Goal: Task Accomplishment & Management: Complete application form

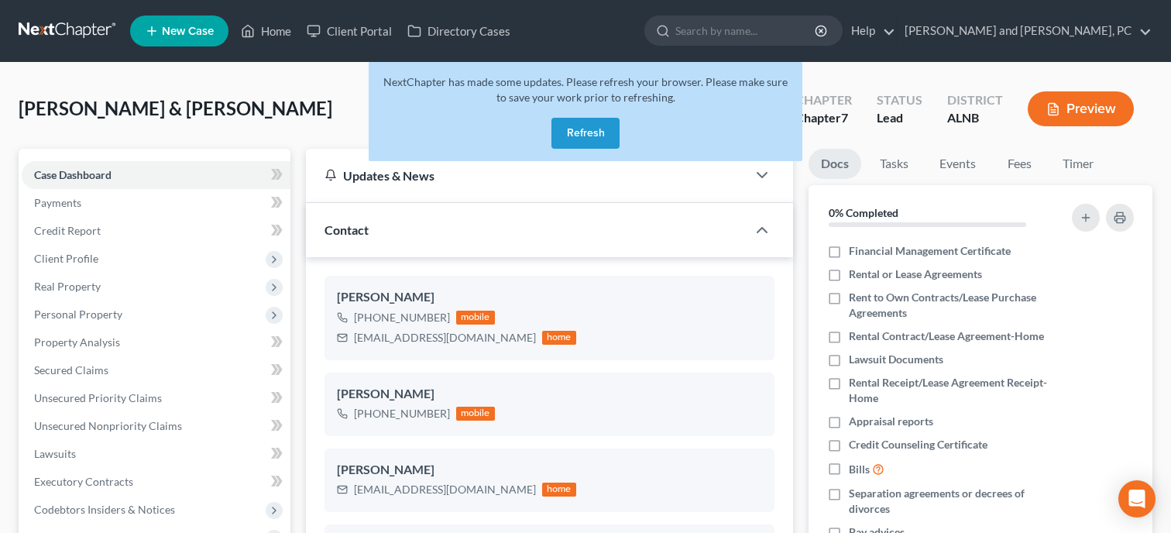
select select "10"
select select "6"
select select "0"
click at [586, 129] on button "Refresh" at bounding box center [585, 133] width 68 height 31
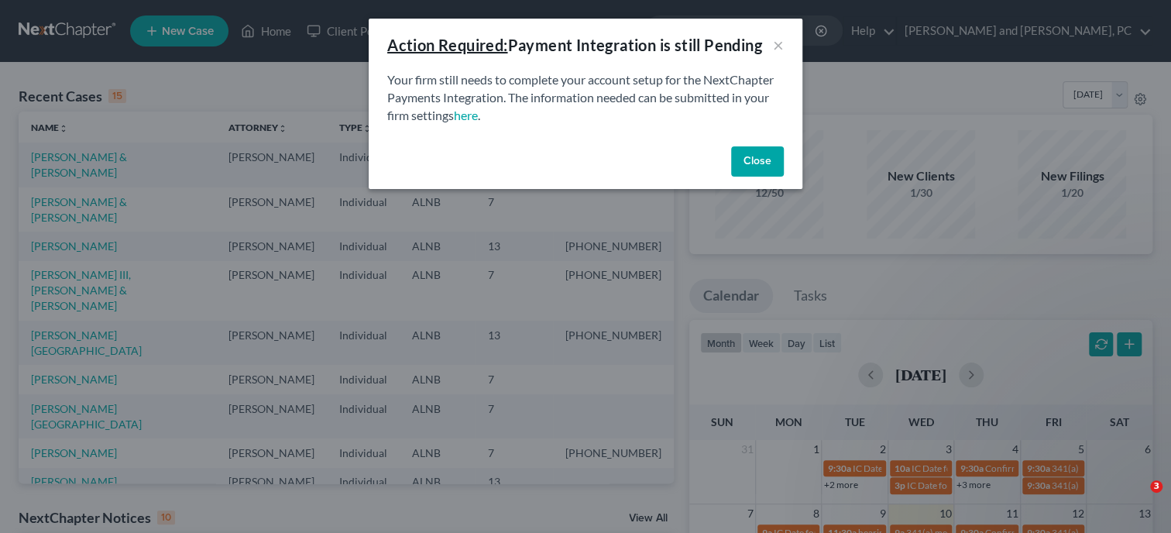
click at [768, 166] on button "Close" at bounding box center [757, 161] width 53 height 31
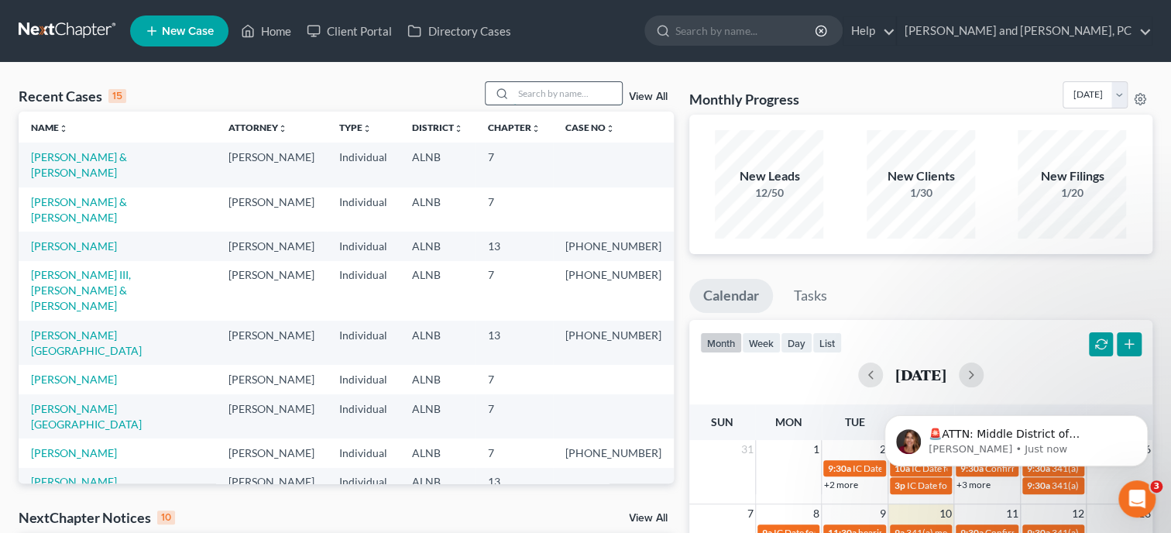
click at [602, 95] on input "search" at bounding box center [567, 93] width 108 height 22
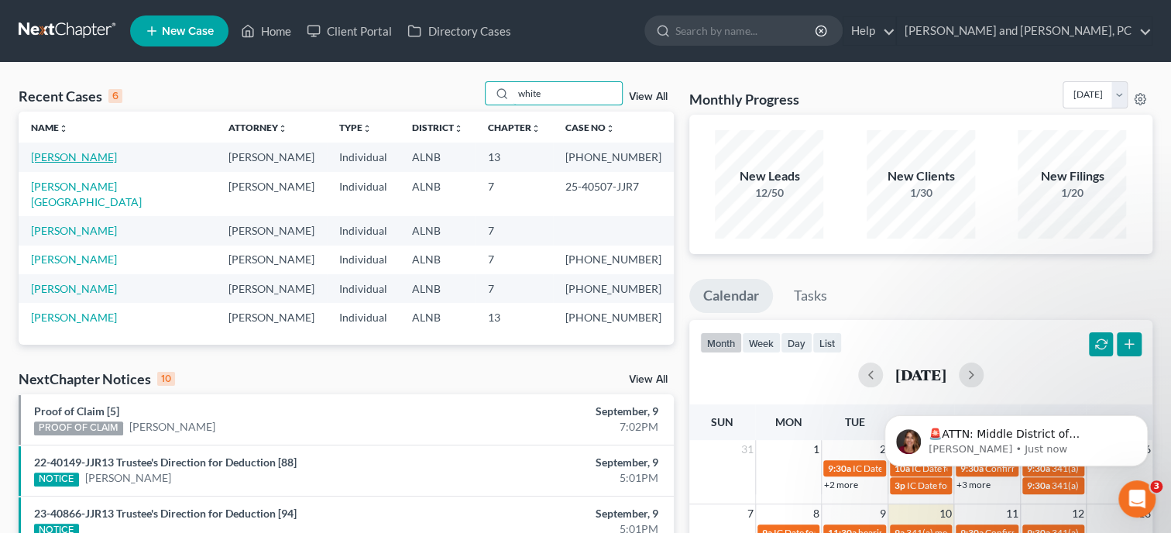
type input "white"
click at [82, 160] on link "[PERSON_NAME]" at bounding box center [74, 156] width 86 height 13
select select "6"
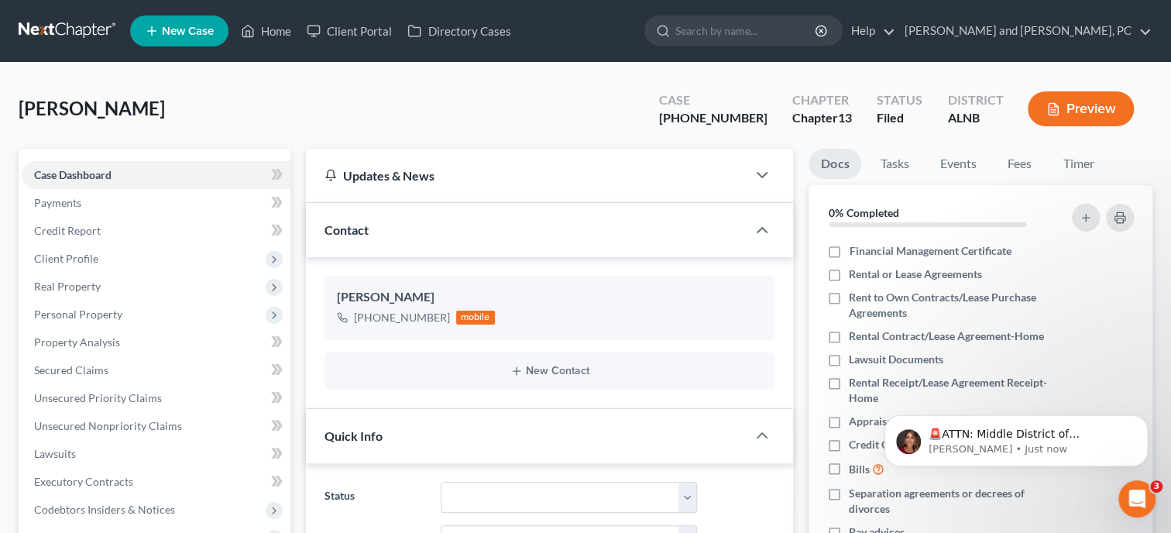
scroll to position [77, 0]
click at [1145, 422] on icon "Dismiss notification" at bounding box center [1143, 419] width 9 height 9
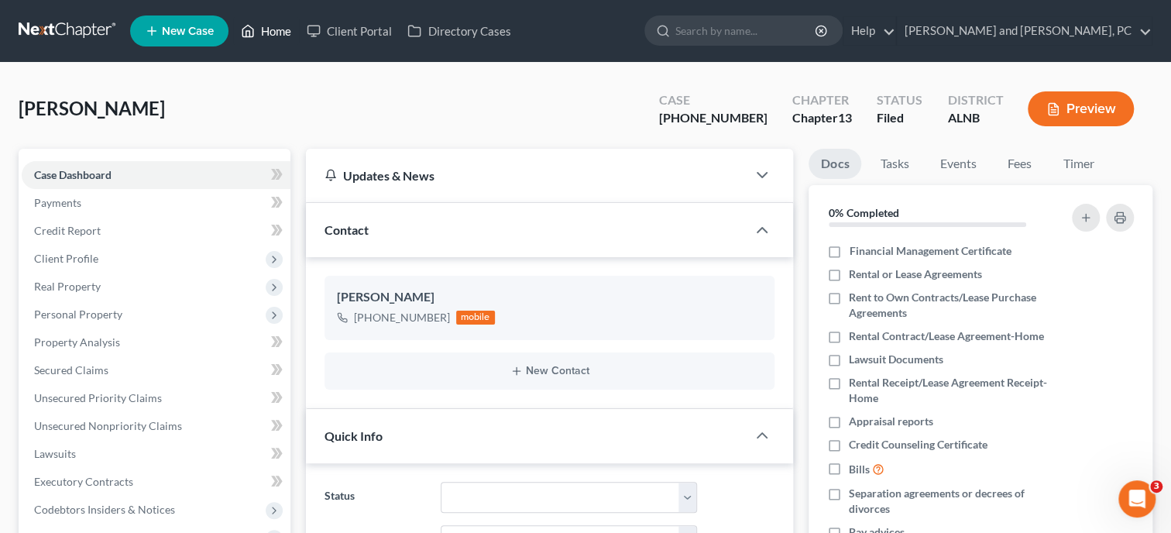
click at [287, 33] on link "Home" at bounding box center [266, 31] width 66 height 28
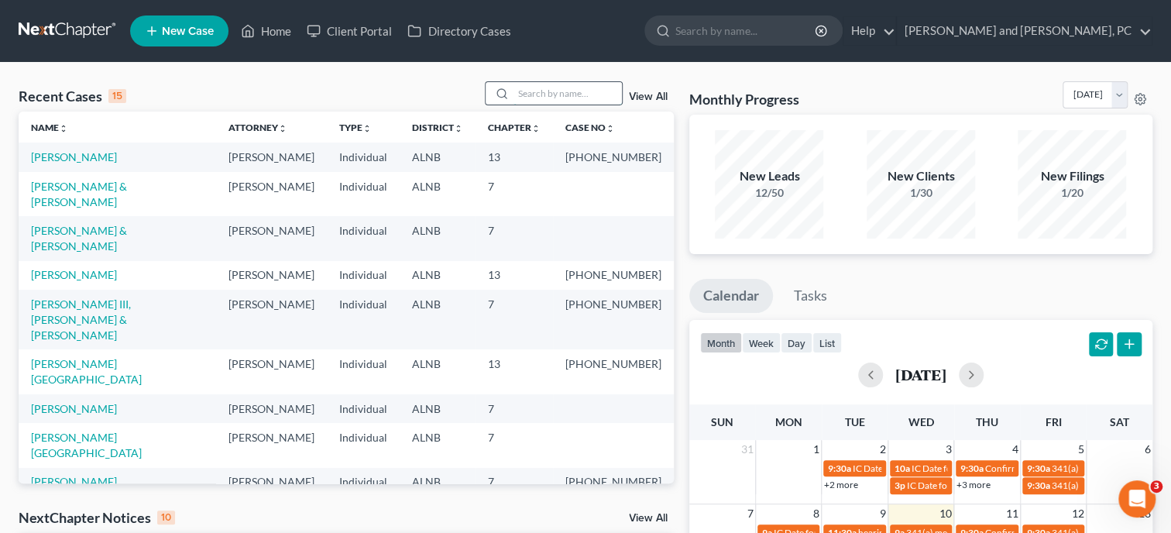
click at [534, 105] on input "search" at bounding box center [567, 93] width 108 height 22
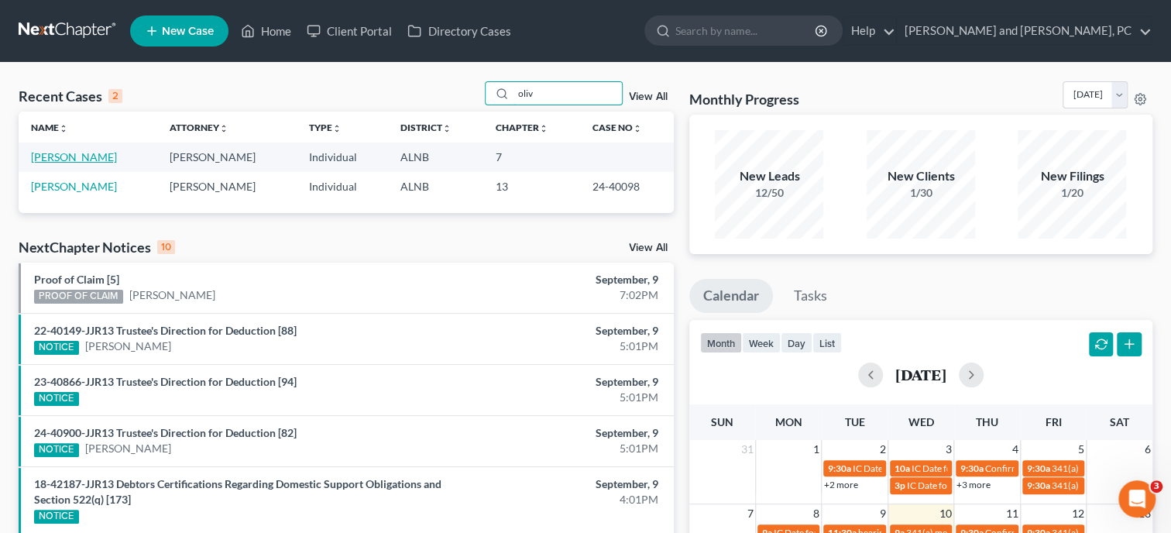
type input "oliv"
click at [57, 154] on link "Oliver, Linda" at bounding box center [74, 156] width 86 height 13
select select "1"
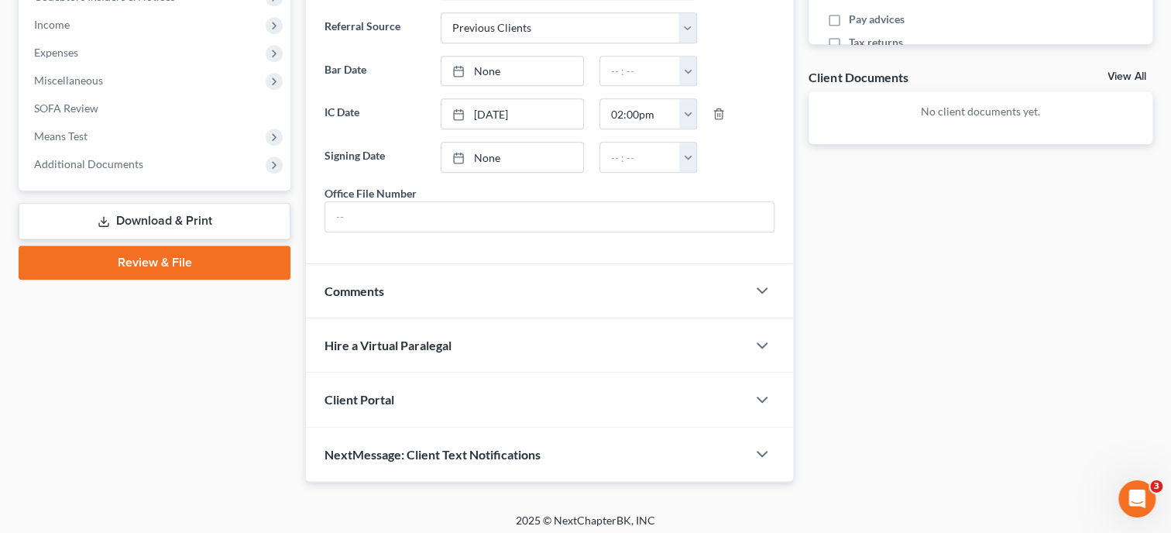
scroll to position [533, 0]
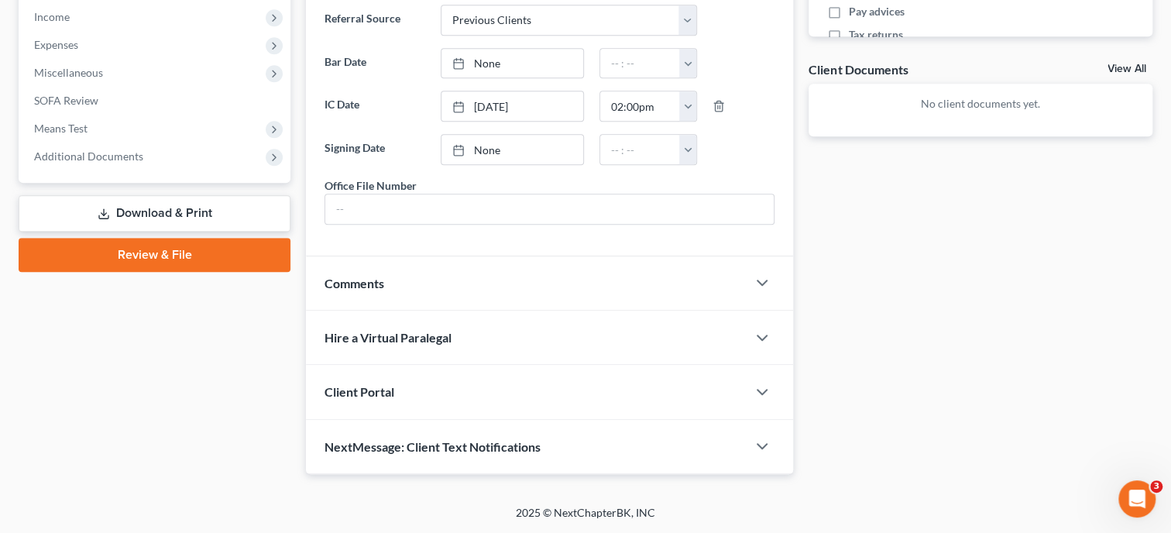
click at [392, 299] on div "Comments" at bounding box center [526, 282] width 441 height 53
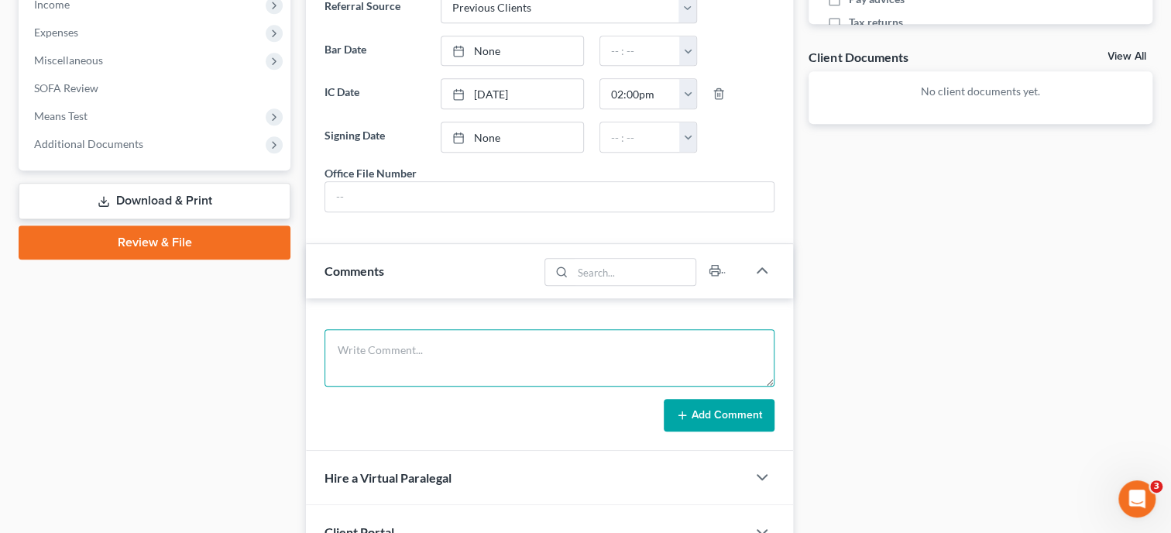
click at [403, 349] on textarea at bounding box center [549, 357] width 450 height 57
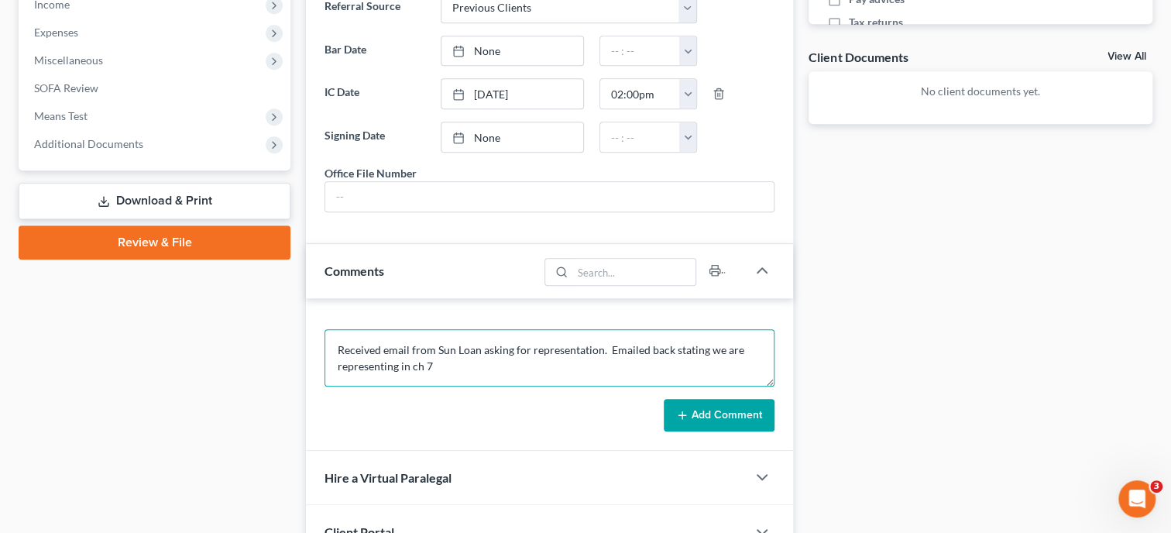
type textarea "Received email from Sun Loan asking for representation. Emailed back stating we…"
click at [734, 431] on button "Add Comment" at bounding box center [719, 415] width 111 height 33
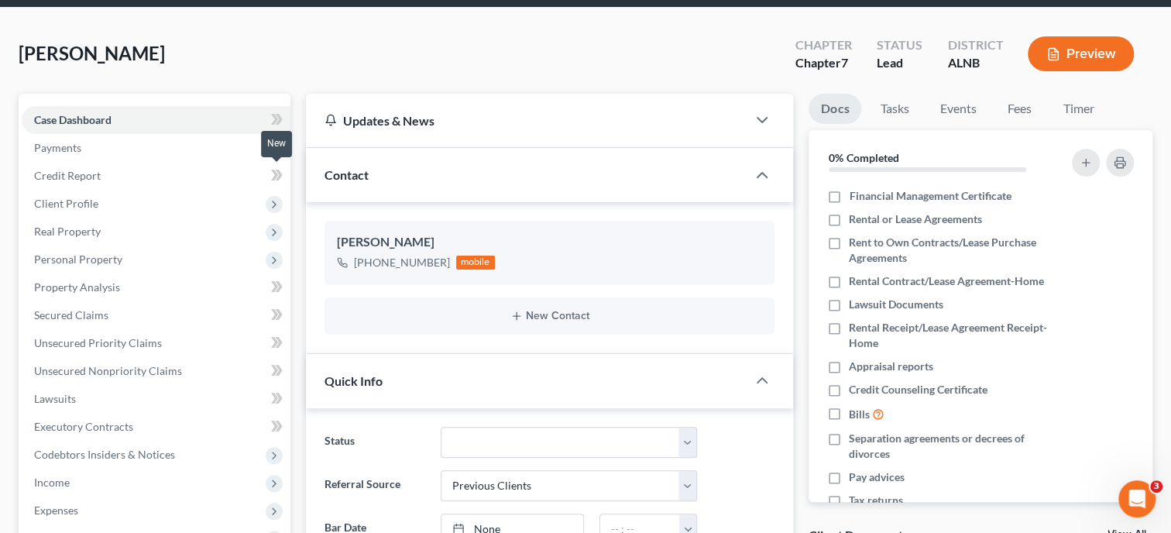
scroll to position [0, 0]
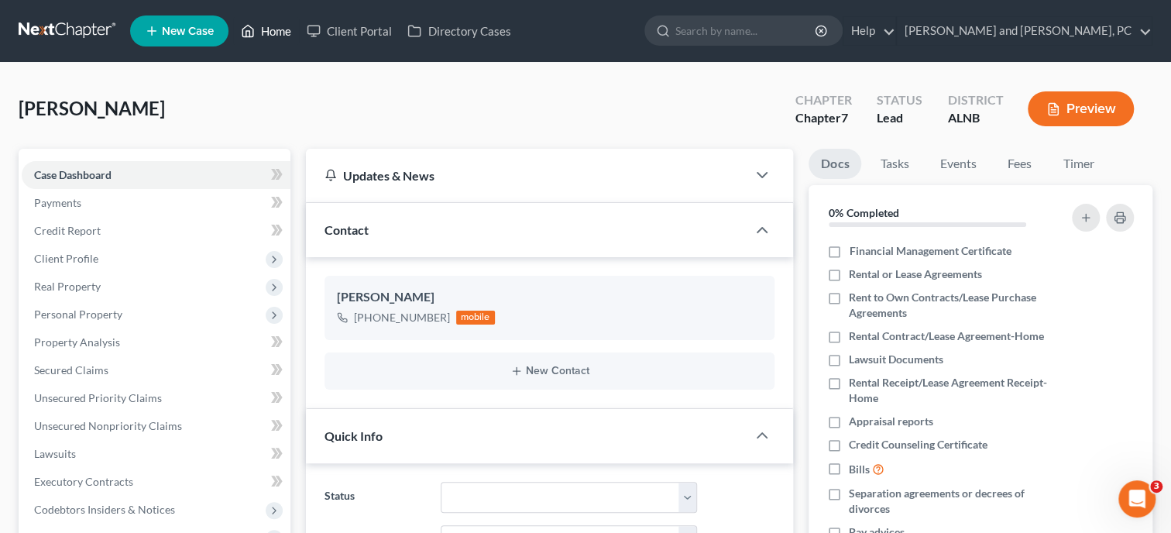
click at [276, 33] on link "Home" at bounding box center [266, 31] width 66 height 28
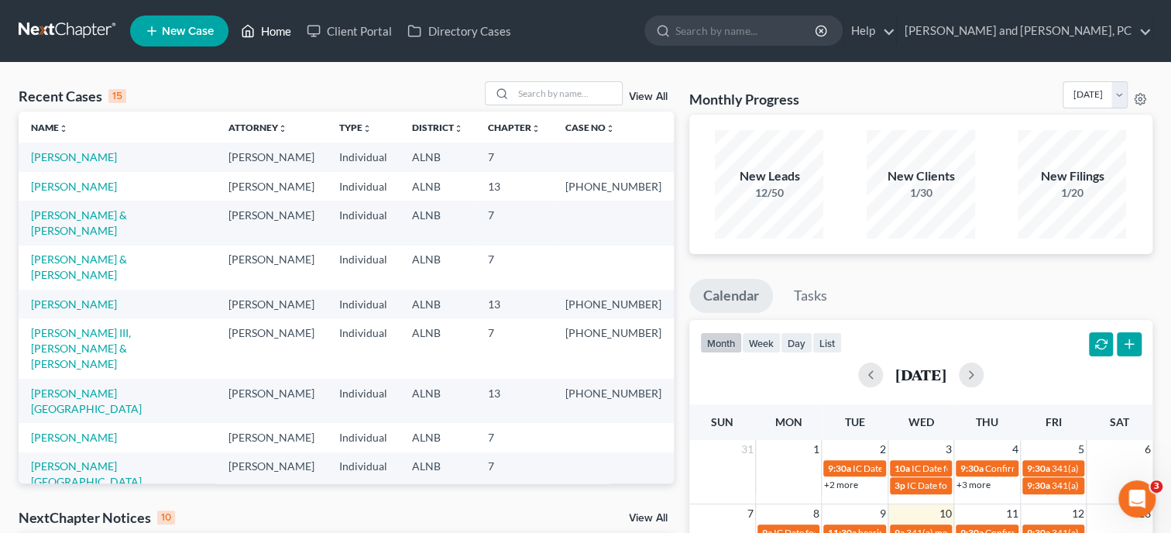
scroll to position [159, 0]
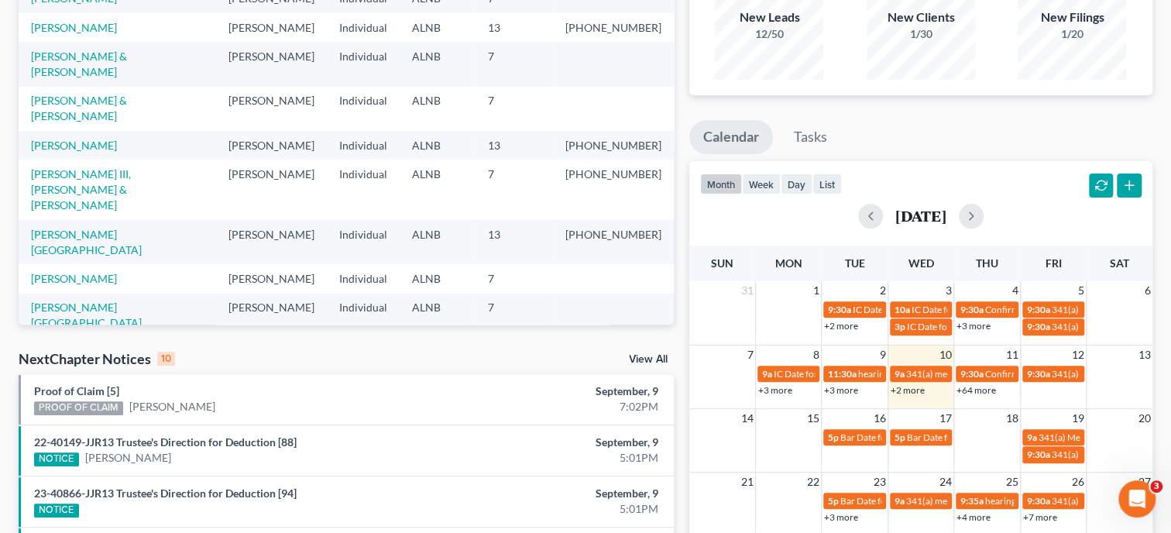
click at [664, 363] on link "View All" at bounding box center [648, 359] width 39 height 11
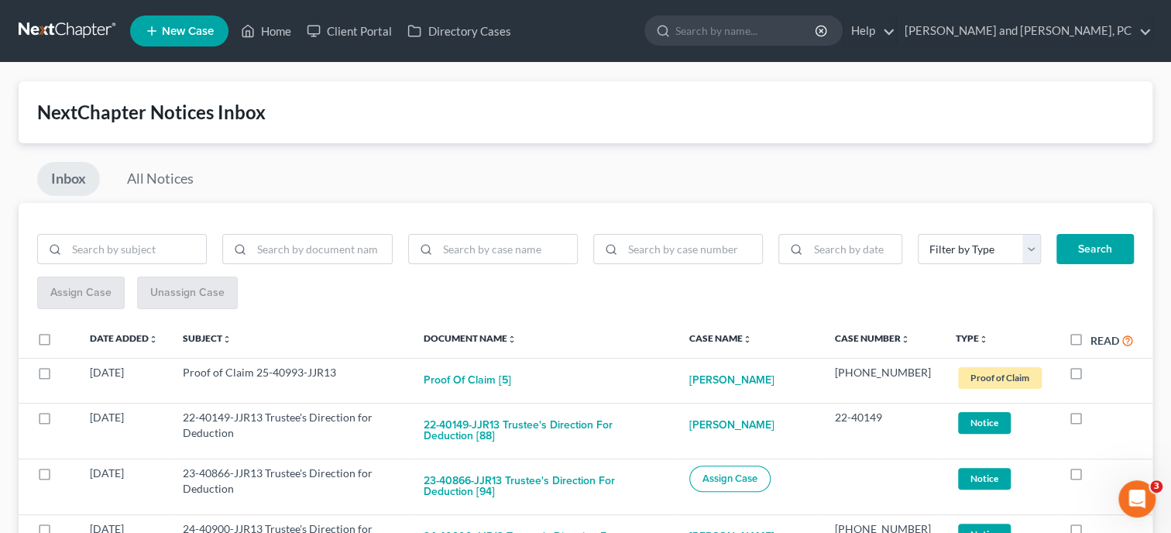
click at [1090, 341] on label "Read" at bounding box center [1111, 340] width 43 height 18
click at [1096, 341] on input "Read" at bounding box center [1101, 336] width 10 height 10
checkbox input "true"
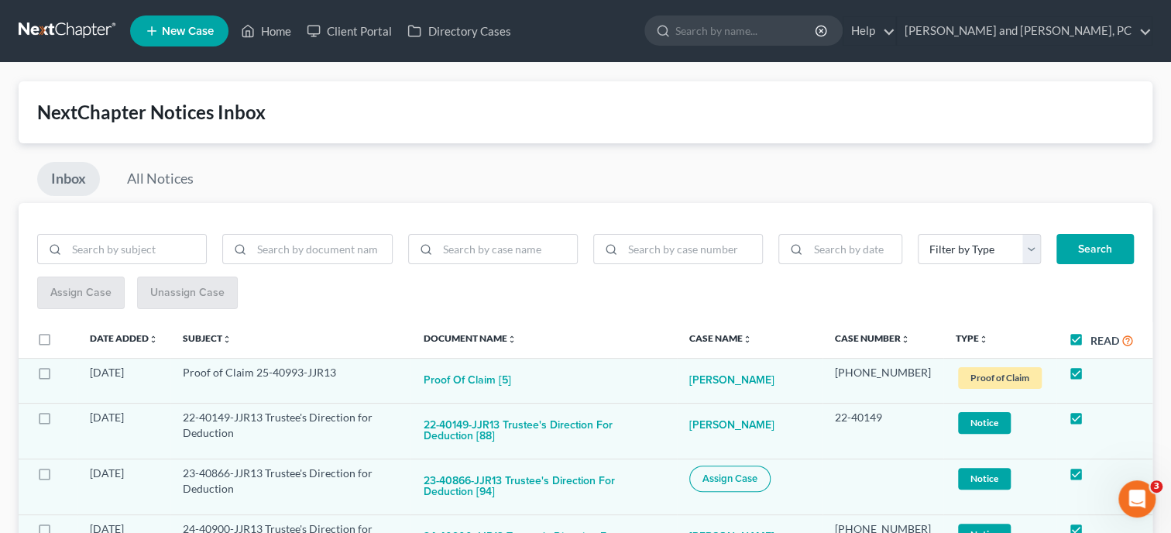
checkbox input "true"
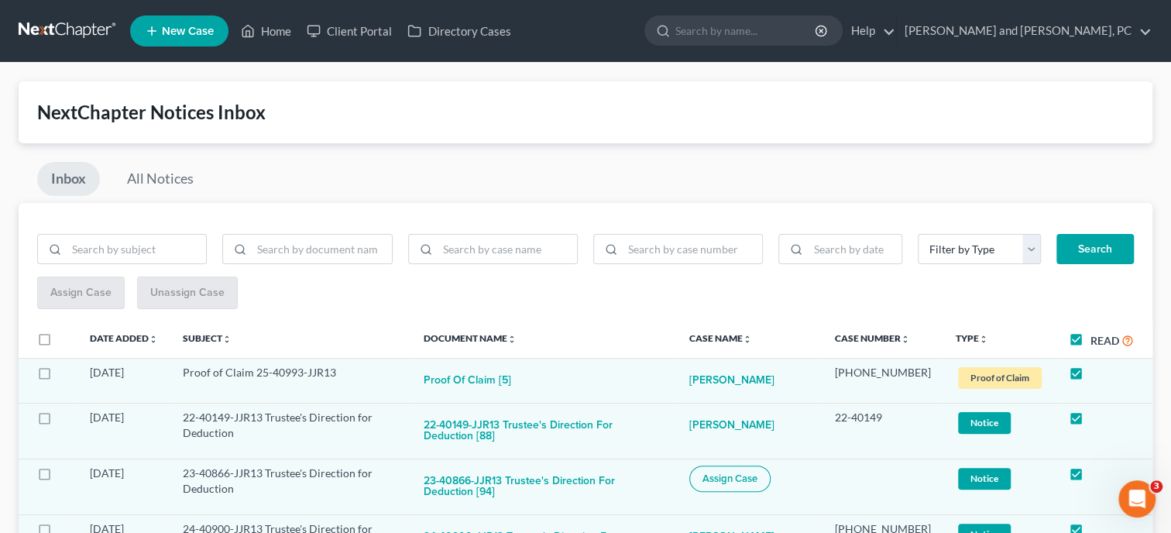
checkbox input "true"
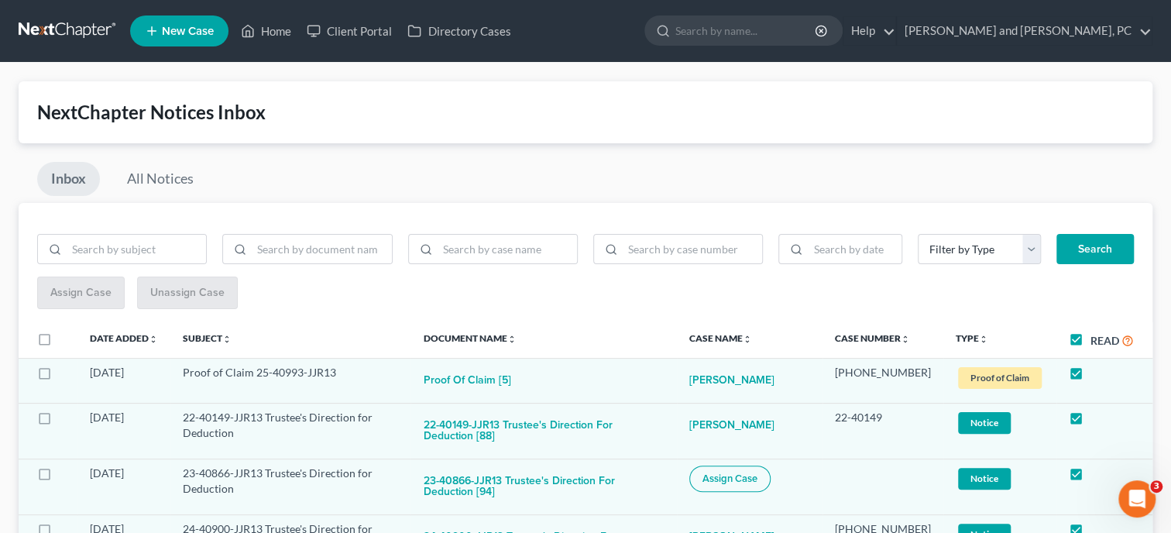
checkbox input "true"
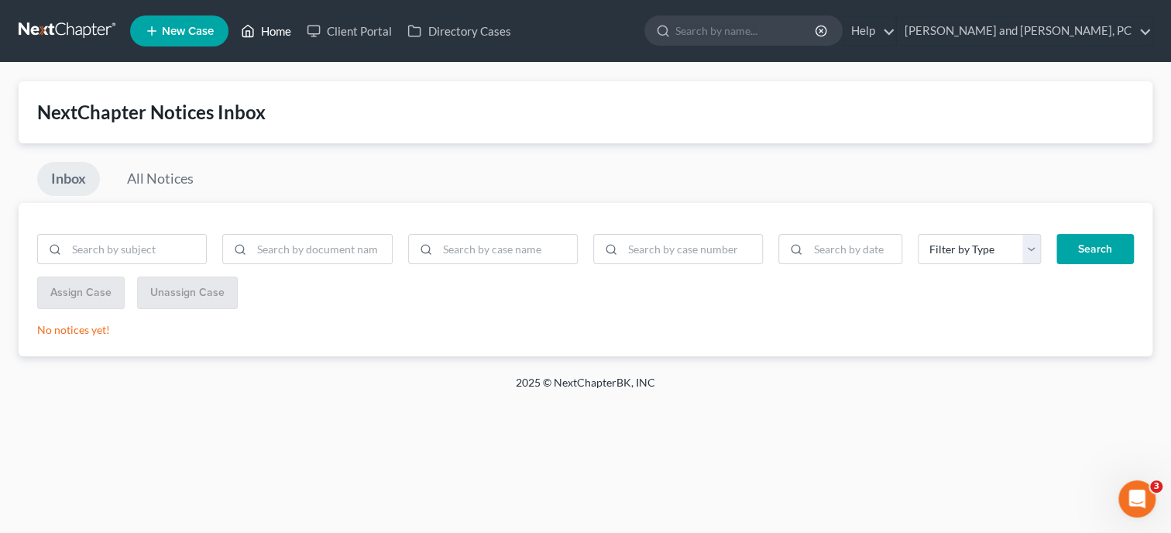
click at [259, 36] on link "Home" at bounding box center [266, 31] width 66 height 28
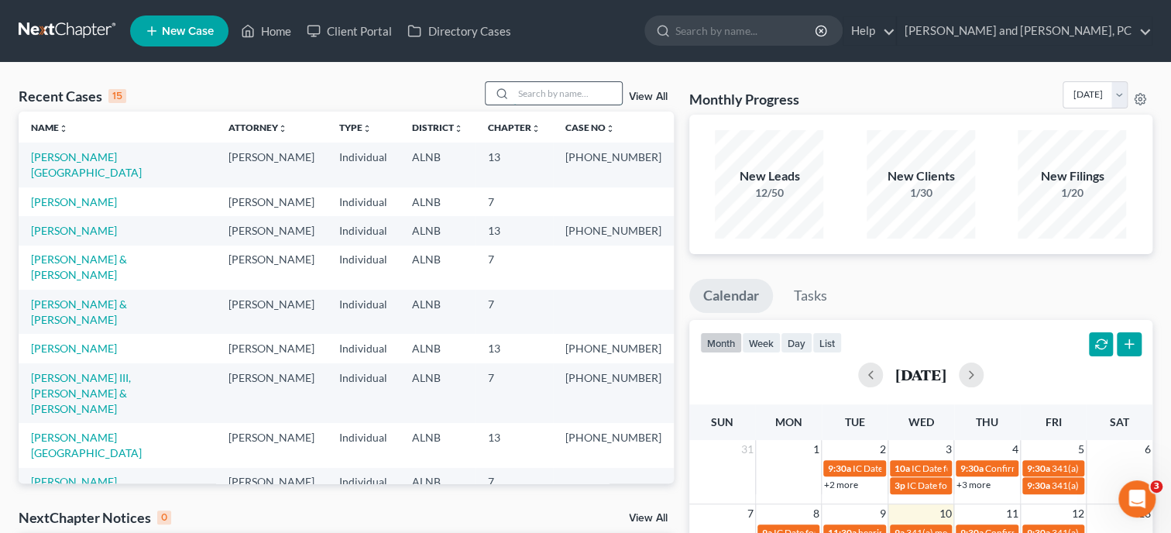
click at [537, 91] on input "search" at bounding box center [567, 93] width 108 height 22
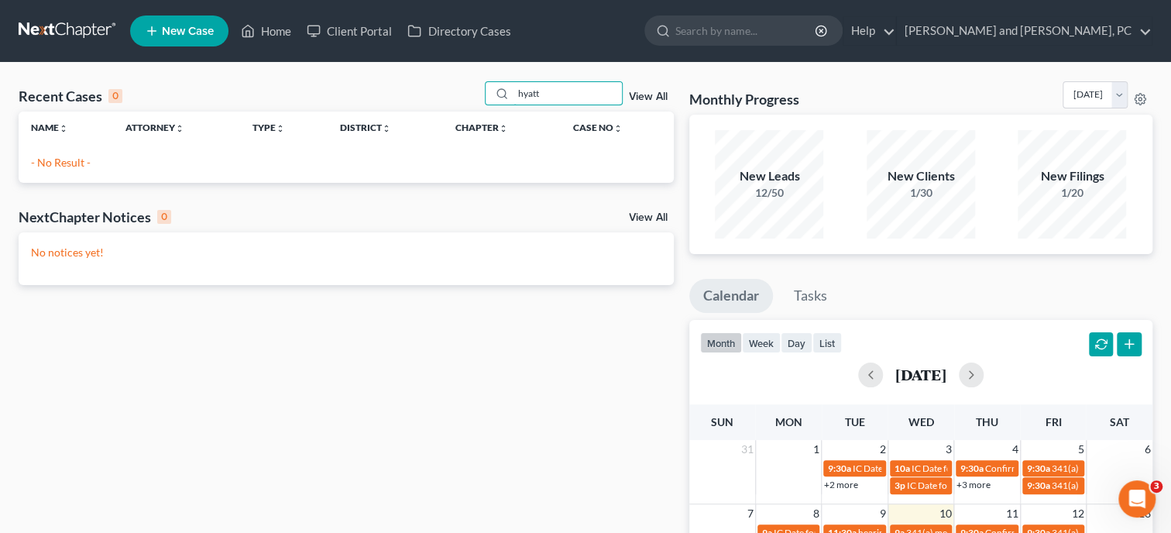
type input "hyatt"
click at [187, 35] on span "New Case" at bounding box center [188, 32] width 52 height 12
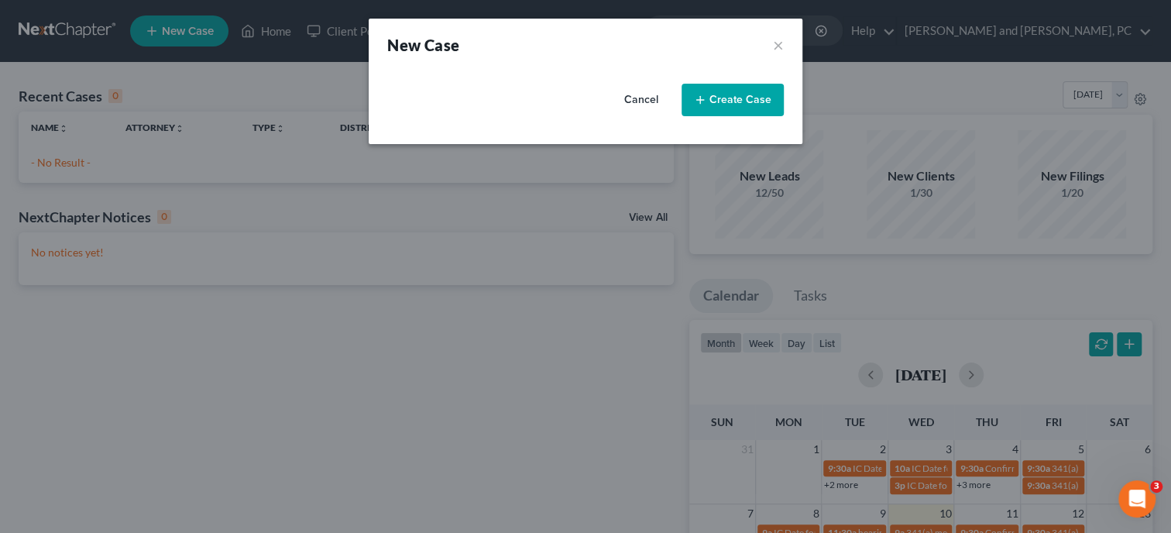
select select "1"
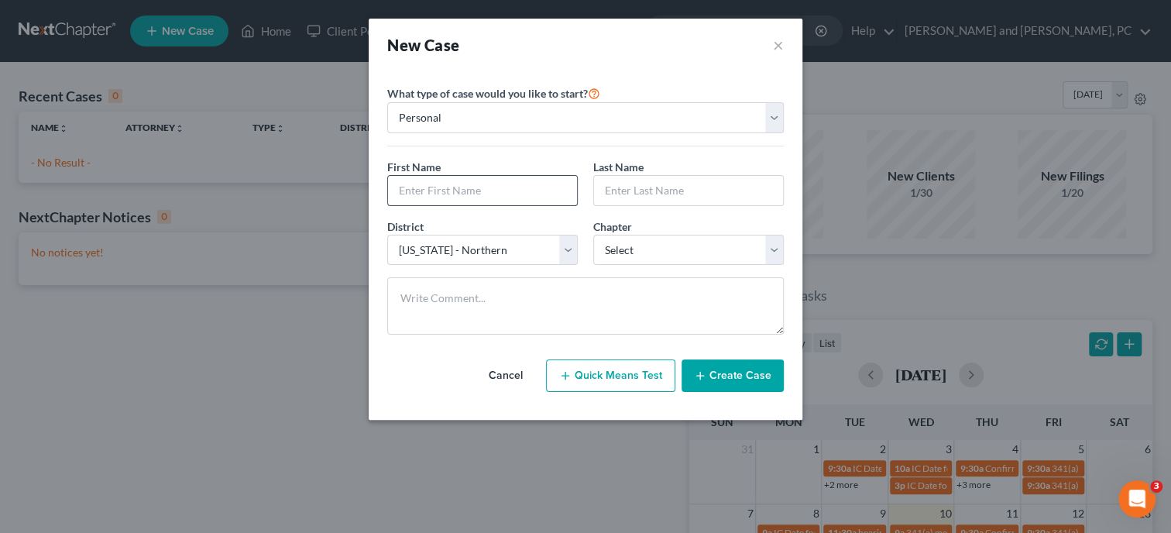
click at [415, 187] on input "text" at bounding box center [482, 190] width 189 height 29
type input "Christopher"
type input "Hyatt"
select select "0"
click option "7" at bounding box center [0, 0] width 0 height 0
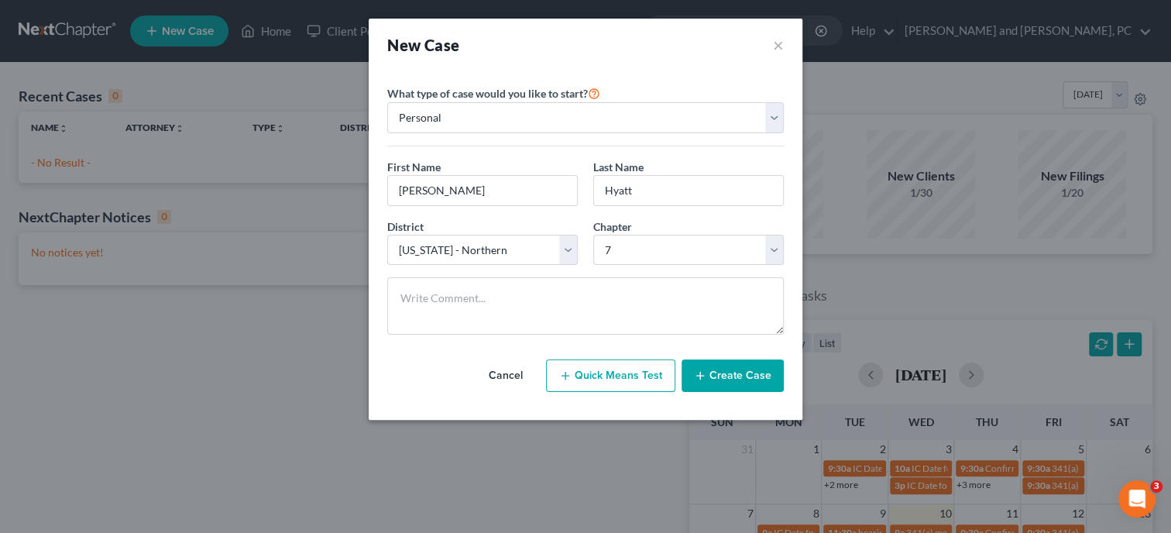
click at [736, 379] on button "Create Case" at bounding box center [732, 375] width 102 height 33
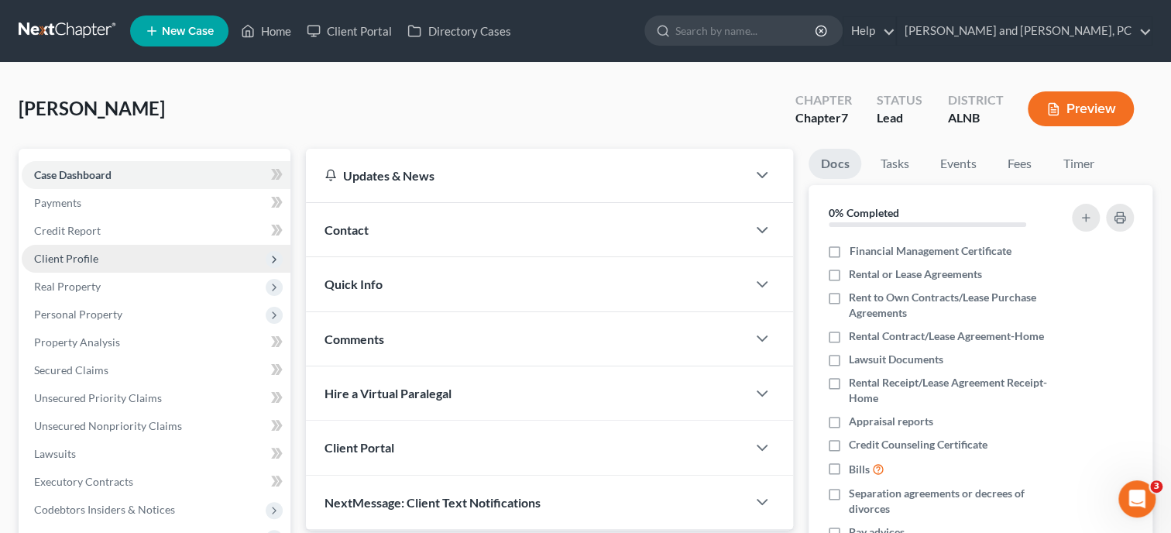
click at [68, 252] on span "Client Profile" at bounding box center [66, 258] width 64 height 13
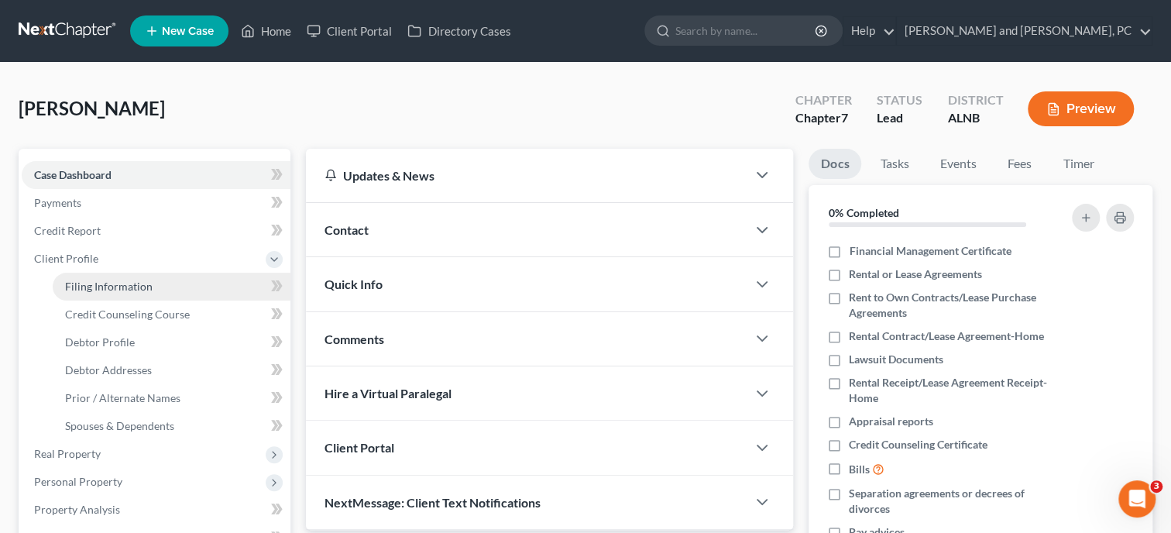
click at [88, 284] on span "Filing Information" at bounding box center [108, 286] width 87 height 13
select select "1"
select select "0"
select select "1"
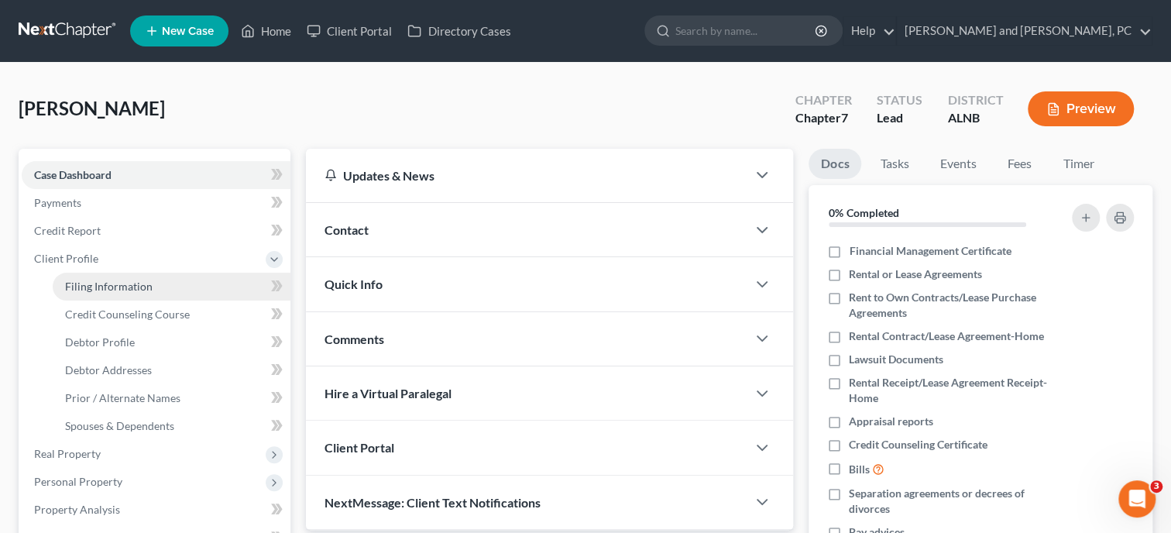
select select "0"
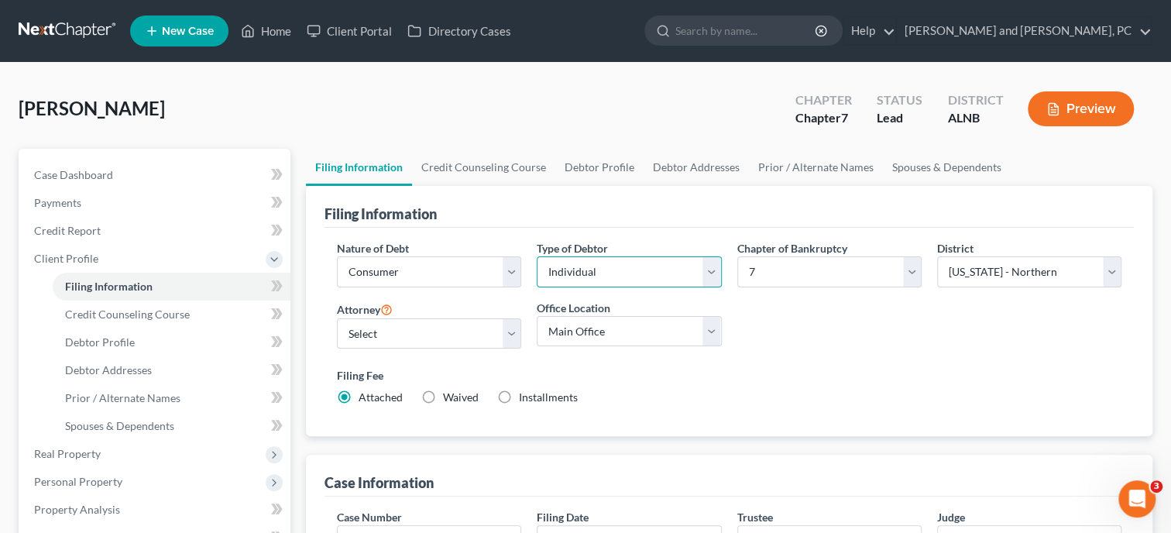
select select "1"
click option "Joint" at bounding box center [0, 0] width 0 height 0
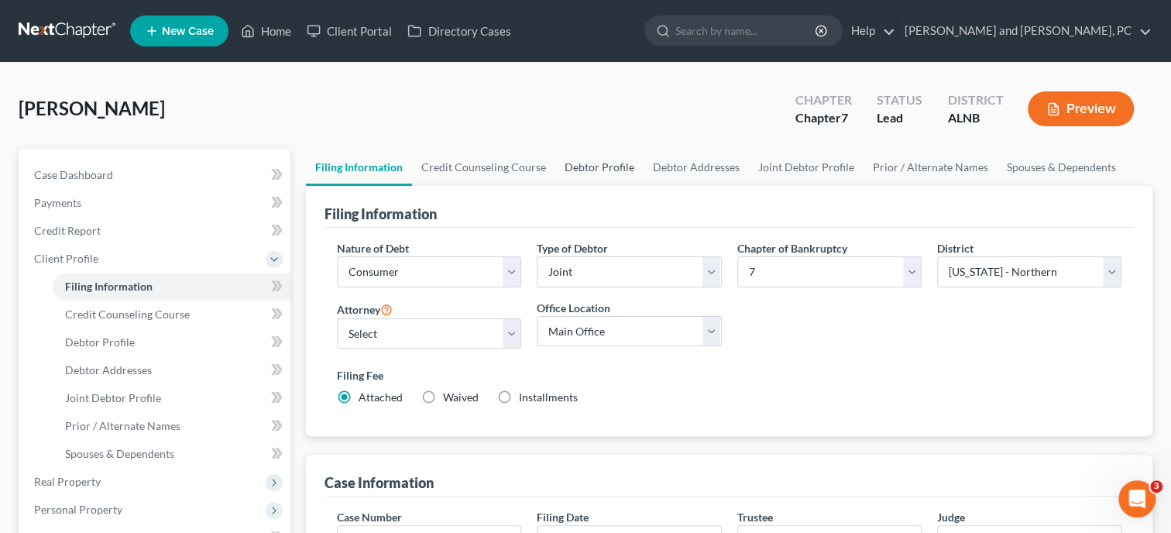
click at [611, 166] on link "Debtor Profile" at bounding box center [599, 167] width 88 height 37
select select "1"
select select "0"
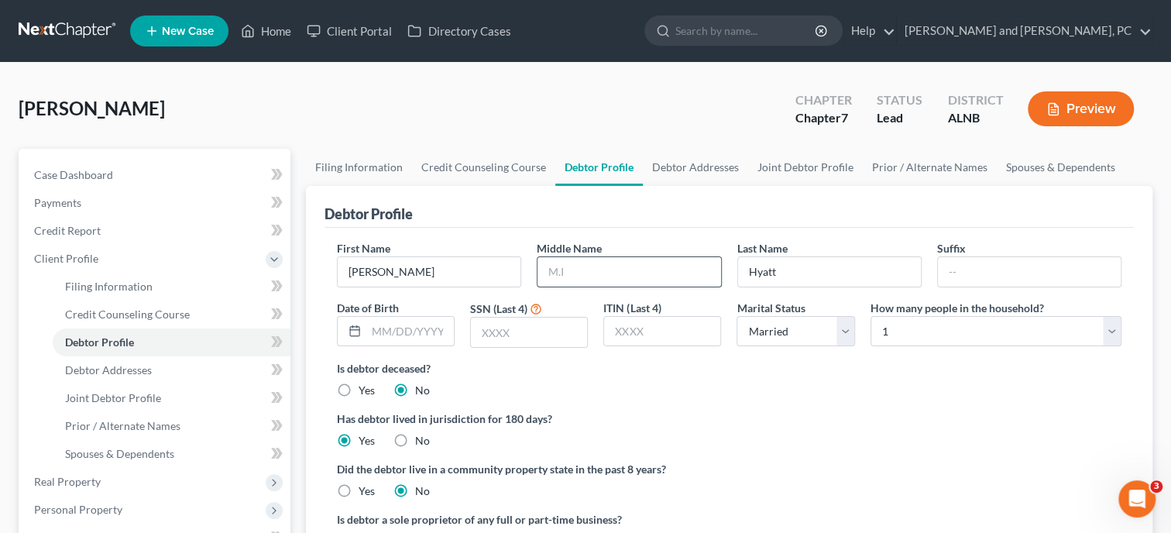
click at [611, 259] on input "text" at bounding box center [628, 271] width 183 height 29
type input "Dane"
click at [776, 170] on link "Joint Debtor Profile" at bounding box center [805, 167] width 115 height 37
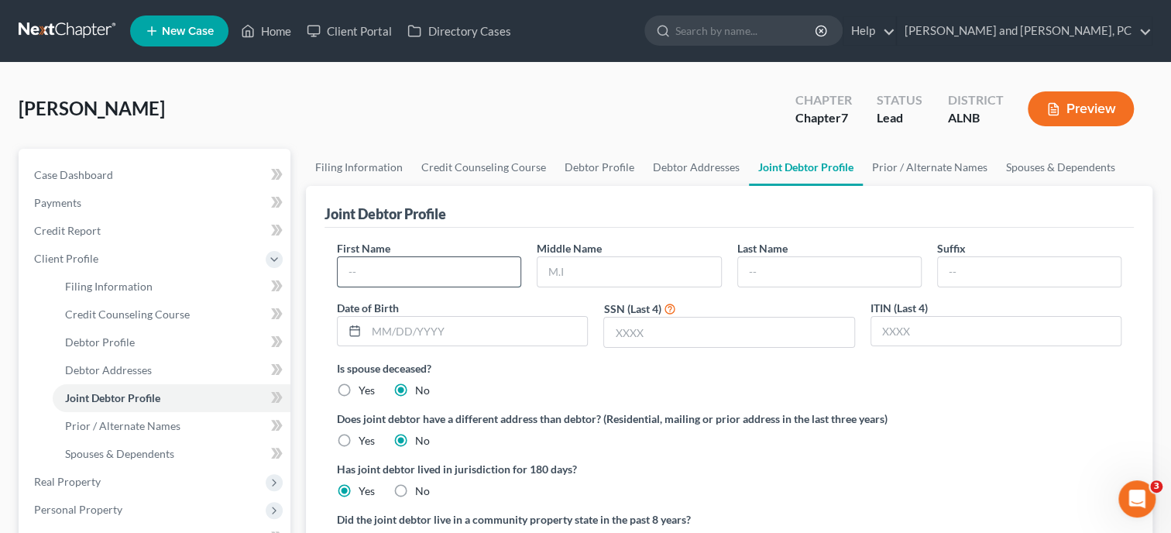
click at [506, 259] on input "text" at bounding box center [429, 271] width 183 height 29
type input "Elizabeth"
type input "Weaver"
type input "Hyatt"
click at [572, 164] on link "Debtor Profile" at bounding box center [599, 167] width 88 height 37
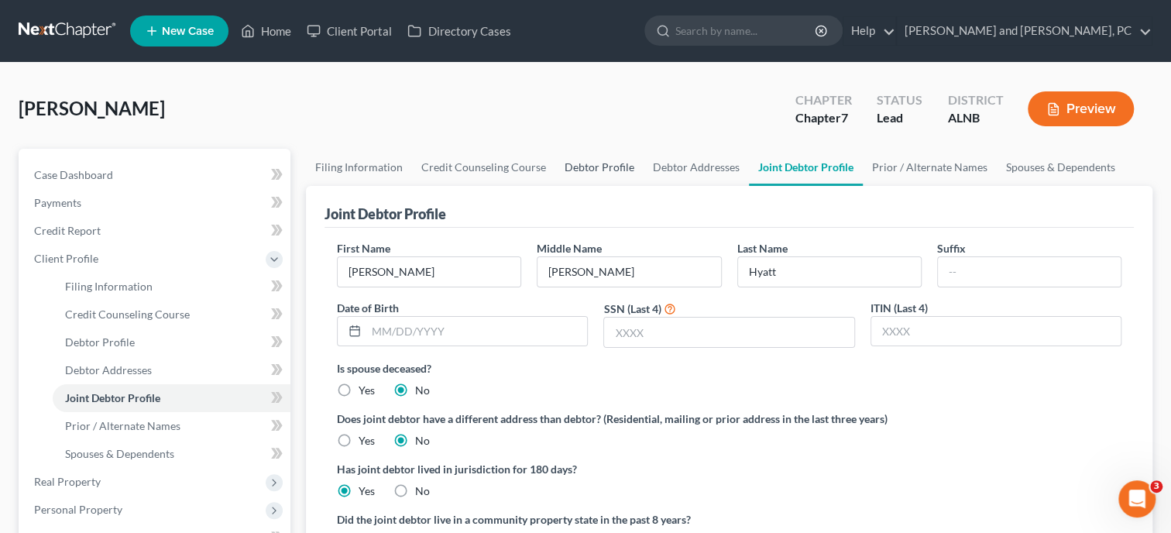
select select "1"
select select "0"
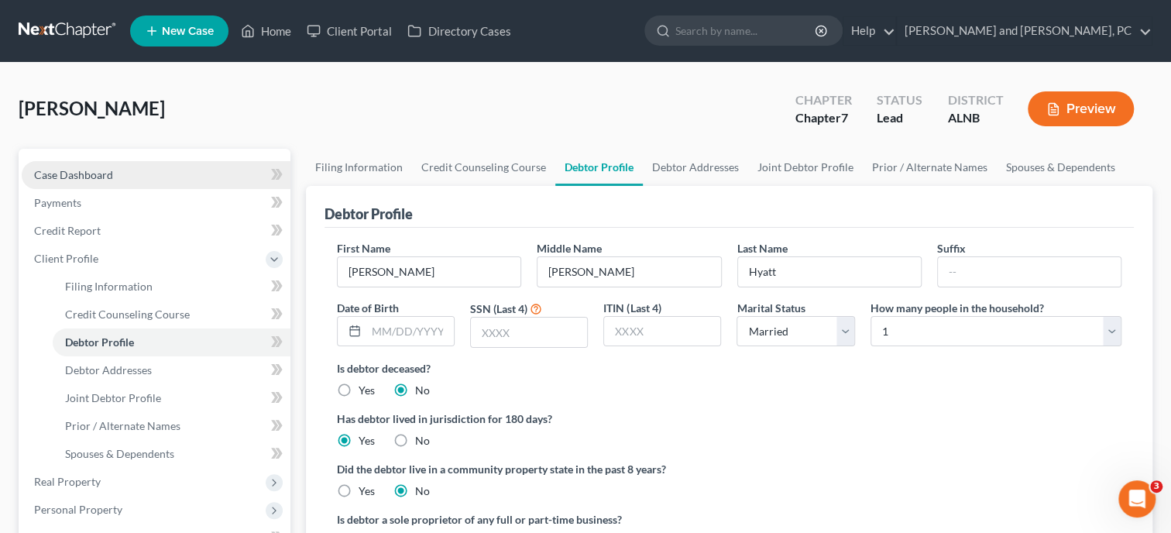
click at [105, 176] on span "Case Dashboard" at bounding box center [73, 174] width 79 height 13
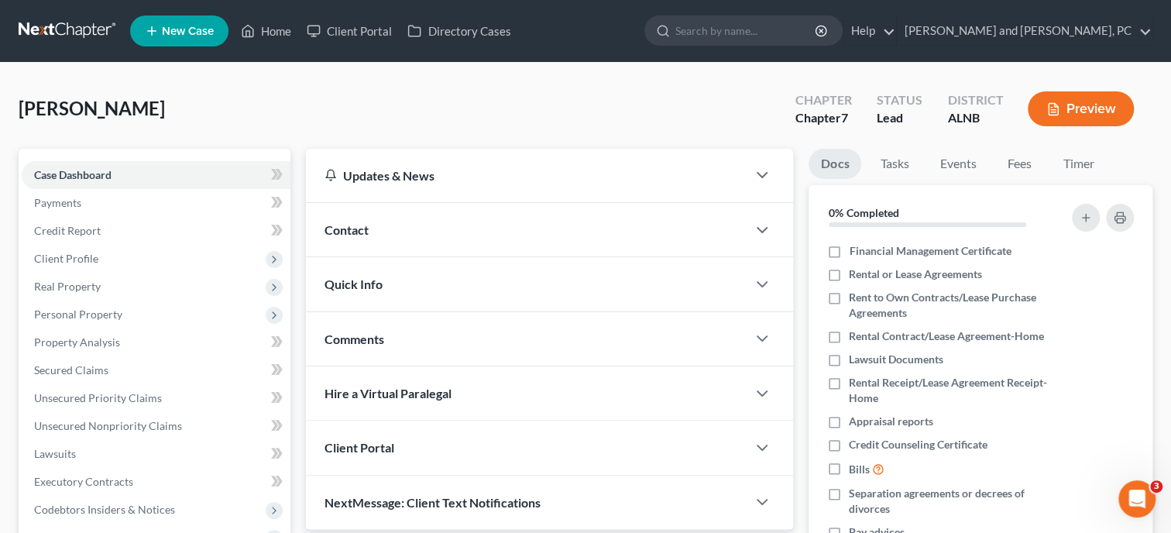
click at [379, 225] on div "Contact" at bounding box center [526, 229] width 441 height 53
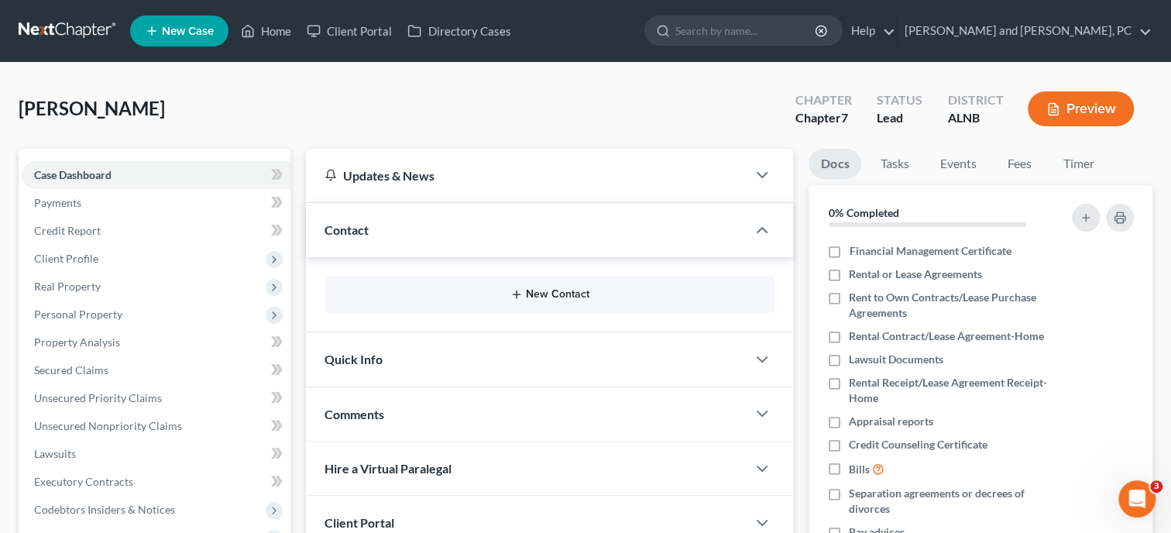
click at [552, 296] on button "New Contact" at bounding box center [549, 294] width 425 height 12
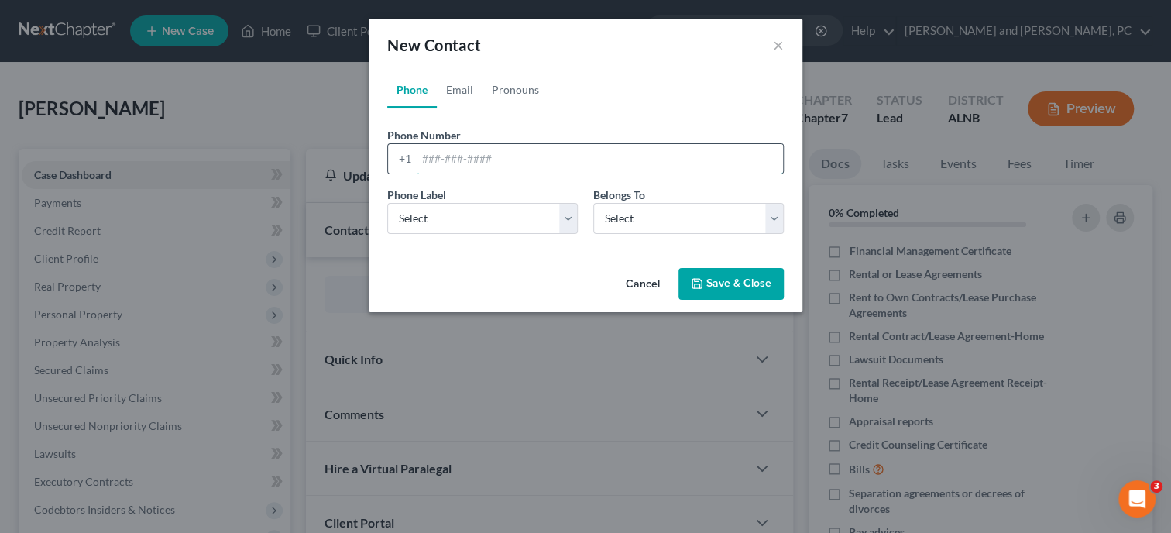
click at [472, 158] on input "tel" at bounding box center [600, 158] width 366 height 29
type input "1"
type input "2562743348"
click at [387, 203] on select "Select Mobile Home Work Other" at bounding box center [482, 218] width 190 height 31
select select "0"
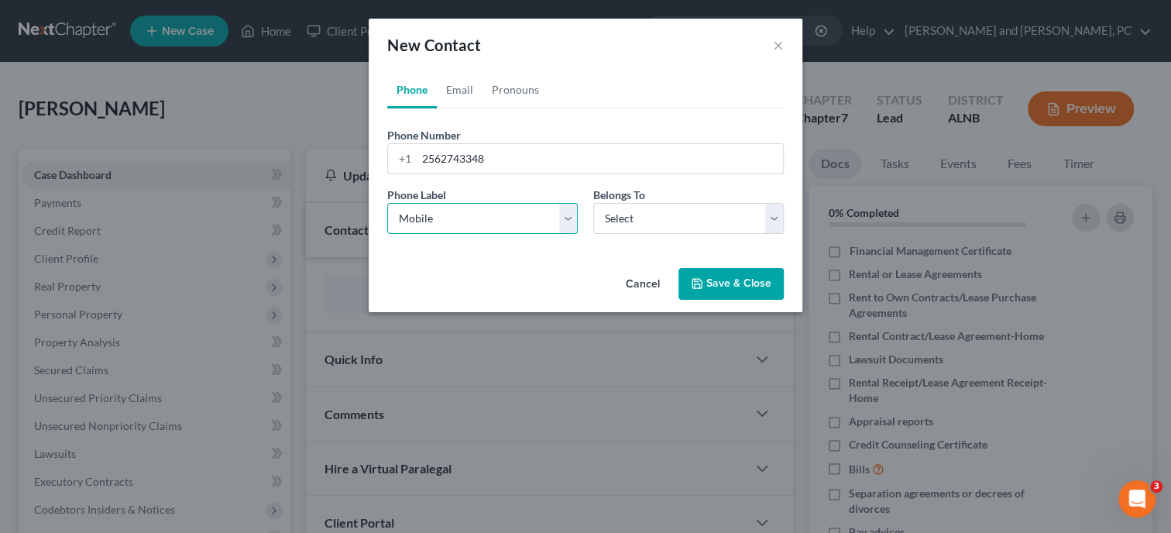
click option "Mobile" at bounding box center [0, 0] width 0 height 0
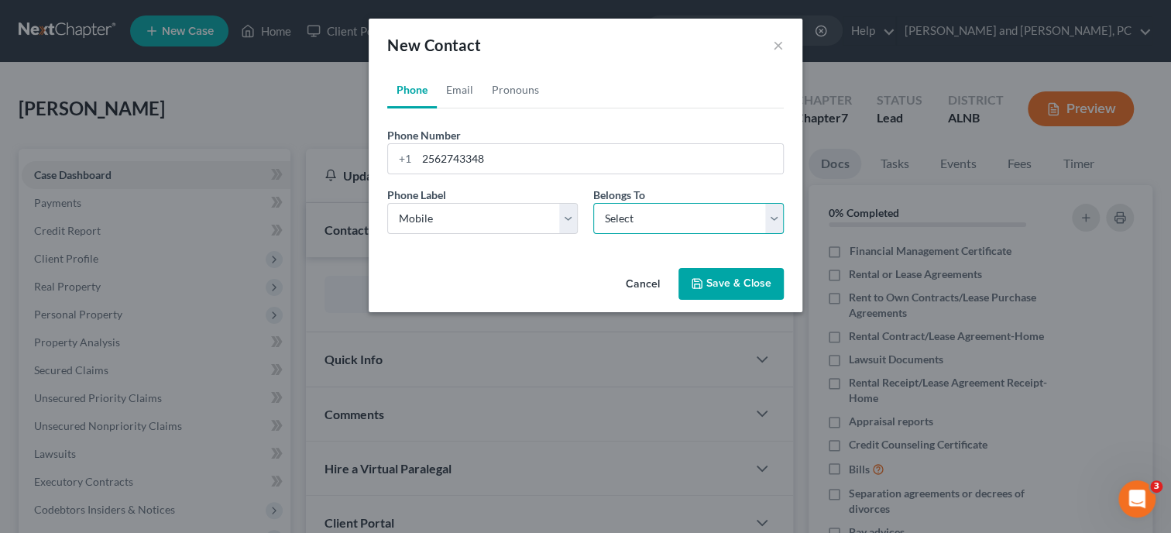
click at [593, 203] on select "Select Client Spouse Other" at bounding box center [688, 218] width 190 height 31
select select "0"
click option "Client" at bounding box center [0, 0] width 0 height 0
click at [465, 94] on link "Email" at bounding box center [460, 89] width 46 height 37
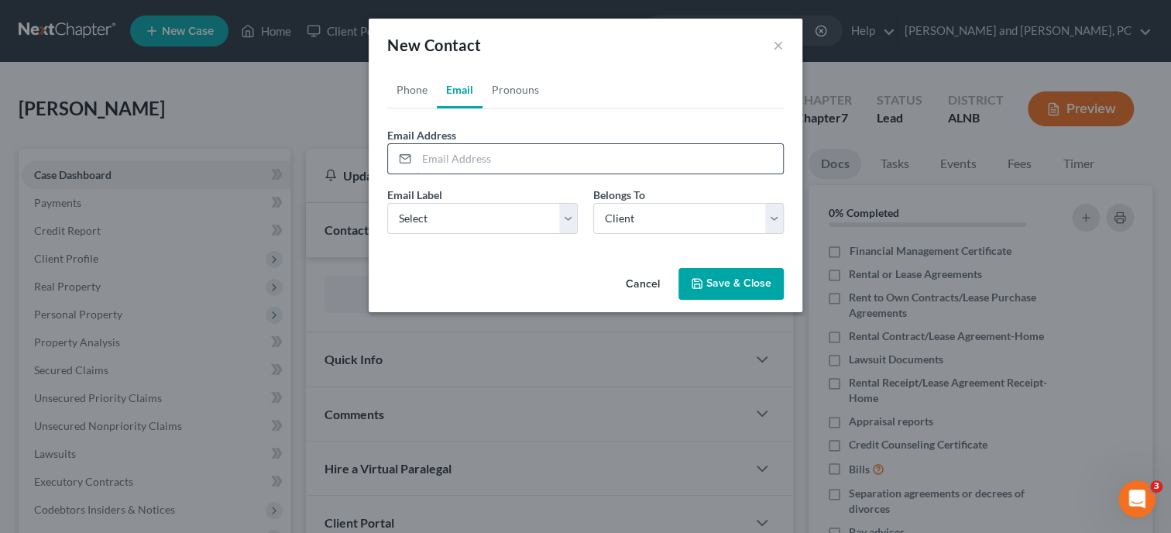
click at [481, 152] on input "email" at bounding box center [600, 158] width 366 height 29
type input "dane.hyatt78@gmail.com"
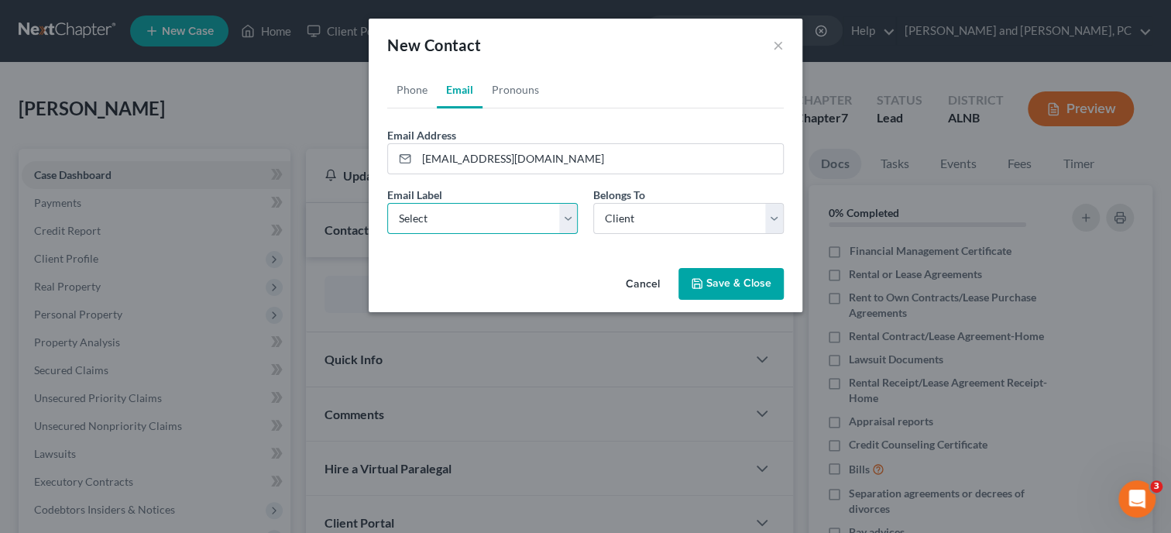
select select "0"
click option "Home" at bounding box center [0, 0] width 0 height 0
click at [729, 283] on button "Save & Close" at bounding box center [730, 284] width 105 height 33
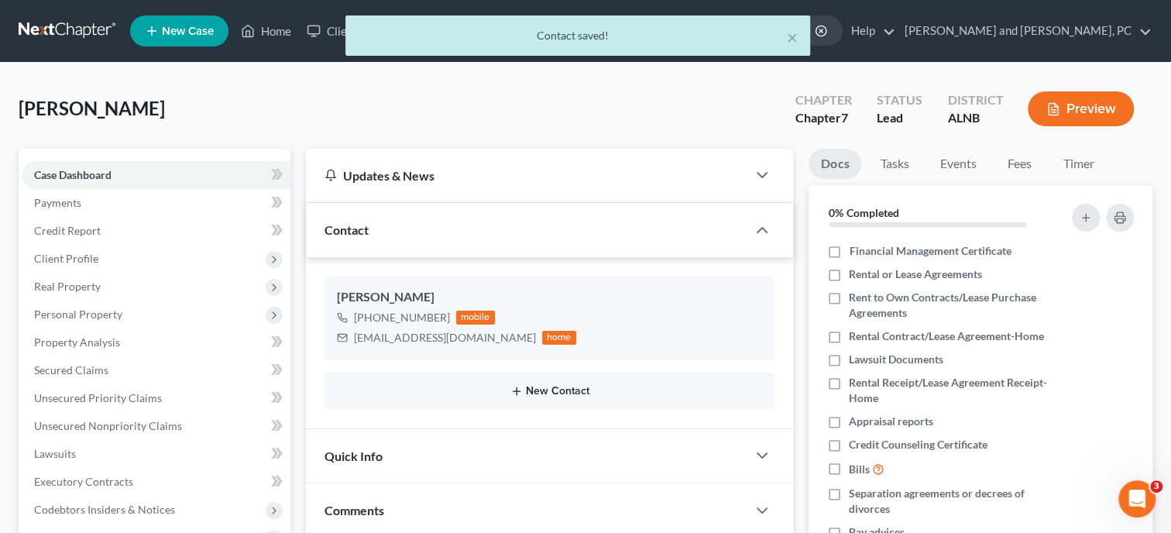
click at [499, 392] on button "New Contact" at bounding box center [549, 391] width 425 height 12
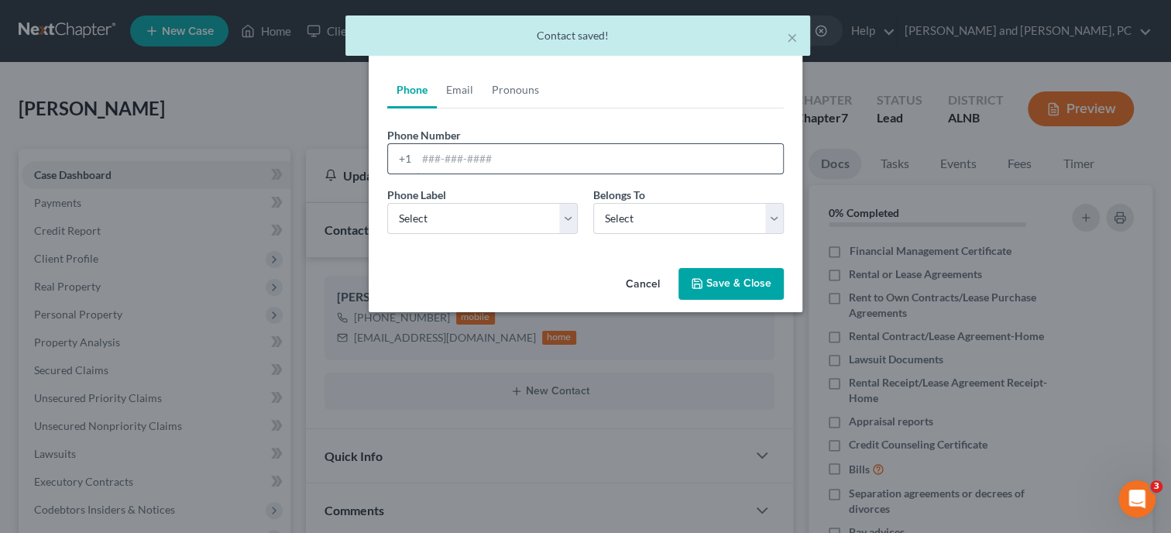
click at [436, 155] on input "tel" at bounding box center [600, 158] width 366 height 29
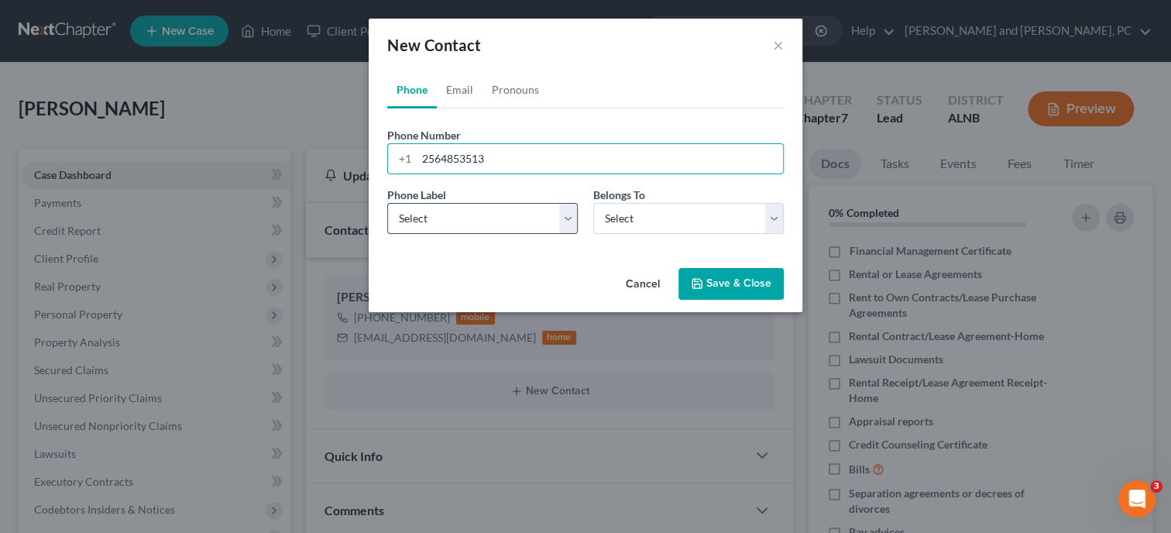
type input "2564853513"
click at [387, 203] on select "Select Mobile Home Work Other" at bounding box center [482, 218] width 190 height 31
select select "0"
click option "Mobile" at bounding box center [0, 0] width 0 height 0
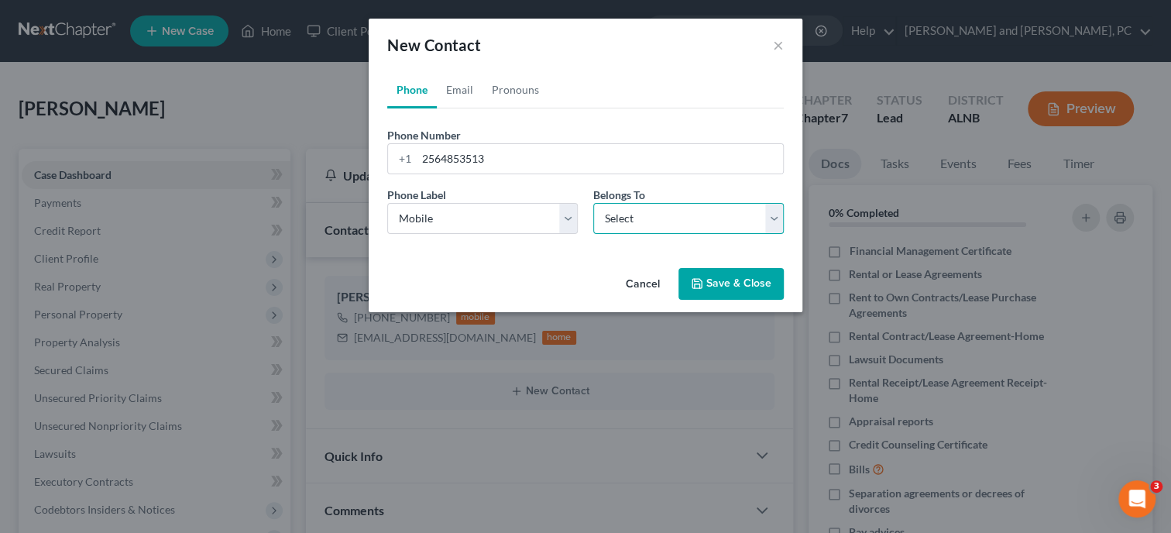
click at [593, 203] on select "Select Client Spouse Other" at bounding box center [688, 218] width 190 height 31
select select "1"
click option "Spouse" at bounding box center [0, 0] width 0 height 0
click at [467, 91] on link "Email" at bounding box center [460, 89] width 46 height 37
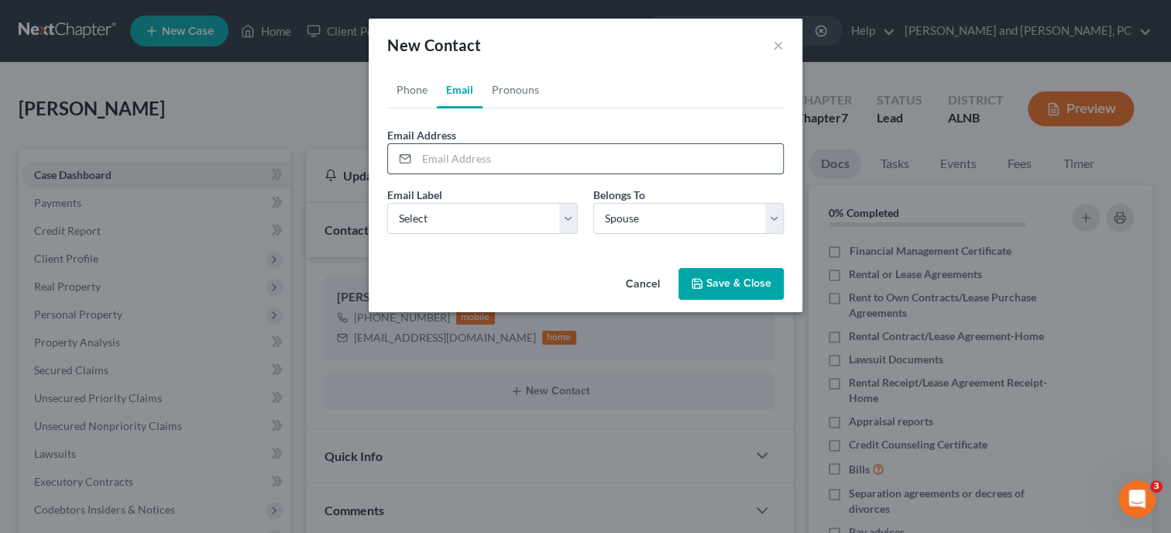
click at [483, 160] on input "email" at bounding box center [600, 158] width 366 height 29
type input "eliweaver76@gmail.com"
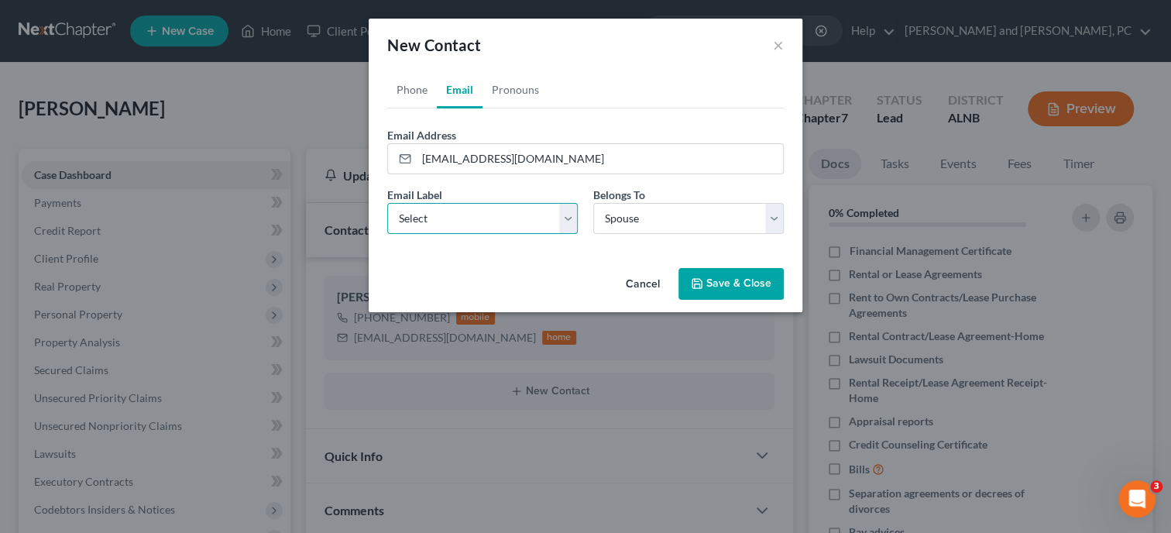
select select "0"
click option "Home" at bounding box center [0, 0] width 0 height 0
click at [708, 283] on button "Save & Close" at bounding box center [730, 284] width 105 height 33
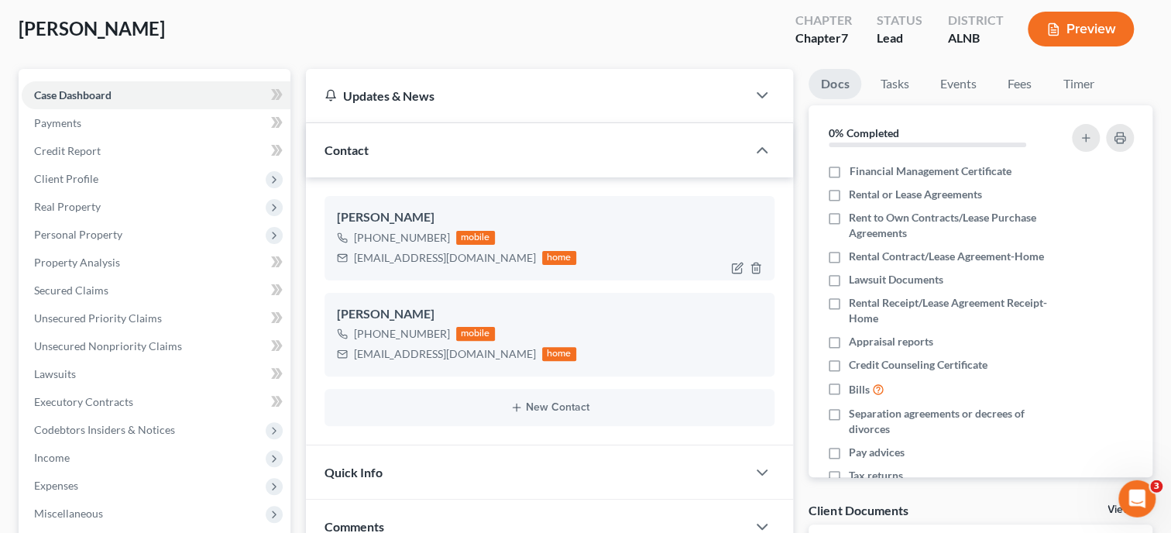
scroll to position [79, 0]
click at [115, 177] on span "Client Profile" at bounding box center [156, 180] width 269 height 28
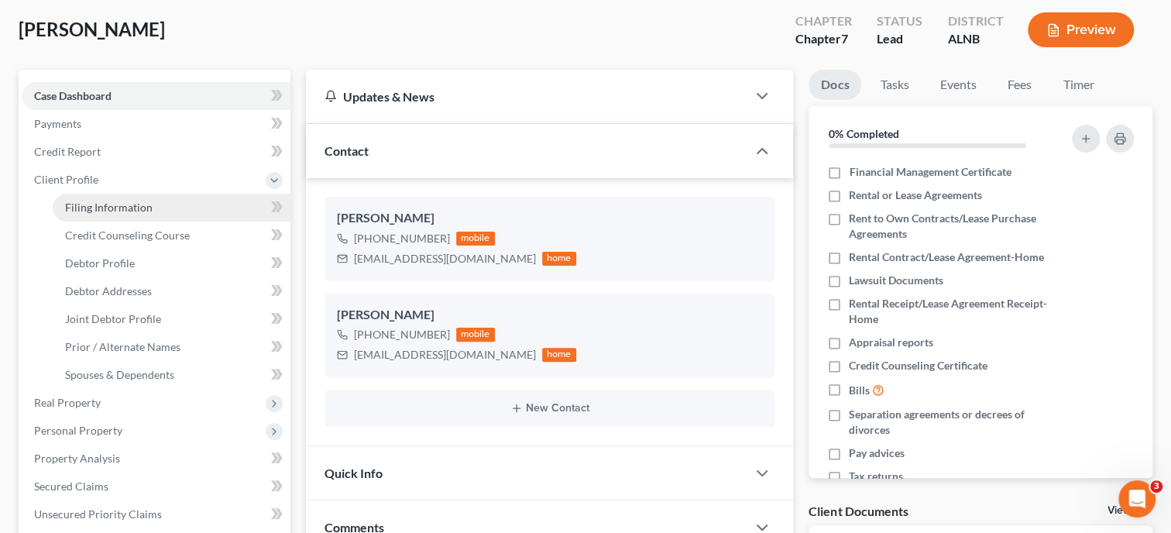
click at [126, 211] on span "Filing Information" at bounding box center [108, 207] width 87 height 13
select select "1"
select select "0"
select select "1"
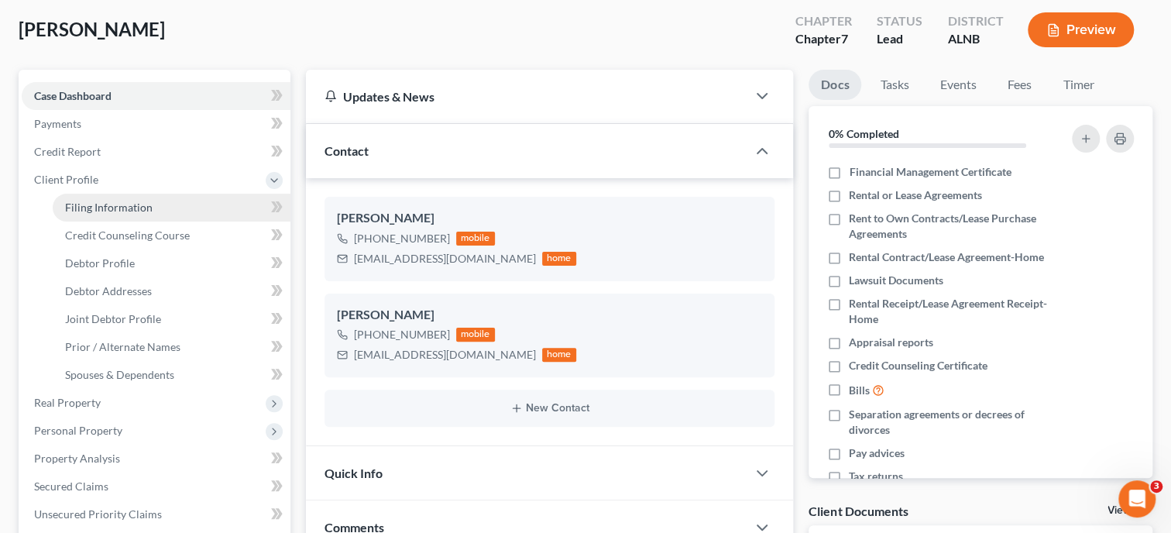
select select "0"
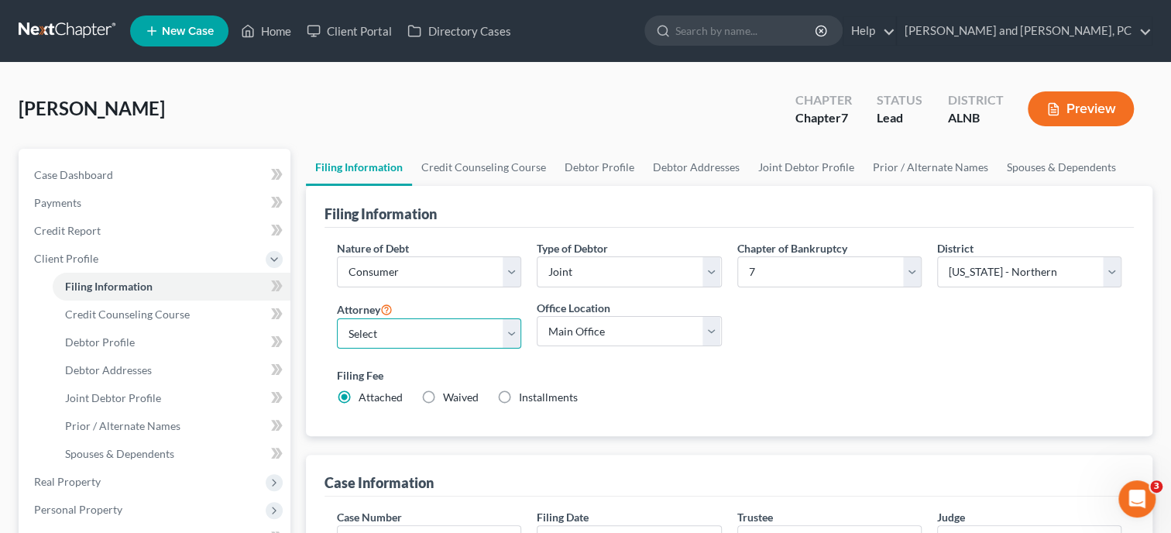
select select "0"
click option "John W. Jennings, Jr. - ALNB" at bounding box center [0, 0] width 0 height 0
click at [519, 403] on label "Installments Installments" at bounding box center [548, 396] width 59 height 15
click at [525, 400] on input "Installments Installments" at bounding box center [530, 394] width 10 height 10
radio input "true"
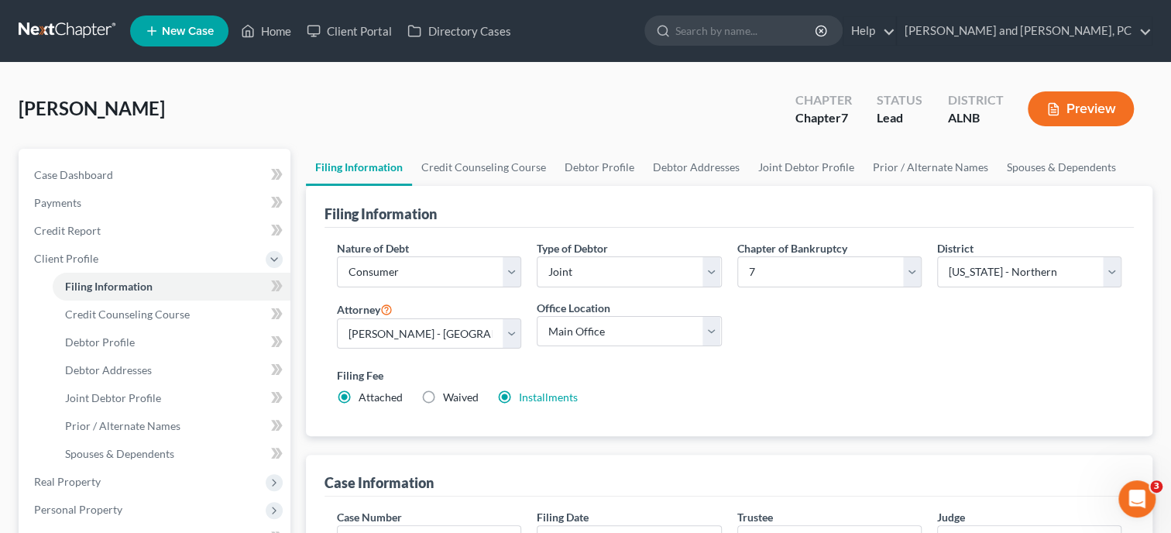
radio input "false"
type input "0.00"
radio input "true"
type input "0.00"
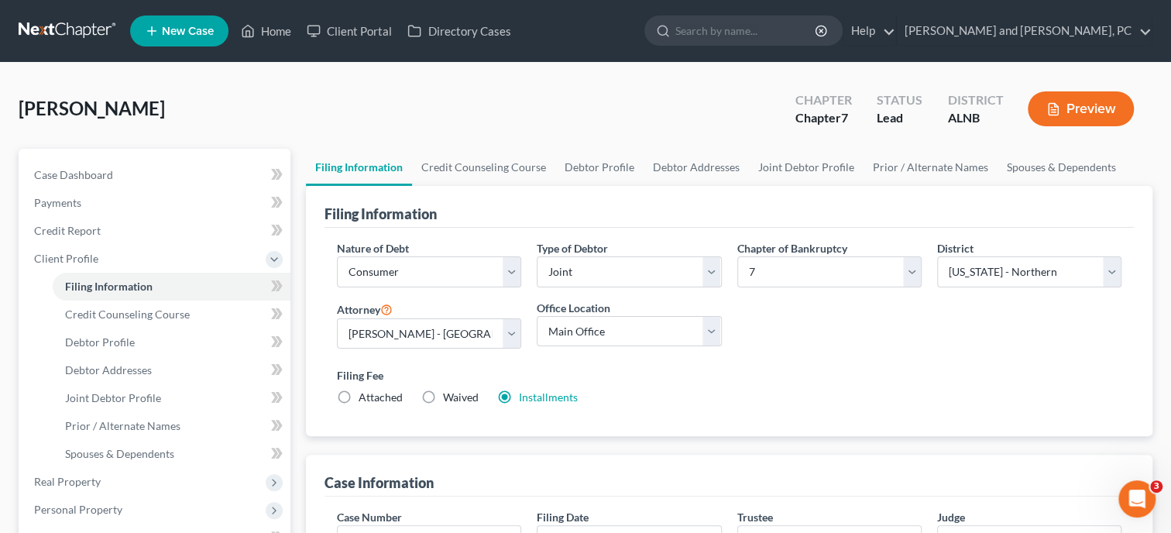
type input "0.00"
type input "09/10/2025"
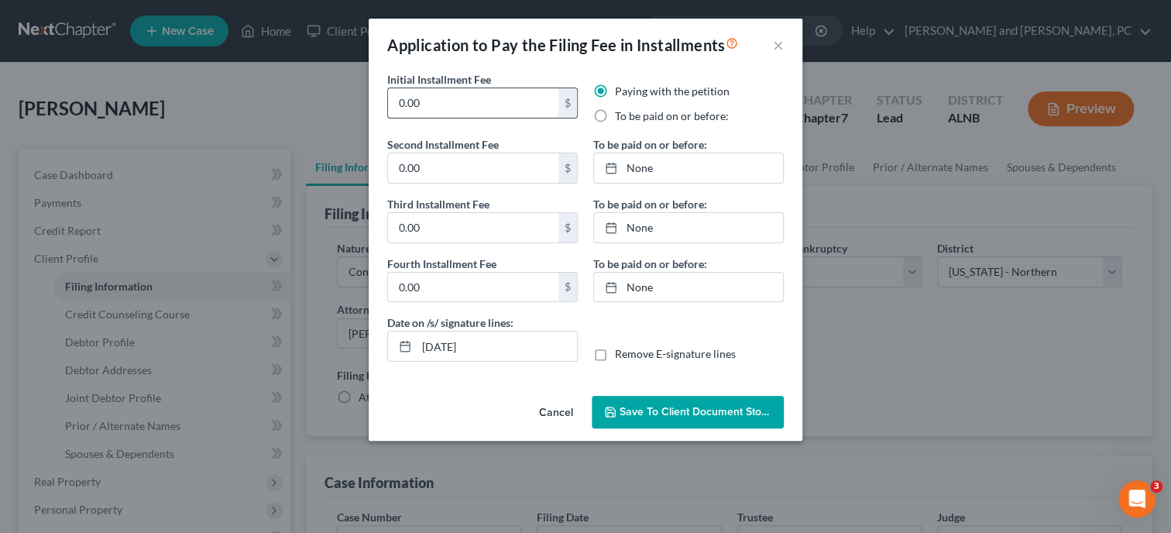
click at [463, 100] on input "0.00" at bounding box center [473, 102] width 170 height 29
drag, startPoint x: 463, startPoint y: 100, endPoint x: 393, endPoint y: 103, distance: 69.8
click at [393, 103] on input "0.00" at bounding box center [473, 102] width 170 height 29
type input "84.50"
click at [433, 174] on input "0.00" at bounding box center [473, 167] width 170 height 29
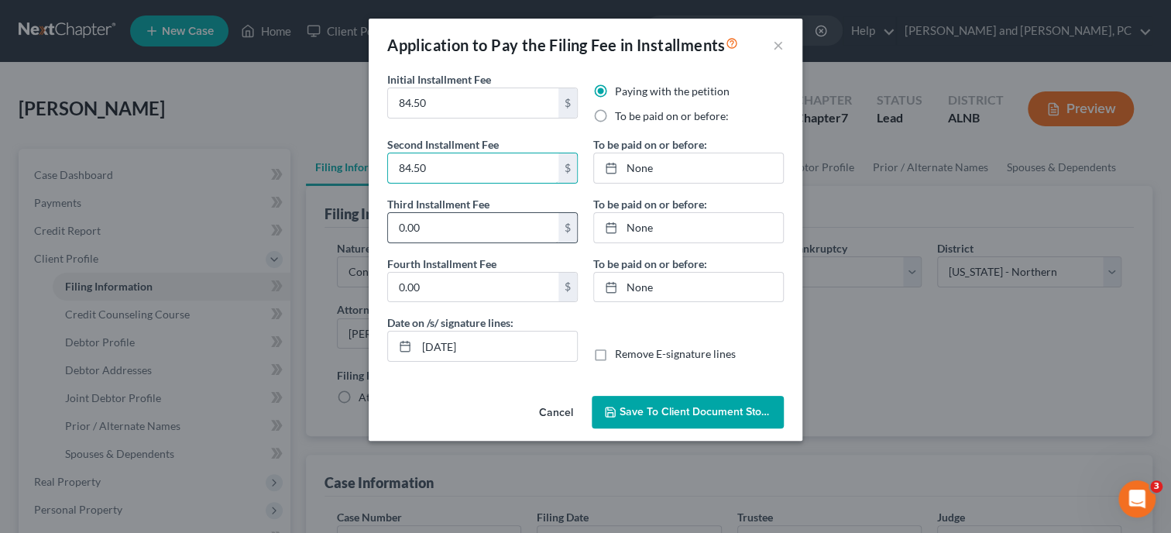
type input "84.50"
click at [425, 217] on input "0.00" at bounding box center [473, 227] width 170 height 29
type input "84.50"
click at [423, 280] on input "0.00" at bounding box center [473, 287] width 170 height 29
type input "84.50"
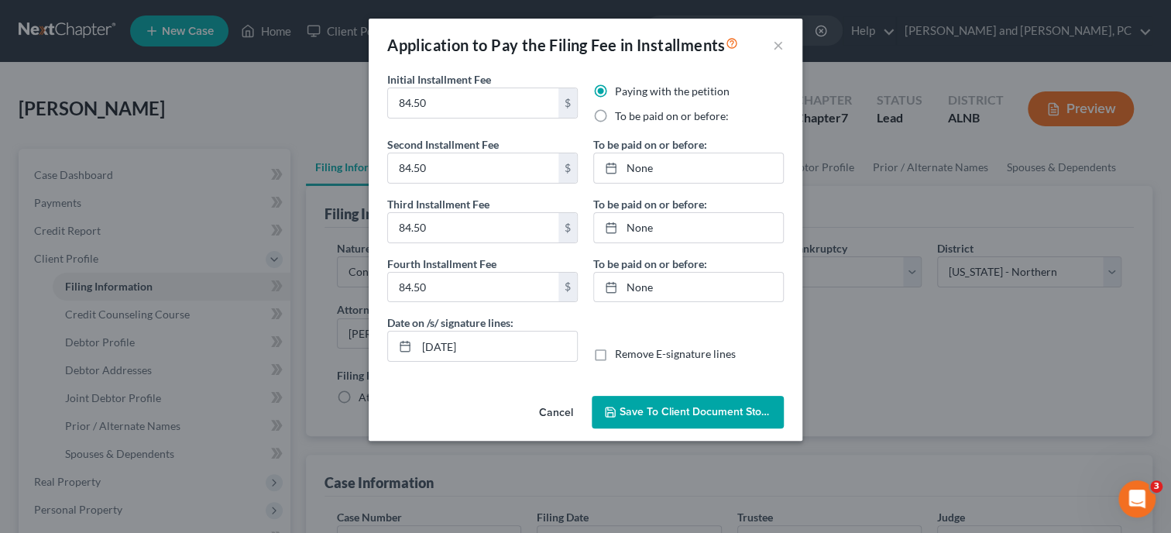
click at [615, 115] on label "To be paid on or before:" at bounding box center [672, 115] width 114 height 15
click at [621, 115] on input "To be paid on or before:" at bounding box center [626, 113] width 10 height 10
radio input "true"
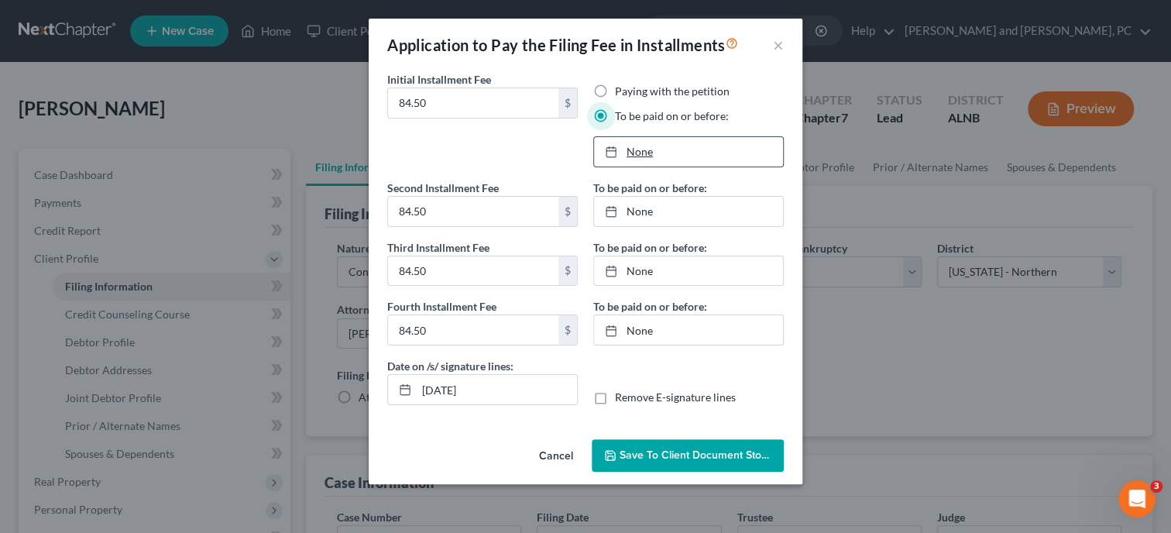
click at [629, 154] on link "None" at bounding box center [688, 151] width 189 height 29
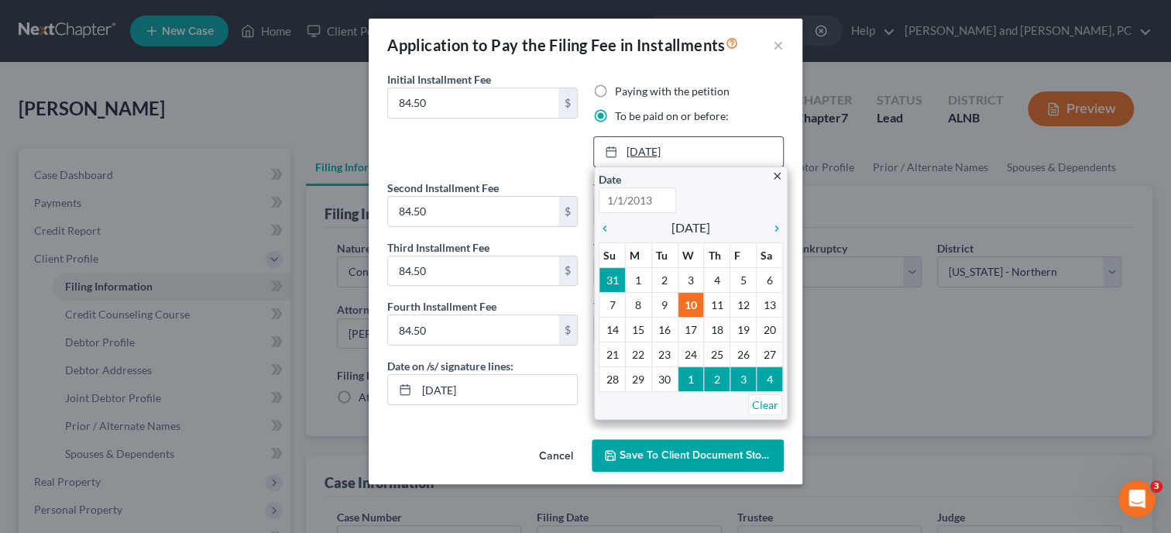
type input "9/10/2025"
click at [779, 229] on icon "chevron_right" at bounding box center [773, 228] width 20 height 12
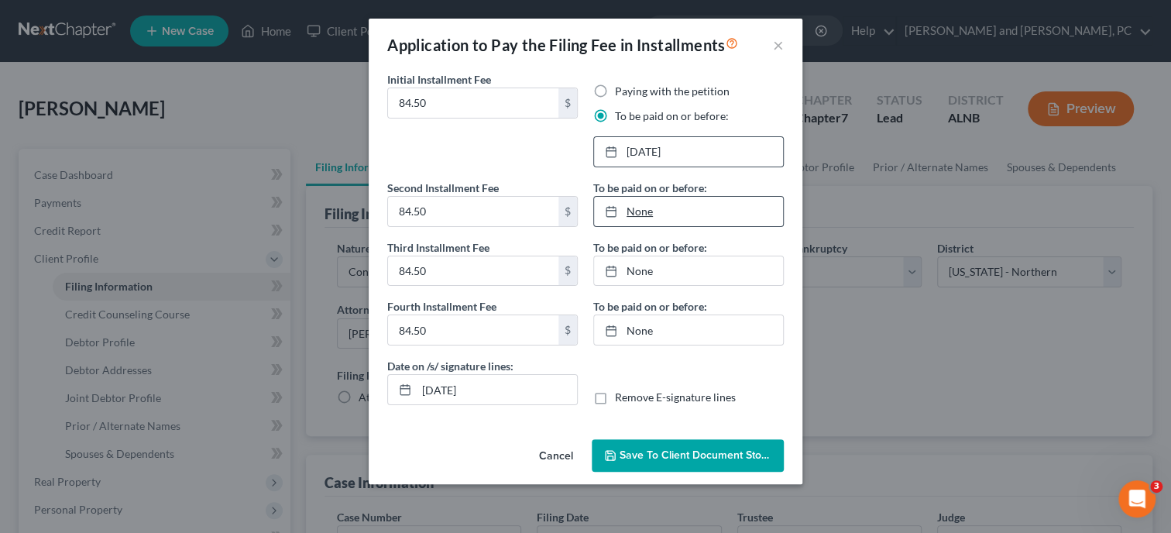
click at [640, 211] on link "None" at bounding box center [688, 211] width 189 height 29
type input "9/10/2025"
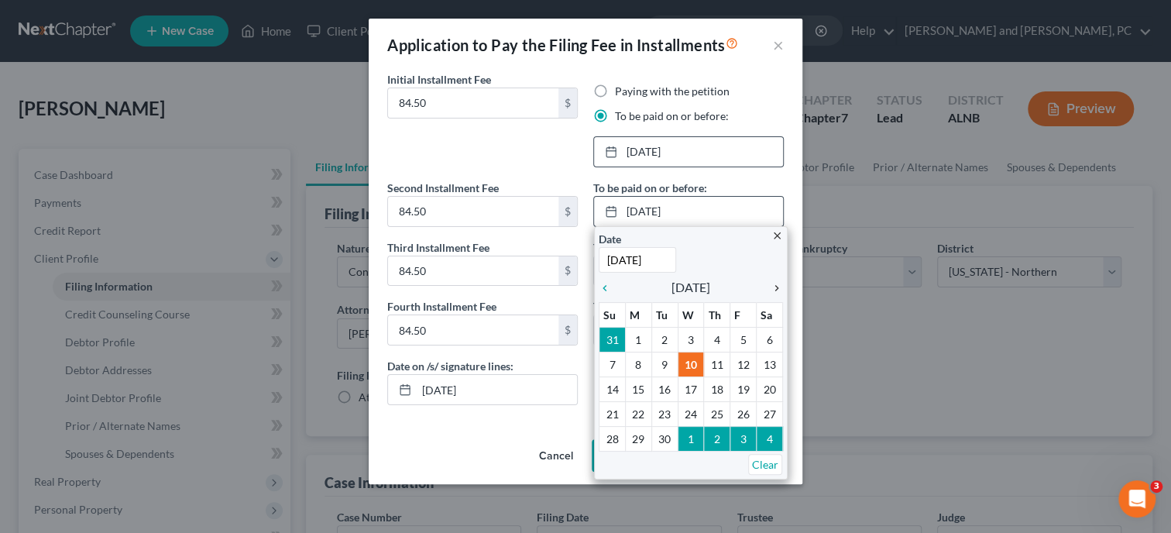
click at [780, 287] on icon "chevron_right" at bounding box center [773, 288] width 20 height 12
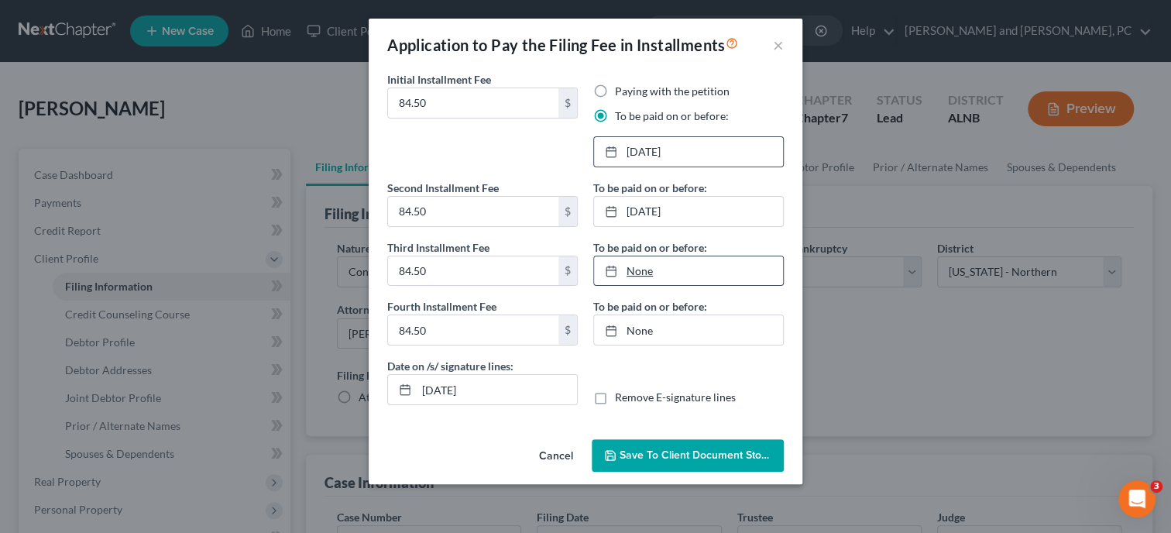
click at [653, 273] on link "None" at bounding box center [688, 270] width 189 height 29
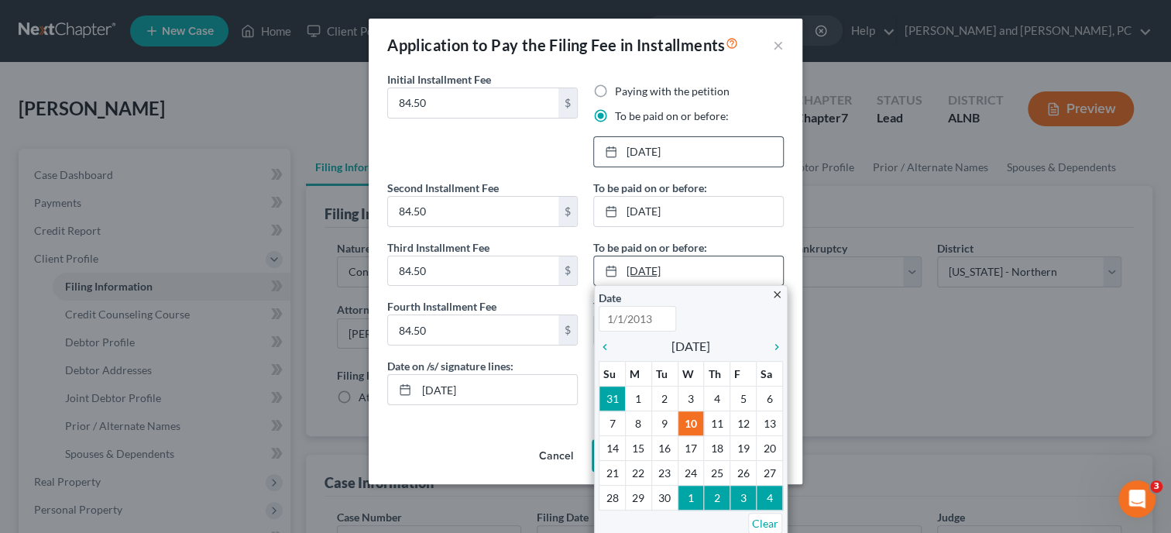
type input "9/10/2025"
click at [776, 347] on icon "chevron_right" at bounding box center [773, 347] width 20 height 12
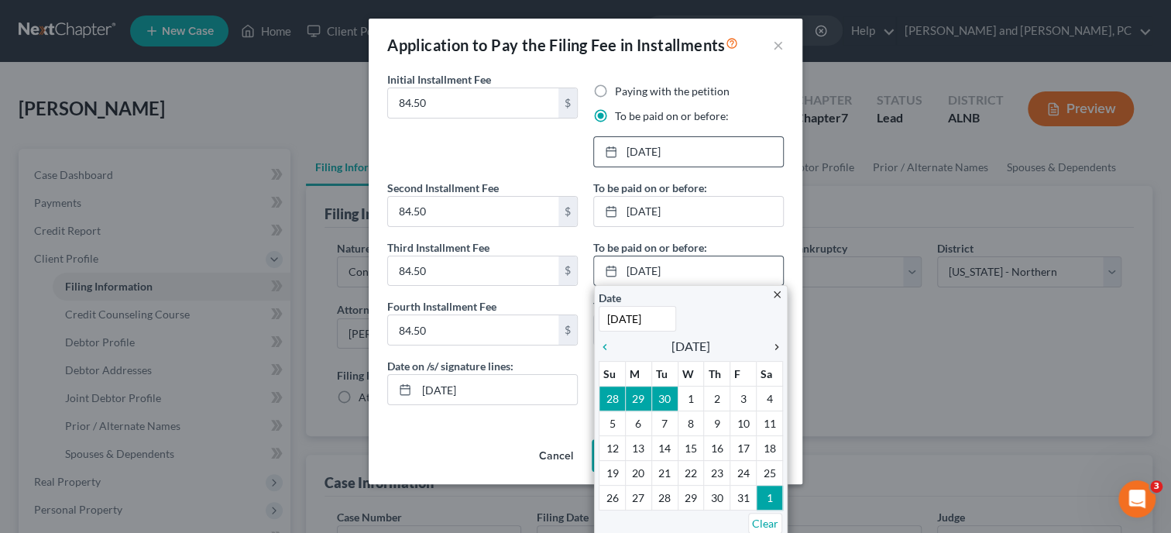
click at [776, 347] on icon "chevron_right" at bounding box center [773, 347] width 20 height 12
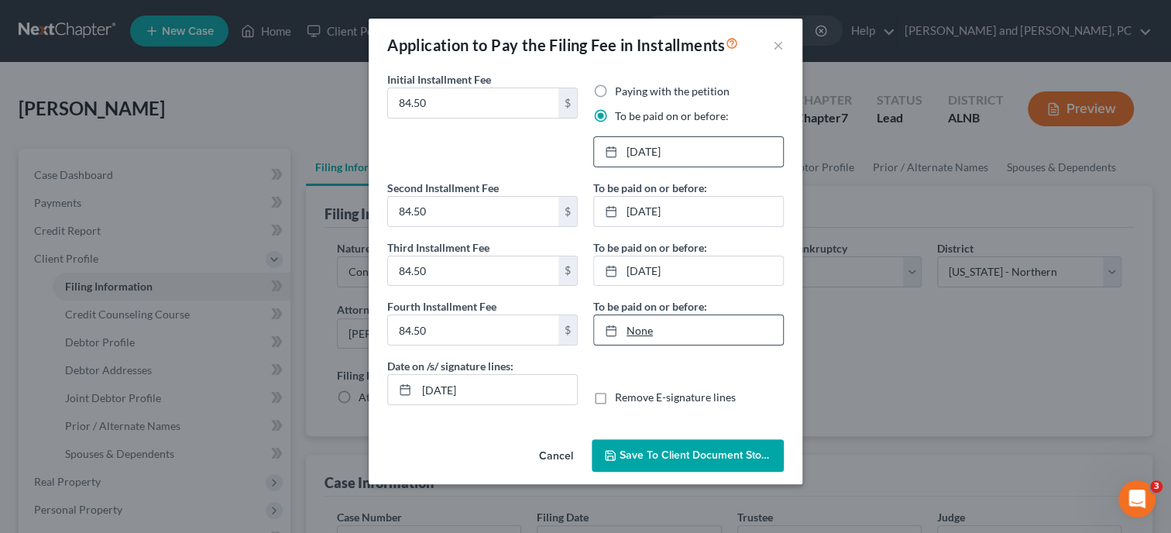
click at [655, 333] on link "None" at bounding box center [688, 329] width 189 height 29
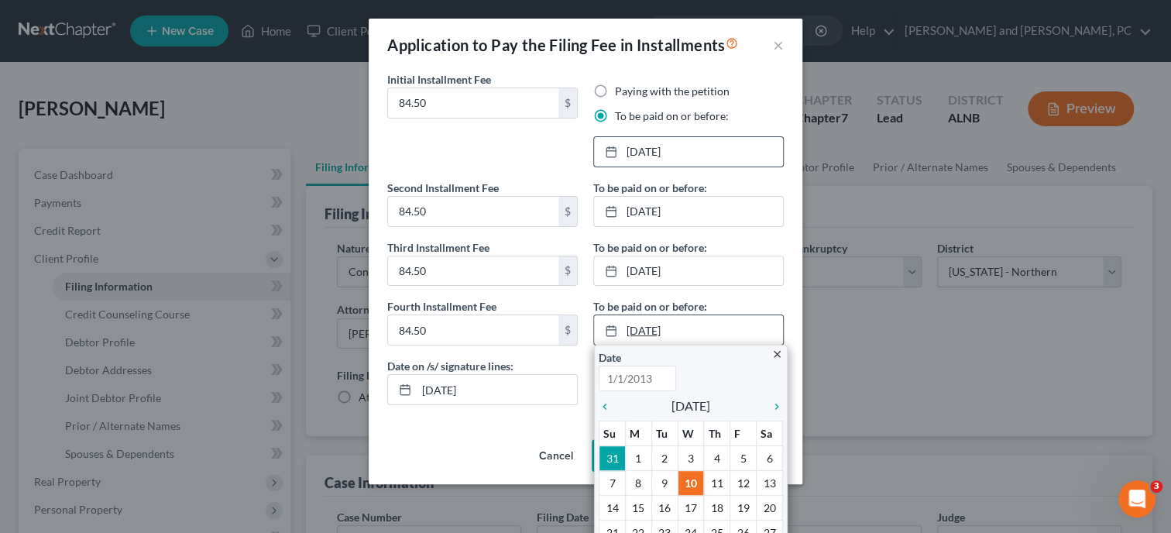
type input "9/10/2025"
click at [775, 410] on icon "chevron_right" at bounding box center [773, 406] width 20 height 12
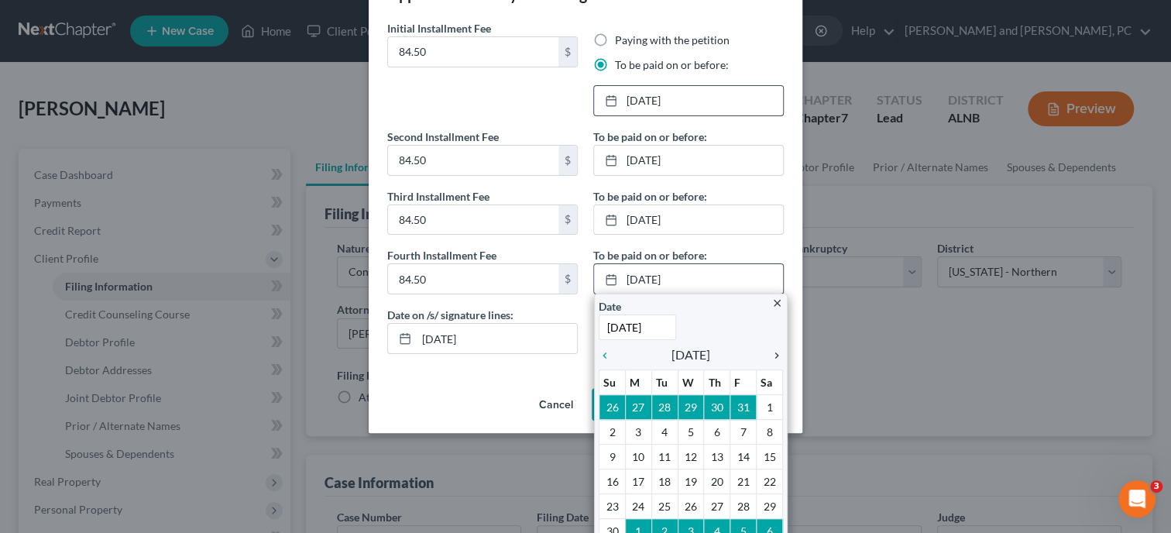
scroll to position [79, 0]
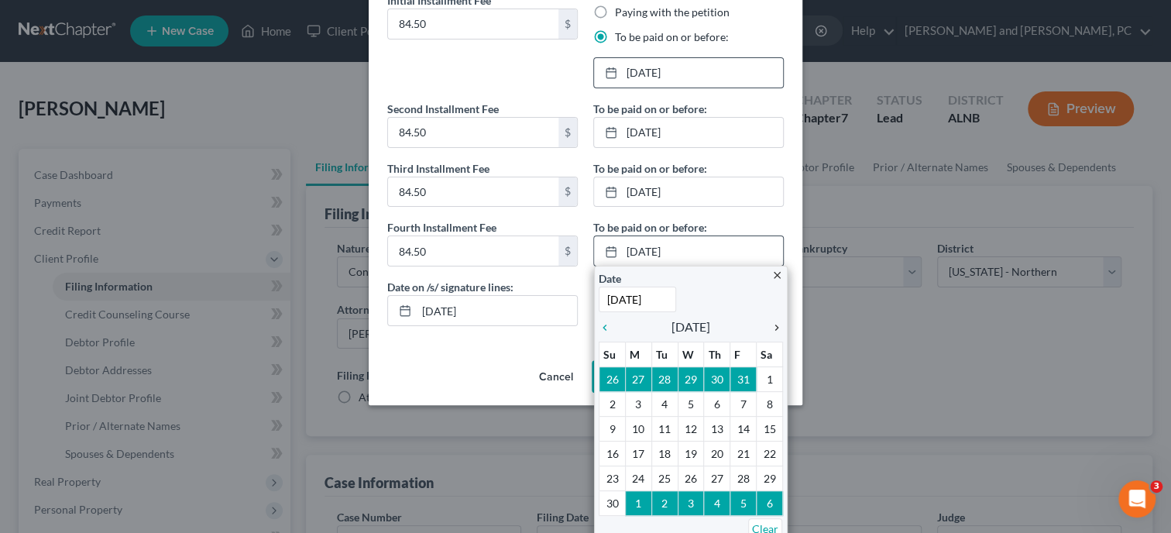
click at [777, 326] on icon "chevron_right" at bounding box center [773, 327] width 20 height 12
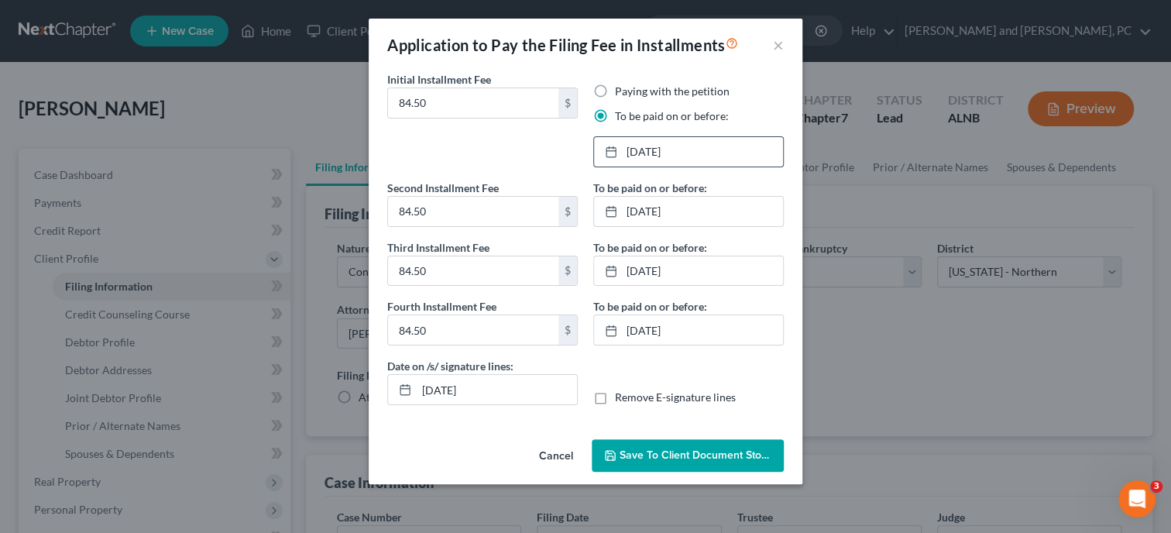
scroll to position [0, 0]
click at [695, 449] on span "Save to Client Document Storage" at bounding box center [701, 454] width 164 height 13
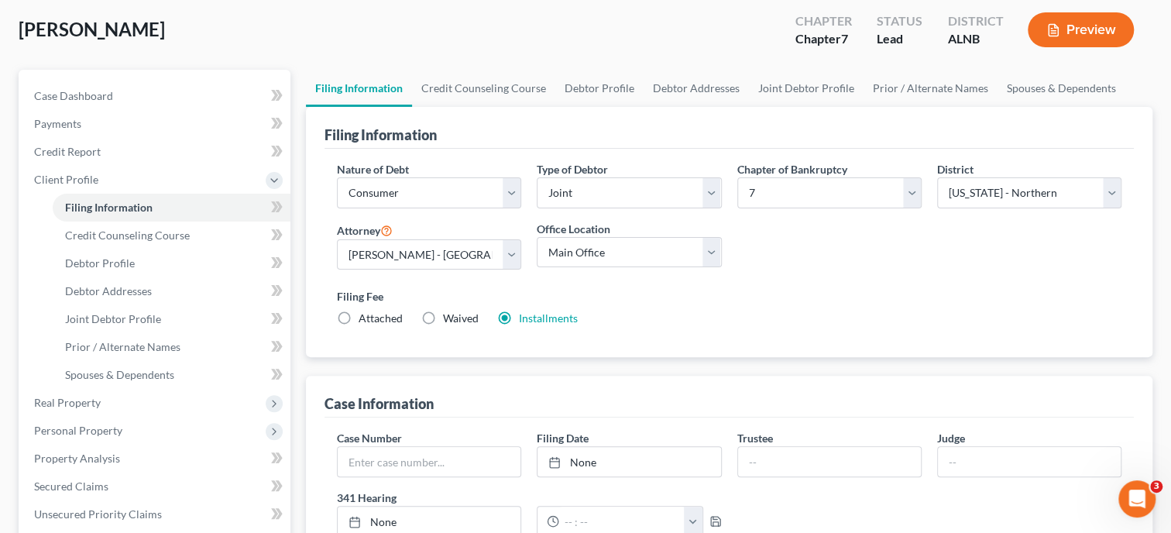
scroll to position [159, 0]
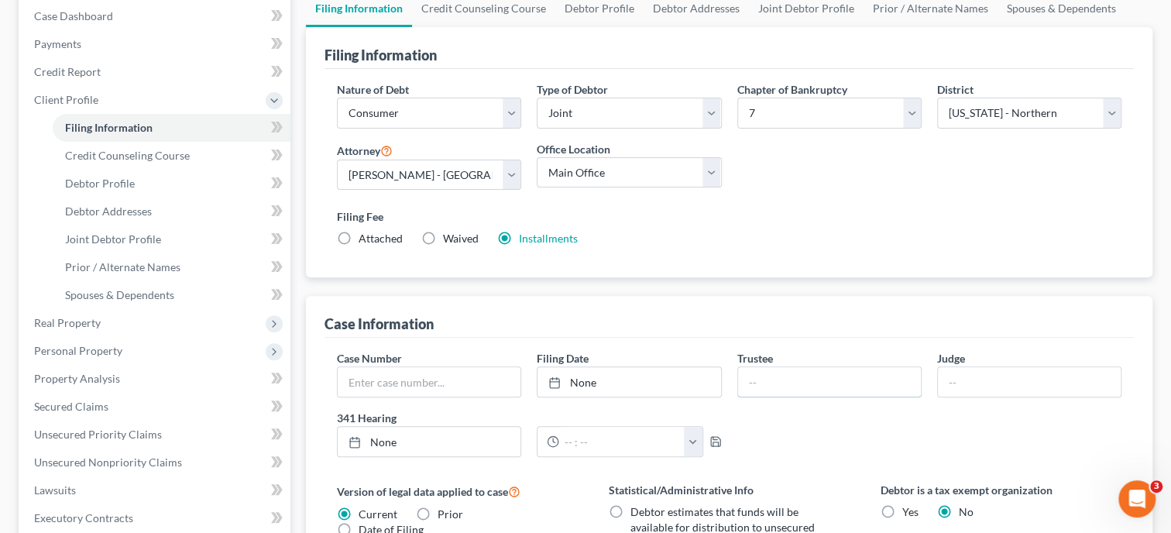
click at [776, 391] on input "text" at bounding box center [829, 381] width 183 height 29
type input "Rocco Leo"
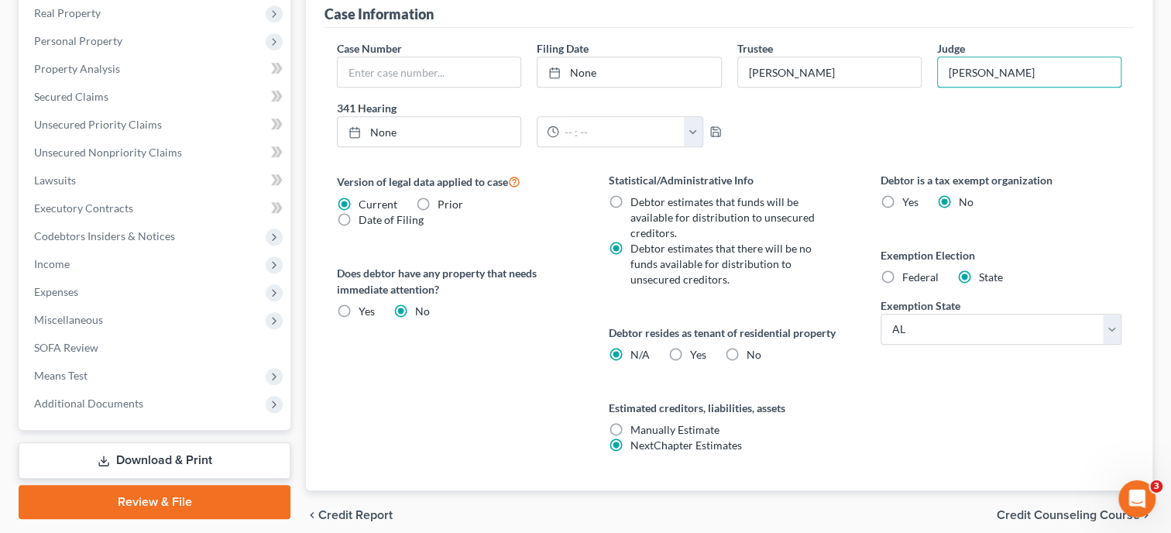
scroll to position [478, 0]
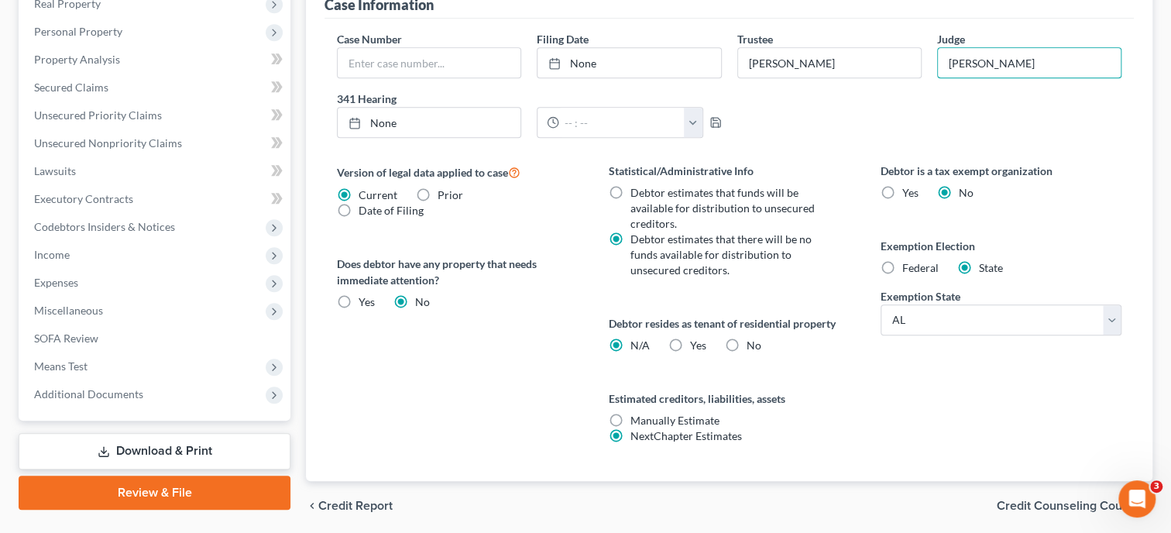
type input "Robinson"
click at [1015, 506] on span "Credit Counseling Course" at bounding box center [1067, 505] width 143 height 12
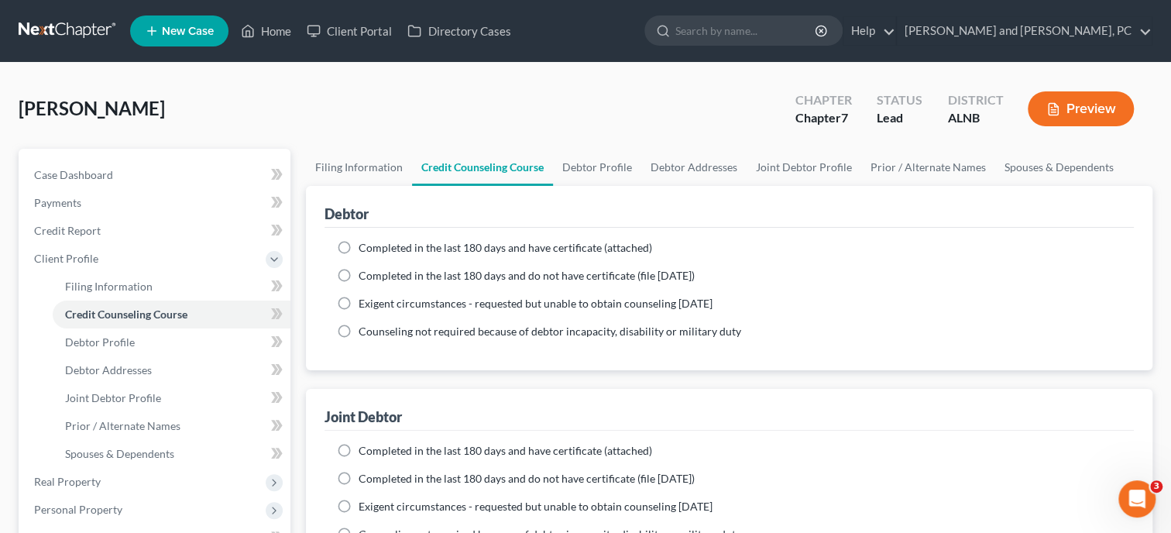
click at [395, 250] on span "Completed in the last 180 days and have certificate (attached)" at bounding box center [504, 247] width 293 height 13
click at [375, 250] on input "Completed in the last 180 days and have certificate (attached)" at bounding box center [370, 245] width 10 height 10
radio input "true"
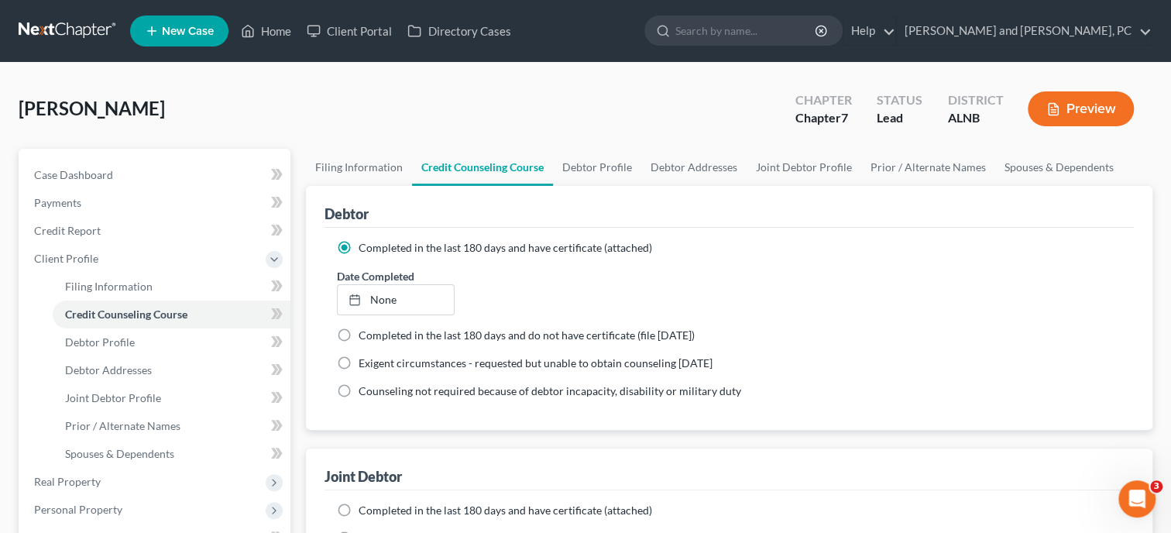
click at [388, 507] on span "Completed in the last 180 days and have certificate (attached)" at bounding box center [504, 509] width 293 height 13
click at [375, 507] on input "Completed in the last 180 days and have certificate (attached)" at bounding box center [370, 508] width 10 height 10
radio input "true"
click at [612, 163] on link "Debtor Profile" at bounding box center [597, 167] width 88 height 37
select select "1"
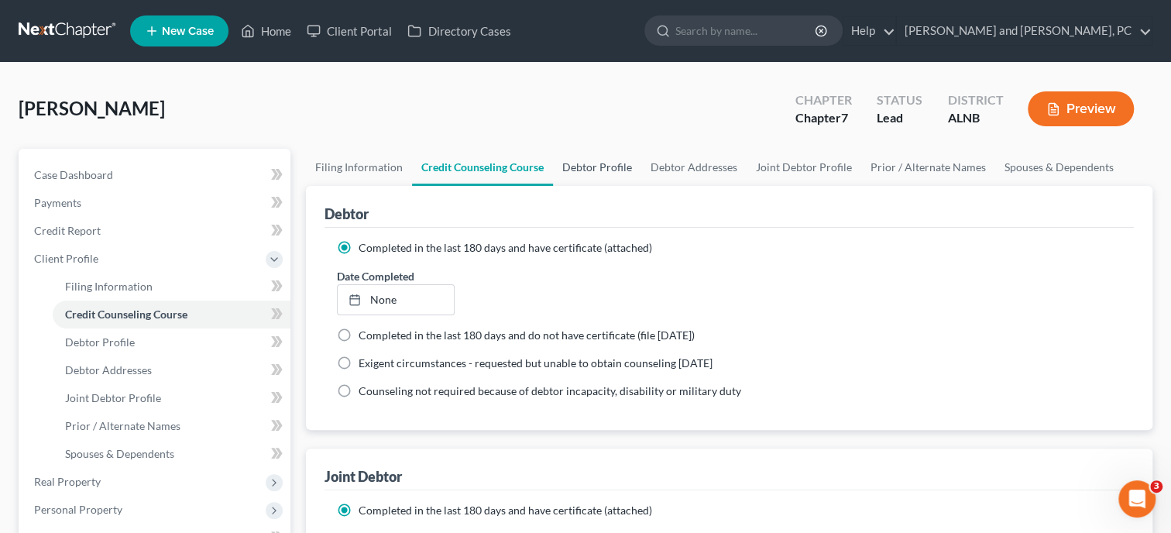
select select "0"
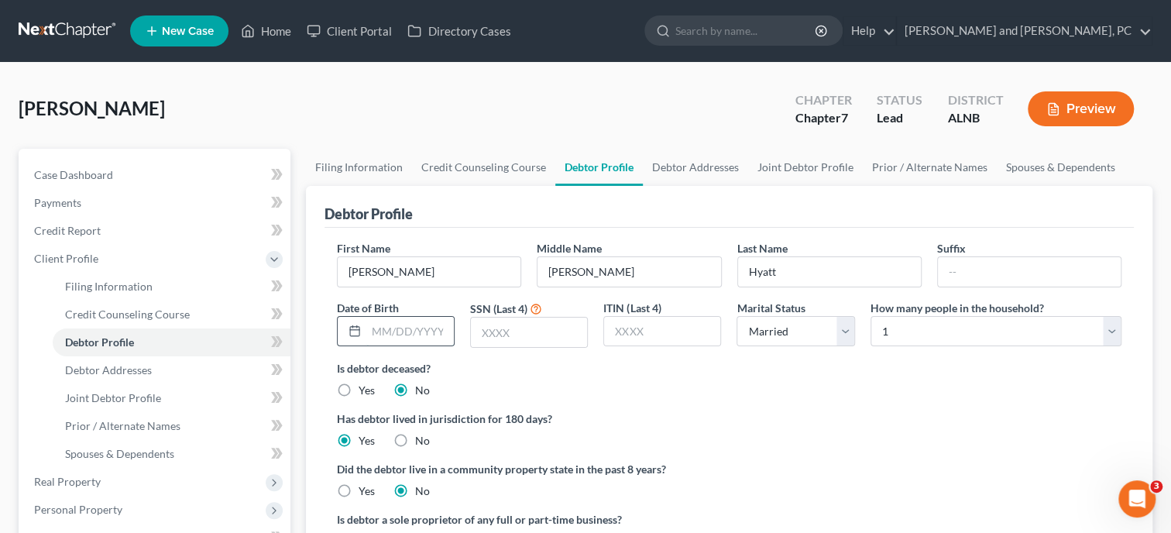
click at [422, 328] on input "text" at bounding box center [409, 331] width 87 height 29
type input "10/20/1978"
click at [514, 317] on div at bounding box center [529, 332] width 118 height 31
click at [516, 326] on input "text" at bounding box center [529, 331] width 116 height 29
type input "2163"
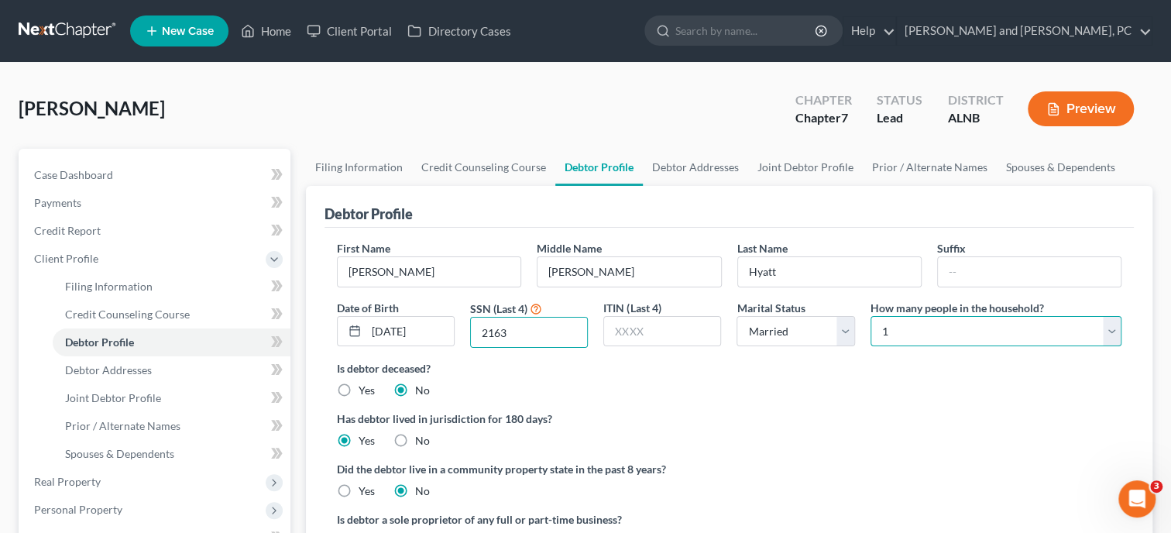
click at [870, 316] on select "Select 1 2 3 4 5 6 7 8 9 10 11 12 13 14 15 16 17 18 19 20" at bounding box center [995, 331] width 251 height 31
select select "4"
click option "5" at bounding box center [0, 0] width 0 height 0
click at [715, 160] on link "Debtor Addresses" at bounding box center [695, 167] width 105 height 37
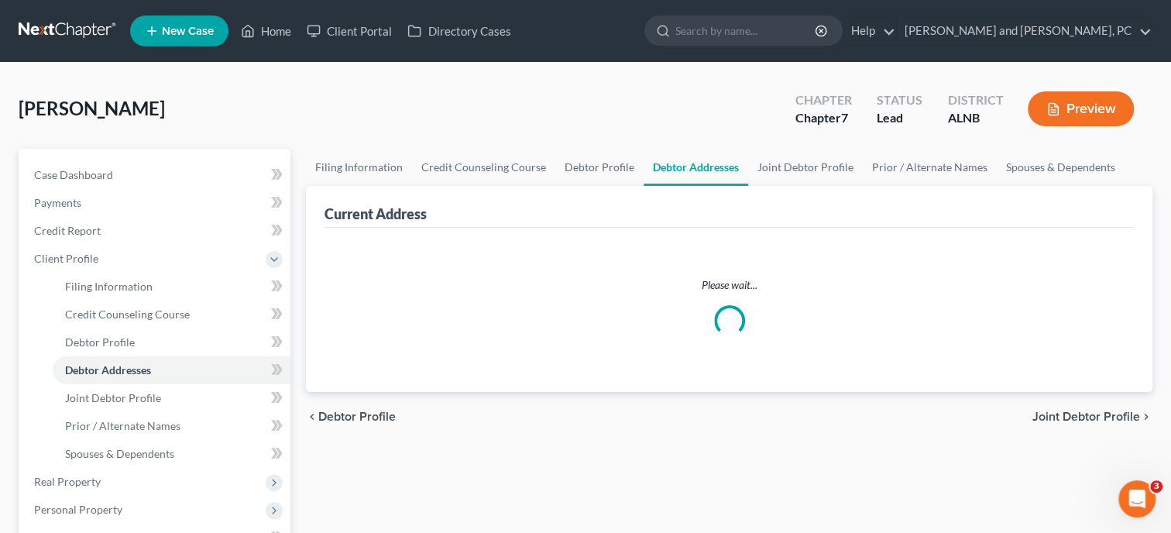
select select "0"
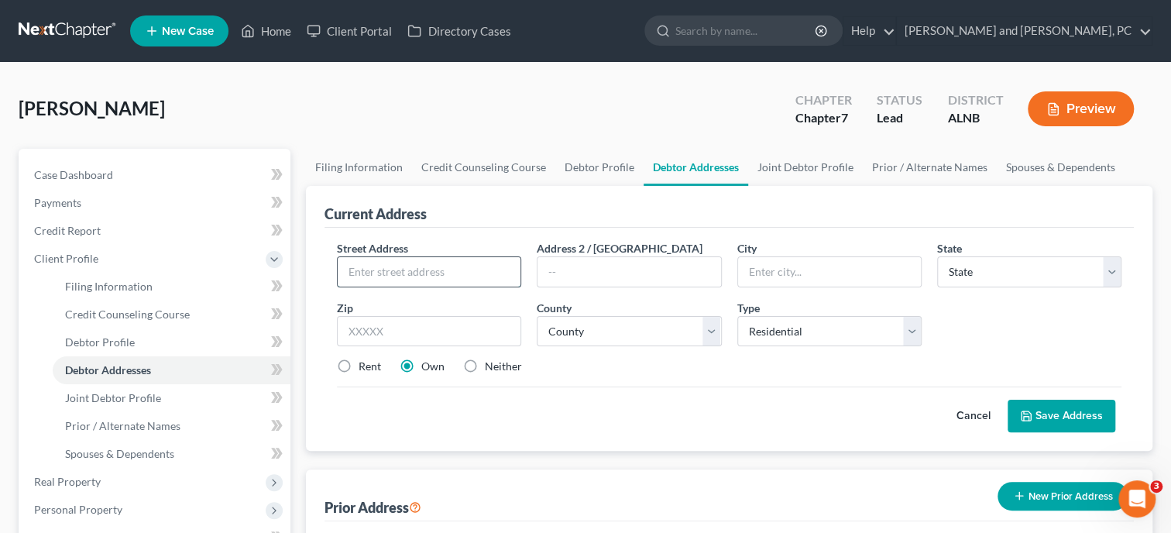
click at [507, 265] on input "text" at bounding box center [429, 271] width 183 height 29
type input "424 Wildhaven Circle"
type input "35901"
type input "Gadsden"
select select "0"
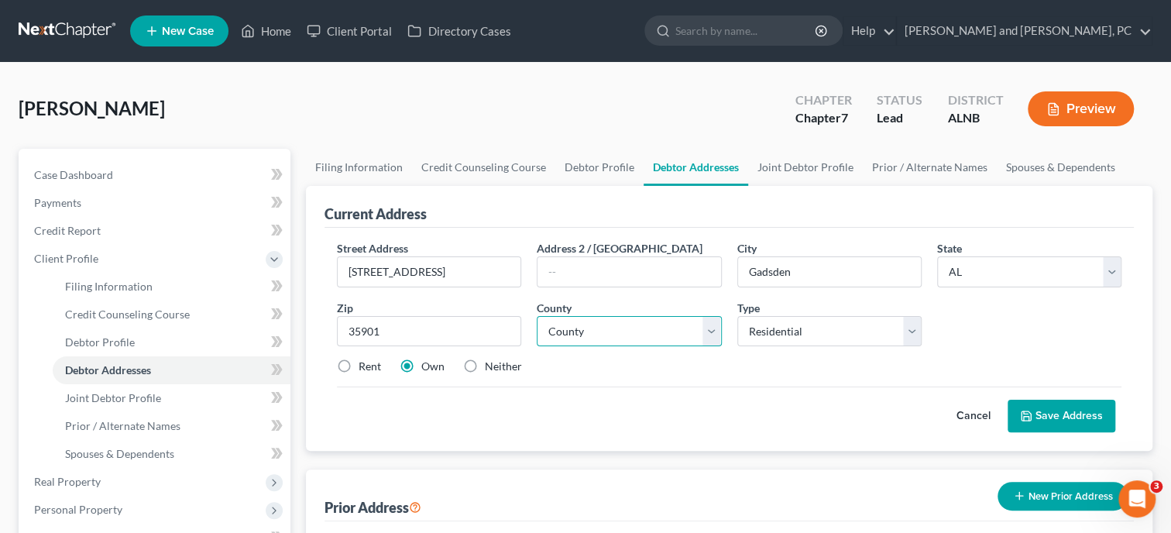
click at [537, 316] on select "County Autauga County Baldwin County Barbour County Bibb County Blount County B…" at bounding box center [629, 331] width 184 height 31
select select "27"
click option "Etowah County" at bounding box center [0, 0] width 0 height 0
click at [1038, 409] on button "Save Address" at bounding box center [1061, 416] width 108 height 33
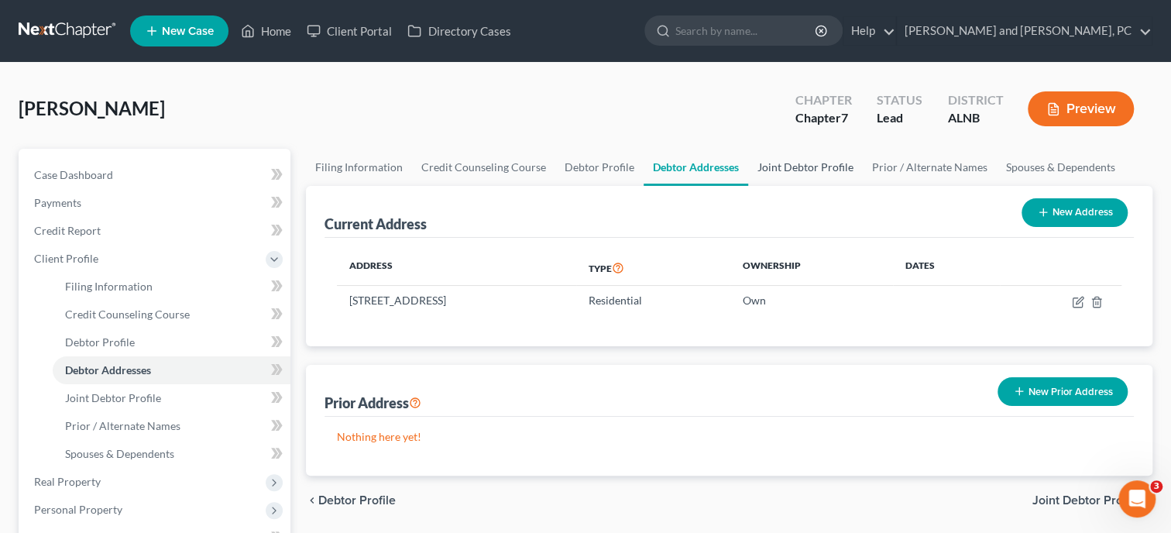
click at [817, 166] on link "Joint Debtor Profile" at bounding box center [805, 167] width 115 height 37
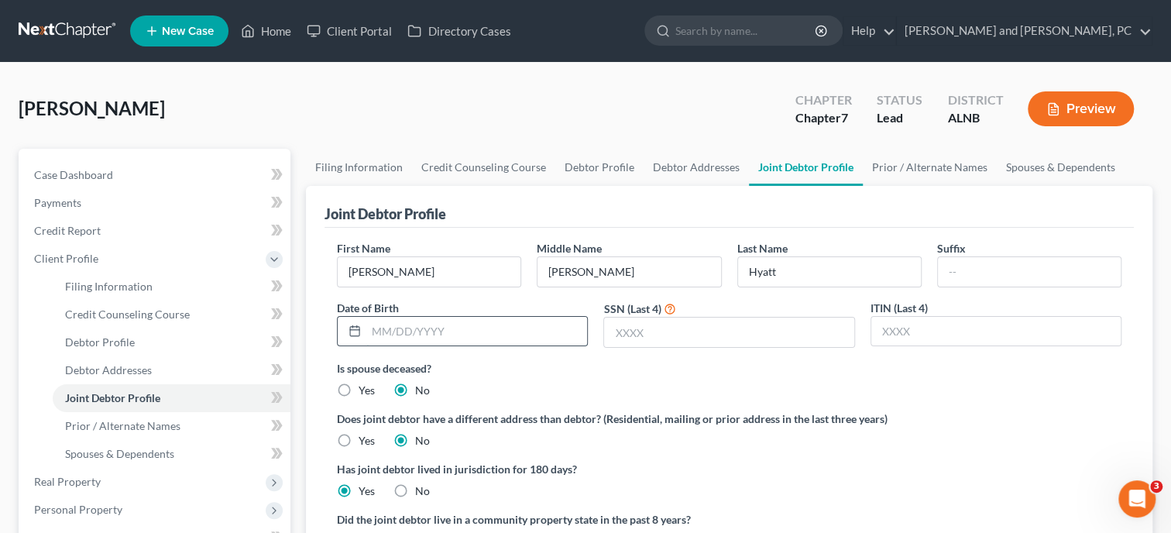
click at [464, 336] on input "text" at bounding box center [476, 331] width 221 height 29
type input "12/2/1976"
click at [623, 332] on input "text" at bounding box center [728, 331] width 249 height 29
type input "7009"
click at [909, 167] on link "Prior / Alternate Names" at bounding box center [930, 167] width 134 height 37
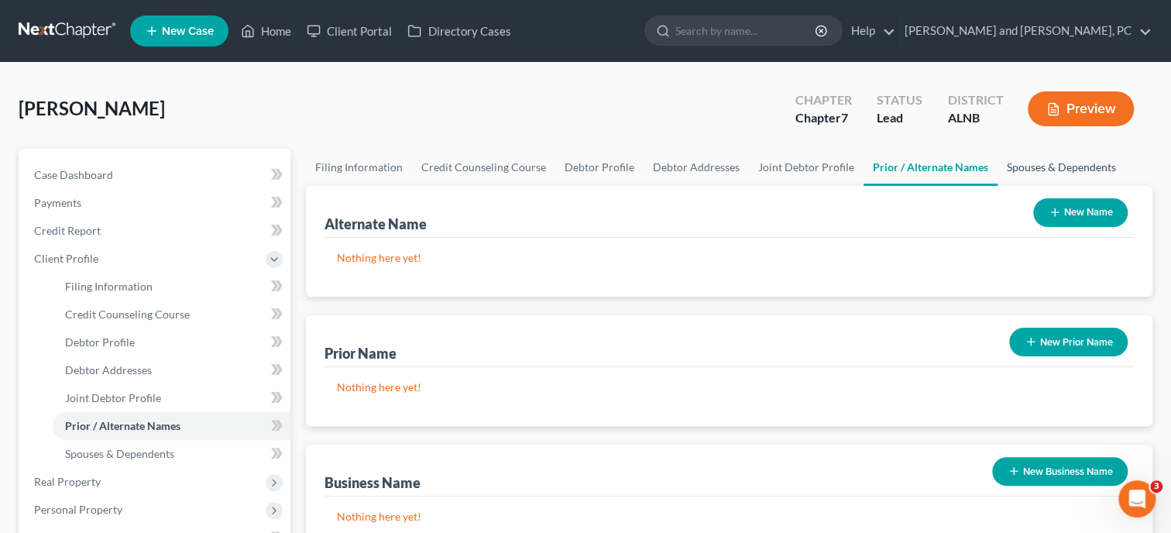
click at [1023, 171] on link "Spouses & Dependents" at bounding box center [1061, 167] width 128 height 37
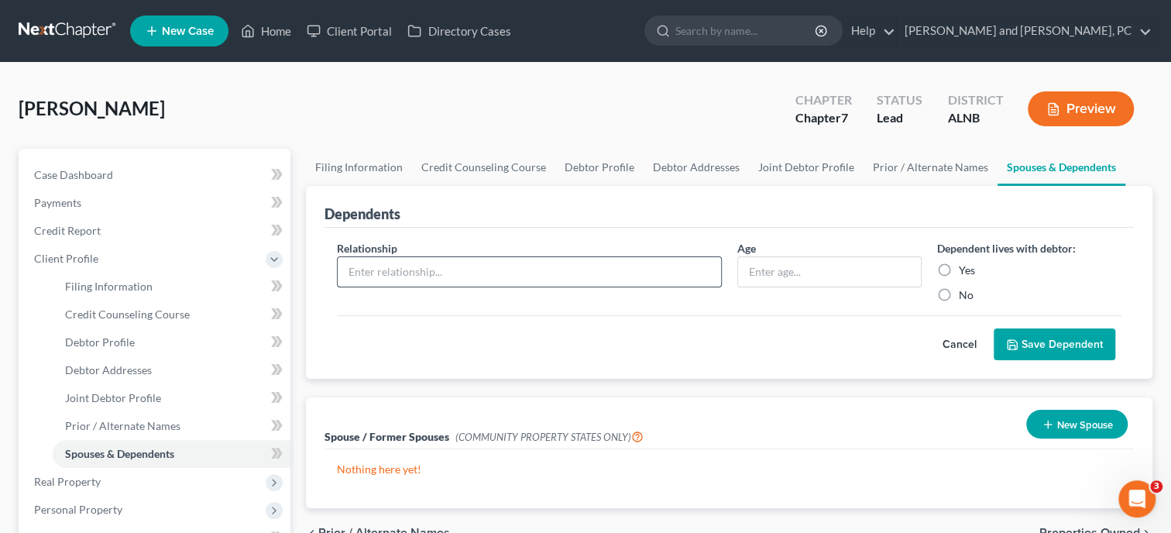
click at [663, 271] on input "text" at bounding box center [529, 271] width 383 height 29
type input "Son"
click at [883, 281] on input "text" at bounding box center [829, 271] width 183 height 29
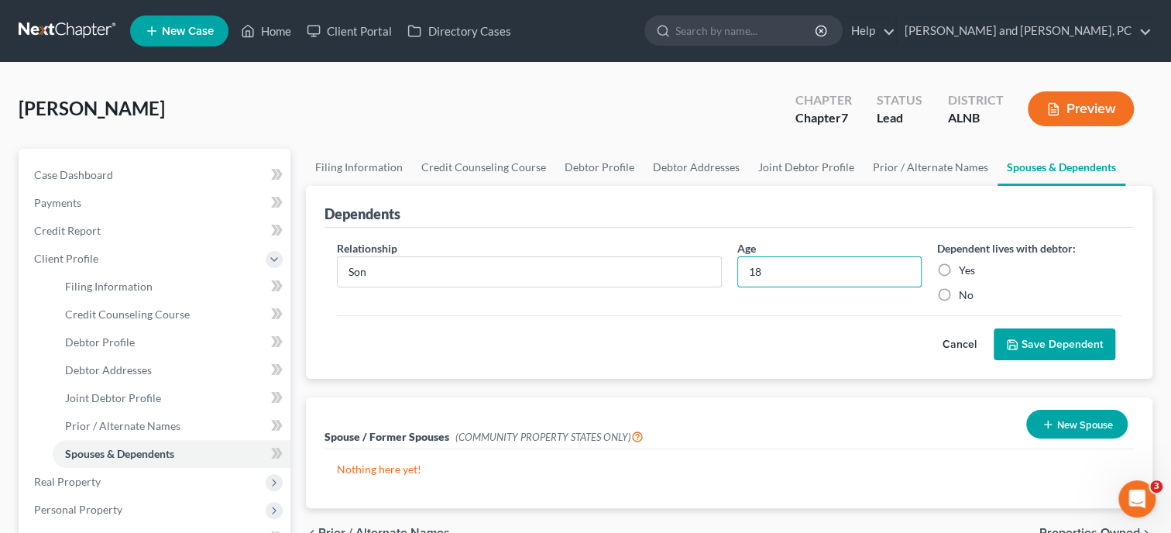
type input "18"
click at [959, 274] on label "Yes" at bounding box center [967, 269] width 16 height 15
click at [965, 273] on input "Yes" at bounding box center [970, 267] width 10 height 10
radio input "true"
click at [1018, 346] on icon "submit" at bounding box center [1012, 344] width 12 height 12
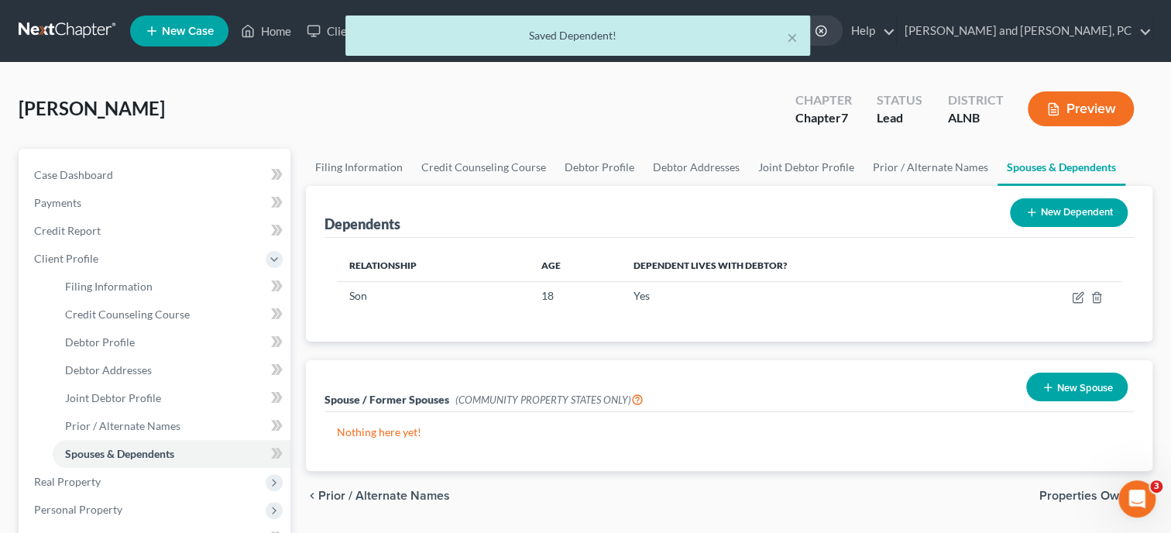
click at [1057, 207] on button "New Dependent" at bounding box center [1069, 212] width 118 height 29
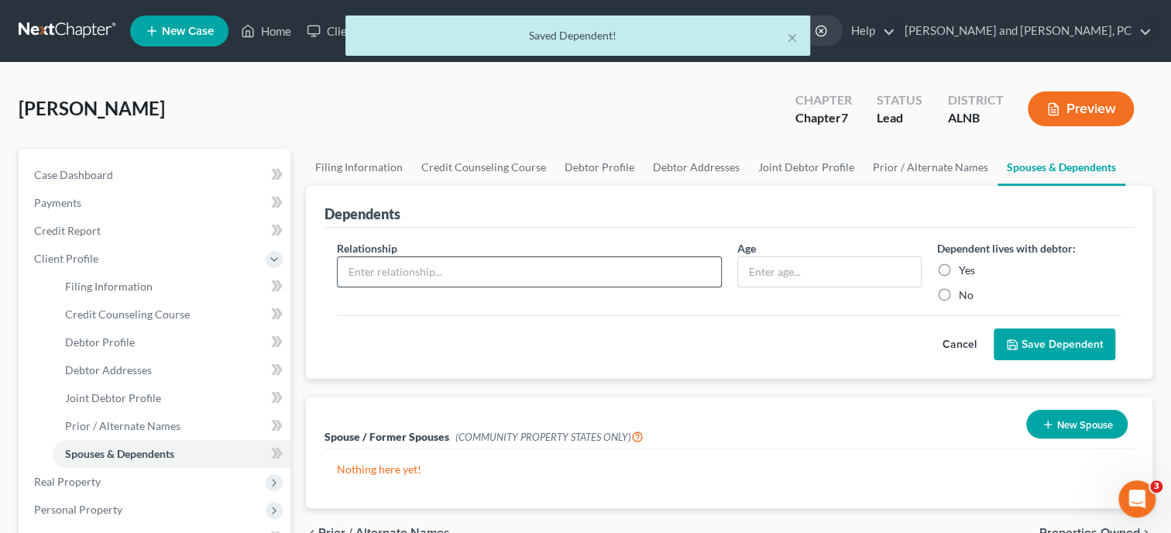
click at [595, 271] on input "text" at bounding box center [529, 271] width 383 height 29
type input "Son"
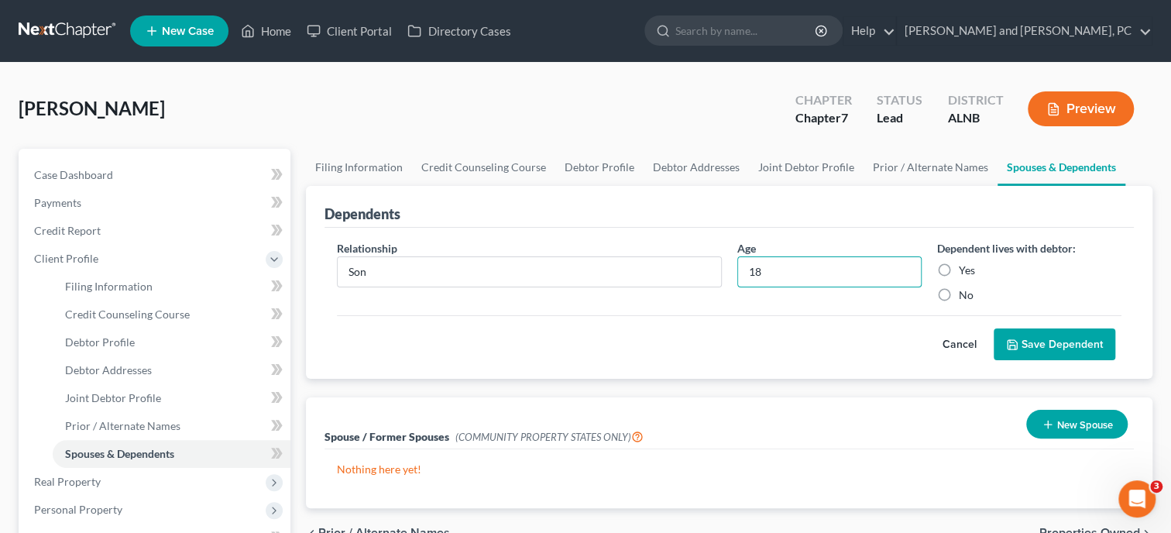
type input "18"
click at [959, 262] on label "Yes" at bounding box center [967, 269] width 16 height 15
click at [965, 262] on input "Yes" at bounding box center [970, 267] width 10 height 10
radio input "true"
click at [1013, 341] on polyline "submit" at bounding box center [1012, 341] width 4 height 2
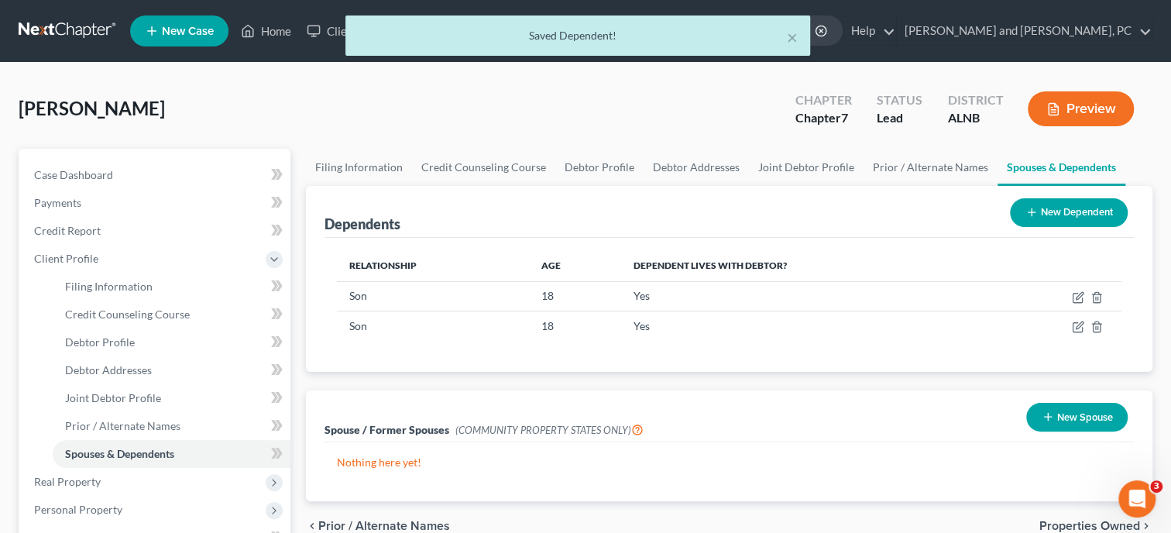
click at [1032, 219] on button "New Dependent" at bounding box center [1069, 212] width 118 height 29
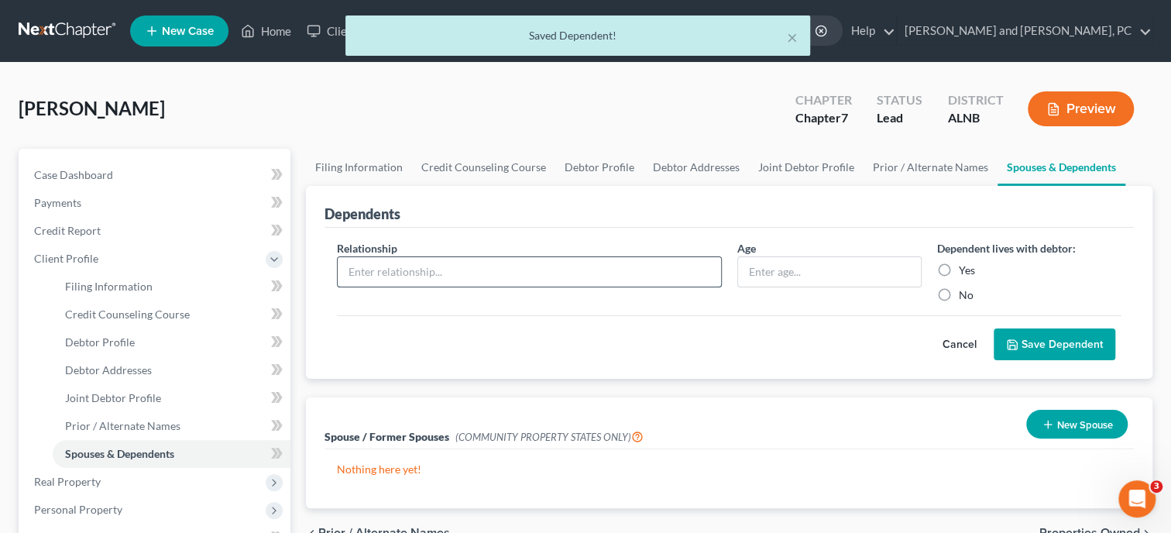
click at [502, 267] on input "text" at bounding box center [529, 271] width 383 height 29
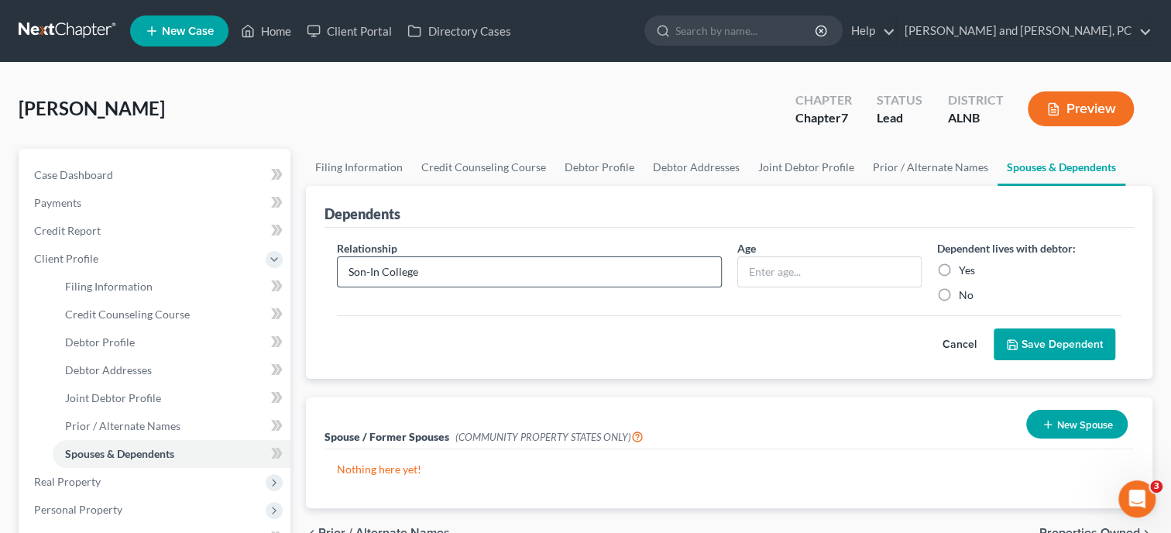
type input "Son-In College"
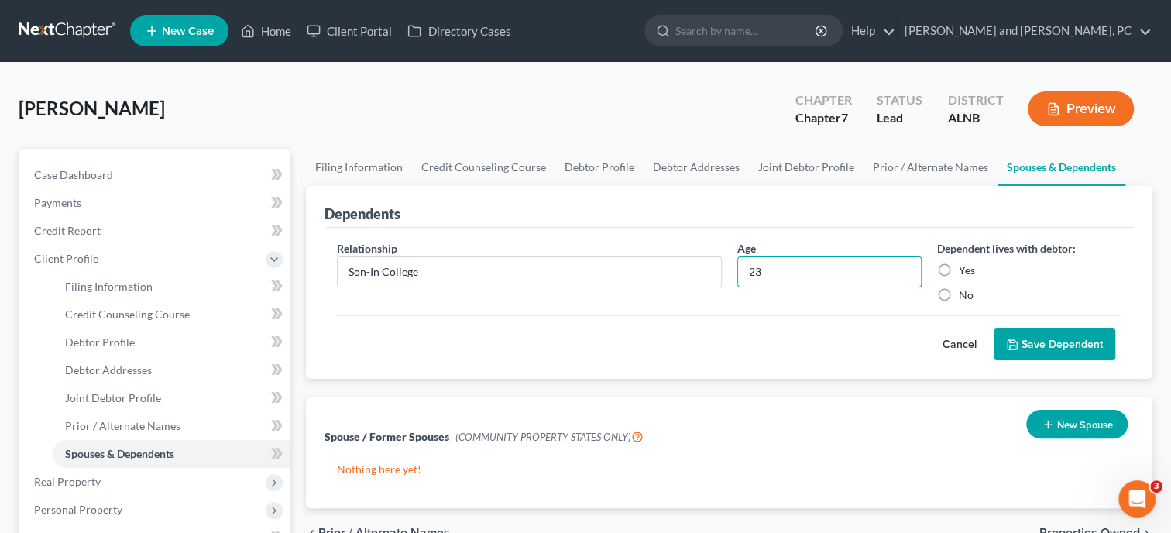
type input "23"
click at [959, 273] on label "Yes" at bounding box center [967, 269] width 16 height 15
click at [965, 273] on input "Yes" at bounding box center [970, 267] width 10 height 10
radio input "true"
click at [1016, 338] on icon "submit" at bounding box center [1012, 344] width 12 height 12
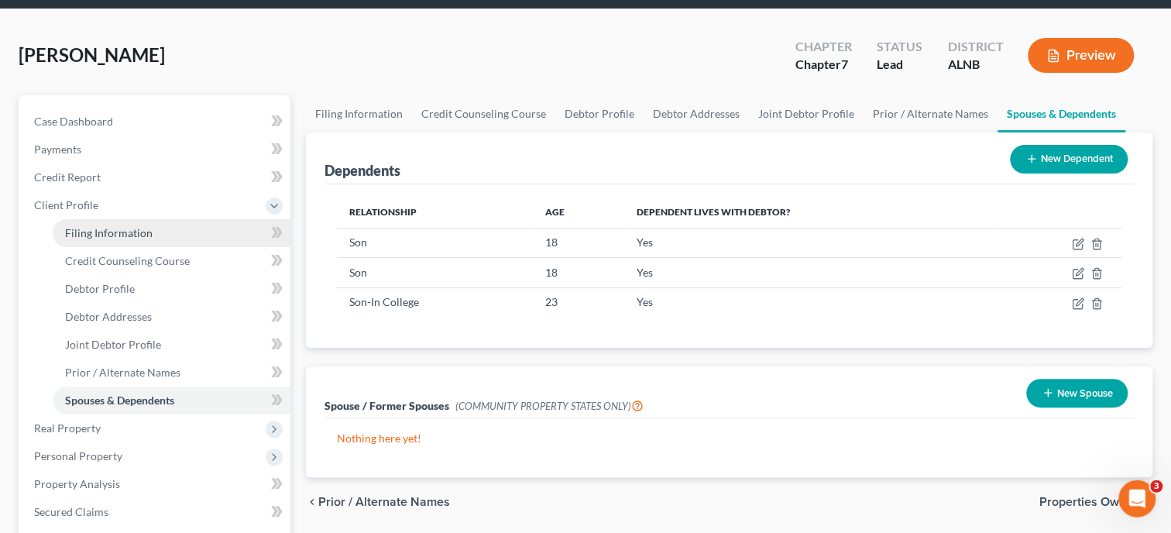
scroll to position [79, 0]
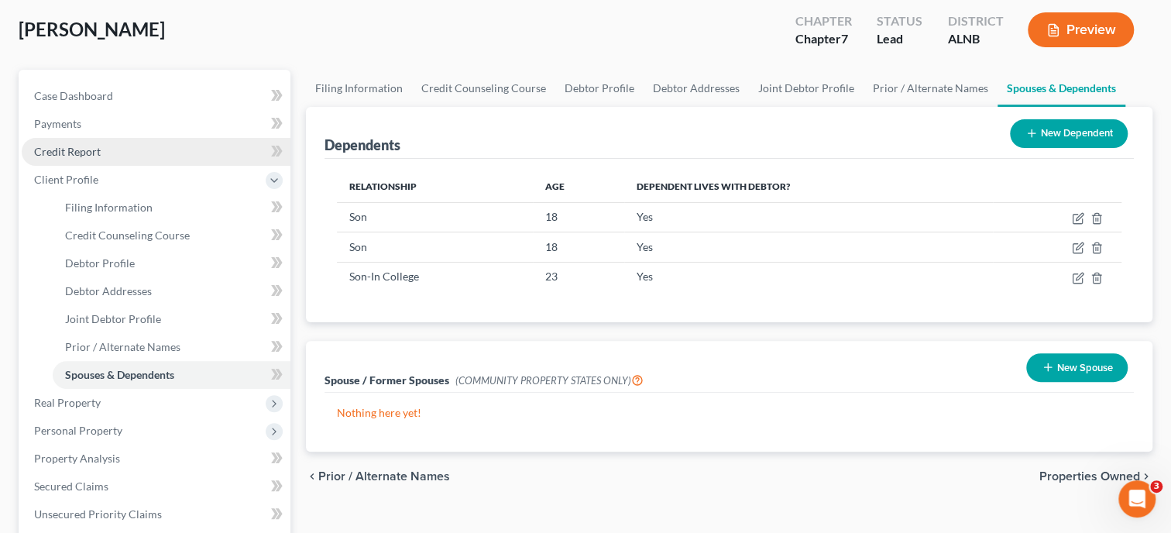
click at [92, 160] on link "Credit Report" at bounding box center [156, 152] width 269 height 28
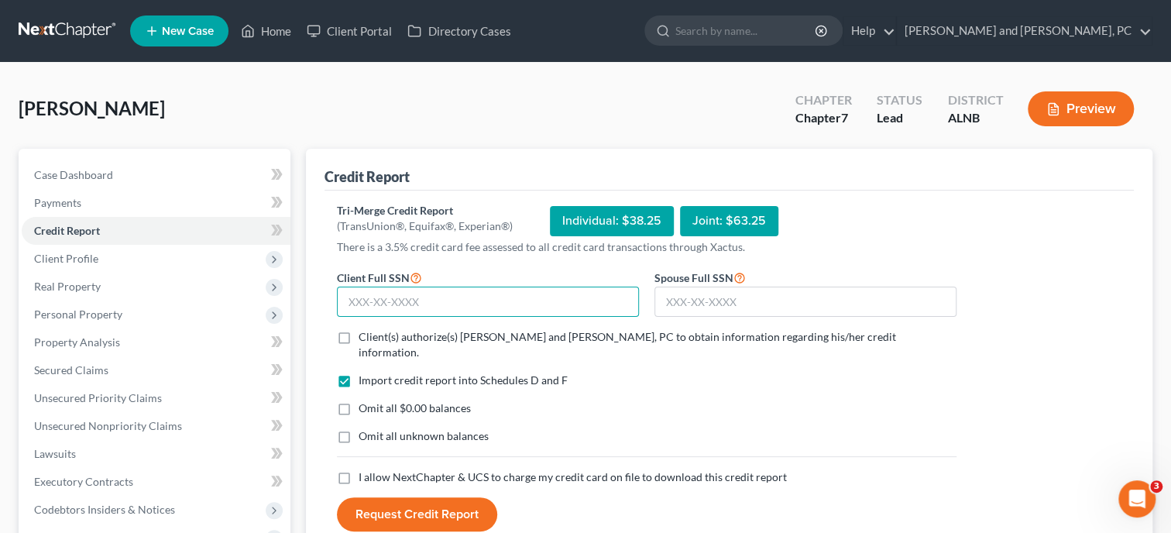
click at [369, 312] on input "text" at bounding box center [488, 301] width 302 height 31
type input "423-25-2163"
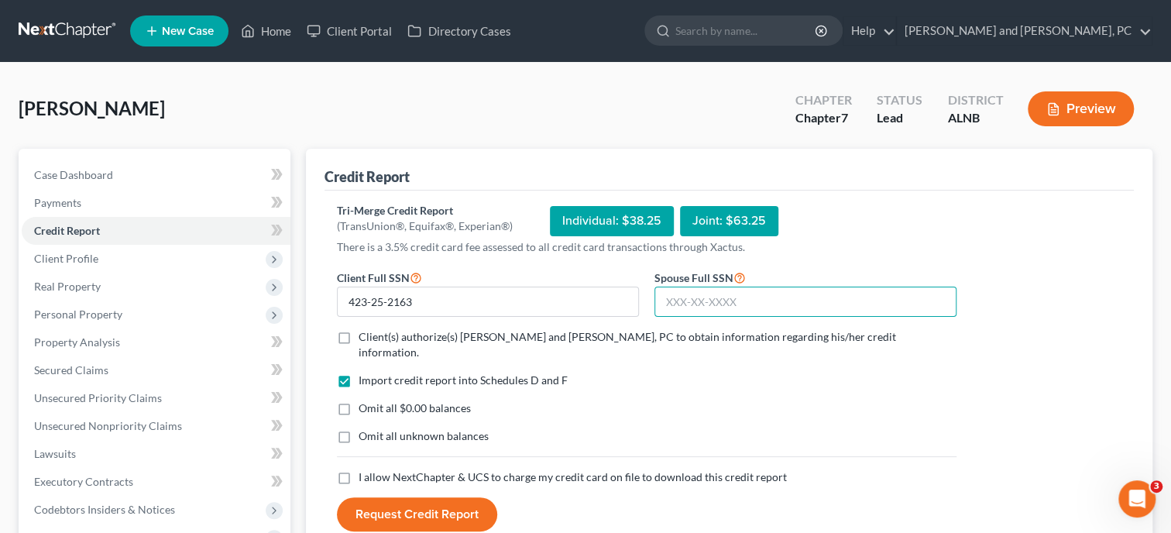
click at [674, 305] on input "text" at bounding box center [805, 301] width 302 height 31
type input "421-15-7009"
click at [358, 336] on label "Client(s) authorize(s) Jennings and Messer, PC to obtain information regarding …" at bounding box center [657, 344] width 598 height 31
click at [365, 336] on input "Client(s) authorize(s) Jennings and Messer, PC to obtain information regarding …" at bounding box center [370, 334] width 10 height 10
checkbox input "true"
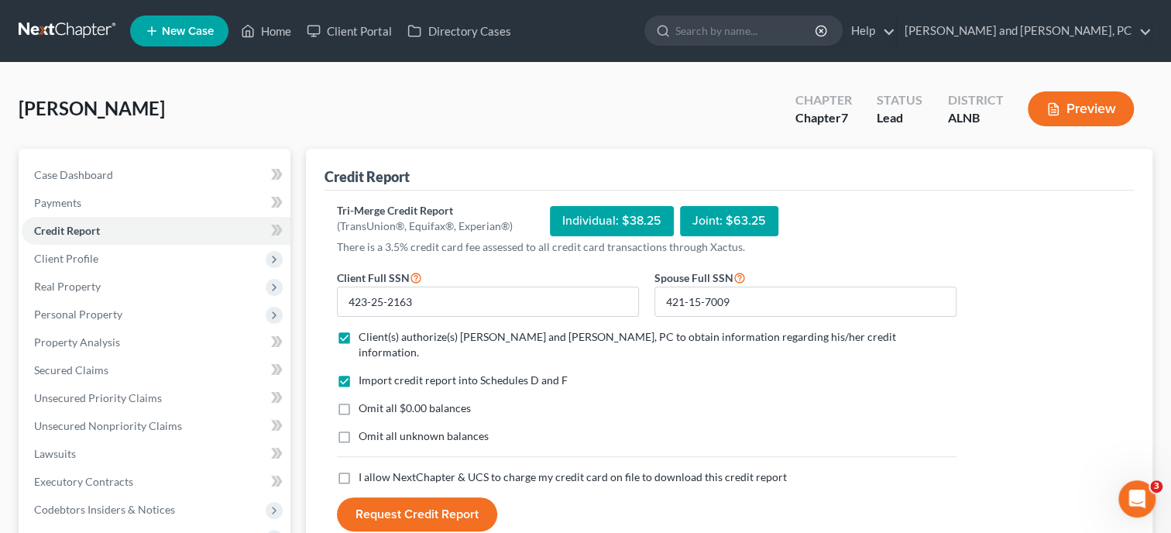
click at [358, 400] on label "Omit all $0.00 balances" at bounding box center [414, 407] width 112 height 15
click at [365, 400] on input "Omit all $0.00 balances" at bounding box center [370, 405] width 10 height 10
checkbox input "true"
click at [358, 469] on label "I allow NextChapter & UCS to charge my credit card on file to download this cre…" at bounding box center [572, 476] width 428 height 15
click at [365, 469] on input "I allow NextChapter & UCS to charge my credit card on file to download this cre…" at bounding box center [370, 474] width 10 height 10
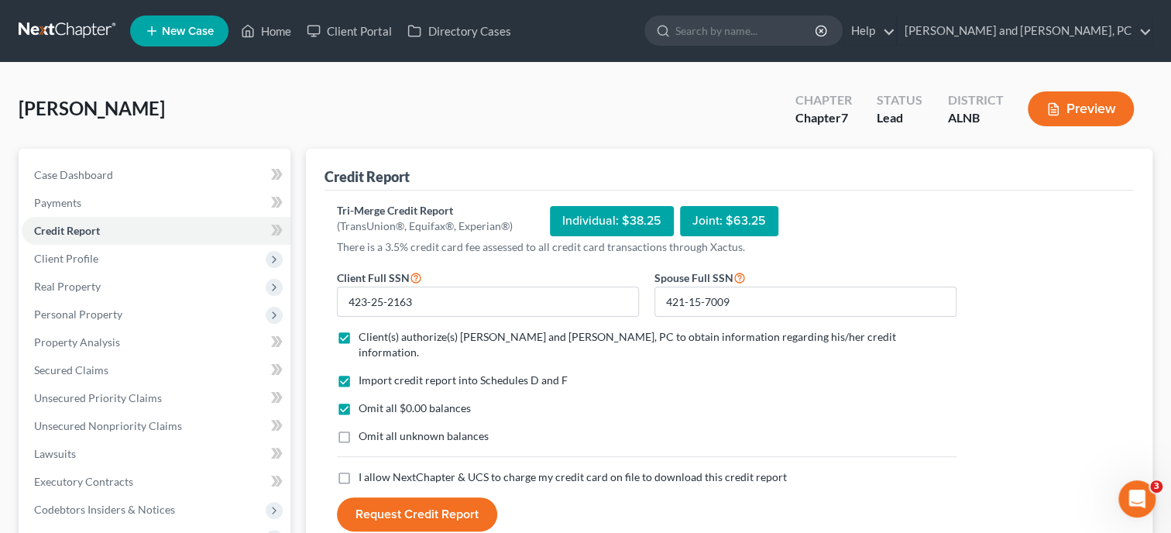
checkbox input "true"
click at [392, 497] on button "Request Credit Report" at bounding box center [417, 514] width 160 height 34
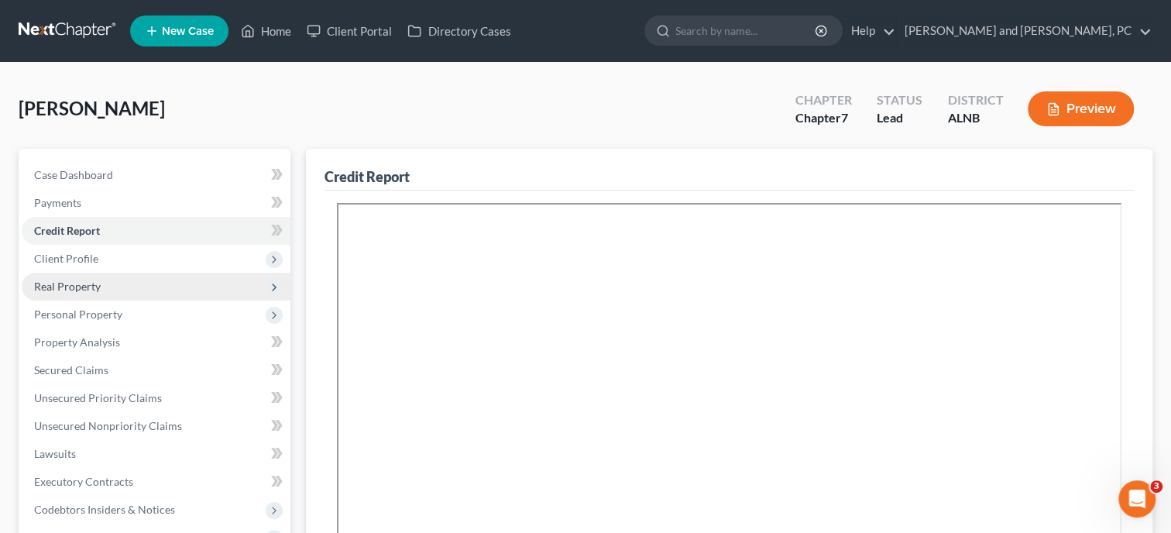
click at [124, 291] on span "Real Property" at bounding box center [156, 287] width 269 height 28
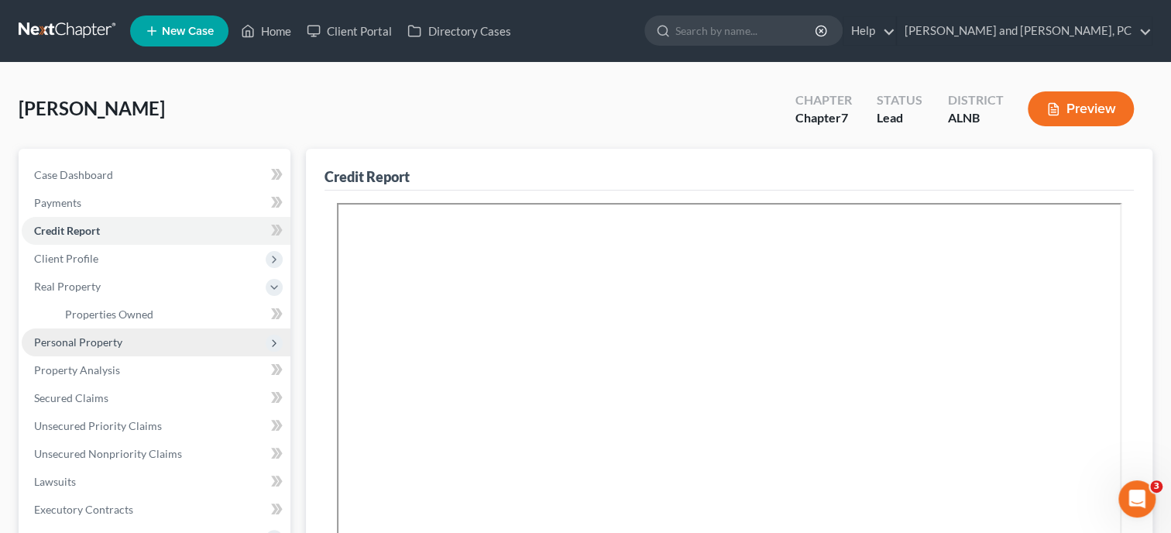
click at [104, 338] on span "Personal Property" at bounding box center [78, 341] width 88 height 13
click at [153, 336] on link "Vehicles Owned" at bounding box center [172, 342] width 238 height 28
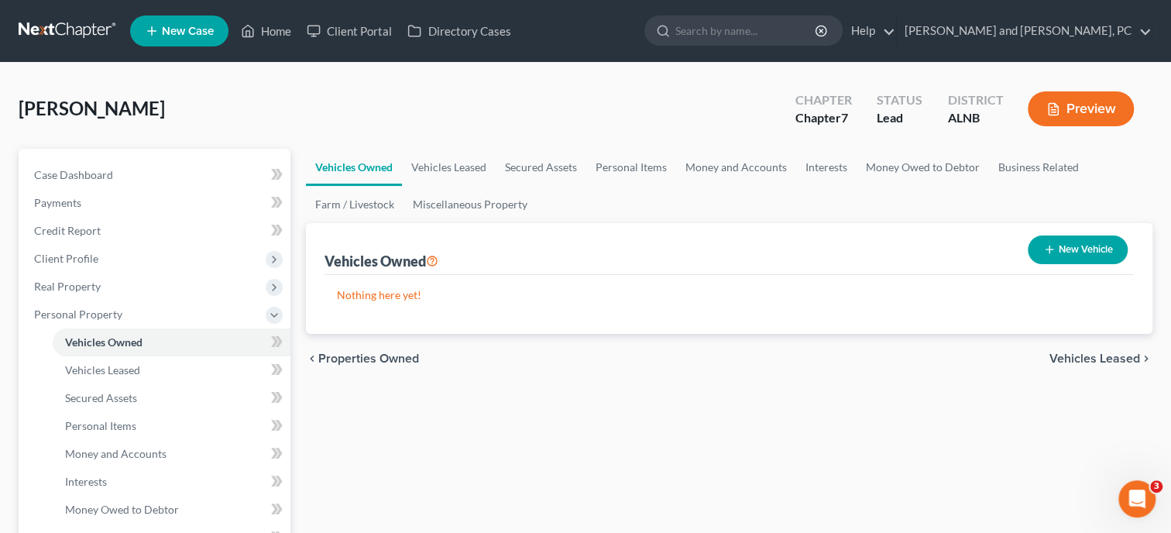
click at [1081, 237] on button "New Vehicle" at bounding box center [1077, 249] width 100 height 29
select select "0"
select select "2"
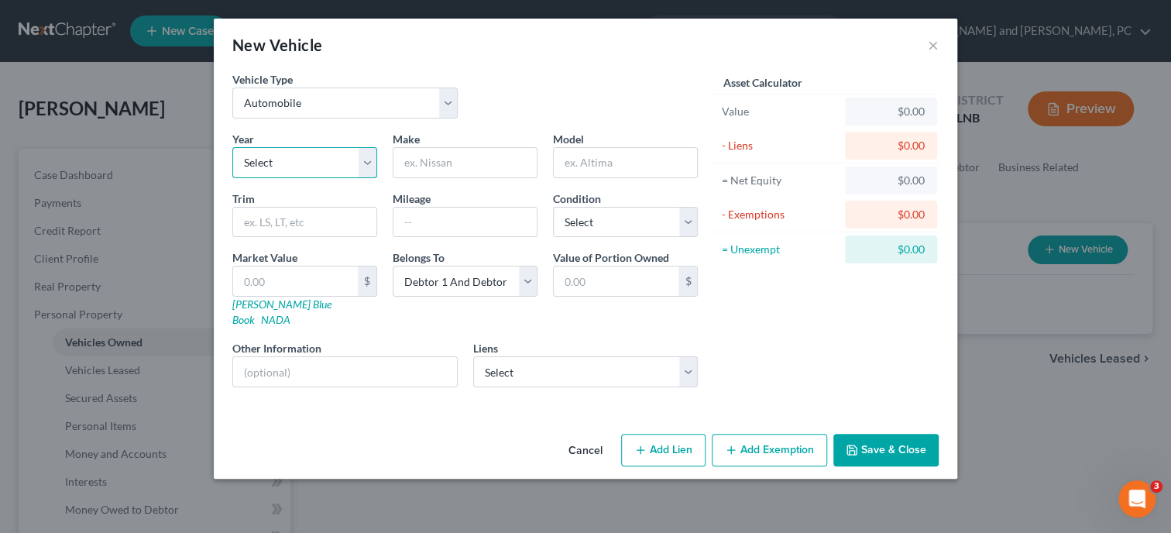
select select "10"
click option "2016" at bounding box center [0, 0] width 0 height 0
click at [457, 170] on input "text" at bounding box center [464, 162] width 143 height 29
type input "Mercedes"
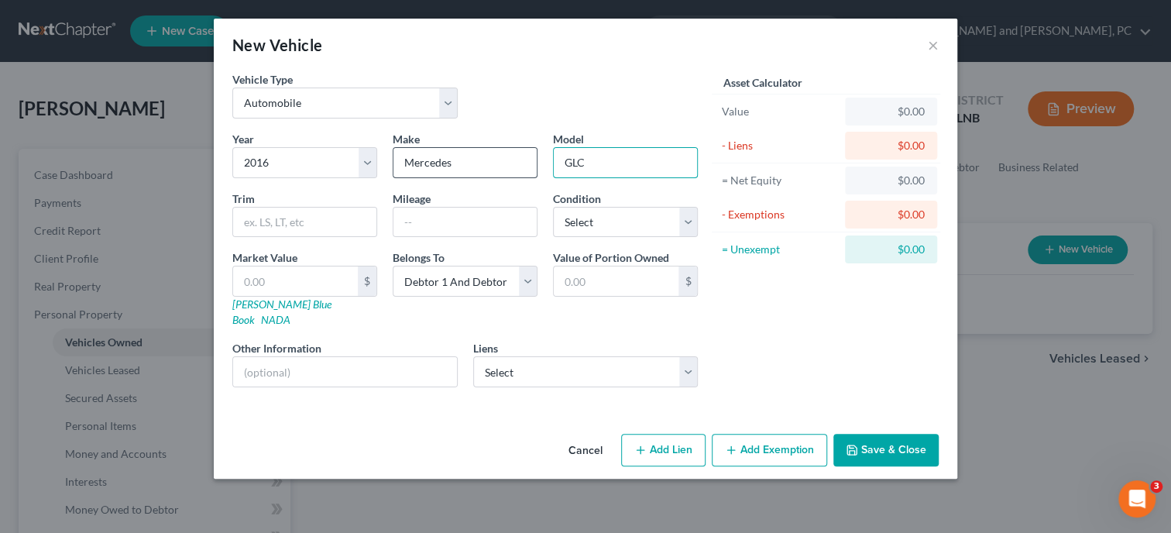
type input "GLC"
select select "2"
click at [853, 443] on button "Save & Close" at bounding box center [885, 450] width 105 height 33
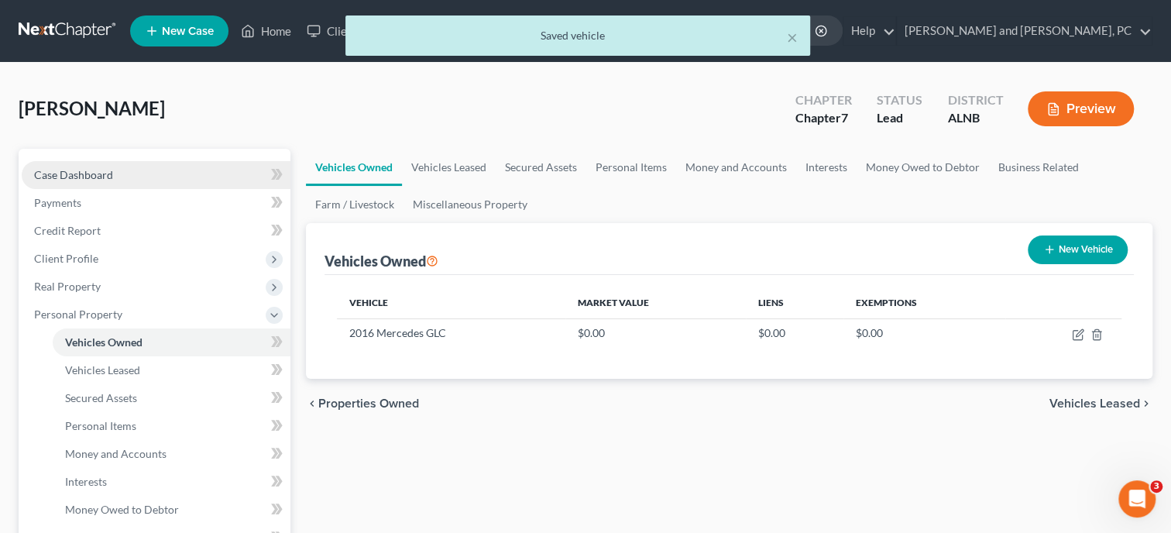
click at [100, 179] on span "Case Dashboard" at bounding box center [73, 174] width 79 height 13
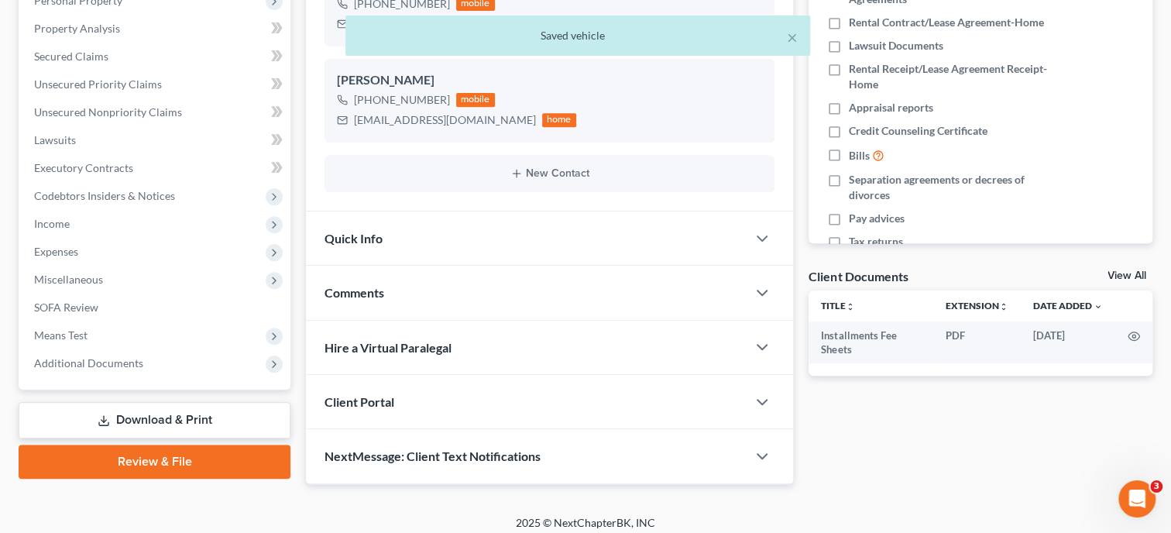
scroll to position [321, 0]
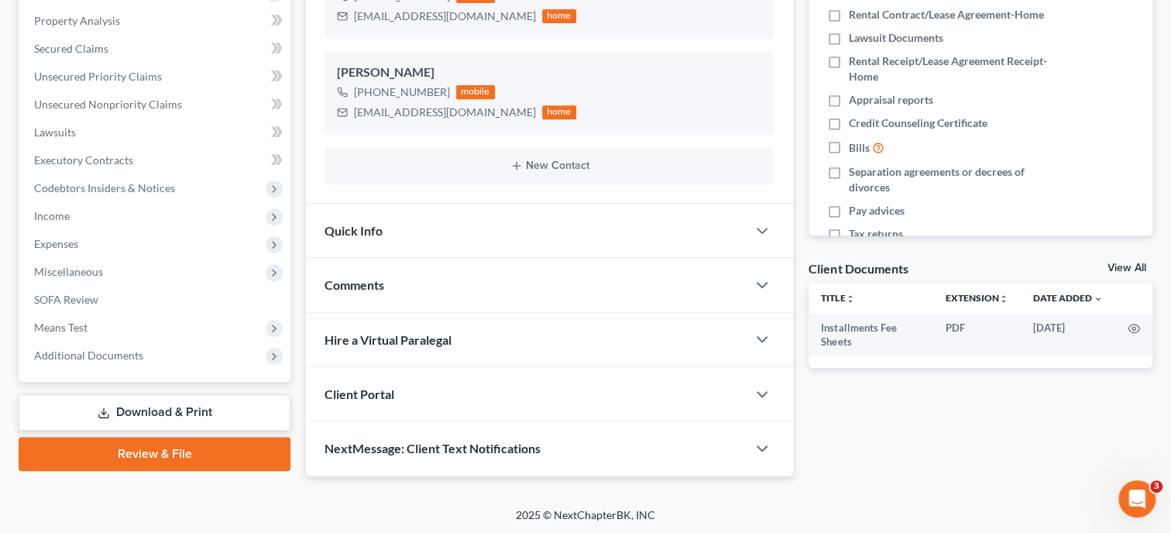
click at [449, 447] on span "NextMessage: Client Text Notifications" at bounding box center [432, 448] width 216 height 15
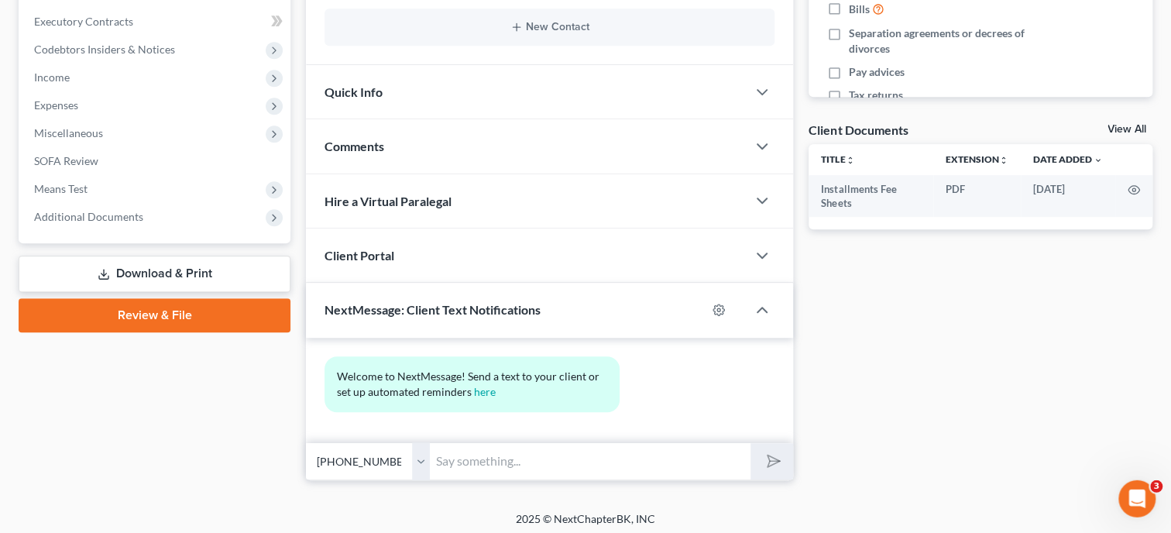
scroll to position [464, 0]
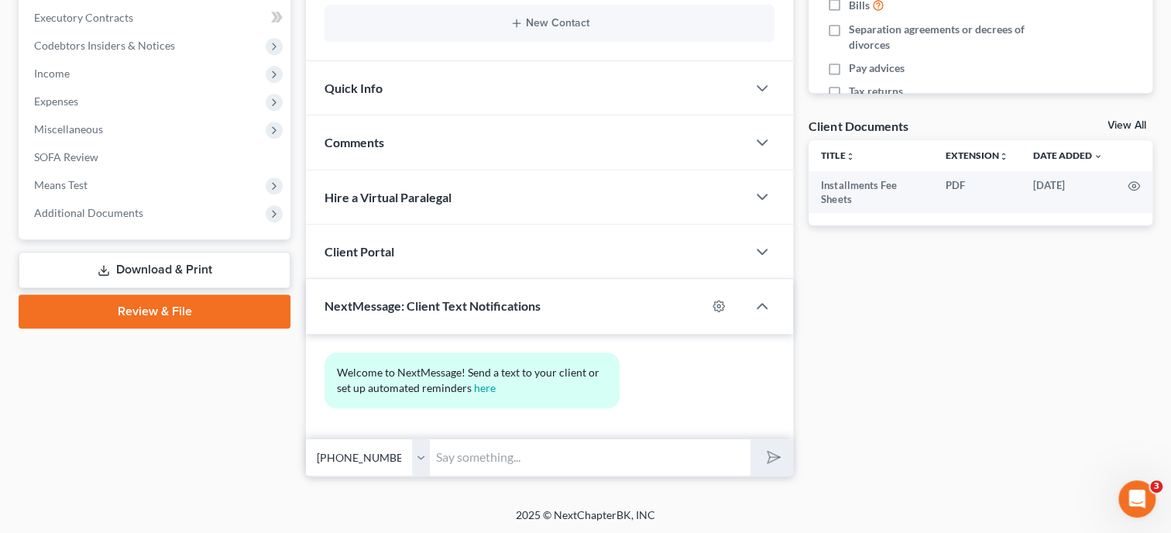
select select "1"
click option "[PHONE_NUMBER] - [PERSON_NAME]" at bounding box center [0, 0] width 0 height 0
click at [458, 455] on input "text" at bounding box center [590, 457] width 321 height 38
type input "This is [PERSON_NAME] @ [PERSON_NAME] & [PERSON_NAME]. What is the approximate …"
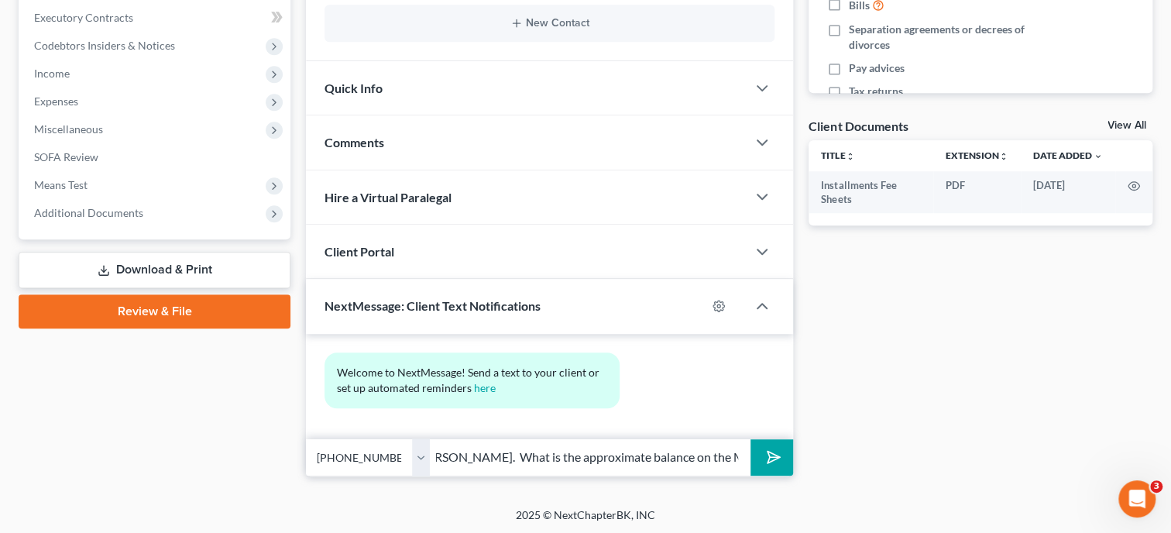
click at [750, 439] on button "submit" at bounding box center [771, 457] width 43 height 36
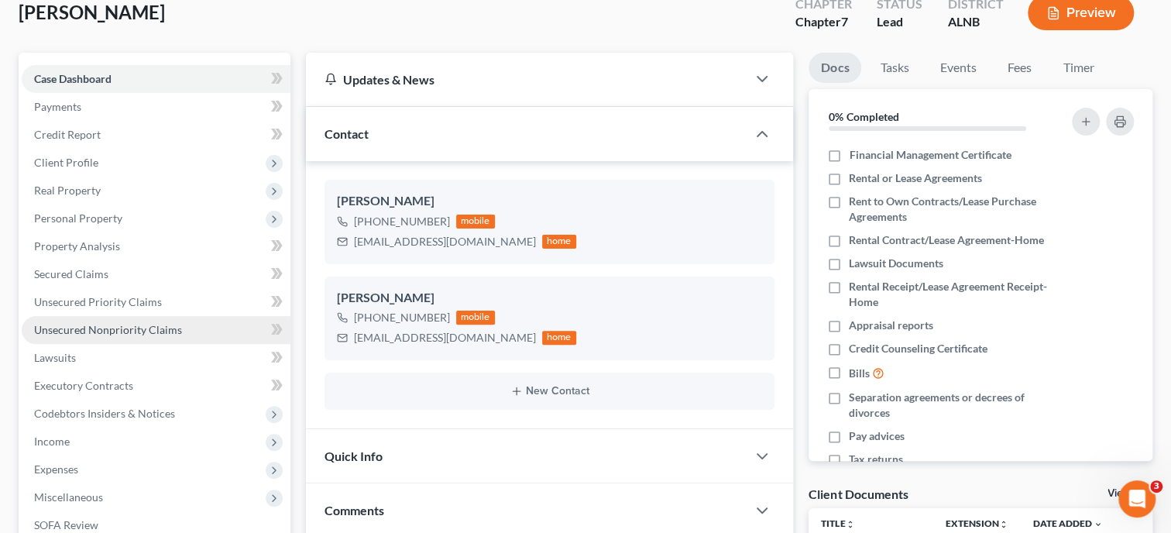
scroll to position [65, 0]
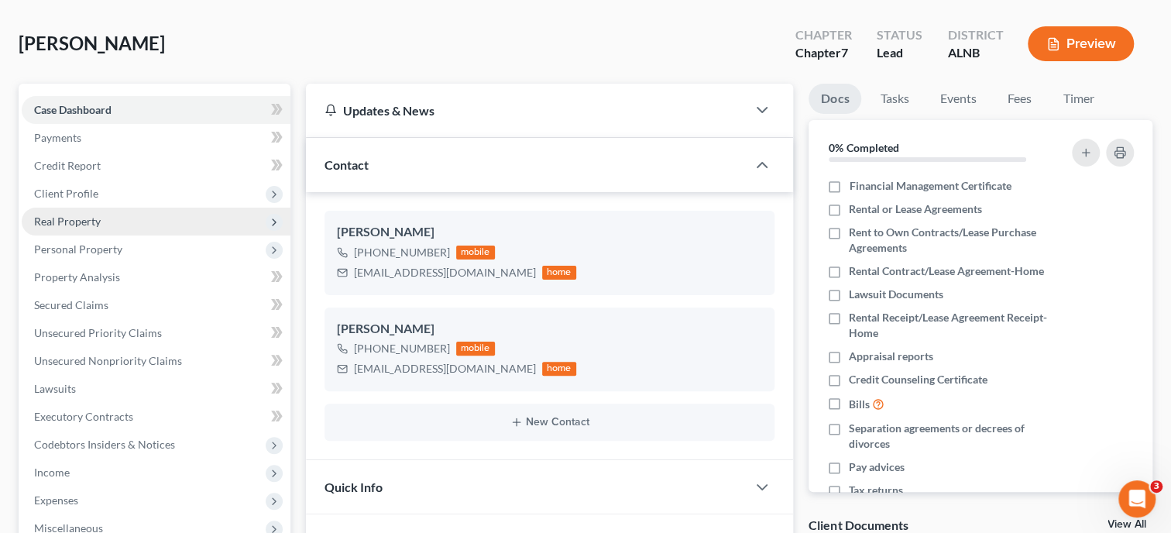
click at [70, 226] on span "Real Property" at bounding box center [156, 222] width 269 height 28
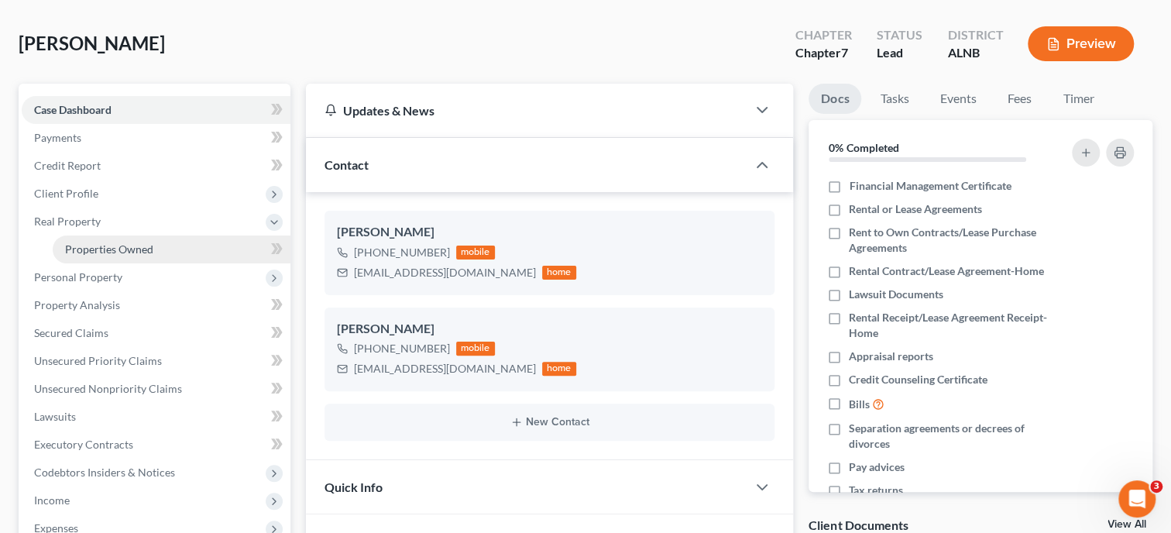
click at [71, 238] on link "Properties Owned" at bounding box center [172, 249] width 238 height 28
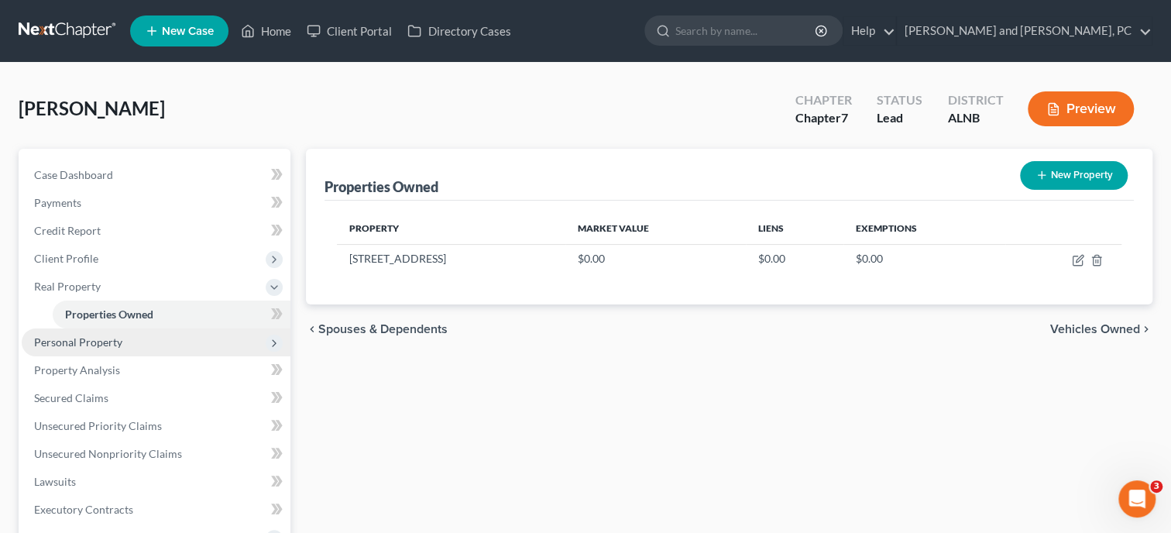
click at [66, 345] on span "Personal Property" at bounding box center [78, 341] width 88 height 13
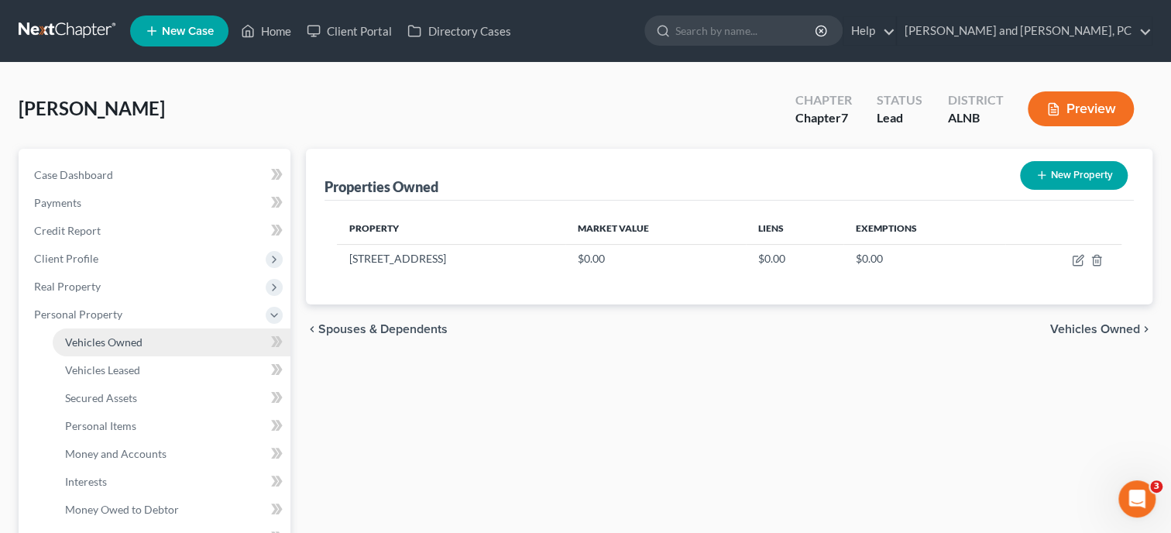
click at [83, 343] on span "Vehicles Owned" at bounding box center [103, 341] width 77 height 13
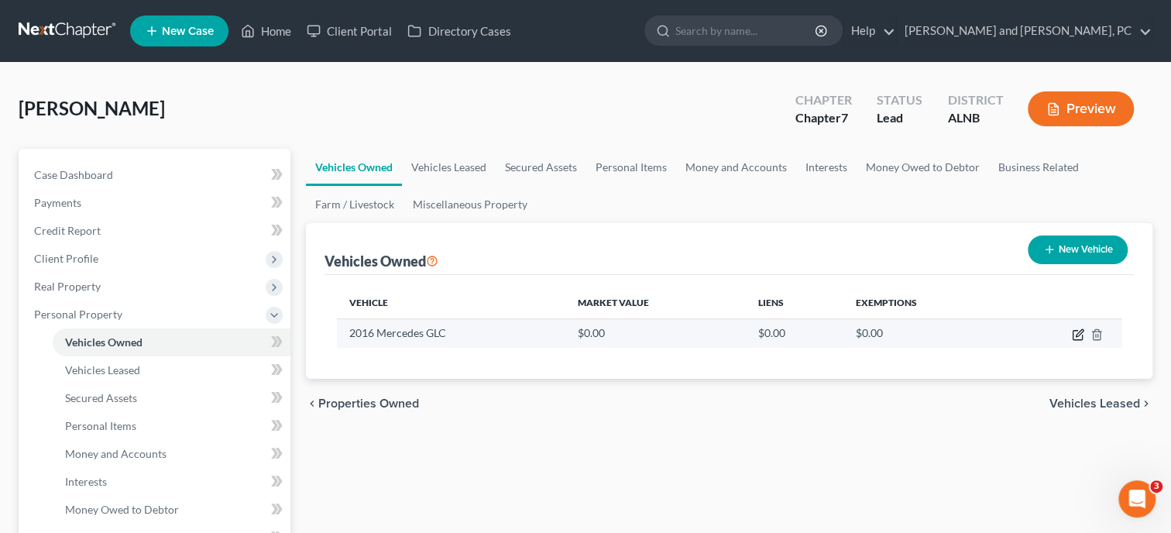
click at [1075, 333] on icon "button" at bounding box center [1078, 334] width 12 height 12
select select "0"
select select "10"
select select "2"
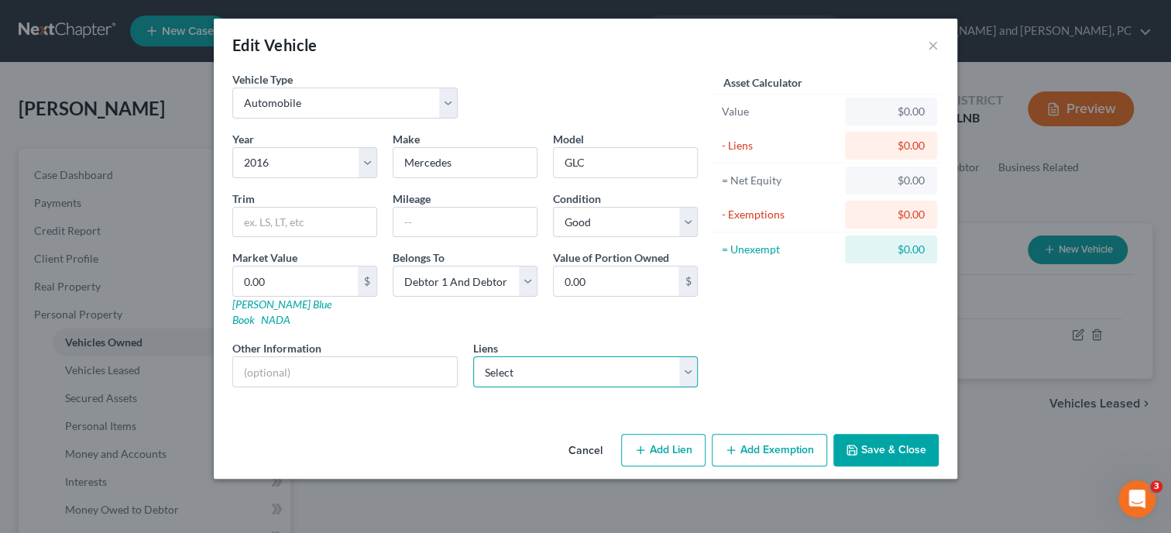
select select "1"
click option "Emblemcu - $16,220.00" at bounding box center [0, 0] width 0 height 0
select select "0"
select select "1"
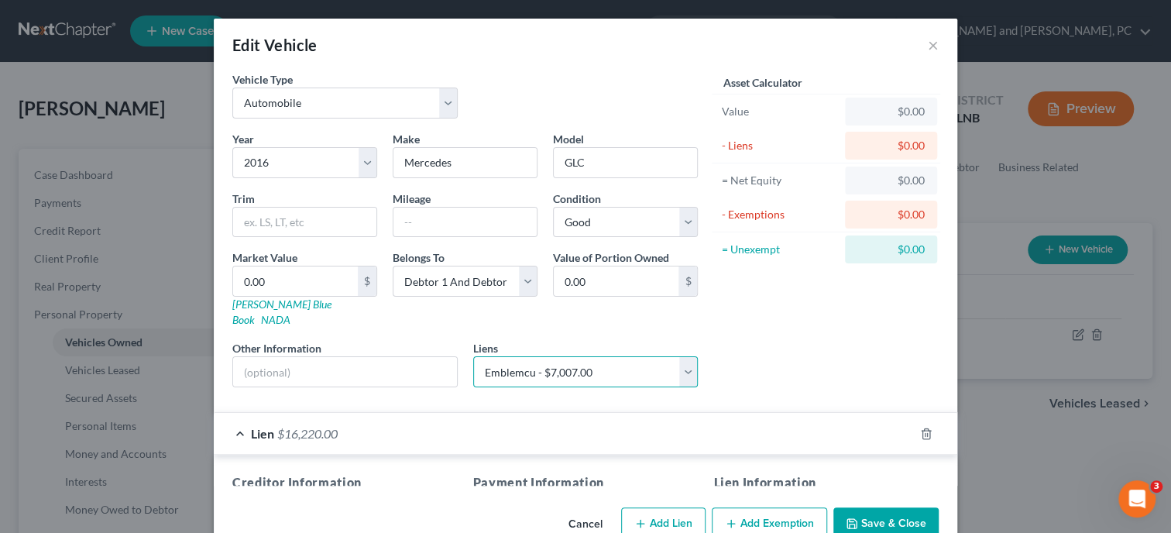
select select
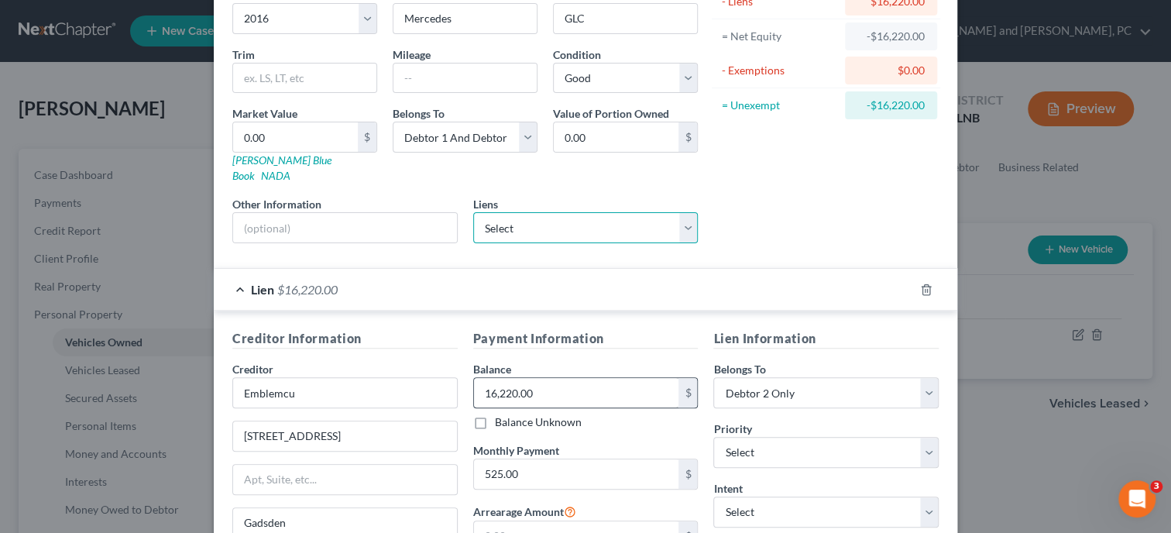
scroll to position [159, 0]
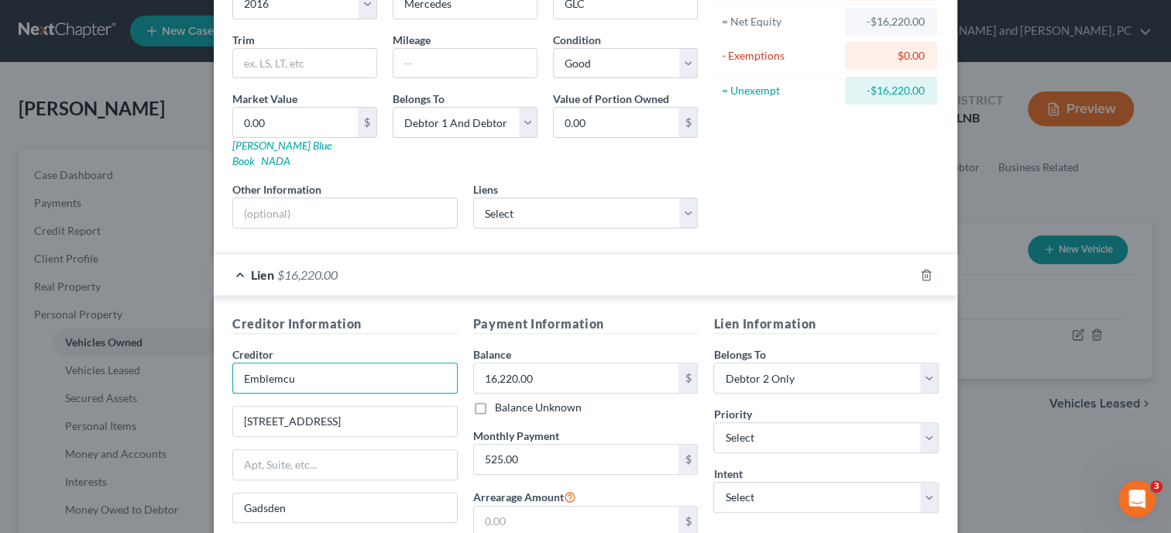
click at [374, 362] on input "Emblemcu" at bounding box center [344, 377] width 225 height 31
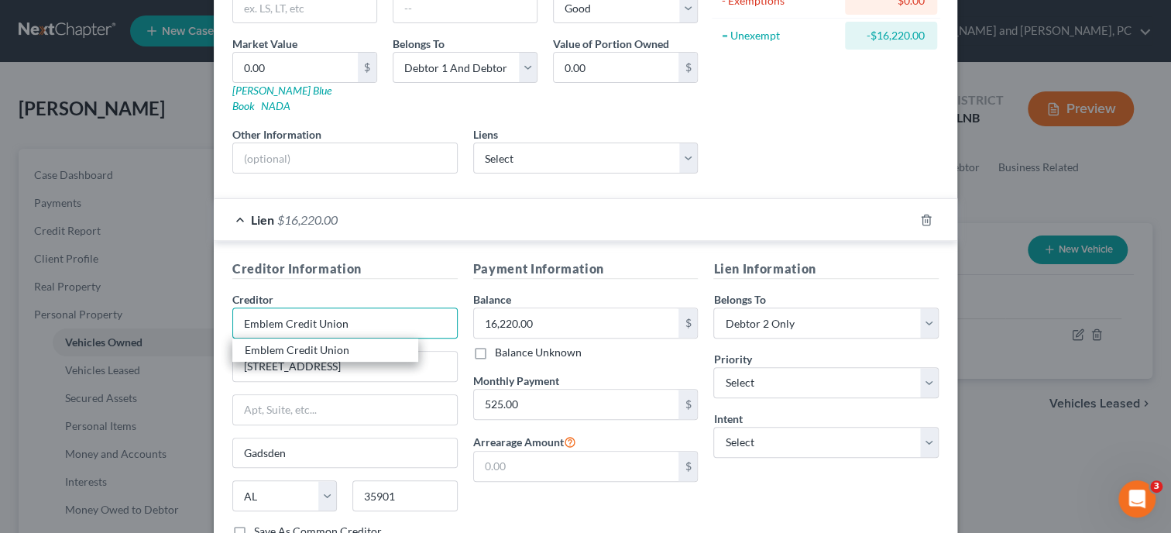
scroll to position [238, 0]
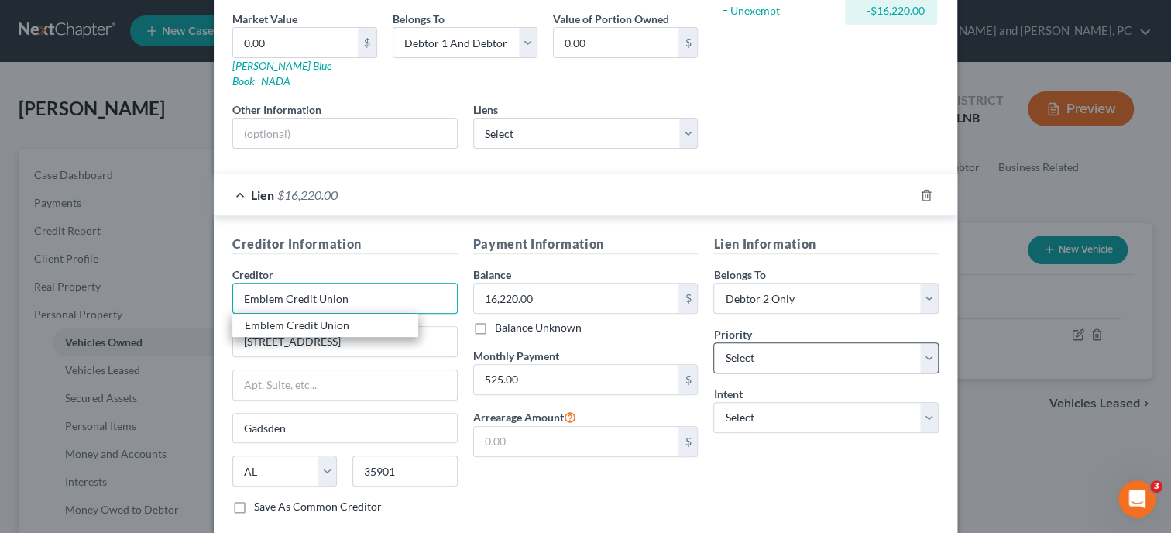
type input "Emblem Credit Union"
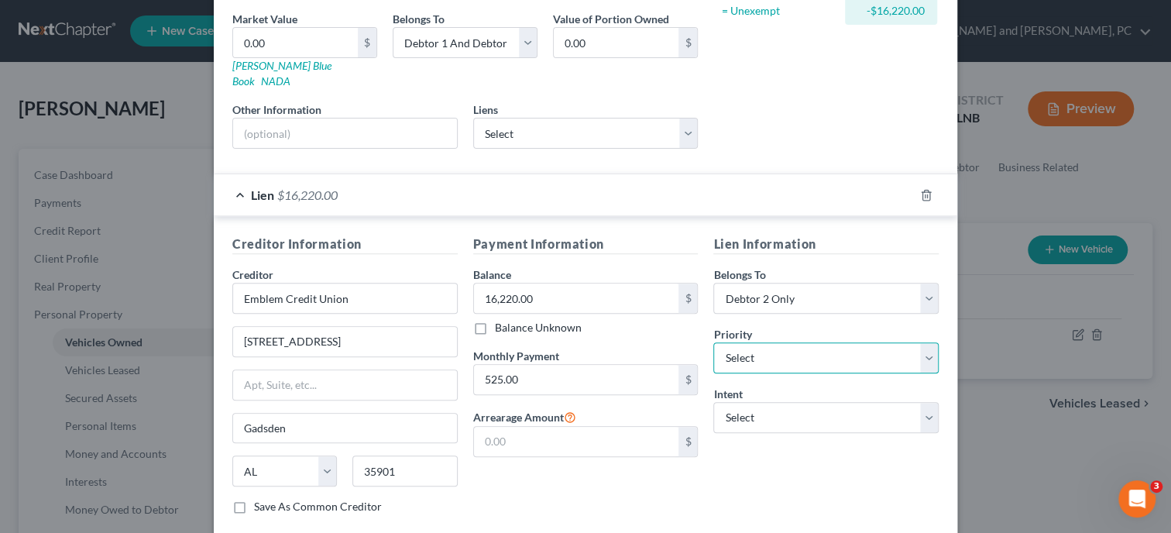
click at [713, 342] on select "Select 1st 2nd 3rd 4th 5th 6th 7th 8th 9th 10th 11th 12th 13th 14th 15th 16th 1…" at bounding box center [825, 357] width 225 height 31
select select "0"
click option "1st" at bounding box center [0, 0] width 0 height 0
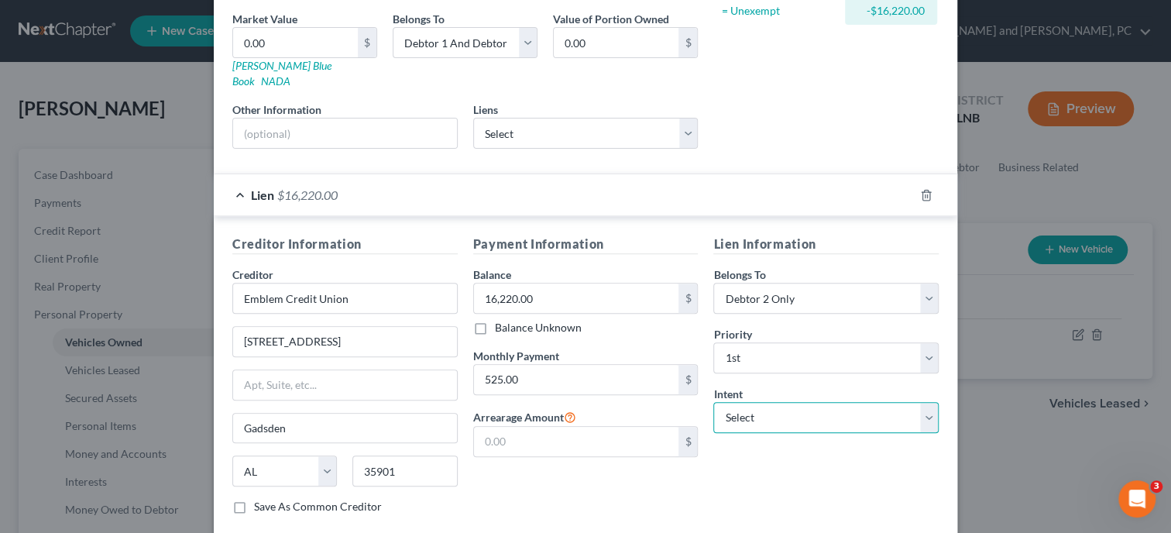
click at [713, 402] on select "Select Surrender Redeem Reaffirm Avoid Other" at bounding box center [825, 417] width 225 height 31
select select "2"
click option "Reaffirm" at bounding box center [0, 0] width 0 height 0
click at [721, 461] on div "Lien Information Belongs To * Select Debtor 1 Only Debtor 2 Only Debtor 1 And D…" at bounding box center [825, 381] width 241 height 292
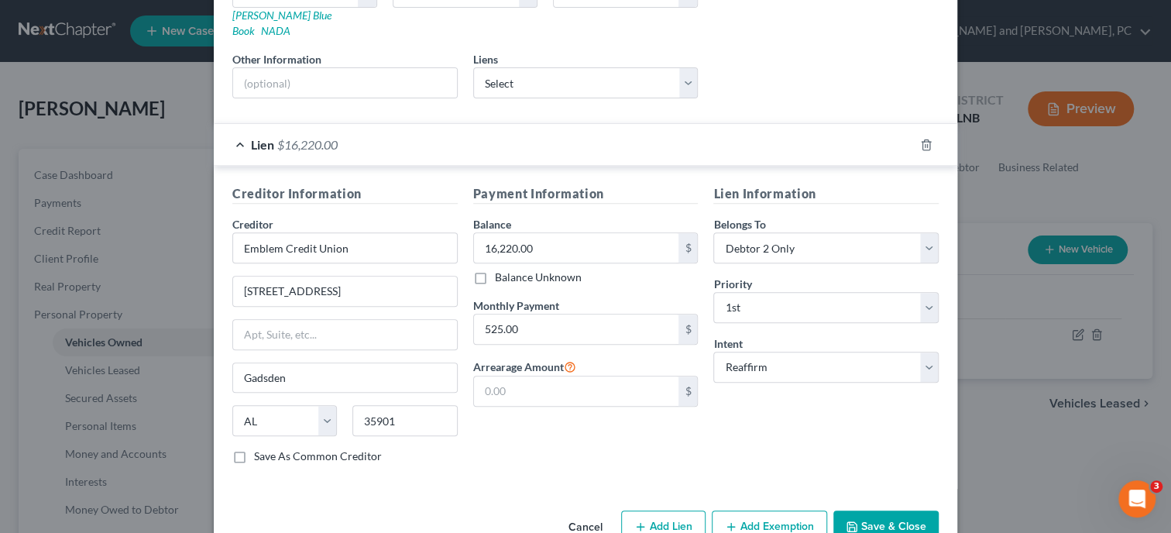
scroll to position [310, 0]
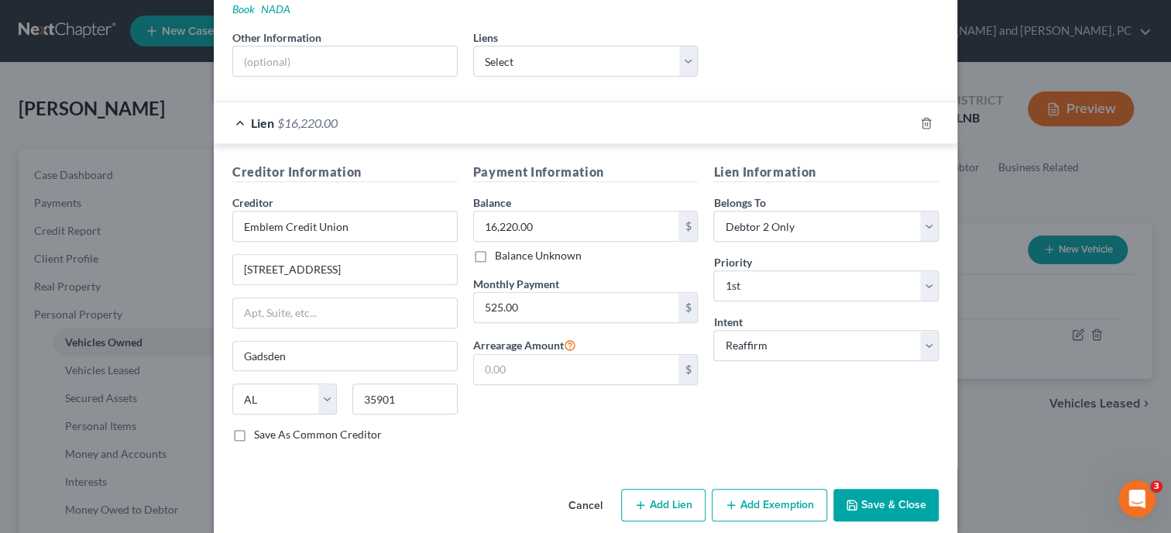
click at [867, 497] on button "Save & Close" at bounding box center [885, 505] width 105 height 33
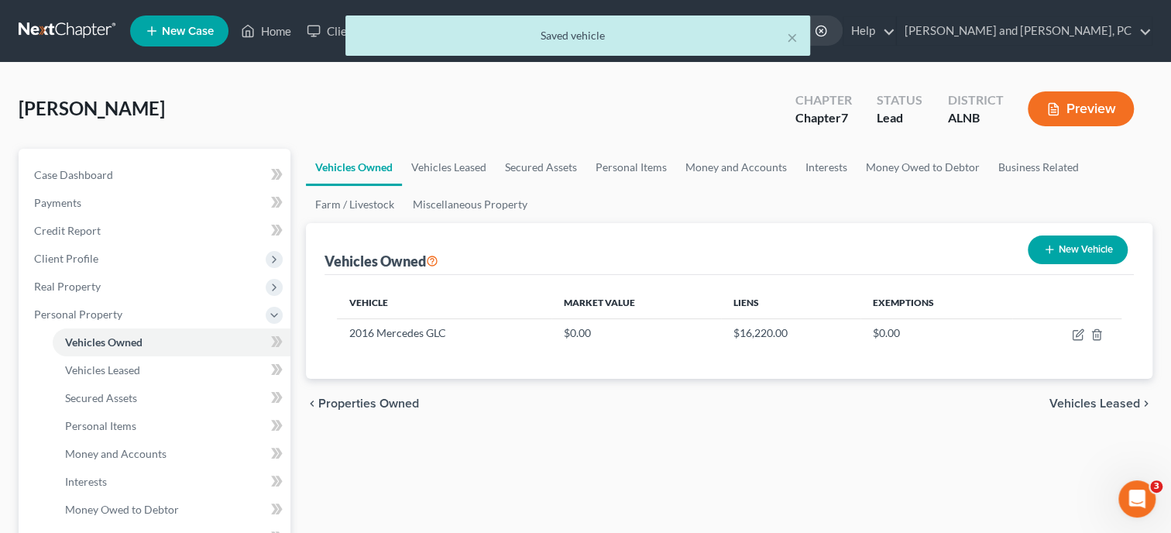
click at [1058, 249] on button "New Vehicle" at bounding box center [1077, 249] width 100 height 29
select select "0"
select select "2"
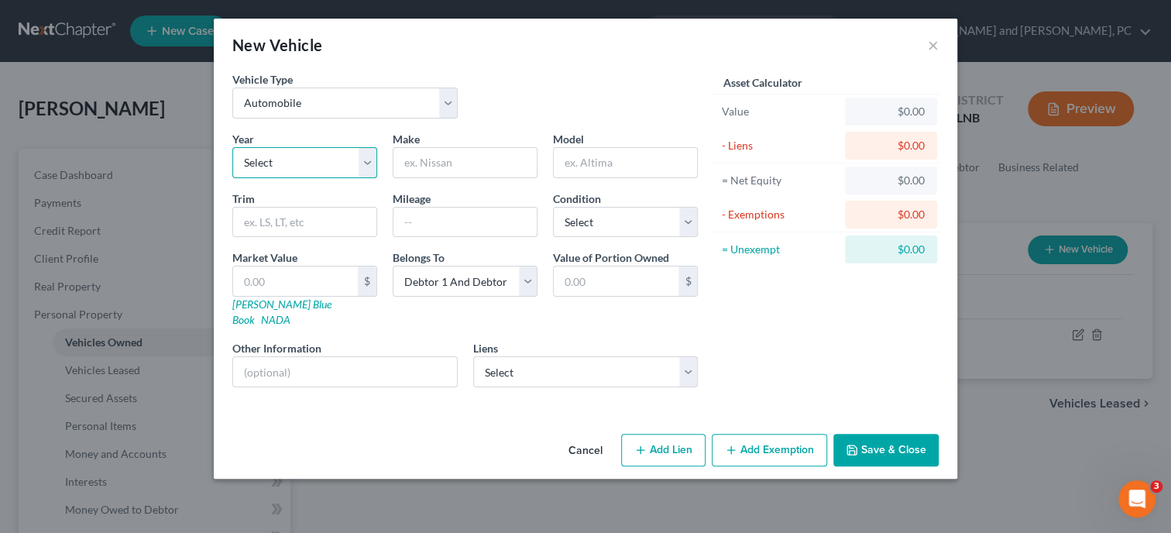
select select "9"
click option "2017" at bounding box center [0, 0] width 0 height 0
click at [463, 169] on input "text" at bounding box center [464, 162] width 143 height 29
type input "Nissan"
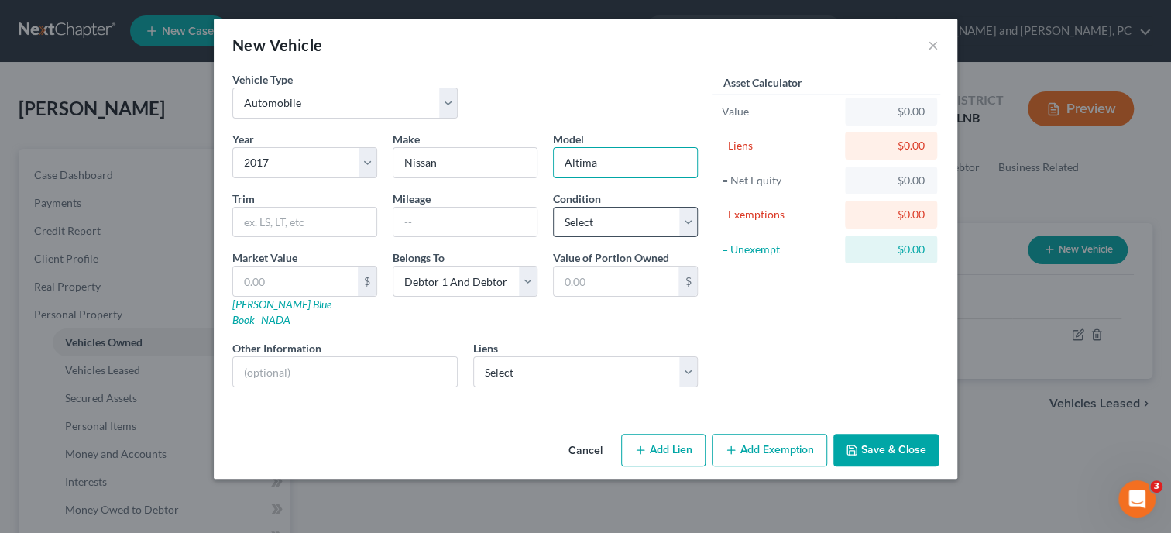
type input "Altima"
select select "2"
click option "Good" at bounding box center [0, 0] width 0 height 0
click at [473, 356] on select "Select M & T Bank - $319,989.00 Emblemcu - $7,007.00 Sheffield Financial Co - $…" at bounding box center [585, 371] width 225 height 31
select select "1"
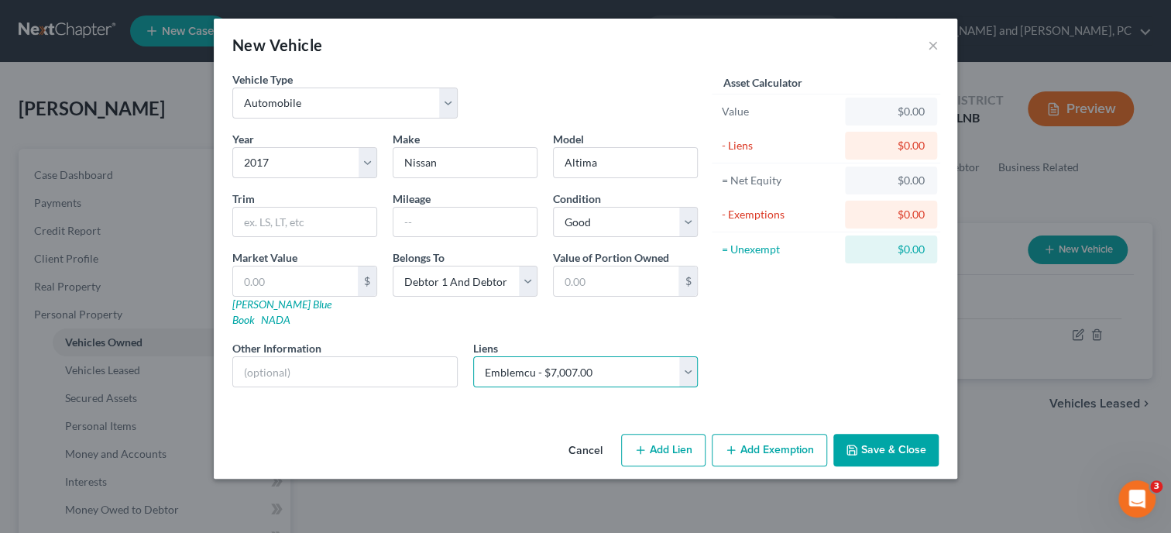
click option "Emblemcu - $7,007.00" at bounding box center [0, 0] width 0 height 0
select select
select select "0"
select select "1"
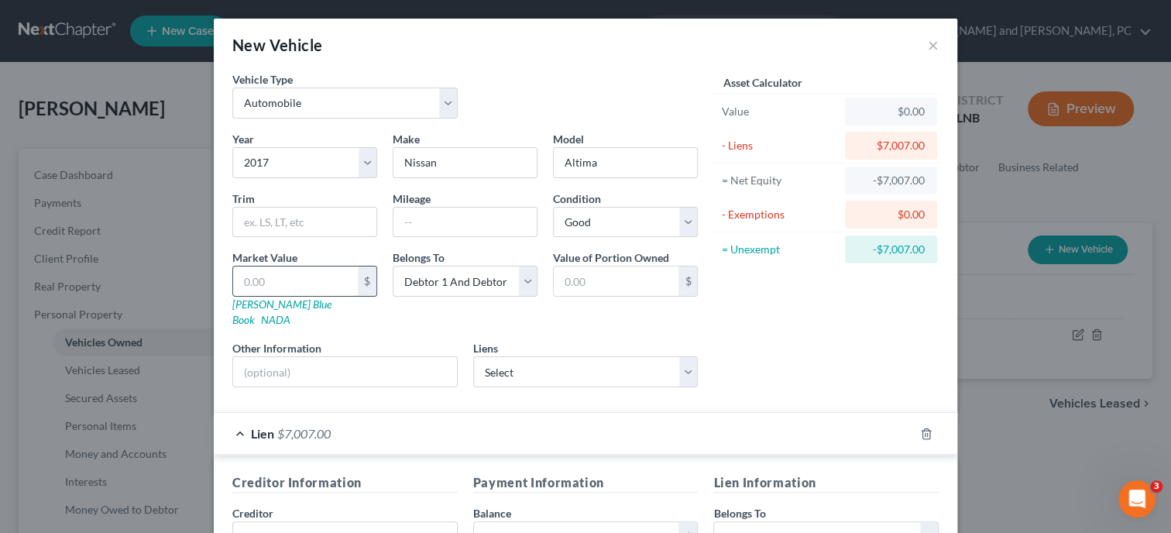
click at [333, 285] on input "text" at bounding box center [295, 280] width 125 height 29
type input "7"
type input "7.00"
type input "70"
type input "70.00"
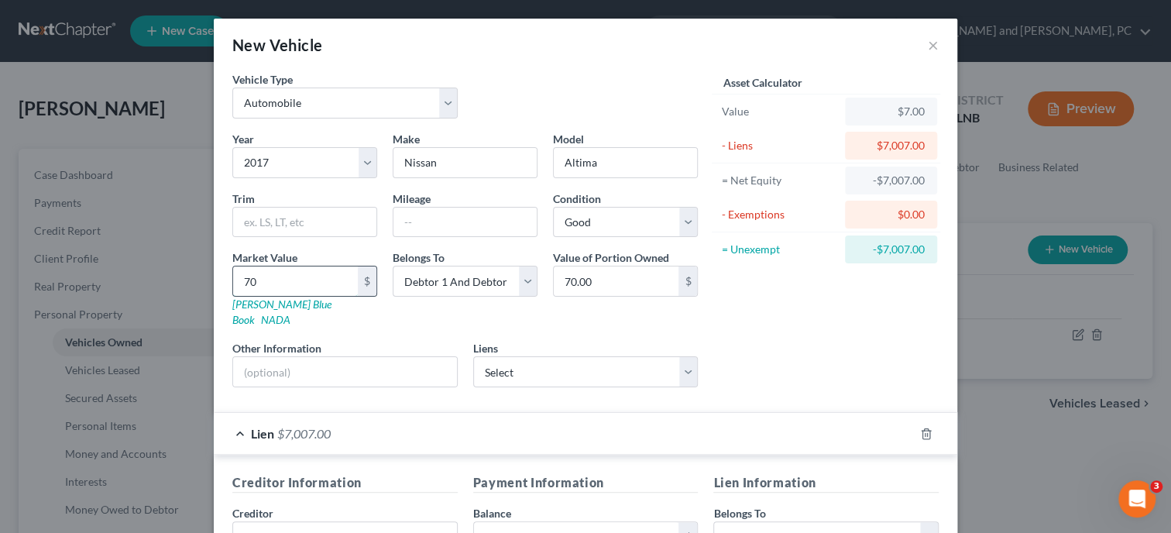
type input "700"
type input "700.00"
type input "7007"
type input "7,007.00"
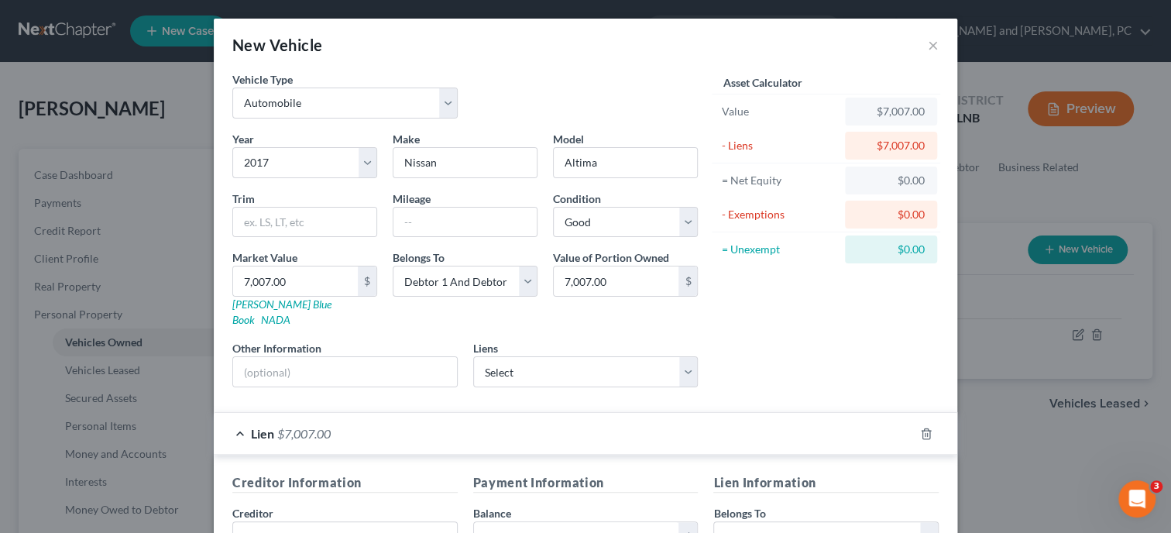
click at [412, 305] on div "Belongs To * Select Debtor 1 Only Debtor 2 Only Debtor 1 And Debtor 2 Only At L…" at bounding box center [465, 288] width 160 height 78
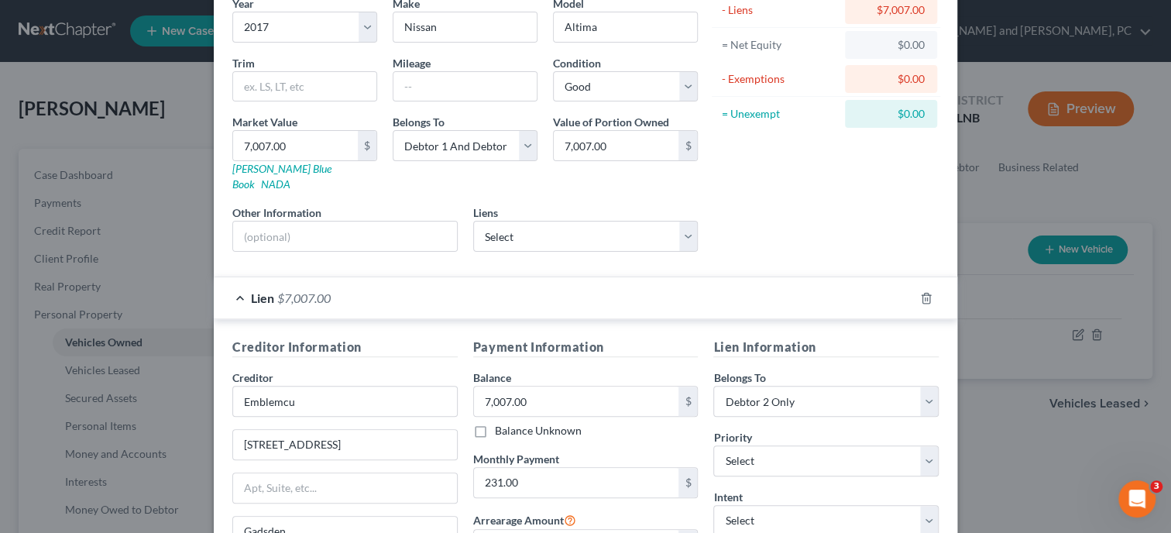
scroll to position [159, 0]
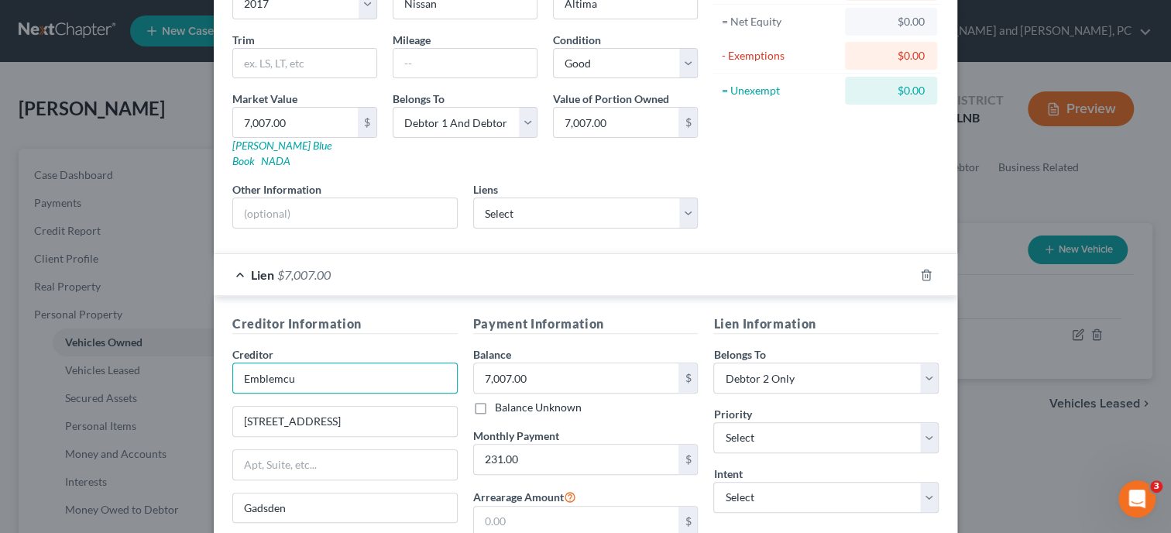
click at [389, 362] on input "Emblemcu" at bounding box center [344, 377] width 225 height 31
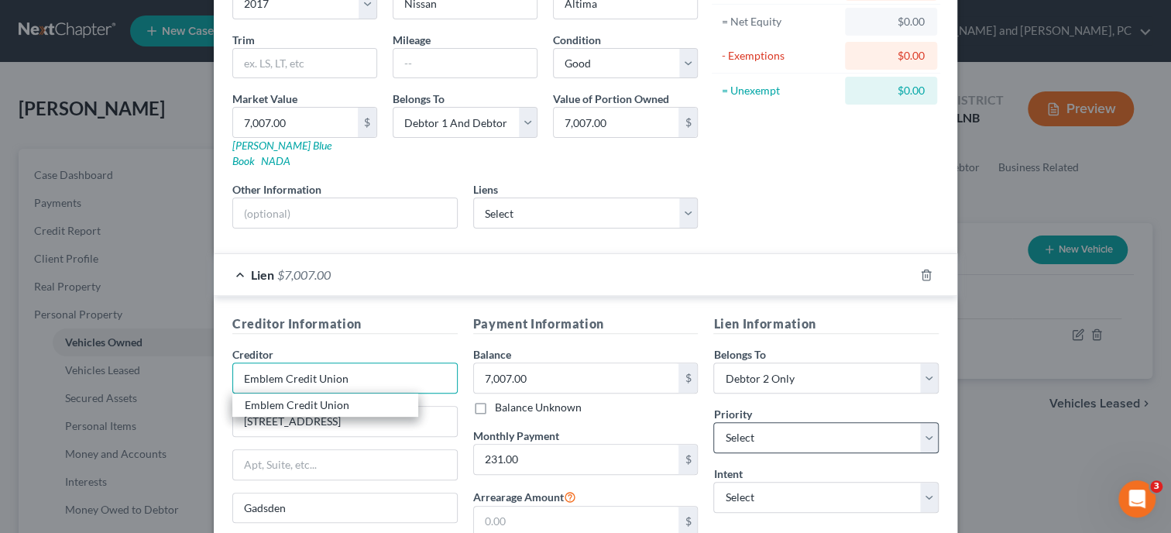
type input "Emblem Credit Union"
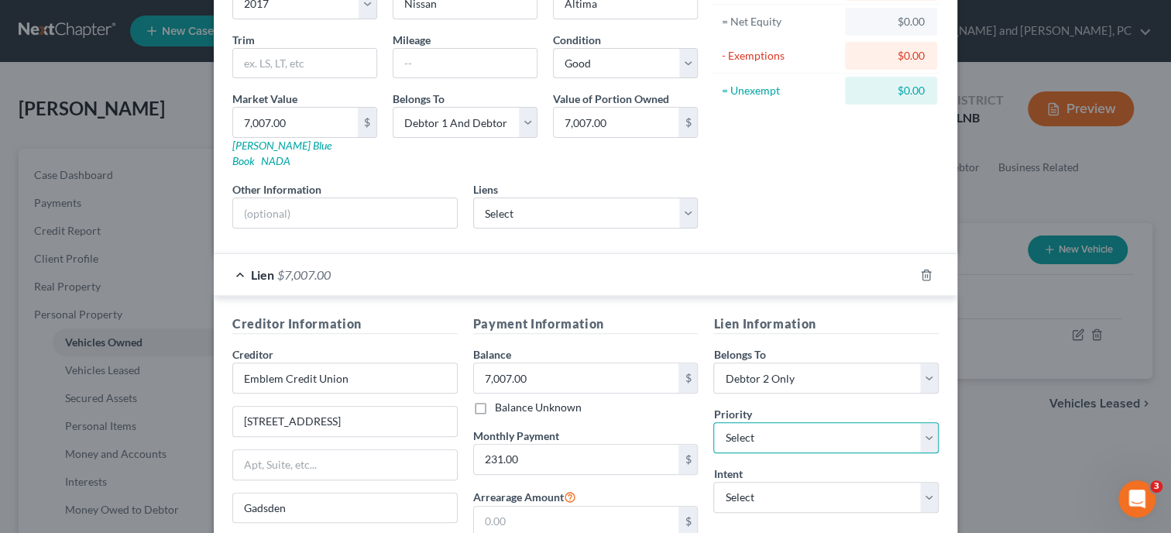
select select "0"
click option "1st" at bounding box center [0, 0] width 0 height 0
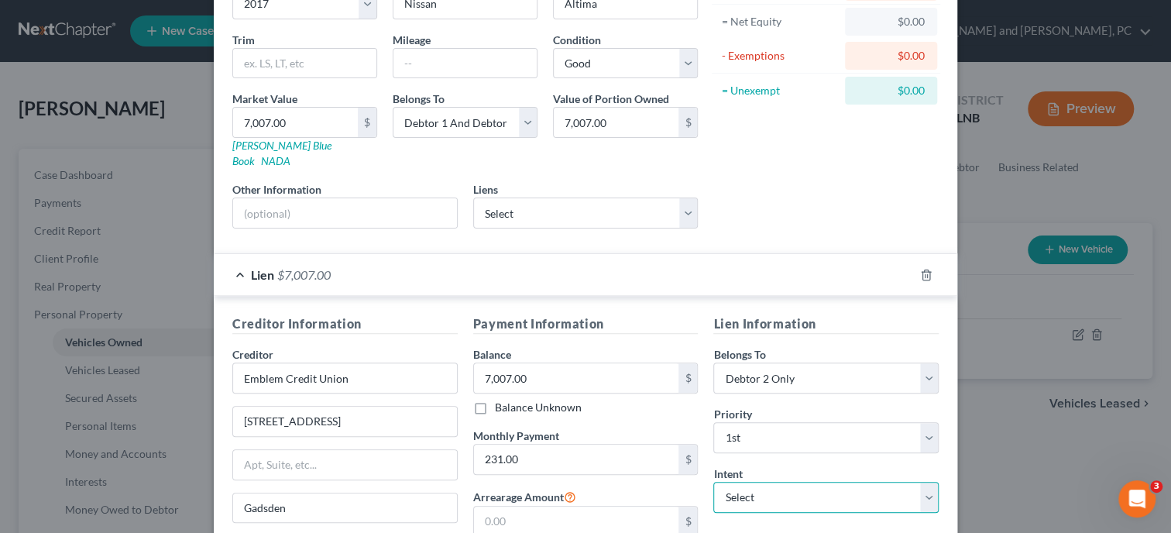
click at [713, 482] on select "Select Surrender Redeem Reaffirm Avoid Other" at bounding box center [825, 497] width 225 height 31
select select "2"
click option "Reaffirm" at bounding box center [0, 0] width 0 height 0
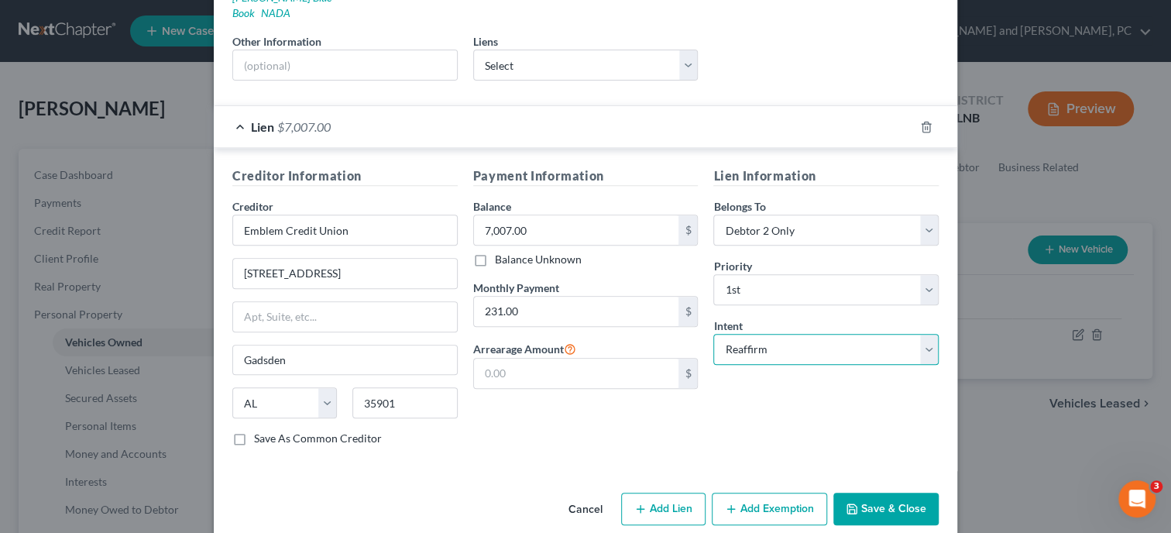
scroll to position [310, 0]
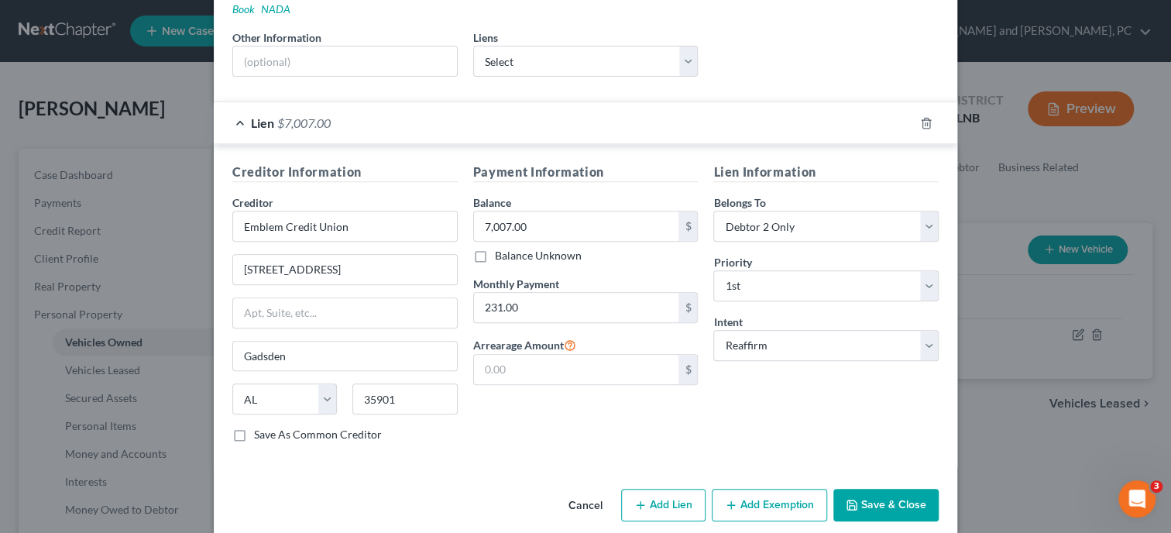
click at [854, 489] on button "Save & Close" at bounding box center [885, 505] width 105 height 33
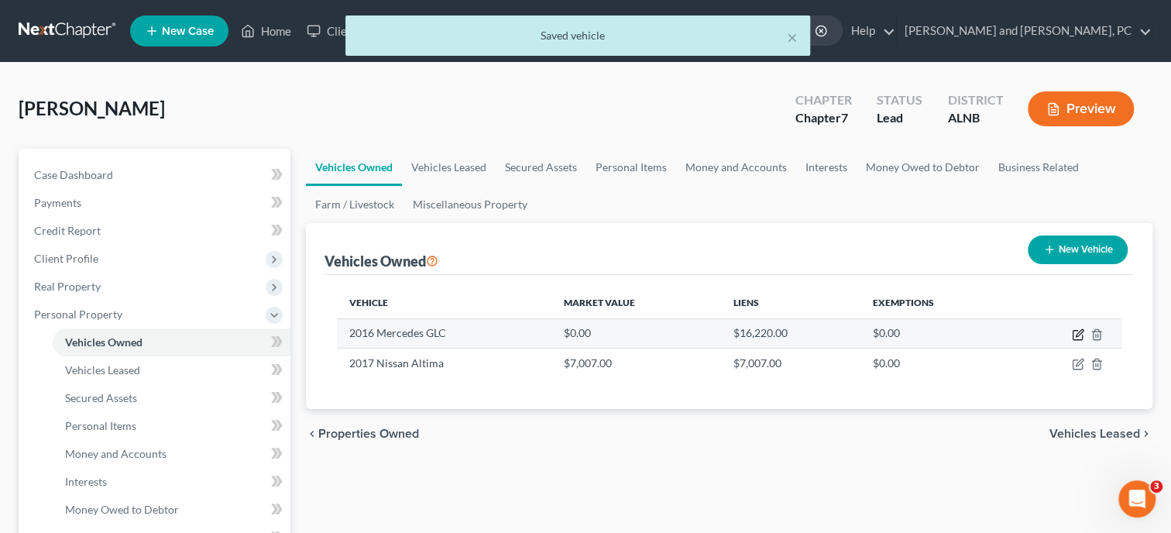
click at [1079, 329] on icon "button" at bounding box center [1078, 332] width 7 height 7
select select "0"
select select "10"
select select "2"
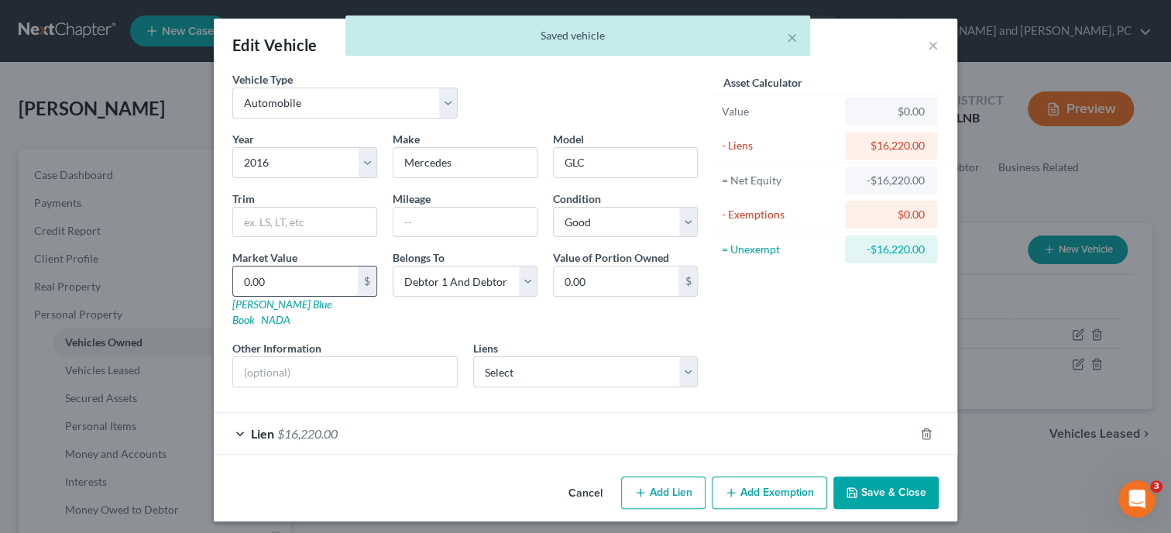
click at [289, 270] on input "0.00" at bounding box center [295, 280] width 125 height 29
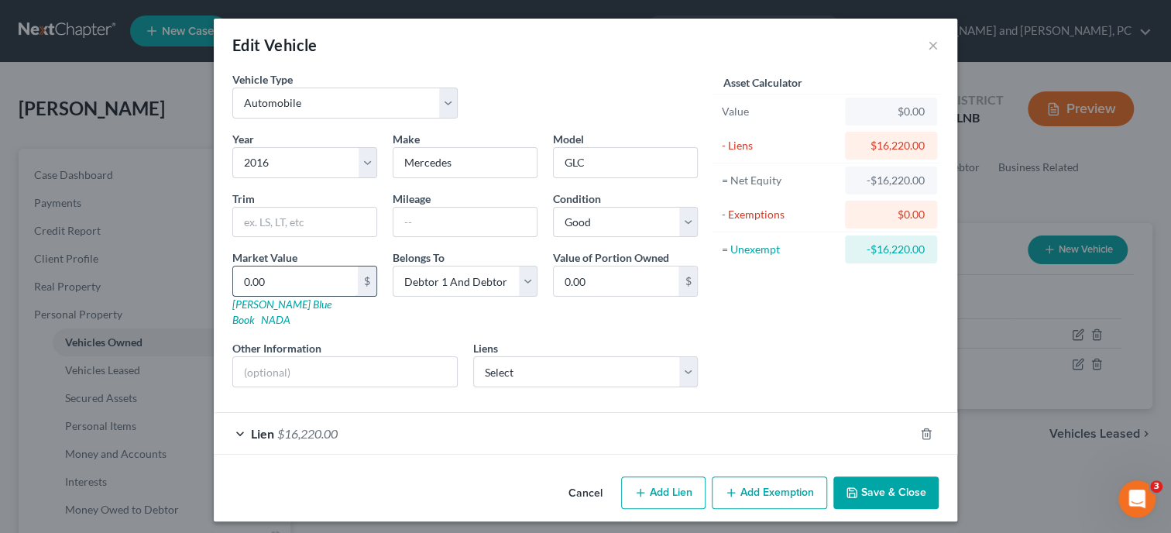
type input "1"
type input "1.00"
type input "16"
type input "16.00"
type input "162"
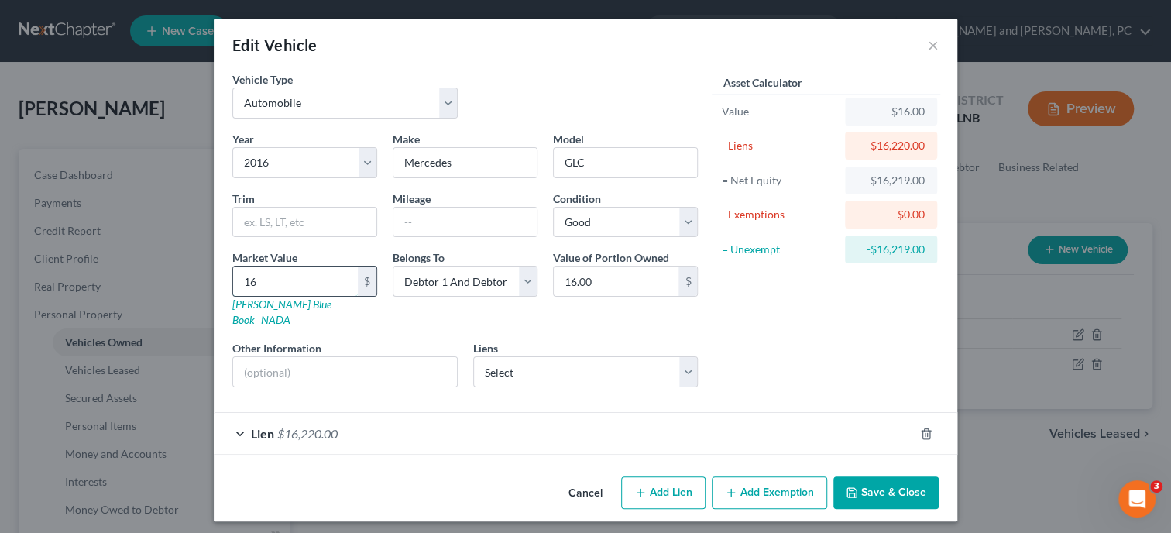
type input "162.00"
type input "1622"
type input "1,622.00"
type input "16220"
type input "16,220.00"
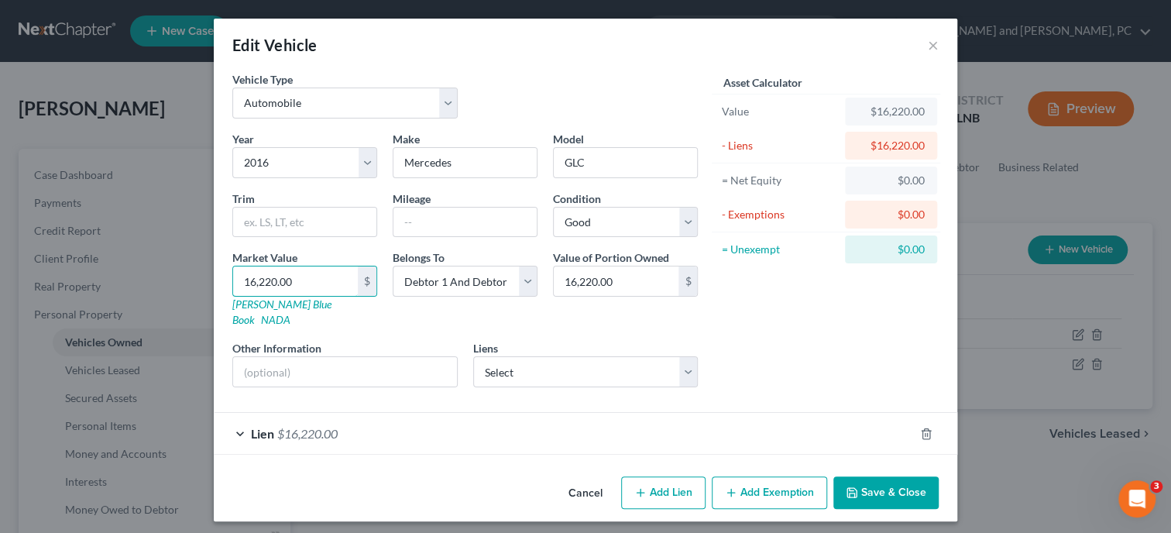
type input "16,220.00"
click at [894, 479] on button "Save & Close" at bounding box center [885, 492] width 105 height 33
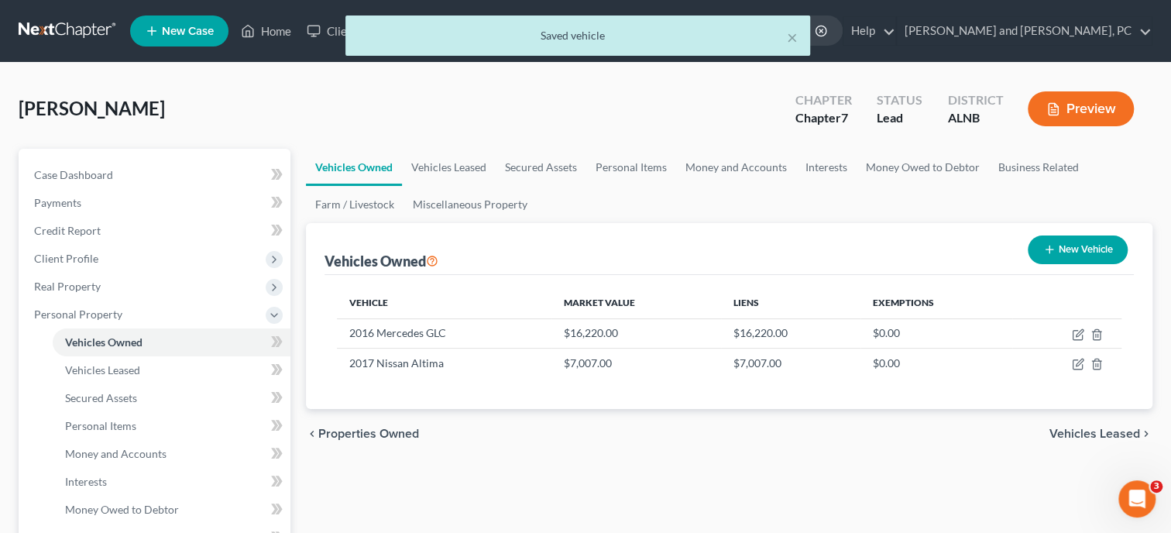
click at [1043, 246] on icon "button" at bounding box center [1049, 249] width 12 height 12
select select "0"
select select "2"
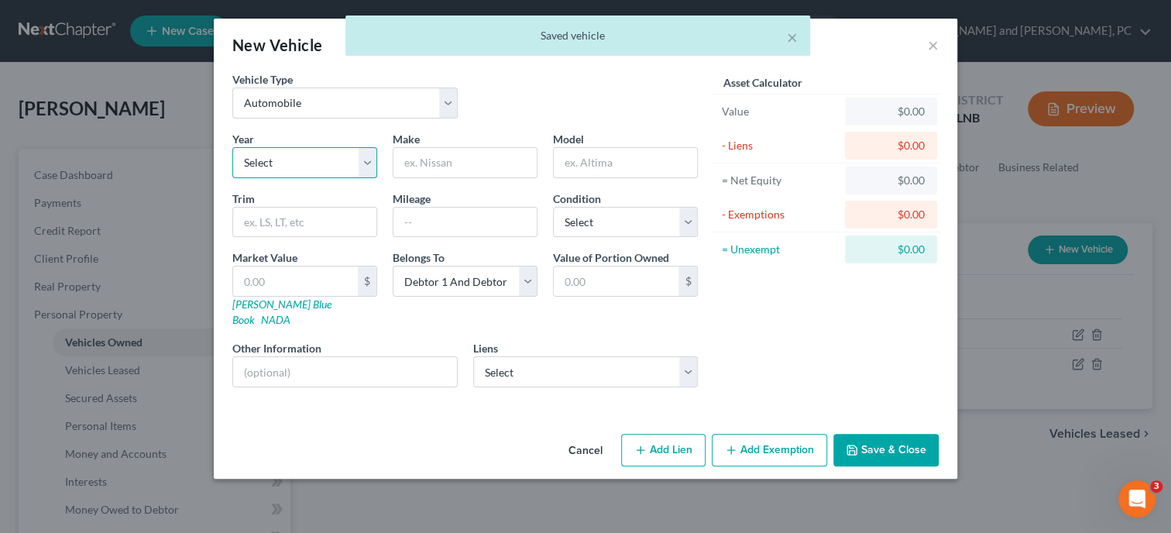
click at [232, 147] on select "Select 2026 2025 2024 2023 2022 2021 2020 2019 2018 2017 2016 2015 2014 2013 20…" at bounding box center [304, 162] width 145 height 31
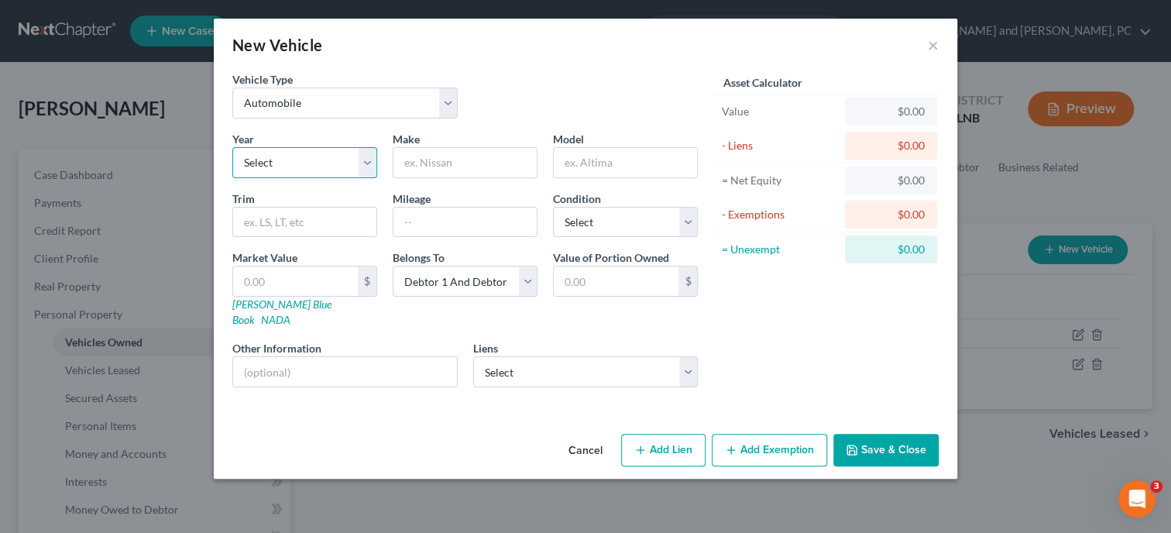
select select "17"
click option "2009" at bounding box center [0, 0] width 0 height 0
click at [451, 156] on input "text" at bounding box center [464, 162] width 143 height 29
type input "Chevy"
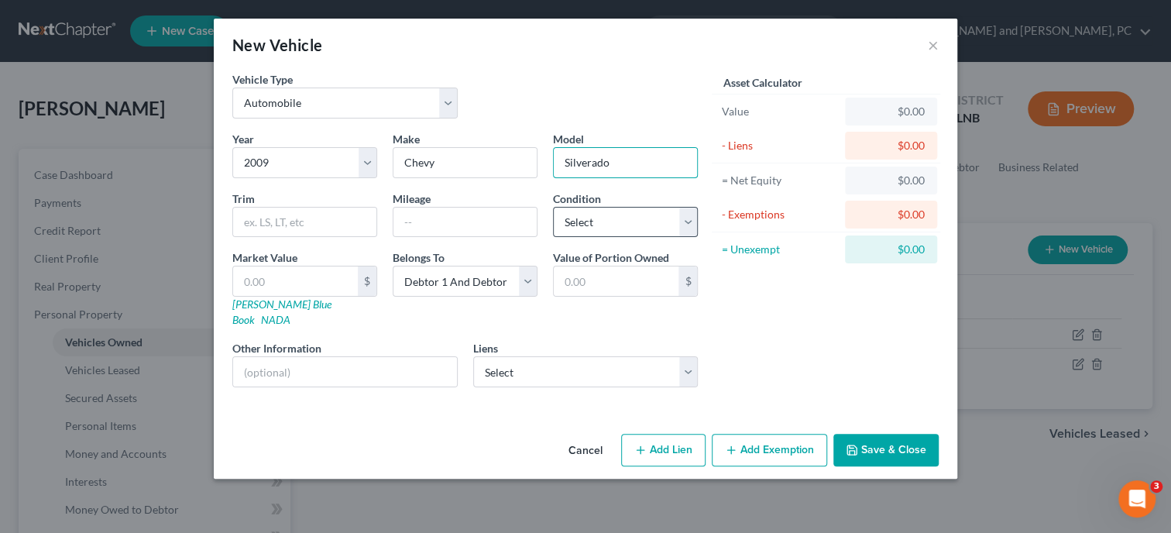
type input "Silverado"
select select "2"
click option "Good" at bounding box center [0, 0] width 0 height 0
click at [473, 356] on select "Select M & T Bank - $319,989.00 Sheffield Financial Co - $3,790.00 Emblemcu - $…" at bounding box center [585, 371] width 225 height 31
select select "2"
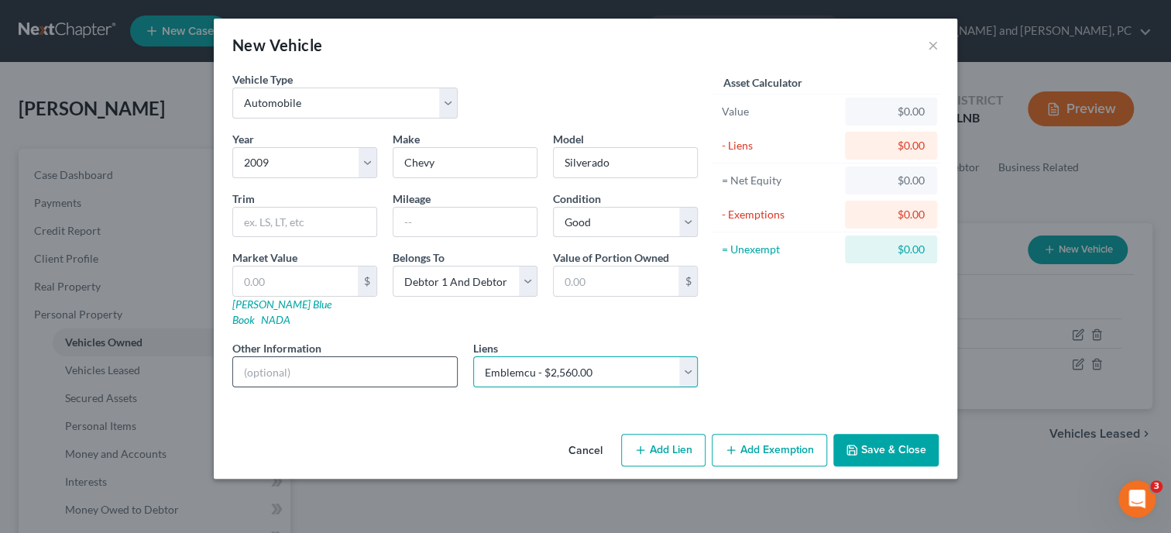
select select
select select "0"
select select "2"
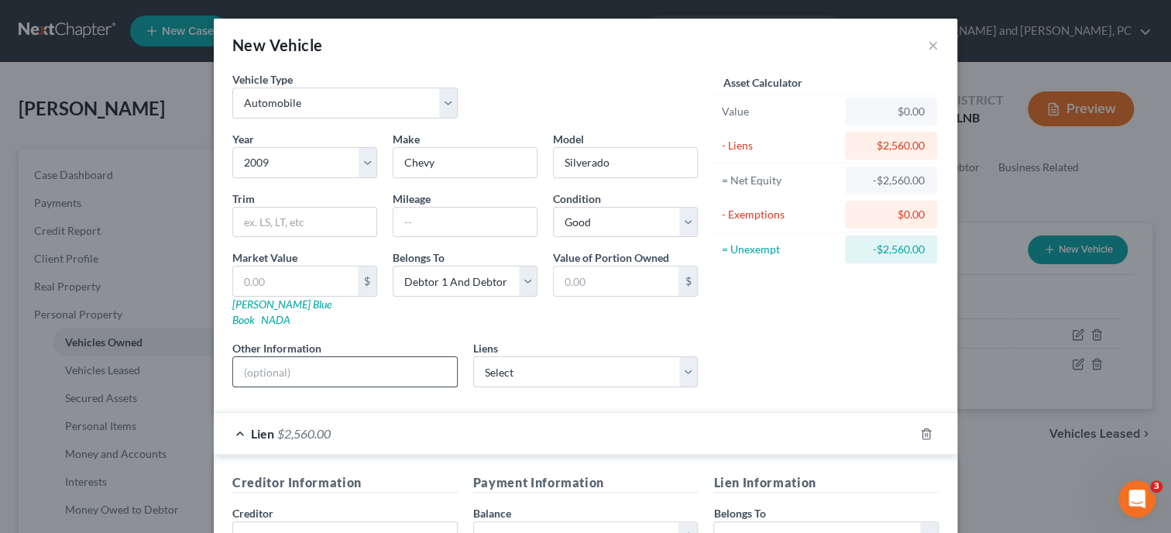
click at [280, 357] on input "text" at bounding box center [345, 371] width 224 height 29
type input "5000.00"
click at [390, 376] on div "Year Select 2026 2025 2024 2023 2022 2021 2020 2019 2018 2017 2016 2015 2014 20…" at bounding box center [465, 265] width 481 height 269
drag, startPoint x: 356, startPoint y: 350, endPoint x: 222, endPoint y: 358, distance: 134.2
click at [233, 358] on input "5000.00" at bounding box center [345, 371] width 224 height 29
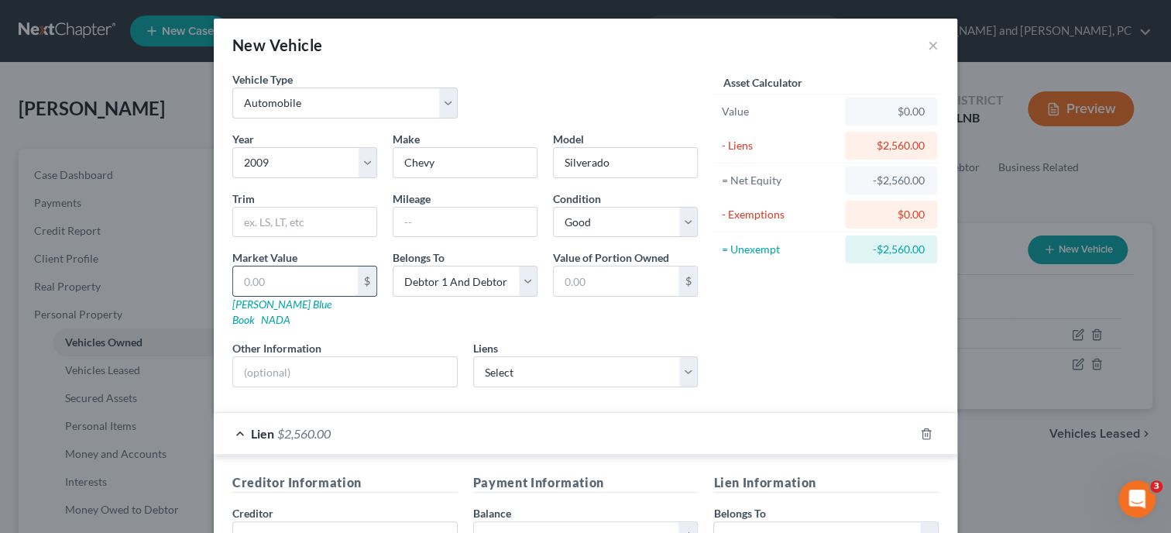
click at [266, 281] on input "text" at bounding box center [295, 280] width 125 height 29
type input "5"
type input "5.00"
type input "50"
type input "50.00"
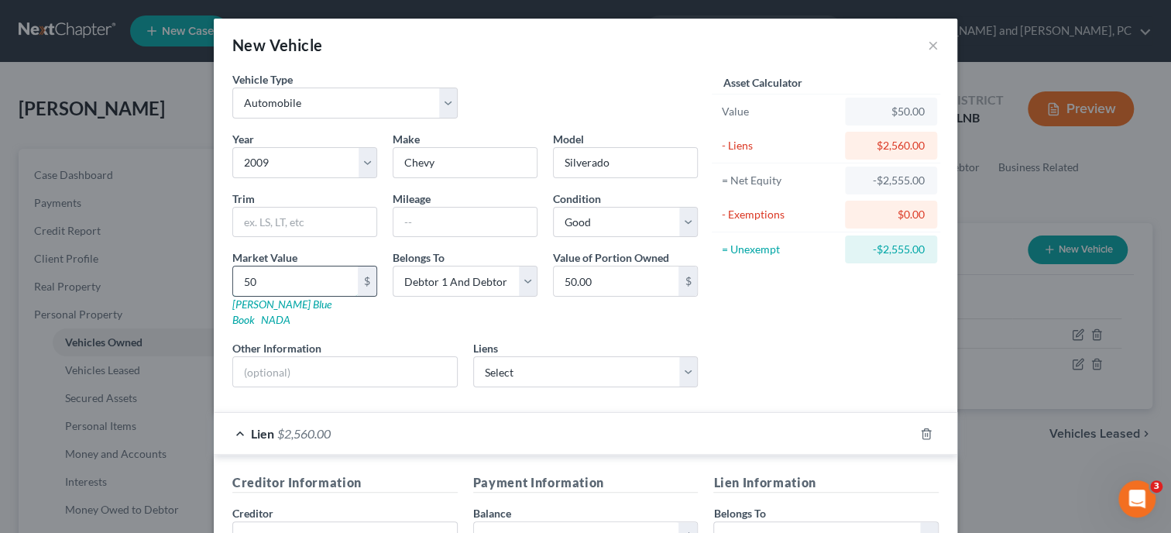
type input "500"
type input "500.00"
type input "5000"
type input "5,000.00"
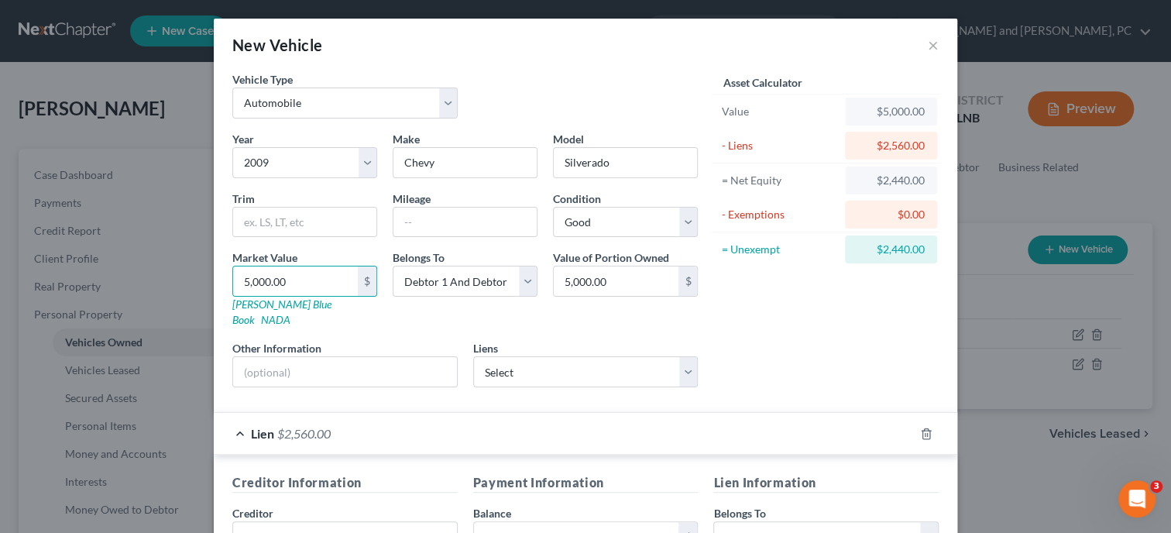
click at [410, 395] on form "Vehicle Type Select Automobile Truck Trailer Watercraft Aircraft Motor Home Atv…" at bounding box center [585, 424] width 706 height 706
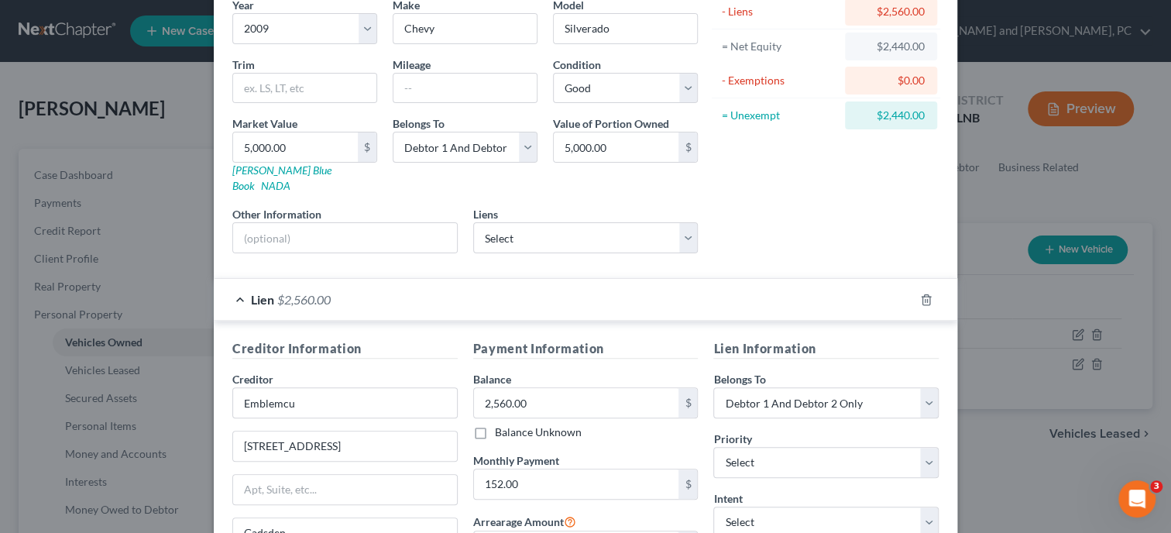
scroll to position [159, 0]
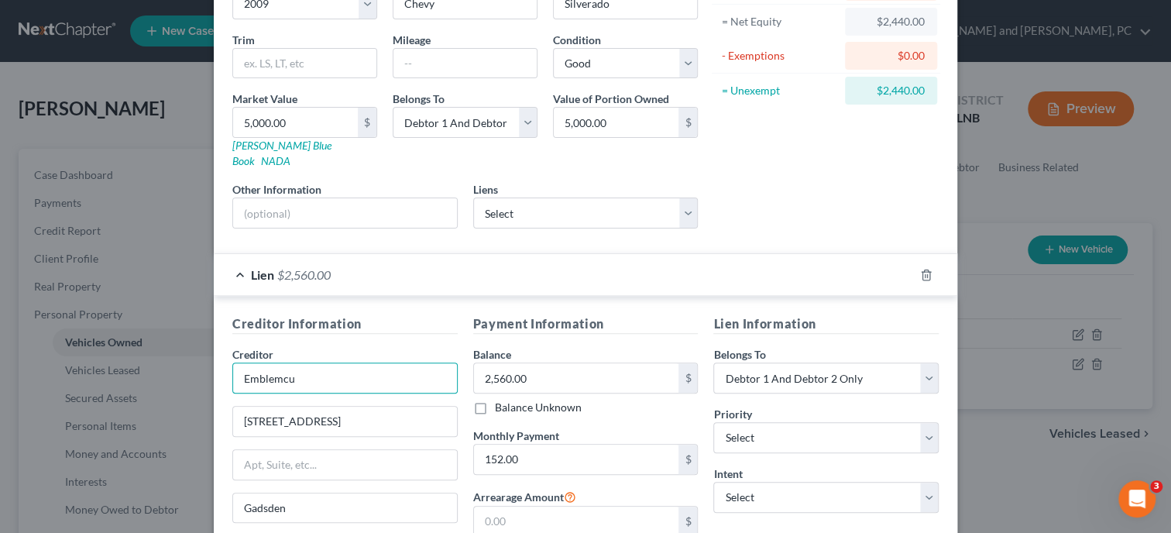
click at [391, 367] on input "Emblemcu" at bounding box center [344, 377] width 225 height 31
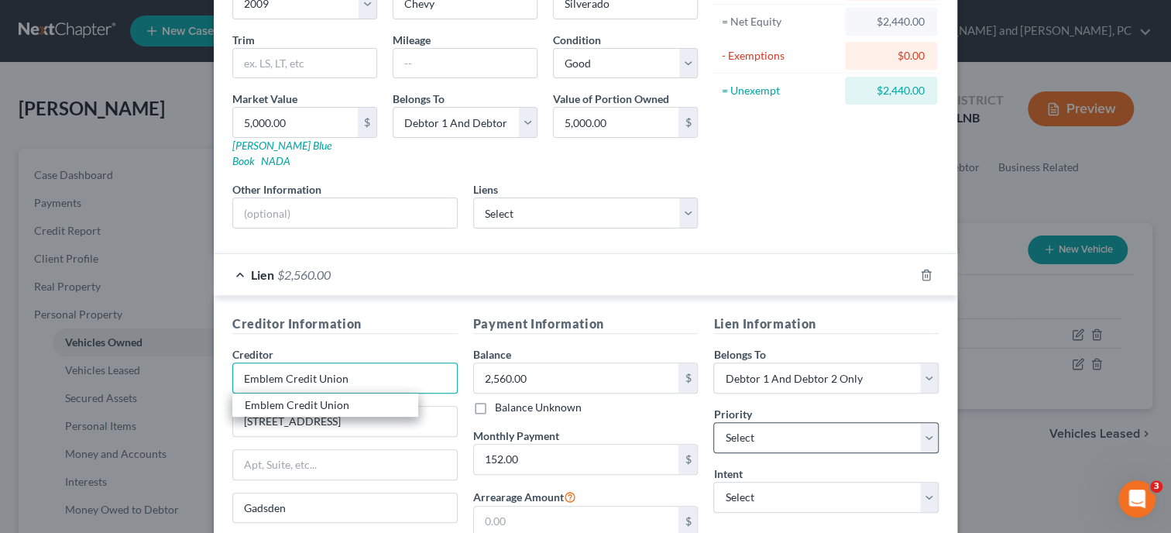
type input "Emblem Credit Union"
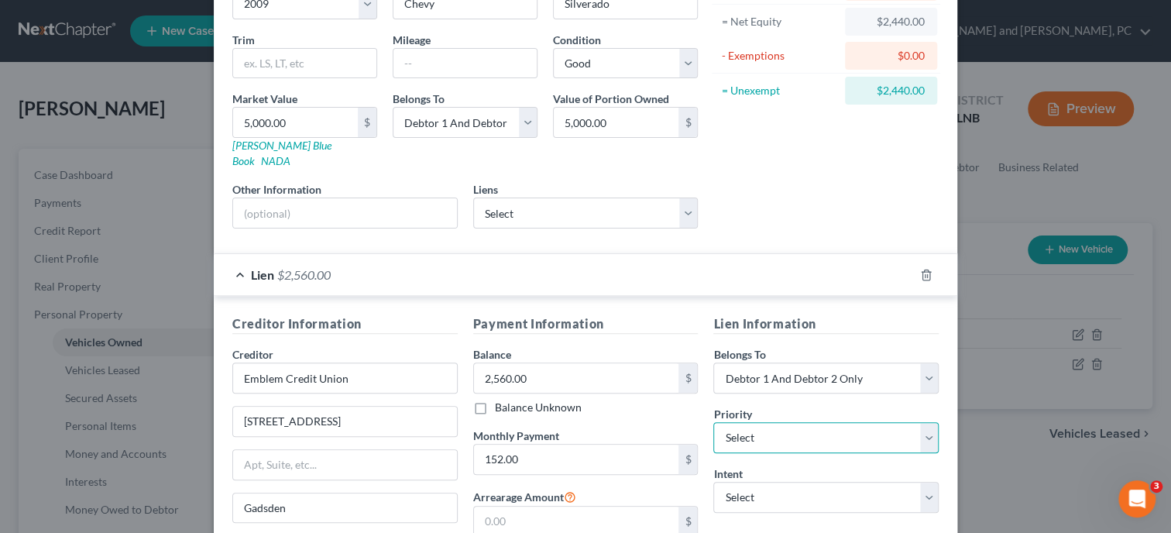
click at [713, 422] on select "Select 1st 2nd 3rd 4th 5th 6th 7th 8th 9th 10th 11th 12th 13th 14th 15th 16th 1…" at bounding box center [825, 437] width 225 height 31
select select "0"
click option "1st" at bounding box center [0, 0] width 0 height 0
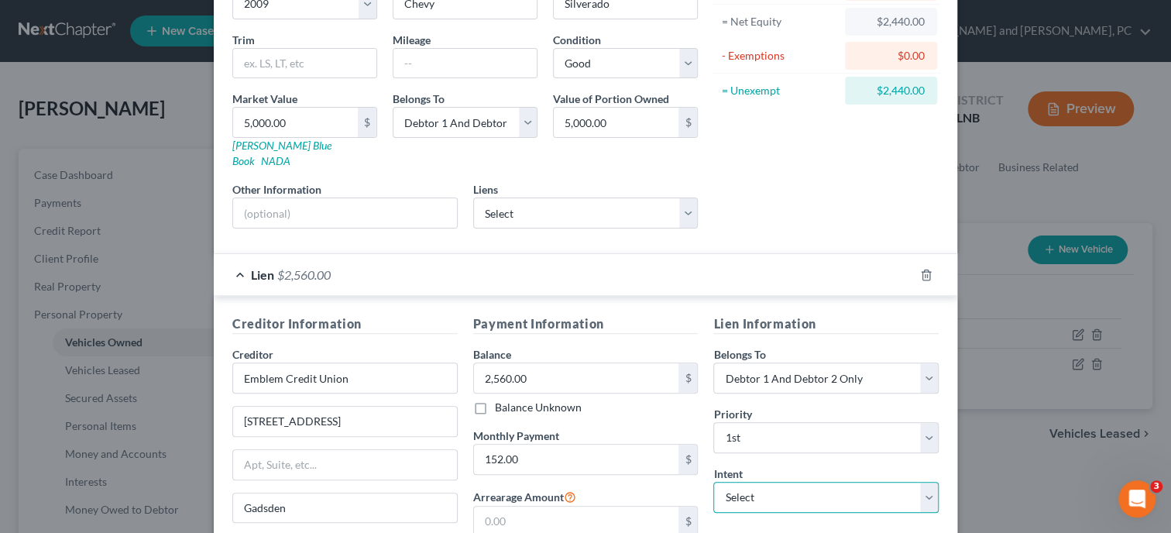
click at [713, 482] on select "Select Surrender Redeem Reaffirm Avoid Other" at bounding box center [825, 497] width 225 height 31
select select "2"
click option "Reaffirm" at bounding box center [0, 0] width 0 height 0
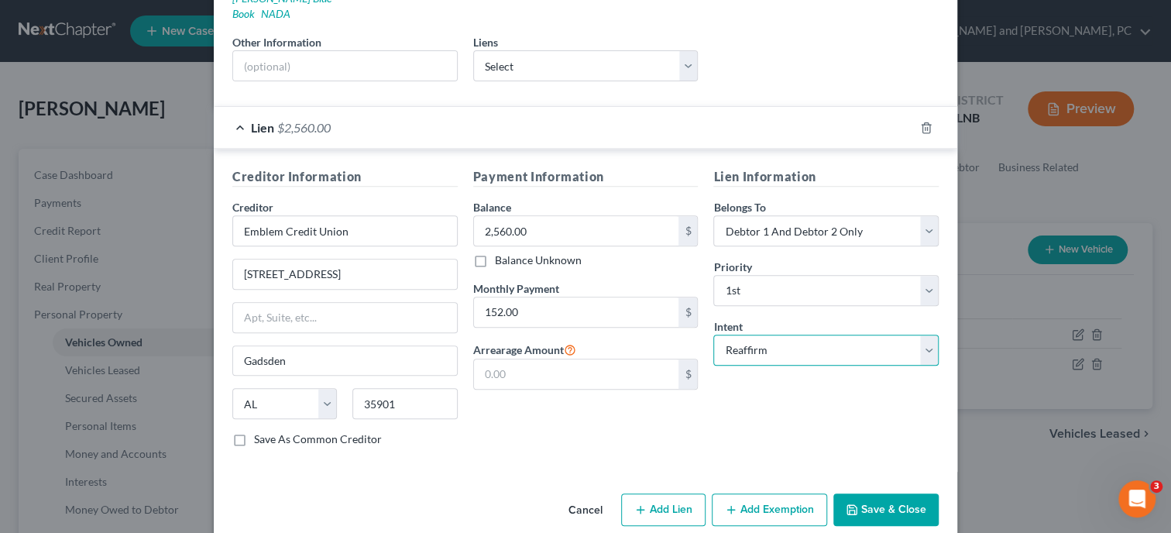
scroll to position [310, 0]
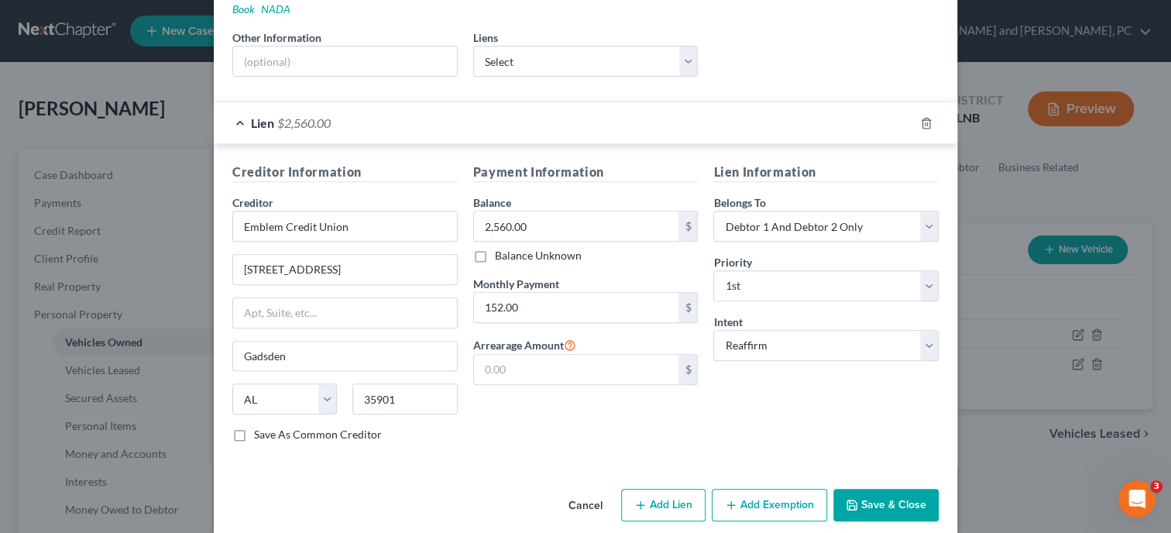
click at [761, 489] on button "Add Exemption" at bounding box center [769, 505] width 115 height 33
select select "2"
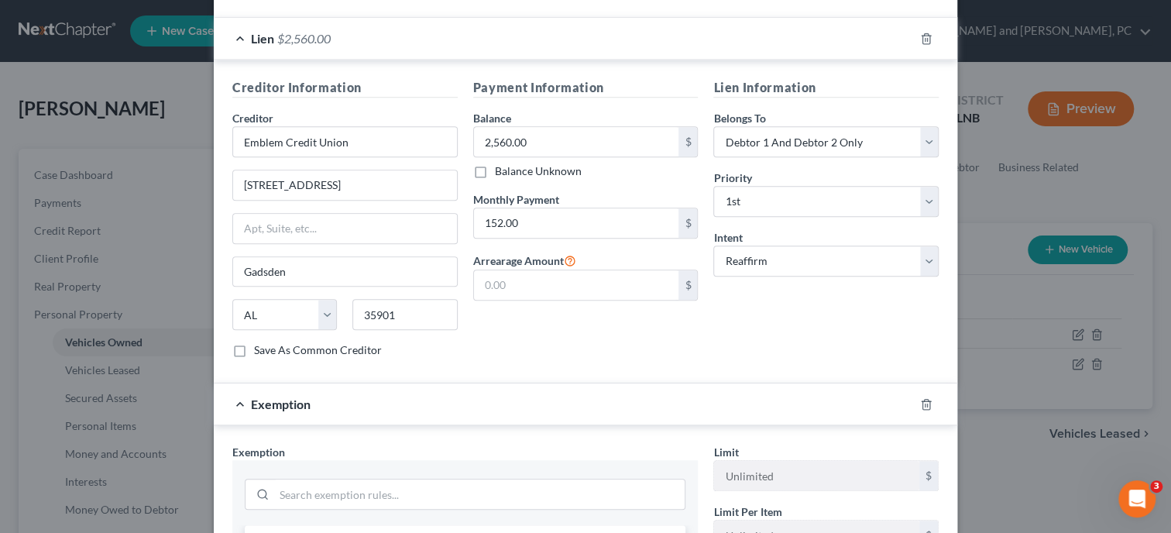
scroll to position [550, 0]
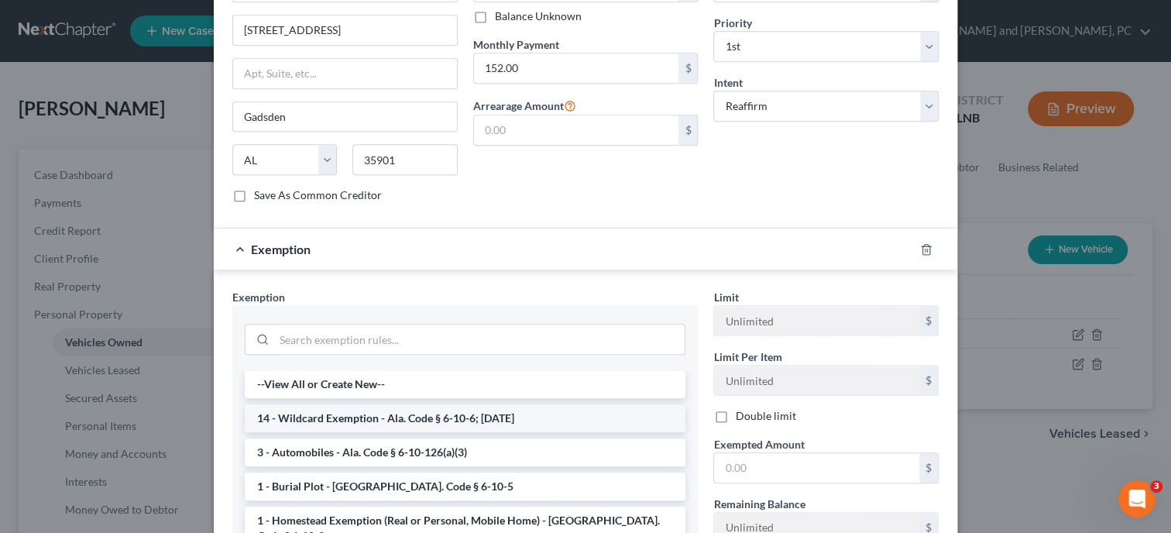
click at [441, 404] on li "14 - Wildcard Exemption - Ala. Code § 6-10-6; 6-10-12" at bounding box center [465, 418] width 441 height 28
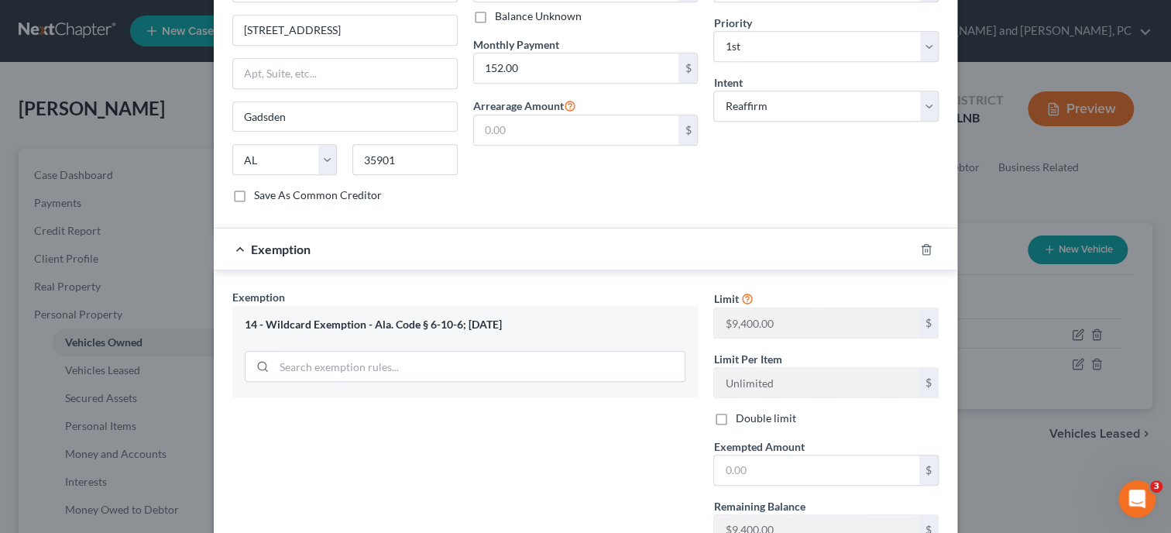
click at [735, 410] on label "Double limit" at bounding box center [765, 417] width 60 height 15
click at [741, 410] on input "Double limit" at bounding box center [746, 415] width 10 height 10
checkbox input "true"
click at [742, 458] on input "text" at bounding box center [816, 469] width 205 height 29
type input "2,440.00"
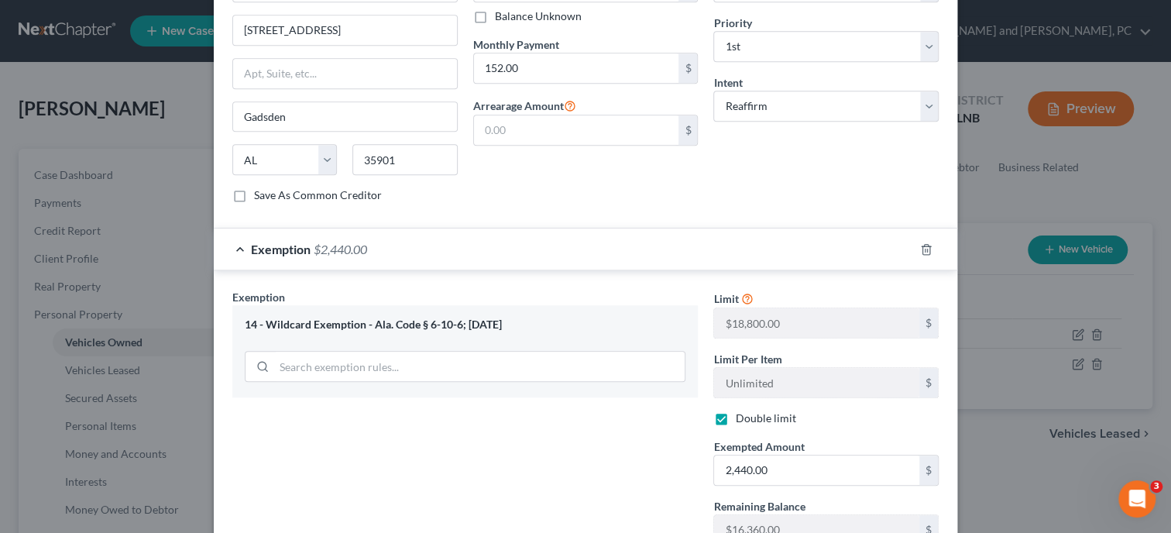
click at [599, 451] on div "Exemption Set must be selected for CA. Exemption * 14 - Wildcard Exemption - Al…" at bounding box center [465, 453] width 481 height 329
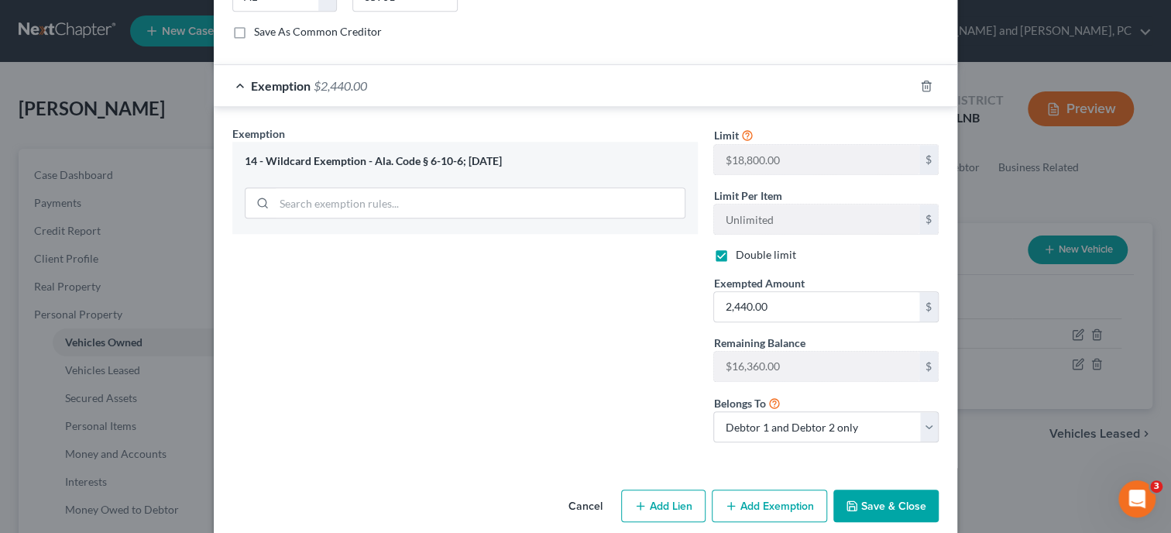
click at [895, 489] on button "Save & Close" at bounding box center [885, 505] width 105 height 33
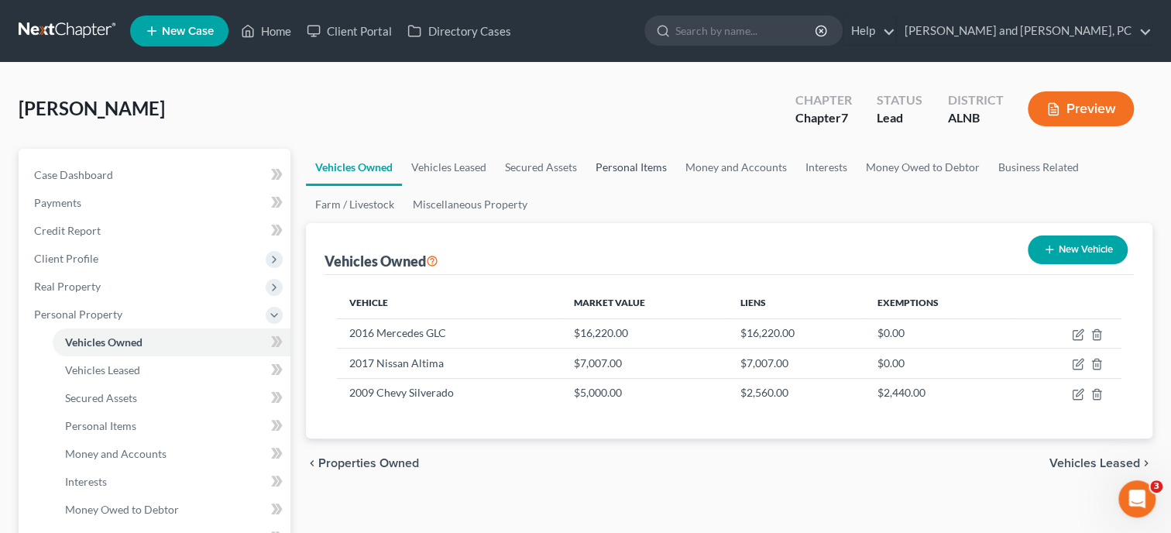
click at [612, 167] on link "Personal Items" at bounding box center [631, 167] width 90 height 37
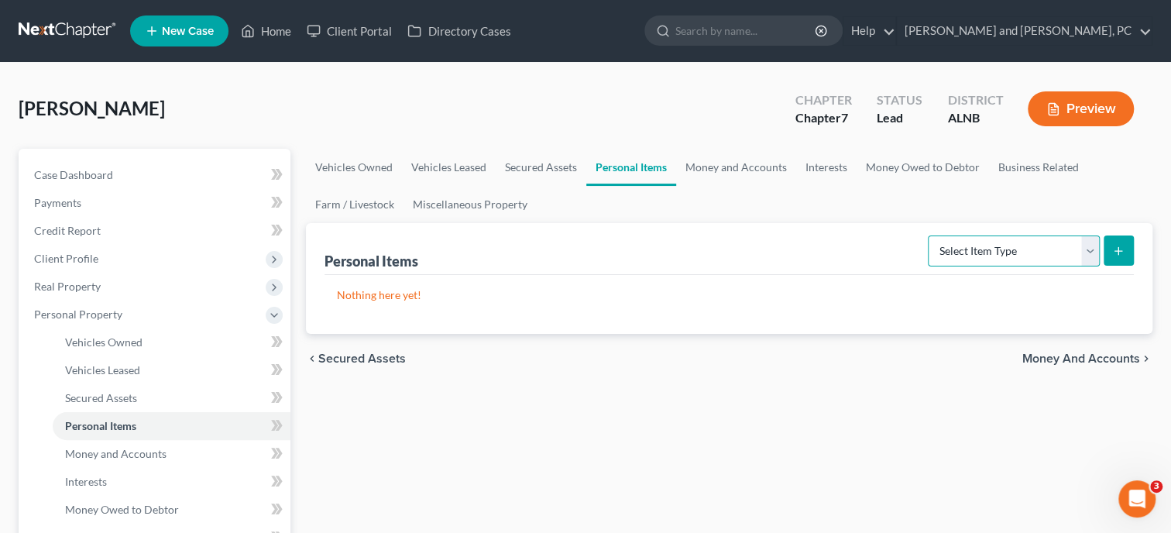
click at [928, 235] on select "Select Item Type Clothing Collectibles Of Value Electronics Firearms Household …" at bounding box center [1014, 250] width 172 height 31
select select "clothing"
click option "Clothing" at bounding box center [0, 0] width 0 height 0
click at [1117, 249] on icon "submit" at bounding box center [1118, 251] width 12 height 12
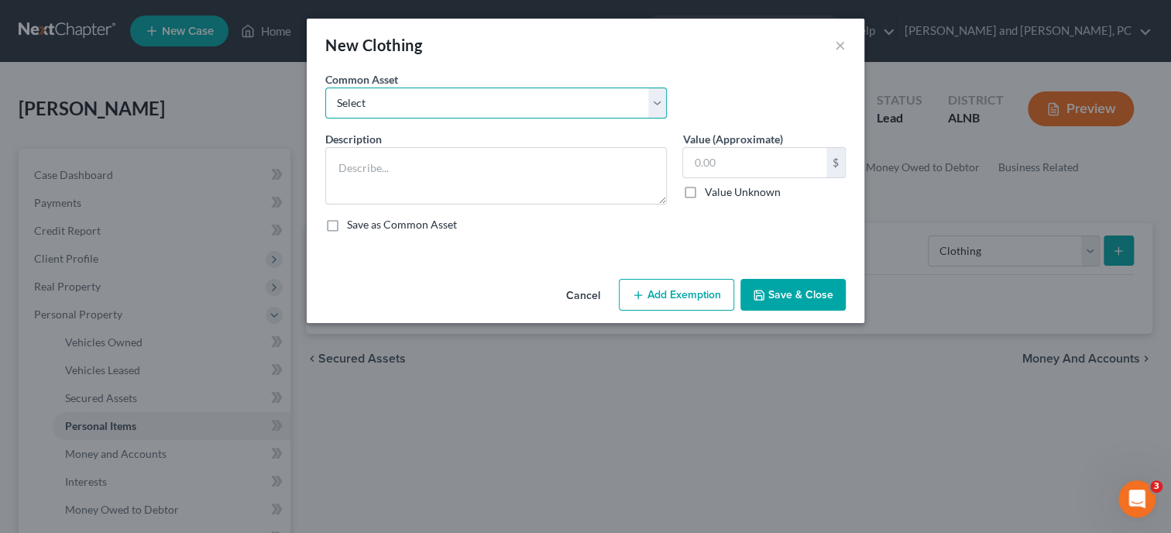
click at [325, 87] on select "Select Clothing Clothing Miscellaneous Clothing" at bounding box center [495, 102] width 341 height 31
select select "0"
click option "Clothing" at bounding box center [0, 0] width 0 height 0
type textarea "Clothing"
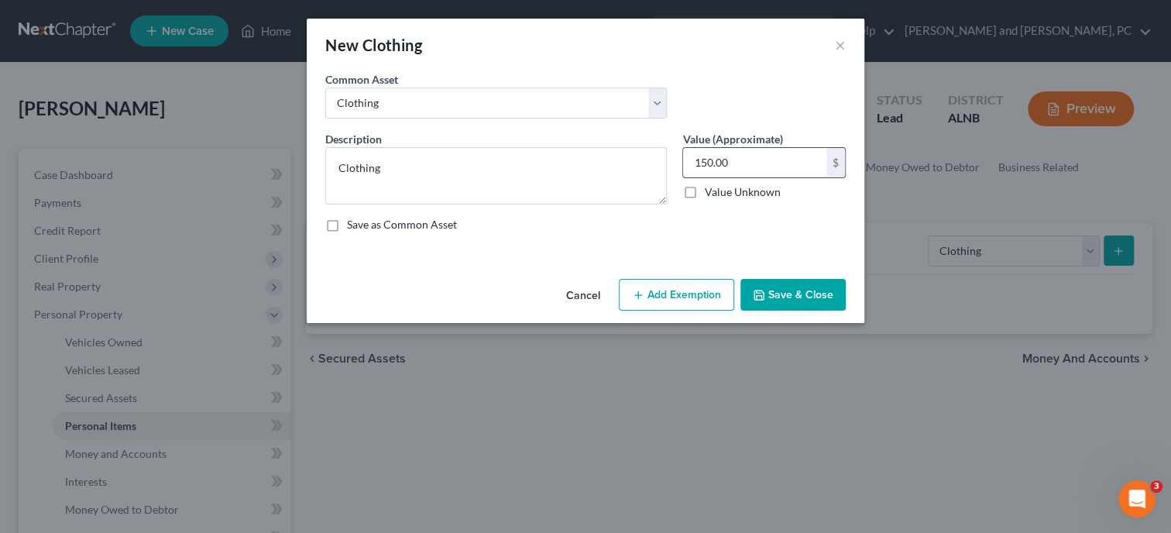
click at [745, 164] on input "150.00" at bounding box center [754, 162] width 143 height 29
type input "500.00"
click at [684, 303] on button "Add Exemption" at bounding box center [676, 295] width 115 height 33
select select "2"
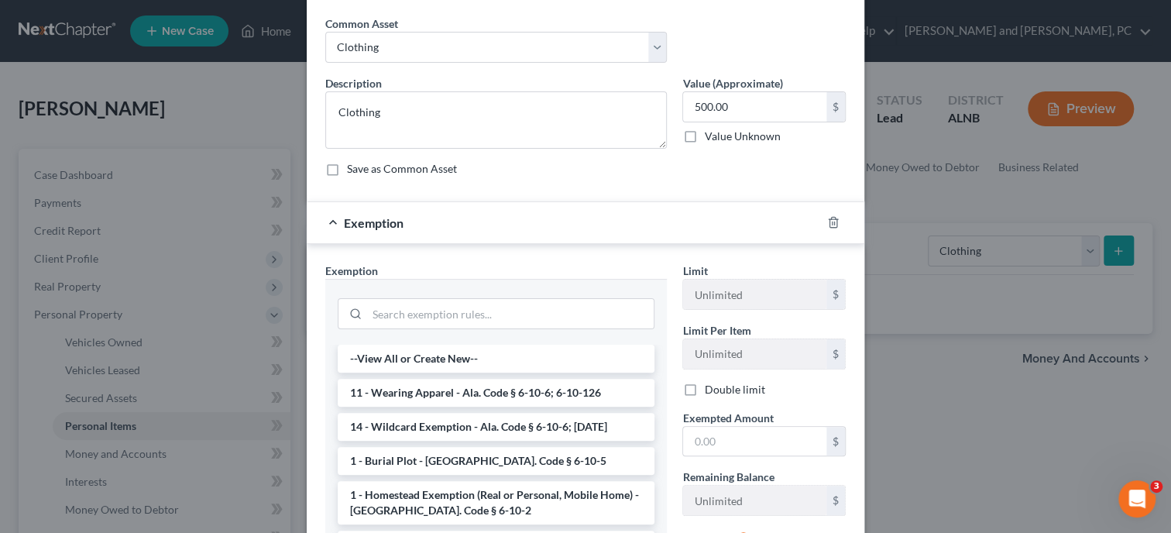
scroll to position [79, 0]
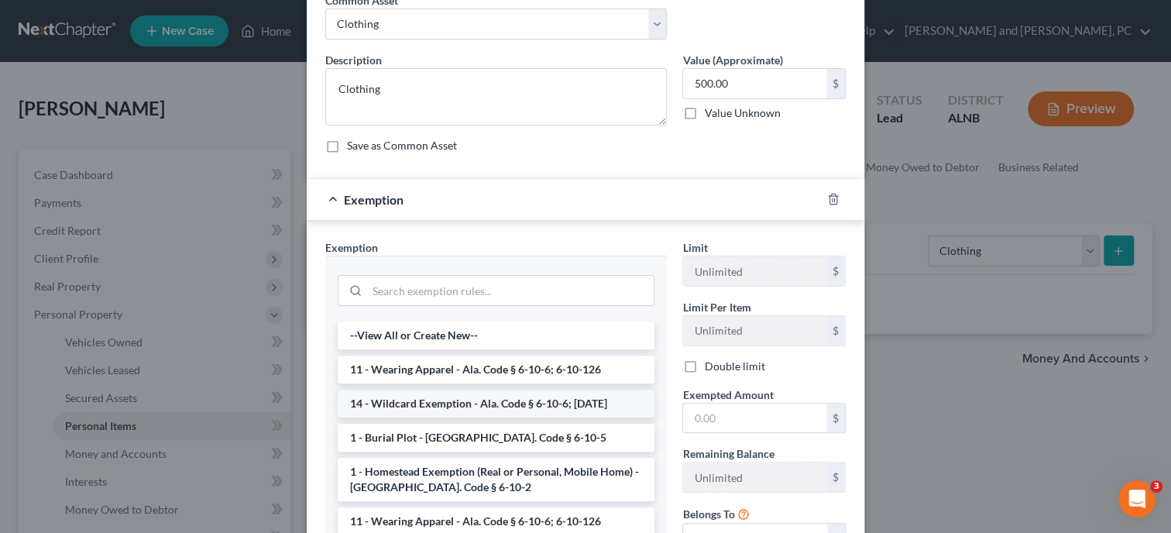
click at [533, 396] on li "14 - Wildcard Exemption - Ala. Code § 6-10-6; 6-10-12" at bounding box center [496, 403] width 317 height 28
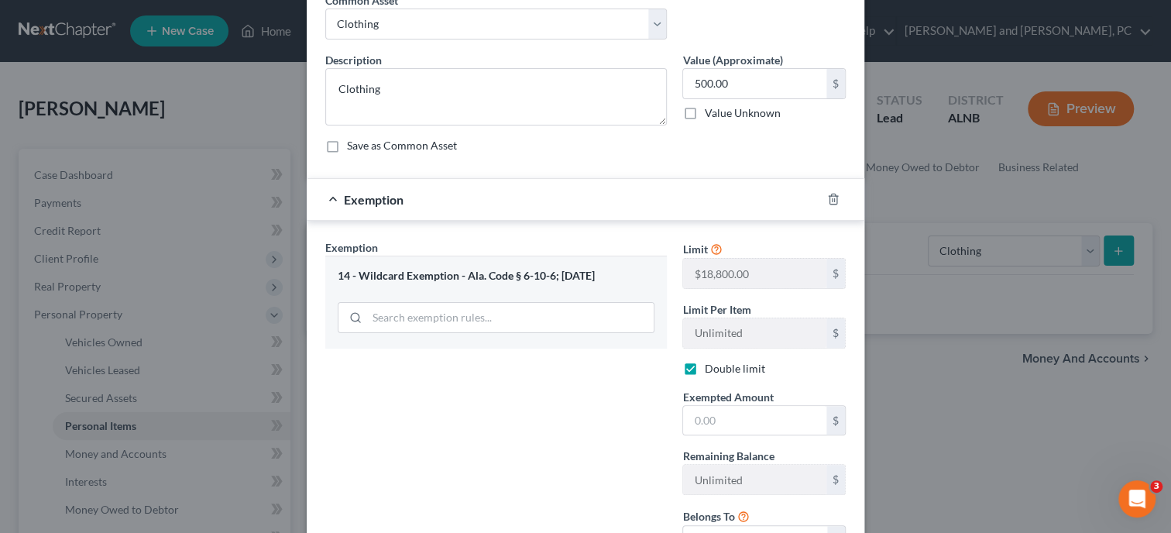
checkbox input "true"
click at [712, 424] on input "text" at bounding box center [754, 420] width 143 height 29
type input "500.00"
click at [583, 417] on div "Exemption Set must be selected for CA. Exemption * 14 - Wildcard Exemption - Al…" at bounding box center [495, 403] width 357 height 329
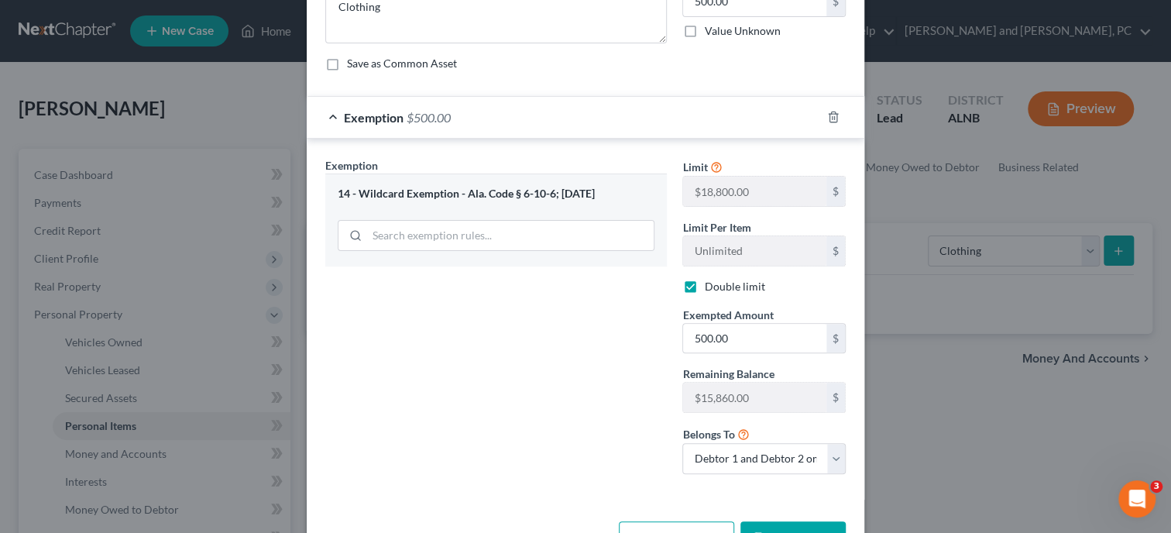
scroll to position [210, 0]
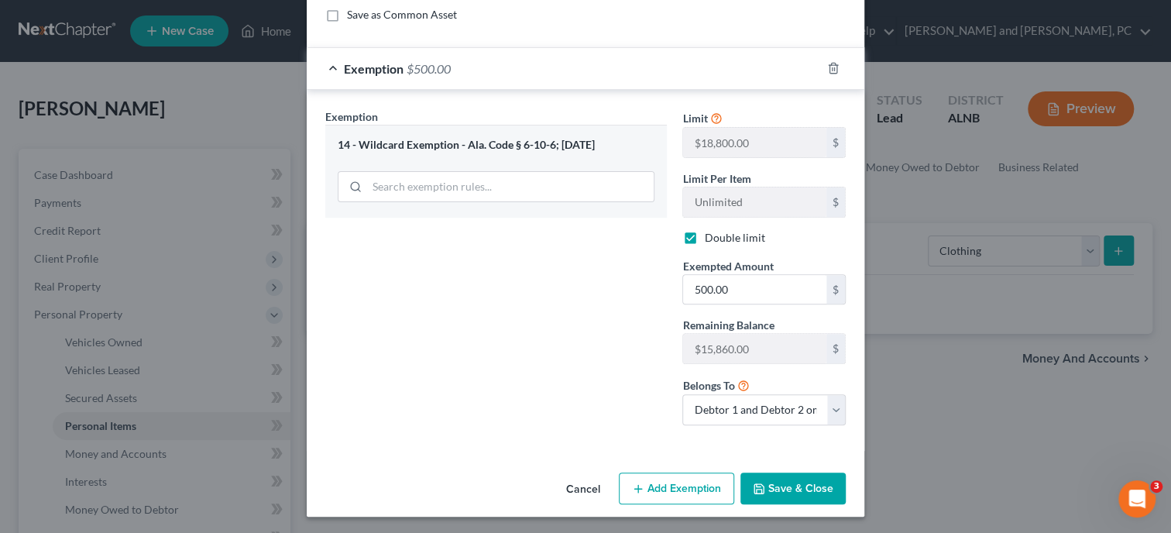
click at [761, 473] on button "Save & Close" at bounding box center [792, 488] width 105 height 33
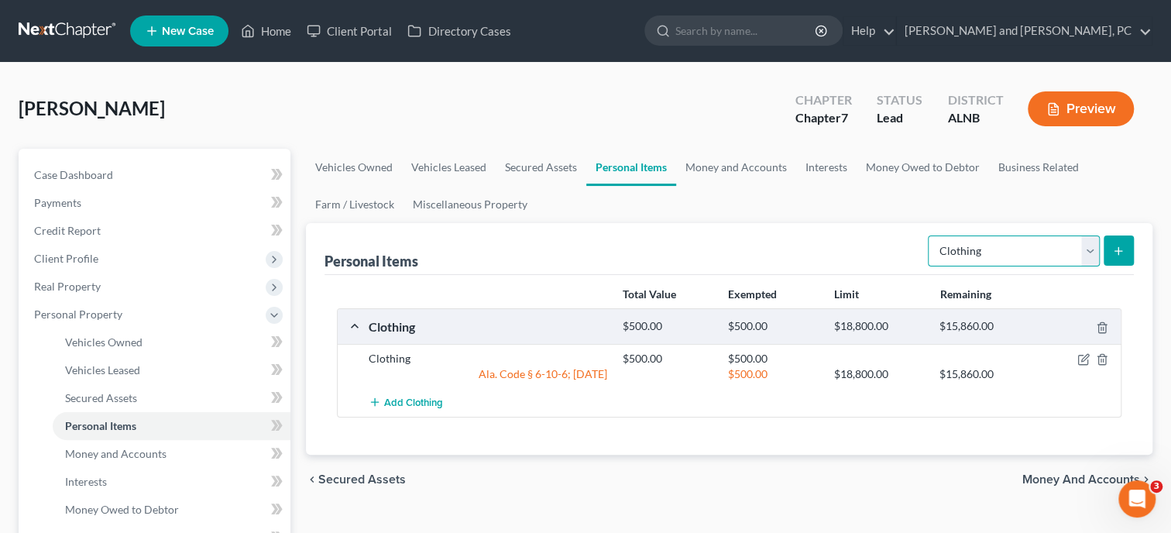
click at [928, 235] on select "Select Item Type Clothing Collectibles Of Value Electronics Firearms Household …" at bounding box center [1014, 250] width 172 height 31
select select "electronics"
click option "Electronics" at bounding box center [0, 0] width 0 height 0
click at [1120, 252] on icon "submit" at bounding box center [1118, 251] width 12 height 12
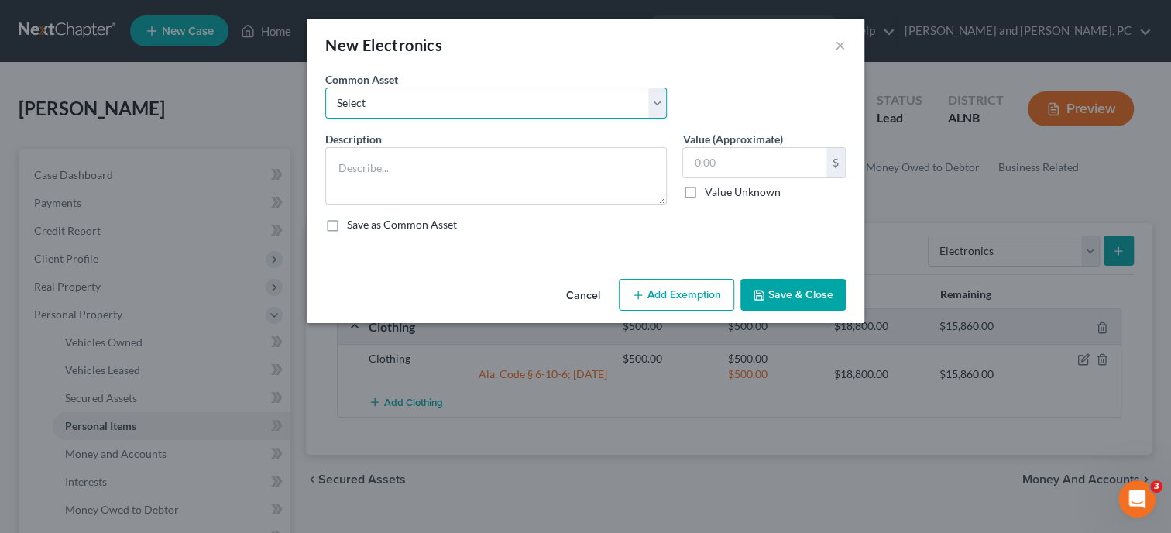
select select "0"
click option "Misc. Electronics" at bounding box center [0, 0] width 0 height 0
type textarea "Misc. Electronics"
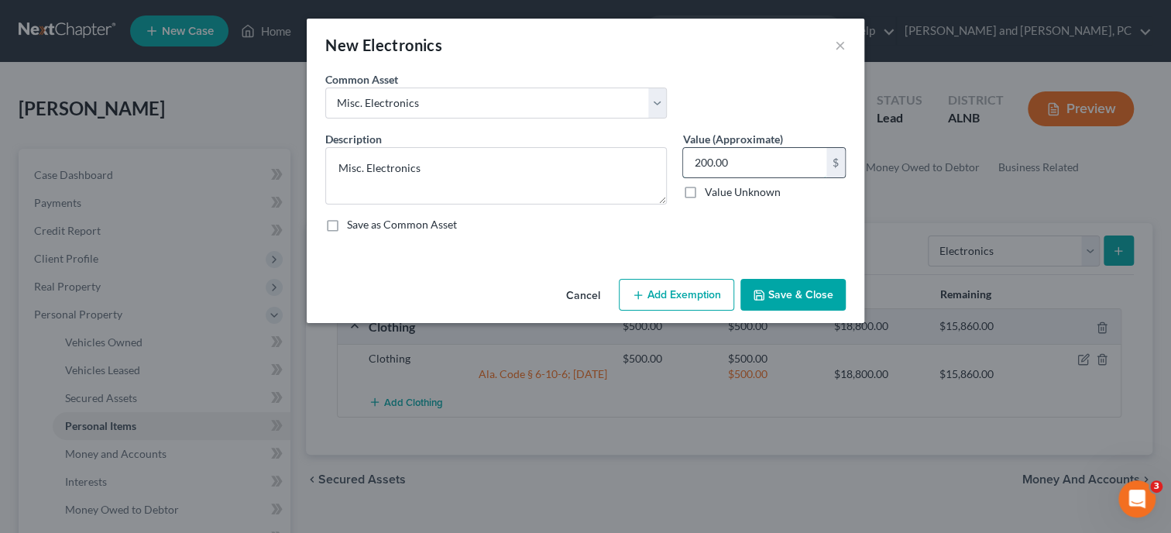
click at [751, 168] on input "200.00" at bounding box center [754, 162] width 143 height 29
type input "600.00"
click at [681, 292] on button "Add Exemption" at bounding box center [676, 295] width 115 height 33
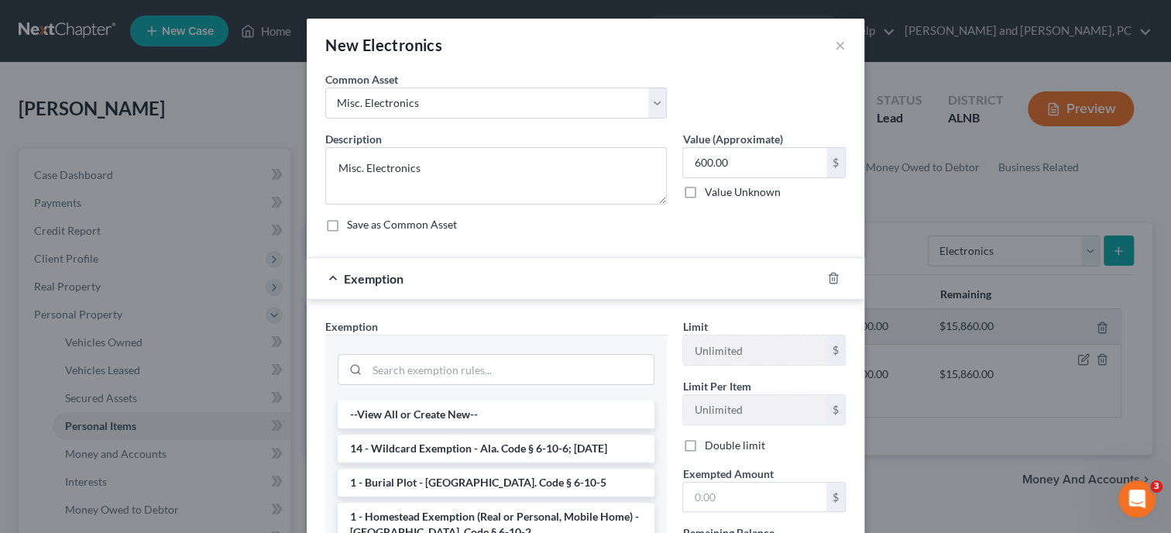
scroll to position [79, 0]
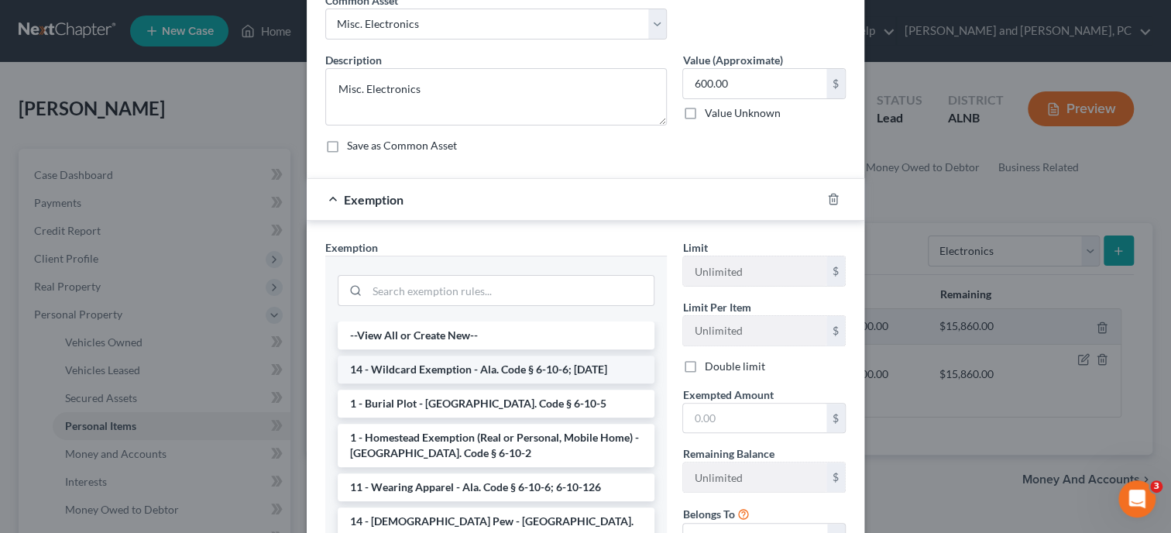
click at [546, 358] on li "14 - Wildcard Exemption - Ala. Code § 6-10-6; 6-10-12" at bounding box center [496, 369] width 317 height 28
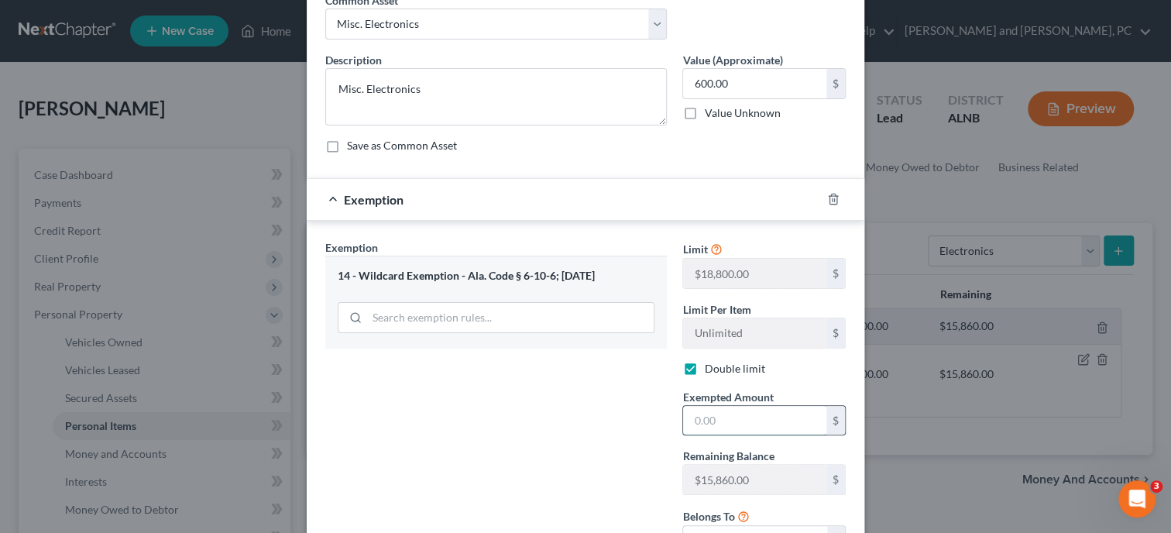
click at [701, 411] on input "text" at bounding box center [754, 420] width 143 height 29
click at [578, 424] on div "Exemption Set must be selected for CA. Exemption * 14 - Wildcard Exemption - Al…" at bounding box center [495, 403] width 357 height 329
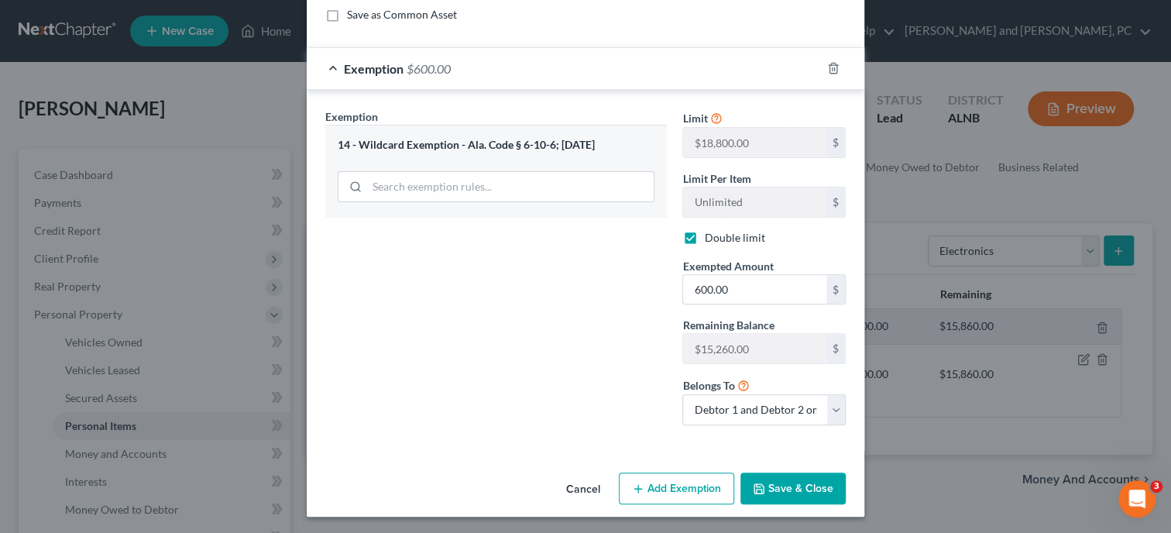
click at [777, 492] on button "Save & Close" at bounding box center [792, 488] width 105 height 33
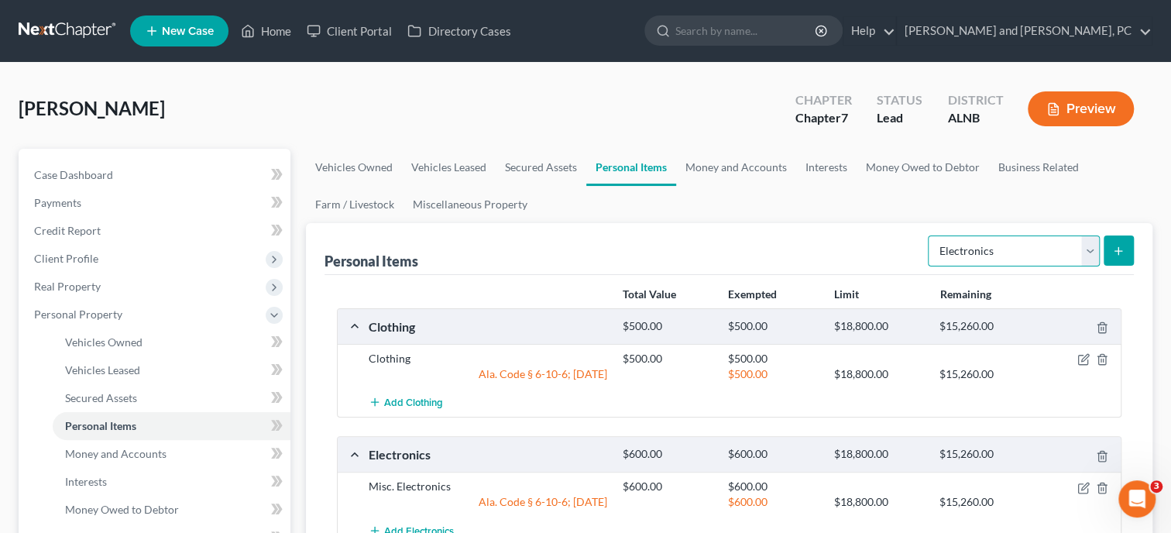
click at [928, 235] on select "Select Item Type Clothing Collectibles Of Value Electronics Firearms Household …" at bounding box center [1014, 250] width 172 height 31
click option "Household Goods" at bounding box center [0, 0] width 0 height 0
click at [1113, 250] on icon "submit" at bounding box center [1118, 251] width 12 height 12
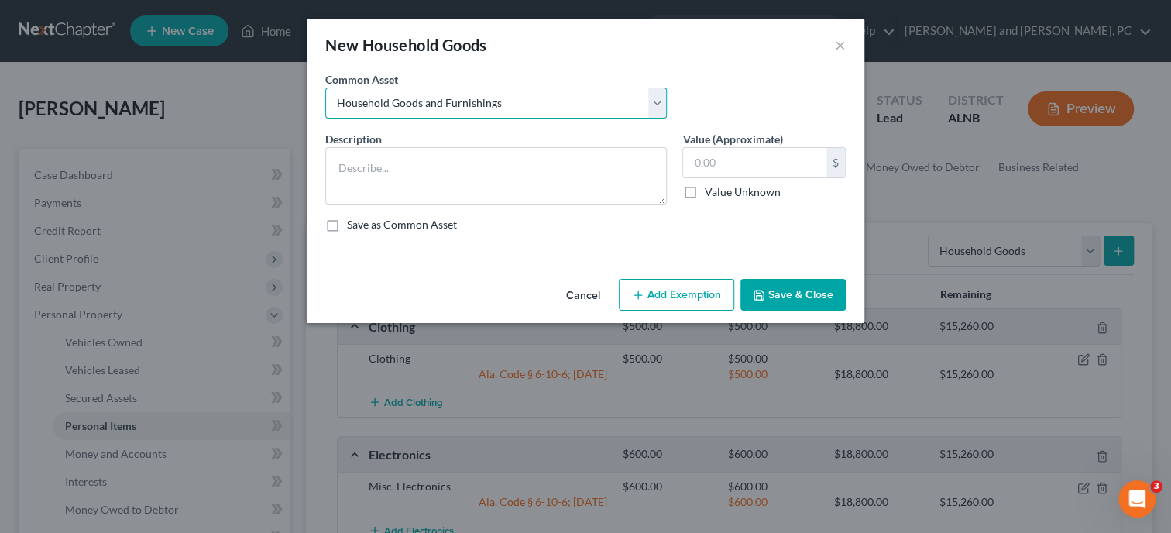
click option "Household Goods and Furnishings" at bounding box center [0, 0] width 0 height 0
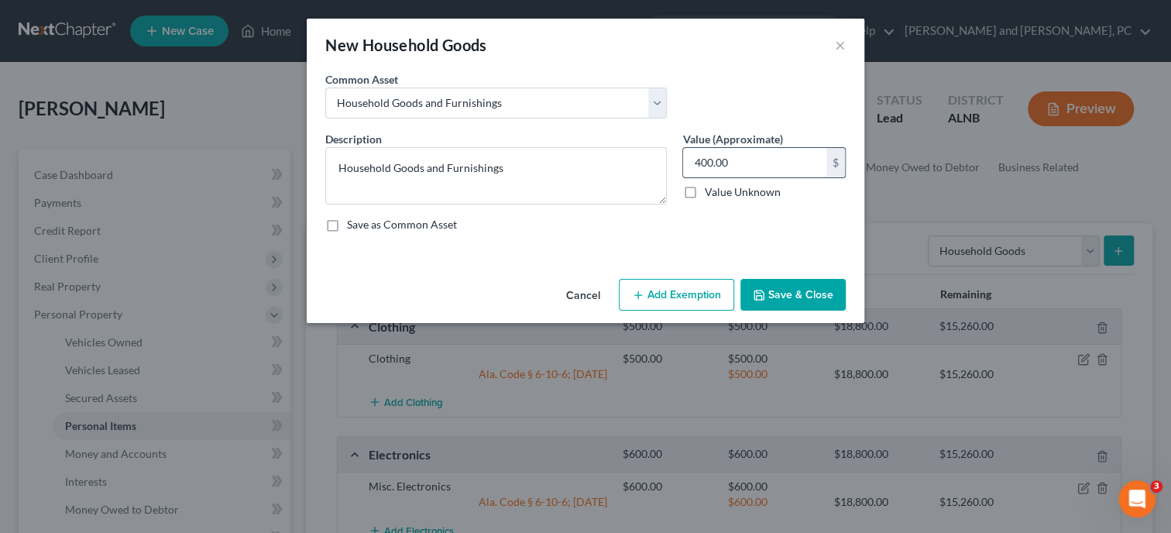
click at [753, 164] on input "400.00" at bounding box center [754, 162] width 143 height 29
click at [667, 299] on button "Add Exemption" at bounding box center [676, 295] width 115 height 33
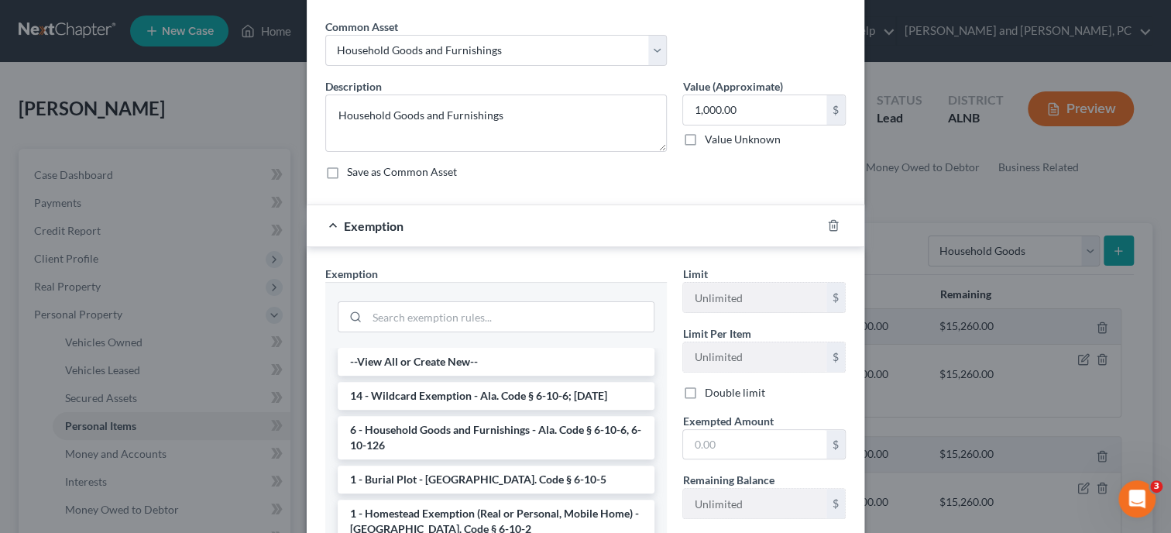
scroll to position [79, 0]
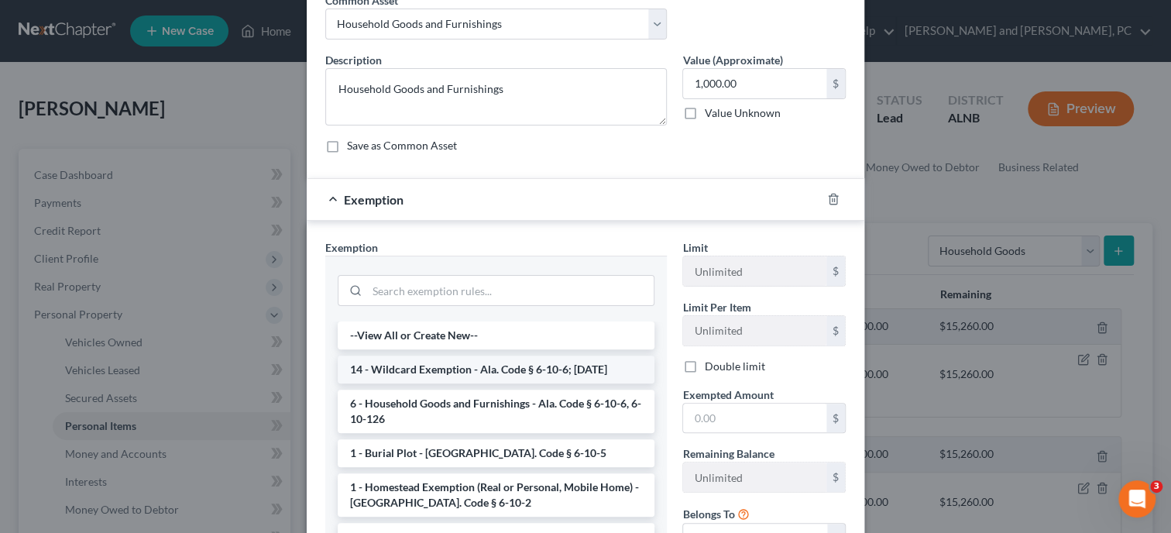
click at [513, 361] on li "14 - Wildcard Exemption - Ala. Code § 6-10-6; 6-10-12" at bounding box center [496, 369] width 317 height 28
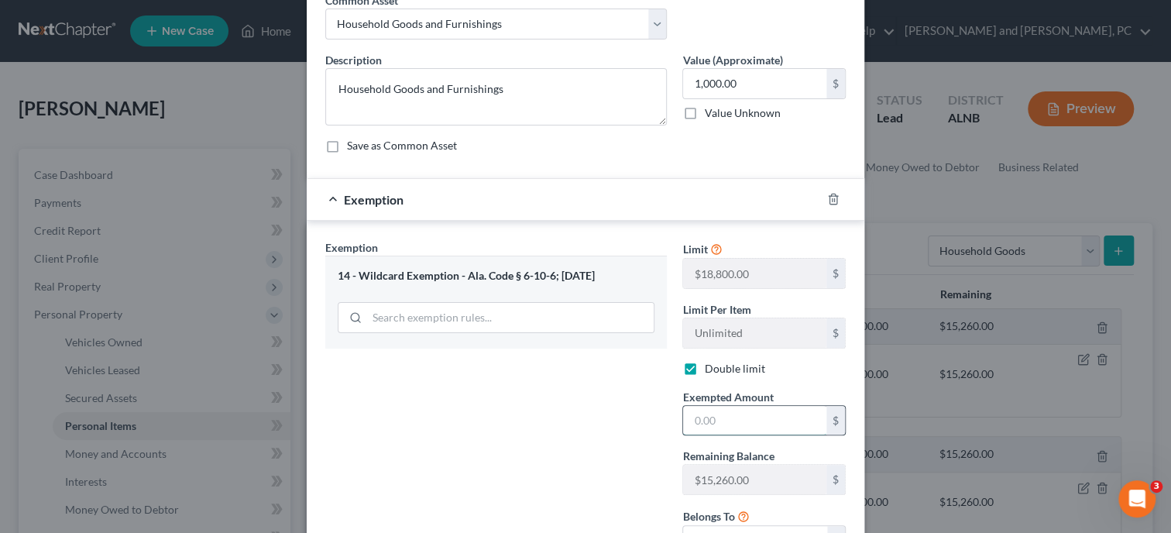
click at [715, 420] on input "text" at bounding box center [754, 420] width 143 height 29
click at [602, 430] on div "Exemption Set must be selected for CA. Exemption * 14 - Wildcard Exemption - Al…" at bounding box center [495, 403] width 357 height 329
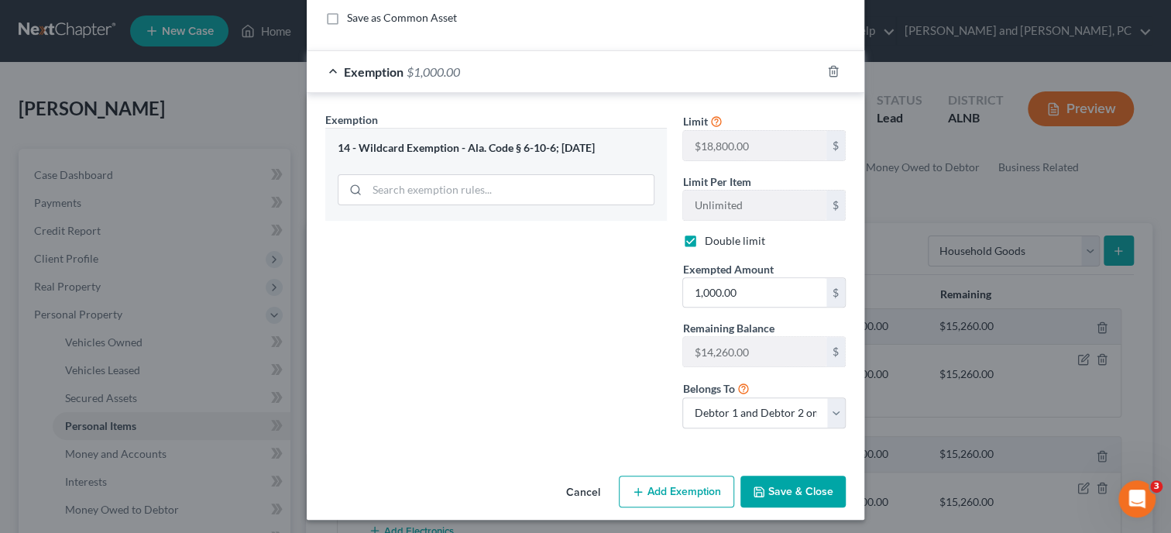
scroll to position [210, 0]
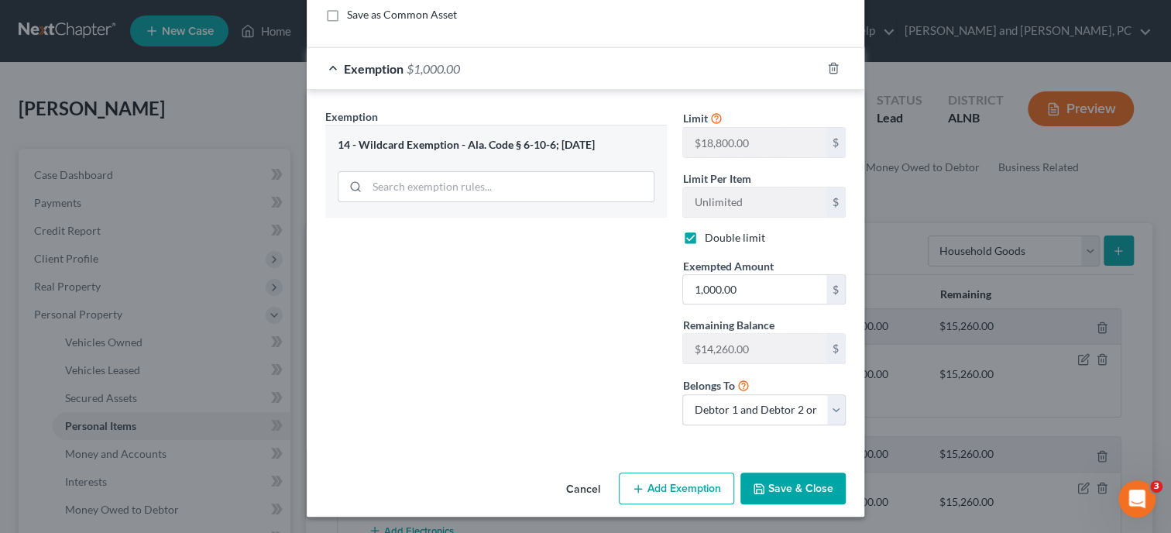
click at [771, 478] on button "Save & Close" at bounding box center [792, 488] width 105 height 33
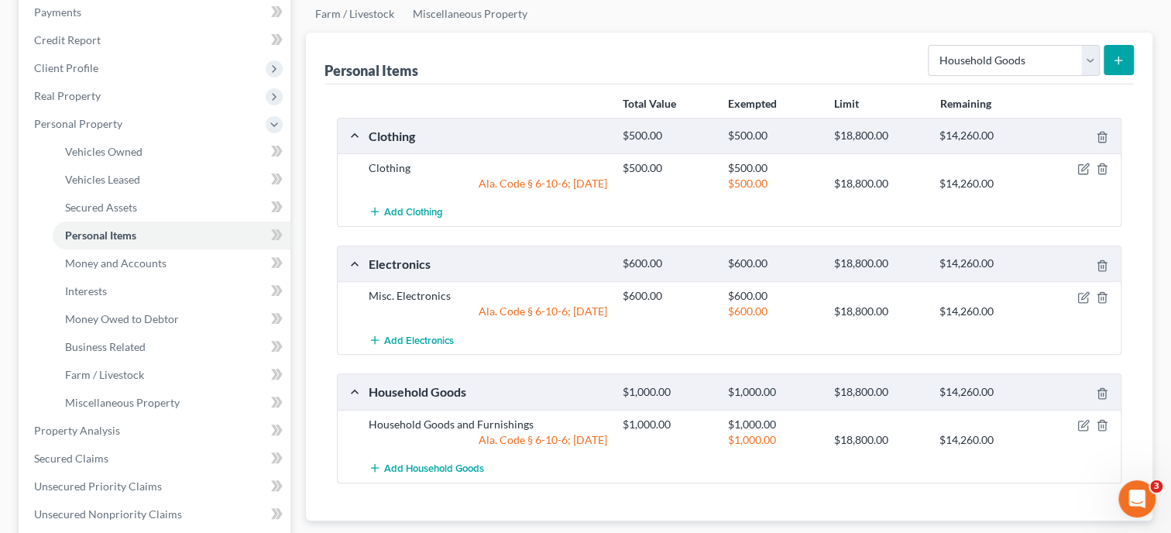
scroll to position [79, 0]
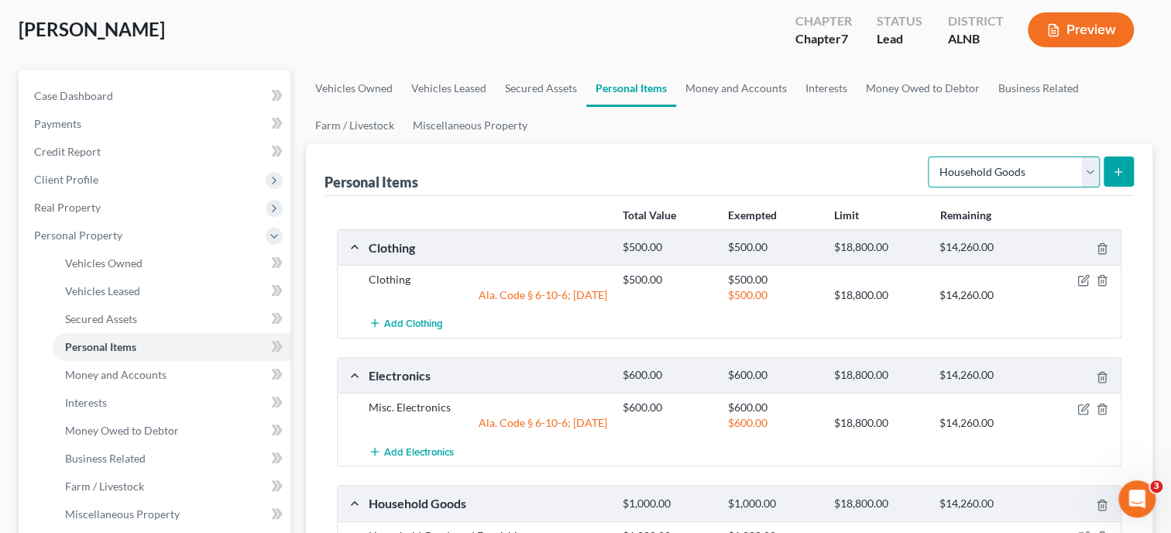
click at [928, 156] on select "Select Item Type Clothing Collectibles Of Value Electronics Firearms Household …" at bounding box center [1014, 171] width 172 height 31
click option "Jewelry" at bounding box center [0, 0] width 0 height 0
click at [1117, 173] on icon "submit" at bounding box center [1118, 172] width 12 height 12
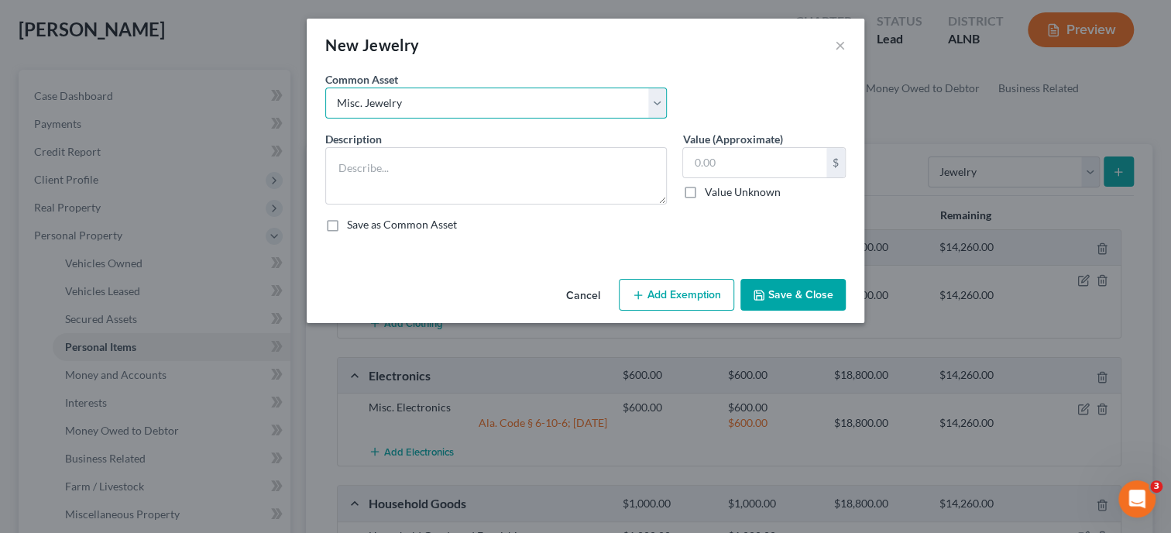
click option "Misc. Jewelry" at bounding box center [0, 0] width 0 height 0
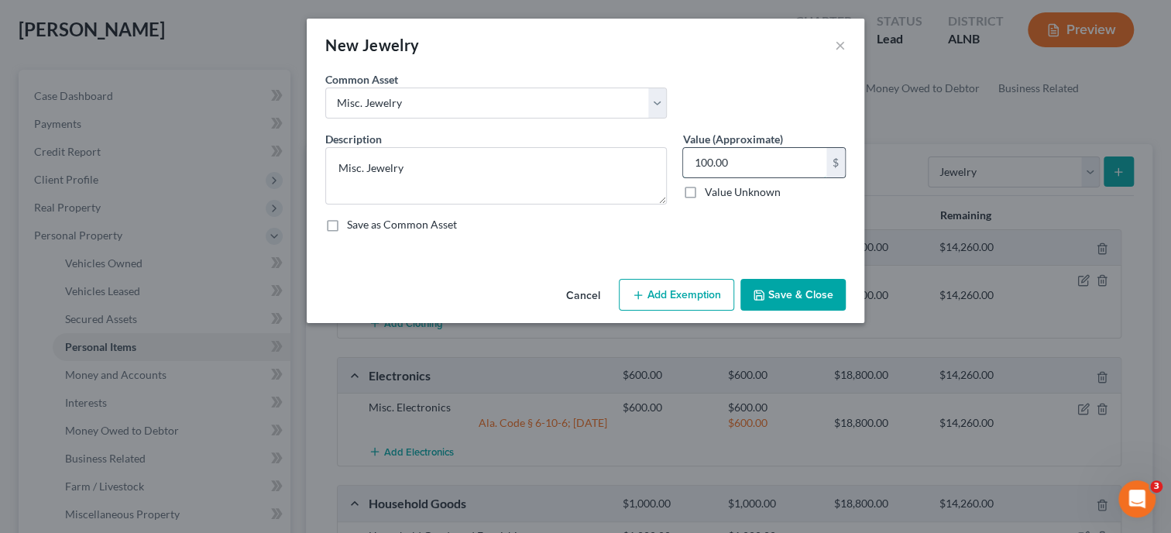
click at [752, 166] on input "100.00" at bounding box center [754, 162] width 143 height 29
click at [705, 285] on button "Add Exemption" at bounding box center [676, 295] width 115 height 33
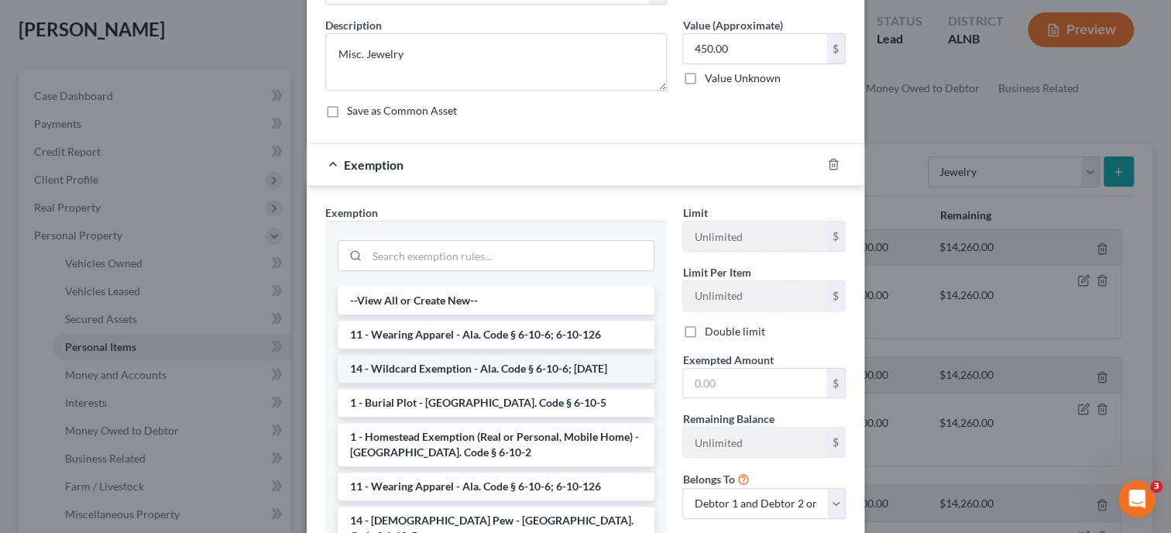
scroll to position [159, 0]
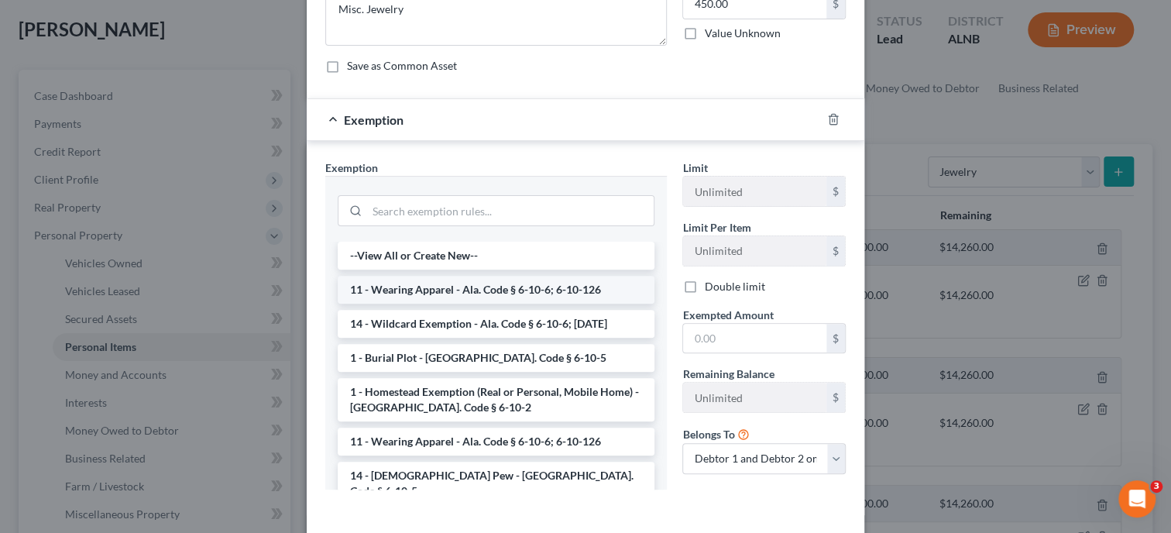
click at [532, 284] on li "11 - Wearing Apparel - Ala. Code § 6-10-6; 6-10-126" at bounding box center [496, 290] width 317 height 28
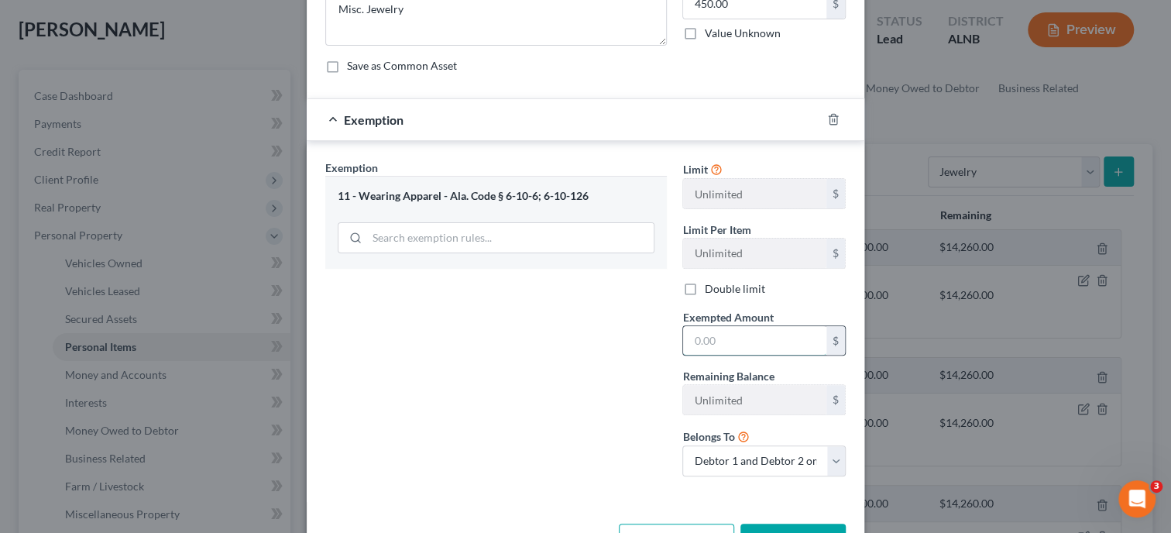
click at [705, 343] on input "text" at bounding box center [754, 340] width 143 height 29
click at [640, 354] on div "Exemption Set must be selected for CA. Exemption * 11 - Wearing Apparel - Ala. …" at bounding box center [495, 324] width 357 height 329
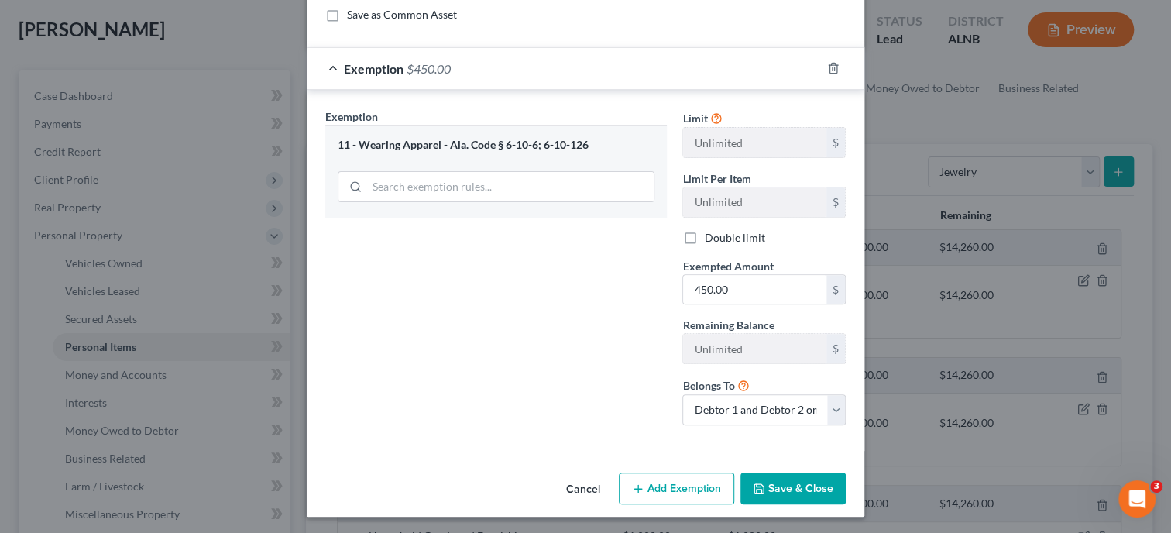
click at [772, 483] on button "Save & Close" at bounding box center [792, 488] width 105 height 33
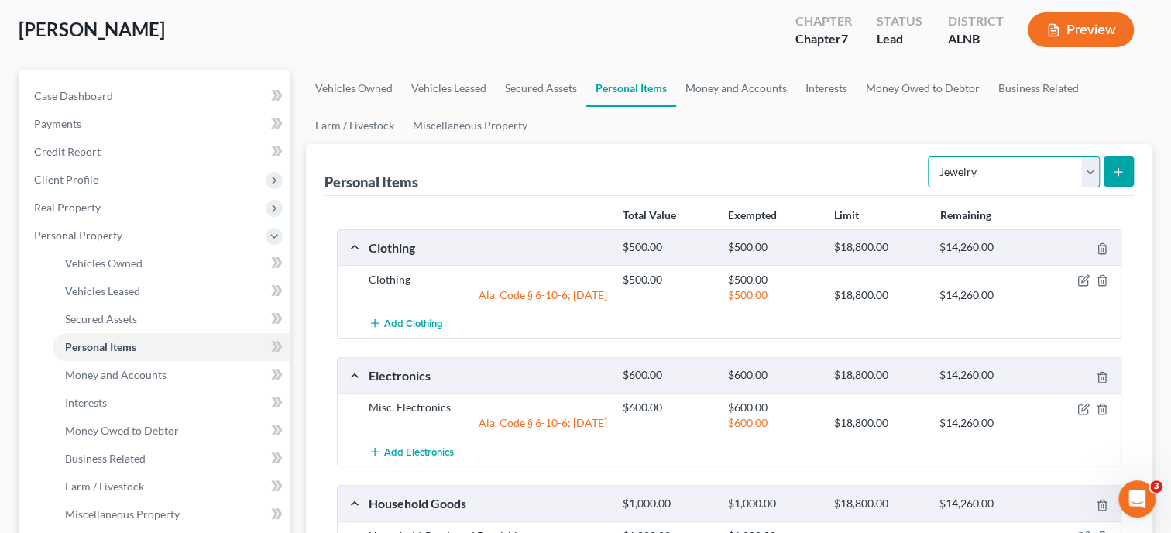
click at [928, 156] on select "Select Item Type Clothing Collectibles Of Value Electronics Firearms Household …" at bounding box center [1014, 171] width 172 height 31
click option "Other" at bounding box center [0, 0] width 0 height 0
click at [1120, 177] on button "submit" at bounding box center [1118, 171] width 30 height 30
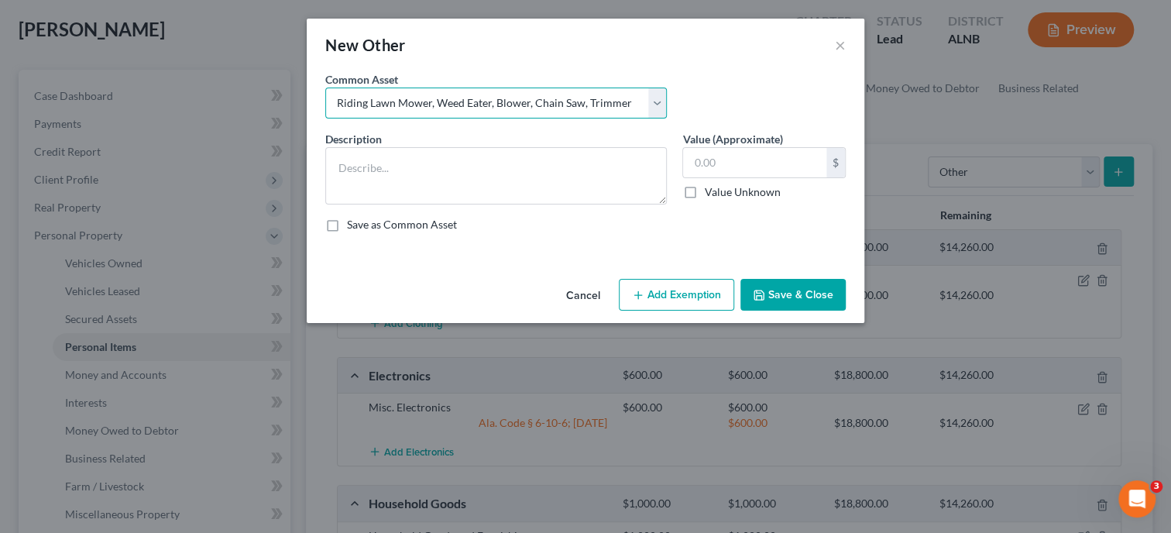
click option "Riding Lawn Mower, Weed Eater, Blower, Chain Saw, Trimmer" at bounding box center [0, 0] width 0 height 0
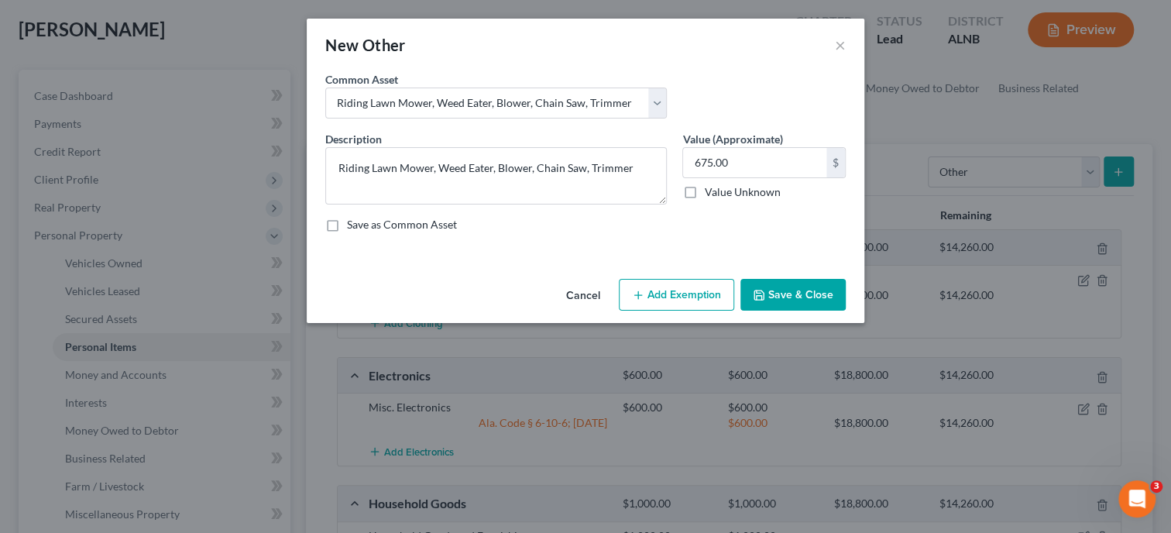
click at [704, 300] on button "Add Exemption" at bounding box center [676, 295] width 115 height 33
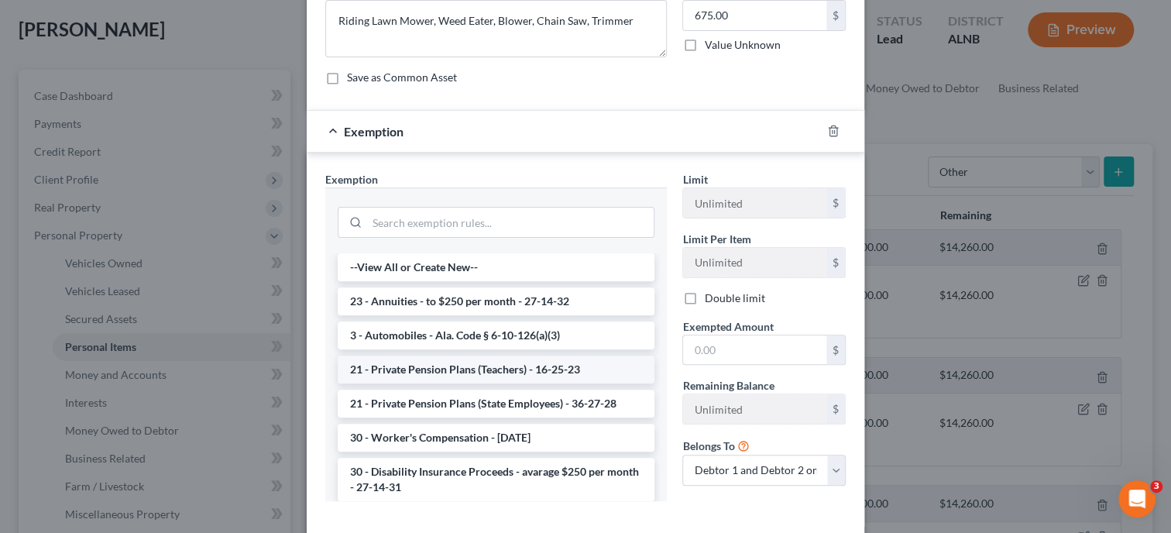
scroll to position [159, 0]
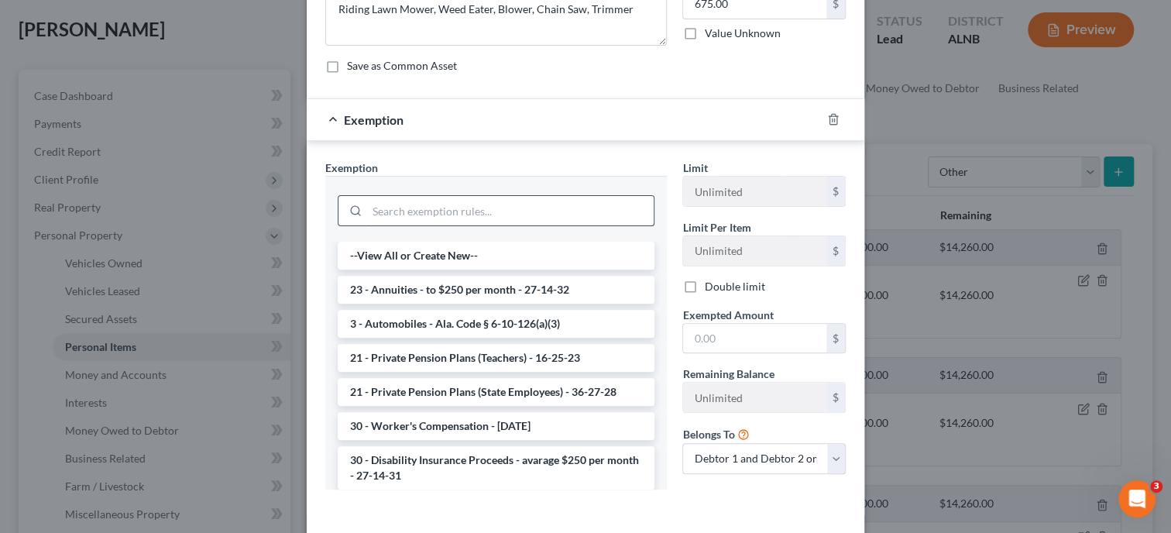
click at [458, 205] on input "search" at bounding box center [510, 210] width 286 height 29
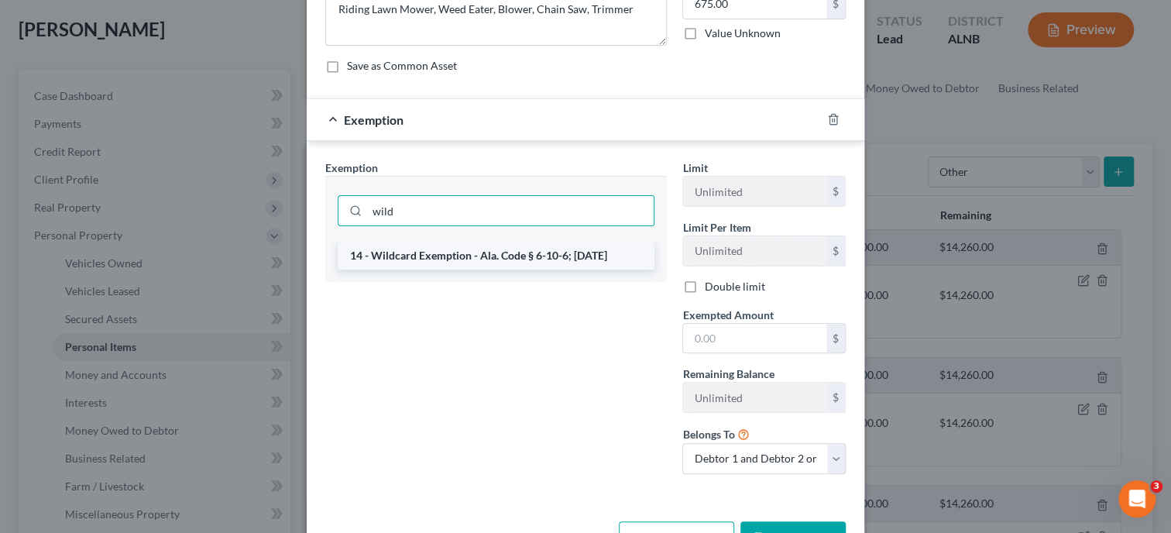
click at [590, 260] on li "14 - Wildcard Exemption - Ala. Code § 6-10-6; 6-10-12" at bounding box center [496, 256] width 317 height 28
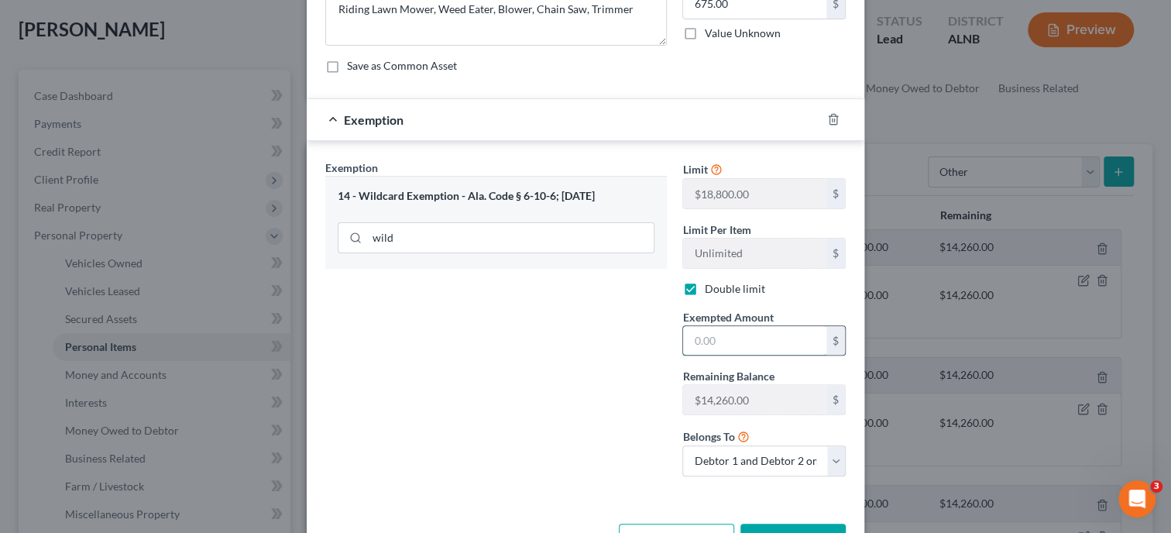
click at [701, 336] on input "text" at bounding box center [754, 340] width 143 height 29
click at [636, 406] on div "Exemption Set must be selected for CA. Exemption * 14 - Wildcard Exemption - Al…" at bounding box center [495, 324] width 357 height 329
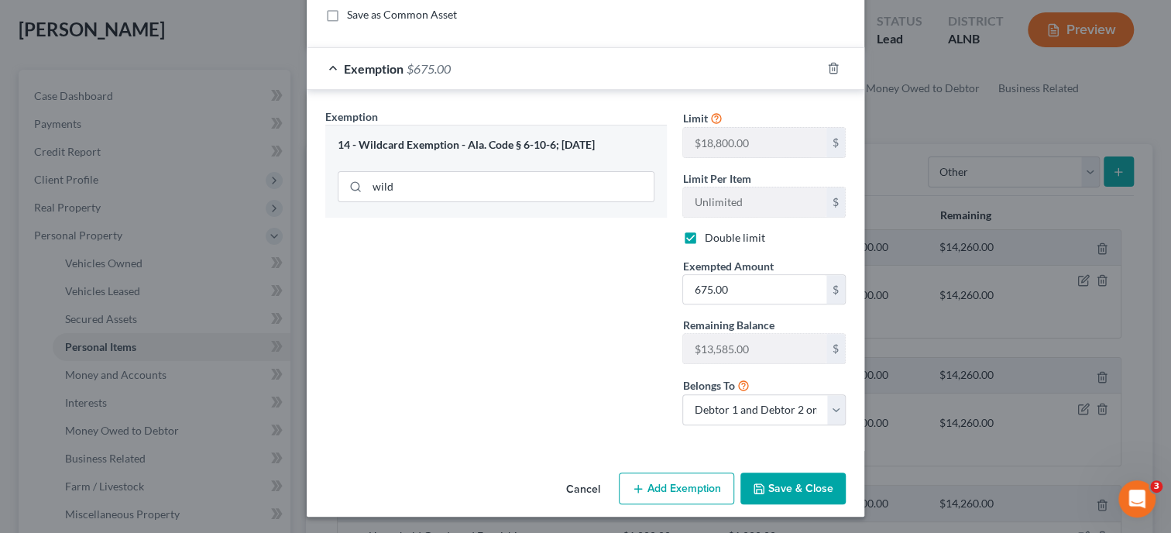
click at [832, 492] on button "Save & Close" at bounding box center [792, 488] width 105 height 33
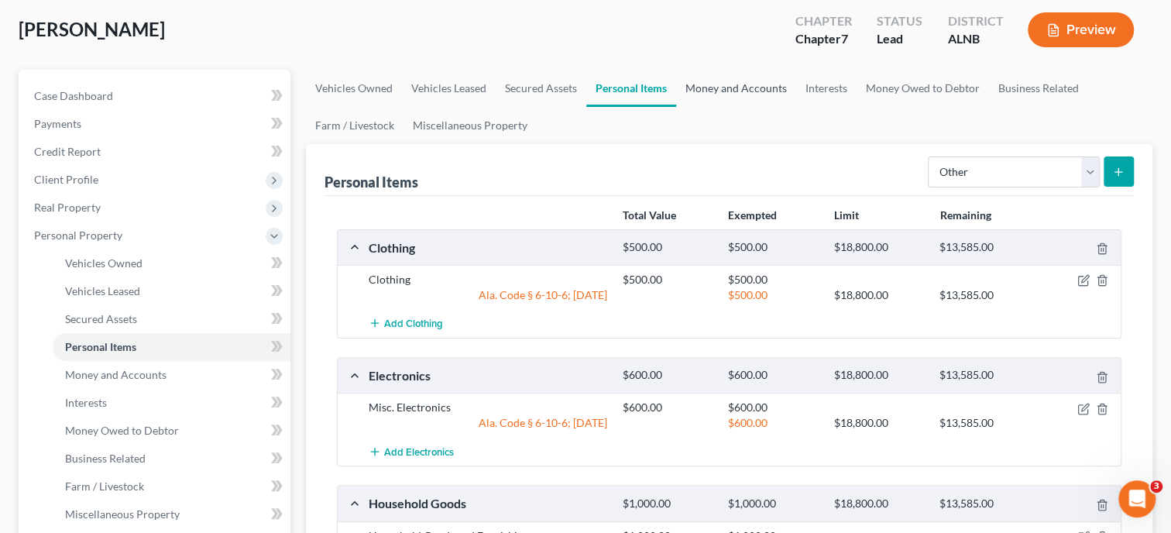
click at [722, 82] on link "Money and Accounts" at bounding box center [736, 88] width 120 height 37
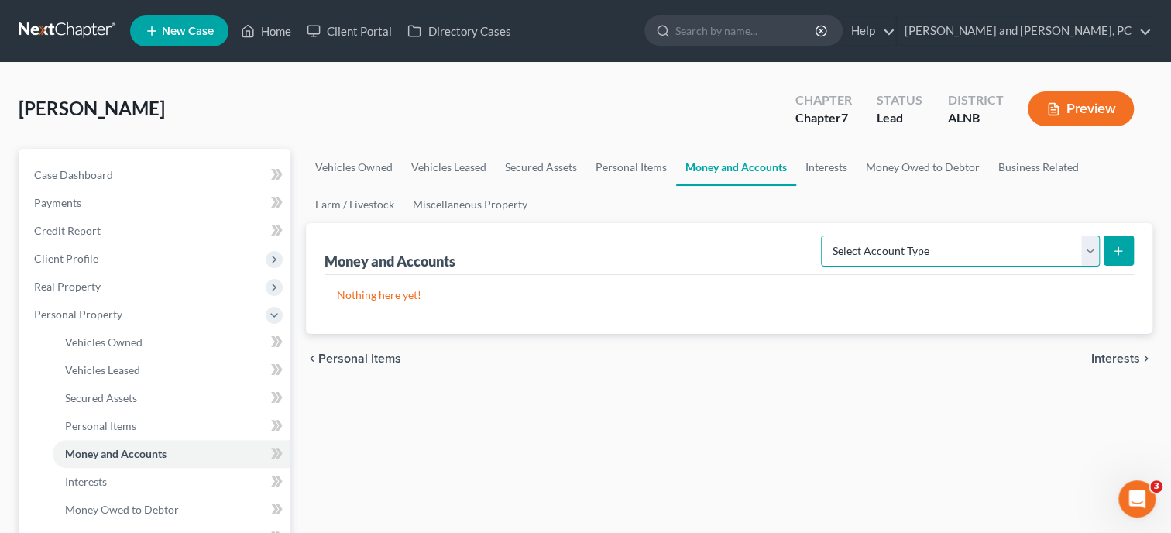
click at [821, 235] on select "Select Account Type Brokerage Cash on Hand Certificates of Deposit Checking Acc…" at bounding box center [960, 250] width 279 height 31
click option "Cash on Hand" at bounding box center [0, 0] width 0 height 0
click at [1116, 249] on icon "submit" at bounding box center [1118, 251] width 12 height 12
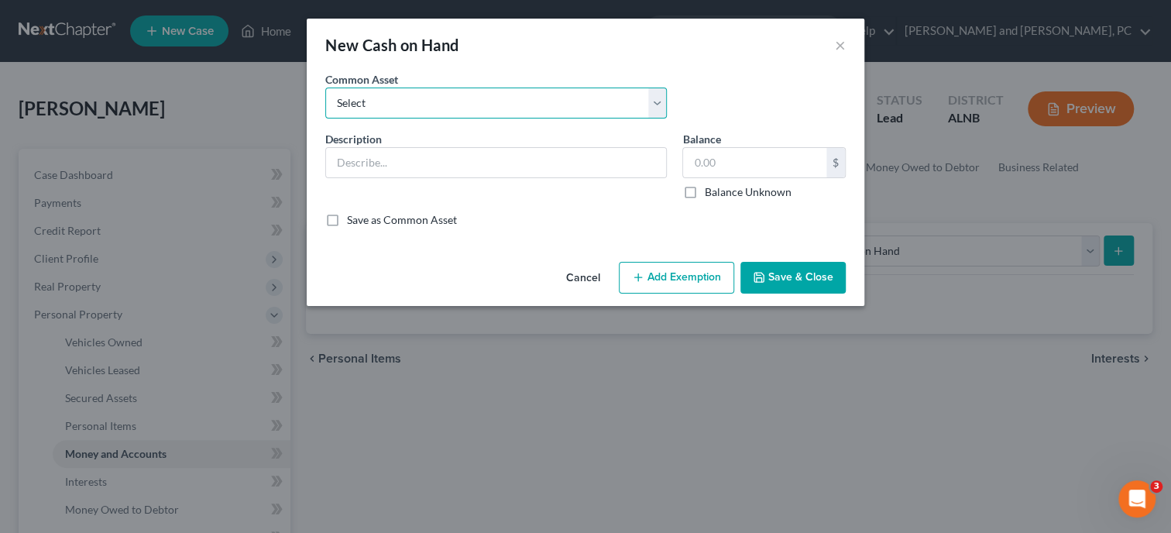
click at [325, 87] on select "Select Cash In Hand" at bounding box center [495, 102] width 341 height 31
click option "Cash In Hand" at bounding box center [0, 0] width 0 height 0
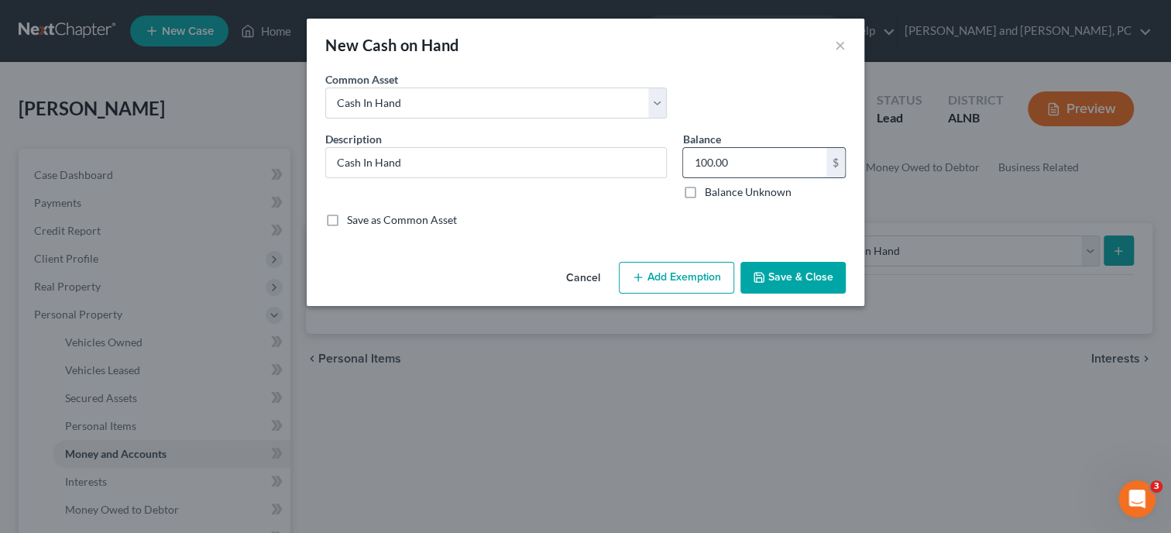
click at [732, 164] on input "100.00" at bounding box center [754, 162] width 143 height 29
click at [638, 280] on line "button" at bounding box center [638, 277] width 0 height 7
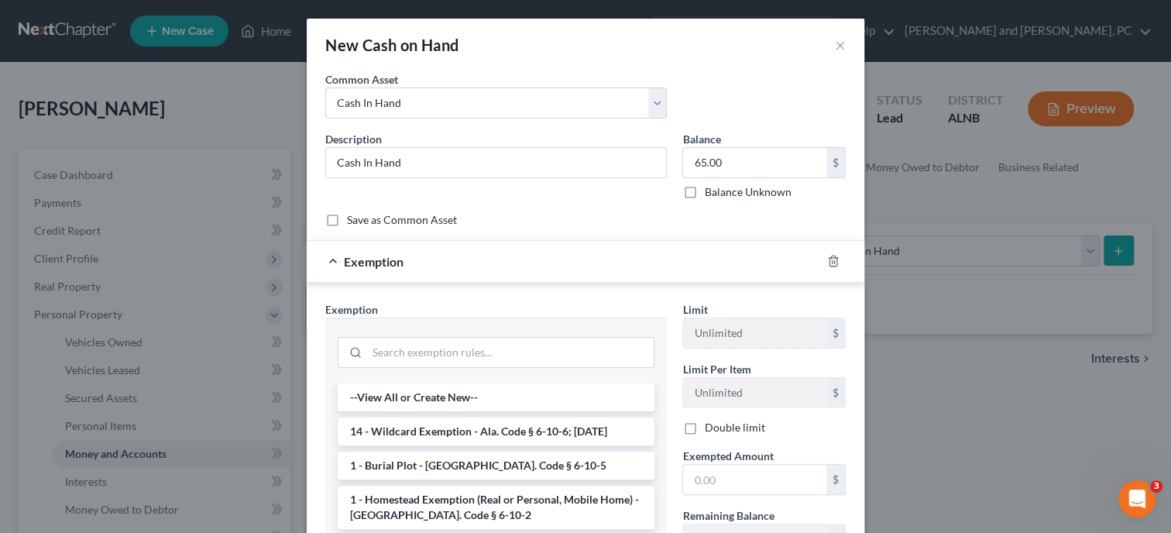
scroll to position [79, 0]
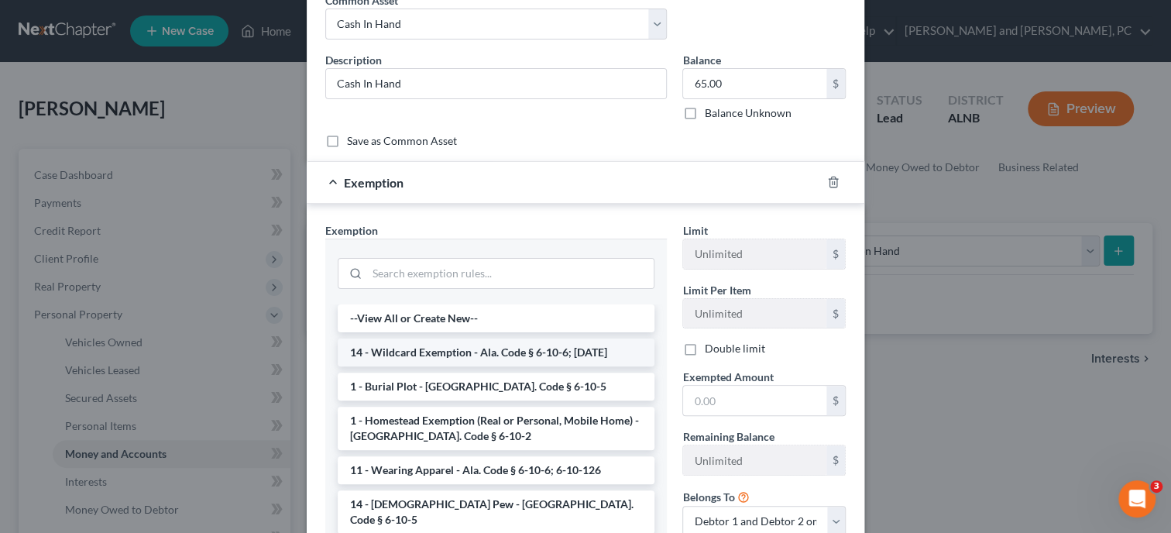
click at [503, 340] on li "14 - Wildcard Exemption - Ala. Code § 6-10-6; 6-10-12" at bounding box center [496, 352] width 317 height 28
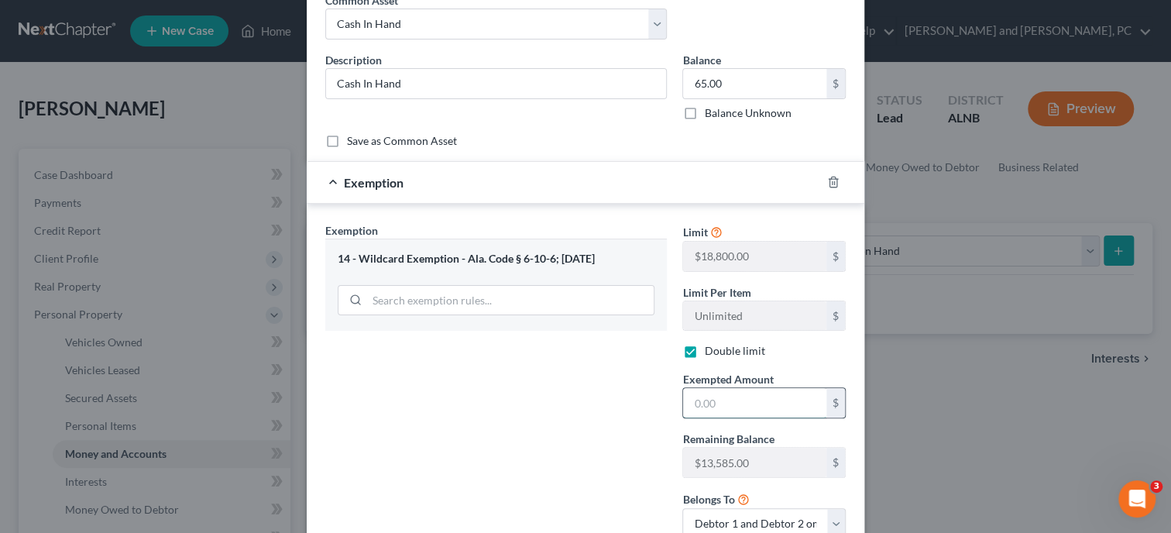
click at [695, 398] on input "text" at bounding box center [754, 402] width 143 height 29
click at [571, 398] on div "Exemption Set must be selected for CA. Exemption * 14 - Wildcard Exemption - Al…" at bounding box center [495, 386] width 357 height 329
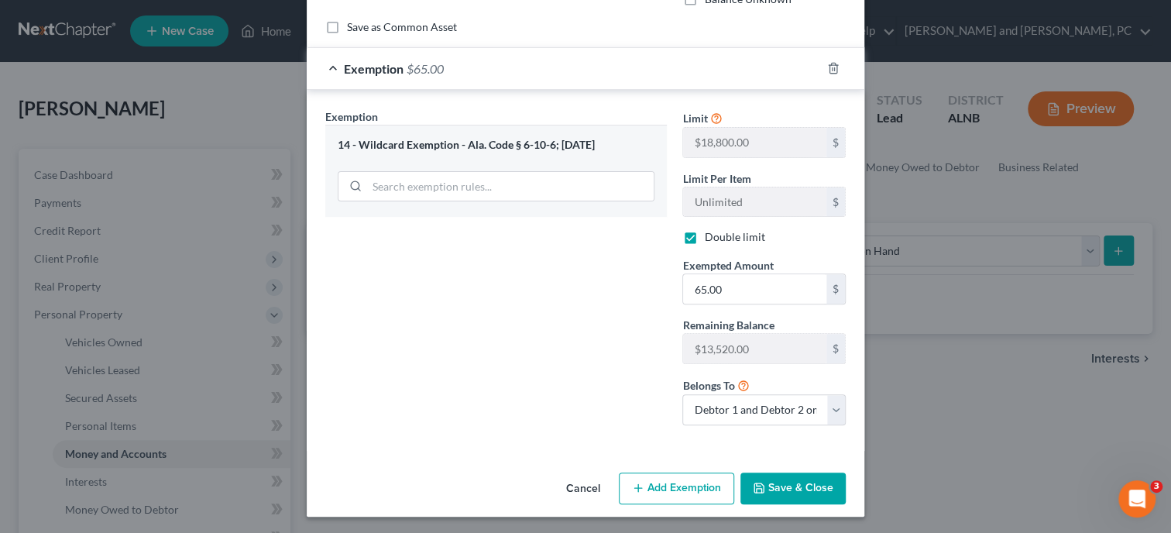
scroll to position [193, 0]
click at [794, 485] on button "Save & Close" at bounding box center [792, 488] width 105 height 33
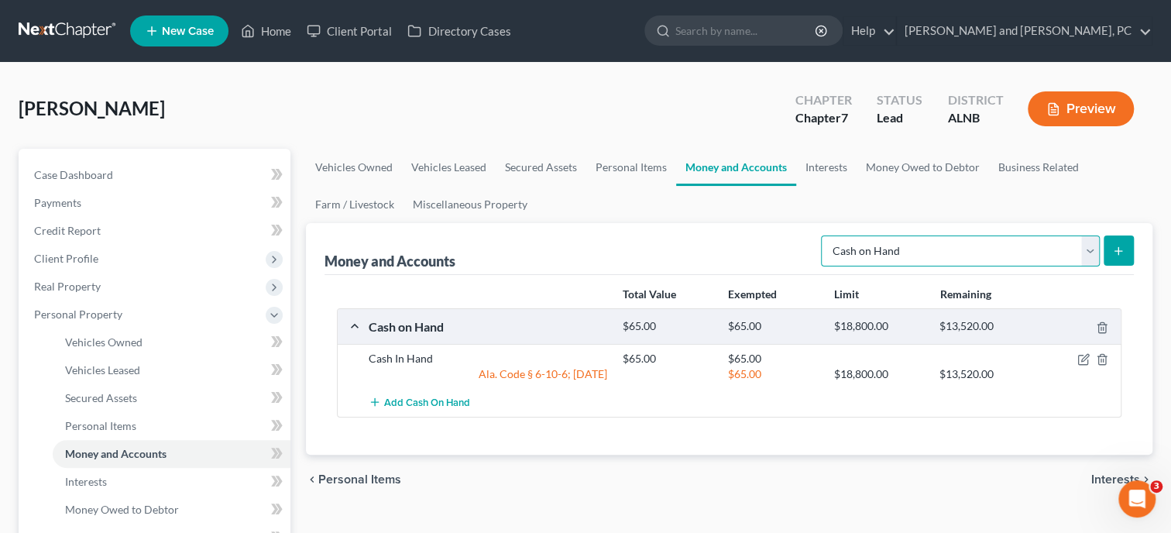
click at [821, 235] on select "Select Account Type Brokerage Cash on Hand Certificates of Deposit Checking Acc…" at bounding box center [960, 250] width 279 height 31
click option "Checking Account" at bounding box center [0, 0] width 0 height 0
click at [1124, 249] on button "submit" at bounding box center [1118, 250] width 30 height 30
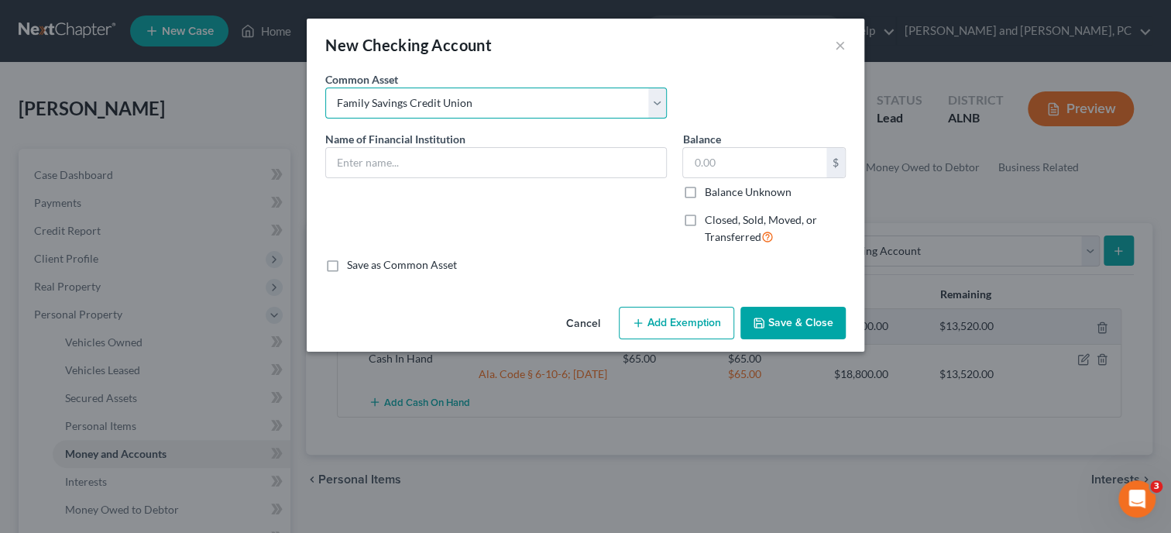
click option "Family Savings Credit Union" at bounding box center [0, 0] width 0 height 0
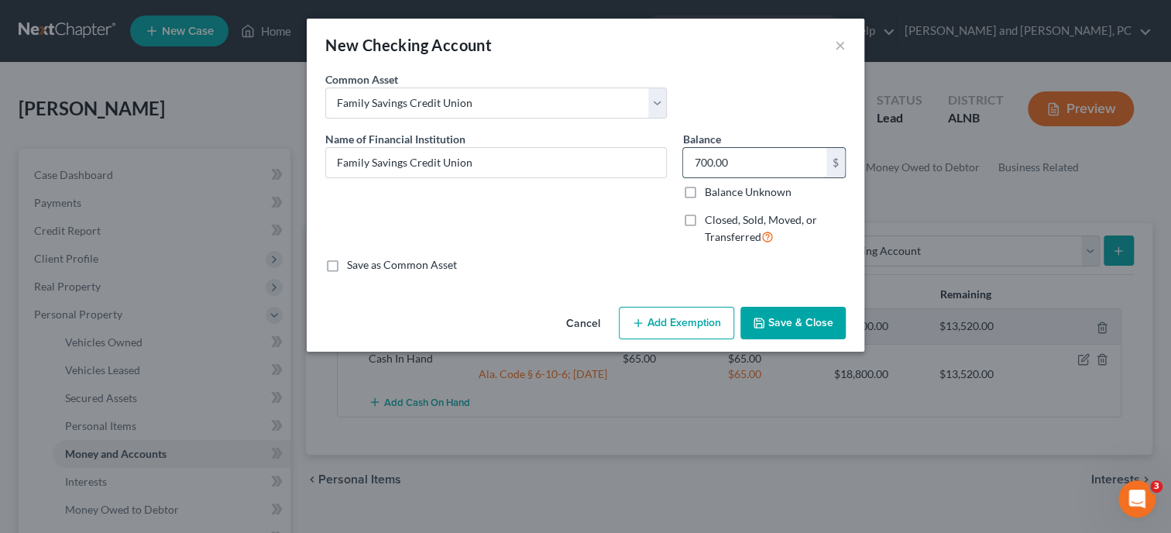
click at [748, 169] on input "700.00" at bounding box center [754, 162] width 143 height 29
click at [676, 310] on button "Add Exemption" at bounding box center [676, 323] width 115 height 33
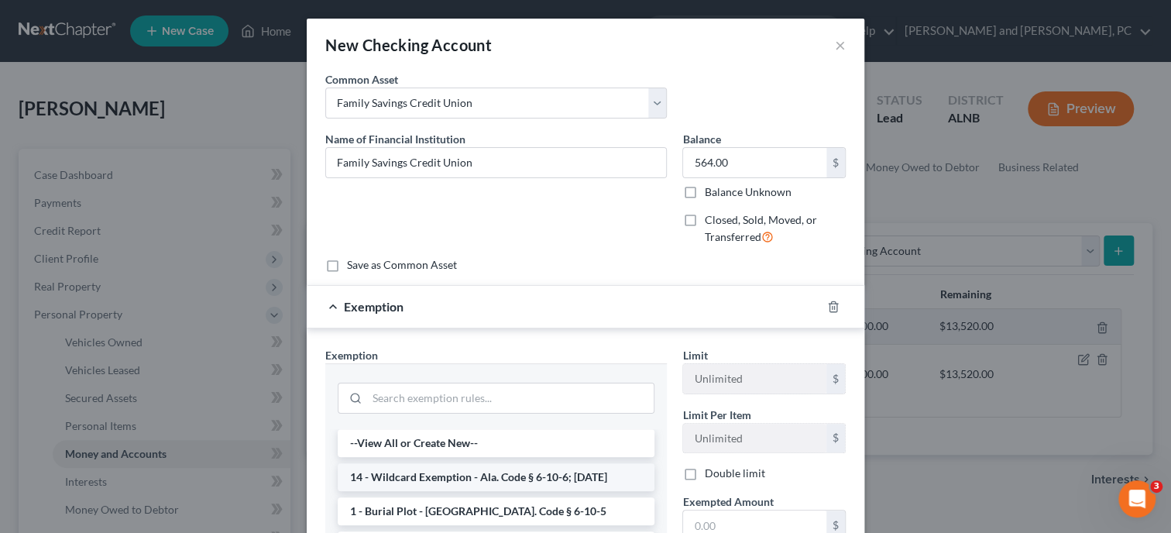
click at [431, 476] on li "14 - Wildcard Exemption - Ala. Code § 6-10-6; 6-10-12" at bounding box center [496, 477] width 317 height 28
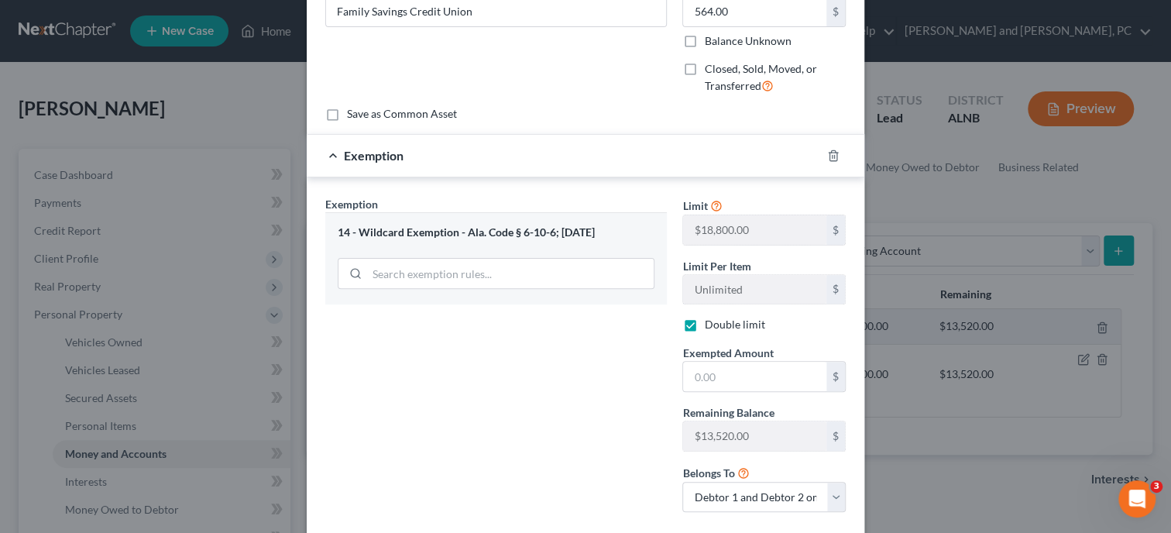
scroll to position [159, 0]
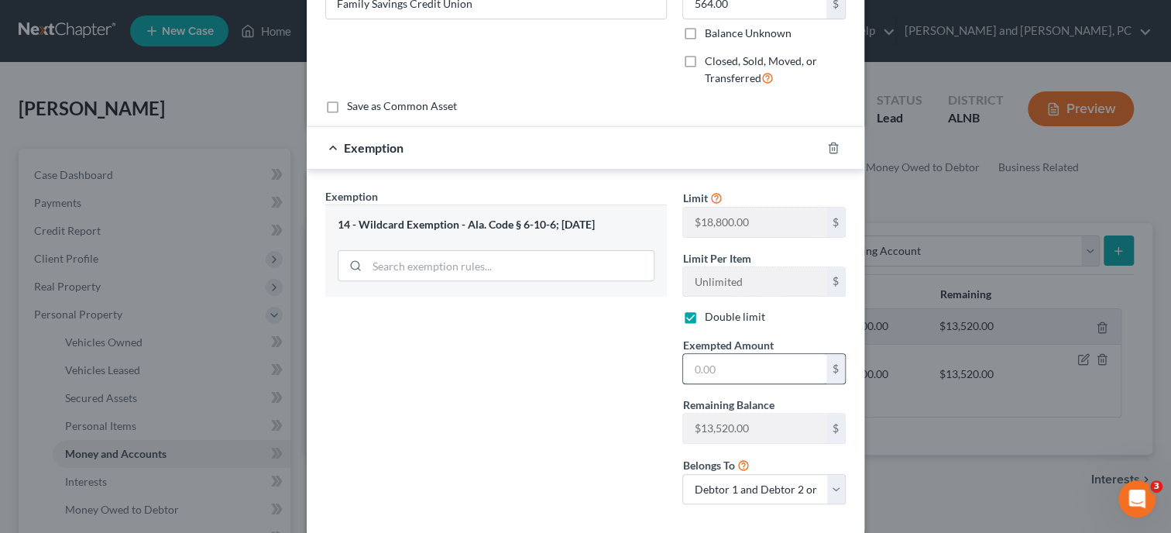
click at [692, 369] on input "text" at bounding box center [754, 368] width 143 height 29
click at [569, 384] on div "Exemption Set must be selected for CA. Exemption * 14 - Wildcard Exemption - Al…" at bounding box center [495, 352] width 357 height 329
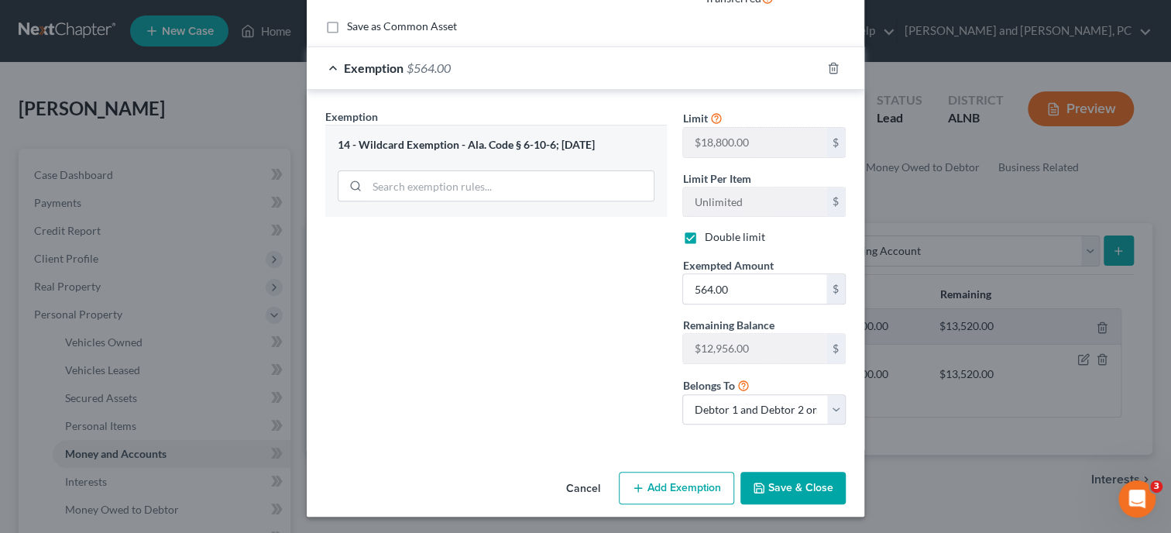
click at [771, 491] on button "Save & Close" at bounding box center [792, 488] width 105 height 33
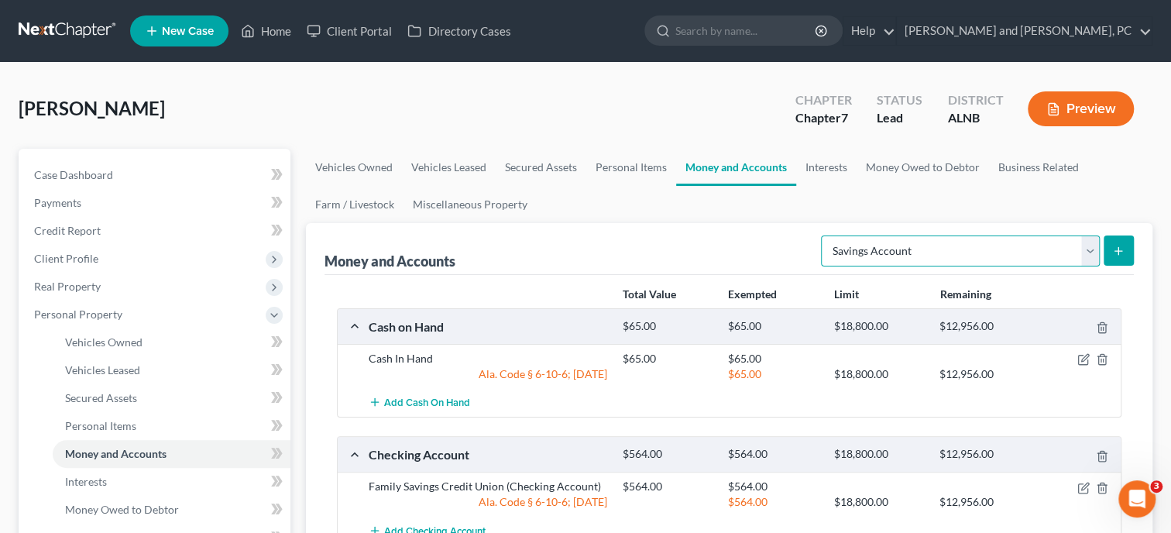
click option "Savings Account" at bounding box center [0, 0] width 0 height 0
click at [1125, 255] on button "submit" at bounding box center [1118, 250] width 30 height 30
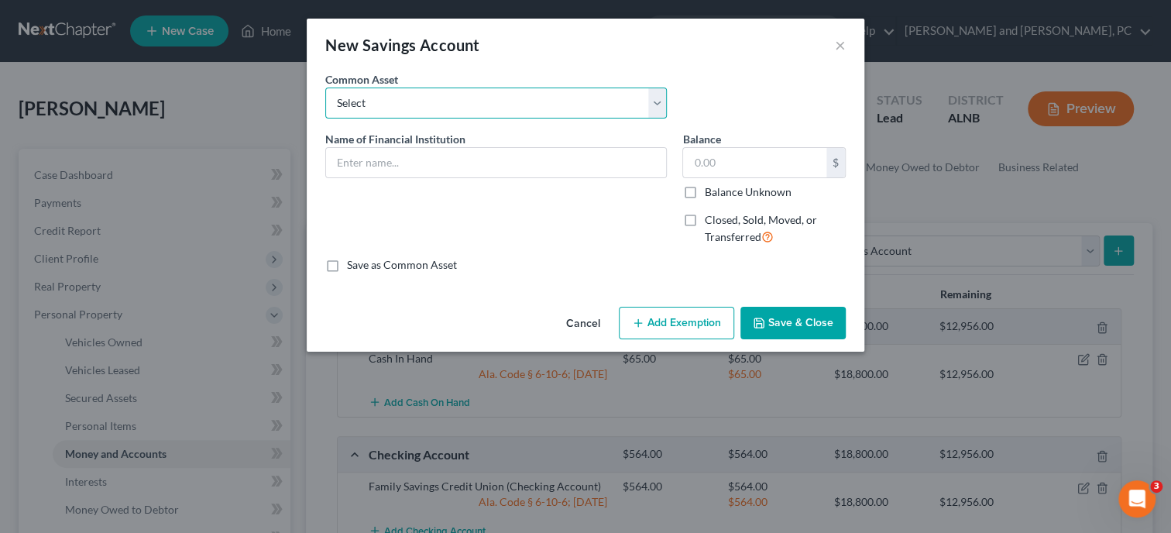
click at [325, 87] on select "Select Redstone Federal Credit Union OnePay Liberty Bank Cadence Bank Truist Fa…" at bounding box center [495, 102] width 341 height 31
click option "Family Savings Credit Union" at bounding box center [0, 0] width 0 height 0
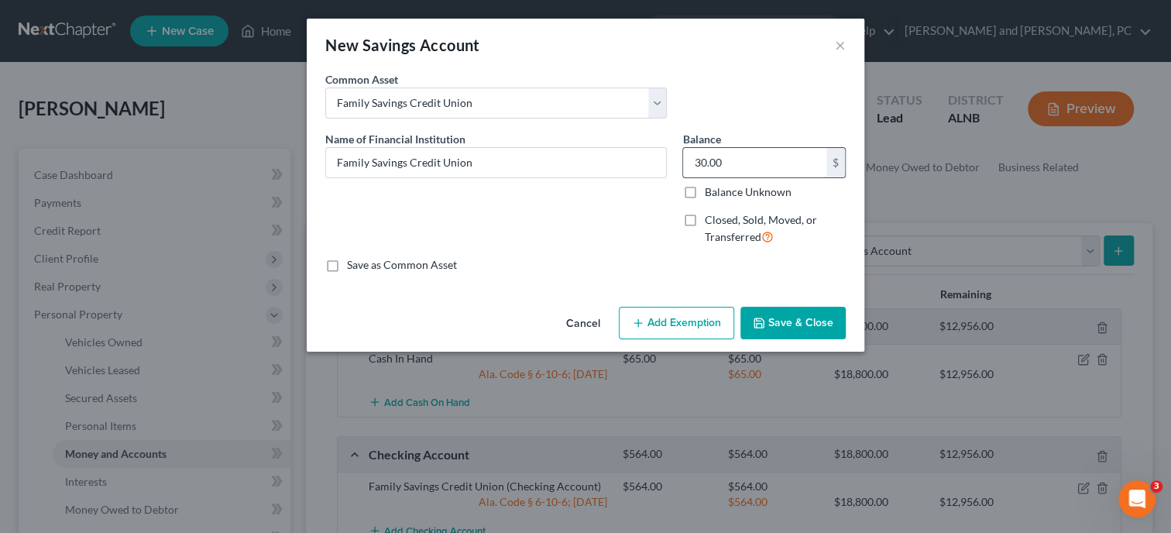
drag, startPoint x: 733, startPoint y: 163, endPoint x: 760, endPoint y: 159, distance: 27.5
click at [760, 159] on input "30.00" at bounding box center [754, 162] width 143 height 29
click at [698, 325] on button "Add Exemption" at bounding box center [676, 323] width 115 height 33
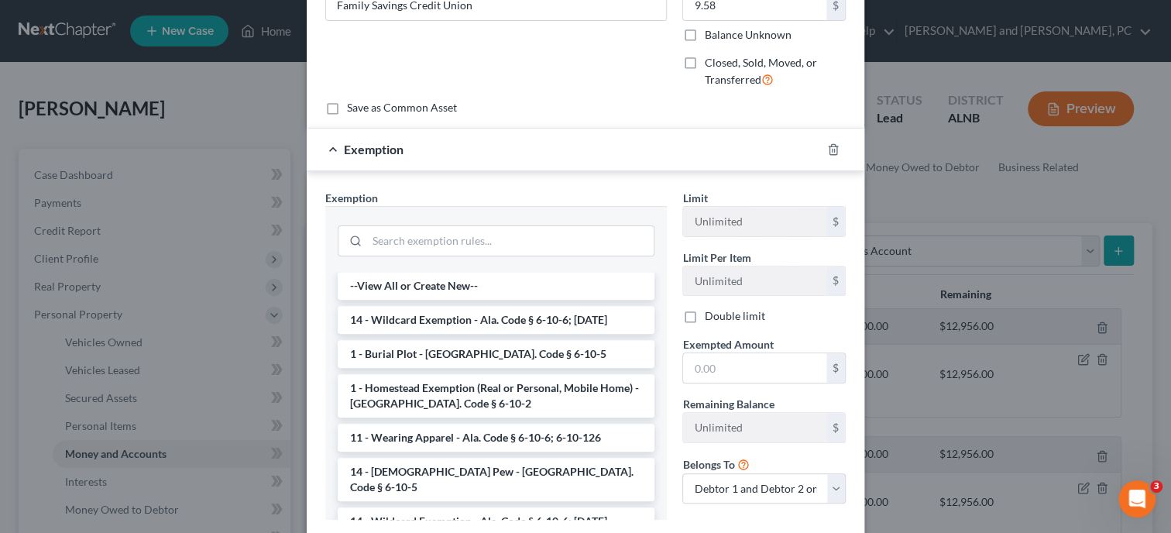
scroll to position [159, 0]
click at [526, 314] on li "14 - Wildcard Exemption - Ala. Code § 6-10-6; 6-10-12" at bounding box center [496, 318] width 317 height 28
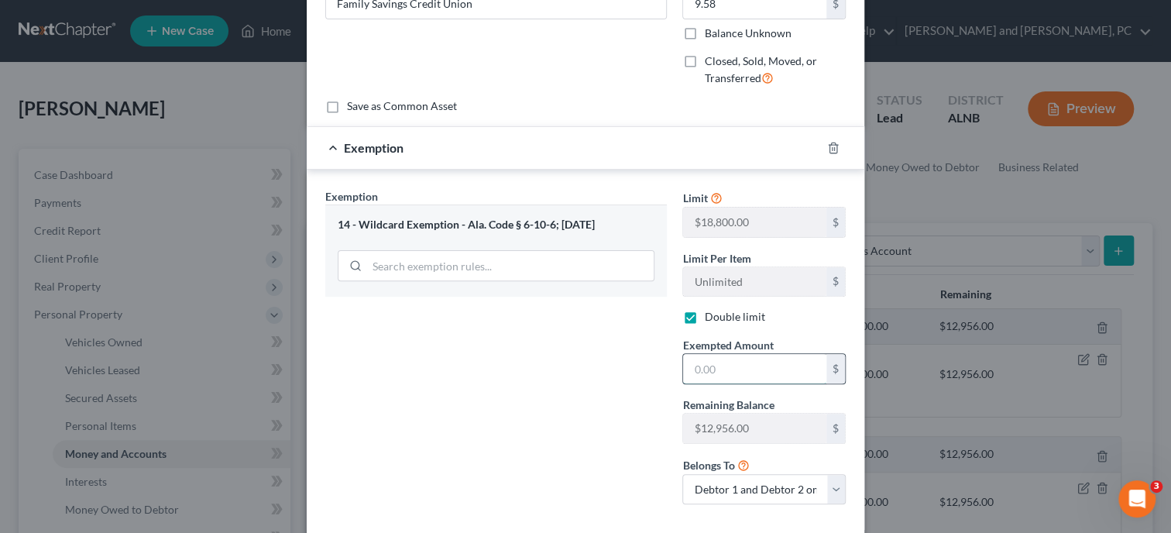
click at [698, 365] on input "text" at bounding box center [754, 368] width 143 height 29
click at [575, 415] on div "Exemption Set must be selected for CA. Exemption * 14 - Wildcard Exemption - Al…" at bounding box center [495, 352] width 357 height 329
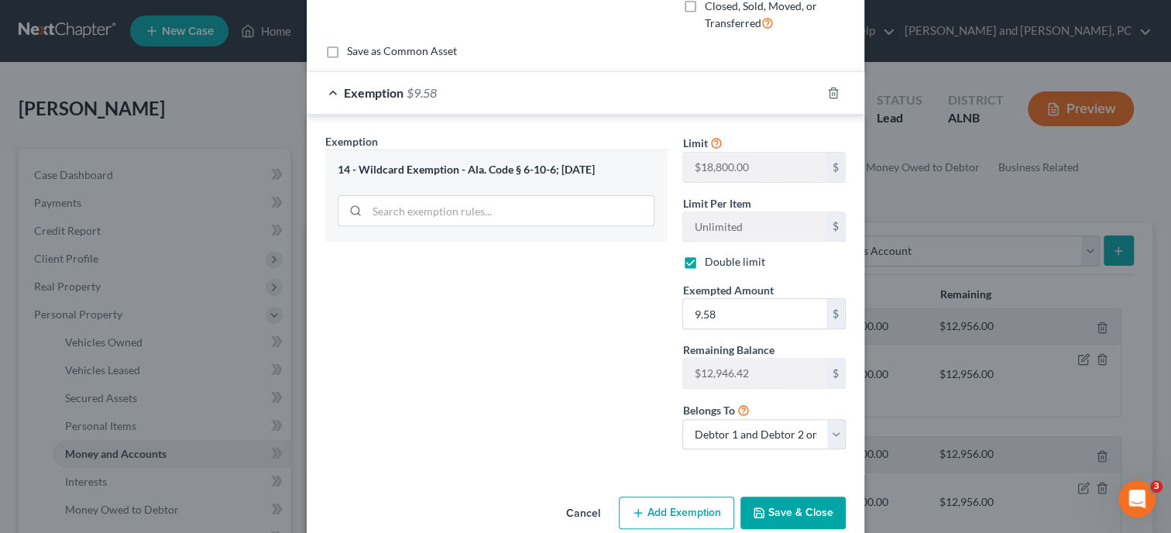
scroll to position [238, 0]
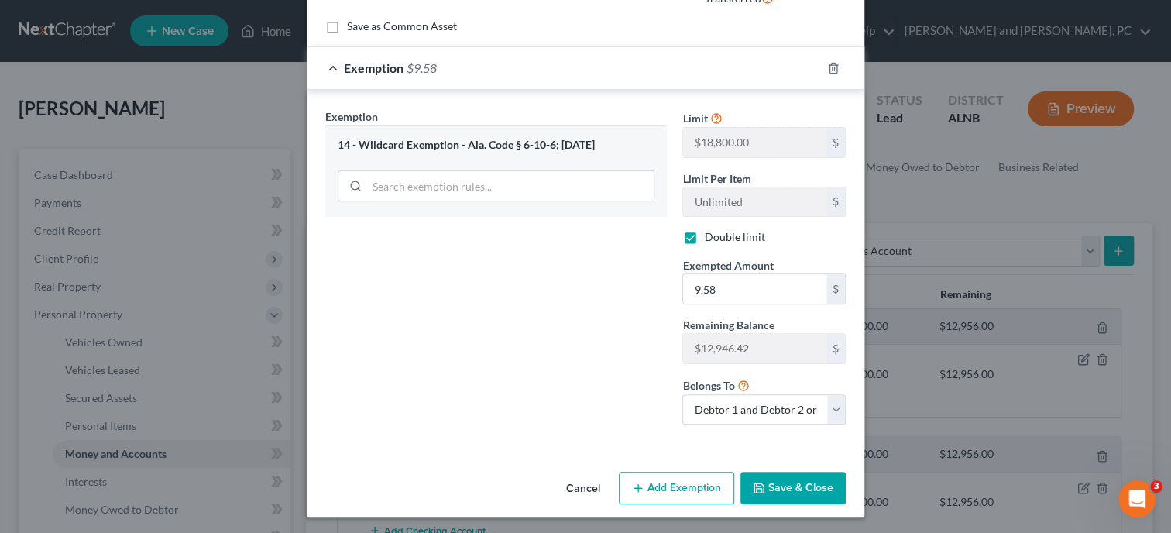
click at [783, 485] on button "Save & Close" at bounding box center [792, 488] width 105 height 33
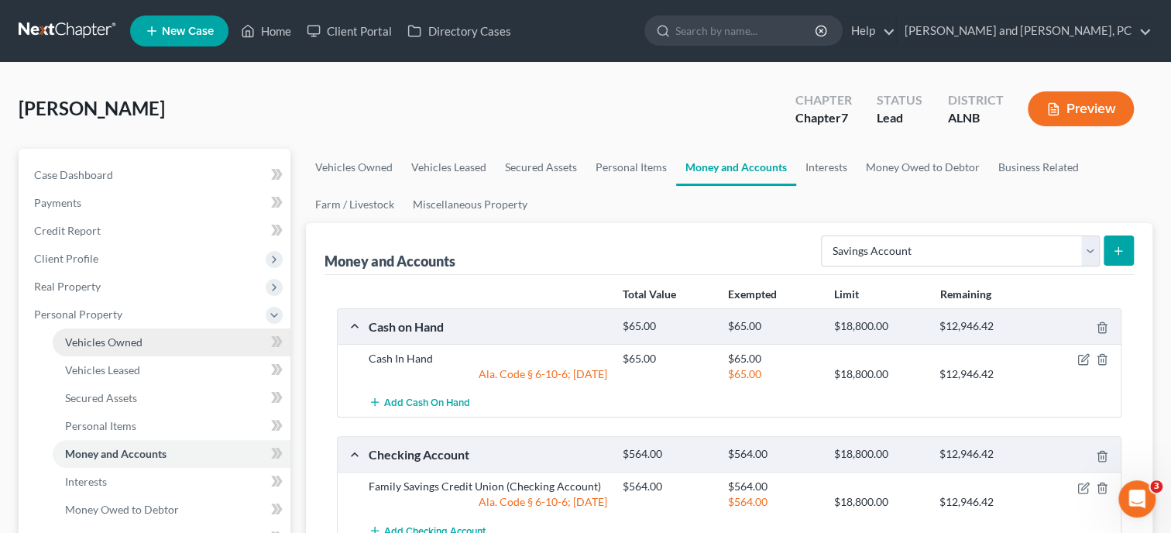
click at [97, 344] on span "Vehicles Owned" at bounding box center [103, 341] width 77 height 13
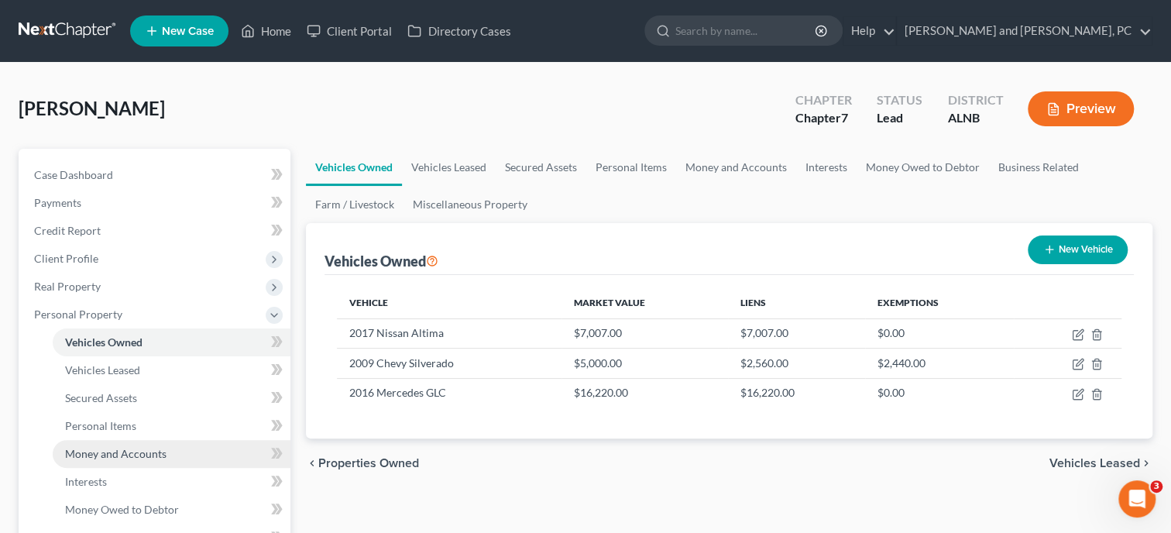
click at [127, 447] on span "Money and Accounts" at bounding box center [115, 453] width 101 height 13
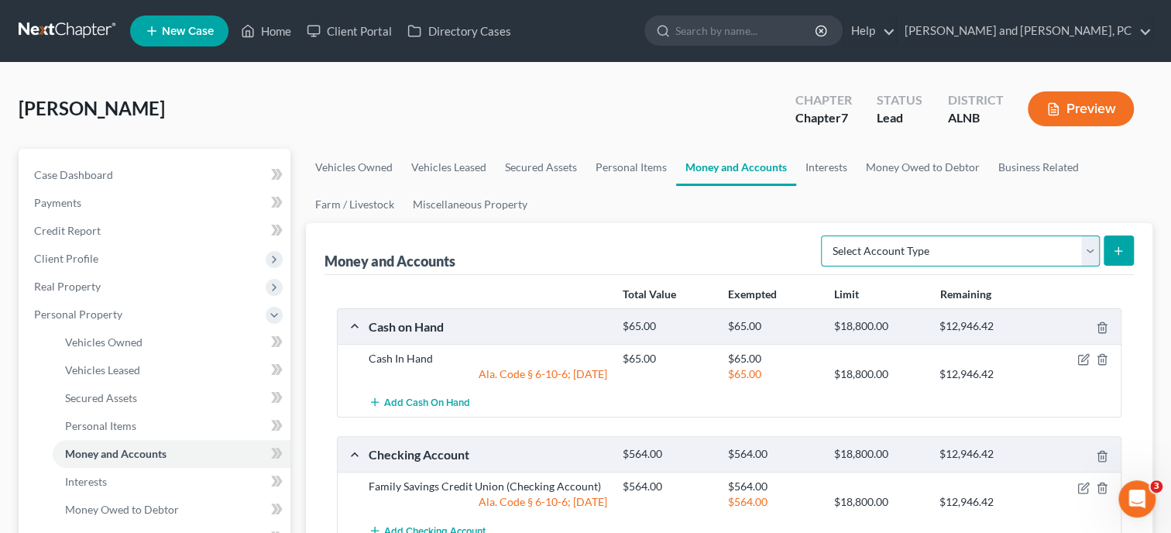
click at [821, 235] on select "Select Account Type Brokerage Cash on Hand Certificates of Deposit Checking Acc…" at bounding box center [960, 250] width 279 height 31
click option "Checking Account" at bounding box center [0, 0] width 0 height 0
click at [1115, 242] on button "submit" at bounding box center [1118, 250] width 30 height 30
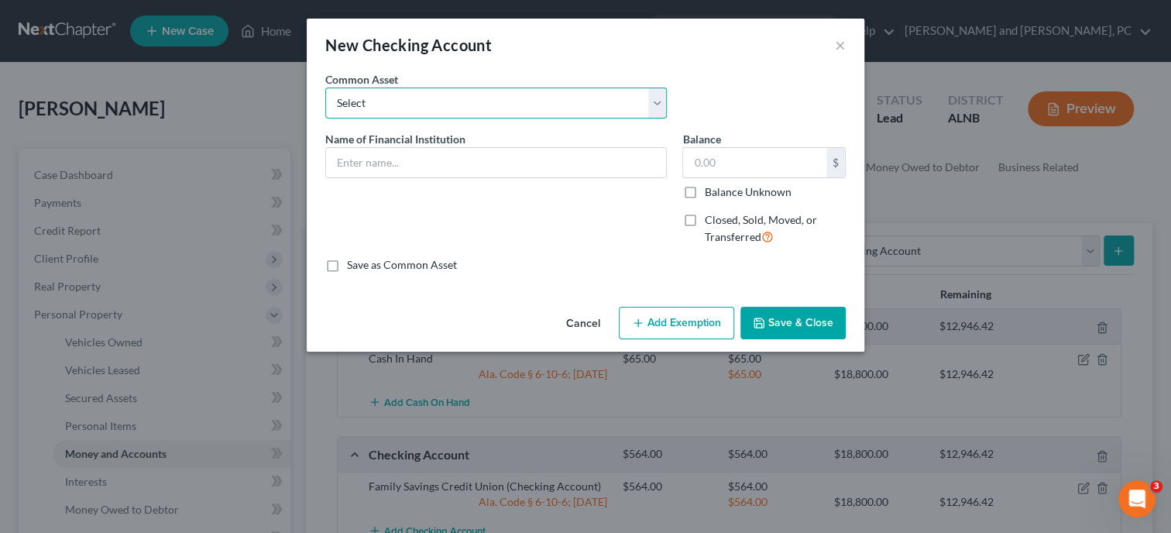
click at [325, 87] on select "Select Tower Community Bank Noble Bank Cadence Bank River Bank and Trust Wells …" at bounding box center [495, 102] width 341 height 31
click option "Emblem Credit Union" at bounding box center [0, 0] width 0 height 0
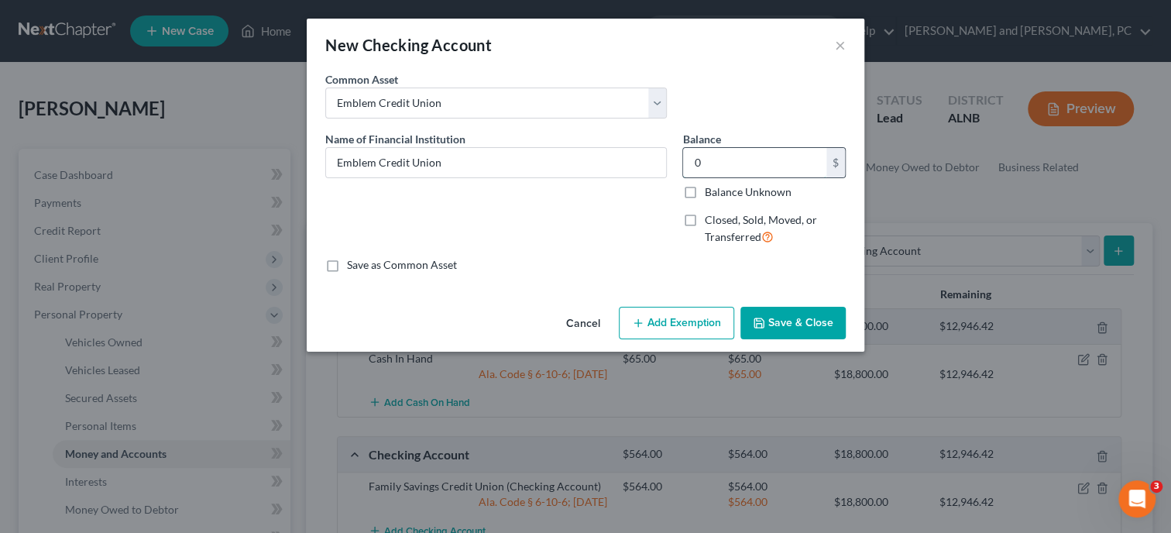
click at [736, 172] on input "0" at bounding box center [754, 162] width 143 height 29
click at [663, 324] on button "Add Exemption" at bounding box center [676, 323] width 115 height 33
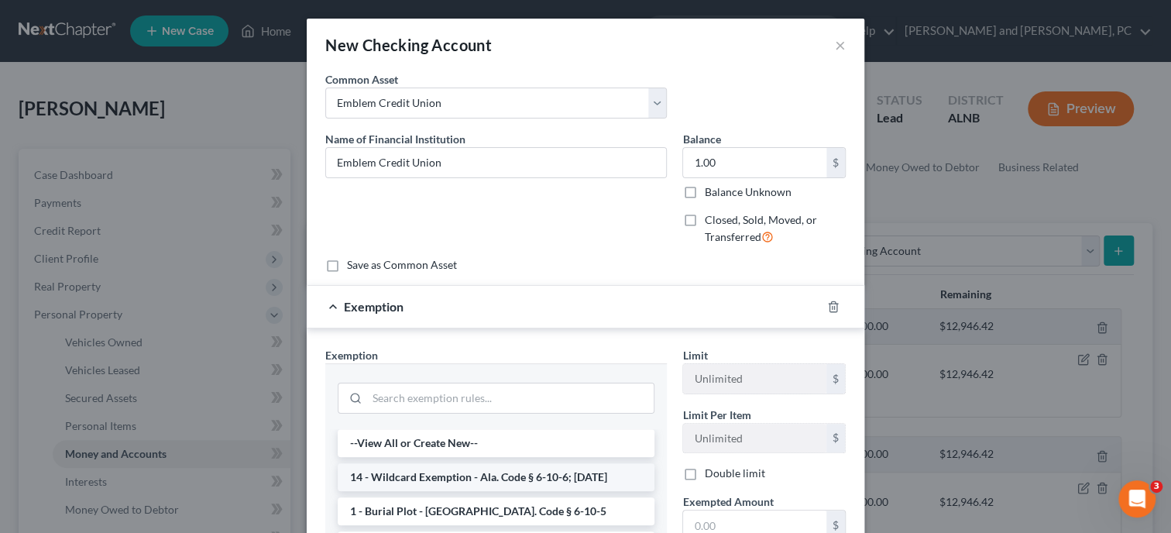
click at [416, 482] on li "14 - Wildcard Exemption - Ala. Code § 6-10-6; 6-10-12" at bounding box center [496, 477] width 317 height 28
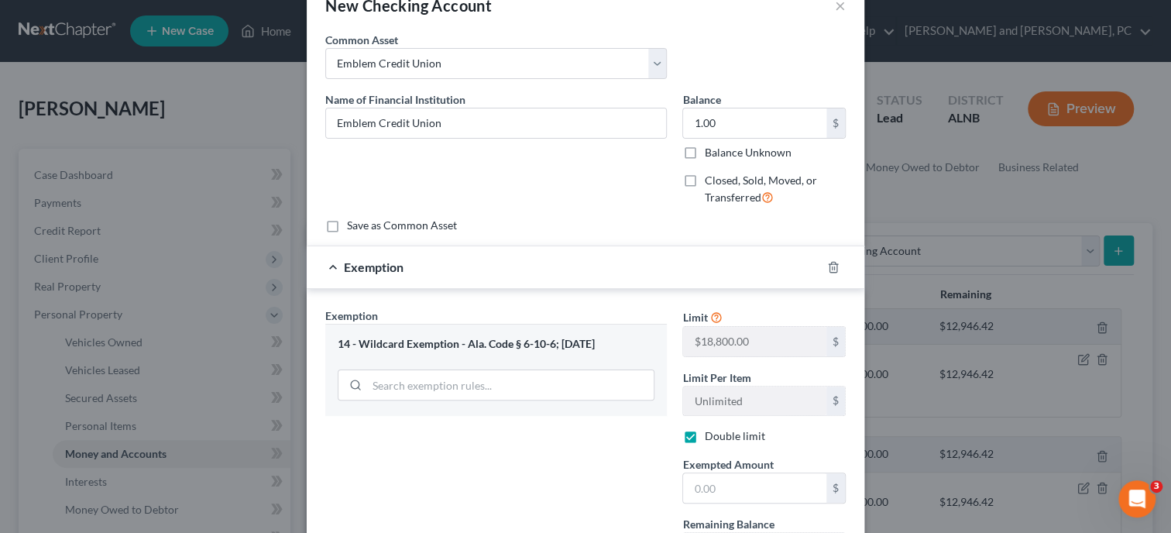
scroll to position [79, 0]
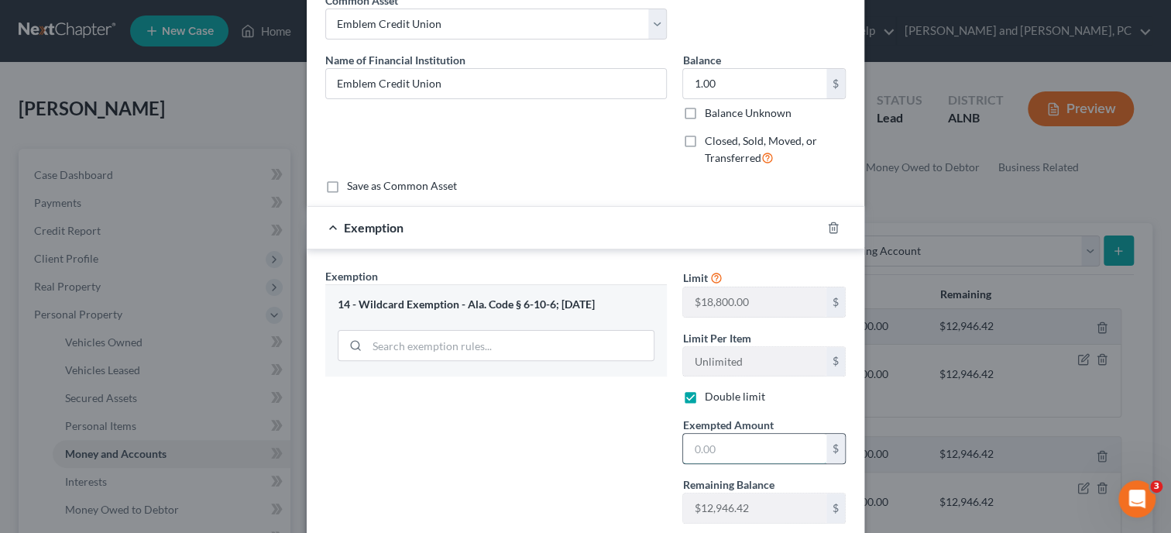
click at [708, 446] on input "text" at bounding box center [754, 448] width 143 height 29
click at [612, 455] on div "Exemption Set must be selected for CA. Exemption * 14 - Wildcard Exemption - Al…" at bounding box center [495, 432] width 357 height 329
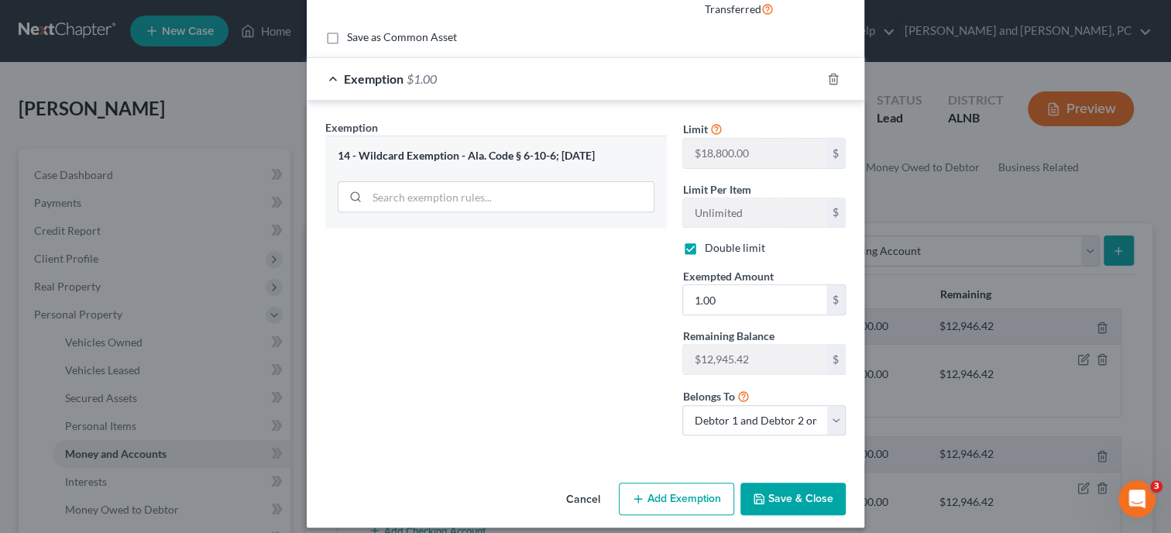
scroll to position [238, 0]
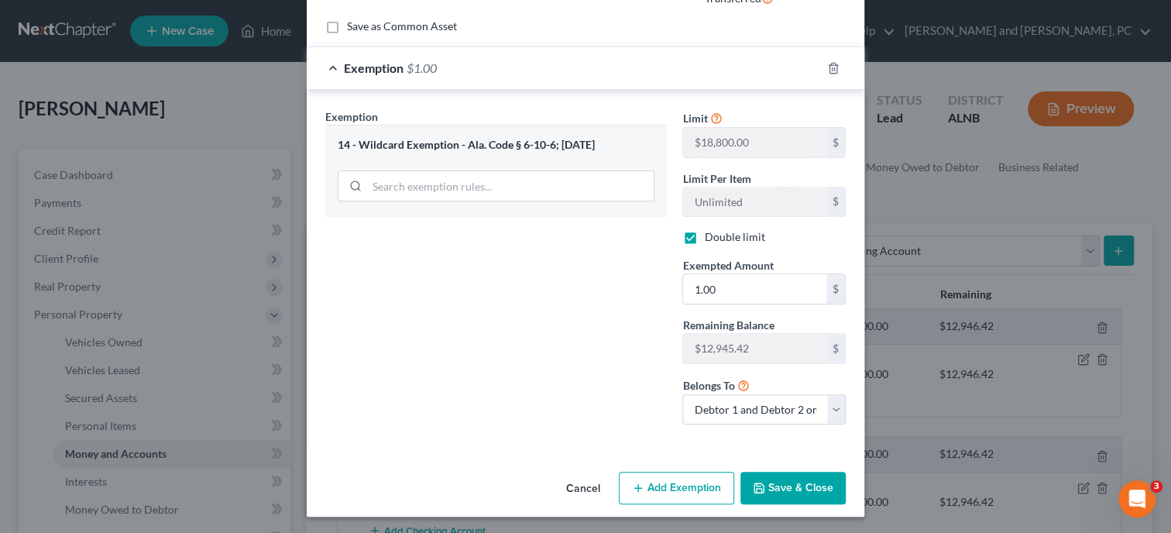
click at [771, 493] on button "Save & Close" at bounding box center [792, 488] width 105 height 33
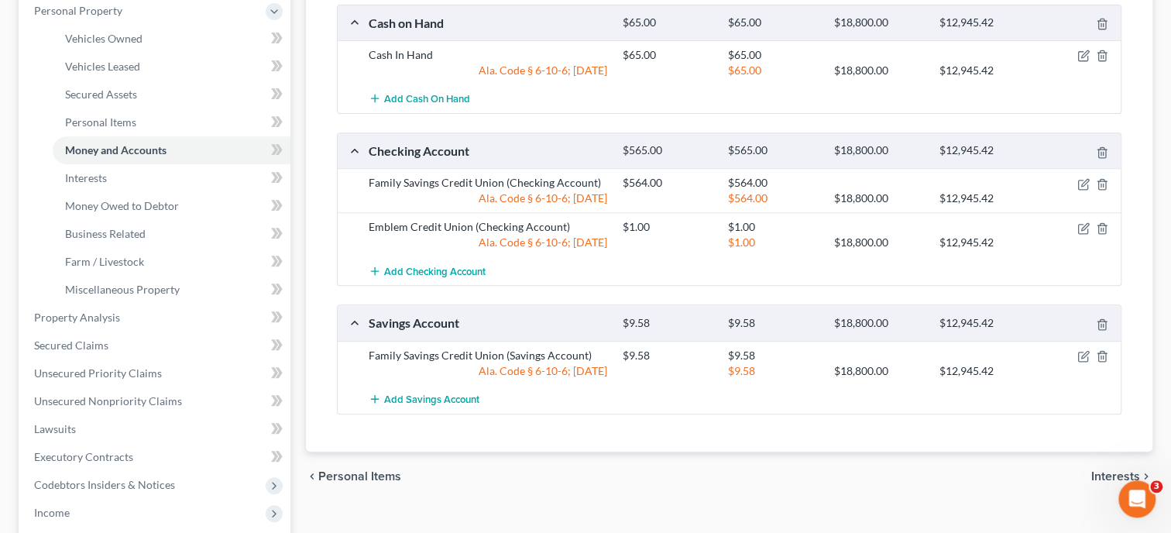
scroll to position [318, 0]
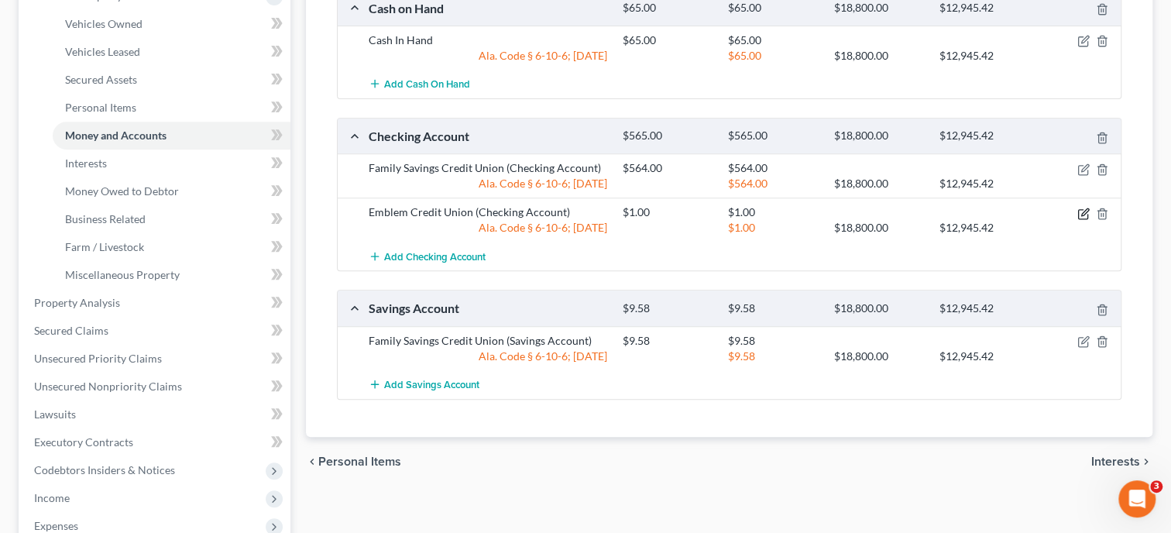
click at [1080, 216] on icon "button" at bounding box center [1082, 213] width 9 height 9
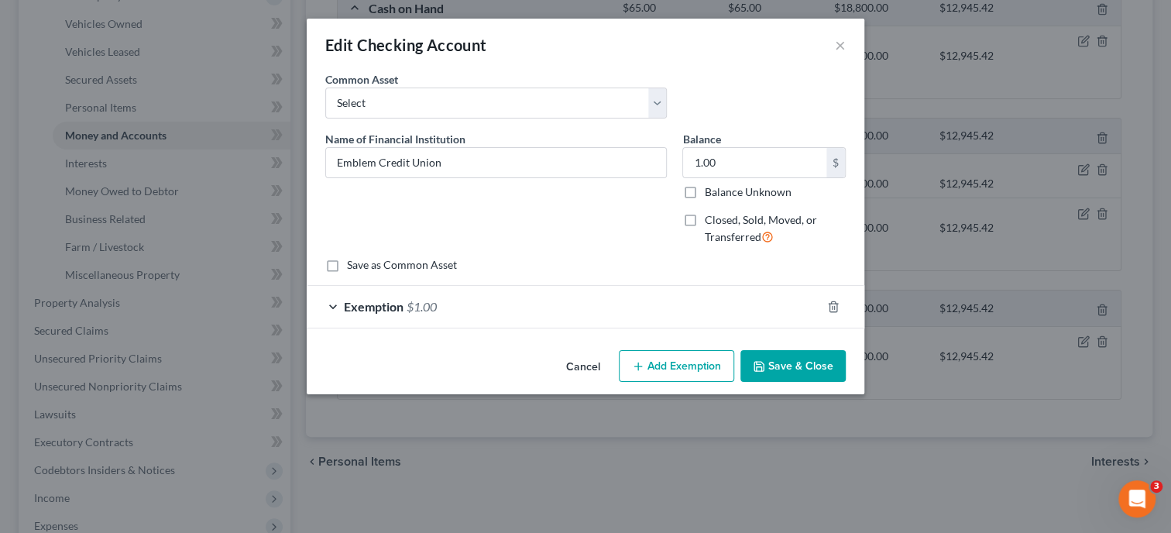
click at [771, 365] on button "Save & Close" at bounding box center [792, 366] width 105 height 33
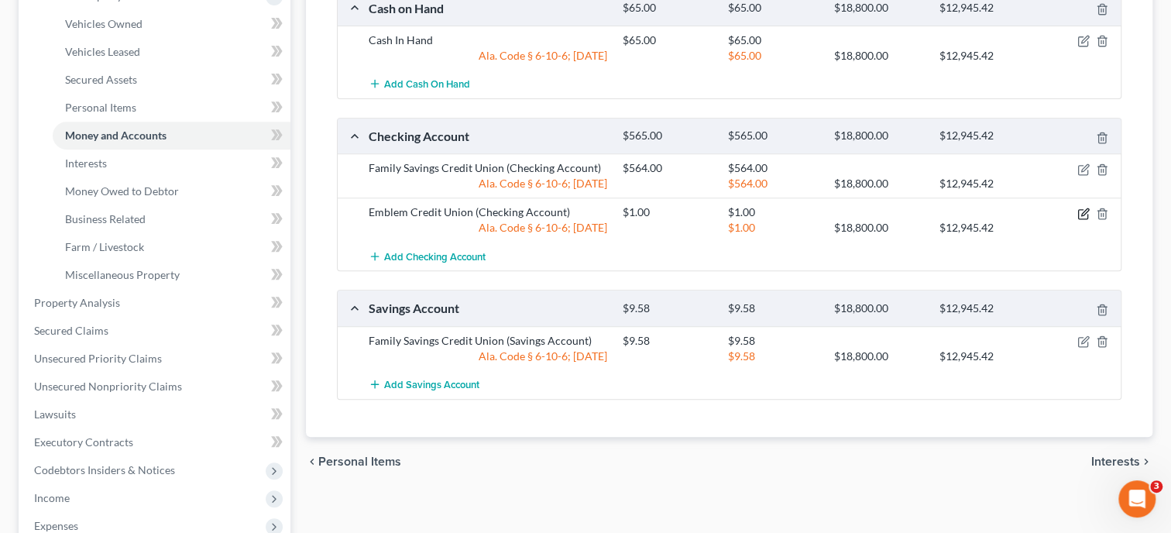
click at [1086, 216] on icon "button" at bounding box center [1082, 213] width 9 height 9
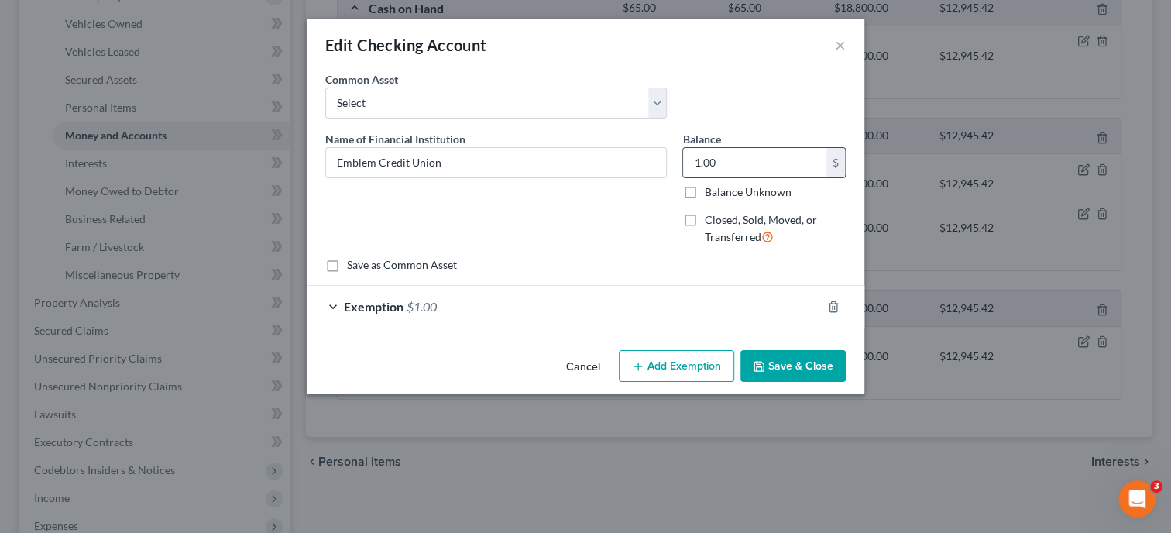
click at [784, 170] on input "1.00" at bounding box center [754, 162] width 143 height 29
click at [697, 166] on input "0,691.58" at bounding box center [754, 162] width 143 height 29
drag, startPoint x: 728, startPoint y: 166, endPoint x: 682, endPoint y: 167, distance: 45.7
click at [683, 167] on input "691.58" at bounding box center [754, 162] width 143 height 29
click at [809, 372] on button "Save & Close" at bounding box center [792, 366] width 105 height 33
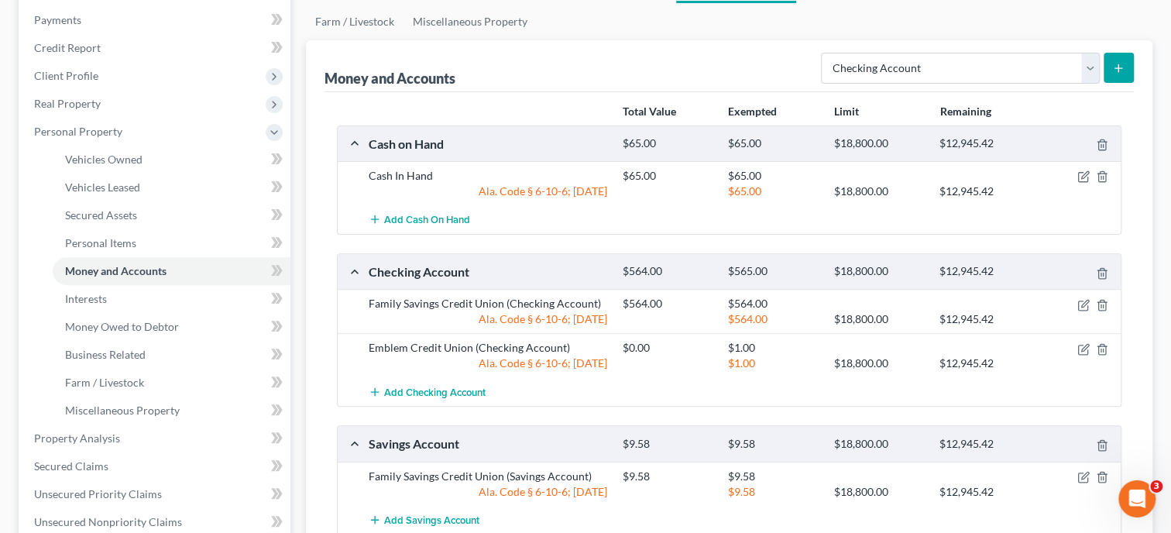
scroll to position [79, 0]
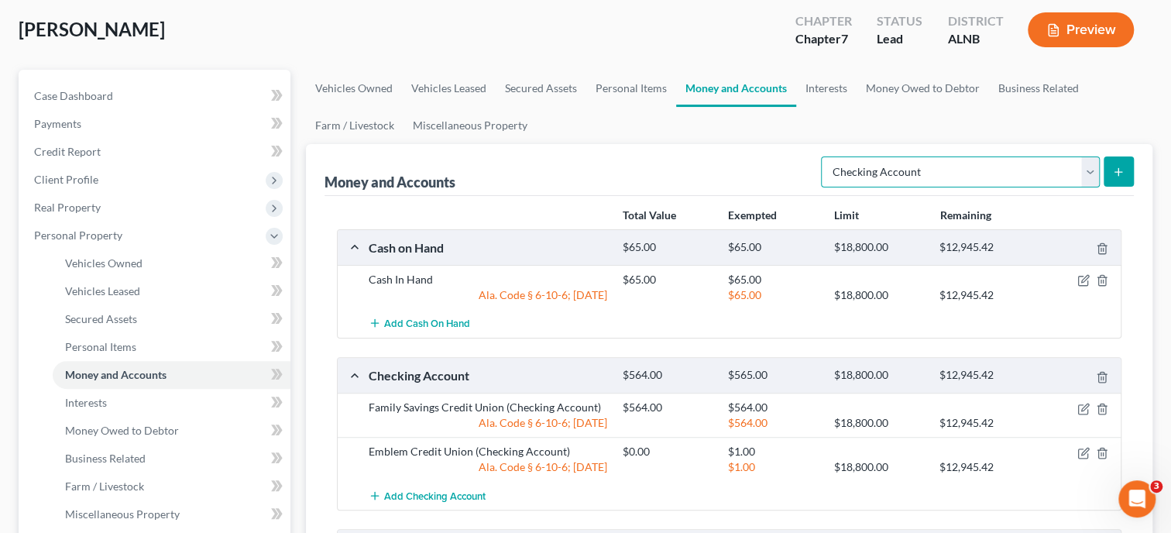
click at [821, 156] on select "Select Account Type Brokerage Cash on Hand Certificates of Deposit Checking Acc…" at bounding box center [960, 171] width 279 height 31
click option "Savings Account" at bounding box center [0, 0] width 0 height 0
click at [1121, 171] on icon "submit" at bounding box center [1118, 172] width 12 height 12
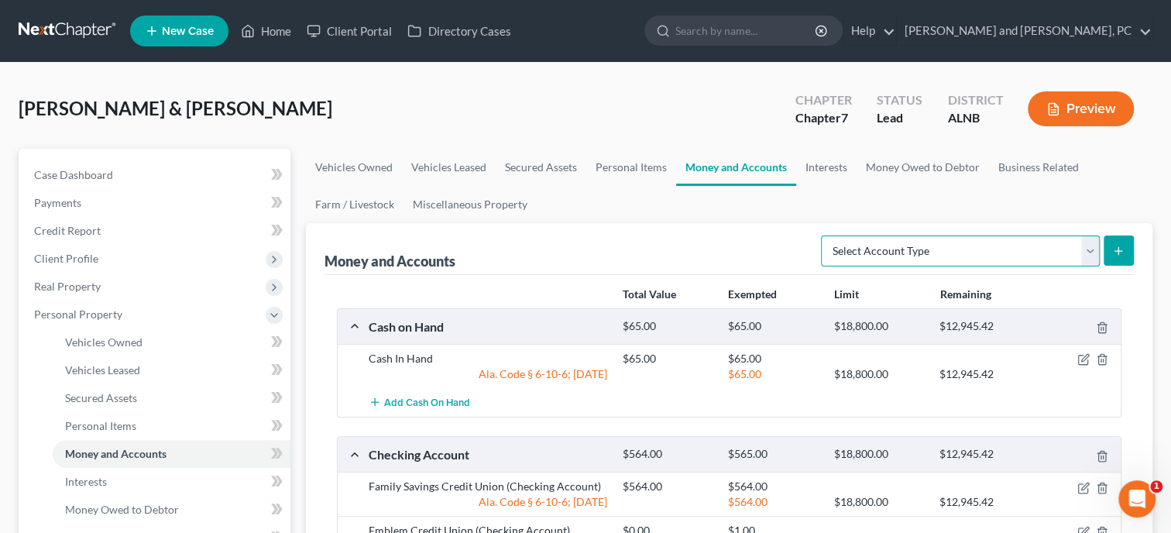
click at [821, 235] on select "Select Account Type Brokerage Cash on Hand Certificates of Deposit Checking Acc…" at bounding box center [960, 250] width 279 height 31
select select "savings"
click option "Savings Account" at bounding box center [0, 0] width 0 height 0
click at [1124, 247] on button "submit" at bounding box center [1118, 250] width 30 height 30
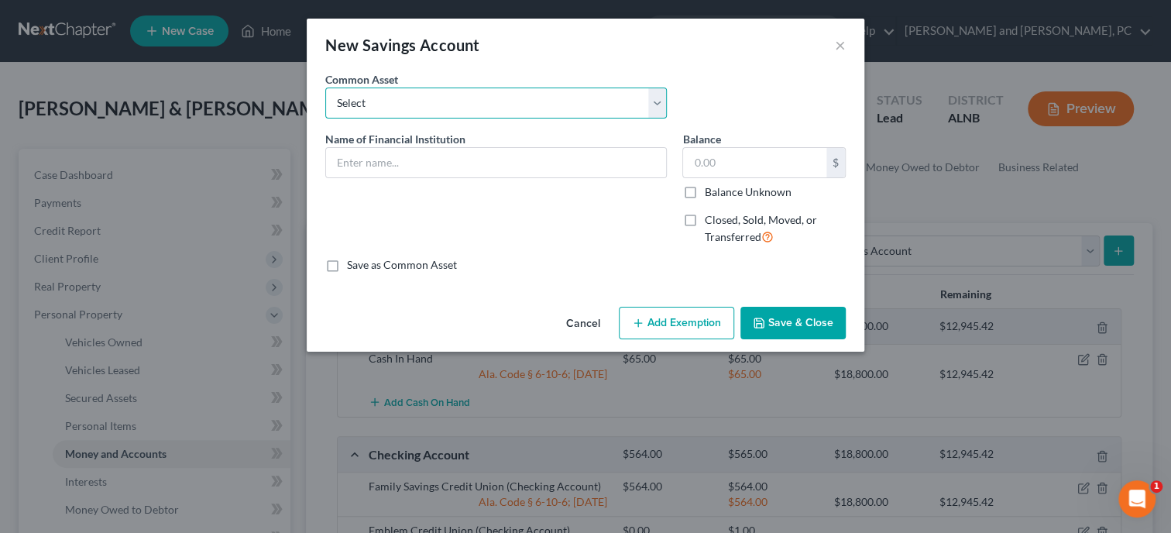
click at [325, 87] on select "Select Redstone Federal Credit Union OnePay Liberty Bank Cadence Bank Truist Fa…" at bounding box center [495, 102] width 341 height 31
select select "9"
click option "Emblem Credit Union" at bounding box center [0, 0] width 0 height 0
type input "Emblem Credit Union"
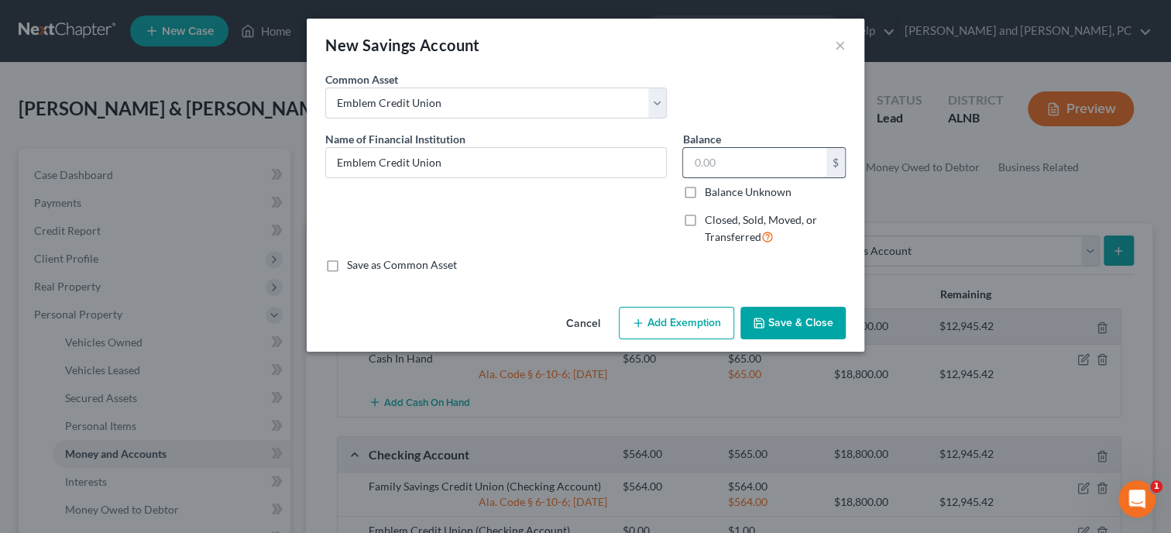
click at [717, 171] on input "text" at bounding box center [754, 162] width 143 height 29
type input "5.17"
click at [677, 316] on button "Add Exemption" at bounding box center [676, 323] width 115 height 33
select select "2"
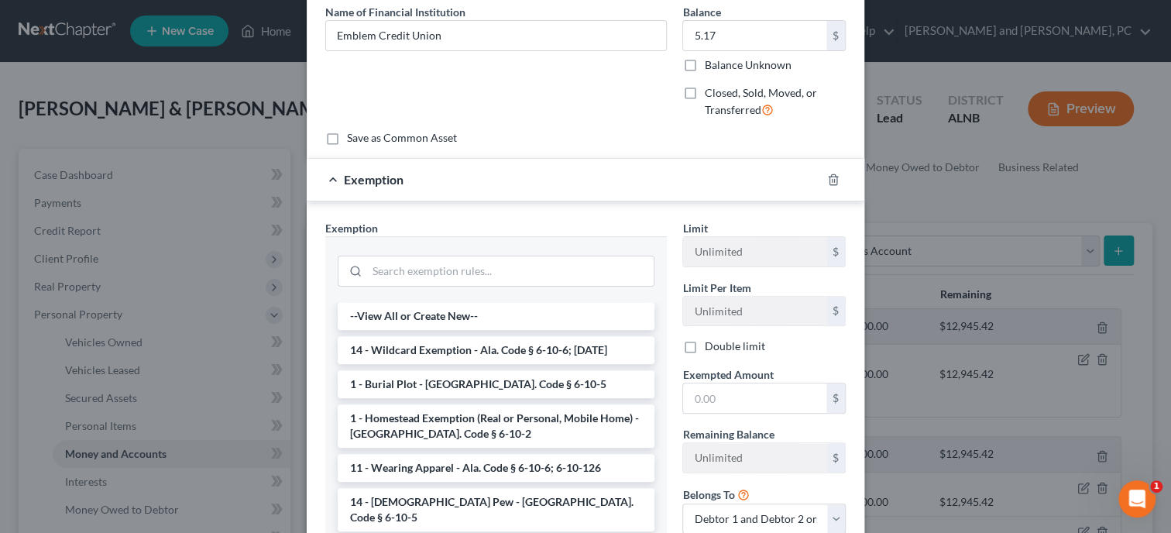
scroll to position [159, 0]
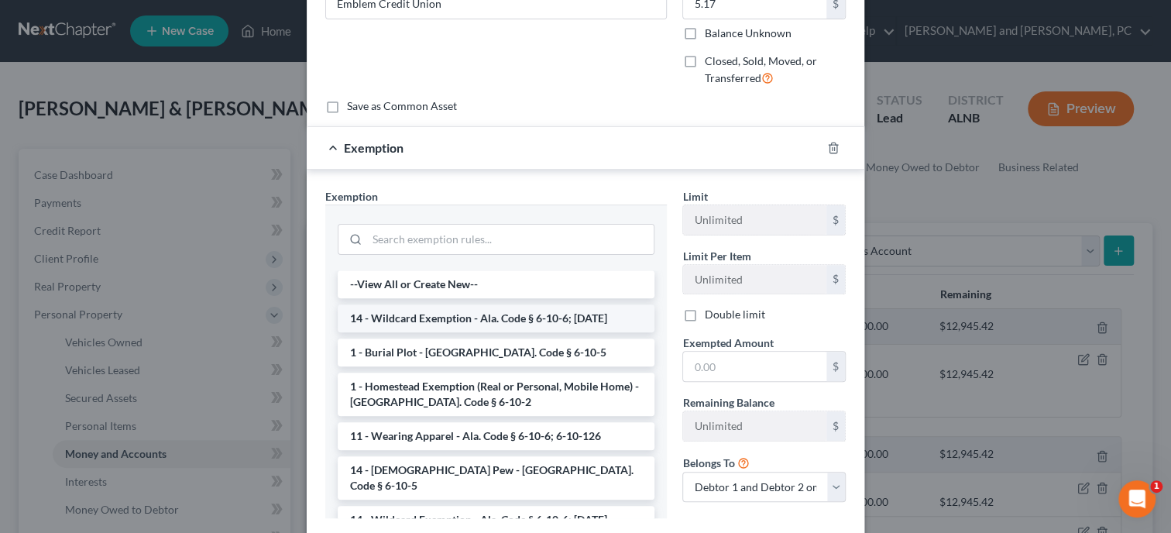
click at [596, 317] on li "14 - Wildcard Exemption - Ala. Code § 6-10-6; [DATE]" at bounding box center [496, 318] width 317 height 28
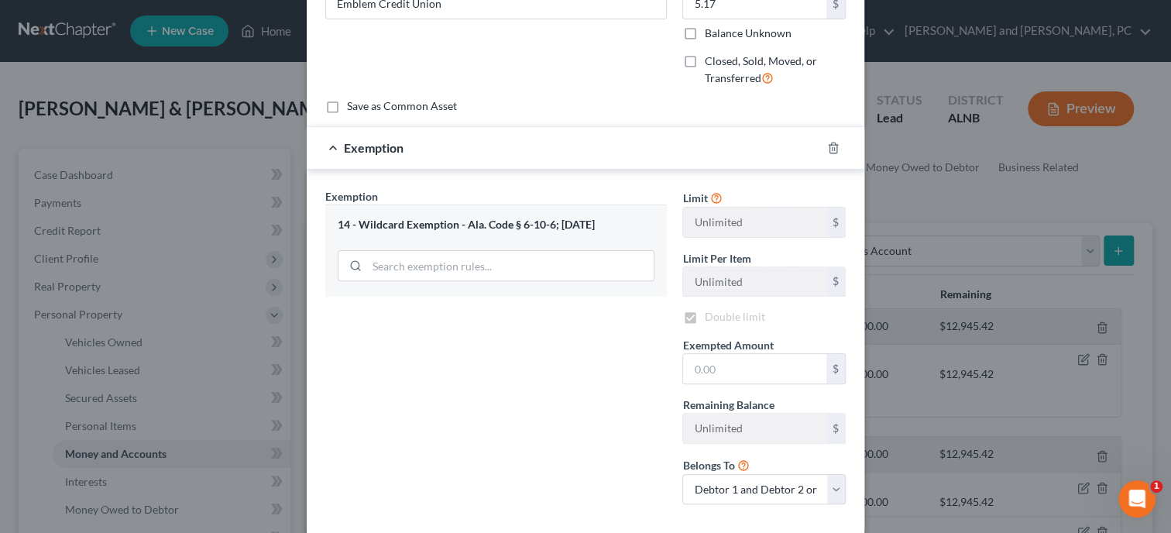
checkbox input "true"
click at [703, 369] on input "text" at bounding box center [754, 368] width 143 height 29
type input "5.17"
click at [541, 380] on div "Exemption Set must be selected for CA. Exemption * 14 - Wildcard Exemption - Al…" at bounding box center [495, 352] width 357 height 329
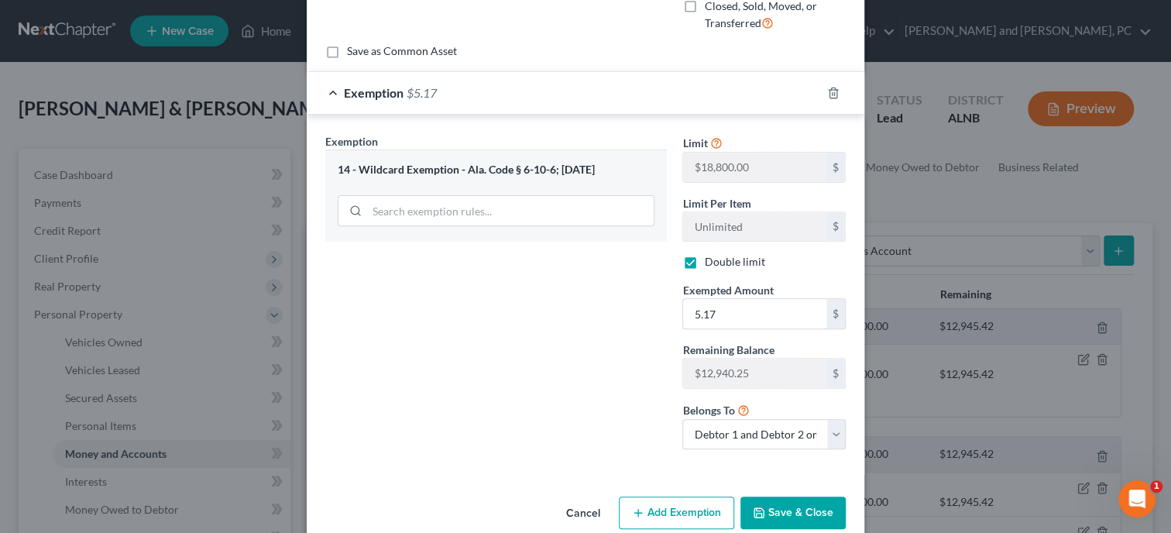
scroll to position [238, 0]
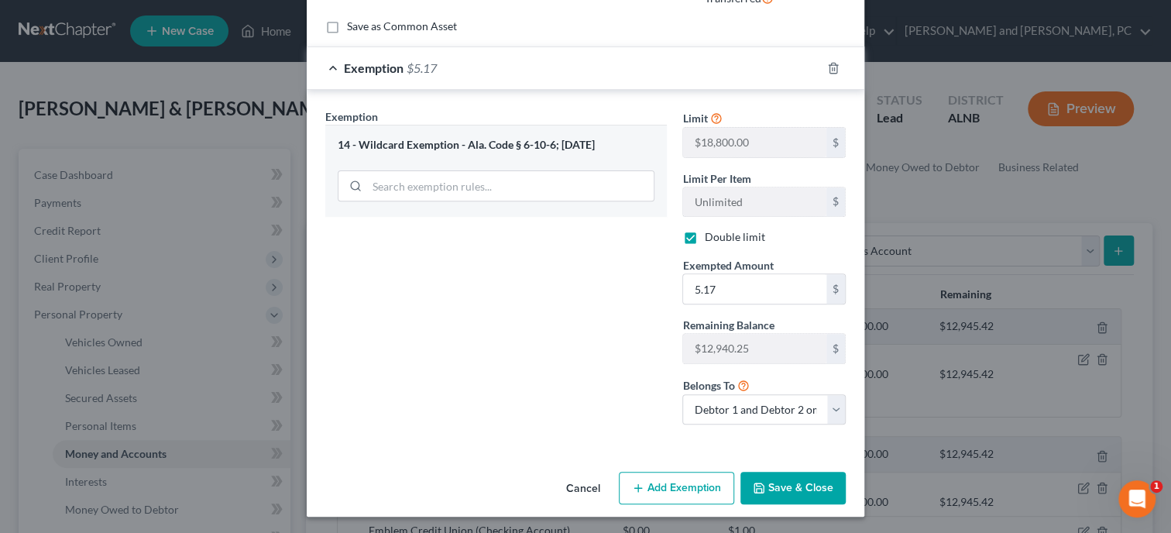
click at [780, 475] on button "Save & Close" at bounding box center [792, 488] width 105 height 33
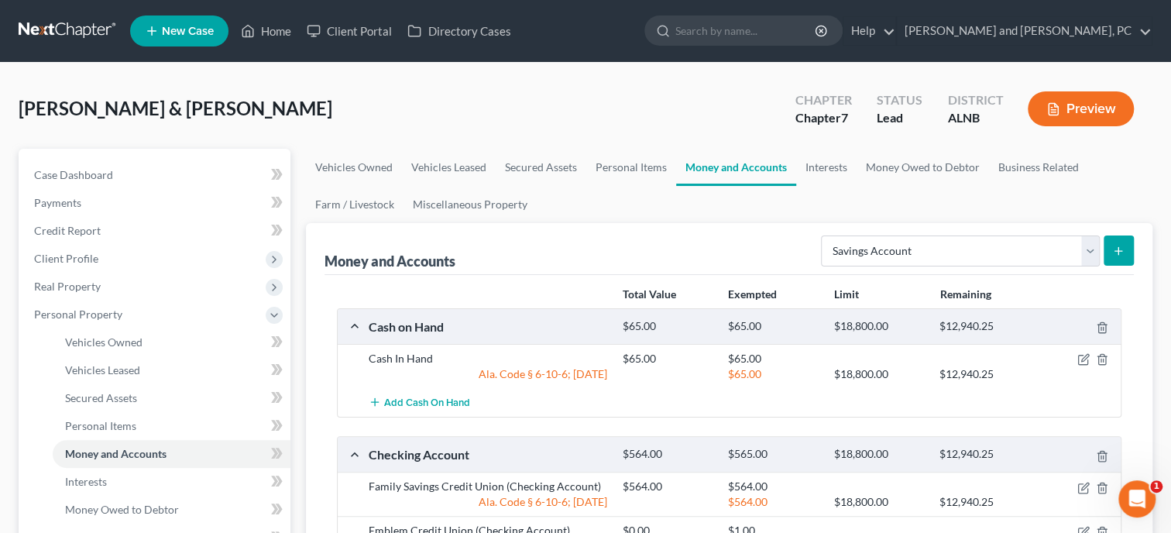
click at [1120, 254] on icon "submit" at bounding box center [1118, 251] width 12 height 12
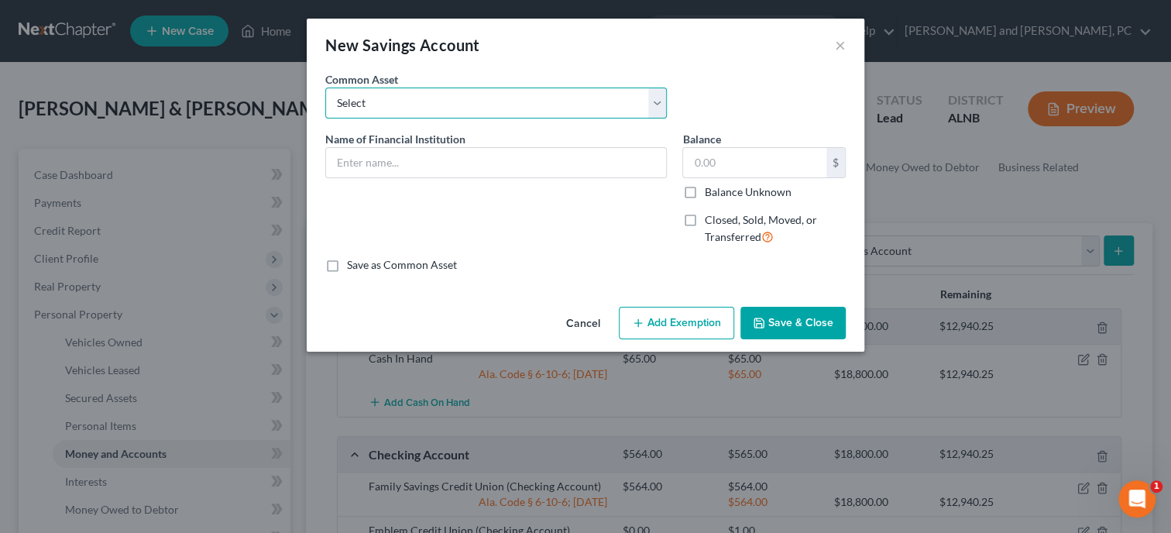
select select "9"
click option "Emblem Credit Union" at bounding box center [0, 0] width 0 height 0
type input "Emblem Credit Union"
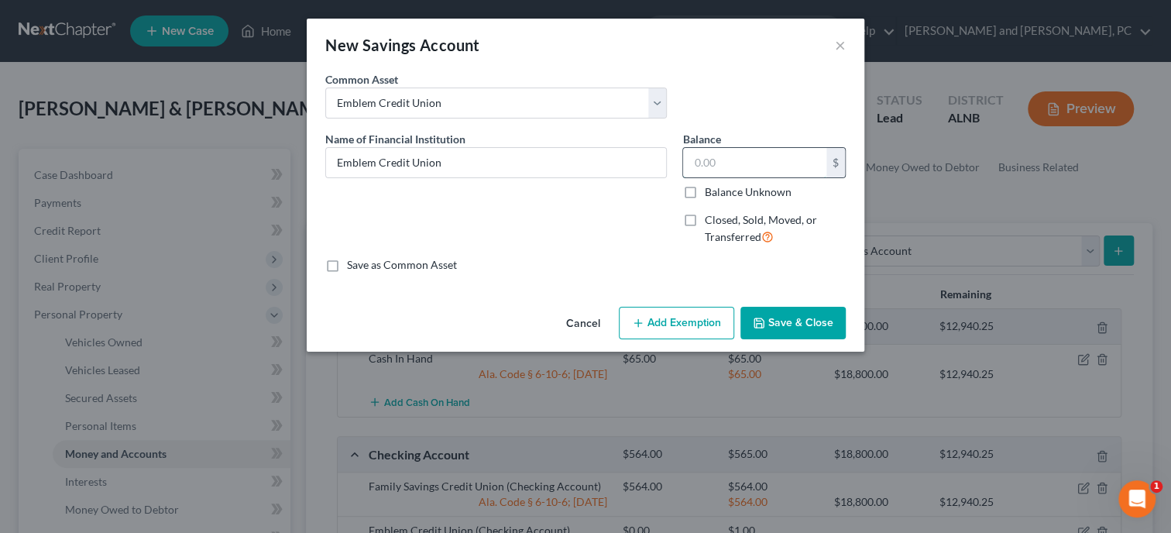
click at [733, 170] on input "text" at bounding box center [754, 162] width 143 height 29
type input "1.00"
click at [665, 316] on button "Add Exemption" at bounding box center [676, 323] width 115 height 33
select select "2"
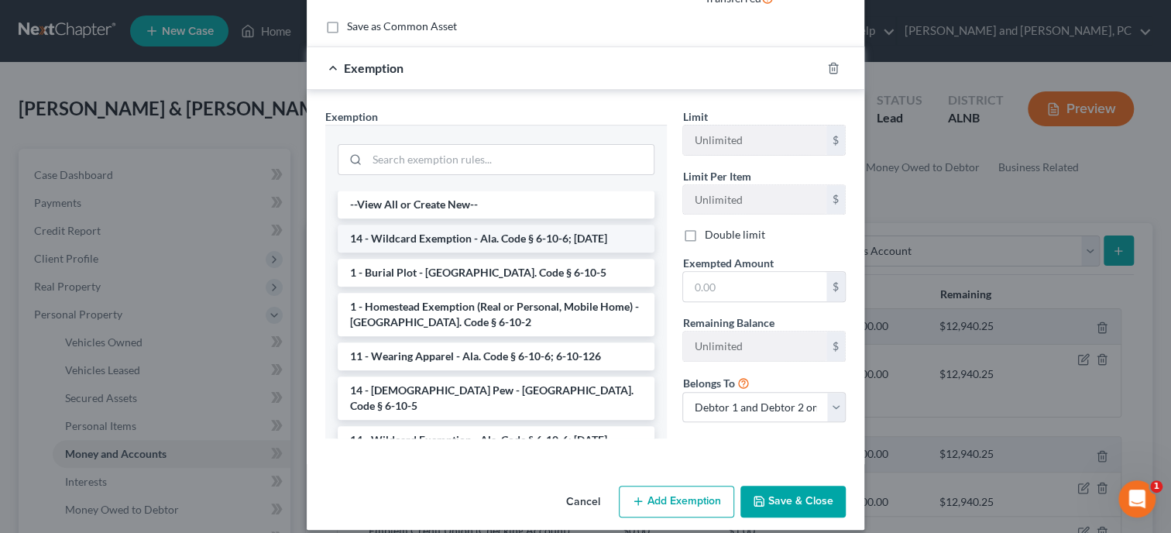
click at [482, 236] on li "14 - Wildcard Exemption - Ala. Code § 6-10-6; 6-10-12" at bounding box center [496, 239] width 317 height 28
checkbox input "true"
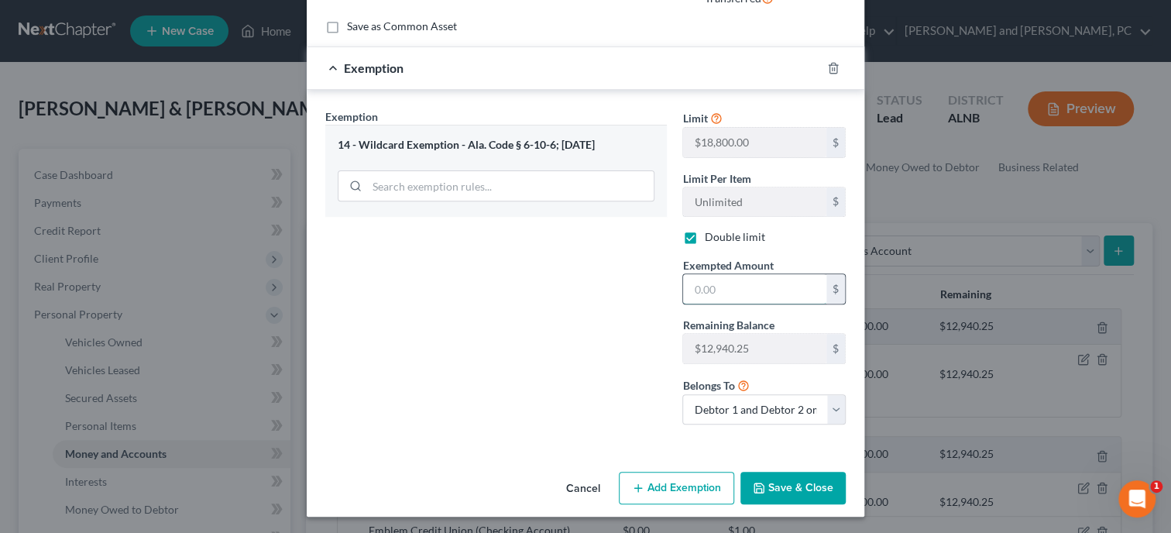
click at [691, 285] on input "text" at bounding box center [754, 288] width 143 height 29
type input "1.00"
click at [547, 312] on div "Exemption Set must be selected for CA. Exemption * 14 - Wildcard Exemption - Al…" at bounding box center [495, 272] width 357 height 329
click at [791, 492] on button "Save & Close" at bounding box center [792, 488] width 105 height 33
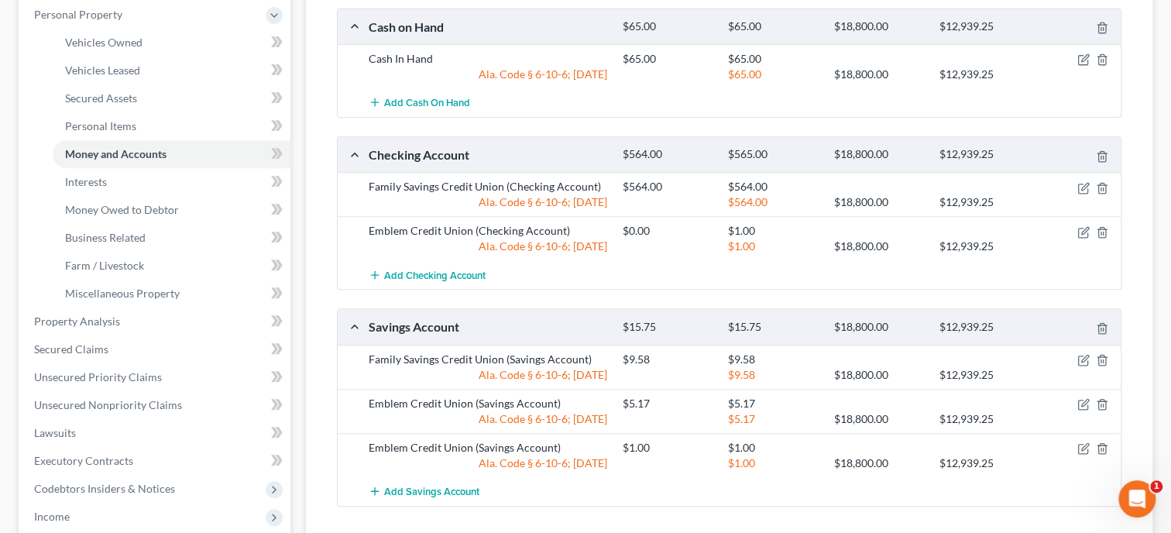
scroll to position [159, 0]
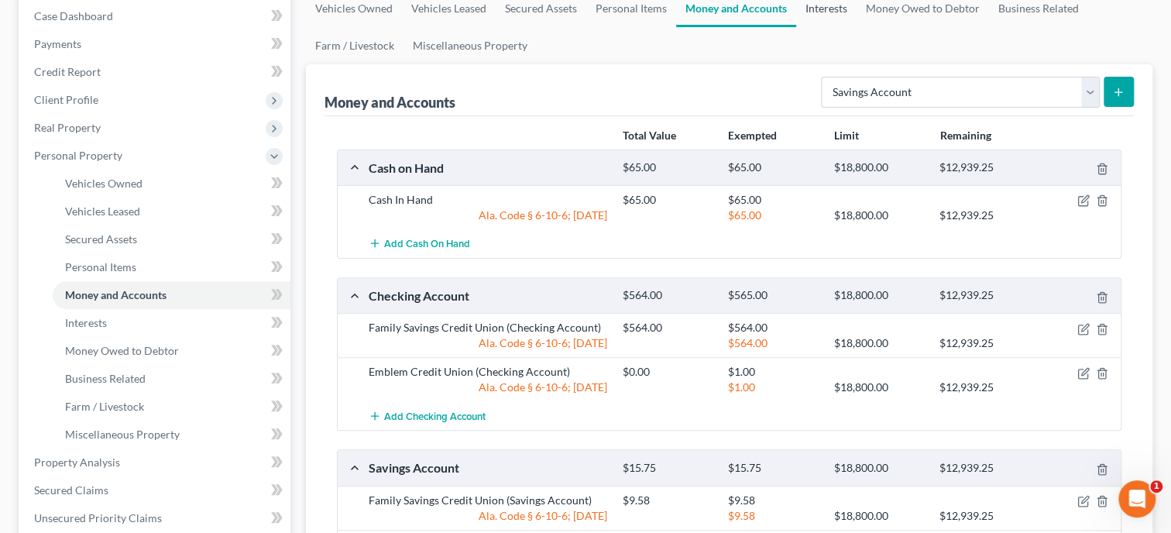
click at [831, 4] on link "Interests" at bounding box center [826, 8] width 60 height 37
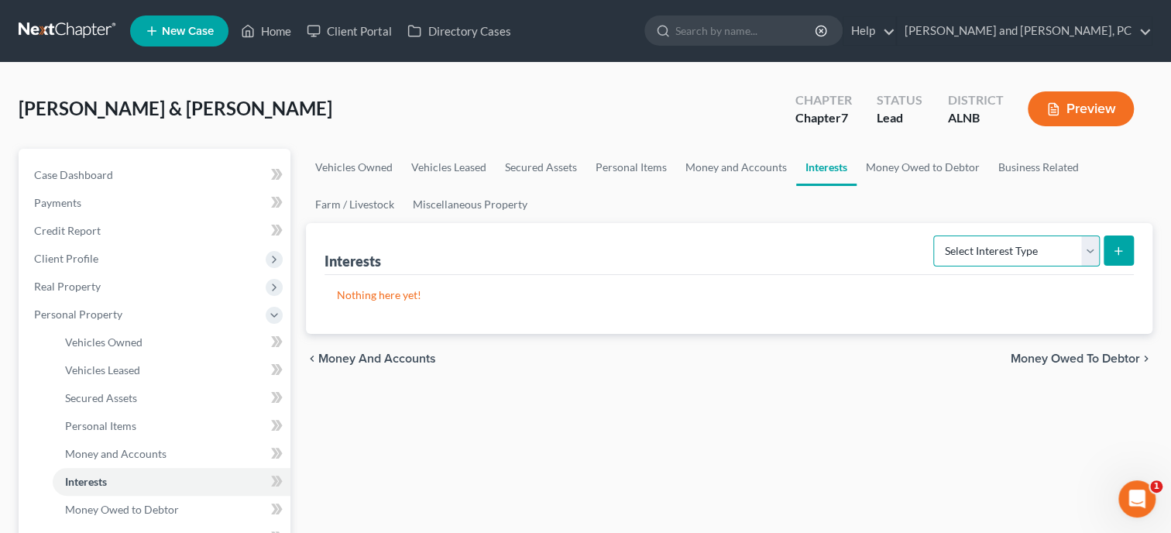
click at [933, 235] on select "Select Interest Type 401K Annuity Bond Education IRA Government Bond Government…" at bounding box center [1016, 250] width 166 height 31
select select "401k"
click option "401K" at bounding box center [0, 0] width 0 height 0
click at [1130, 247] on button "submit" at bounding box center [1118, 250] width 30 height 30
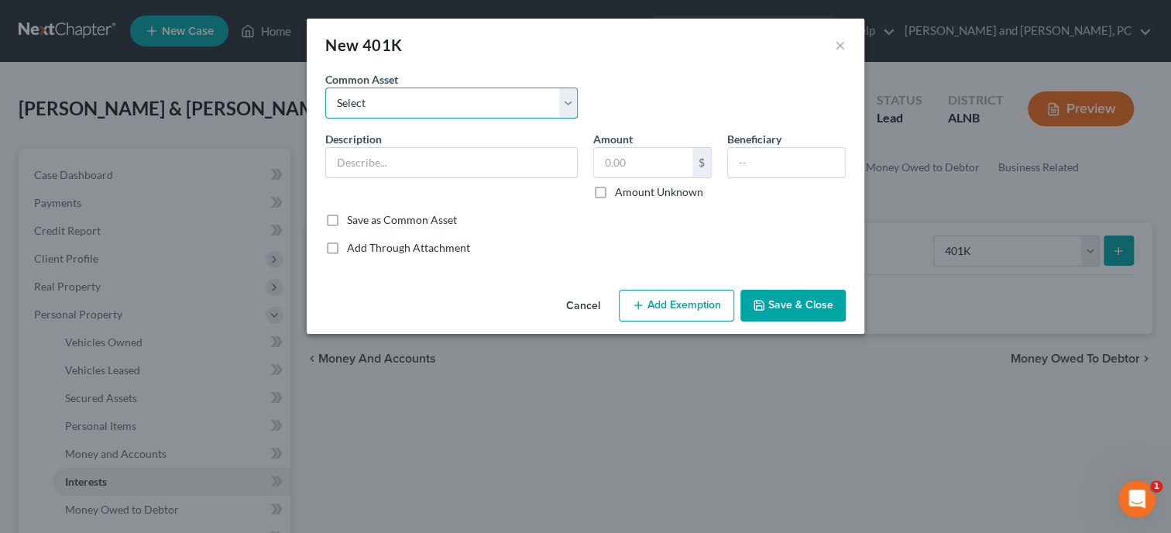
click at [325, 87] on select "Select 401K" at bounding box center [451, 102] width 252 height 31
select select "0"
click option "401K" at bounding box center [0, 0] width 0 height 0
type input "401K"
click at [625, 171] on input "text" at bounding box center [643, 162] width 98 height 29
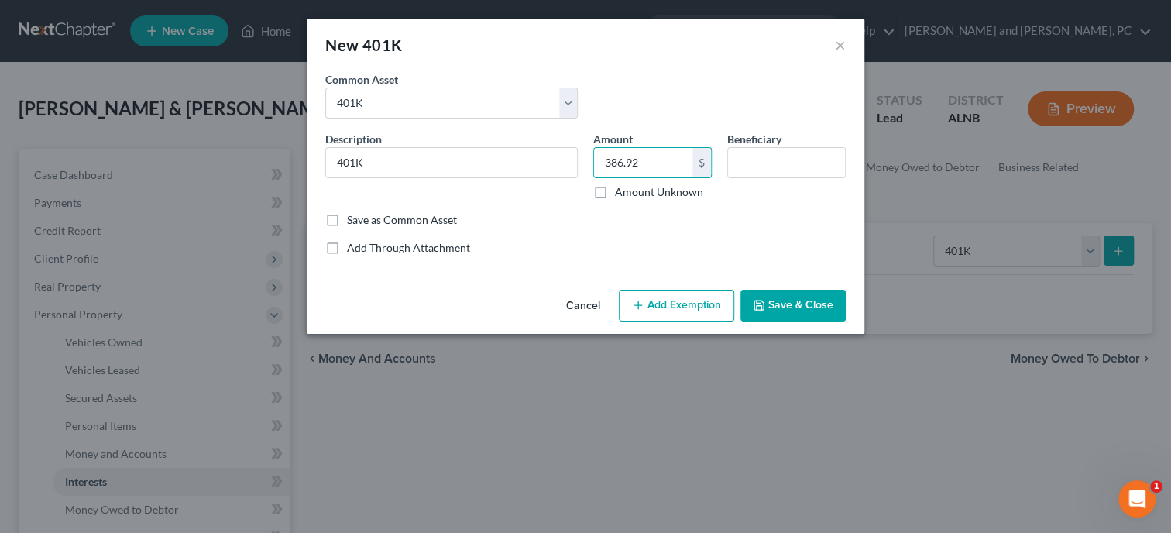
type input "386.92"
click at [653, 305] on button "Add Exemption" at bounding box center [676, 306] width 115 height 33
select select "2"
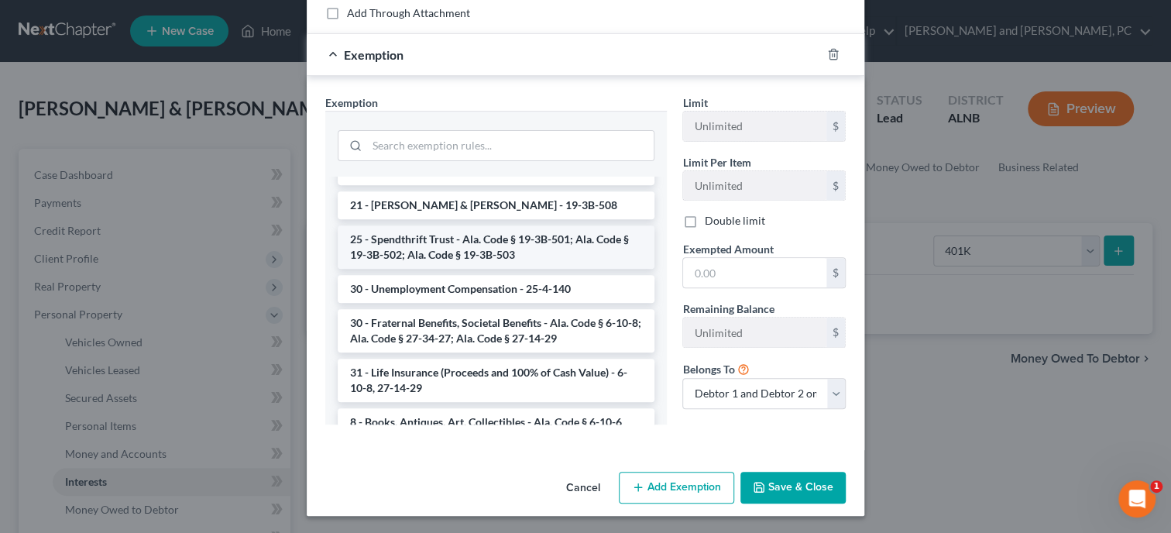
scroll to position [845, 0]
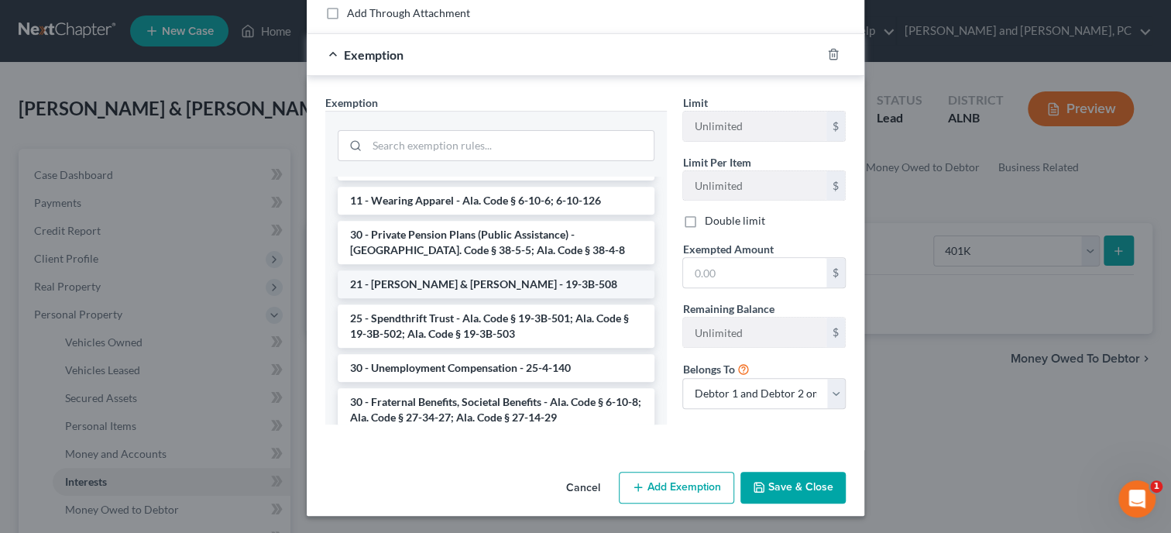
click at [563, 270] on li "21 - IRA & Roth IRA - 19-3B-508" at bounding box center [496, 284] width 317 height 28
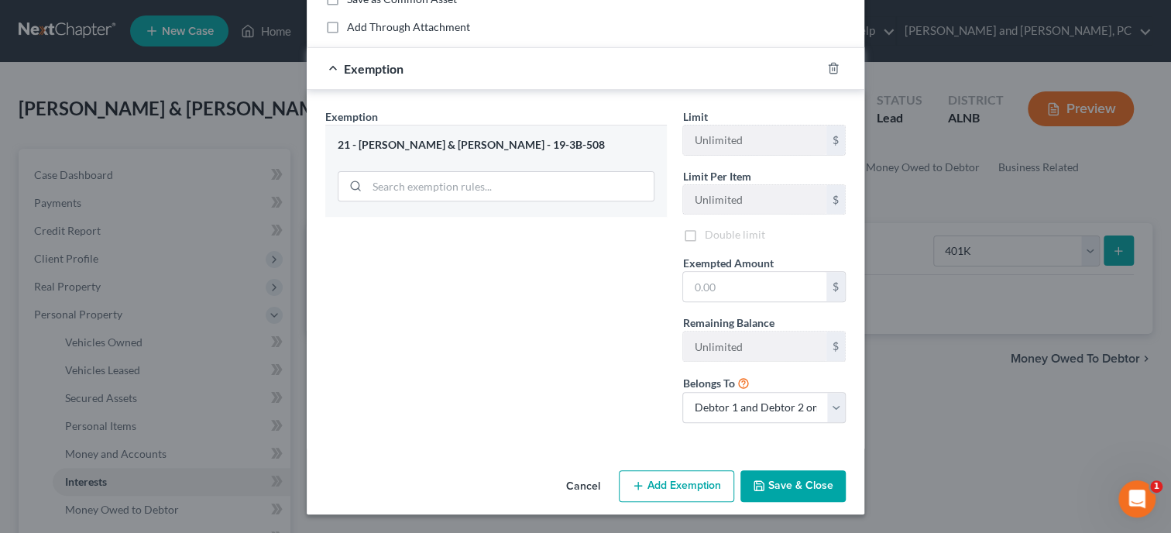
scroll to position [218, 0]
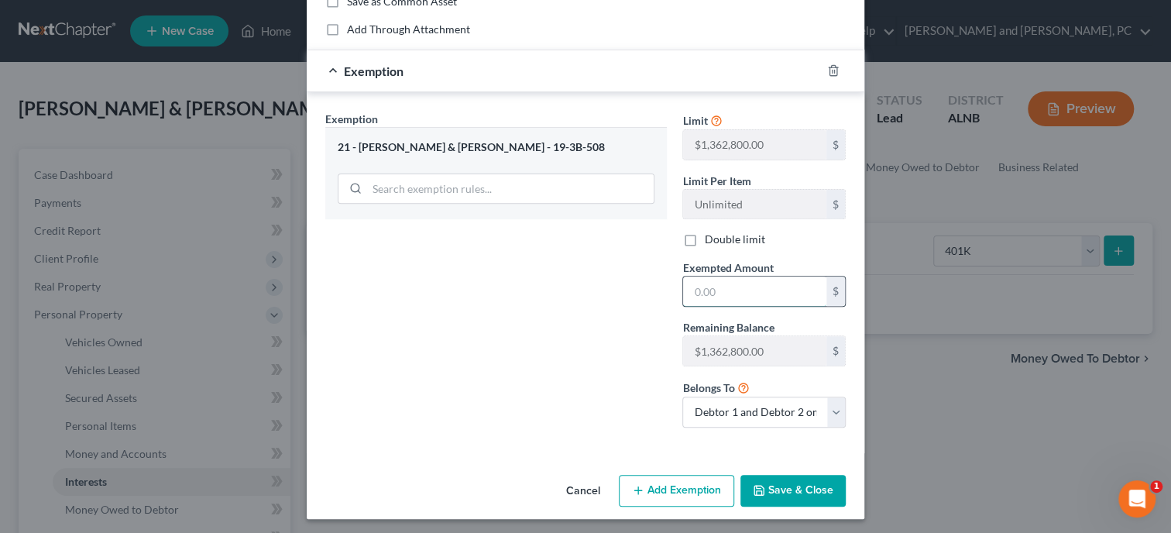
click at [705, 297] on input "text" at bounding box center [754, 290] width 143 height 29
type input "386.92"
click at [804, 485] on button "Save & Close" at bounding box center [792, 491] width 105 height 33
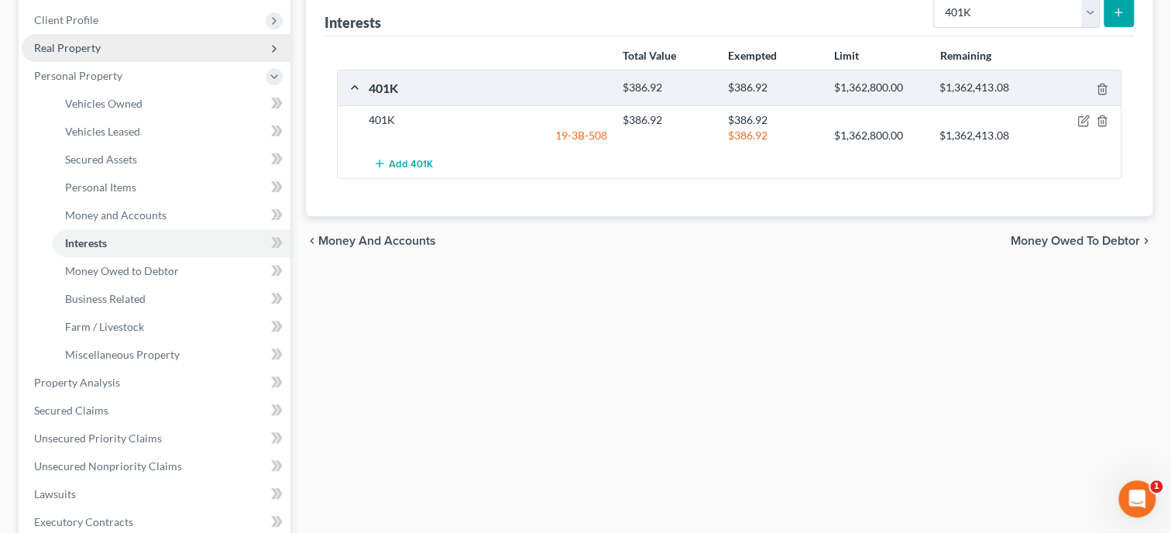
scroll to position [318, 0]
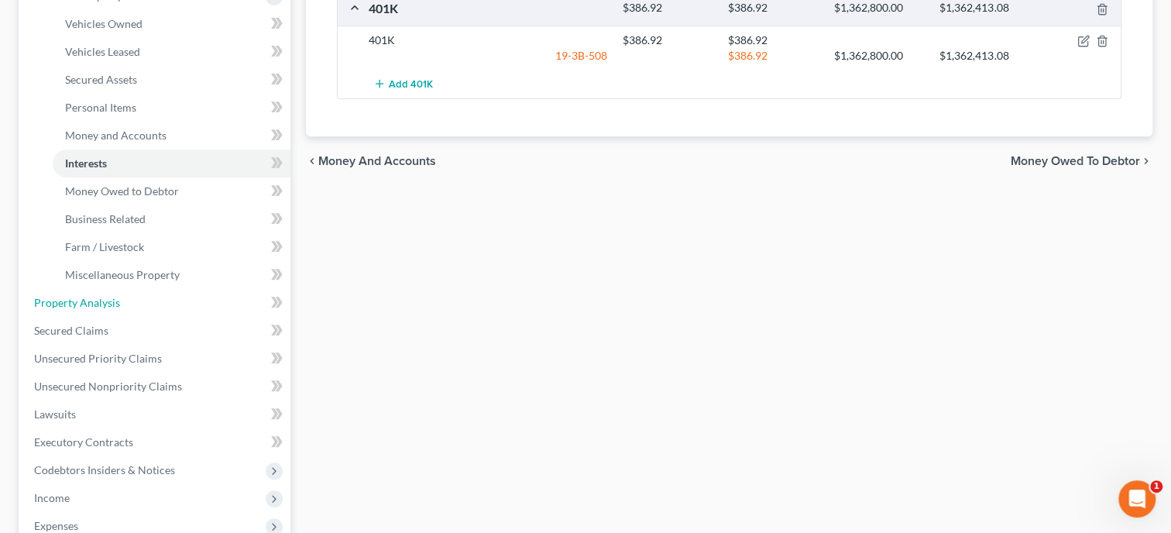
click at [112, 296] on span "Property Analysis" at bounding box center [77, 302] width 86 height 13
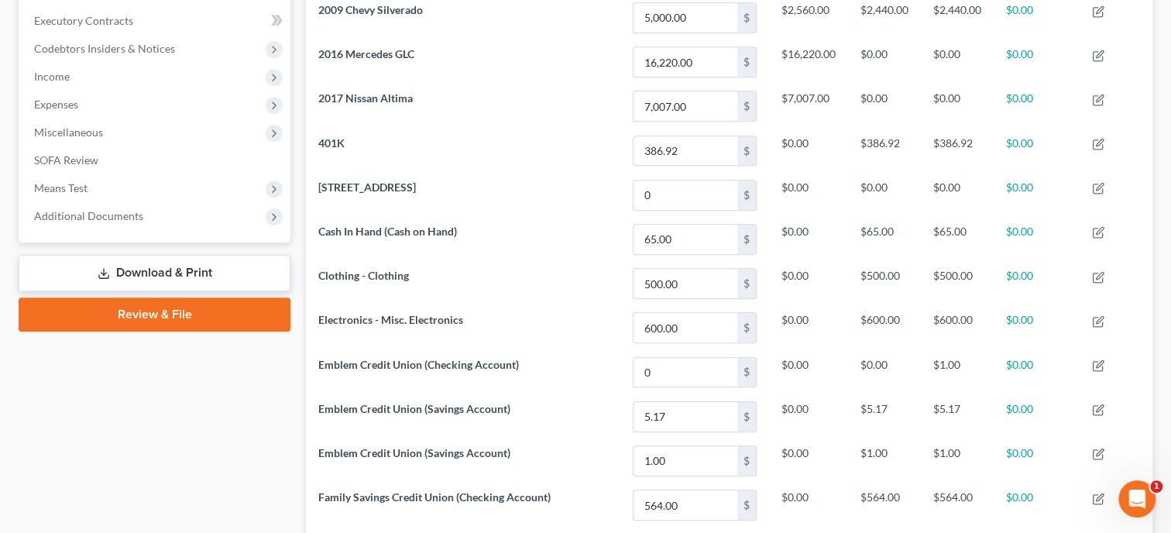
scroll to position [142, 0]
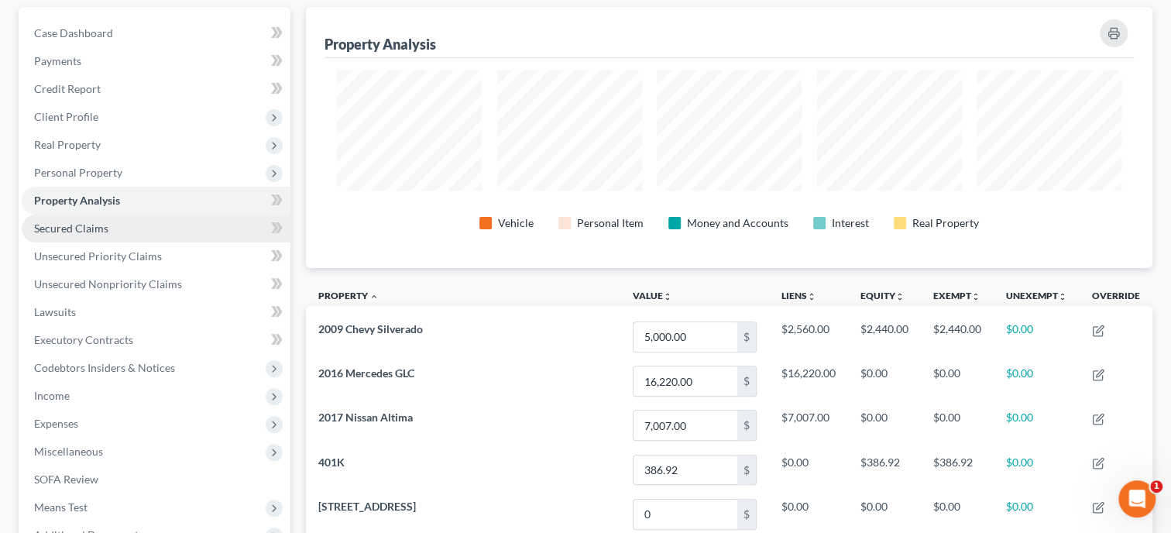
click at [90, 235] on link "Secured Claims" at bounding box center [156, 228] width 269 height 28
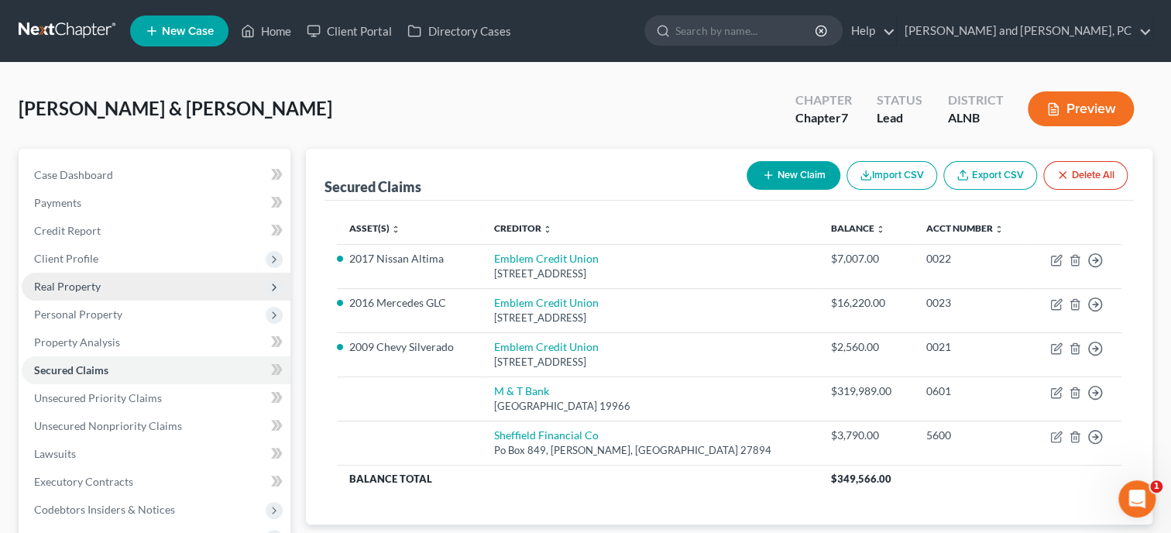
click at [85, 280] on span "Real Property" at bounding box center [67, 286] width 67 height 13
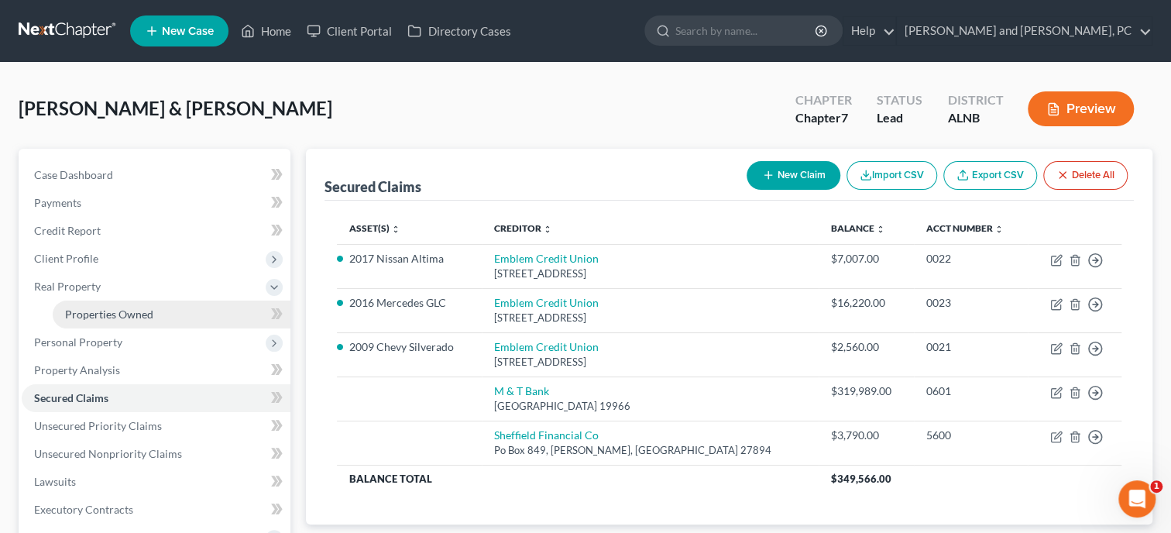
click at [91, 314] on span "Properties Owned" at bounding box center [109, 313] width 88 height 13
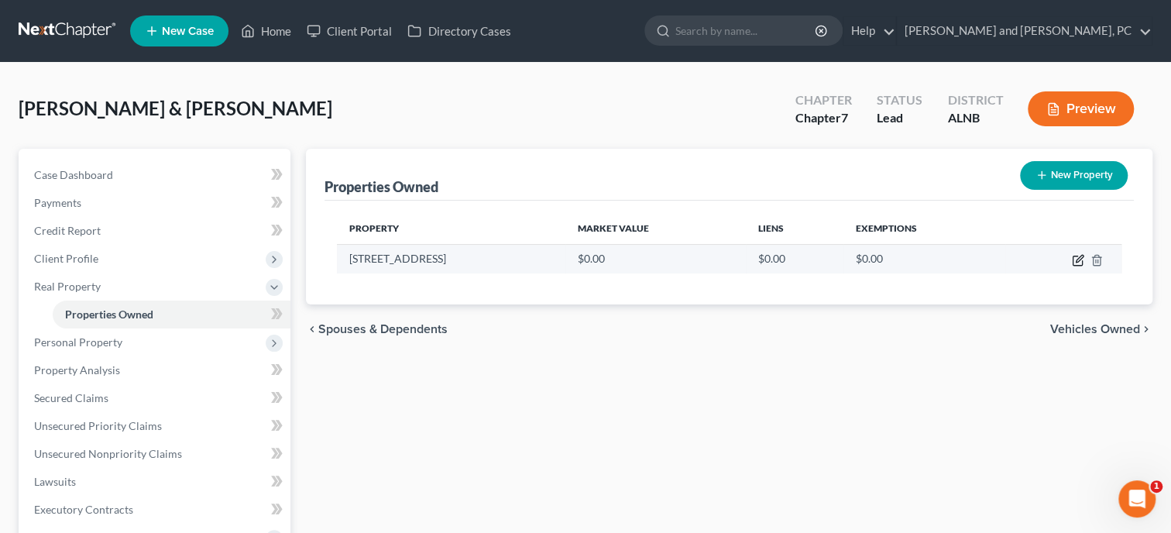
click at [1075, 258] on icon "button" at bounding box center [1078, 260] width 12 height 12
select select "0"
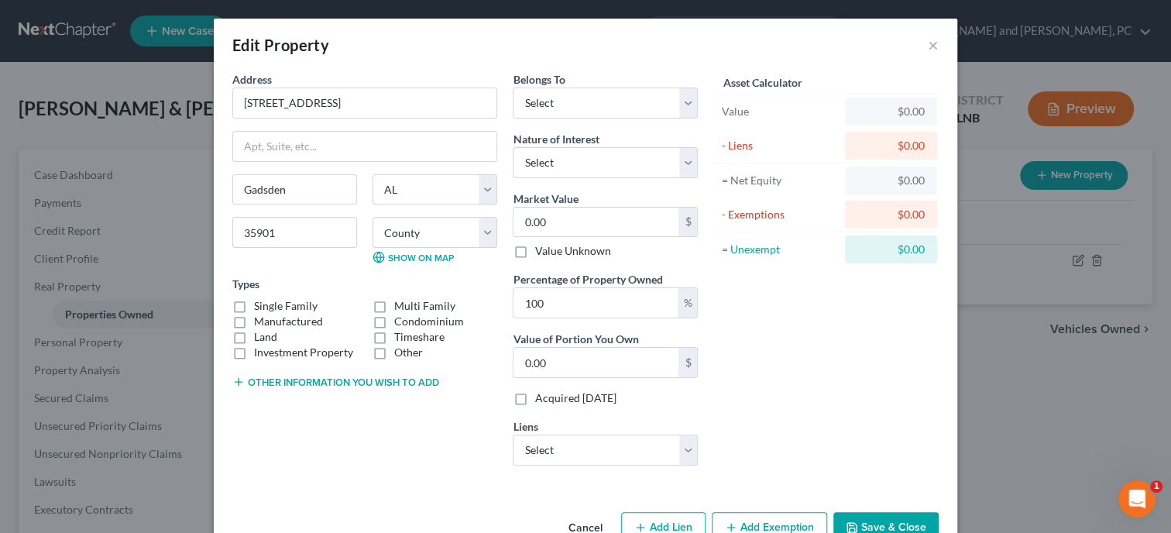
click at [254, 307] on label "Single Family" at bounding box center [285, 305] width 63 height 15
click at [260, 307] on input "Single Family" at bounding box center [265, 303] width 10 height 10
checkbox input "true"
select select "2"
click option "Debtor 1 And Debtor 2 Only" at bounding box center [0, 0] width 0 height 0
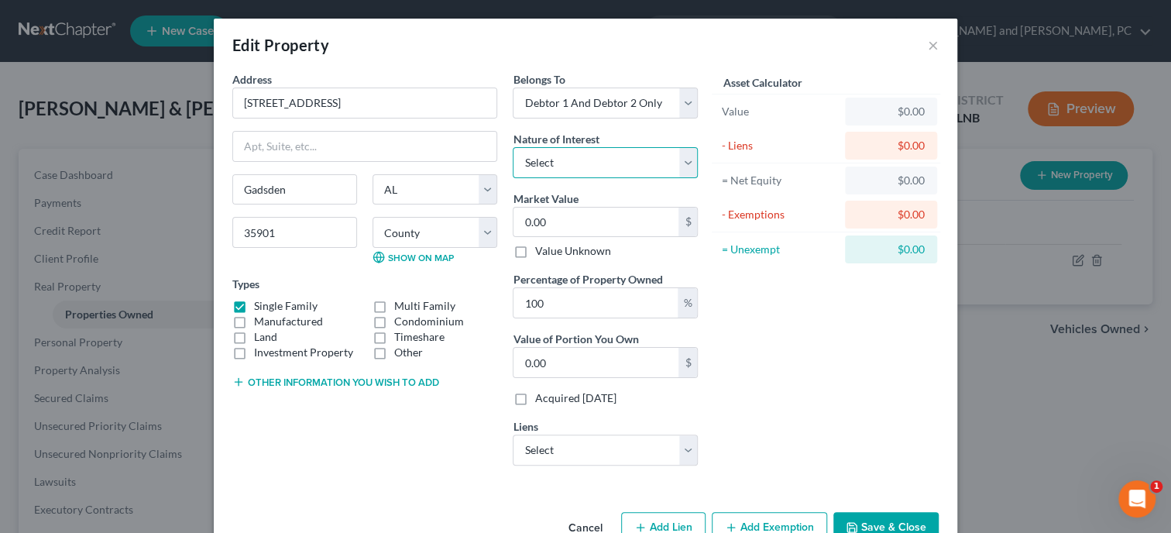
click at [513, 147] on select "Select Fee Simple Joint Tenant Life Estate Equitable Interest Future Interest T…" at bounding box center [605, 162] width 185 height 31
select select "0"
click option "Fee Simple" at bounding box center [0, 0] width 0 height 0
click at [571, 232] on input "0.00" at bounding box center [595, 222] width 165 height 29
type input "3"
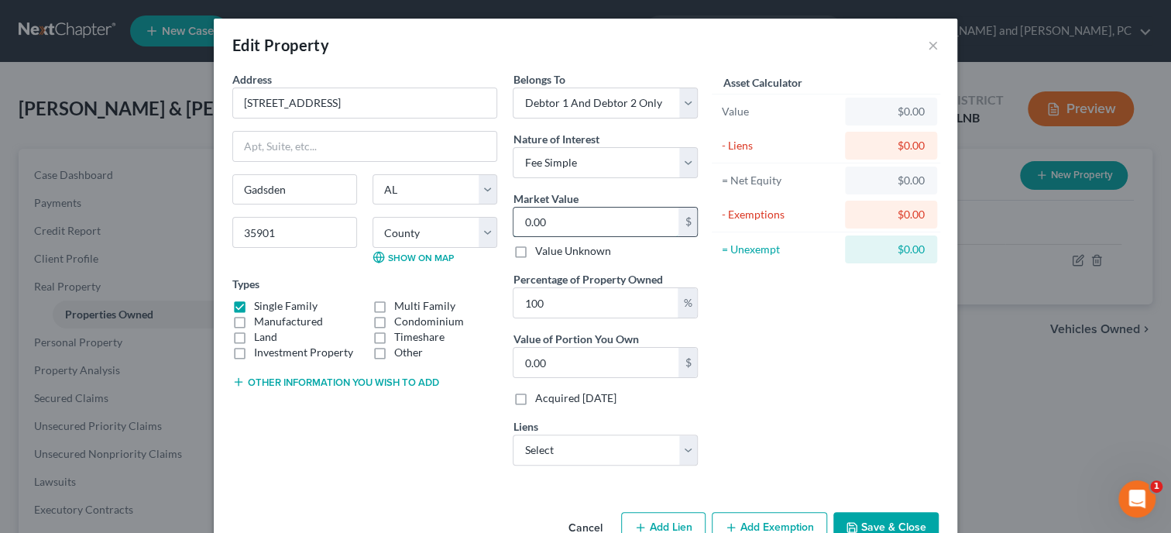
type input "3.00"
type input "36"
type input "36.00"
type input "365"
type input "365.00"
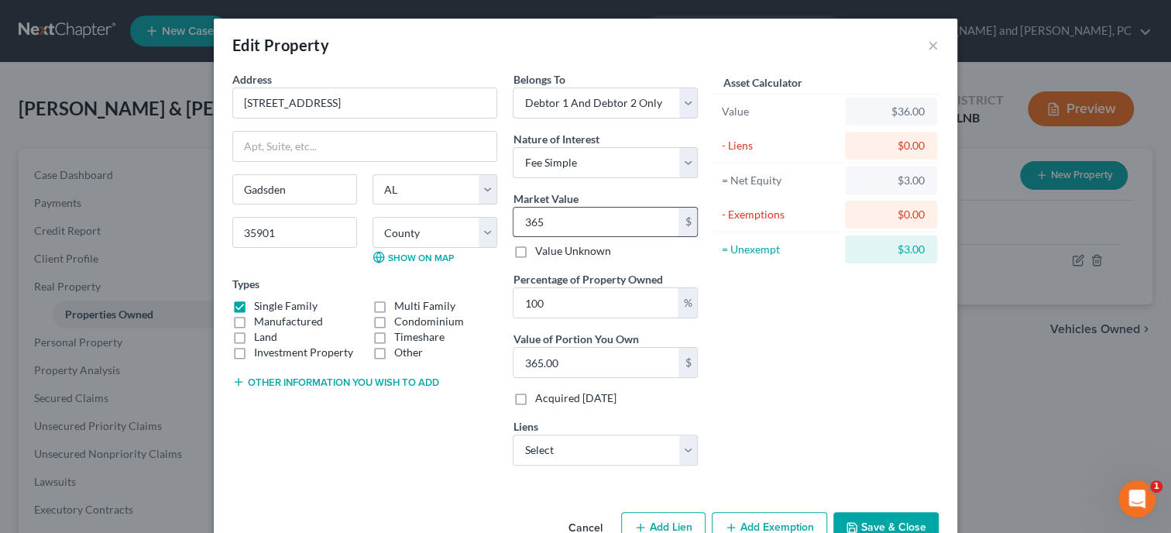
type input "3656"
type input "3,656.00"
type input "3,6560"
type input "36,560.00"
type input "36,5600"
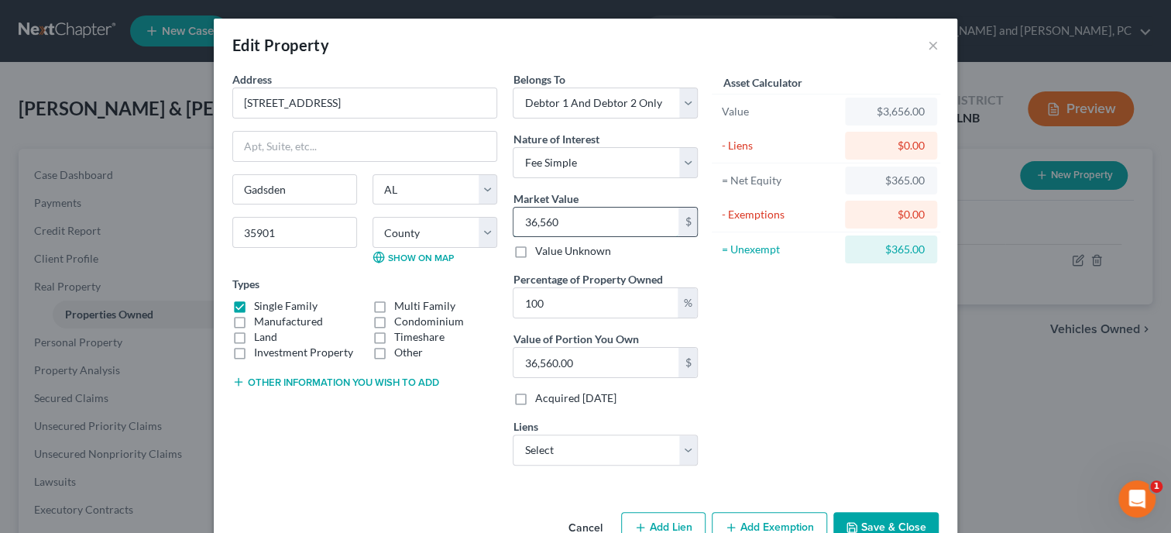
type input "365,600.00"
click at [513, 434] on select "Select M & T Bank - $319,989.00 Sheffield Financial Co - $3,790.00" at bounding box center [605, 449] width 185 height 31
select select "0"
click option "M & T Bank - $319,989.00" at bounding box center [0, 0] width 0 height 0
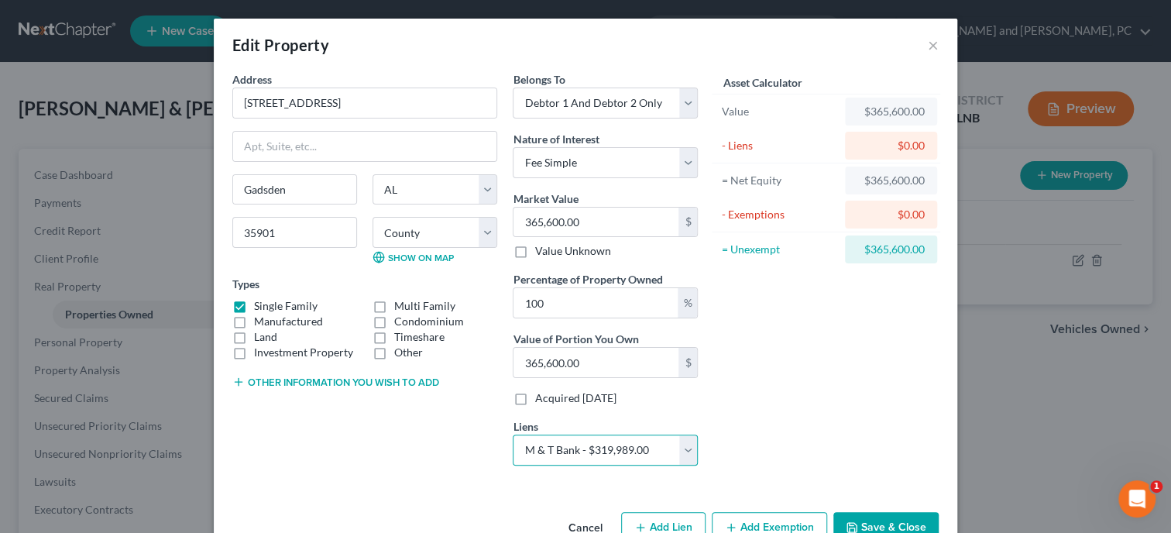
select select "7"
select select "2"
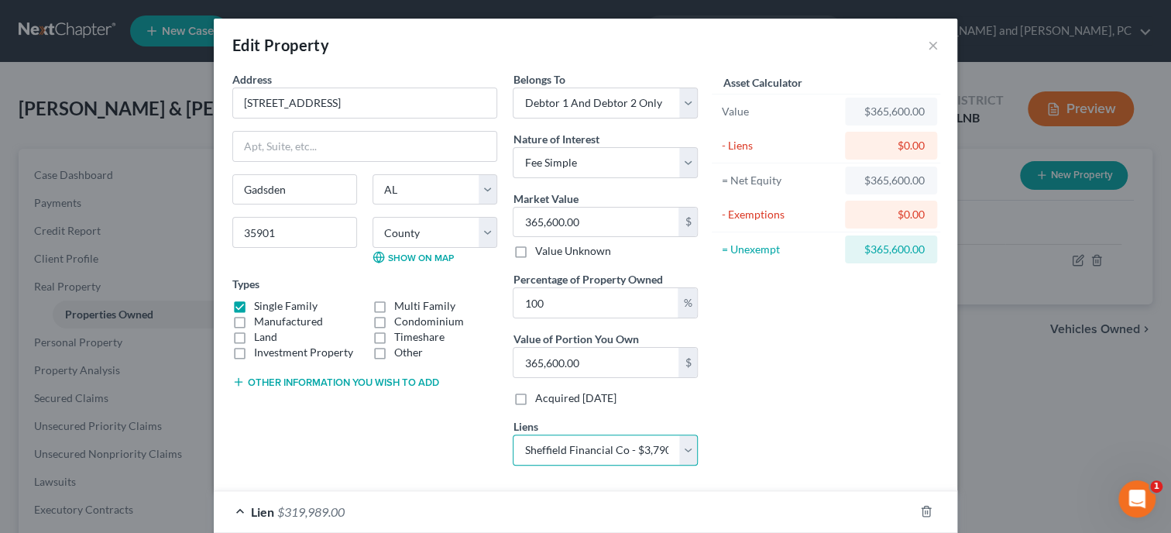
select select
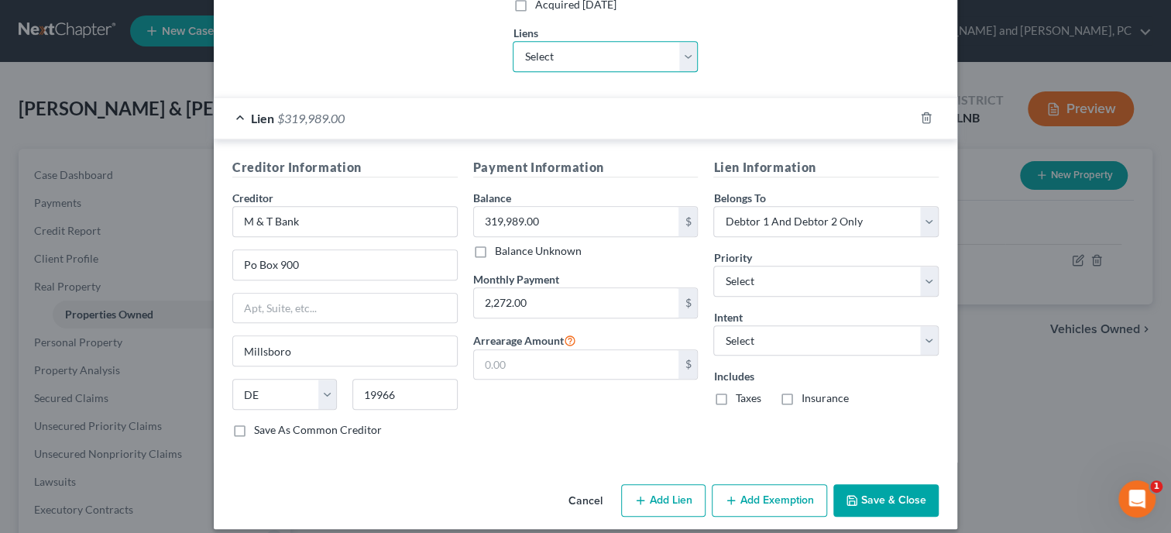
scroll to position [398, 0]
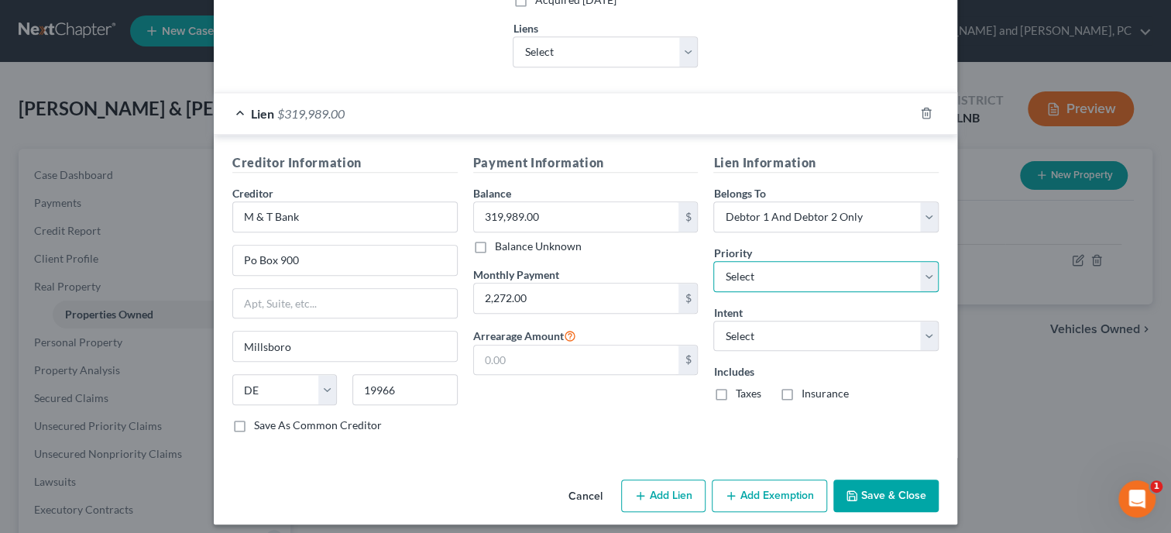
click at [713, 261] on select "Select 1st 2nd 3rd 4th 5th 6th 7th 8th 9th 10th 11th 12th 13th 14th 15th 16th 1…" at bounding box center [825, 276] width 225 height 31
select select "0"
click option "1st" at bounding box center [0, 0] width 0 height 0
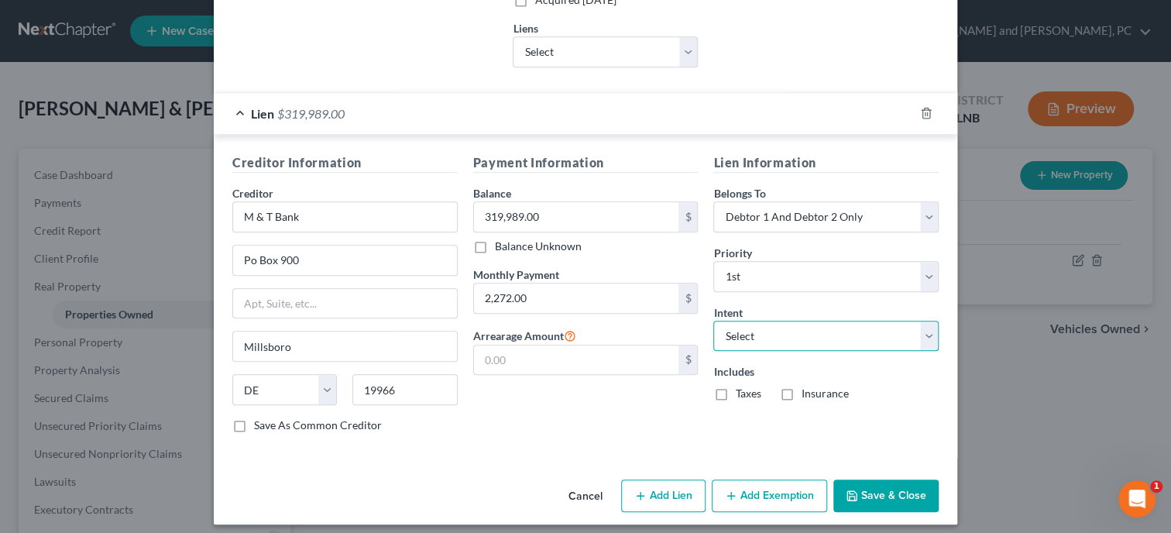
click at [713, 321] on select "Select Surrender Redeem Reaffirm Avoid Other" at bounding box center [825, 336] width 225 height 31
select select "2"
click option "Reaffirm" at bounding box center [0, 0] width 0 height 0
click at [735, 393] on label "Taxes" at bounding box center [748, 393] width 26 height 15
click at [741, 393] on input "Taxes" at bounding box center [746, 391] width 10 height 10
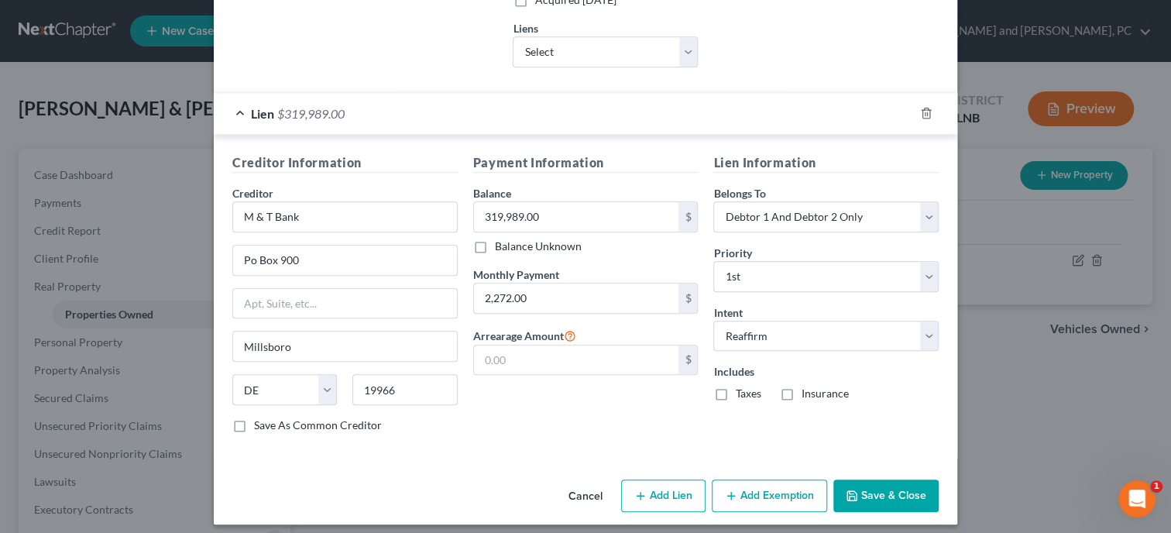
checkbox input "true"
click at [801, 391] on label "Insurance" at bounding box center [824, 393] width 47 height 15
click at [807, 391] on input "Insurance" at bounding box center [812, 391] width 10 height 10
checkbox input "true"
click at [771, 492] on button "Add Exemption" at bounding box center [769, 495] width 115 height 33
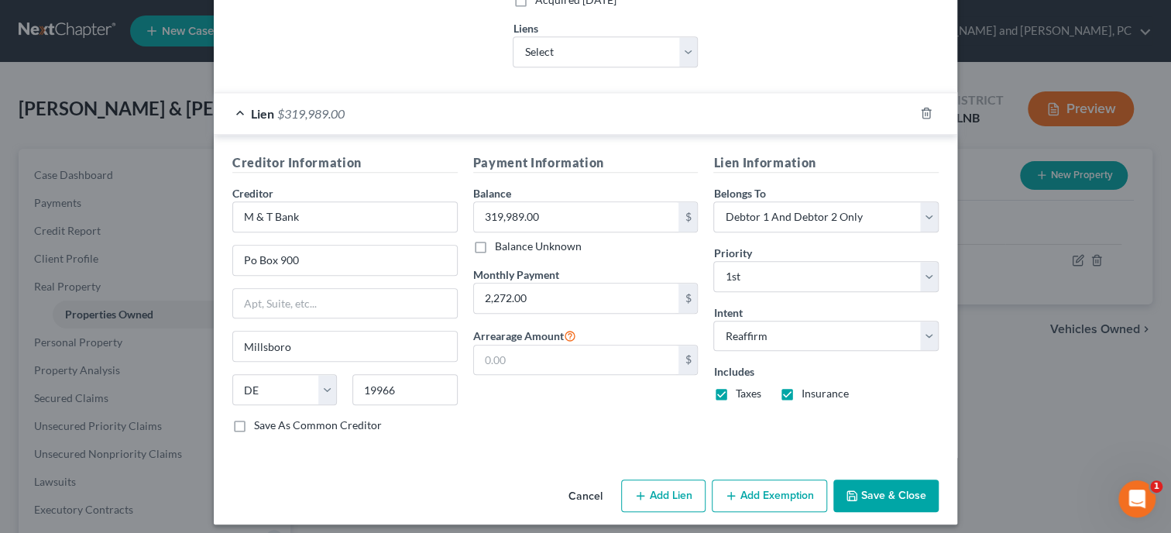
select select "2"
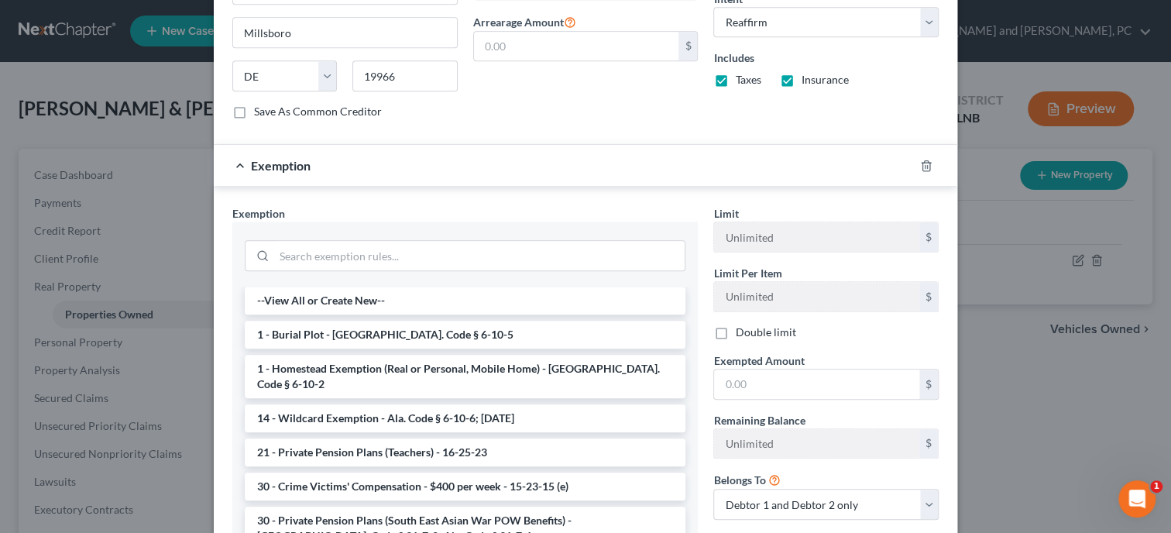
scroll to position [797, 0]
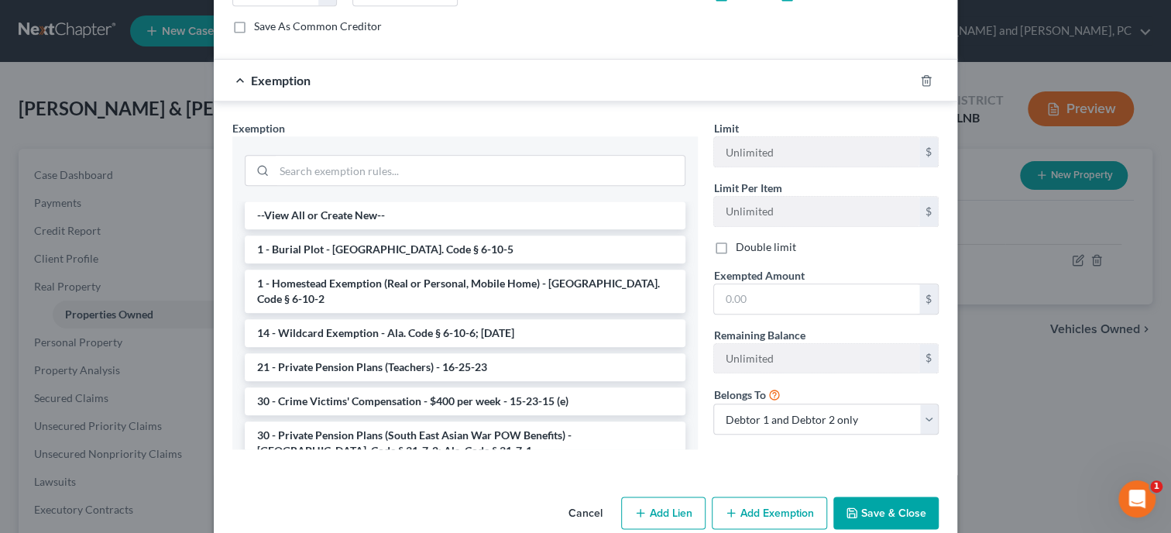
click at [735, 243] on label "Double limit" at bounding box center [765, 246] width 60 height 15
click at [741, 243] on input "Double limit" at bounding box center [746, 244] width 10 height 10
click at [350, 277] on li "1 - Homestead Exemption (Real or Personal, Mobile Home) - Ala. Code § 6-10-2" at bounding box center [465, 290] width 441 height 43
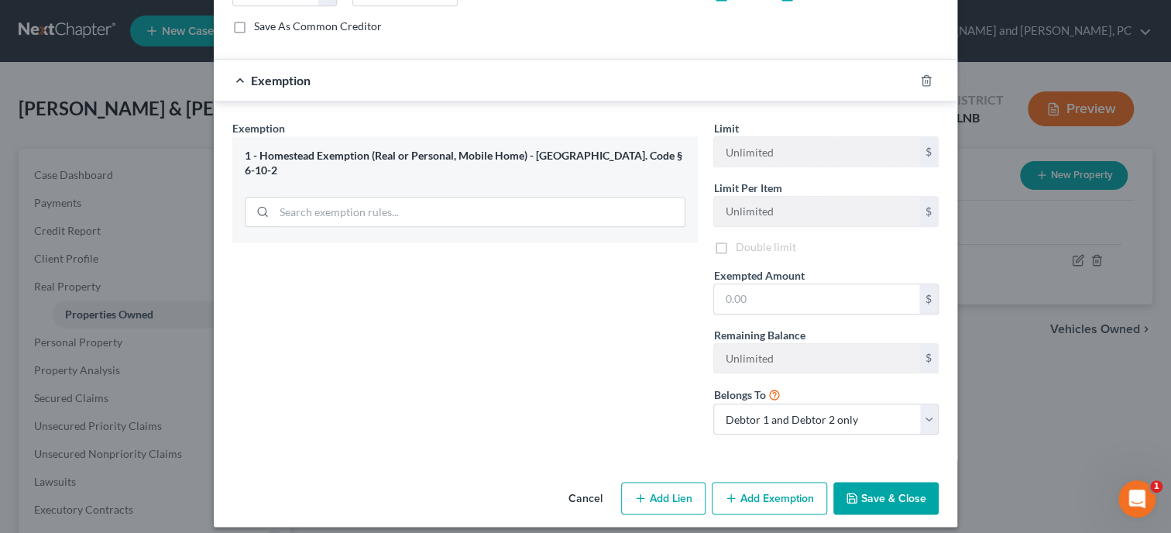
checkbox input "false"
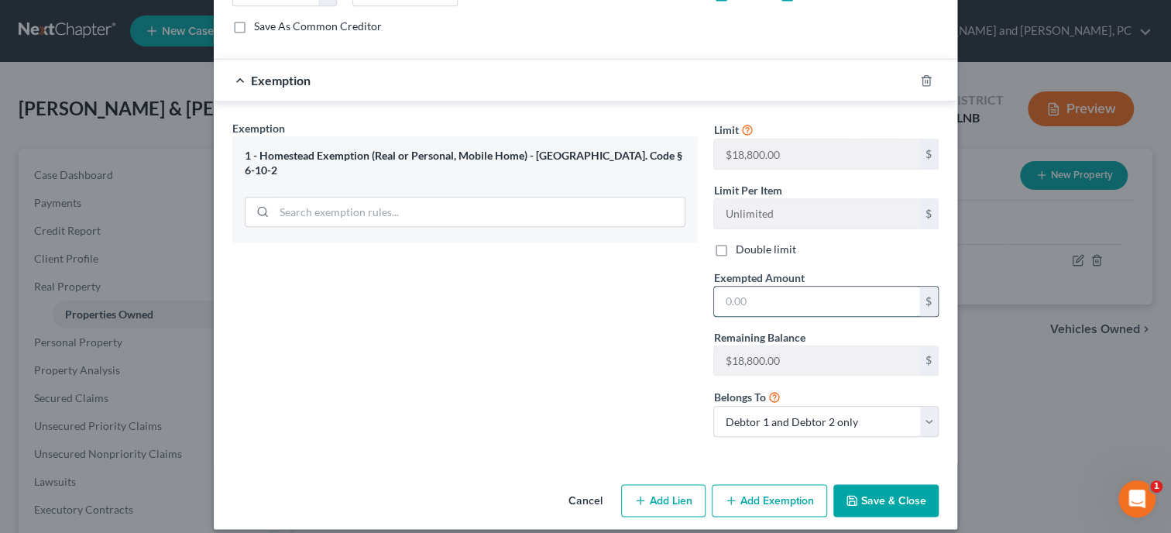
click at [752, 304] on input "text" at bounding box center [816, 300] width 205 height 29
type input "18,800.00"
click at [629, 340] on div "Exemption Set must be selected for CA. Exemption * 1 - Homestead Exemption (Rea…" at bounding box center [465, 284] width 481 height 329
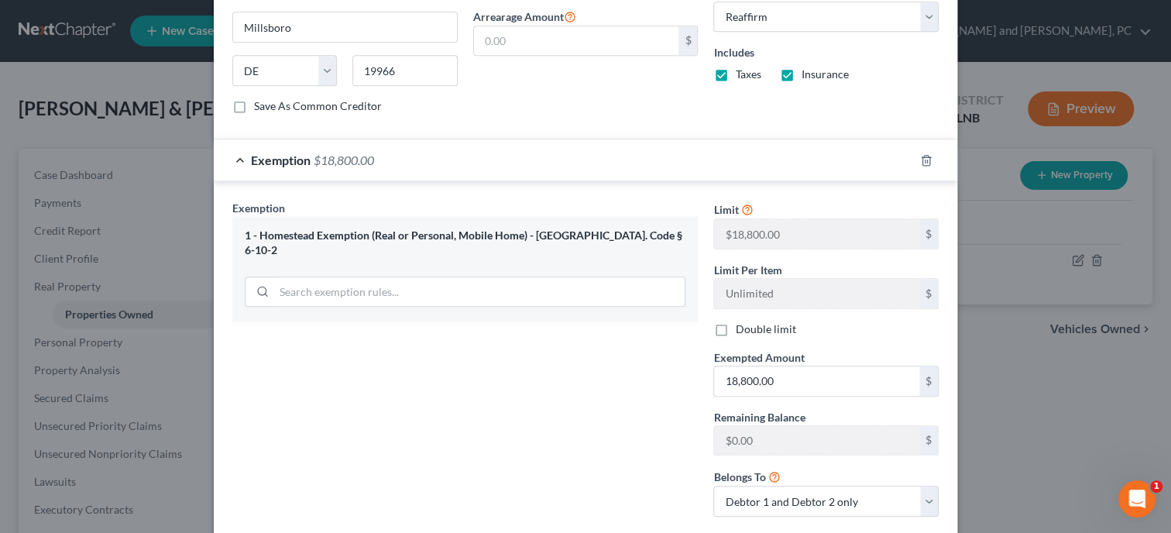
scroll to position [806, 0]
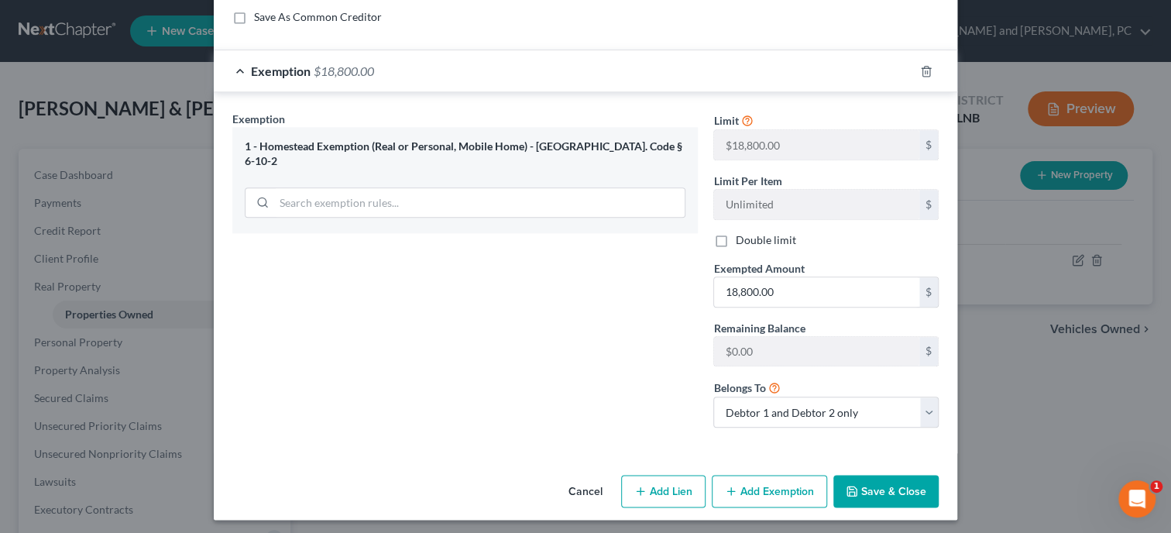
click at [857, 489] on icon "button" at bounding box center [852, 491] width 12 height 12
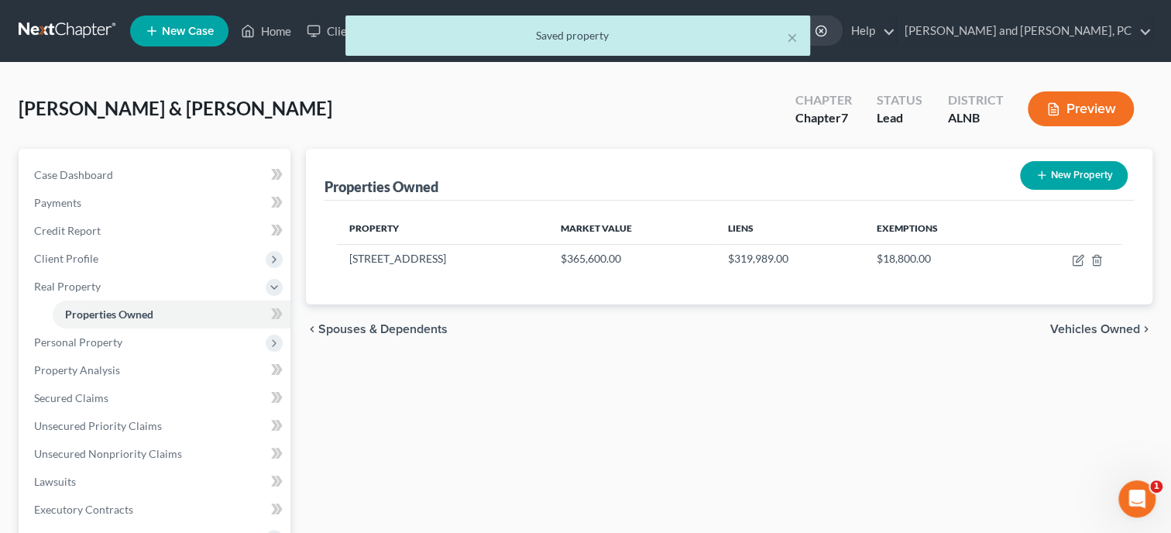
click at [857, 489] on div "Properties Owned New Property Property Market Value Liens Exemptions 424 Wildha…" at bounding box center [729, 484] width 862 height 671
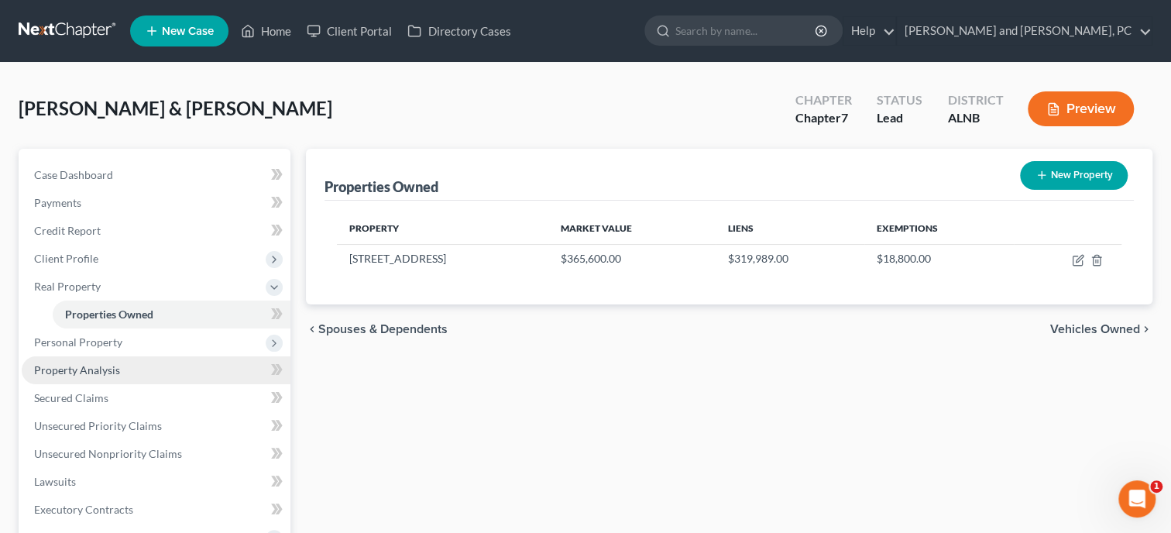
click at [91, 367] on span "Property Analysis" at bounding box center [77, 369] width 86 height 13
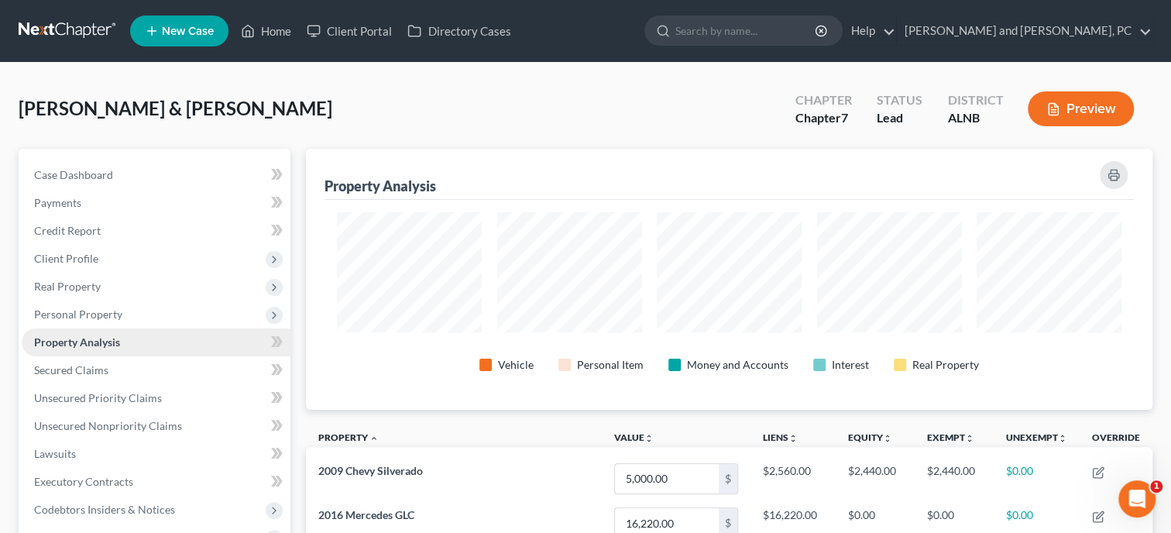
scroll to position [260, 846]
click at [85, 257] on span "Client Profile" at bounding box center [66, 258] width 64 height 13
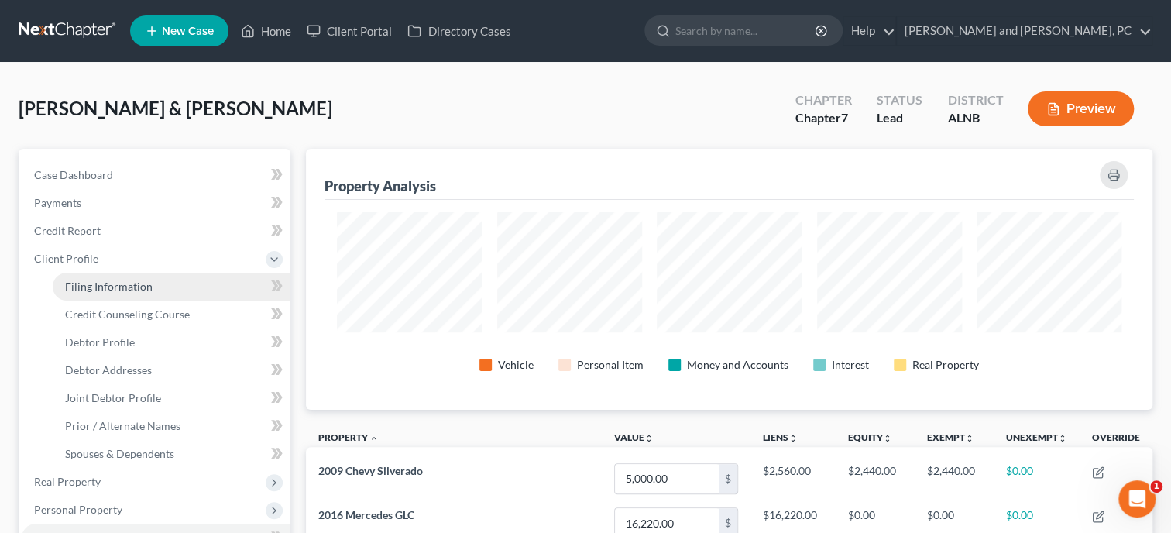
click at [91, 288] on span "Filing Information" at bounding box center [108, 286] width 87 height 13
select select "1"
select select "0"
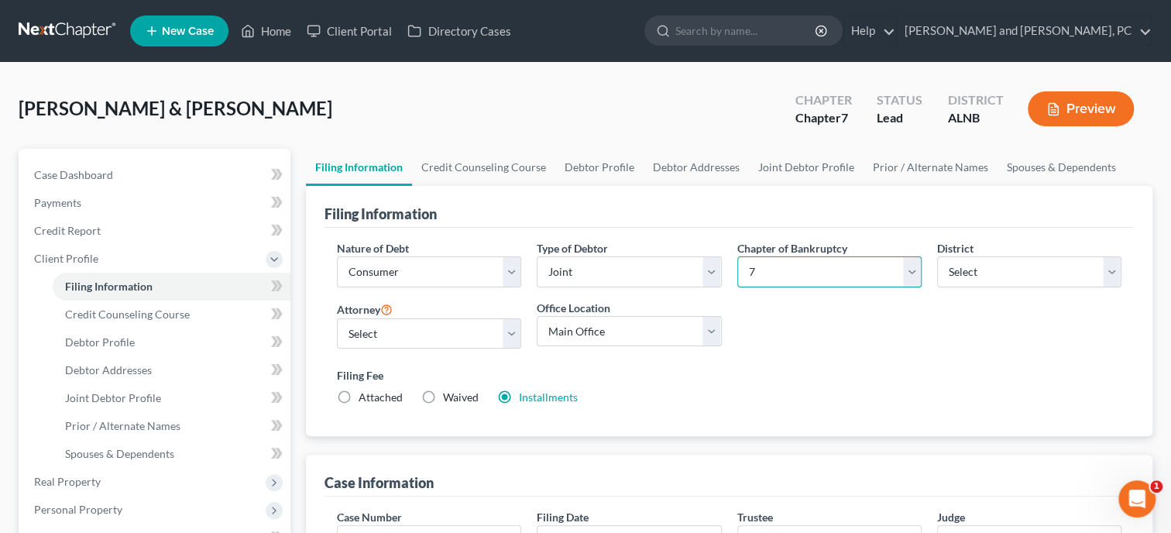
click at [737, 256] on select "Select 7 11 12 13" at bounding box center [829, 271] width 184 height 31
select select "3"
click option "13" at bounding box center [0, 0] width 0 height 0
click at [767, 361] on div "Filing Fee Attached Installments Installments" at bounding box center [729, 389] width 800 height 57
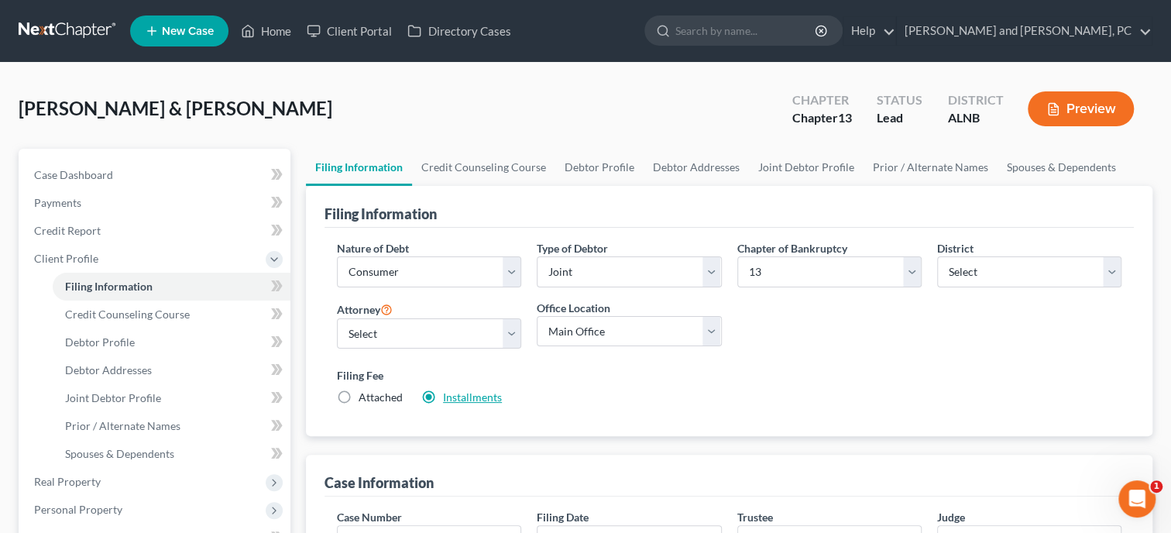
click at [467, 392] on link "Installments" at bounding box center [472, 396] width 59 height 13
type input "84.50"
radio input "true"
type input "84.50"
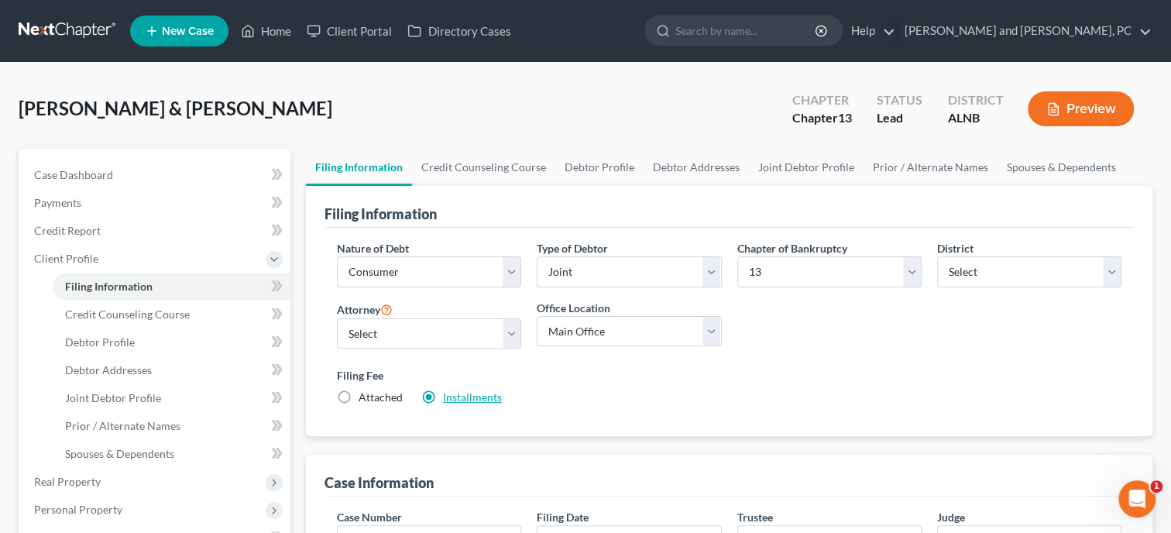
type input "84.50"
type input "09/10/2025"
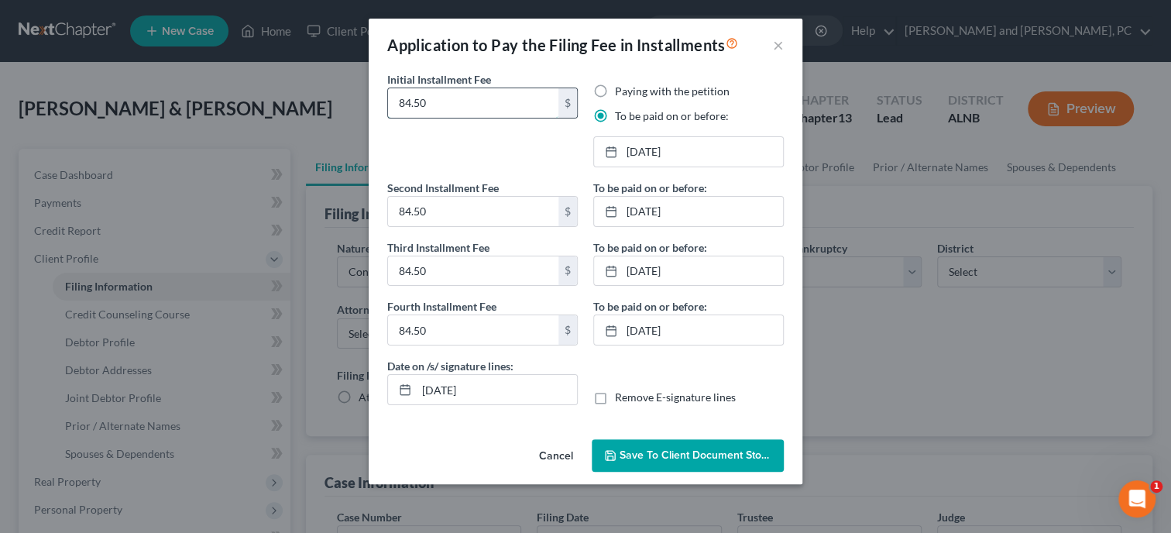
click at [431, 94] on input "84.50" at bounding box center [473, 102] width 170 height 29
drag, startPoint x: 431, startPoint y: 94, endPoint x: 379, endPoint y: 93, distance: 52.7
click at [388, 93] on input "84.50" at bounding box center [473, 102] width 170 height 29
type input "78.25"
drag, startPoint x: 437, startPoint y: 214, endPoint x: 471, endPoint y: 225, distance: 35.0
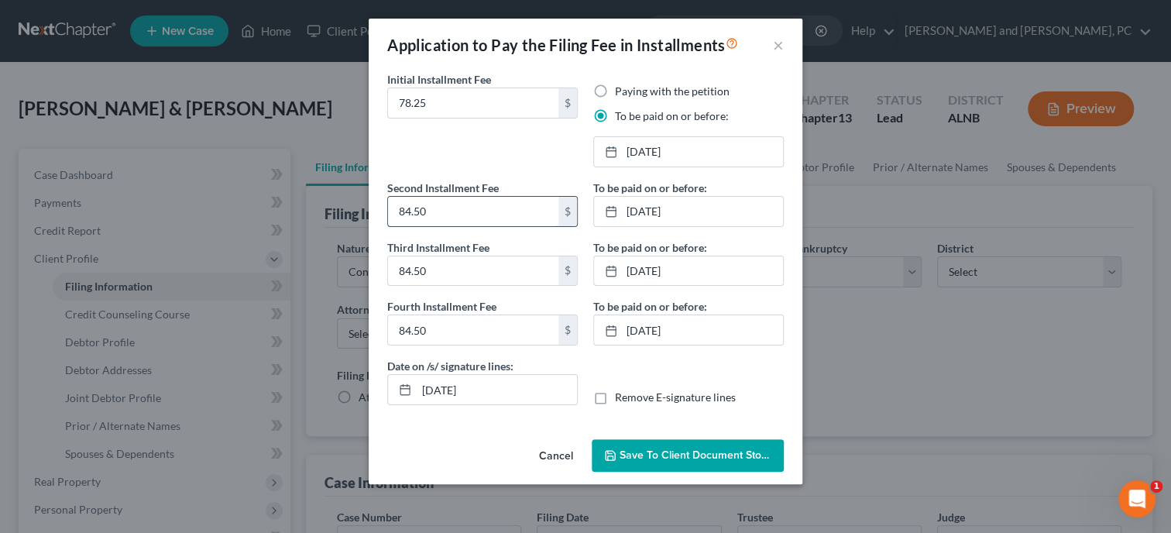
click at [465, 225] on input "84.50" at bounding box center [473, 211] width 170 height 29
type input "78.25"
click at [494, 275] on input "84.50" at bounding box center [473, 270] width 170 height 29
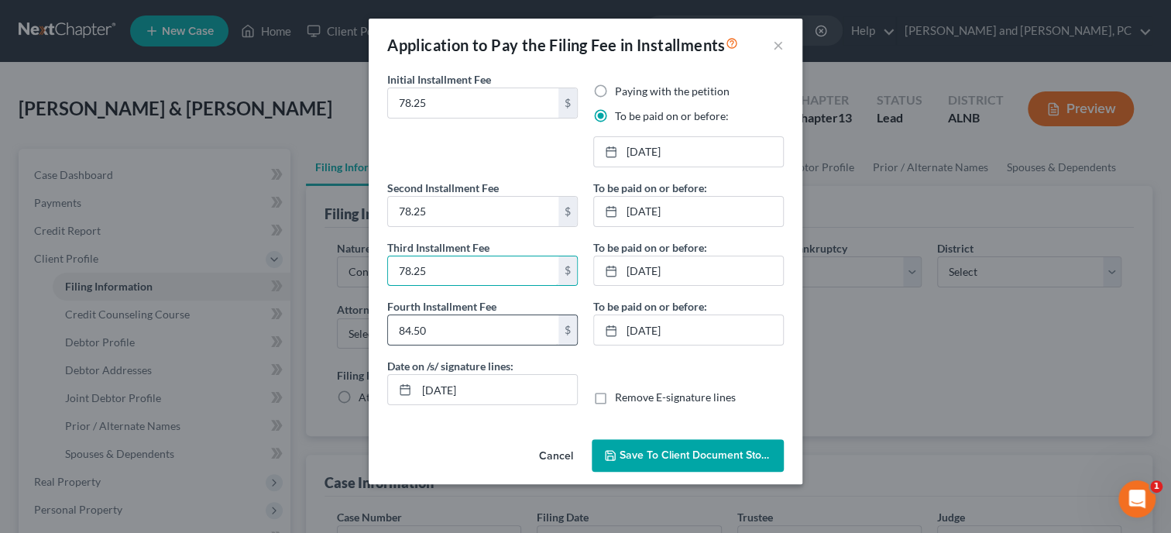
type input "78.25"
click at [494, 328] on input "84.50" at bounding box center [473, 329] width 170 height 29
type input "78.25"
click at [658, 447] on button "Save to Client Document Storage" at bounding box center [688, 455] width 192 height 33
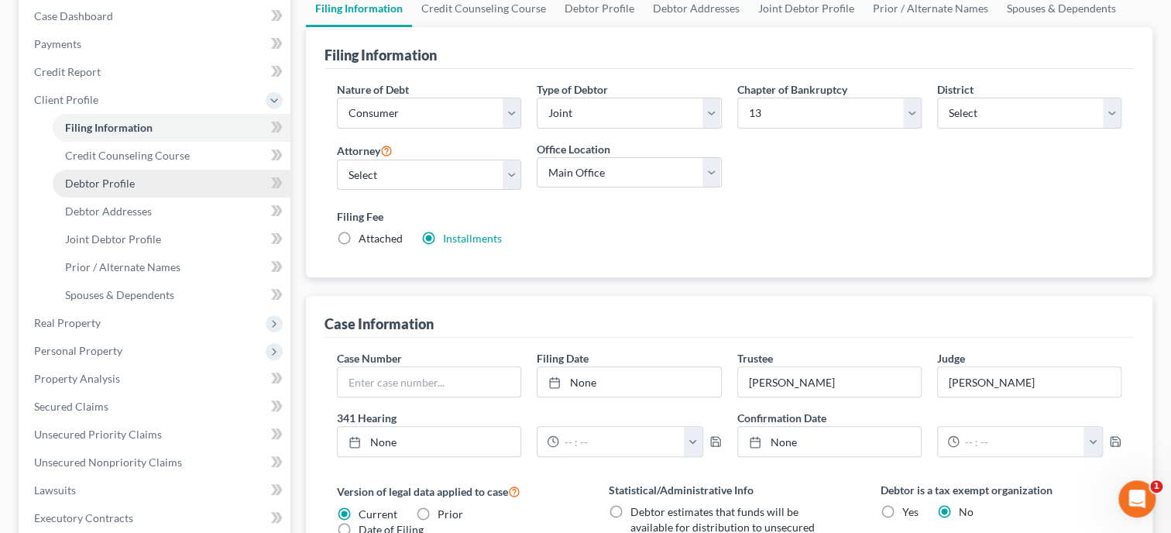
scroll to position [238, 0]
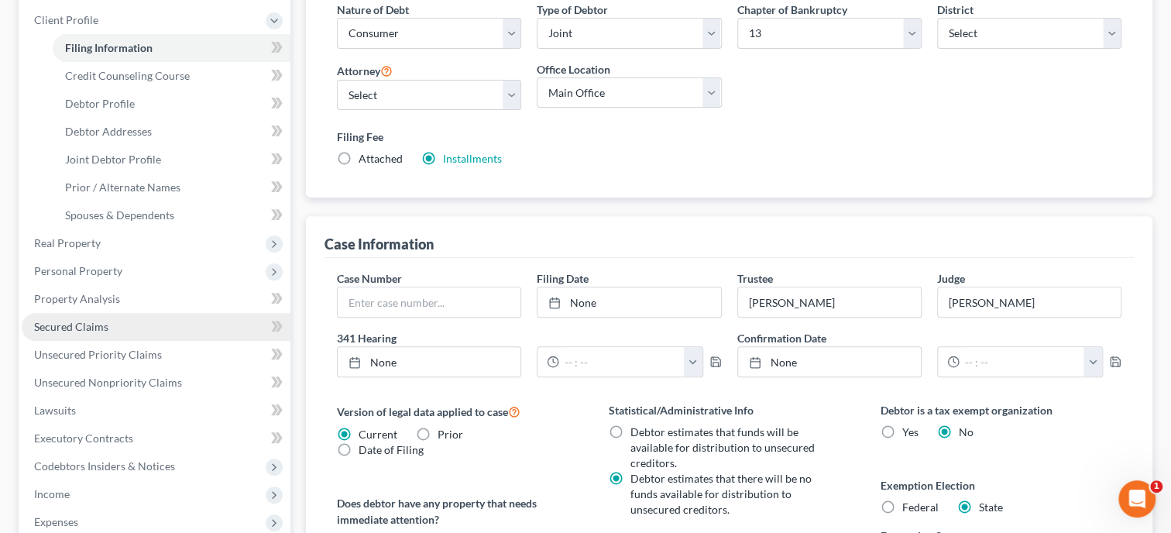
click at [110, 331] on link "Secured Claims" at bounding box center [156, 327] width 269 height 28
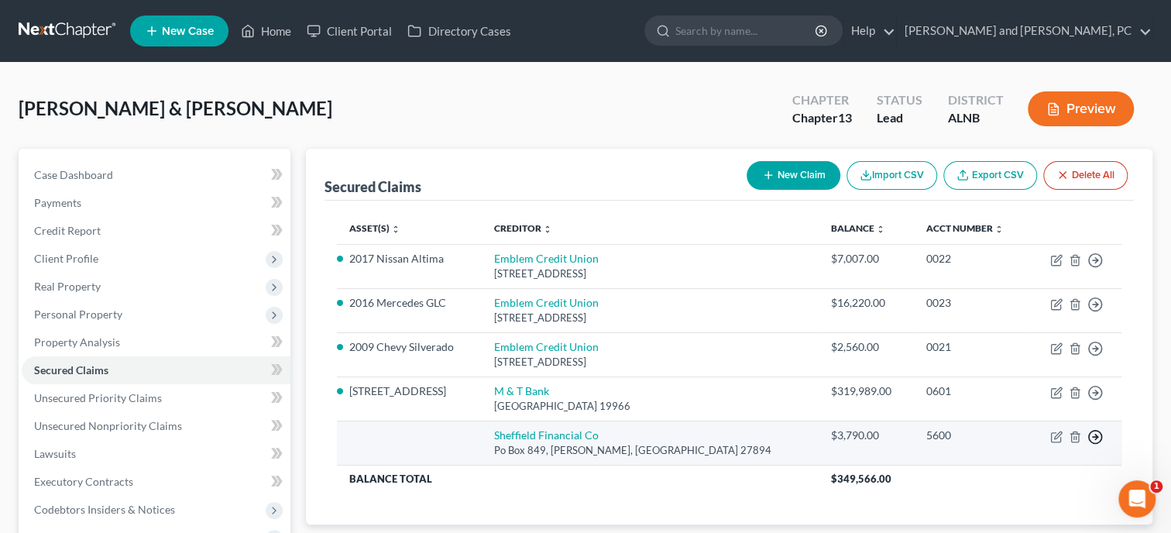
click at [1099, 434] on icon "button" at bounding box center [1094, 436] width 15 height 15
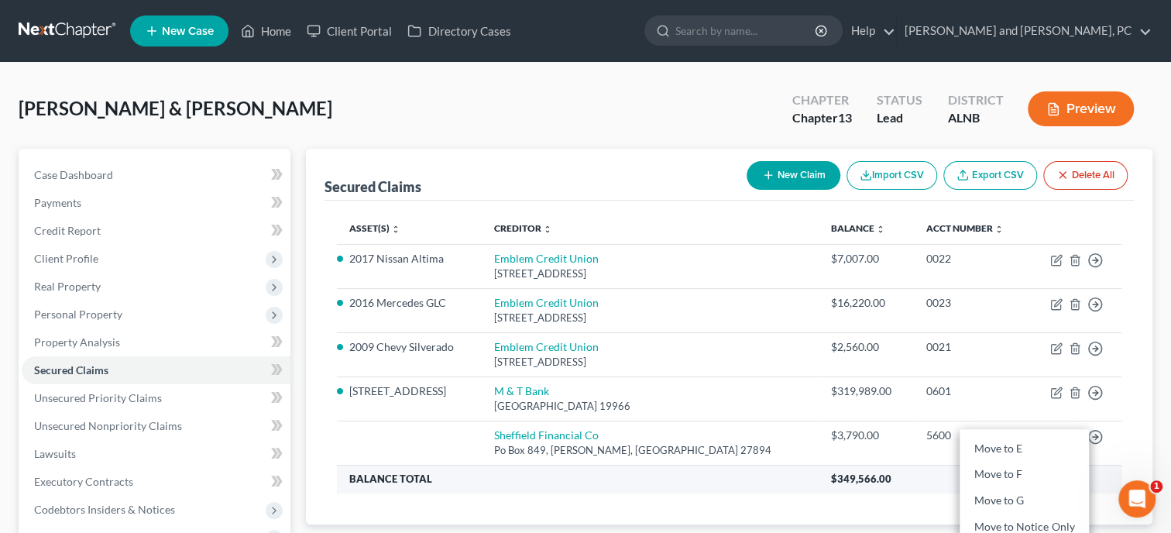
click at [948, 489] on th "$349,566.00" at bounding box center [969, 479] width 303 height 28
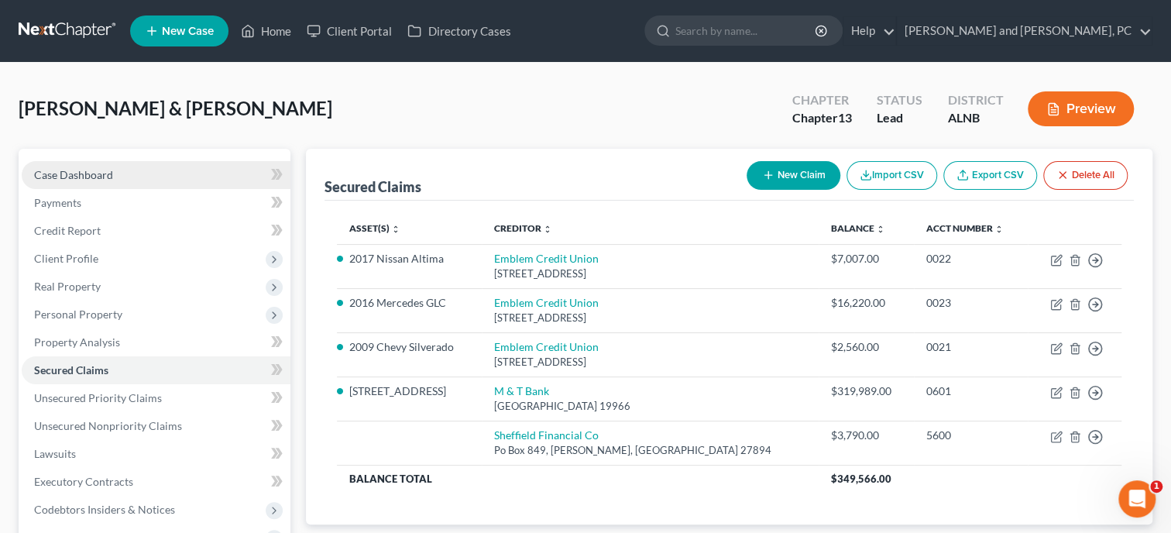
click at [73, 177] on span "Case Dashboard" at bounding box center [73, 174] width 79 height 13
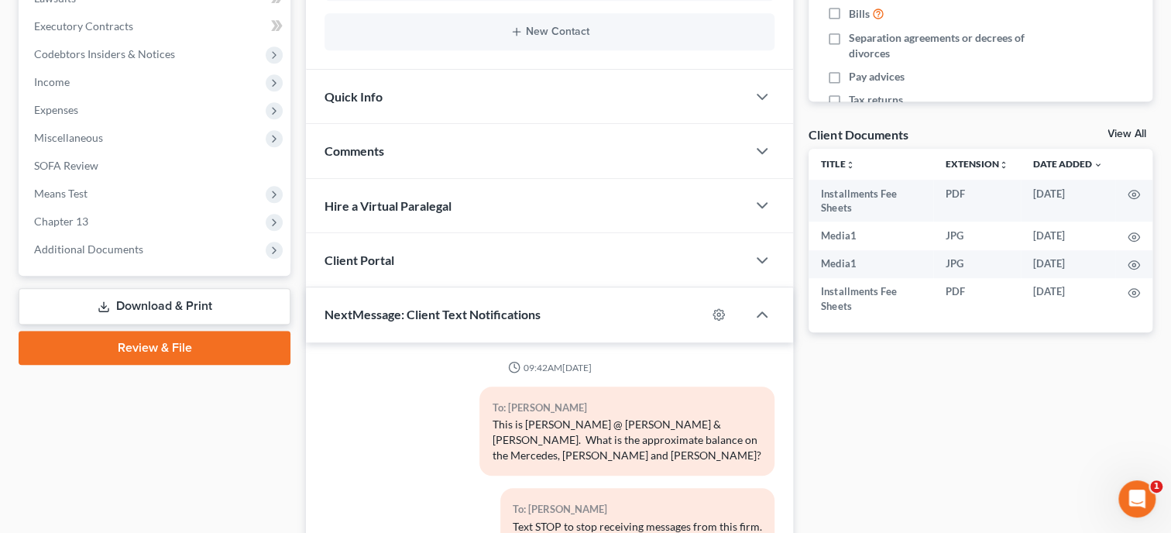
scroll to position [668, 0]
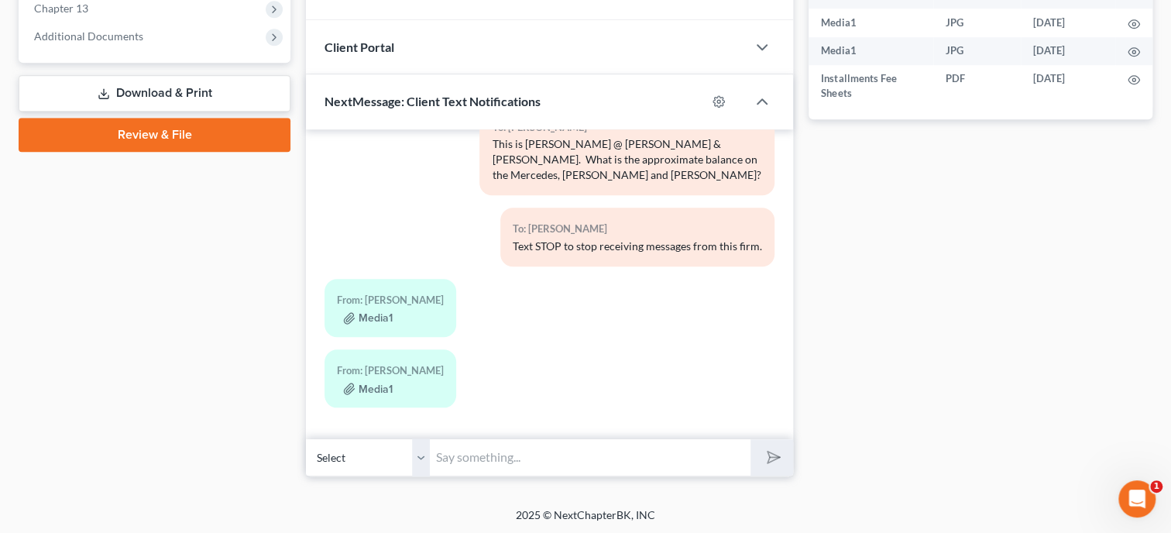
click at [497, 472] on input "text" at bounding box center [590, 457] width 321 height 38
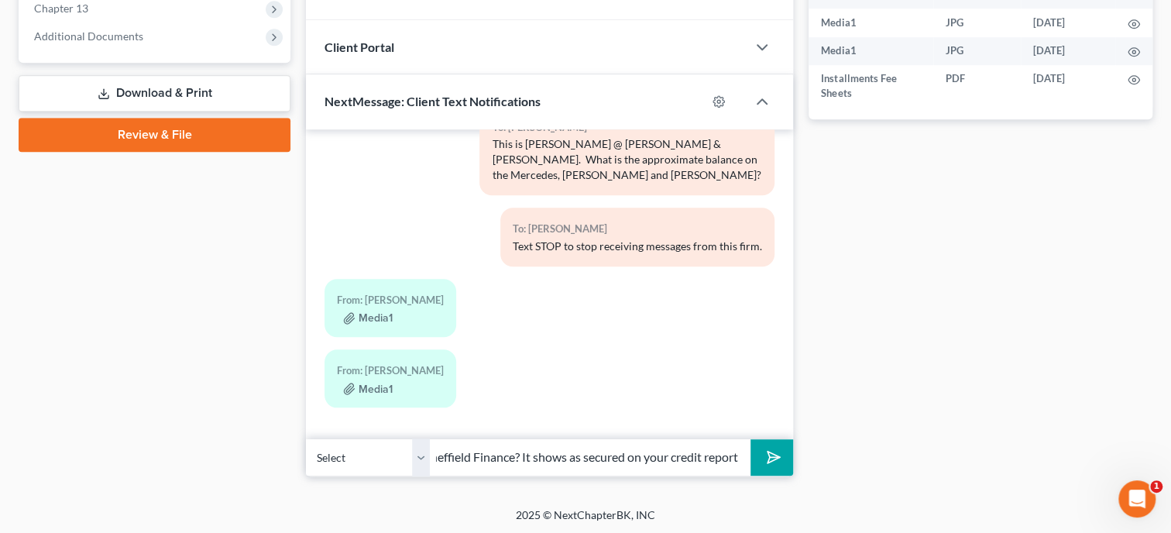
scroll to position [0, 190]
type input "Thanks, What do you have with Sheffield Finance? It shows as secured on your cr…"
click at [750, 439] on button "submit" at bounding box center [771, 457] width 43 height 36
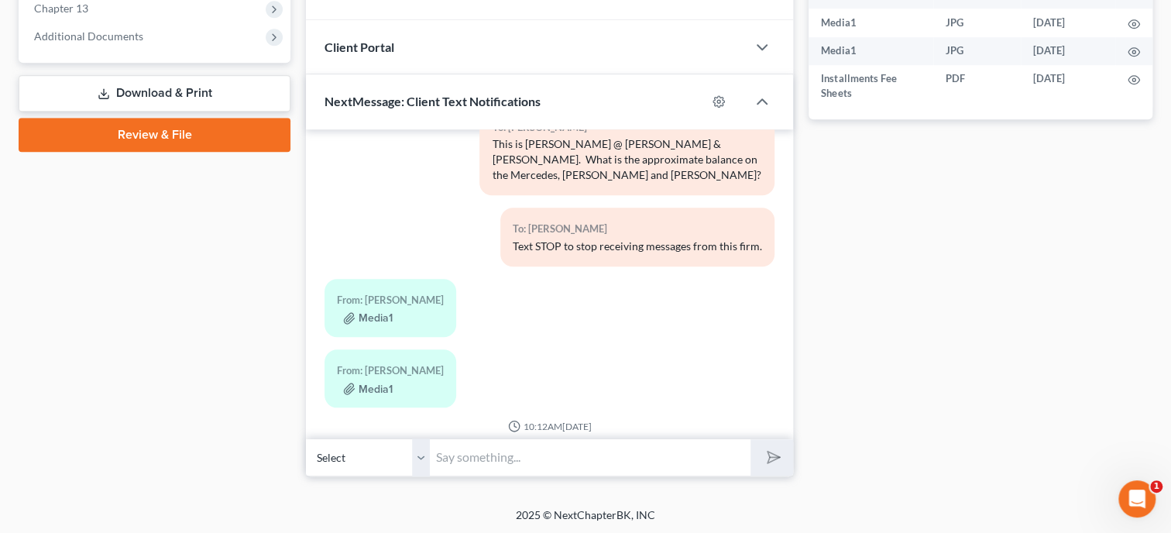
scroll to position [179, 0]
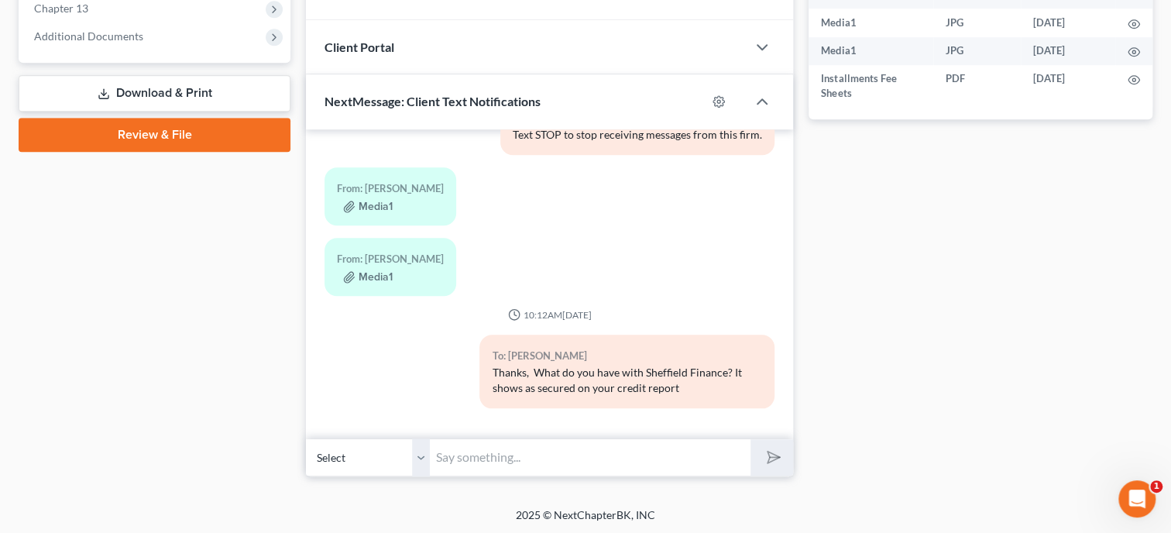
click at [522, 440] on input "text" at bounding box center [590, 457] width 321 height 38
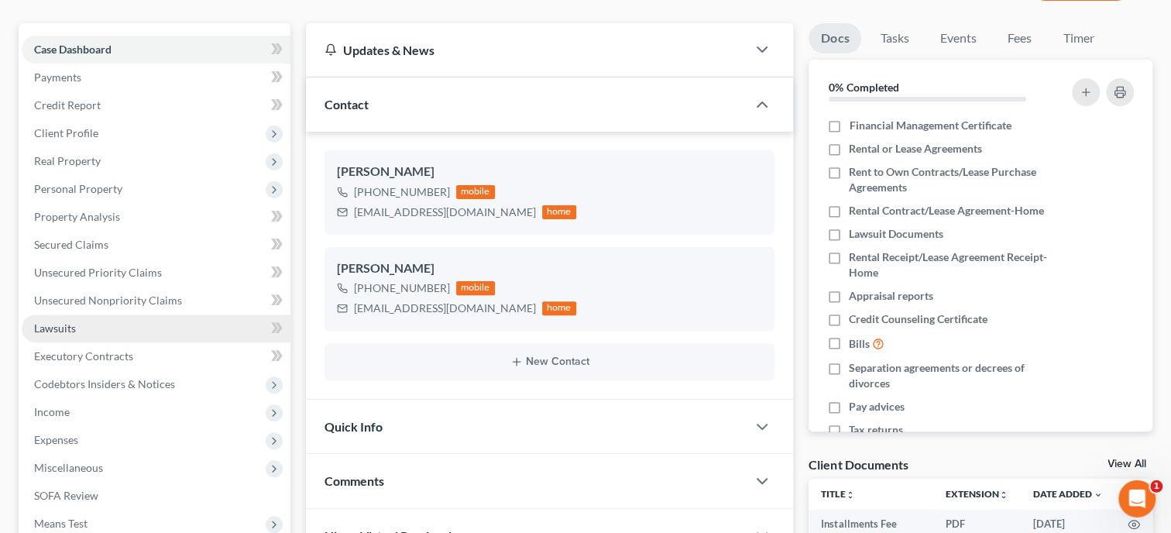
scroll to position [110, 0]
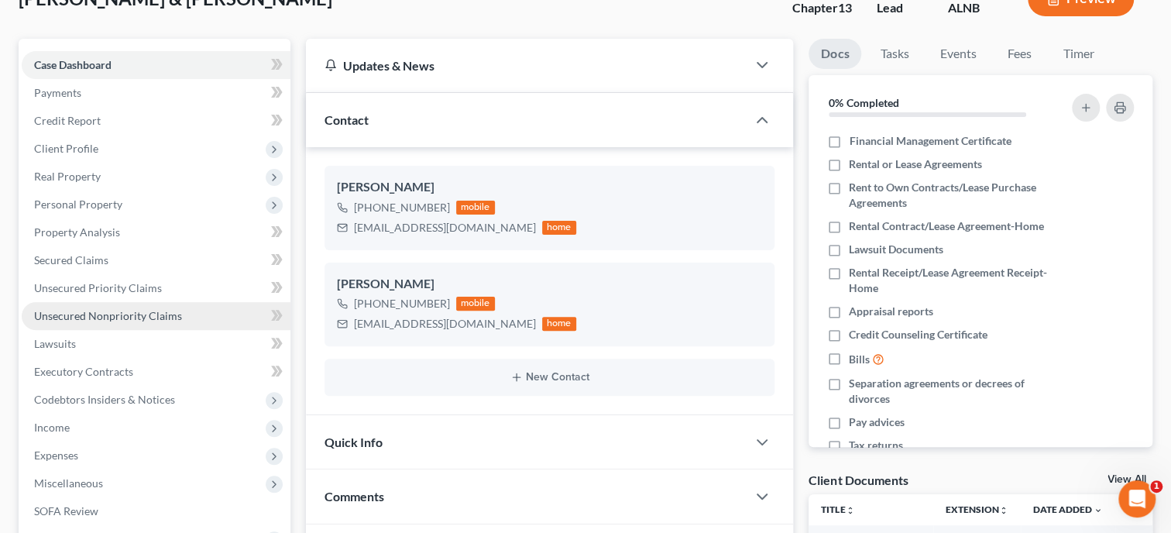
click at [115, 313] on span "Unsecured Nonpriority Claims" at bounding box center [108, 315] width 148 height 13
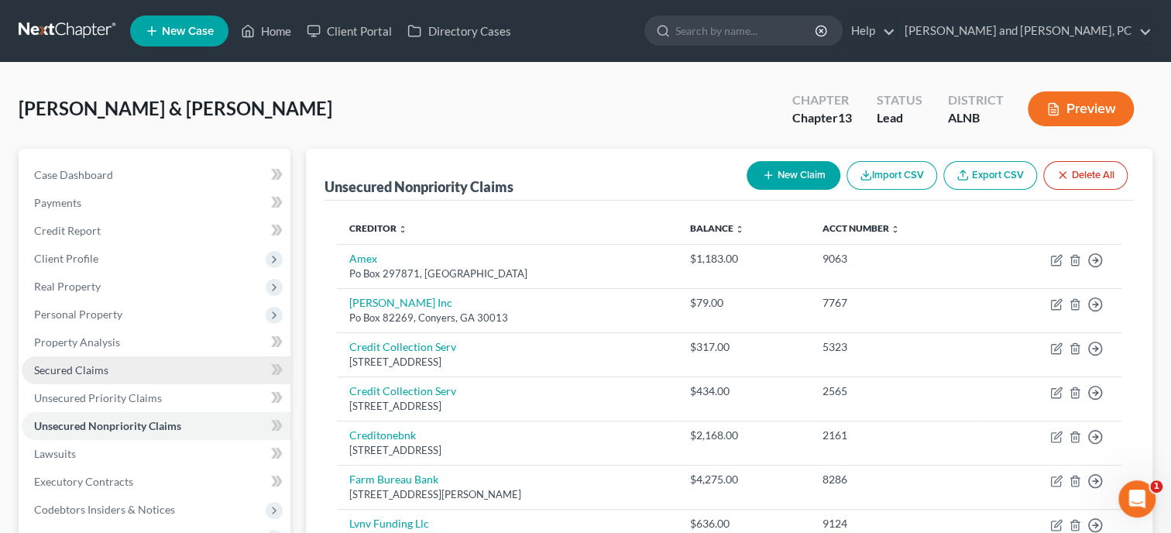
click at [106, 364] on span "Secured Claims" at bounding box center [71, 369] width 74 height 13
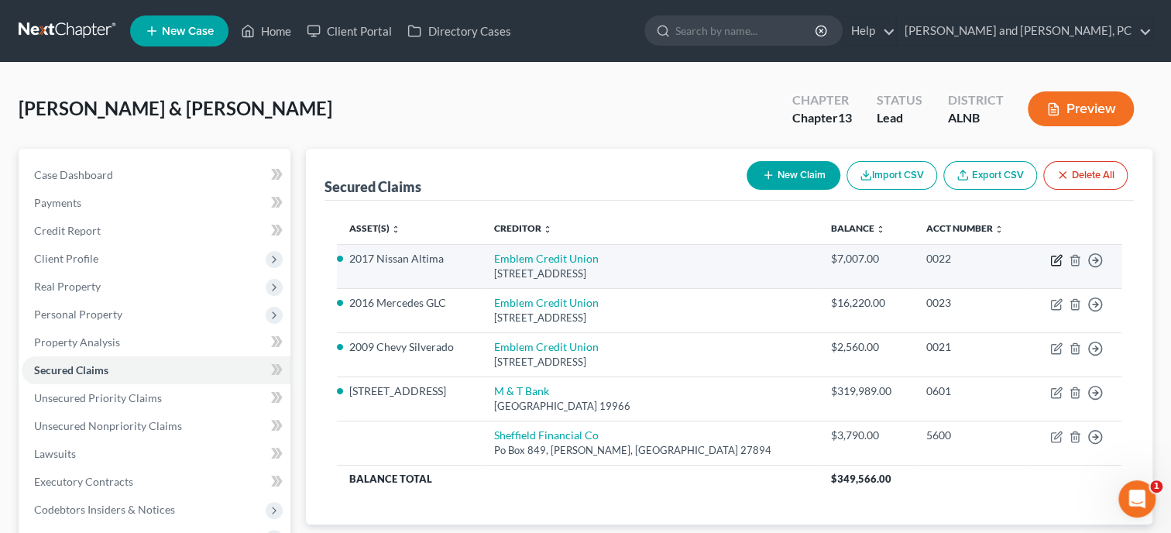
click at [1054, 260] on icon "button" at bounding box center [1057, 258] width 7 height 7
select select "0"
select select "2"
select select "1"
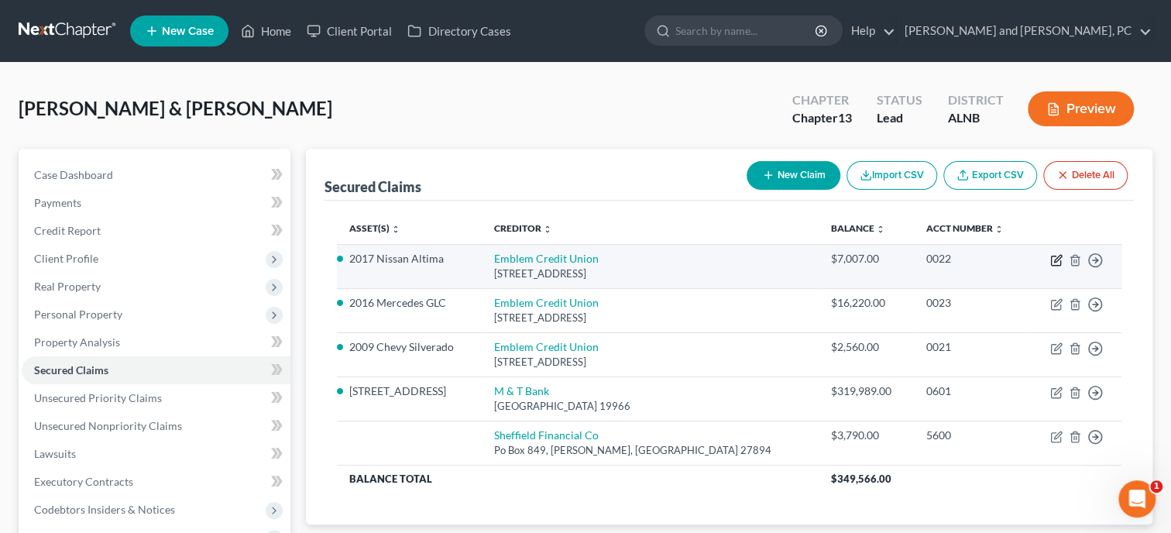
select select "0"
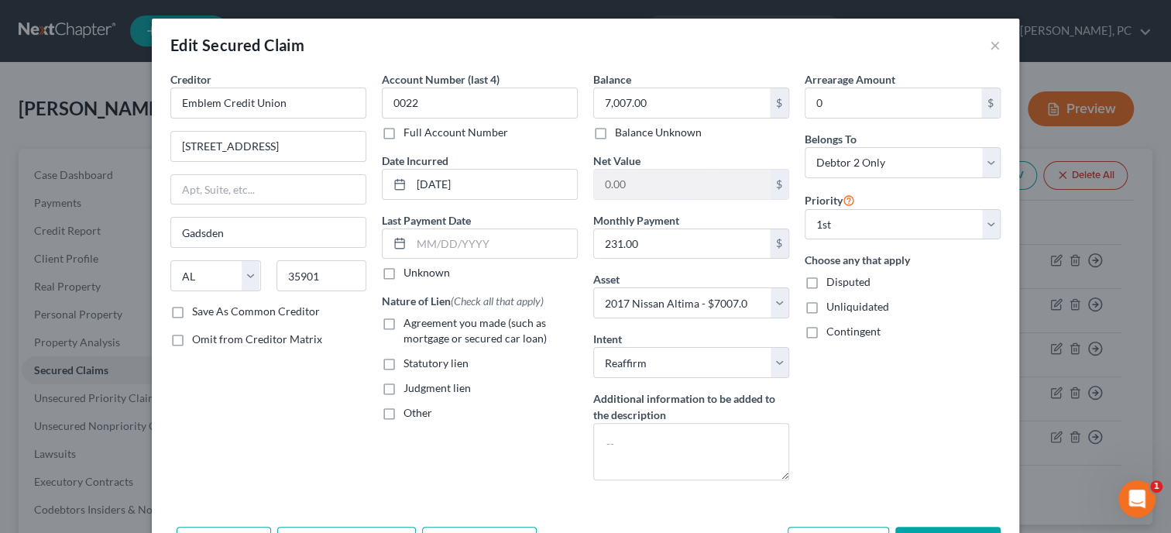
click at [403, 322] on label "Agreement you made (such as mortgage or secured car loan)" at bounding box center [490, 330] width 174 height 31
click at [410, 322] on input "Agreement you made (such as mortgage or secured car loan)" at bounding box center [415, 320] width 10 height 10
checkbox input "true"
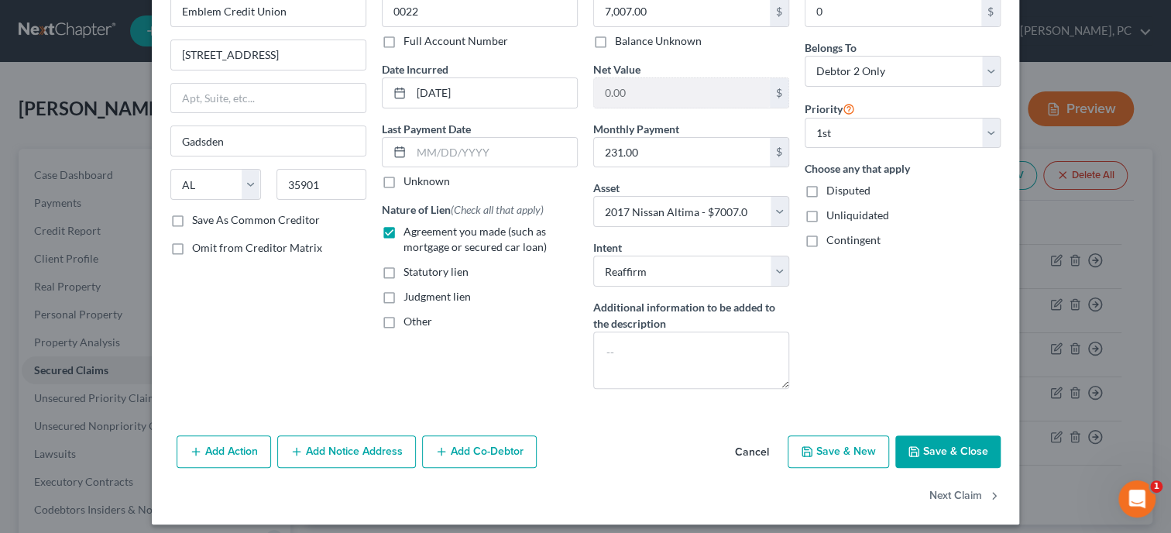
scroll to position [100, 0]
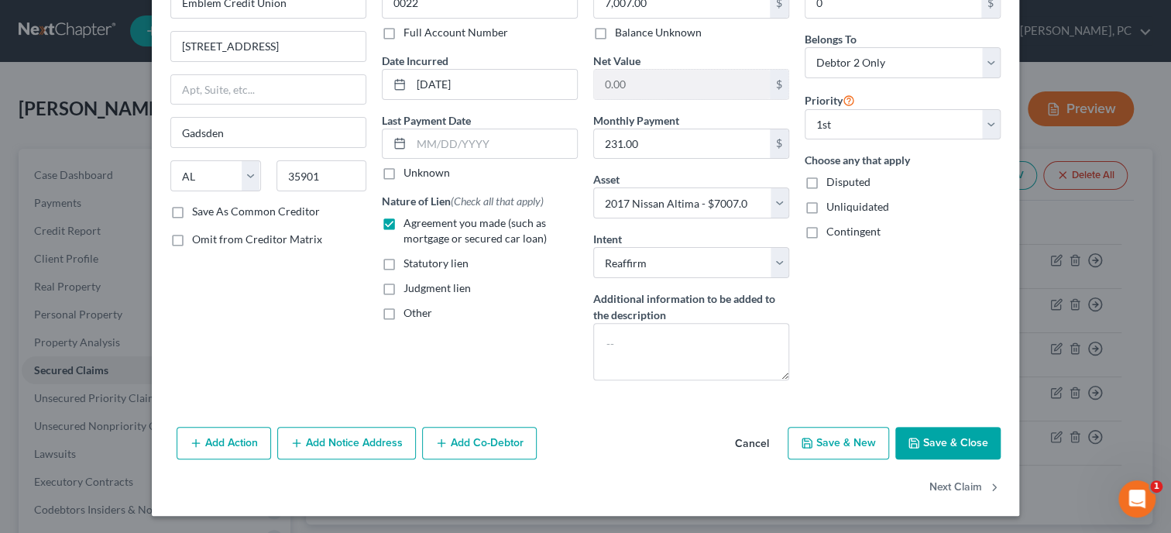
click at [941, 437] on button "Save & Close" at bounding box center [947, 443] width 105 height 33
select select
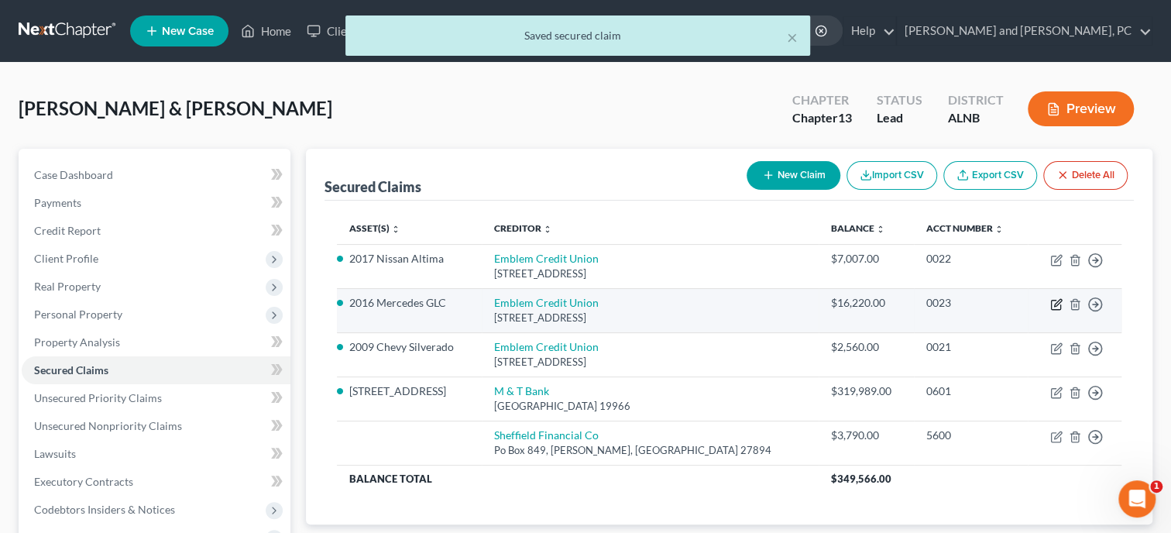
click at [1056, 305] on icon "button" at bounding box center [1057, 302] width 7 height 7
select select "0"
select select "11"
select select "2"
select select "1"
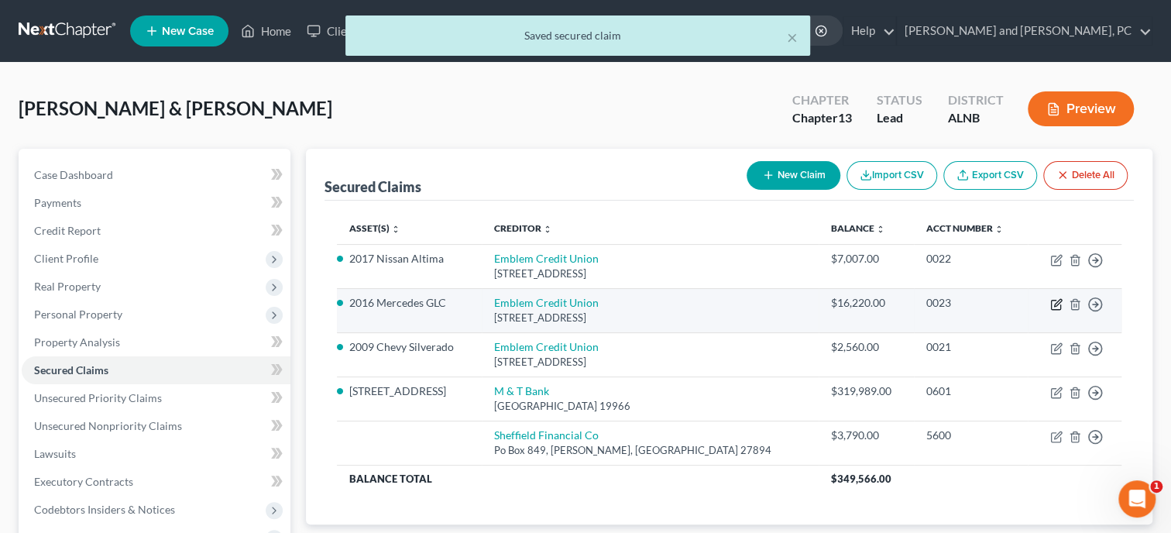
select select "0"
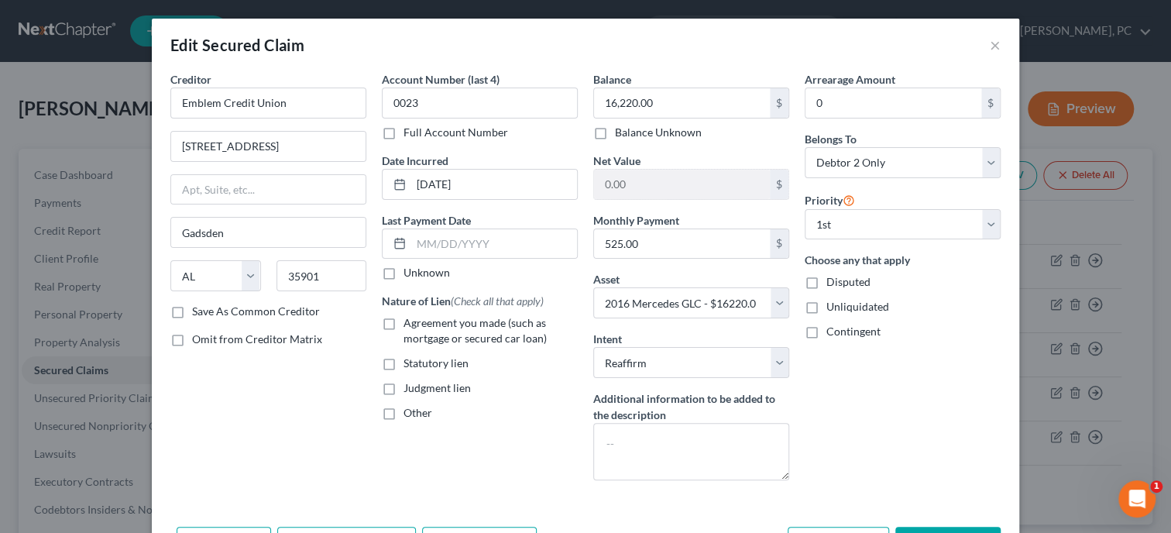
click at [403, 326] on label "Agreement you made (such as mortgage or secured car loan)" at bounding box center [490, 330] width 174 height 31
click at [410, 325] on input "Agreement you made (such as mortgage or secured car loan)" at bounding box center [415, 320] width 10 height 10
checkbox input "true"
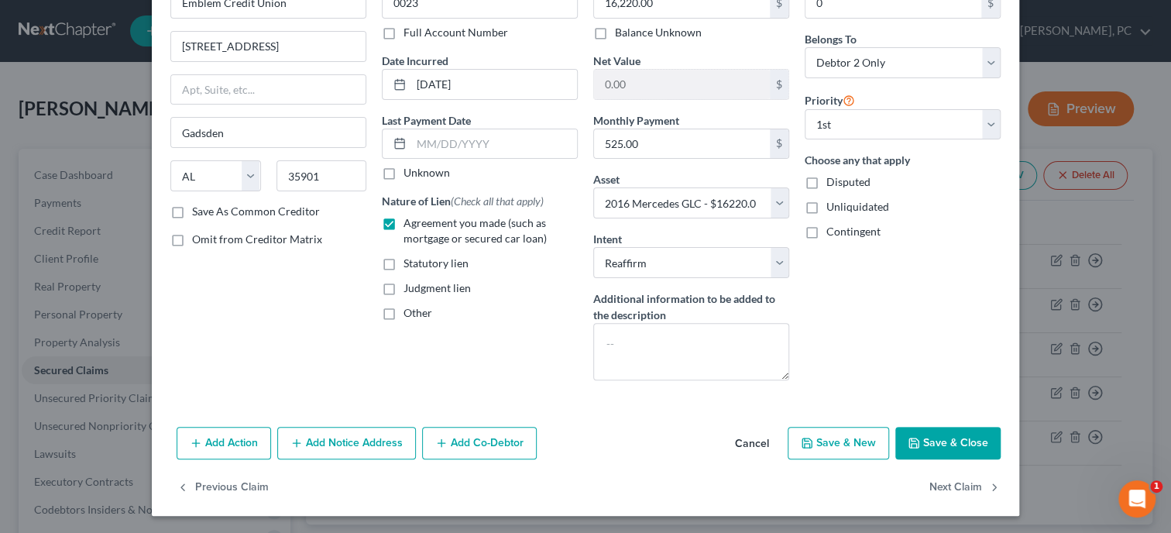
click at [938, 442] on button "Save & Close" at bounding box center [947, 443] width 105 height 33
select select
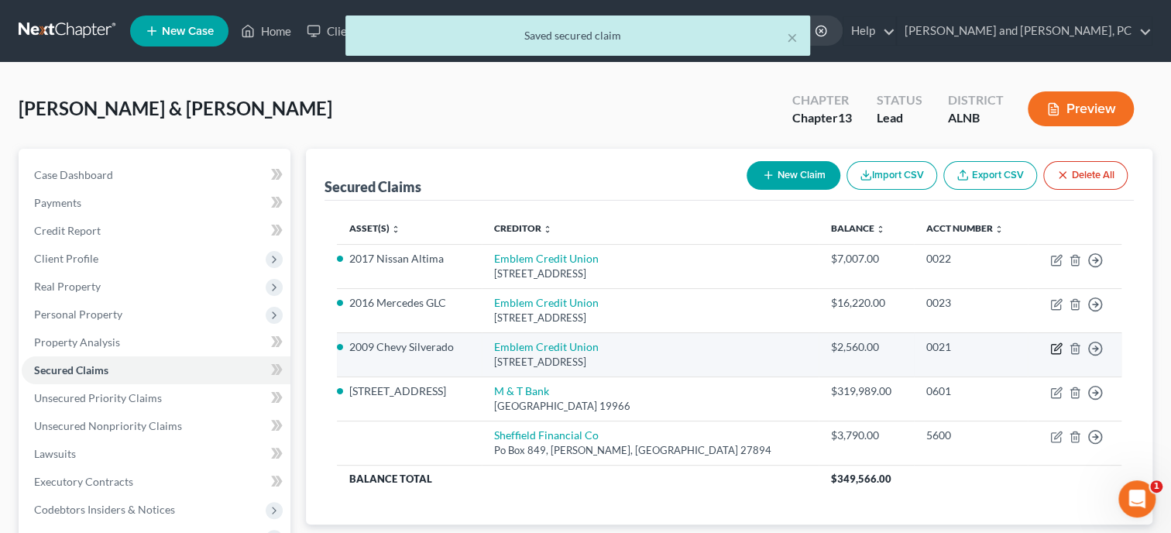
click at [1055, 350] on icon "button" at bounding box center [1056, 348] width 12 height 12
select select "0"
select select "6"
select select "2"
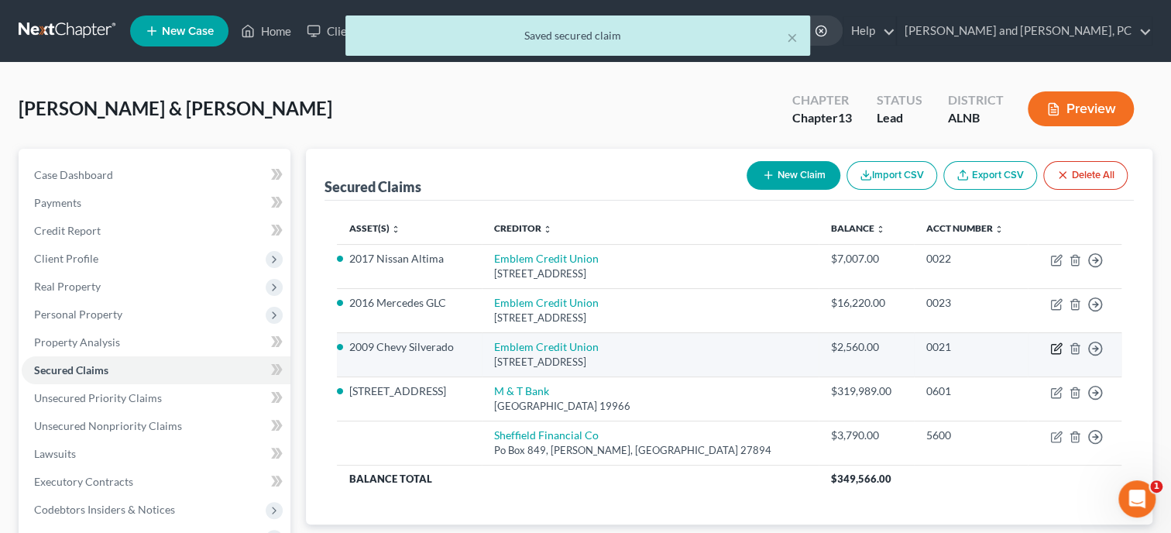
select select "0"
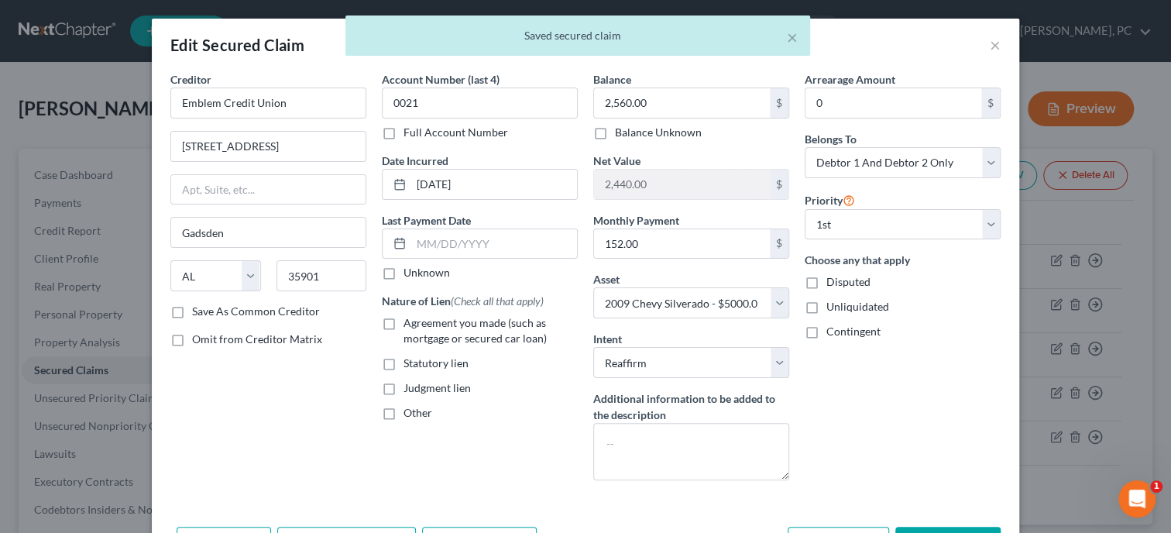
click at [403, 321] on label "Agreement you made (such as mortgage or secured car loan)" at bounding box center [490, 330] width 174 height 31
click at [410, 321] on input "Agreement you made (such as mortgage or secured car loan)" at bounding box center [415, 320] width 10 height 10
checkbox input "true"
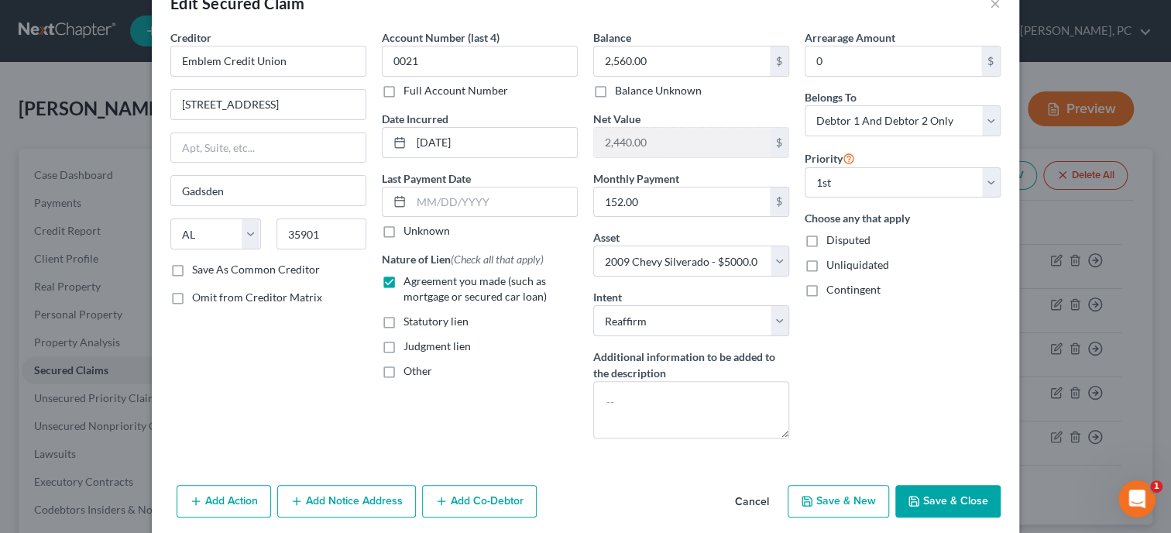
scroll to position [79, 0]
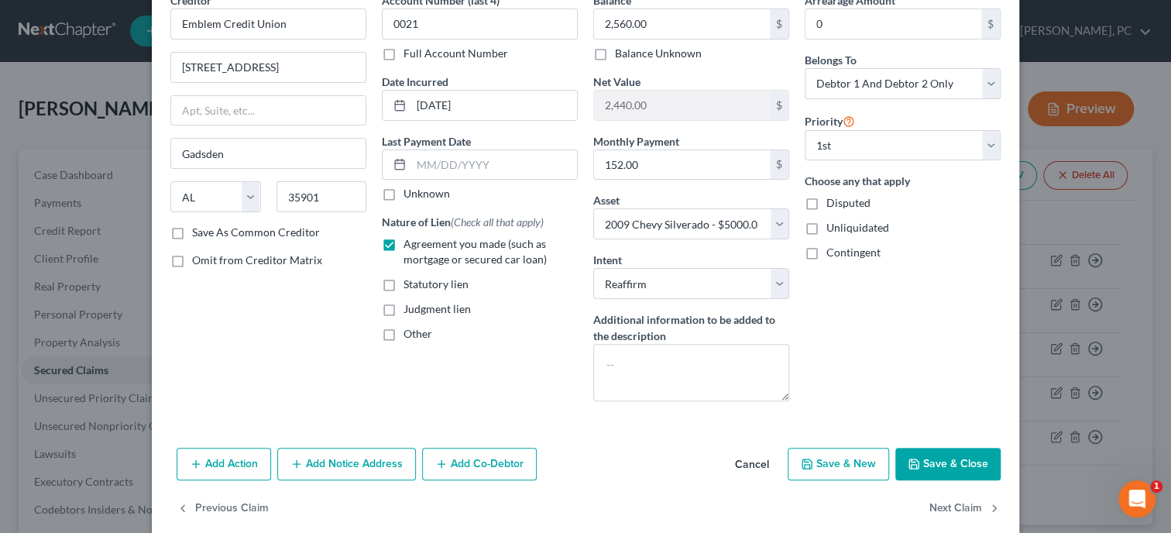
click at [979, 462] on button "Save & Close" at bounding box center [947, 464] width 105 height 33
select select
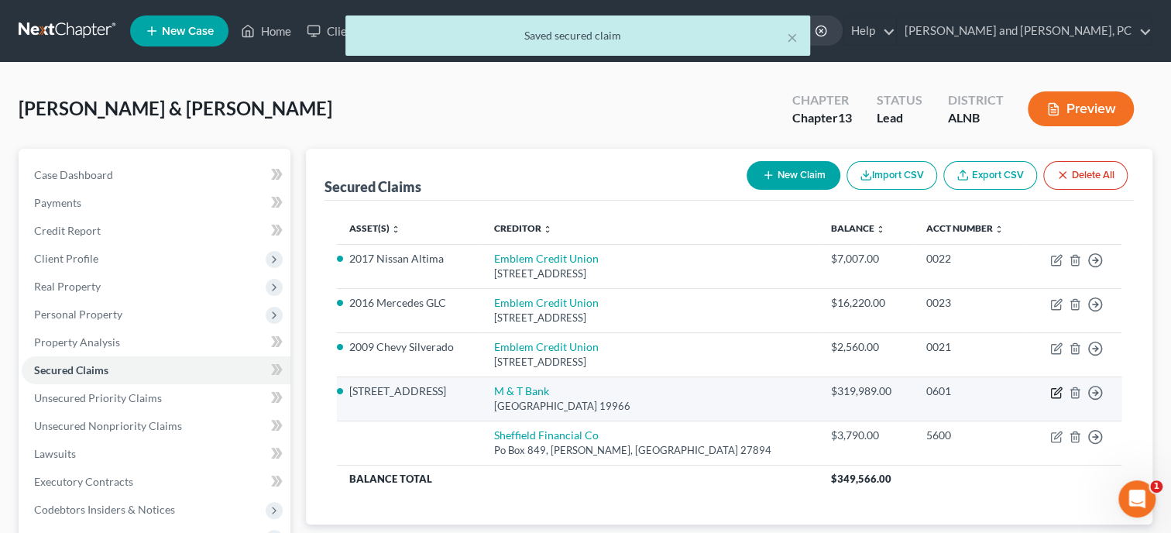
click at [1055, 389] on icon "button" at bounding box center [1057, 390] width 7 height 7
select select "7"
select select "2"
select select "0"
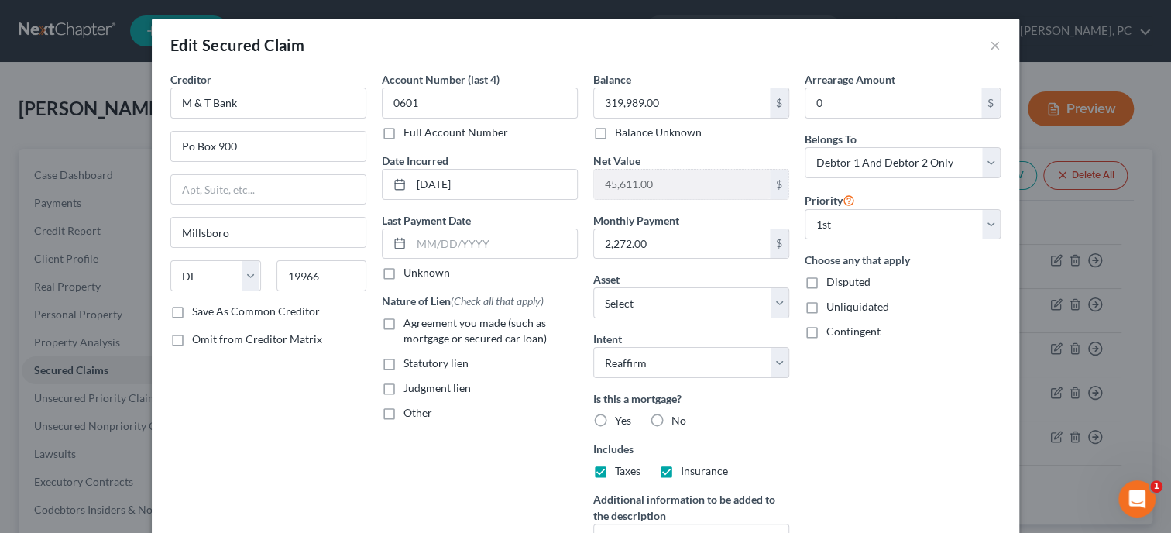
click at [403, 319] on label "Agreement you made (such as mortgage or secured car loan)" at bounding box center [490, 330] width 174 height 31
click at [410, 319] on input "Agreement you made (such as mortgage or secured car loan)" at bounding box center [415, 320] width 10 height 10
checkbox input "true"
click at [615, 419] on label "Yes" at bounding box center [623, 420] width 16 height 15
click at [621, 419] on input "Yes" at bounding box center [626, 418] width 10 height 10
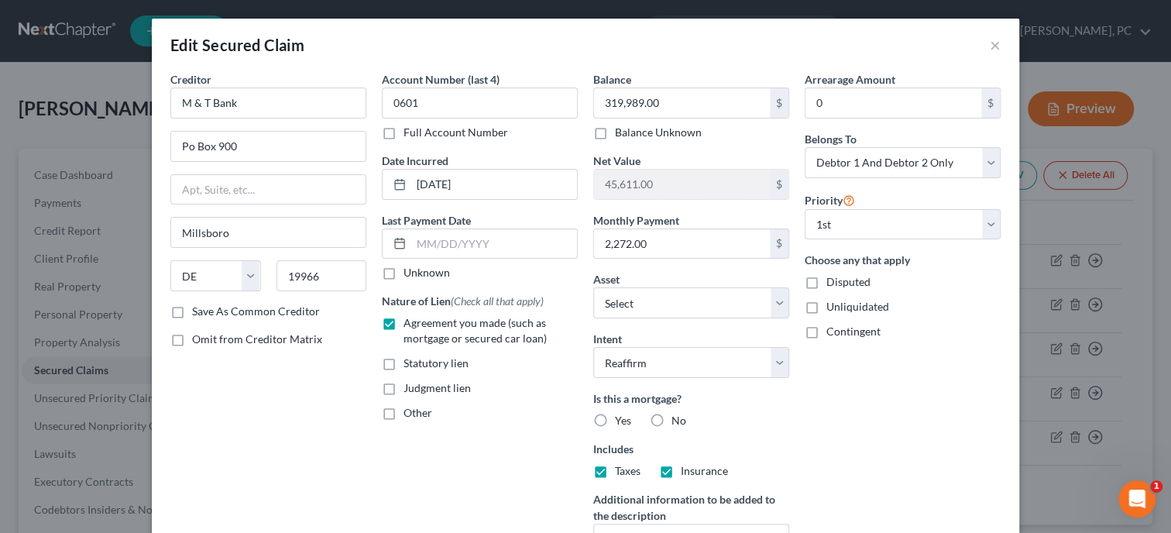
radio input "true"
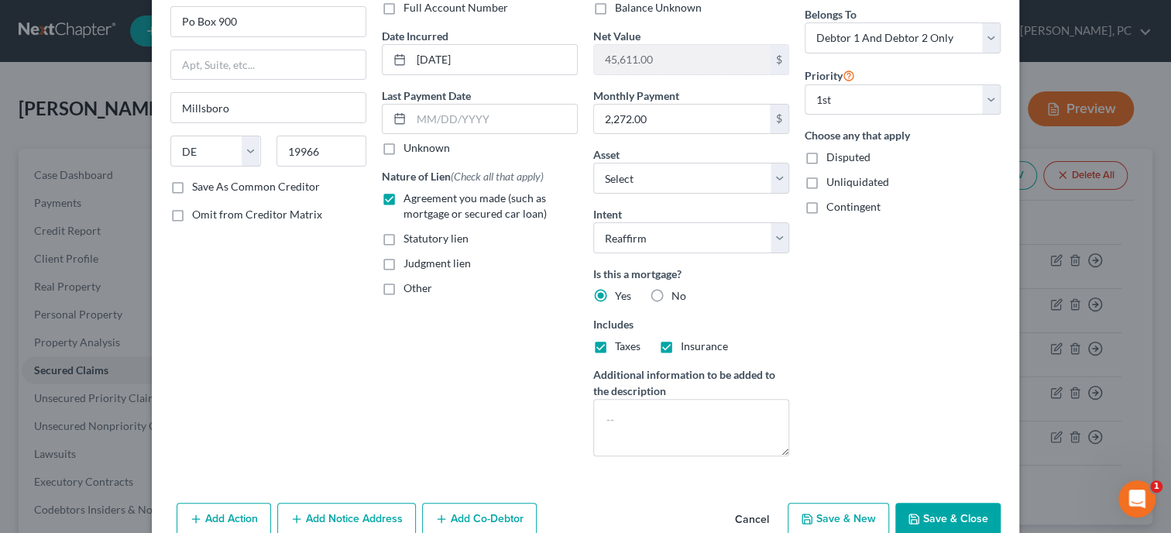
scroll to position [159, 0]
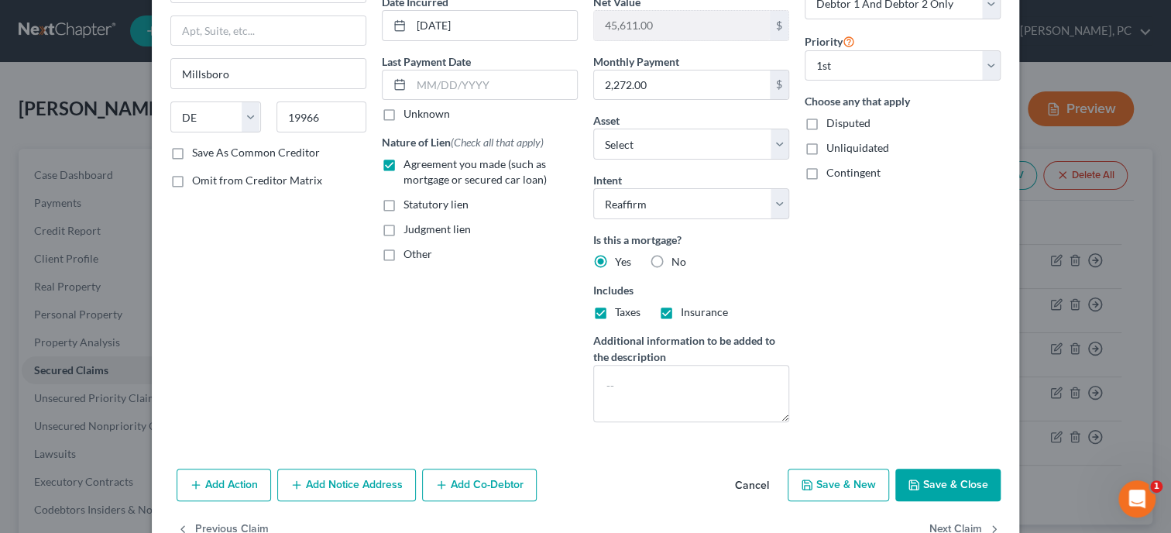
click at [925, 478] on button "Save & Close" at bounding box center [947, 484] width 105 height 33
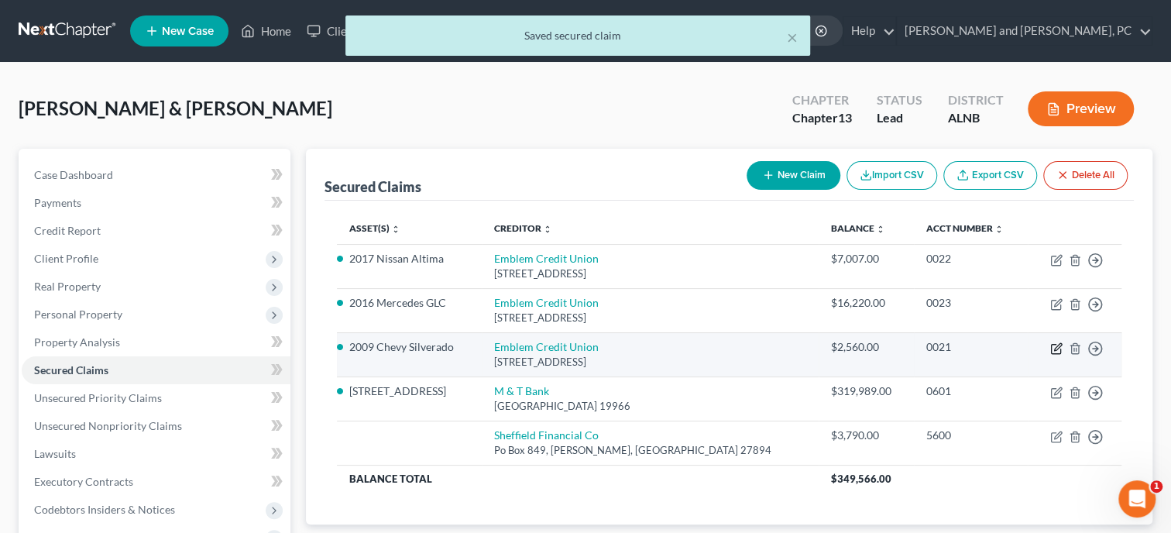
click at [1050, 347] on icon "button" at bounding box center [1056, 348] width 12 height 12
select select "0"
select select "6"
select select "2"
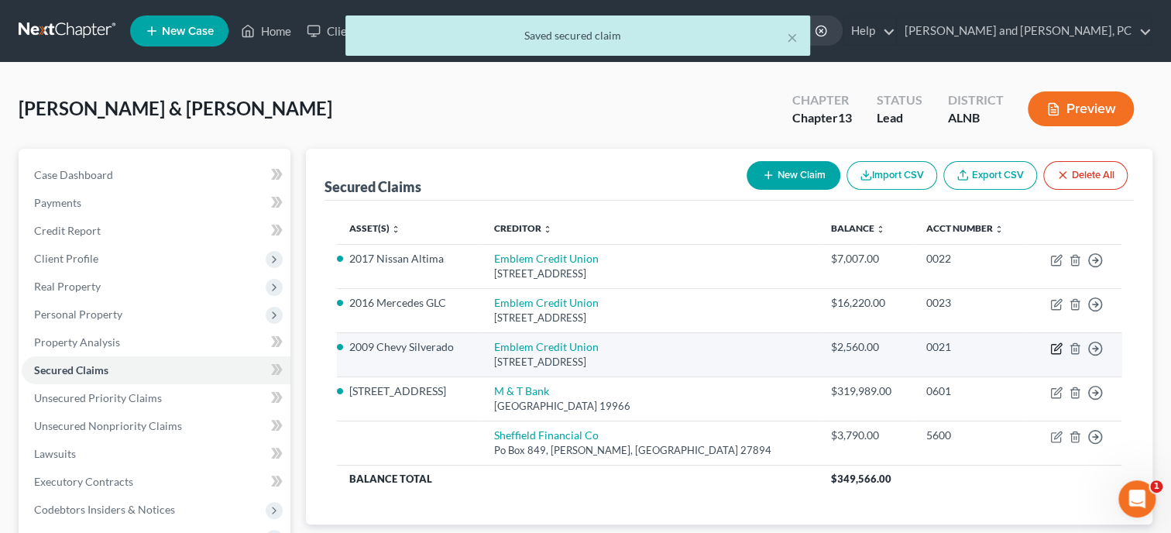
select select "0"
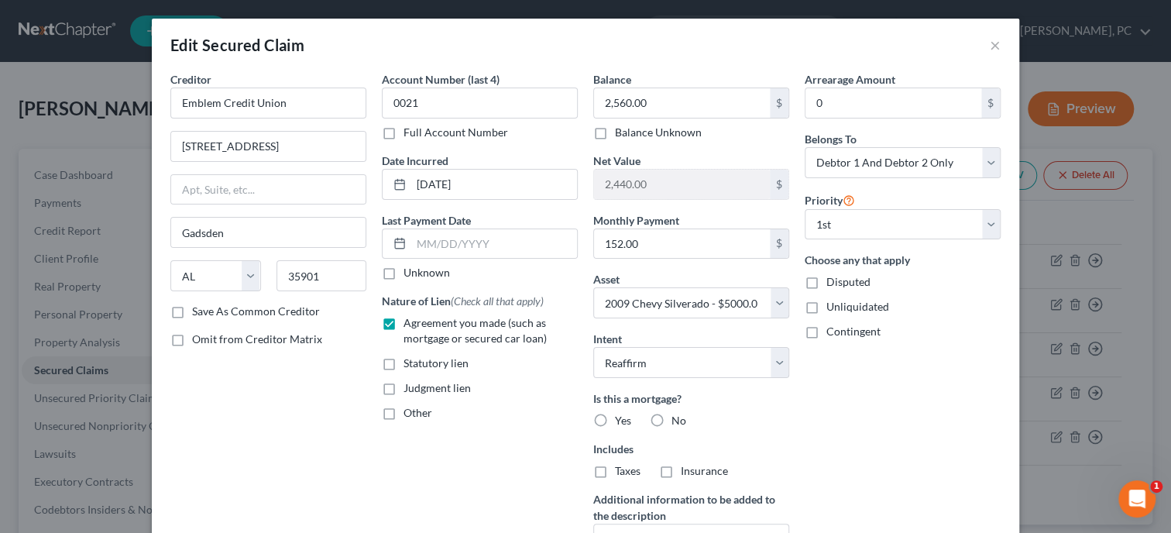
click at [671, 416] on label "No" at bounding box center [678, 420] width 15 height 15
click at [677, 416] on input "No" at bounding box center [682, 418] width 10 height 10
radio input "true"
click at [671, 469] on label "No" at bounding box center [678, 470] width 15 height 15
click at [677, 469] on input "No" at bounding box center [682, 468] width 10 height 10
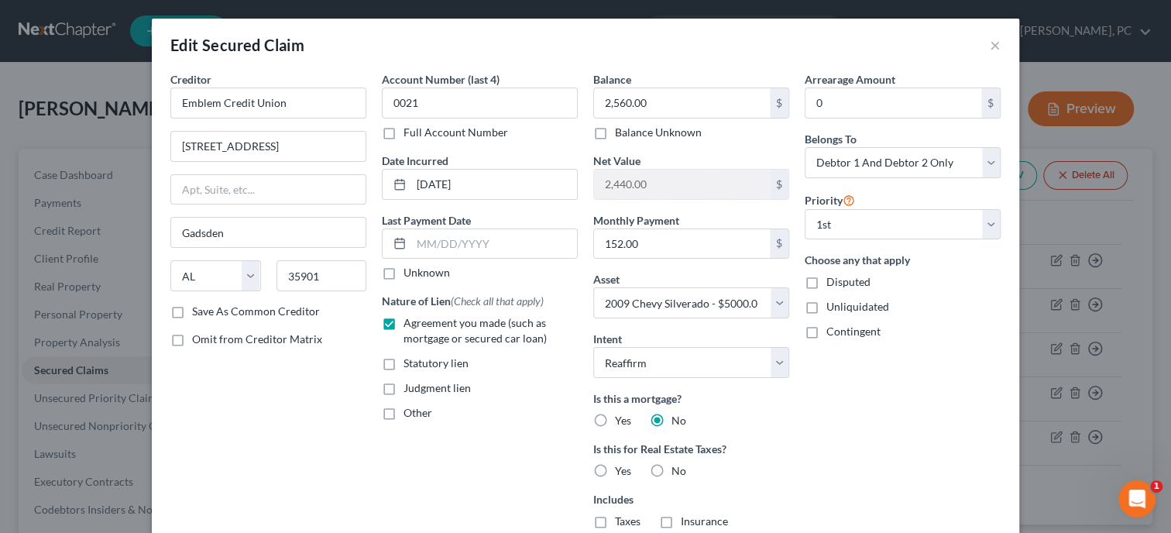
radio input "true"
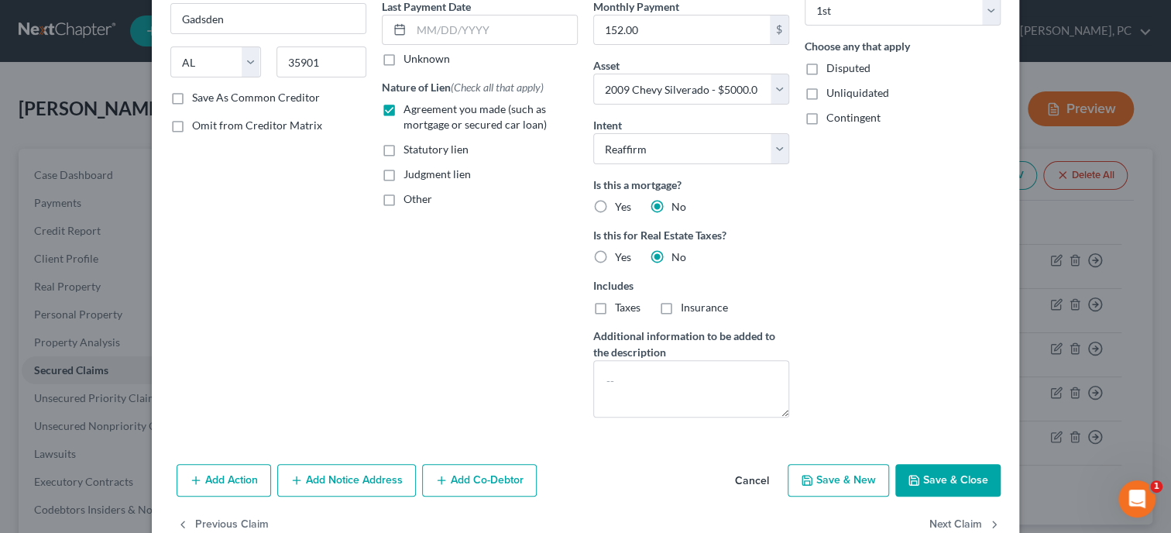
scroll to position [238, 0]
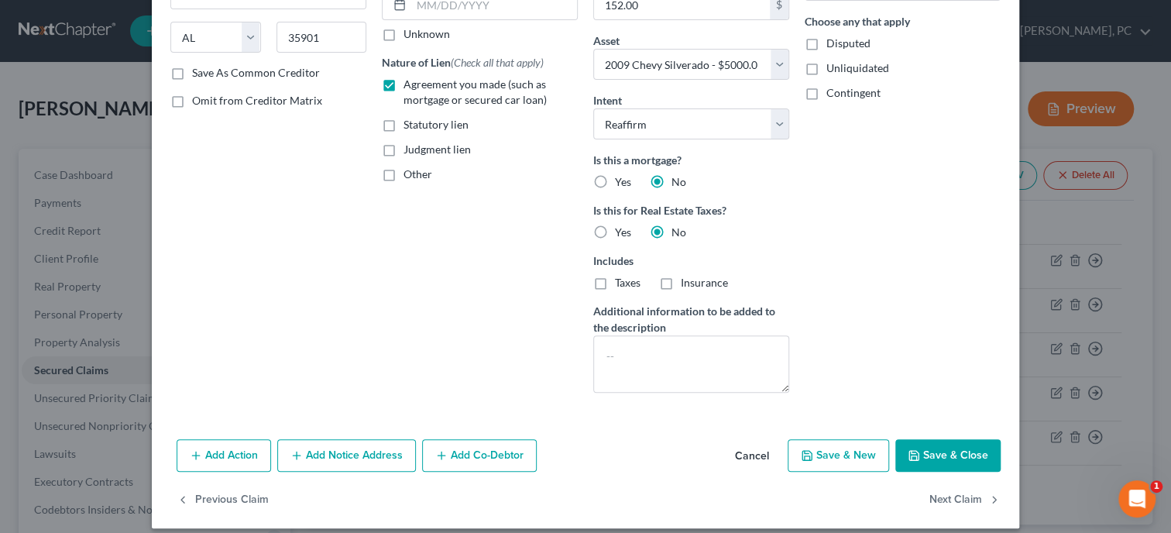
click at [926, 444] on button "Save & Close" at bounding box center [947, 455] width 105 height 33
select select
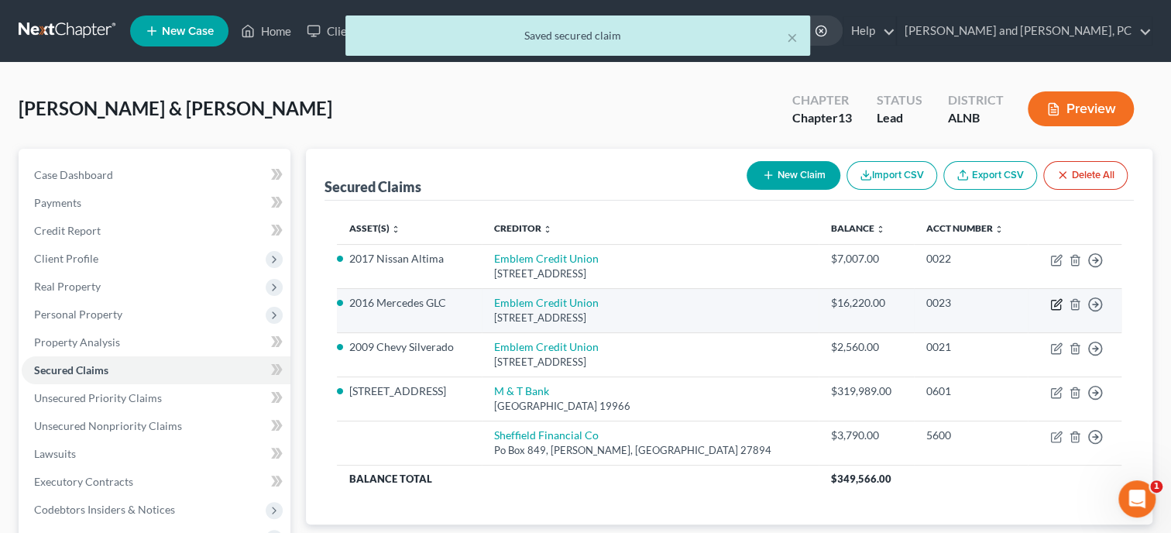
click at [1054, 304] on icon "button" at bounding box center [1057, 302] width 7 height 7
select select "0"
select select "11"
select select "2"
select select "1"
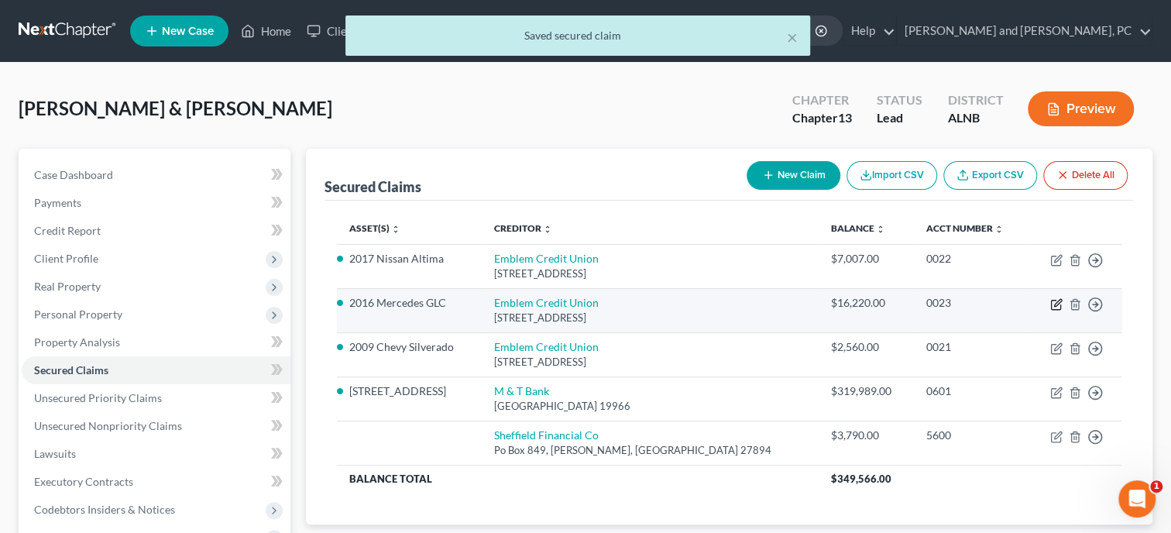
select select "0"
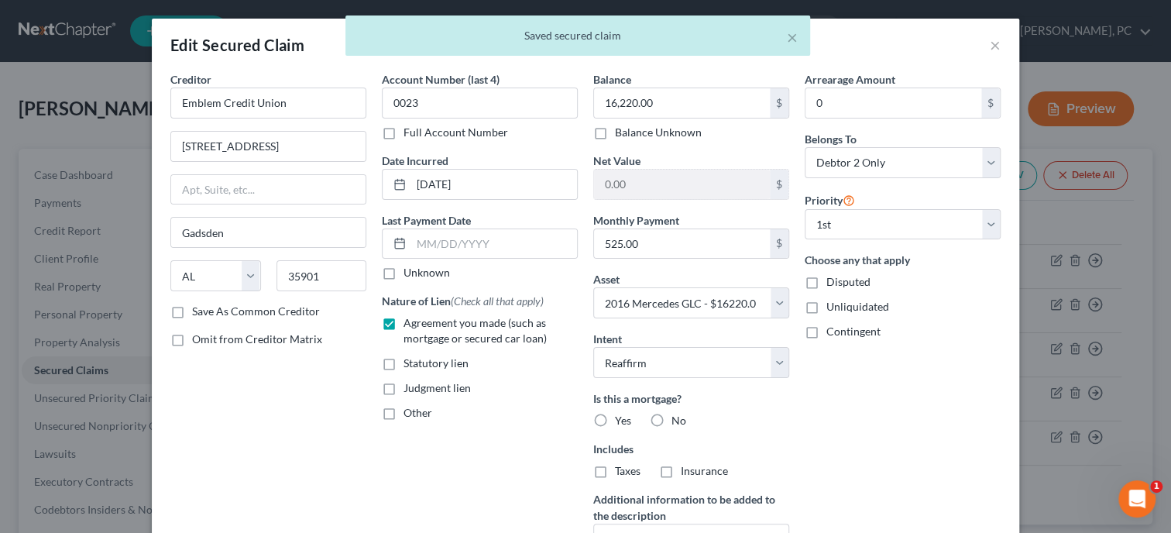
click at [671, 423] on label "No" at bounding box center [678, 420] width 15 height 15
click at [677, 423] on input "No" at bounding box center [682, 418] width 10 height 10
radio input "true"
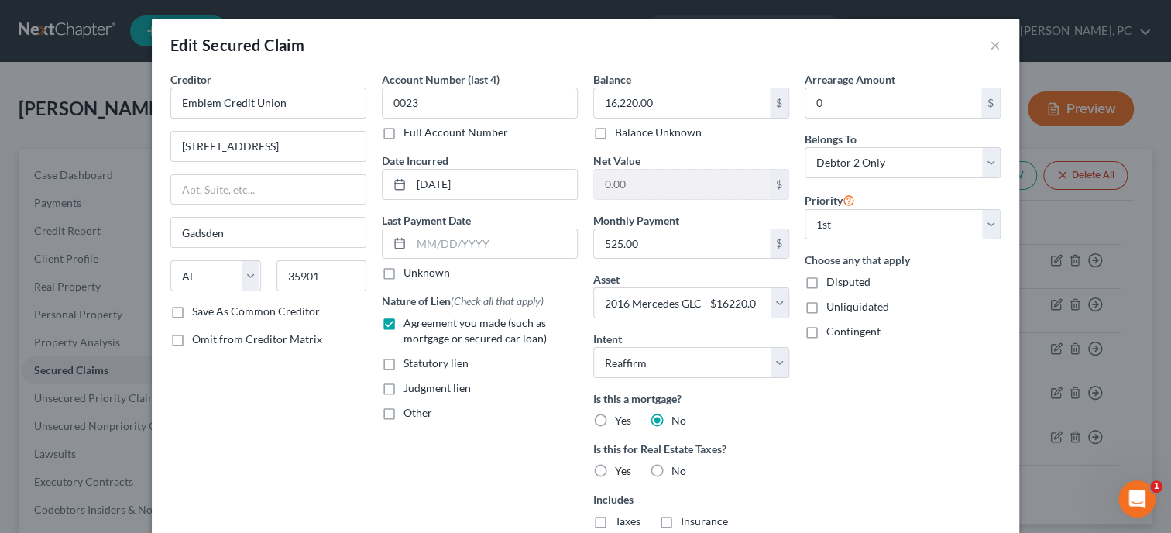
click at [671, 472] on label "No" at bounding box center [678, 470] width 15 height 15
click at [677, 472] on input "No" at bounding box center [682, 468] width 10 height 10
radio input "true"
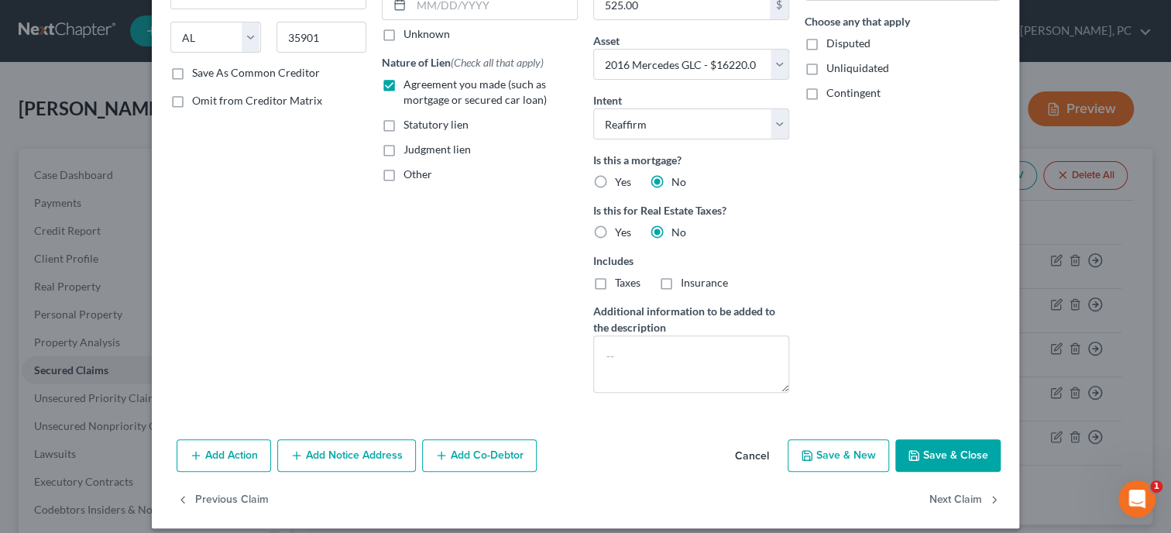
click at [931, 453] on button "Save & Close" at bounding box center [947, 455] width 105 height 33
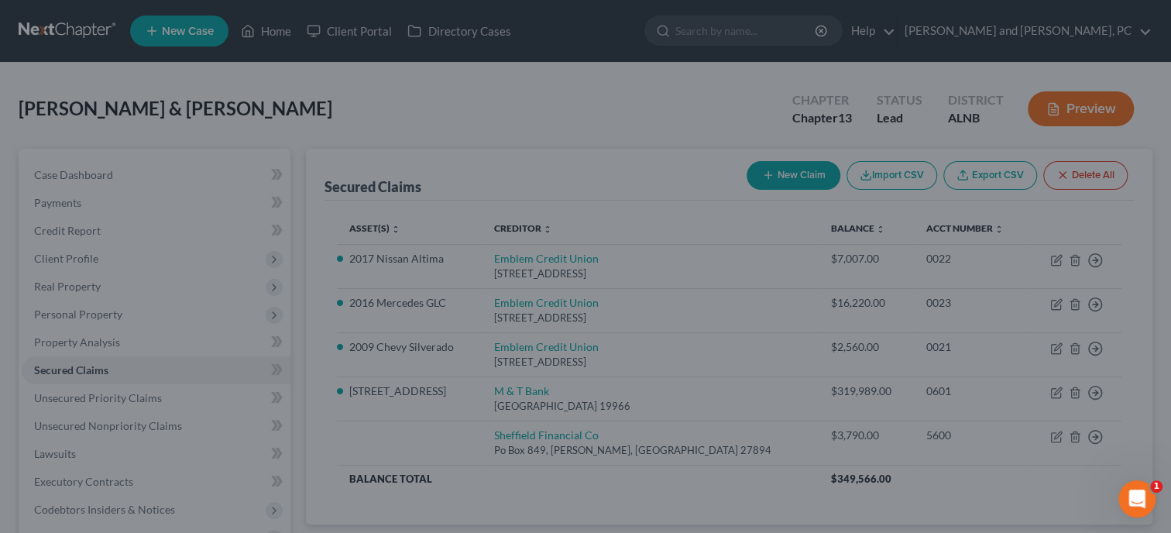
select select
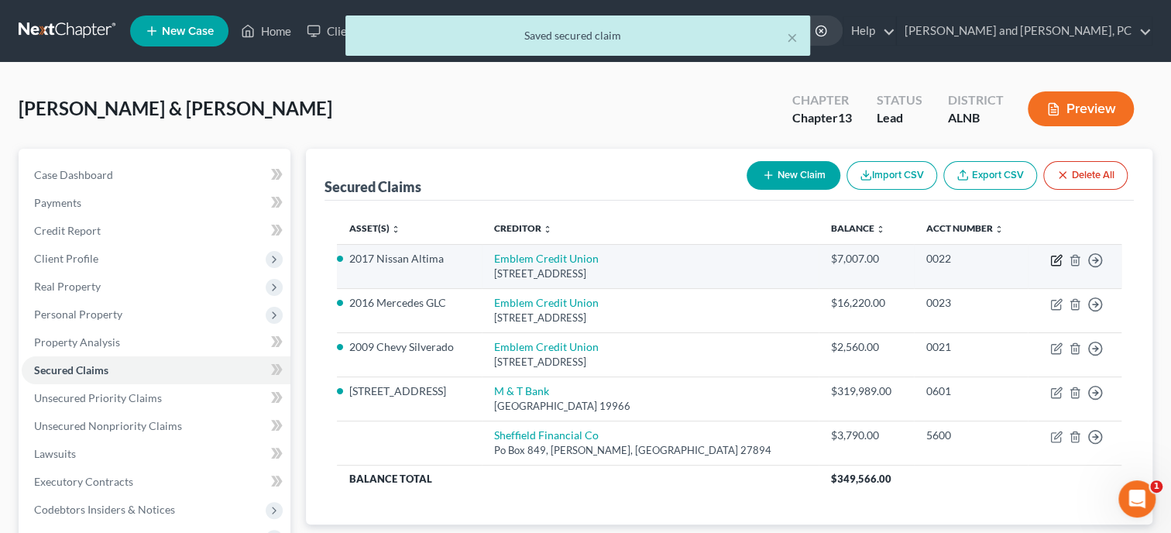
click at [1050, 260] on icon "button" at bounding box center [1056, 260] width 12 height 12
select select "0"
select select "2"
select select "1"
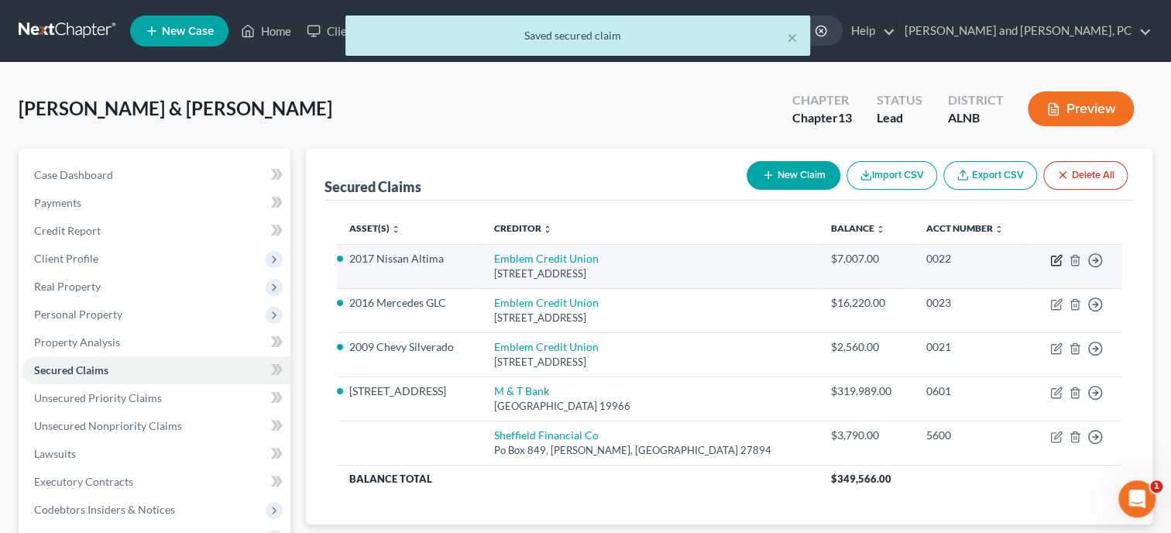
select select "0"
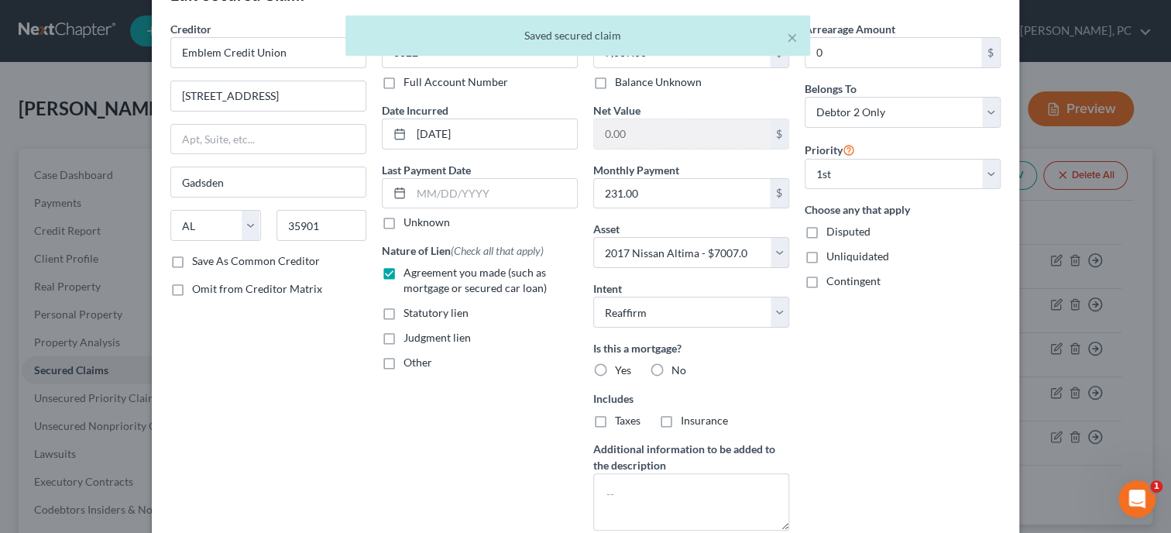
scroll to position [79, 0]
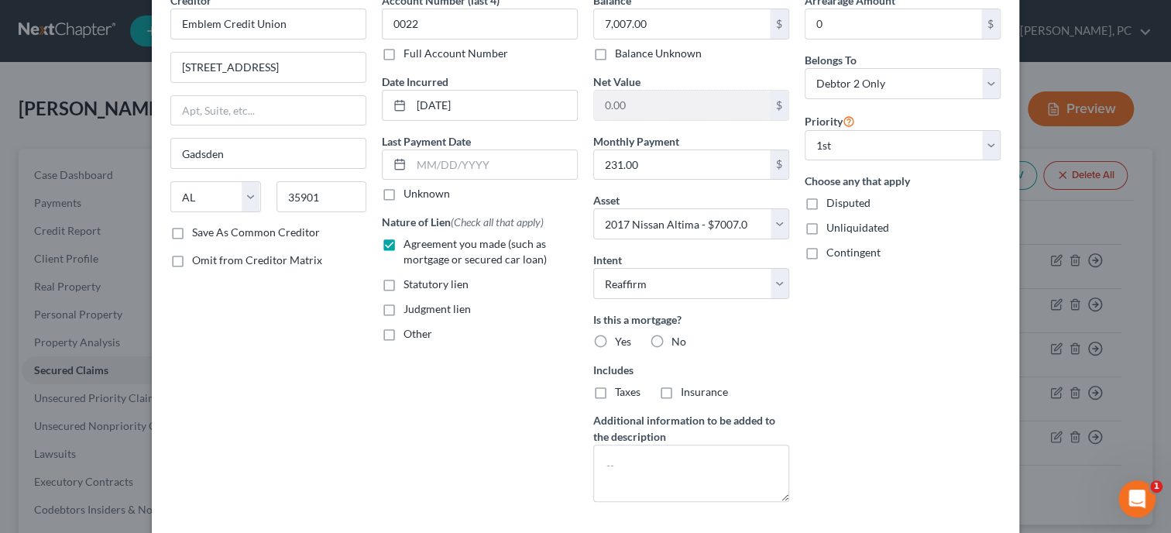
click at [671, 341] on label "No" at bounding box center [678, 341] width 15 height 15
click at [677, 341] on input "No" at bounding box center [682, 339] width 10 height 10
radio input "true"
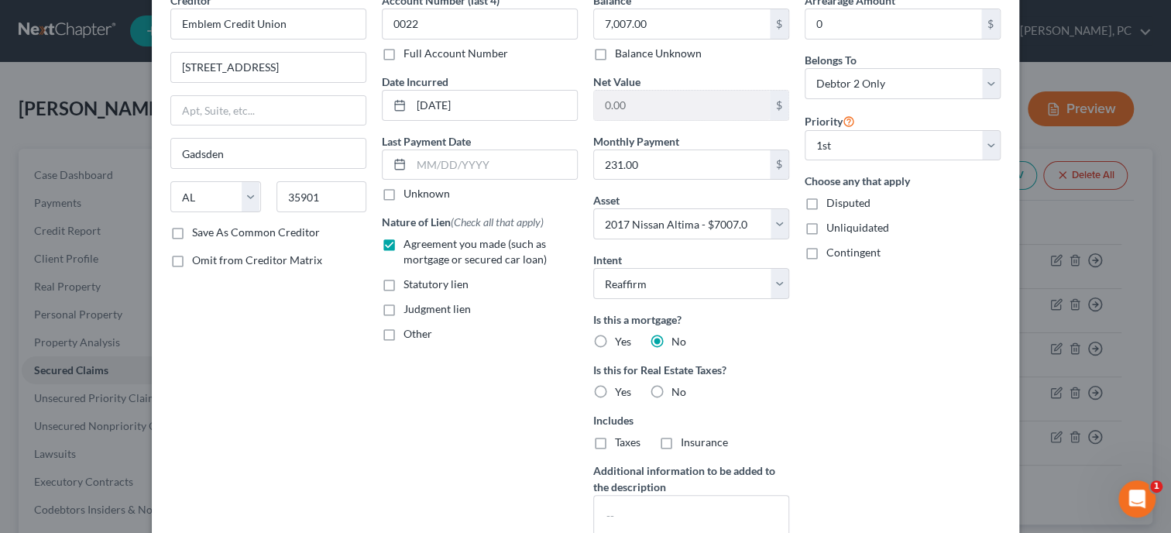
click at [671, 389] on label "No" at bounding box center [678, 391] width 15 height 15
click at [677, 389] on input "No" at bounding box center [682, 389] width 10 height 10
radio input "true"
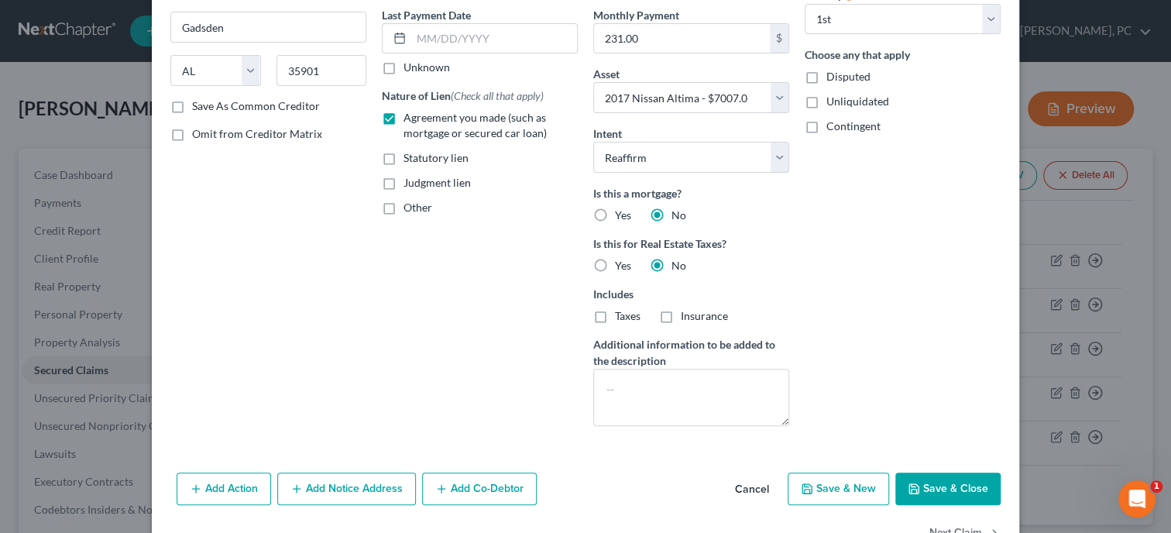
scroll to position [238, 0]
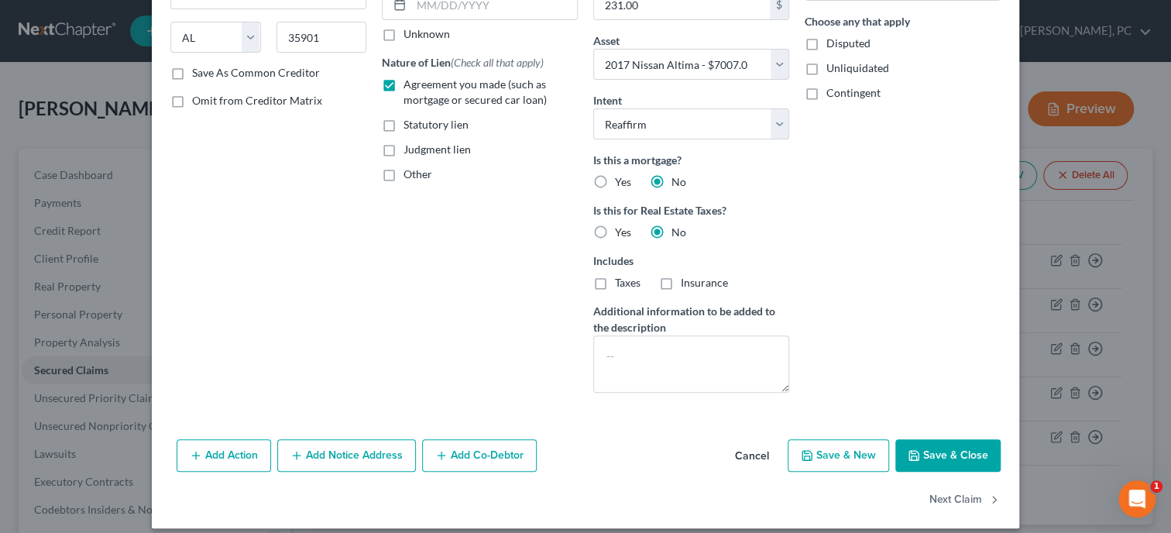
click at [929, 445] on button "Save & Close" at bounding box center [947, 455] width 105 height 33
select select
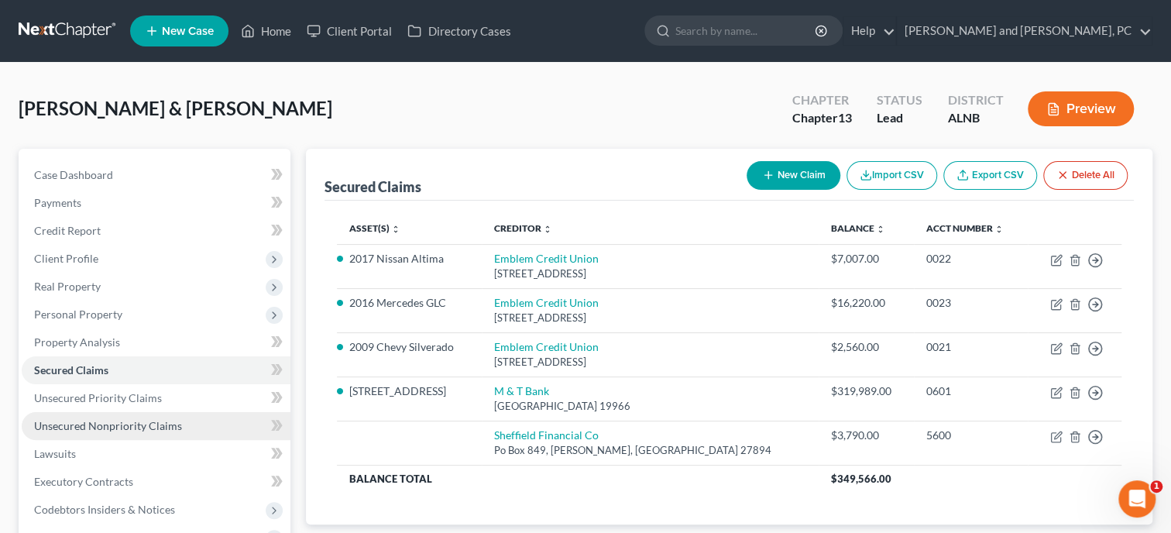
click at [80, 419] on span "Unsecured Nonpriority Claims" at bounding box center [108, 425] width 148 height 13
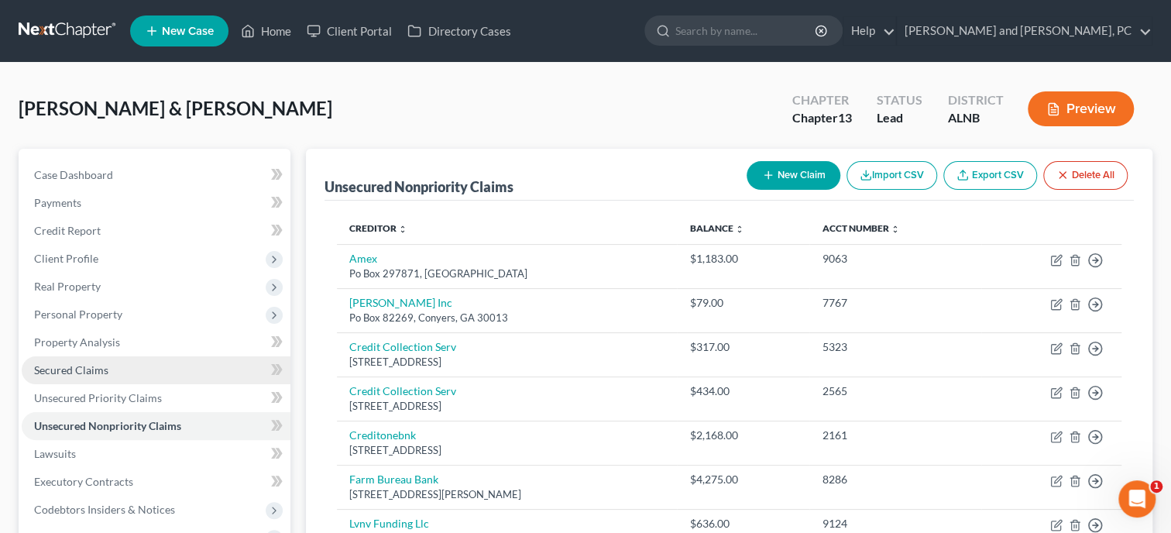
click at [146, 374] on link "Secured Claims" at bounding box center [156, 370] width 269 height 28
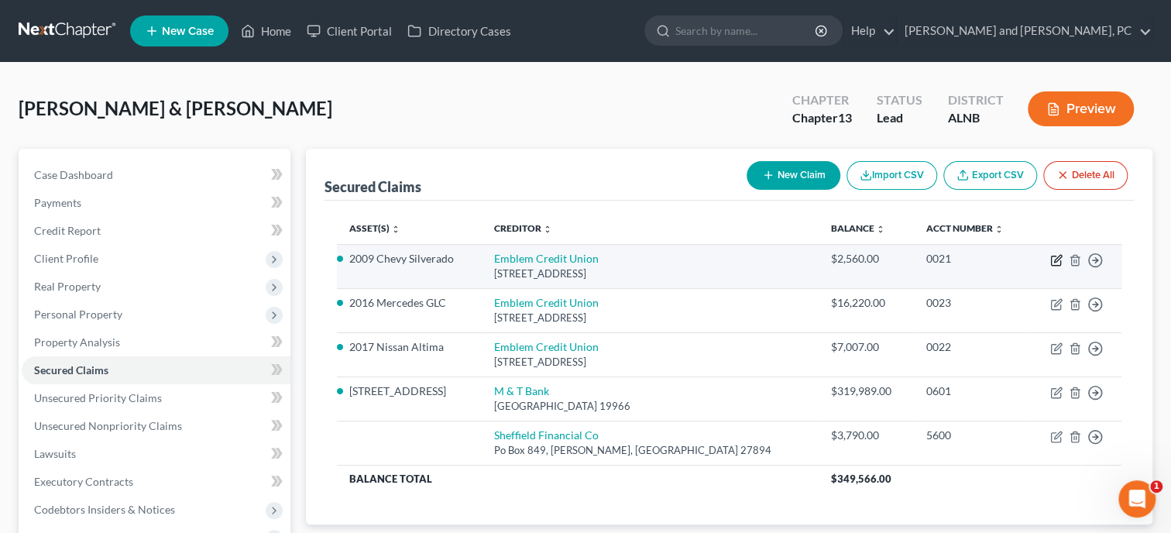
click at [1051, 257] on icon "button" at bounding box center [1055, 260] width 9 height 9
select select "0"
select select "6"
select select "2"
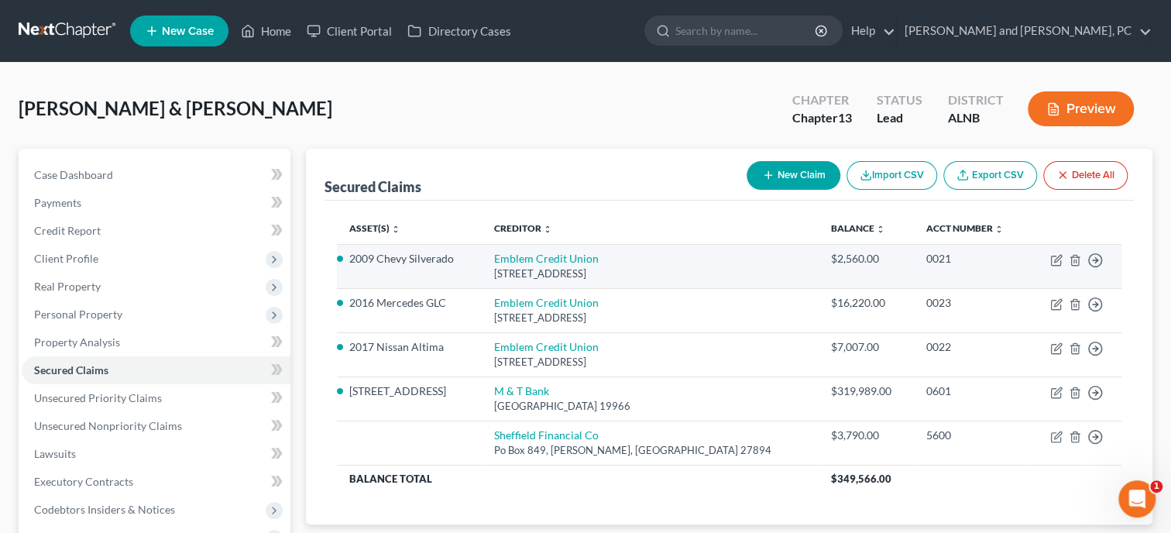
select select "0"
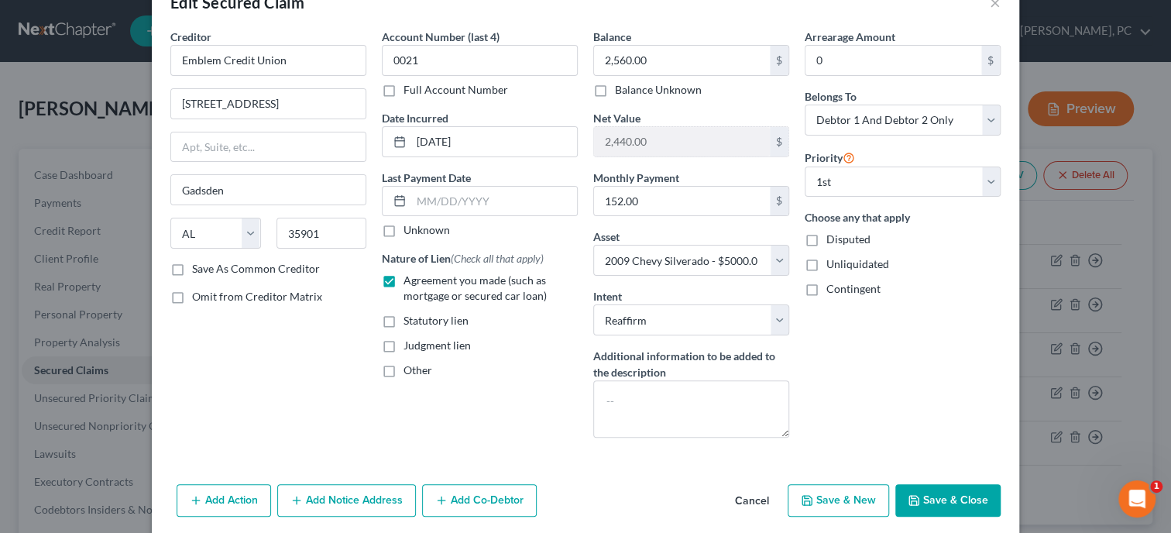
scroll to position [79, 0]
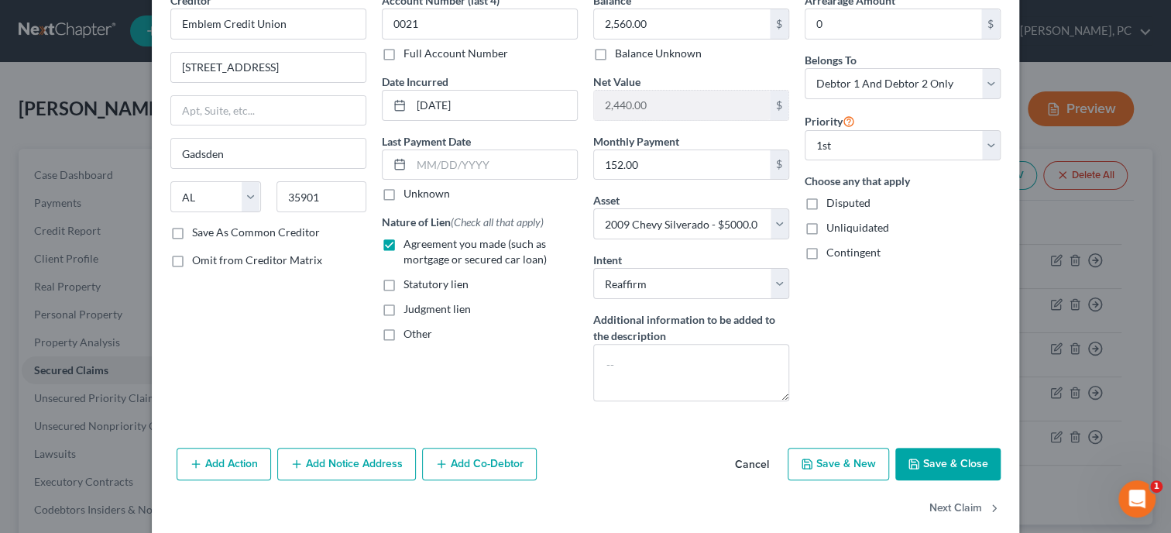
click at [926, 461] on button "Save & Close" at bounding box center [947, 464] width 105 height 33
select select
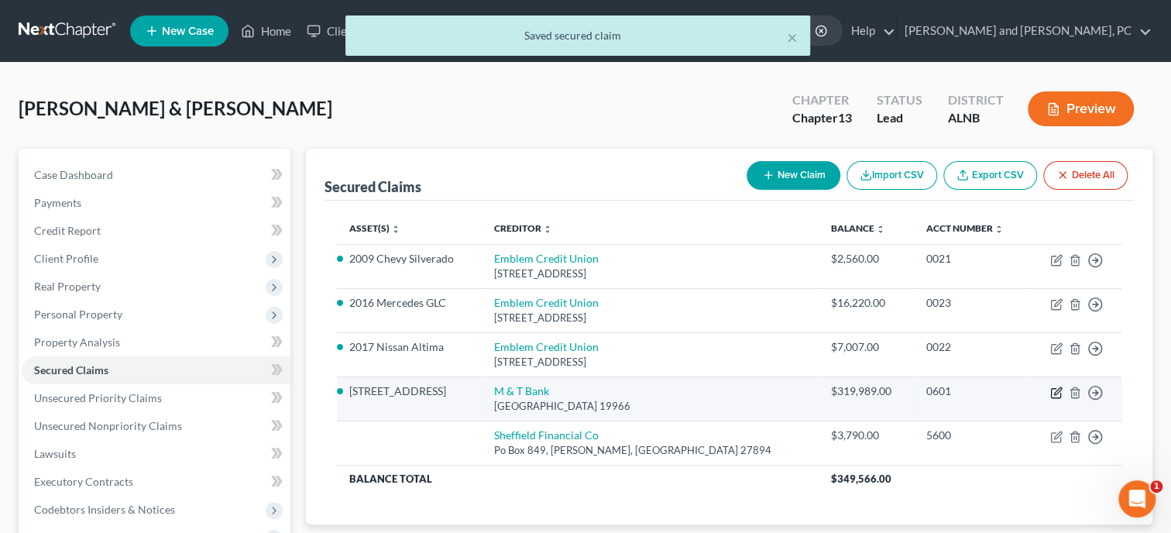
click at [1054, 386] on icon "button" at bounding box center [1056, 392] width 12 height 12
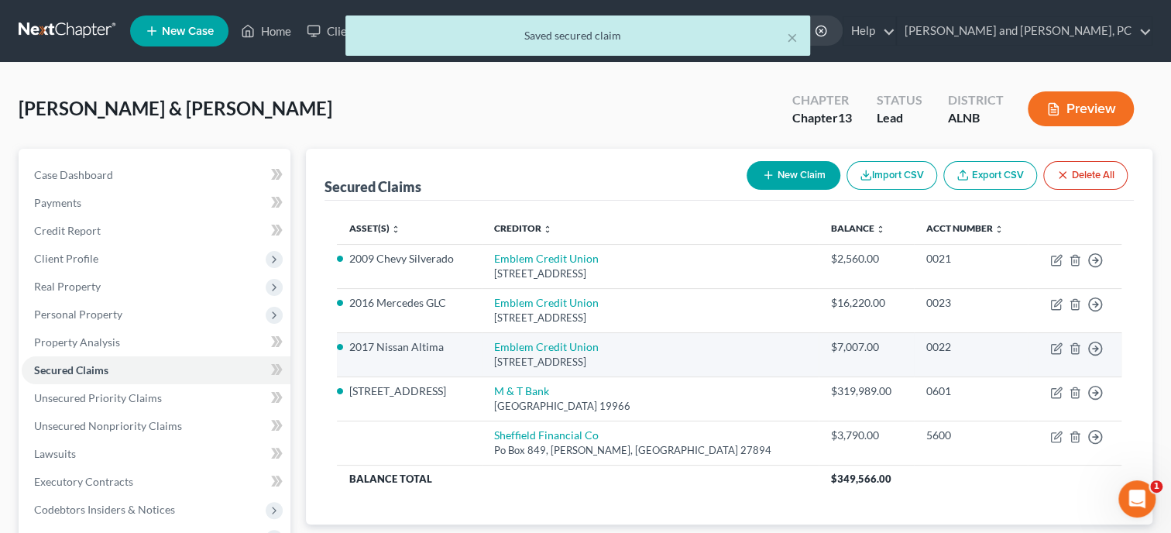
select select "7"
select select "10"
select select "2"
select select "0"
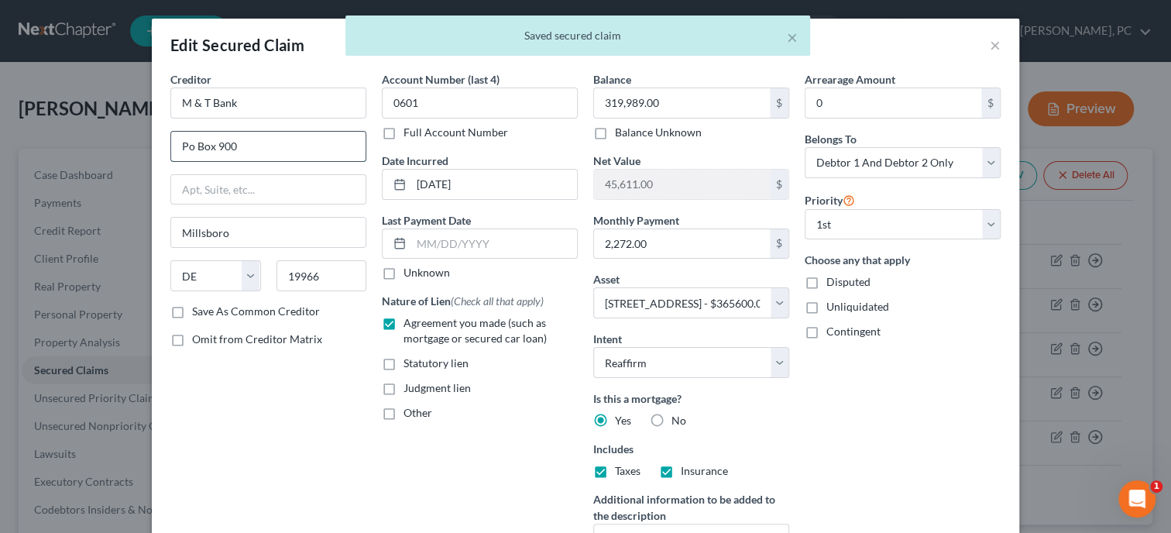
click at [190, 146] on input "Po Box 900" at bounding box center [268, 146] width 194 height 29
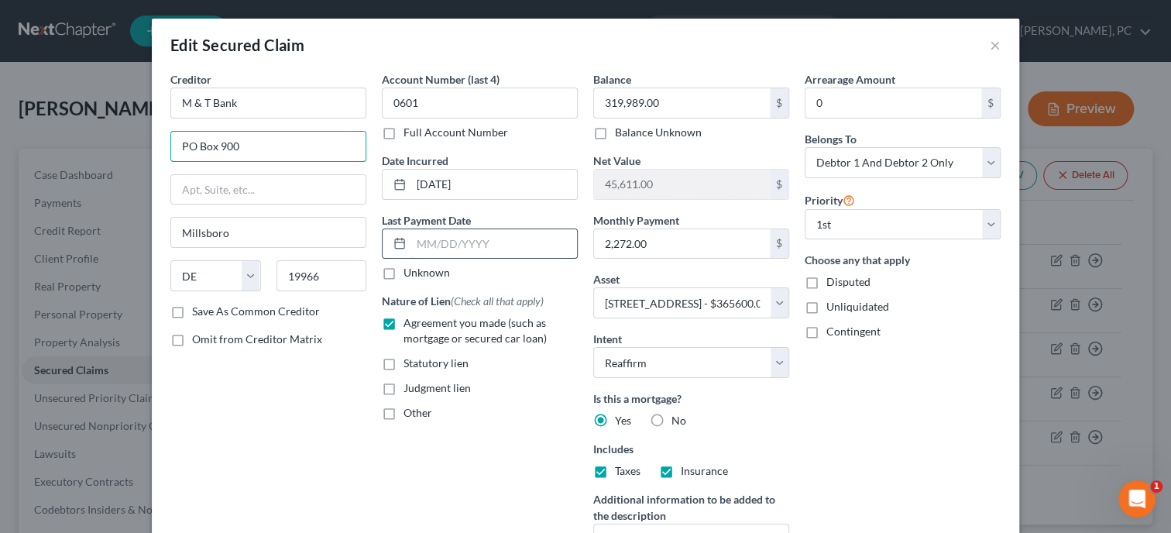
type input "PO Box 900"
click at [478, 252] on input "text" at bounding box center [494, 243] width 166 height 29
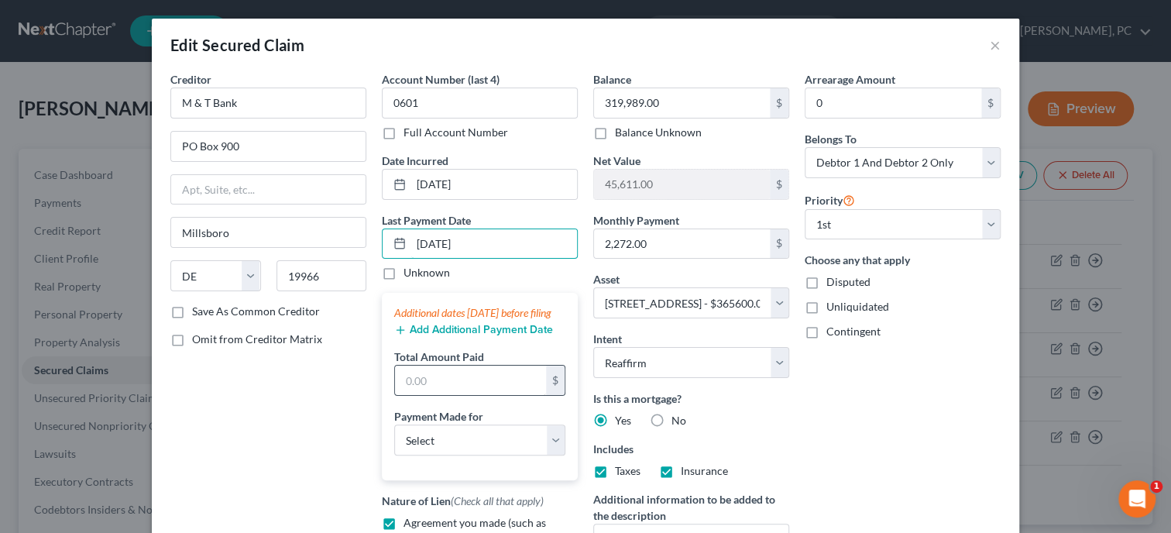
type input "9/1/2025"
click at [511, 392] on input "text" at bounding box center [470, 379] width 151 height 29
type input "2,272.00"
select select "3"
click option "Mortgage" at bounding box center [0, 0] width 0 height 0
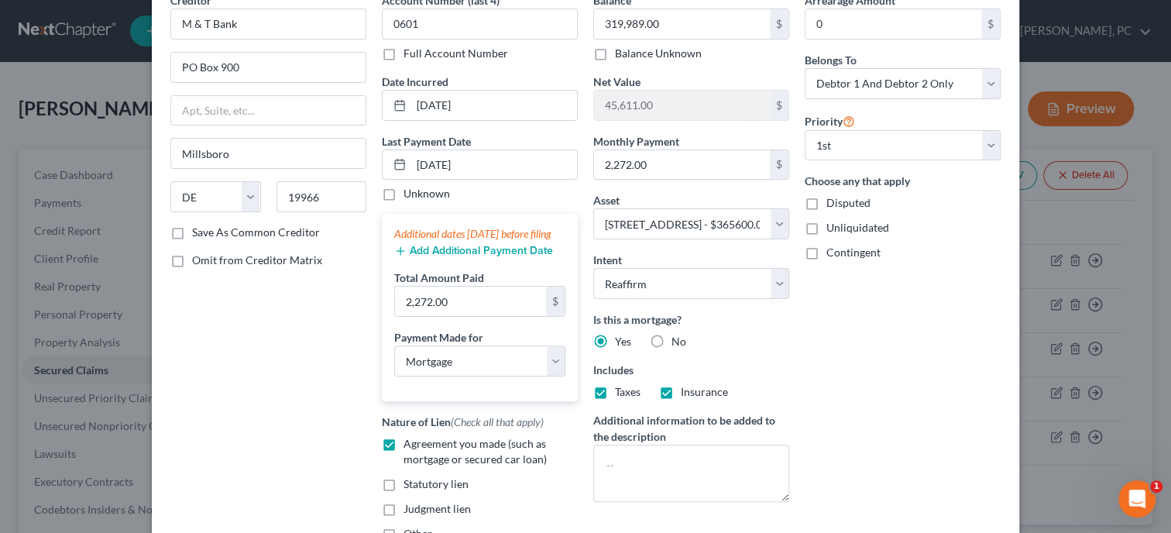
click at [507, 257] on button "Add Additional Payment Date" at bounding box center [473, 251] width 159 height 12
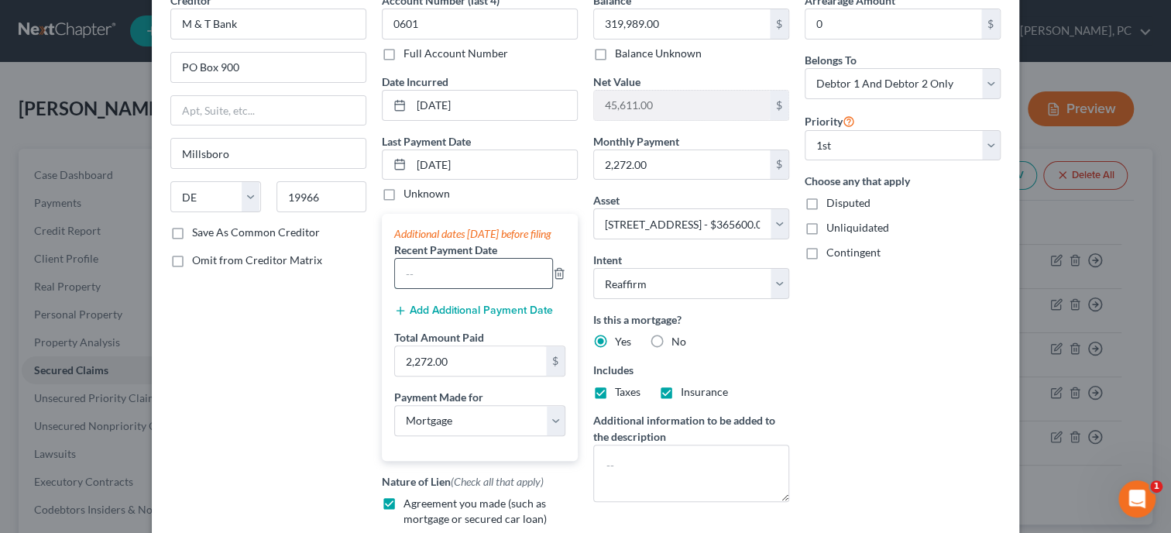
click at [508, 286] on input "text" at bounding box center [473, 273] width 157 height 29
type input "8/1/2025"
click at [517, 317] on button "Add Additional Payment Date" at bounding box center [473, 310] width 159 height 12
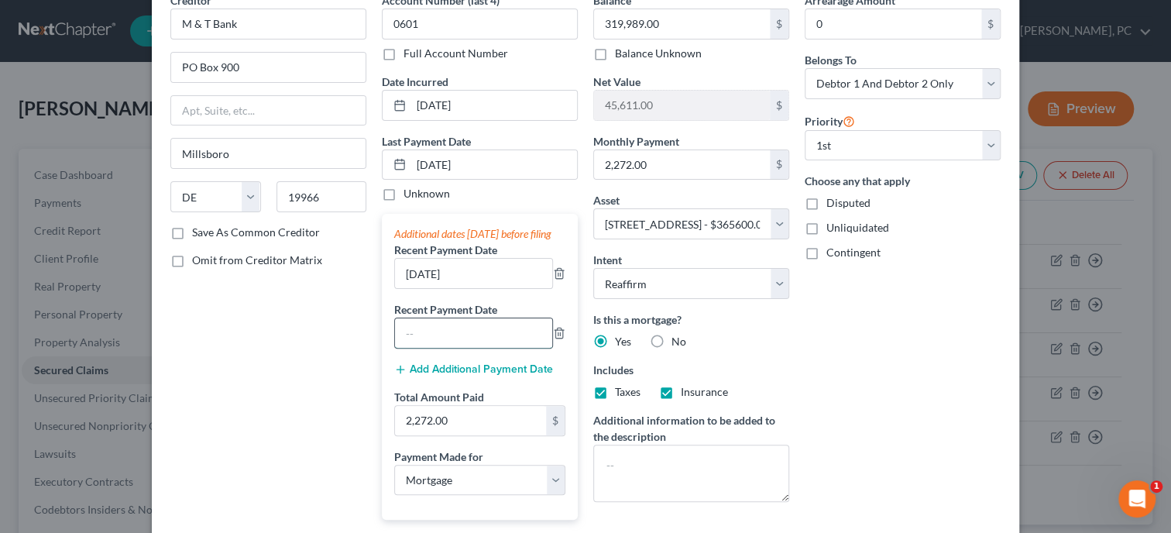
click at [516, 333] on input "text" at bounding box center [473, 332] width 157 height 29
type input "7/1/2025"
click at [375, 393] on div "Account Number (last 4) 0601 Full Account Number Date Incurred 08-24-2021 Last …" at bounding box center [479, 332] width 211 height 680
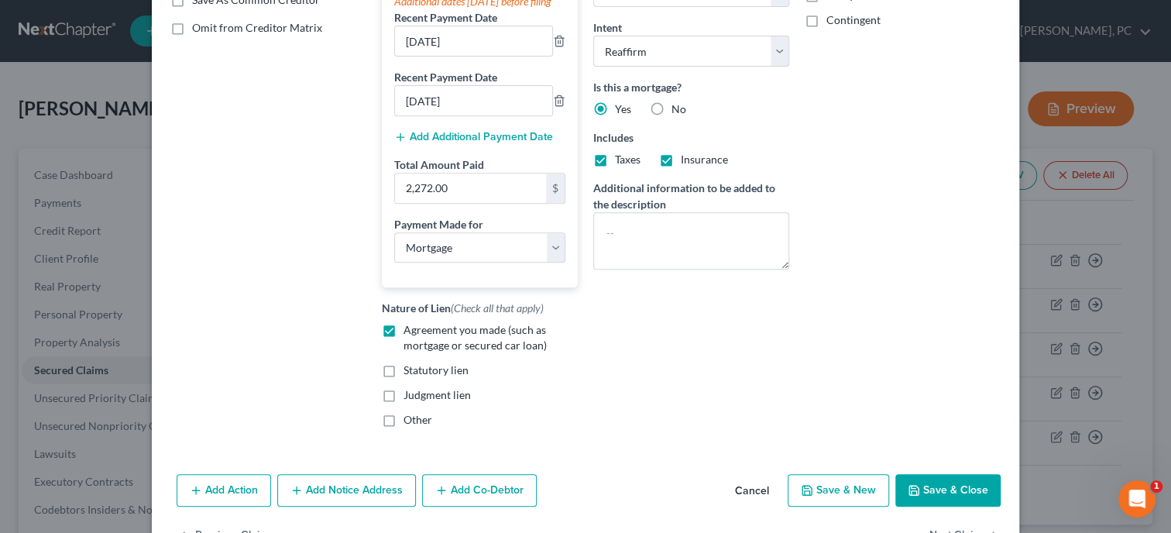
scroll to position [374, 0]
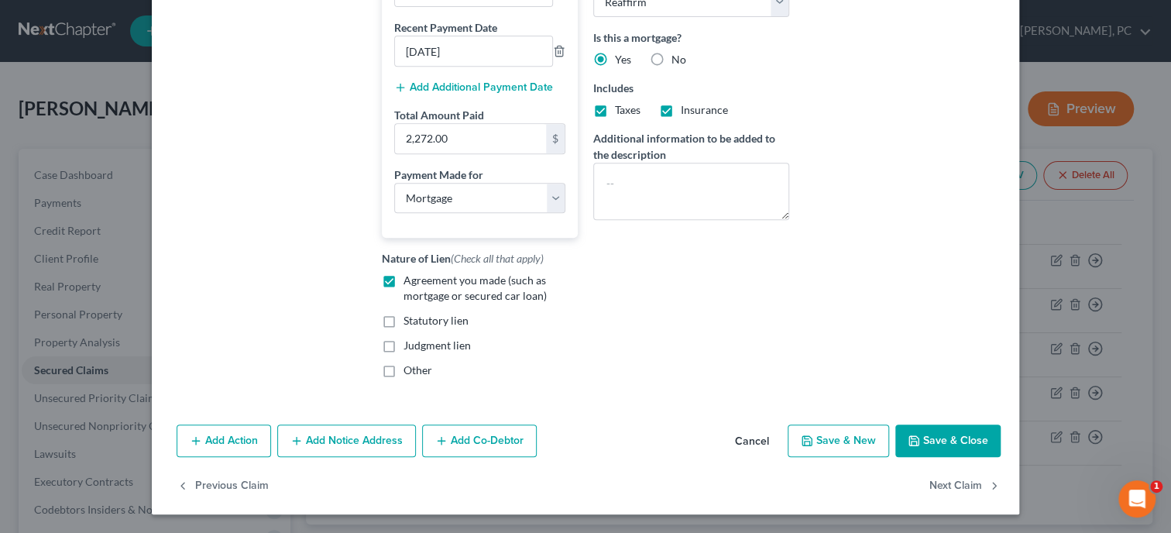
click at [933, 454] on button "Save & Close" at bounding box center [947, 440] width 105 height 33
select select
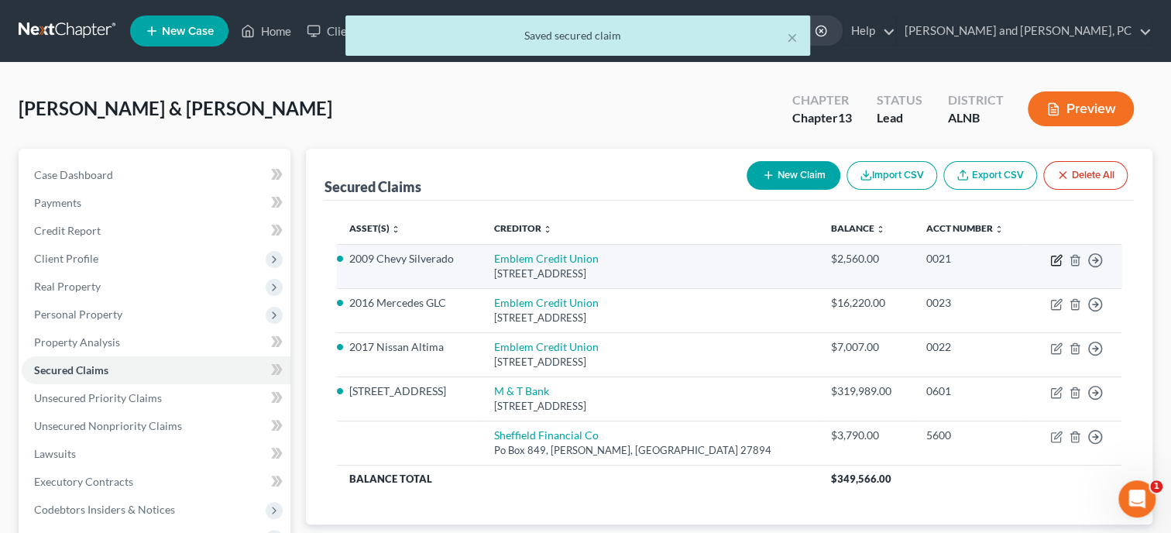
click at [1050, 263] on icon "button" at bounding box center [1056, 260] width 12 height 12
select select "0"
select select "6"
select select "2"
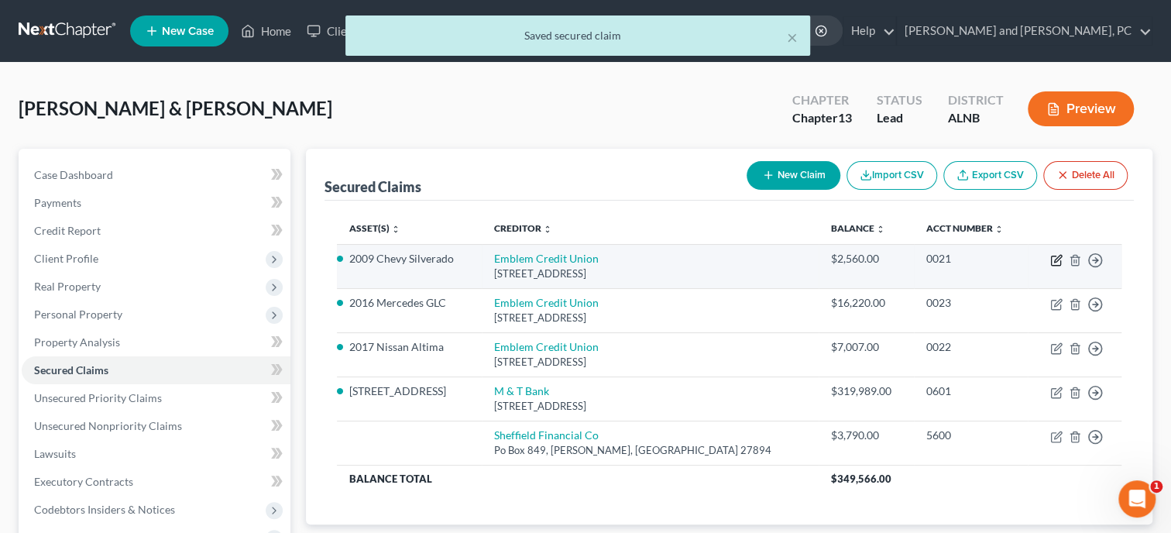
select select "0"
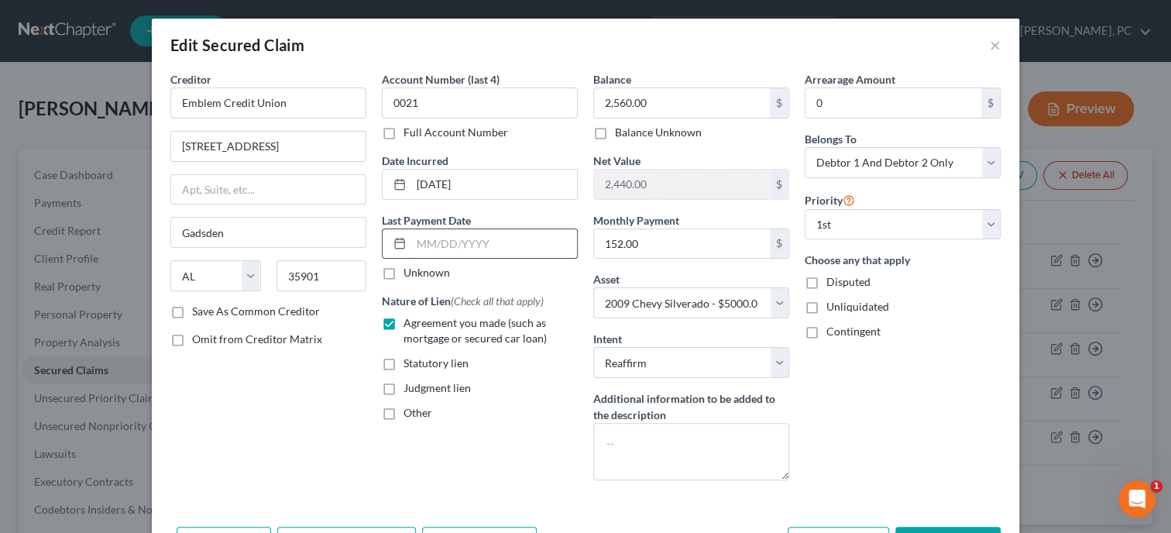
click at [464, 250] on input "text" at bounding box center [494, 243] width 166 height 29
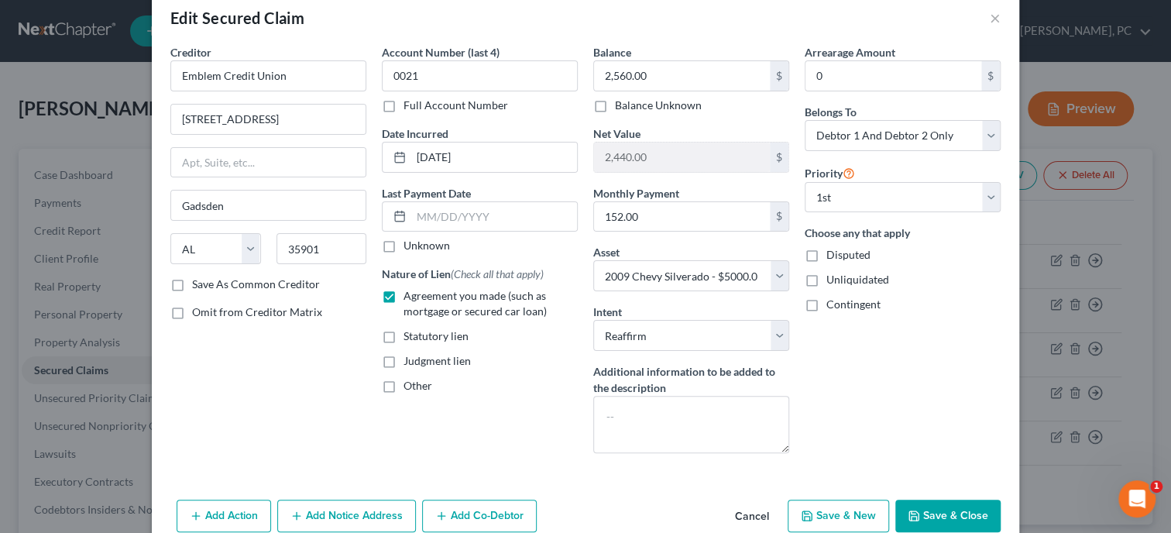
scroll to position [0, 0]
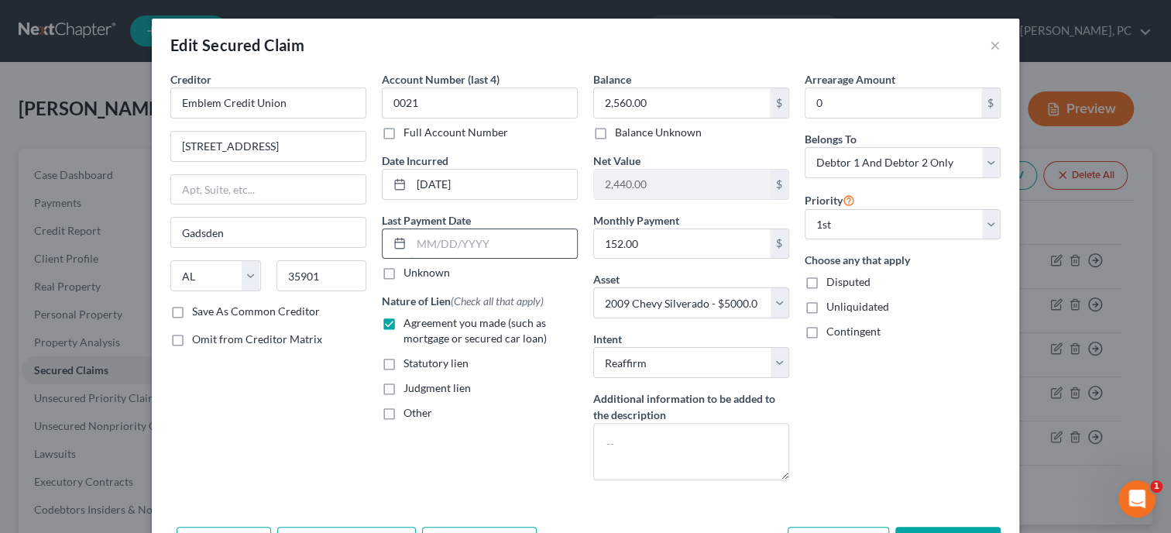
click at [501, 234] on input "text" at bounding box center [494, 243] width 166 height 29
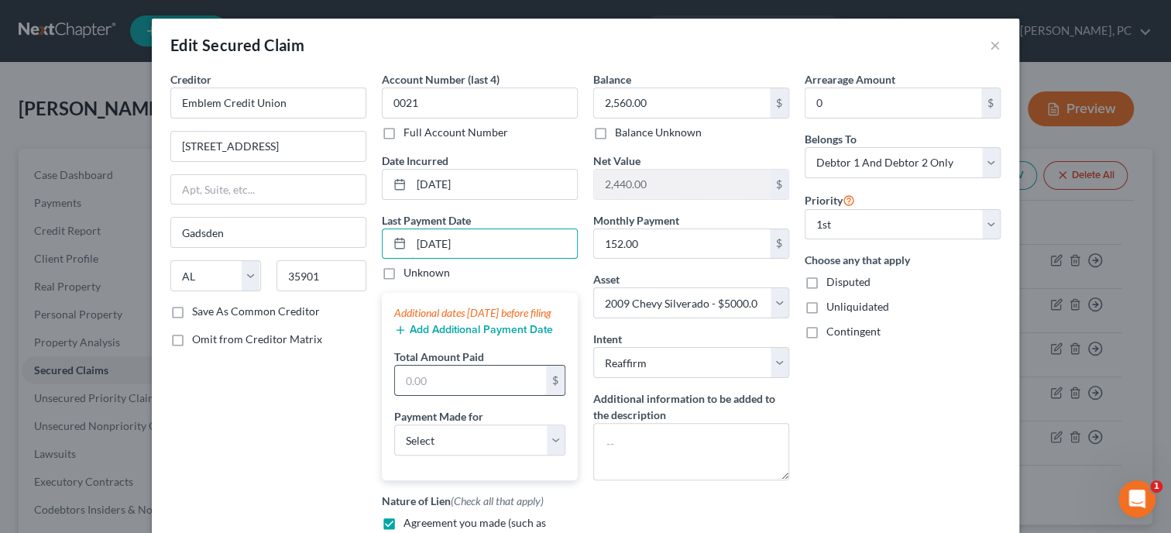
type input "9/1/2025"
click at [484, 385] on input "text" at bounding box center [470, 379] width 151 height 29
type input "152.00"
click at [394, 424] on select "Select Car Credit Card Loan Repayment Mortgage Other Suppliers Or Vendors" at bounding box center [479, 439] width 171 height 31
select select "0"
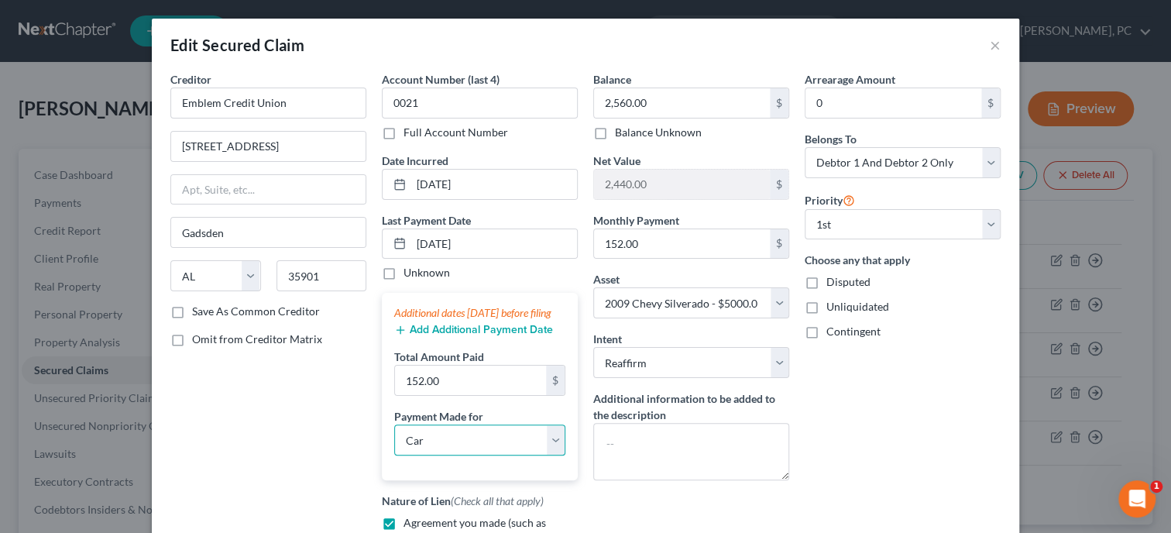
click option "Car" at bounding box center [0, 0] width 0 height 0
click at [468, 336] on button "Add Additional Payment Date" at bounding box center [473, 330] width 159 height 12
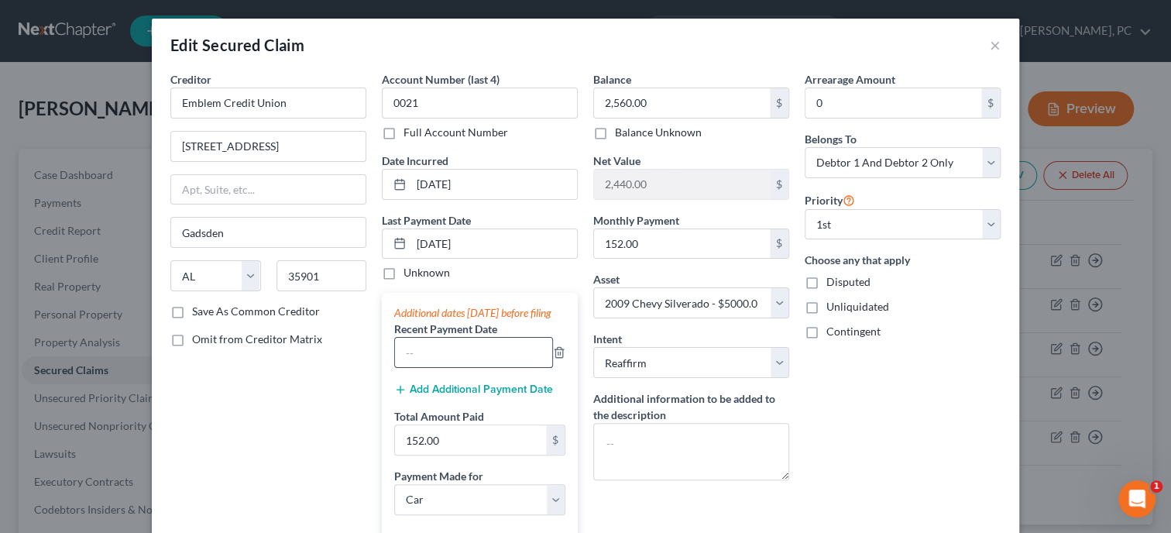
click at [468, 364] on input "text" at bounding box center [473, 352] width 157 height 29
type input "8/1/2025"
click at [476, 396] on button "Add Additional Payment Date" at bounding box center [473, 389] width 159 height 12
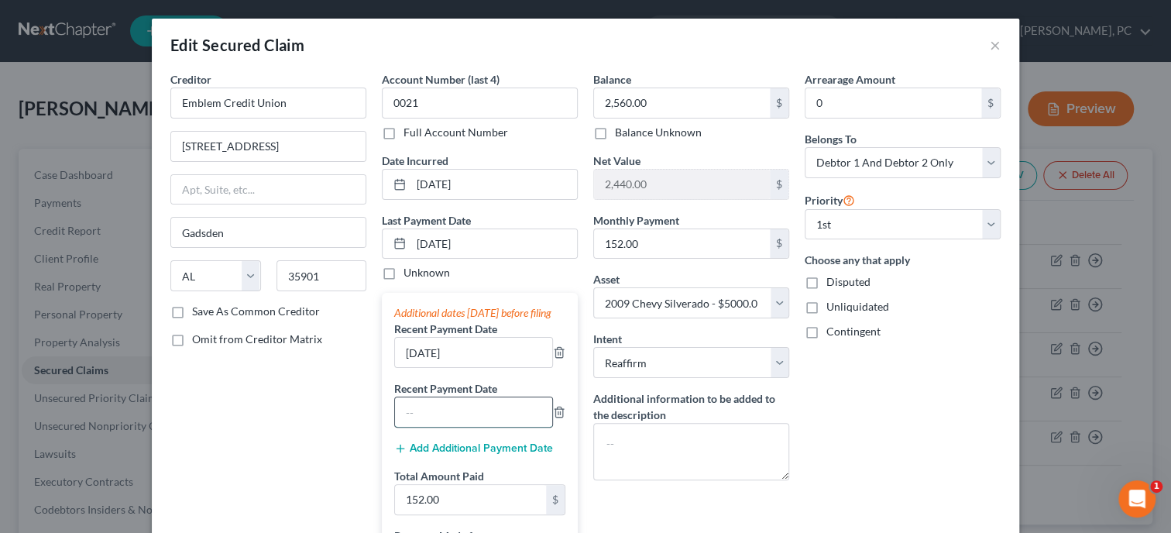
click at [475, 426] on input "text" at bounding box center [473, 411] width 157 height 29
type input "7/1/2025"
click at [276, 440] on div "Creditor * Emblem Credit Union 702 Walnut Street Gadsden State AL AK AR AZ CA C…" at bounding box center [268, 411] width 211 height 680
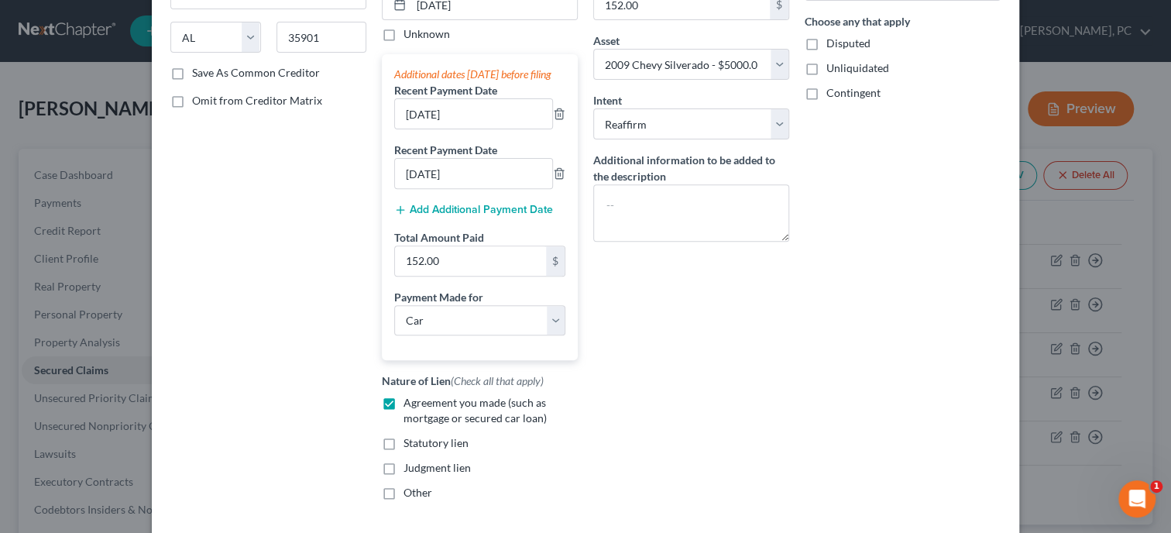
scroll to position [318, 0]
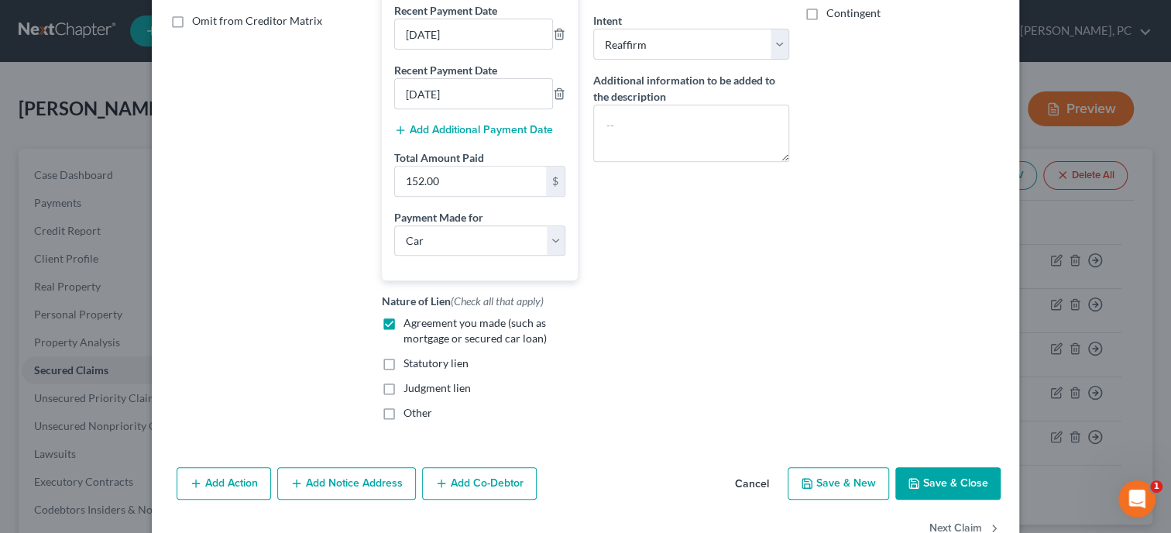
click at [964, 496] on button "Save & Close" at bounding box center [947, 483] width 105 height 33
select select
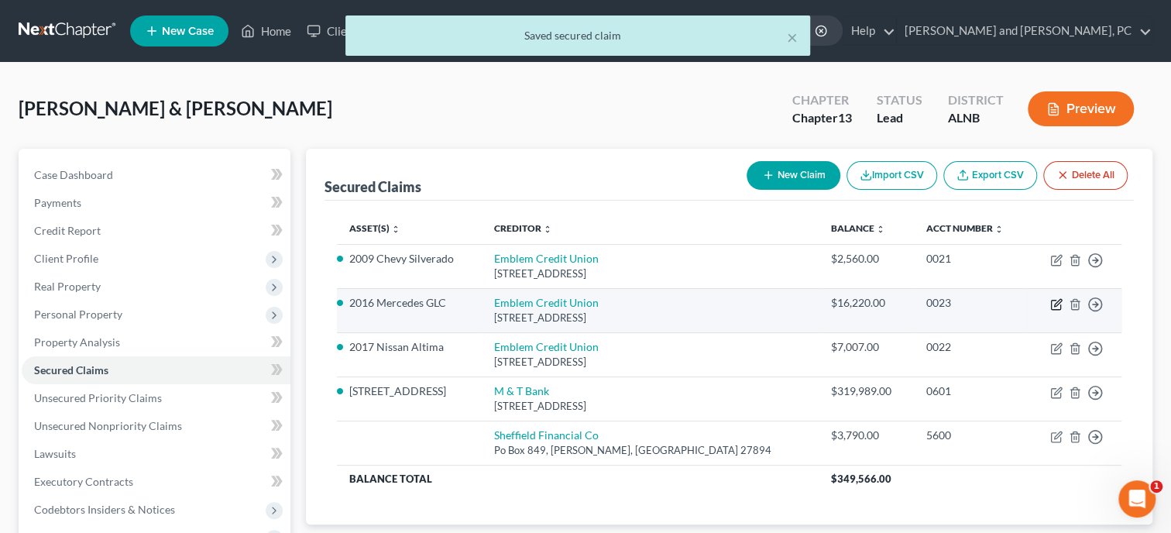
click at [1051, 300] on icon "button" at bounding box center [1055, 304] width 9 height 9
select select "0"
select select "11"
select select "2"
select select "1"
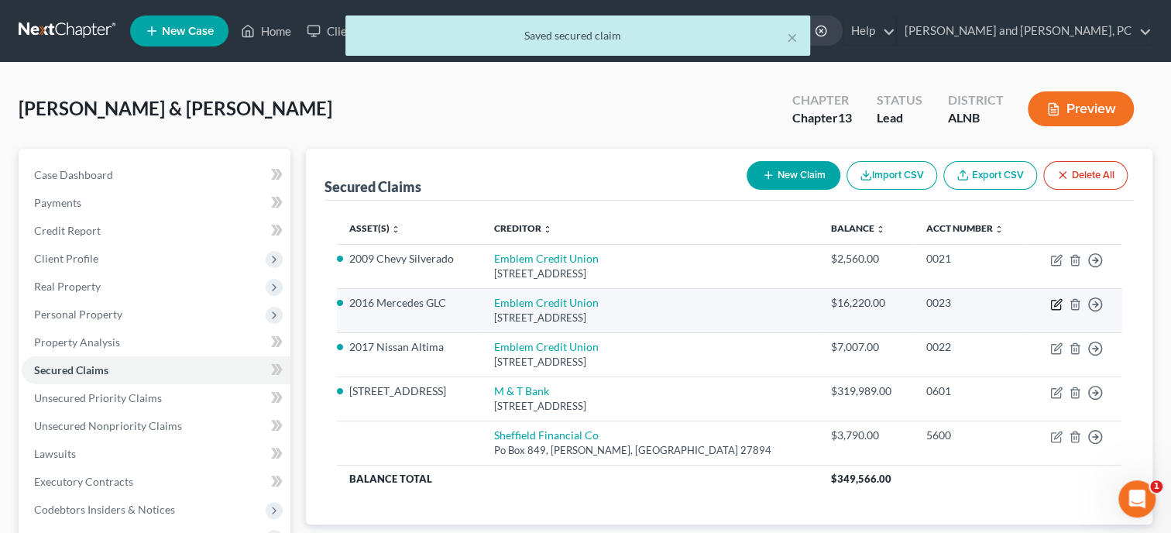
select select "0"
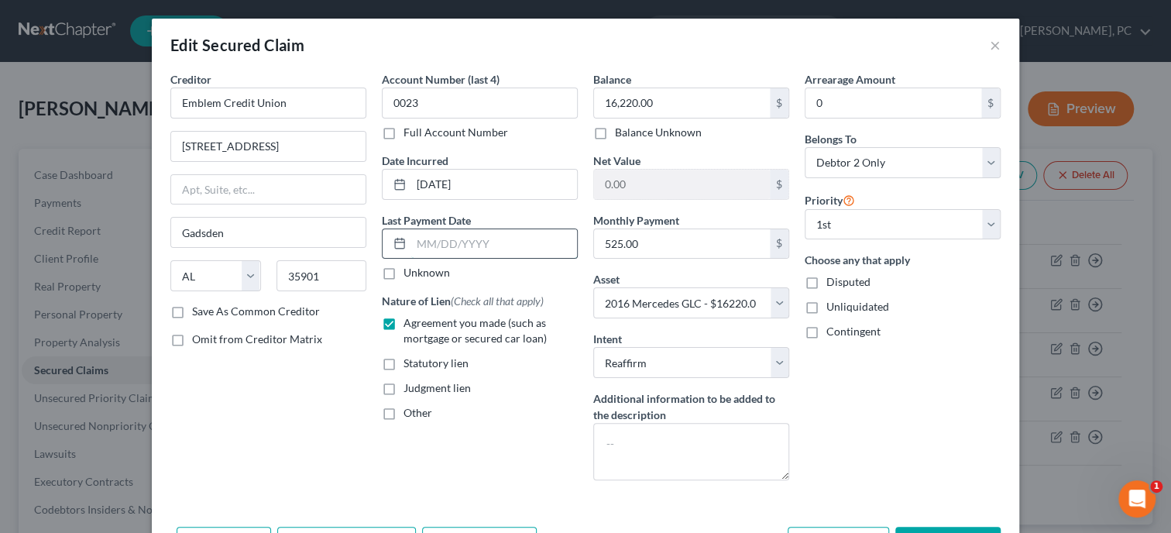
click at [489, 249] on input "text" at bounding box center [494, 243] width 166 height 29
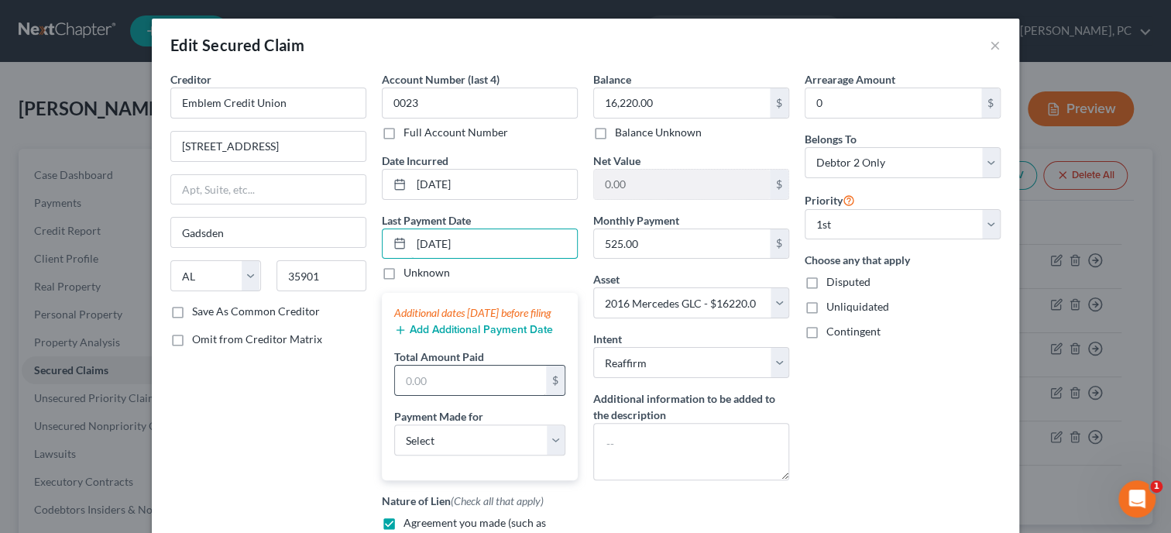
type input "9/1/2025"
click at [475, 389] on input "text" at bounding box center [470, 379] width 151 height 29
type input "525.00"
select select "0"
click option "Car" at bounding box center [0, 0] width 0 height 0
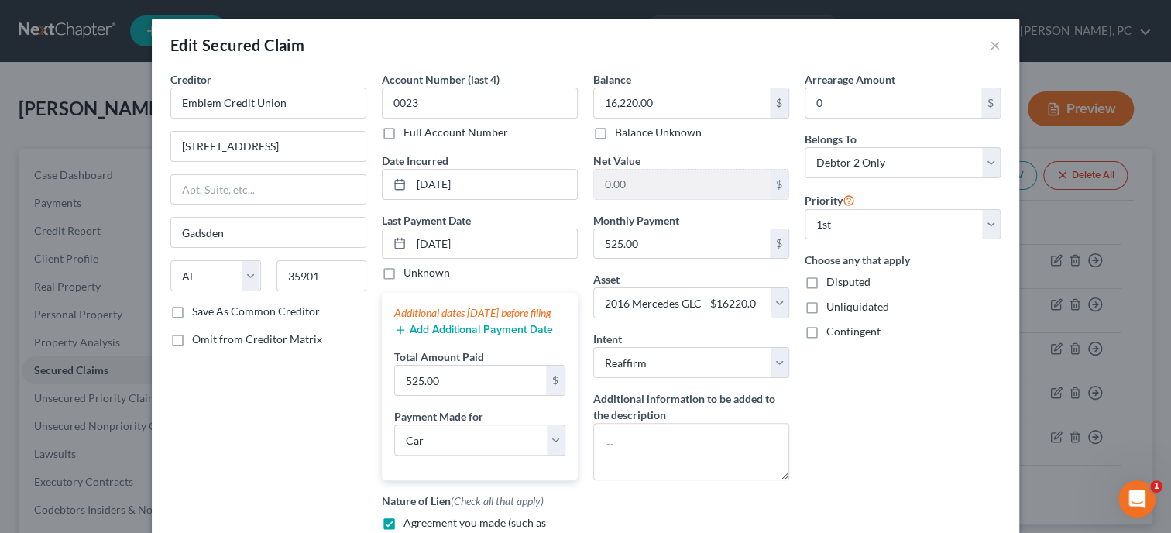
click at [458, 336] on button "Add Additional Payment Date" at bounding box center [473, 330] width 159 height 12
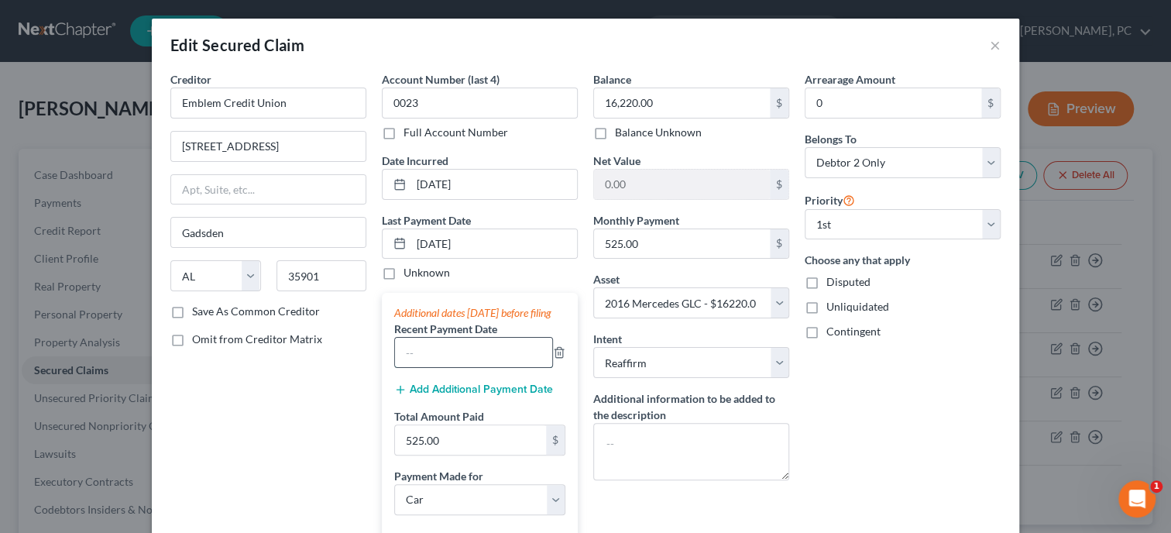
click at [458, 362] on input "text" at bounding box center [473, 352] width 157 height 29
type input "8/1/2025"
click at [464, 396] on button "Add Additional Payment Date" at bounding box center [473, 389] width 159 height 12
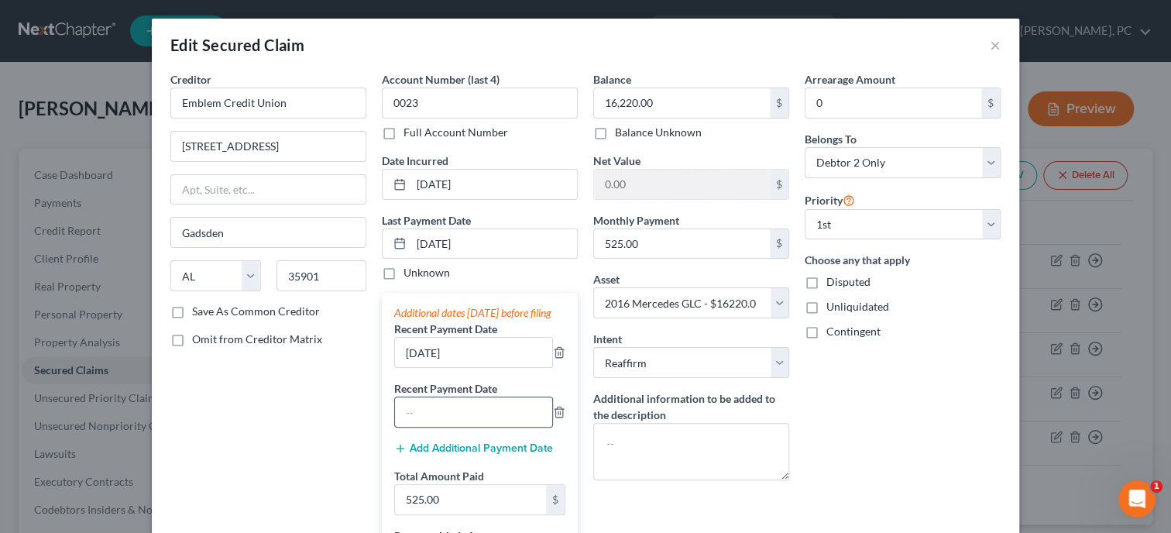
click at [464, 426] on input "text" at bounding box center [473, 411] width 157 height 29
type input "7/1/2025"
click at [362, 444] on div "Creditor * Emblem Credit Union 702 Walnut Street Gadsden State AL AK AR AZ CA C…" at bounding box center [268, 411] width 211 height 680
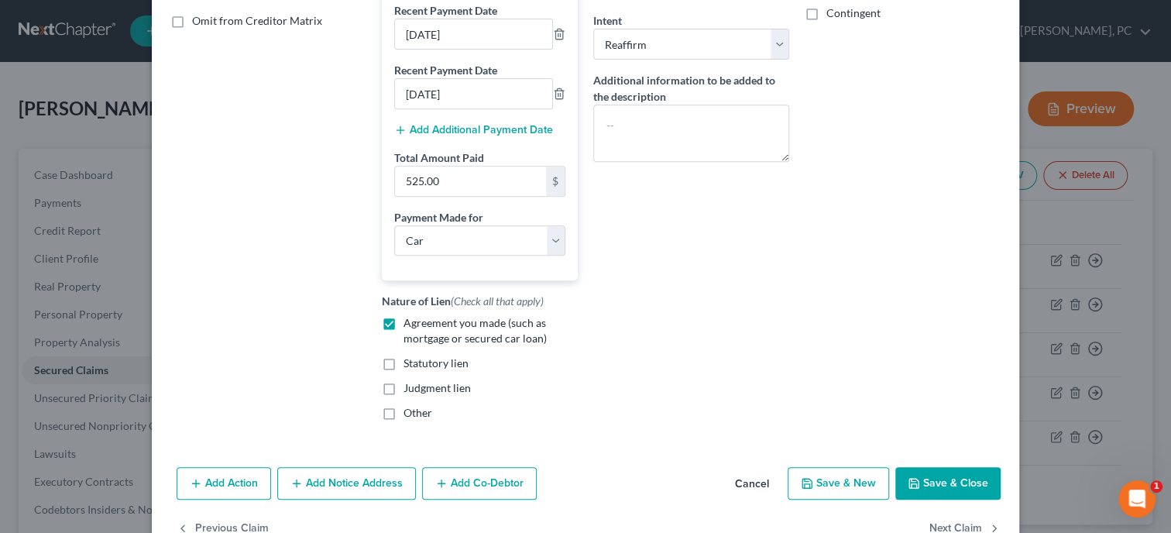
click at [933, 495] on button "Save & Close" at bounding box center [947, 483] width 105 height 33
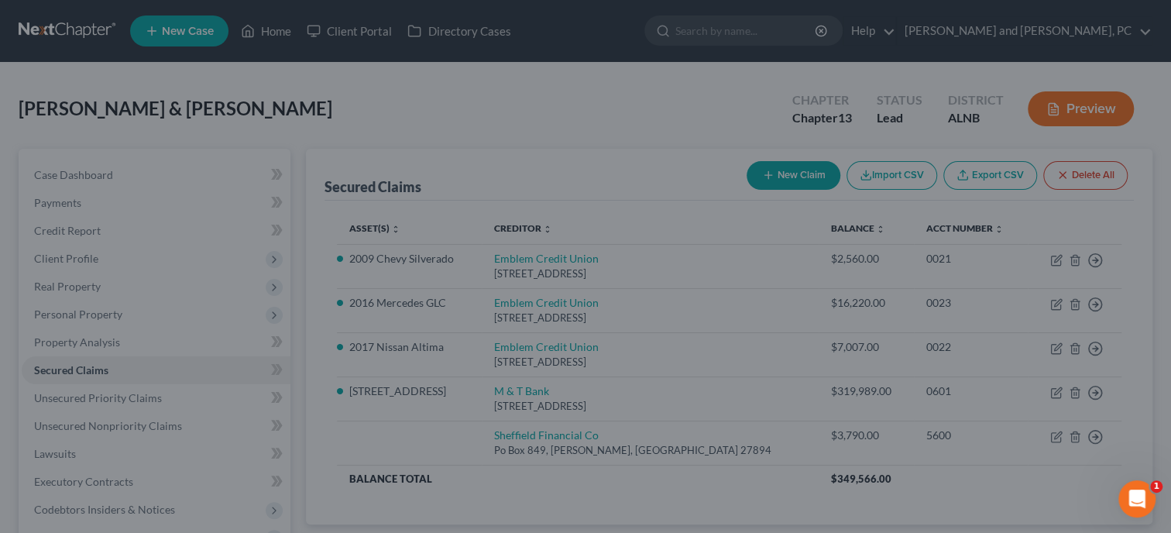
select select
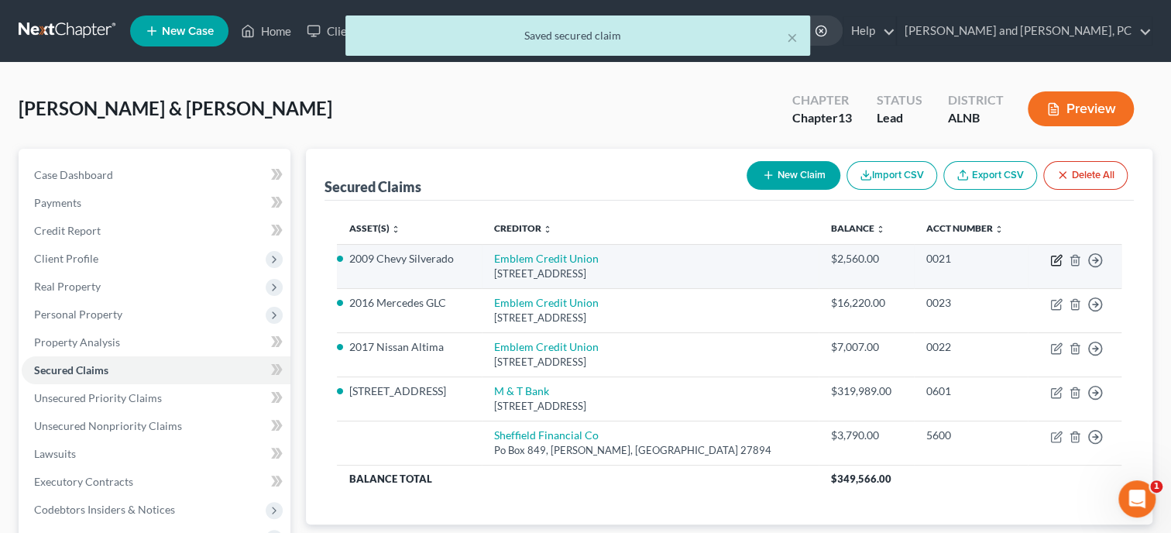
click at [1054, 259] on icon "button" at bounding box center [1056, 260] width 12 height 12
select select "0"
select select "2"
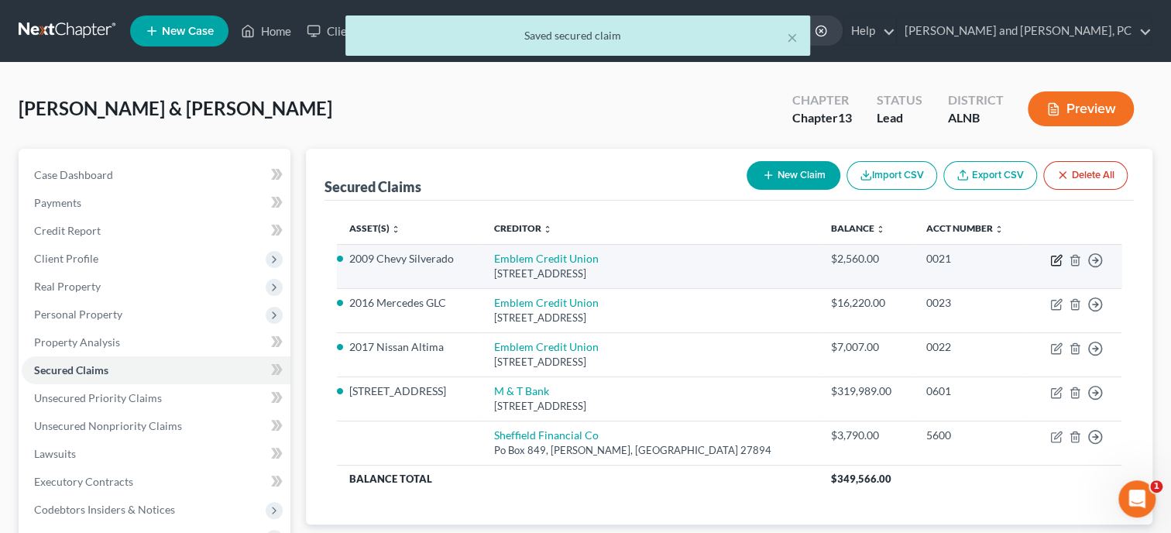
select select "0"
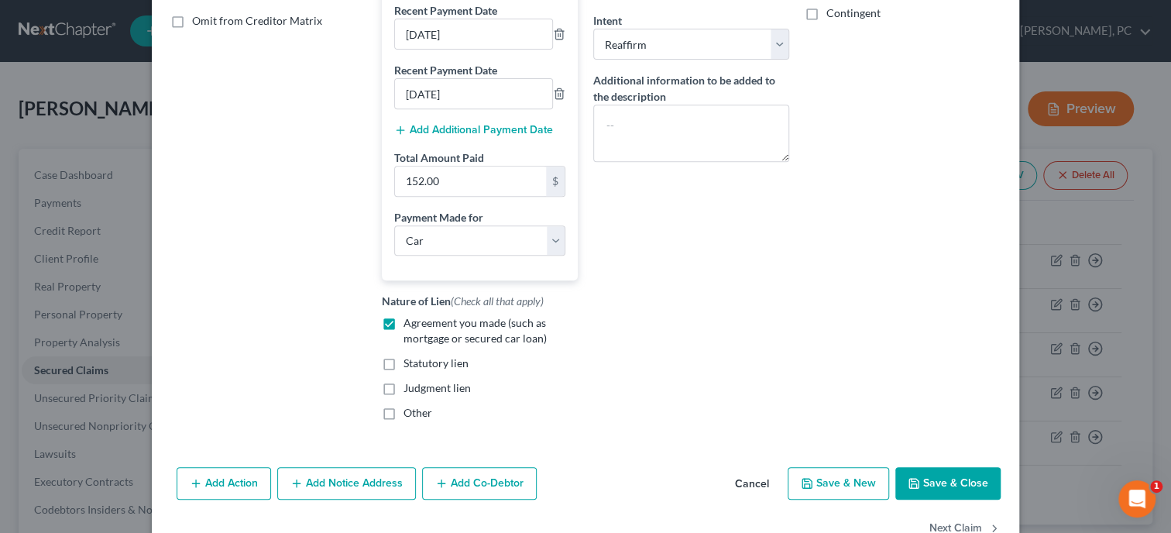
click at [962, 499] on button "Save & Close" at bounding box center [947, 483] width 105 height 33
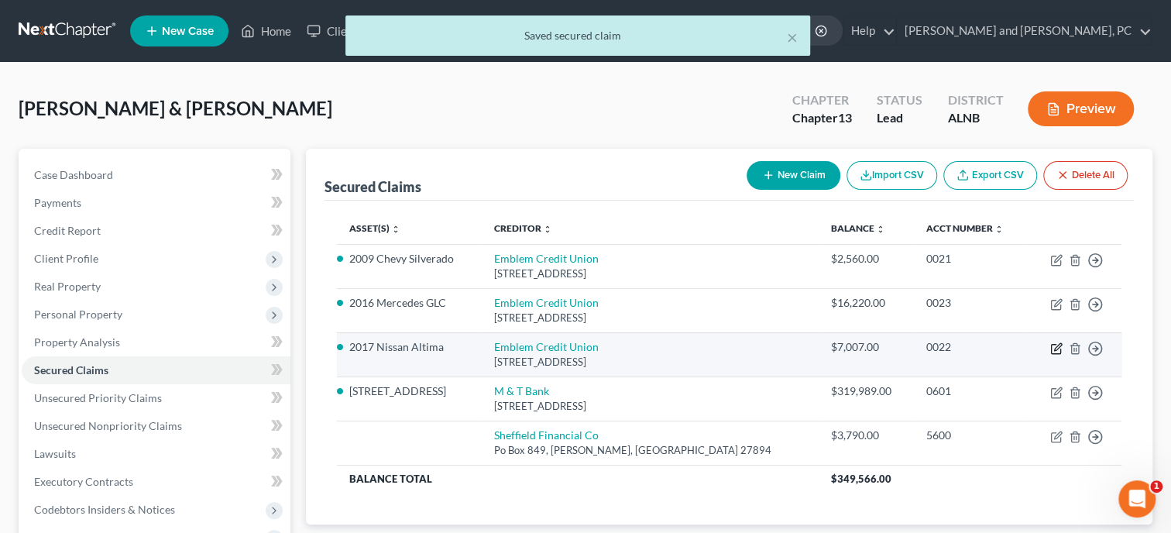
click at [1054, 351] on icon "button" at bounding box center [1056, 348] width 12 height 12
select select "0"
select select "2"
select select "1"
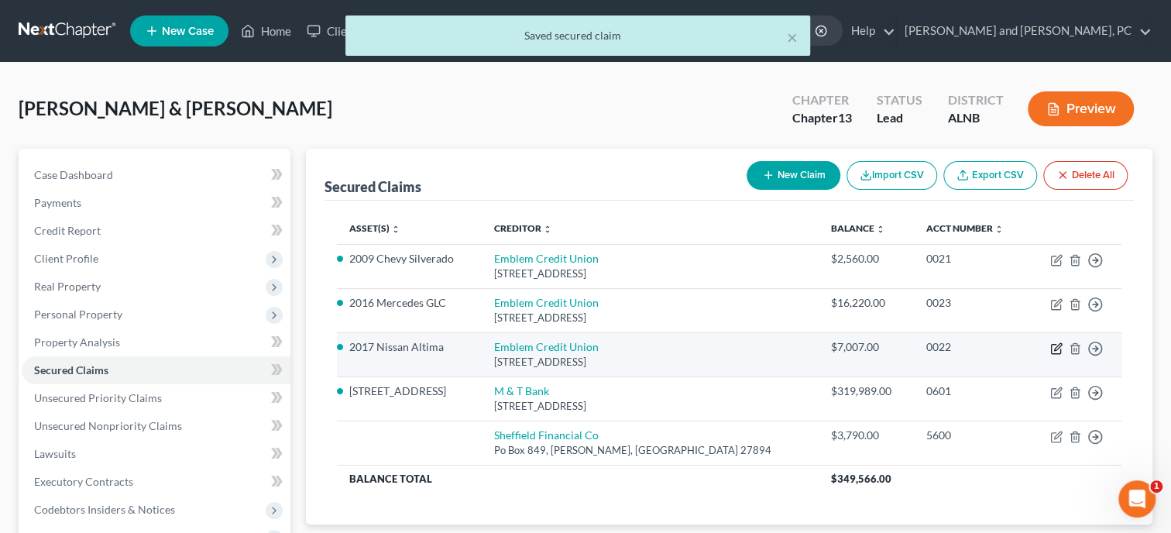
select select "0"
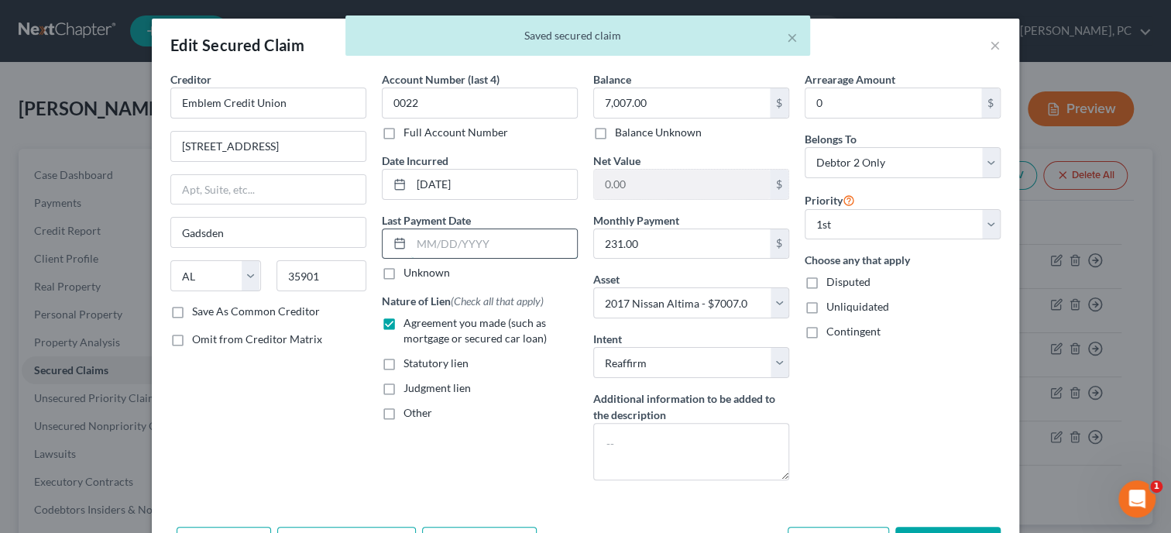
click at [467, 238] on input "text" at bounding box center [494, 243] width 166 height 29
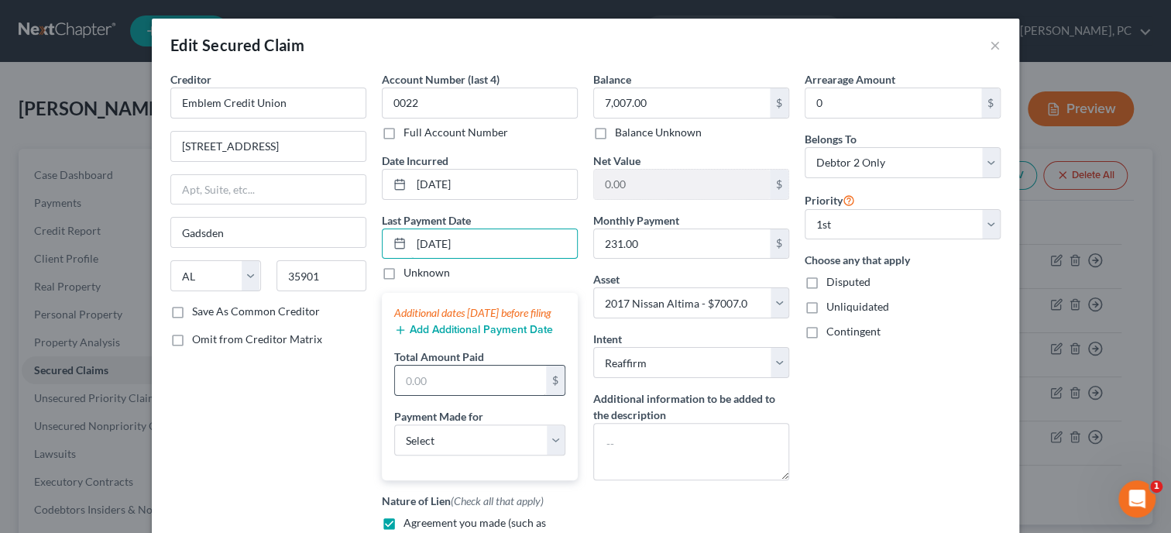
type input "9/1/2025"
click at [472, 390] on input "text" at bounding box center [470, 379] width 151 height 29
type input "231.00"
select select "0"
click option "Car" at bounding box center [0, 0] width 0 height 0
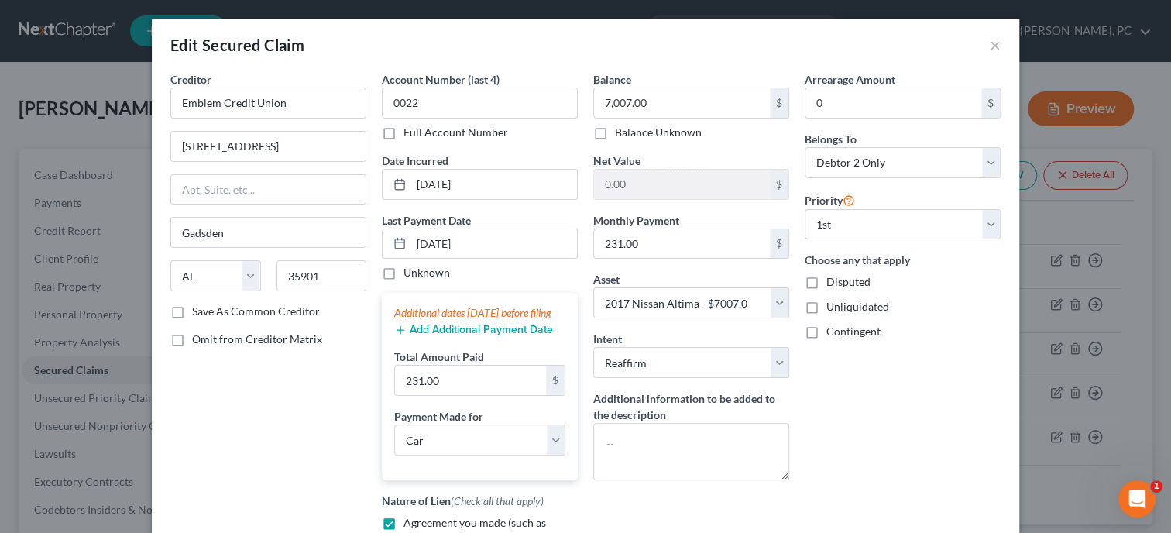
click at [458, 336] on button "Add Additional Payment Date" at bounding box center [473, 330] width 159 height 12
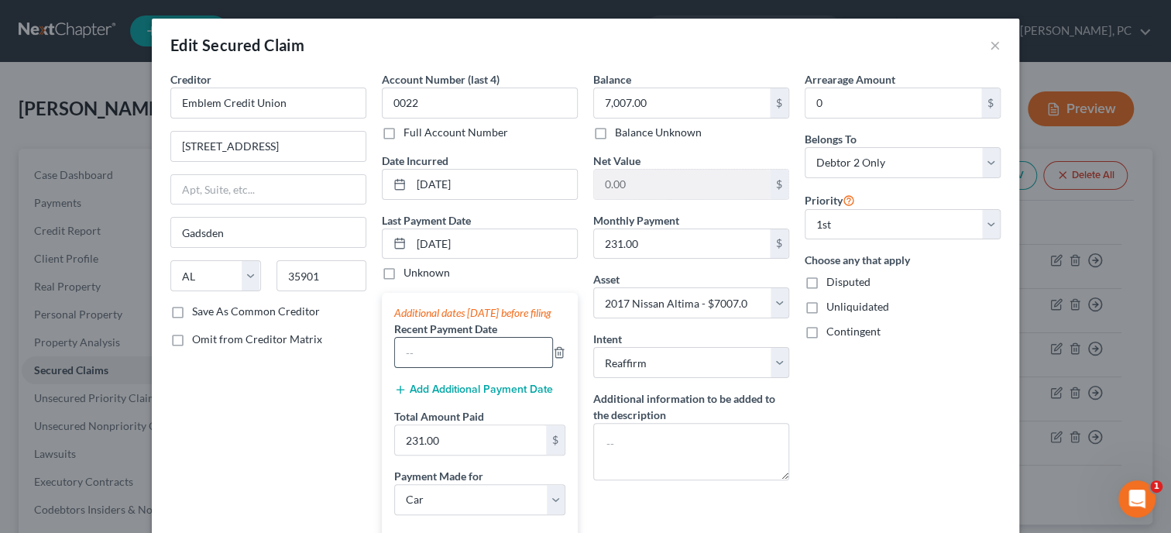
click at [458, 361] on input "text" at bounding box center [473, 352] width 157 height 29
type input "8/1/2025"
click at [454, 396] on button "Add Additional Payment Date" at bounding box center [473, 389] width 159 height 12
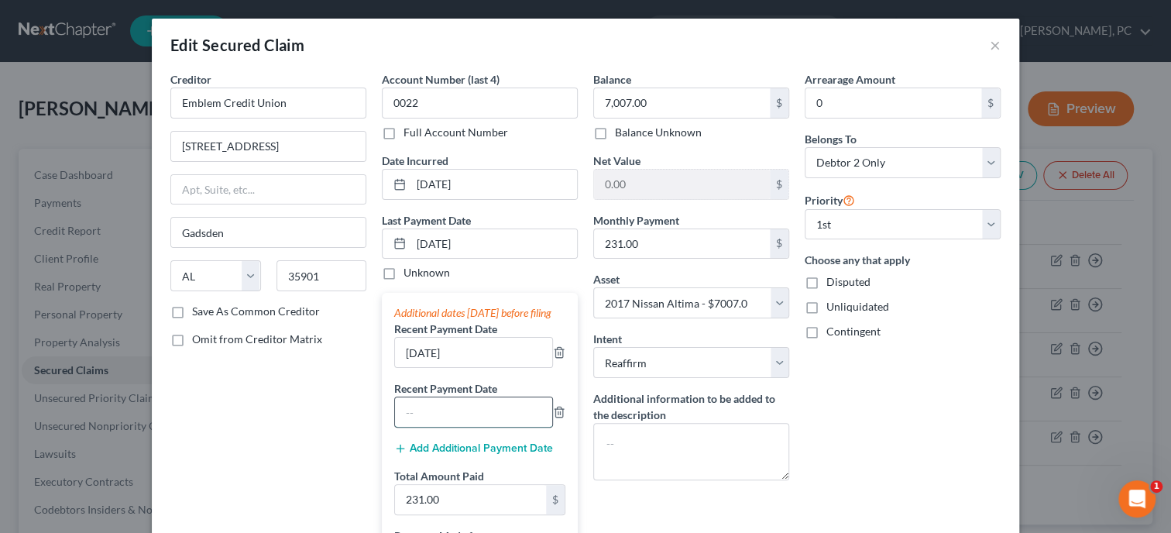
click at [454, 427] on input "text" at bounding box center [473, 411] width 157 height 29
type input "7/1/2025"
click at [292, 457] on div "Creditor * Emblem Credit Union 702 Walnut Street Gadsden State AL AK AR AZ CA C…" at bounding box center [268, 411] width 211 height 680
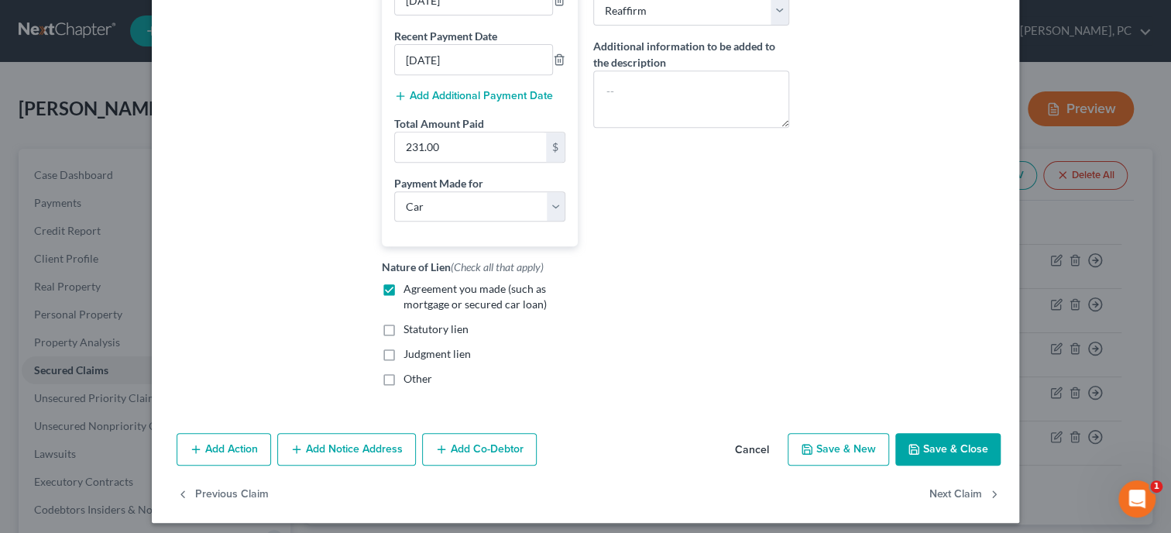
scroll to position [374, 0]
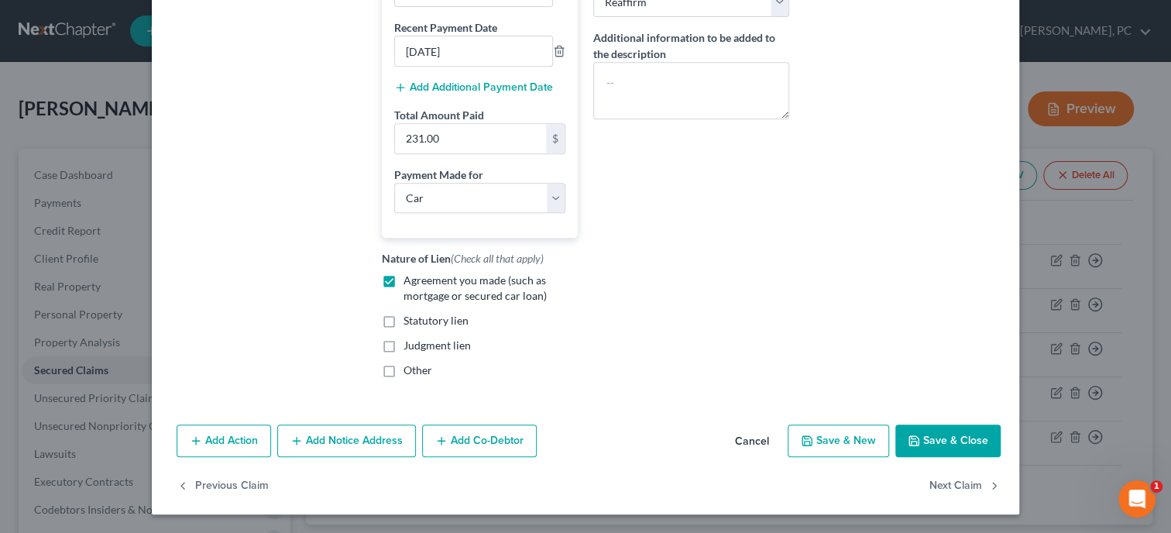
click at [928, 432] on button "Save & Close" at bounding box center [947, 440] width 105 height 33
select select
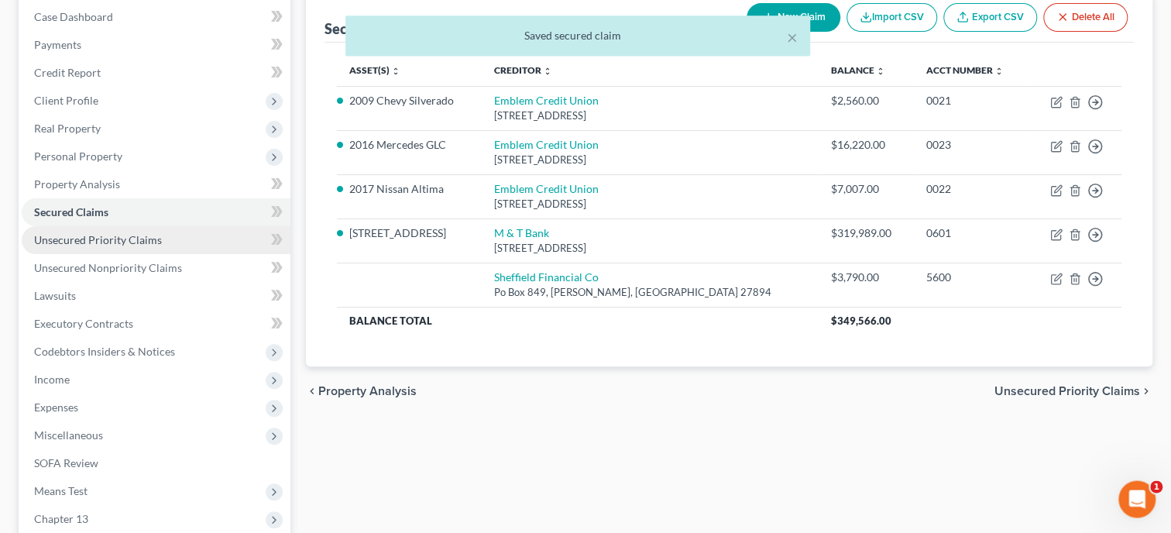
scroll to position [159, 0]
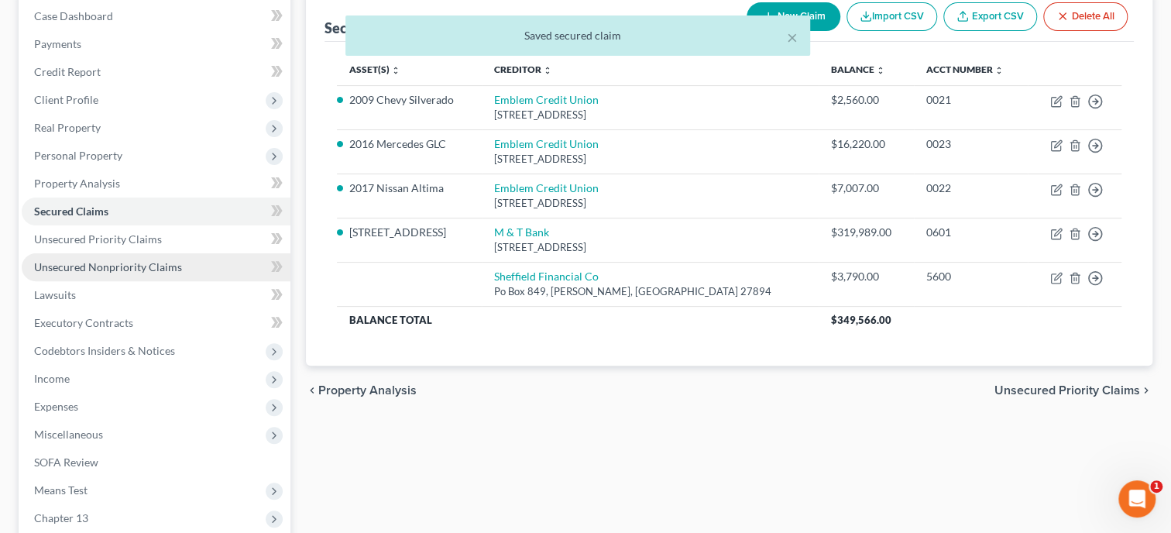
click at [107, 267] on span "Unsecured Nonpriority Claims" at bounding box center [108, 266] width 148 height 13
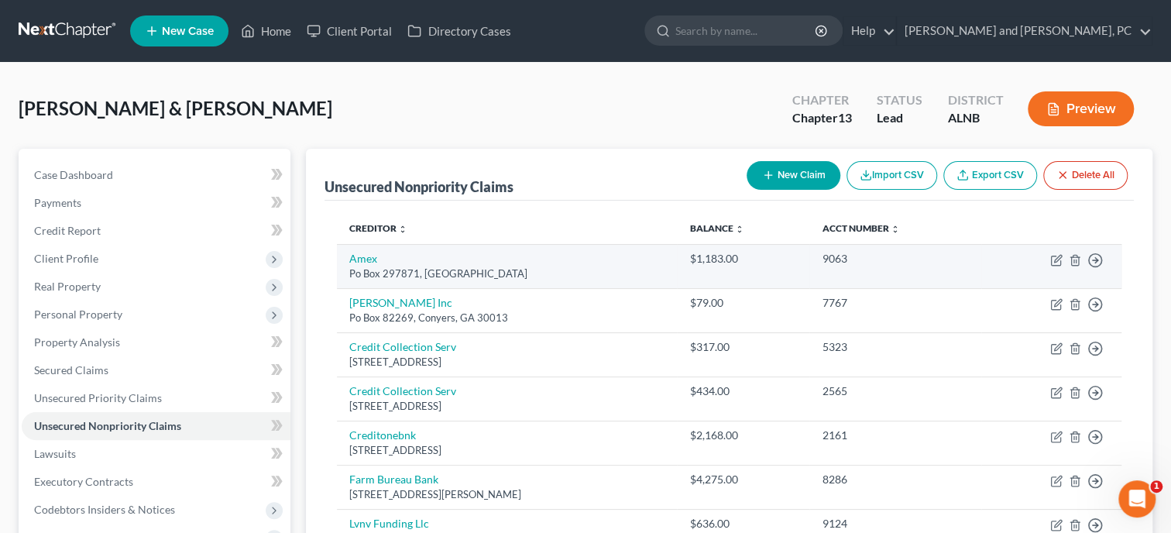
click at [1055, 266] on td "Move to D Move to E Move to G Move to Notice Only" at bounding box center [1051, 266] width 140 height 44
click at [1050, 259] on icon "button" at bounding box center [1056, 260] width 12 height 12
select select "9"
select select "2"
select select "1"
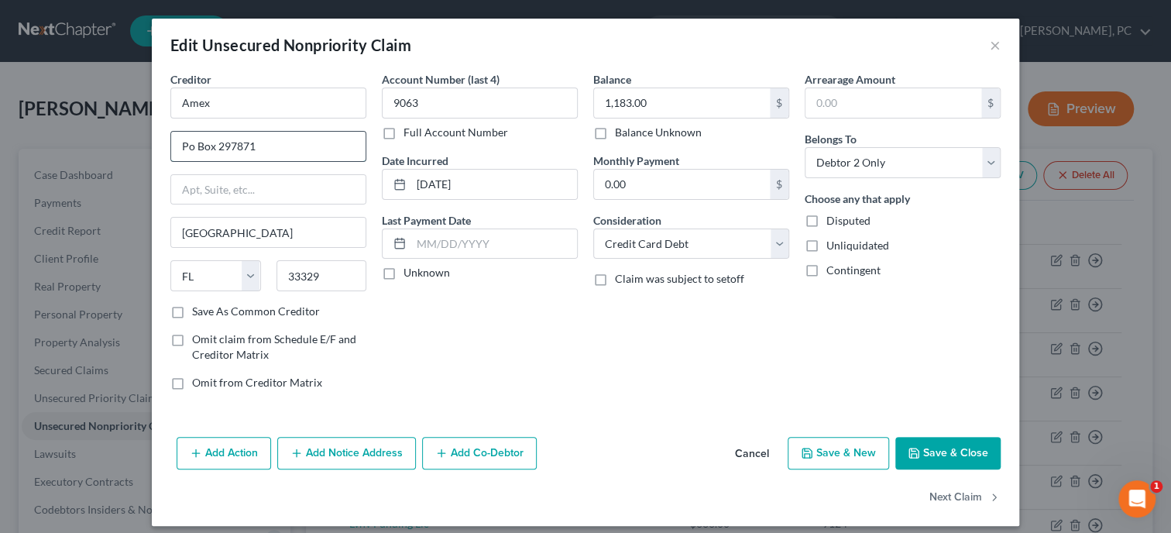
click at [186, 148] on input "Po Box 297871" at bounding box center [268, 146] width 194 height 29
type input "PO Box 297871"
click at [911, 448] on icon "button" at bounding box center [913, 453] width 12 height 12
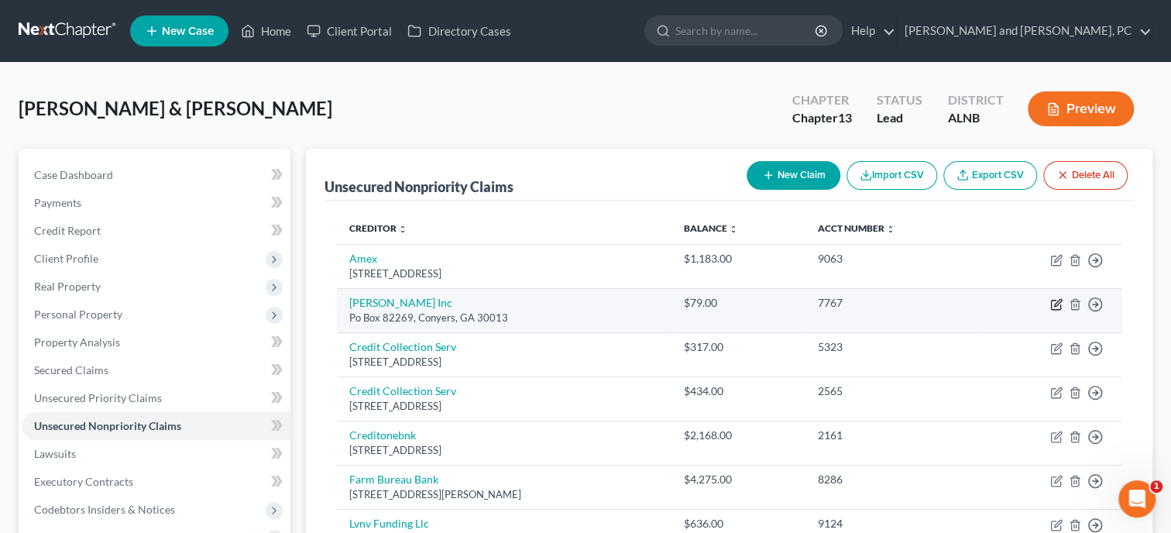
click at [1055, 300] on icon "button" at bounding box center [1055, 304] width 9 height 9
select select "10"
select select "1"
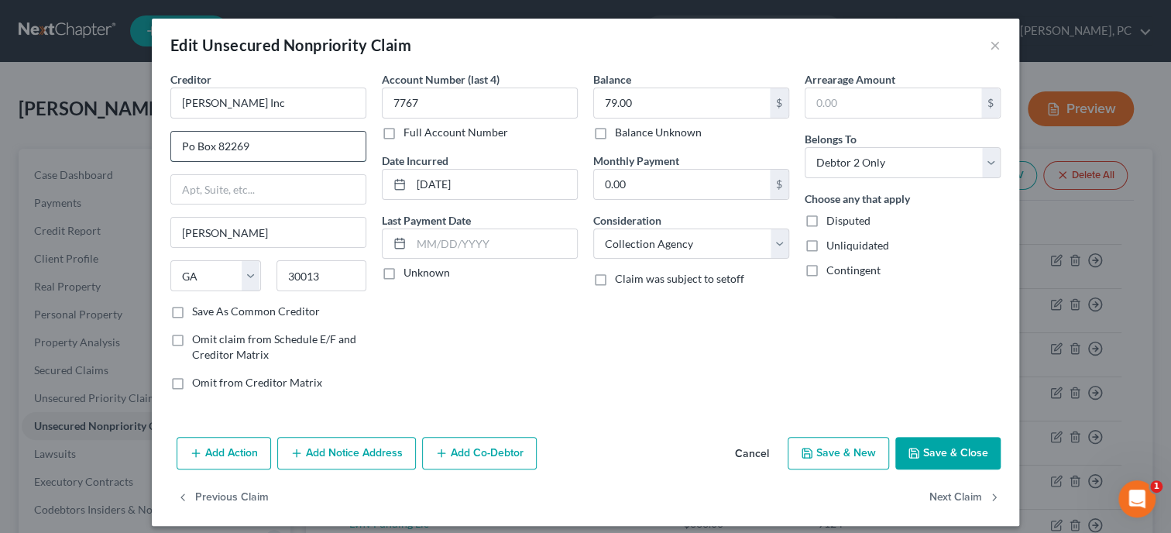
click at [191, 148] on input "Po Box 82269" at bounding box center [268, 146] width 194 height 29
type input "PO Box 82269"
click at [943, 450] on button "Save & Close" at bounding box center [947, 453] width 105 height 33
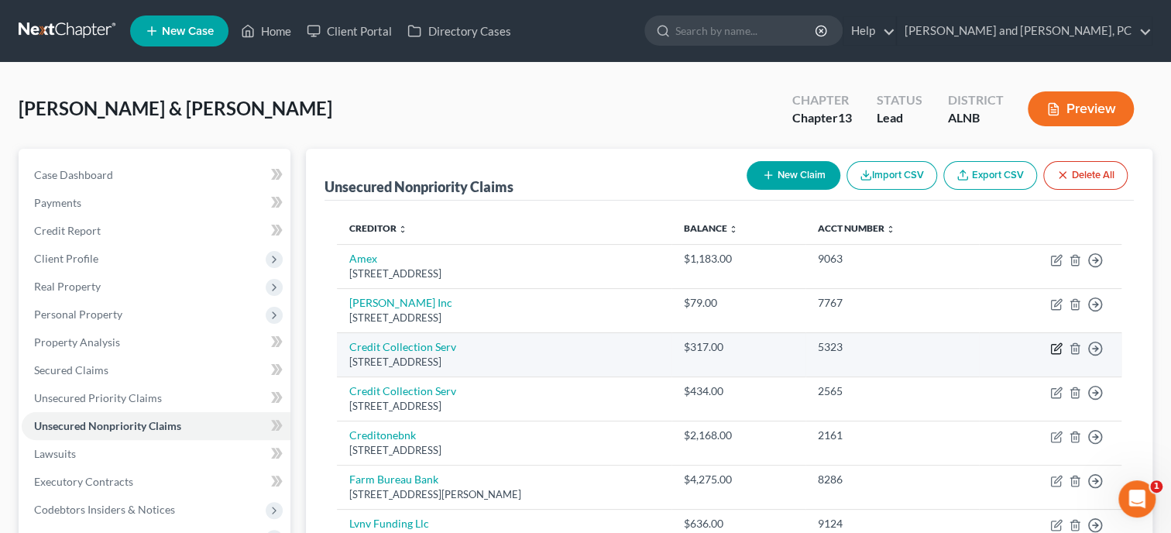
click at [1056, 345] on icon "button" at bounding box center [1057, 346] width 7 height 7
select select "22"
select select "1"
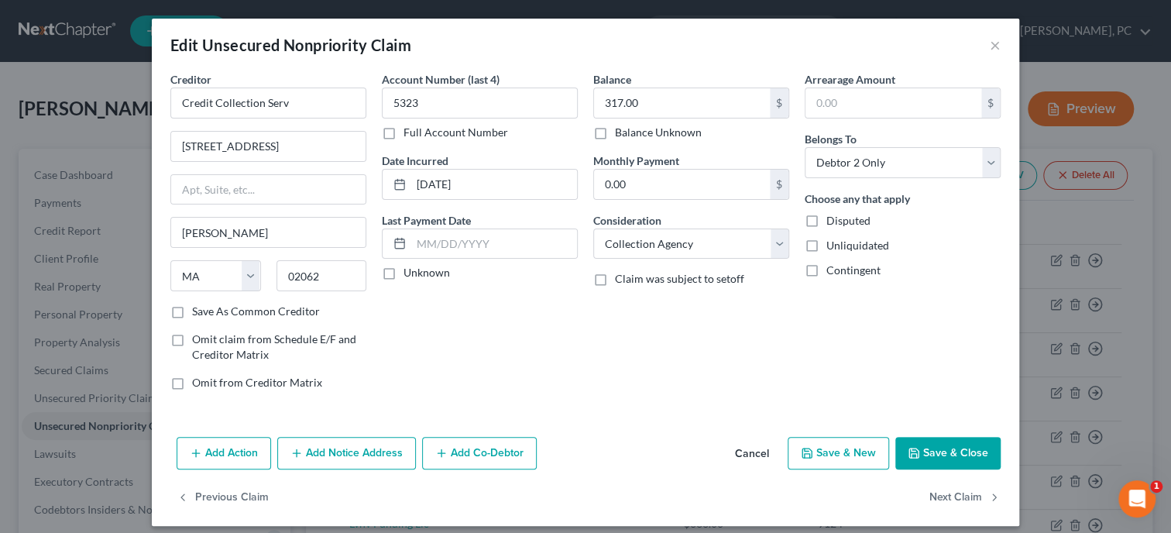
click at [930, 461] on button "Save & Close" at bounding box center [947, 453] width 105 height 33
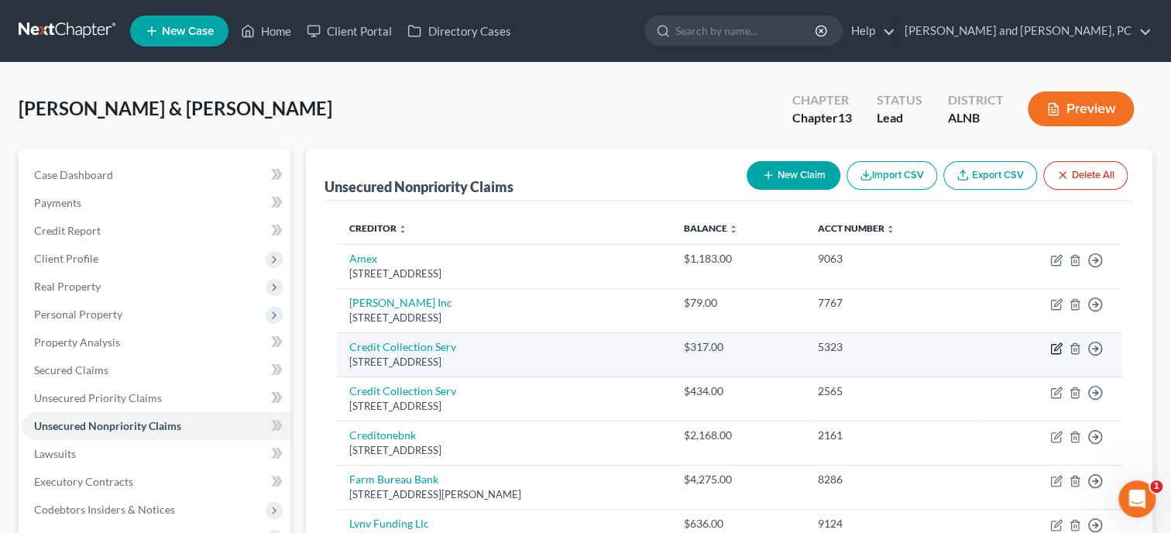
click at [1054, 346] on icon "button" at bounding box center [1056, 348] width 12 height 12
select select "22"
select select "1"
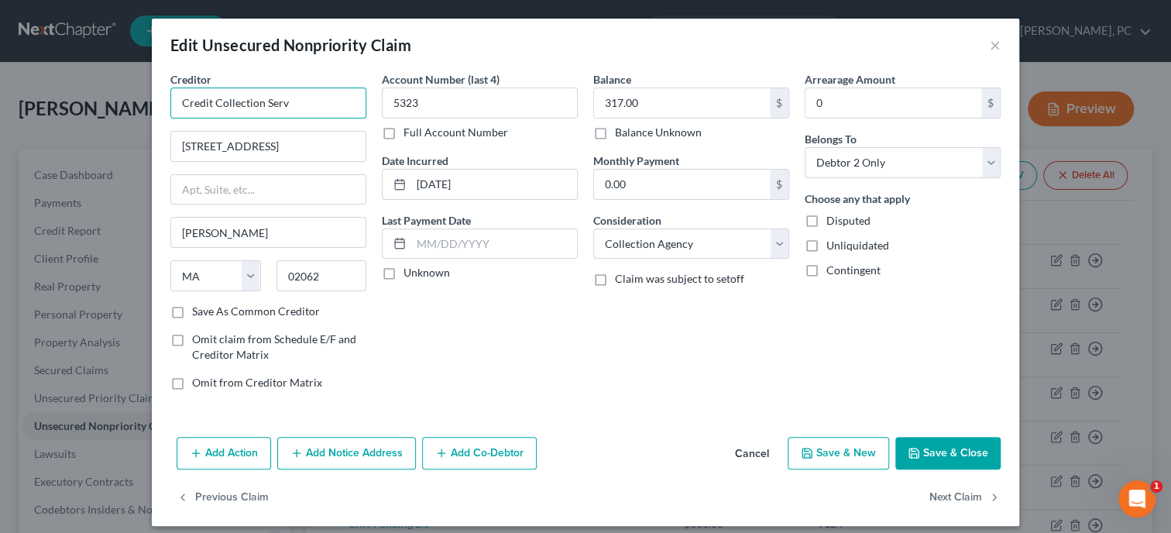
click at [311, 108] on input "Credit Collection Serv" at bounding box center [268, 102] width 196 height 31
click at [297, 95] on input "Credit Collection Serv" at bounding box center [268, 102] width 196 height 31
type input "Credit Collection Serv/Peak Property Ins."
click at [930, 456] on button "Save & Close" at bounding box center [947, 453] width 105 height 33
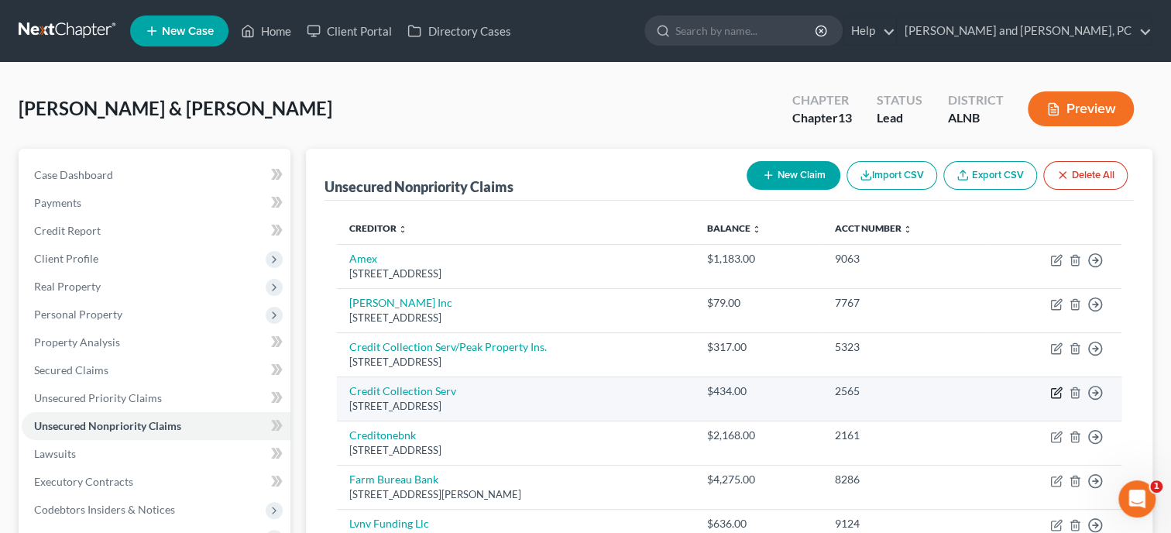
click at [1056, 391] on icon "button" at bounding box center [1056, 392] width 12 height 12
select select "22"
select select "1"
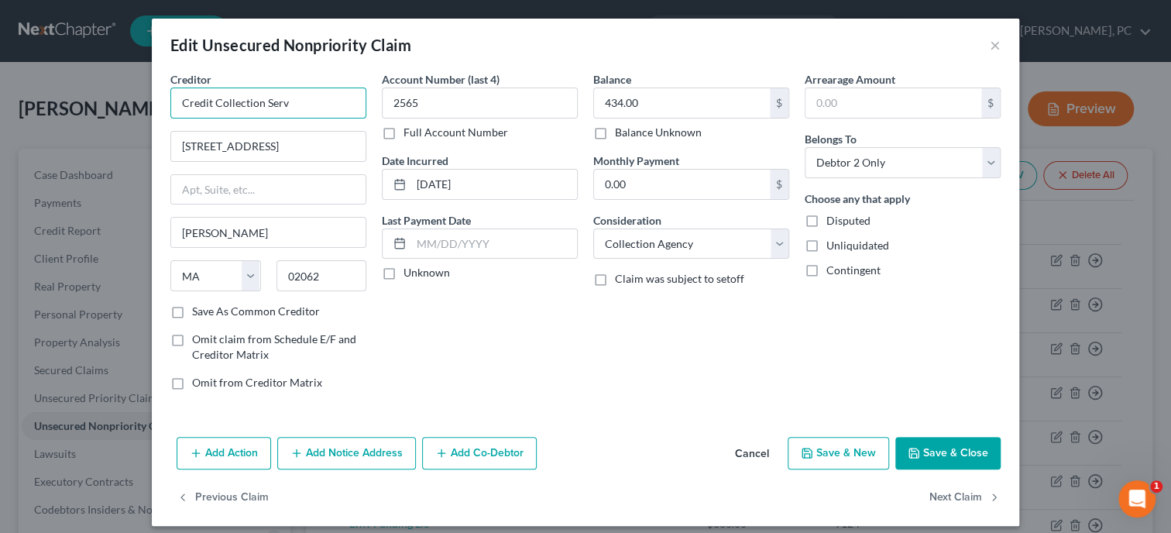
click at [331, 111] on input "Credit Collection Serv" at bounding box center [268, 102] width 196 height 31
type input "Credit Collection Serv/Peak Property Ins"
click at [923, 451] on button "Save & Close" at bounding box center [947, 453] width 105 height 33
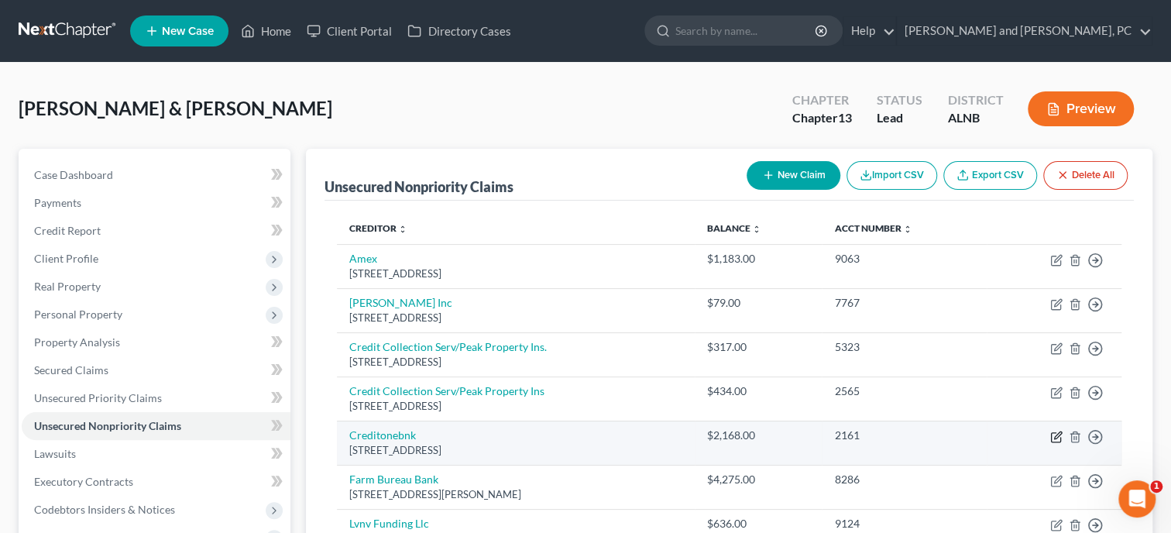
click at [1054, 437] on icon "button" at bounding box center [1057, 434] width 7 height 7
select select "31"
select select "2"
select select "1"
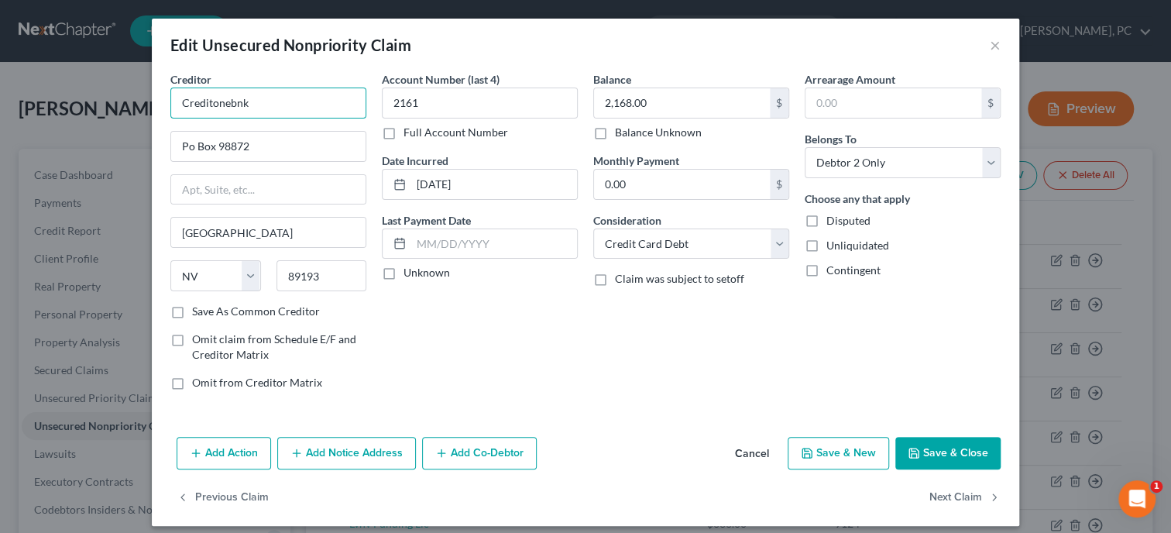
click at [214, 106] on input "Creditonebnk" at bounding box center [268, 102] width 196 height 31
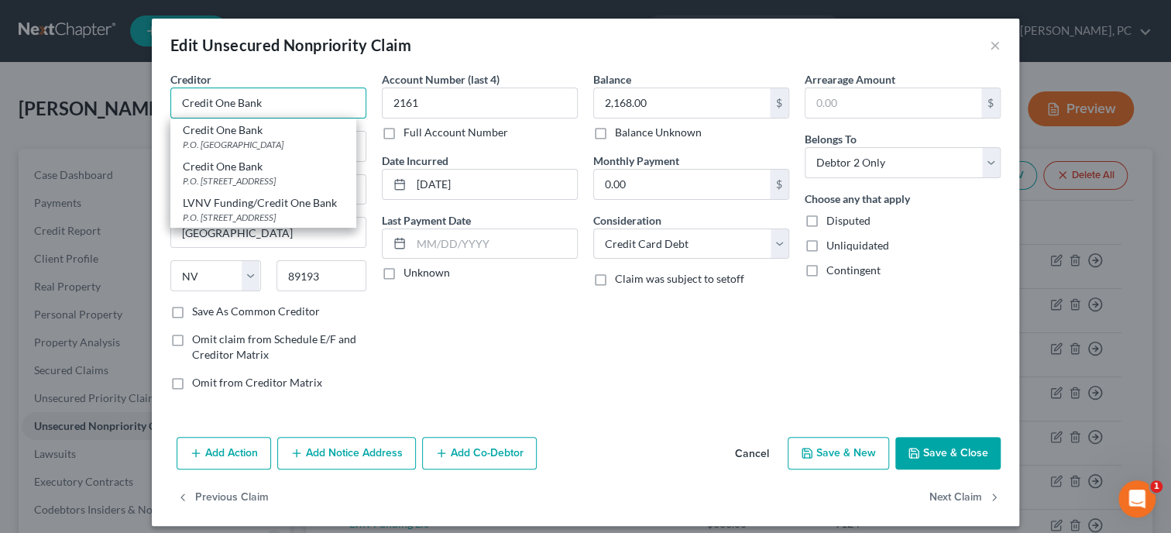
type input "Credit One Bank"
click at [465, 349] on div "Account Number (last 4) 2161 Full Account Number Date Incurred 07-07-2017 Last …" at bounding box center [479, 236] width 211 height 331
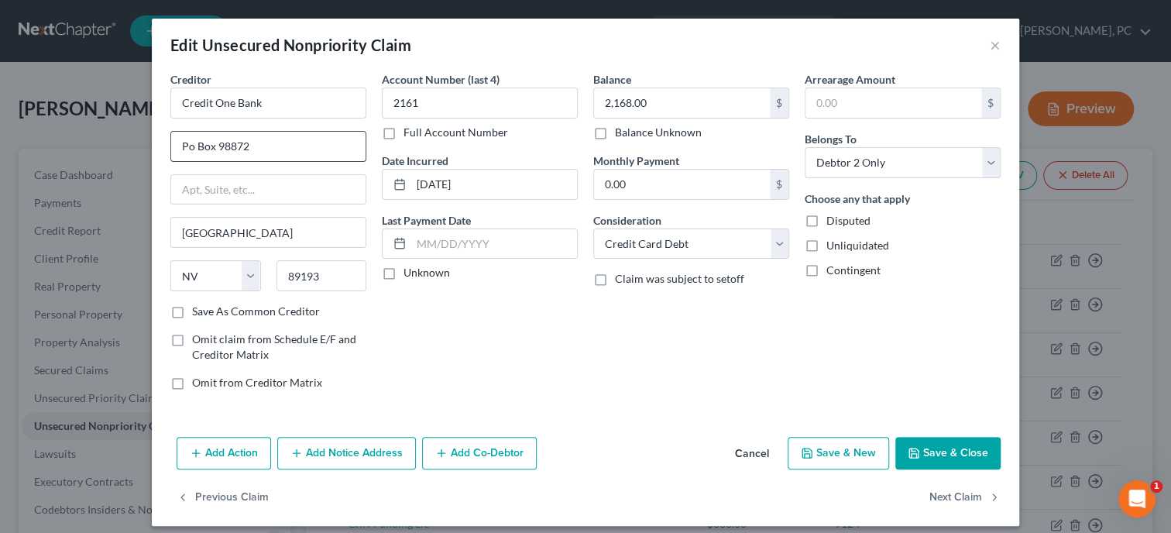
click at [191, 149] on input "Po Box 98872" at bounding box center [268, 146] width 194 height 29
type input "PO Box 98872"
click at [930, 454] on button "Save & Close" at bounding box center [947, 453] width 105 height 33
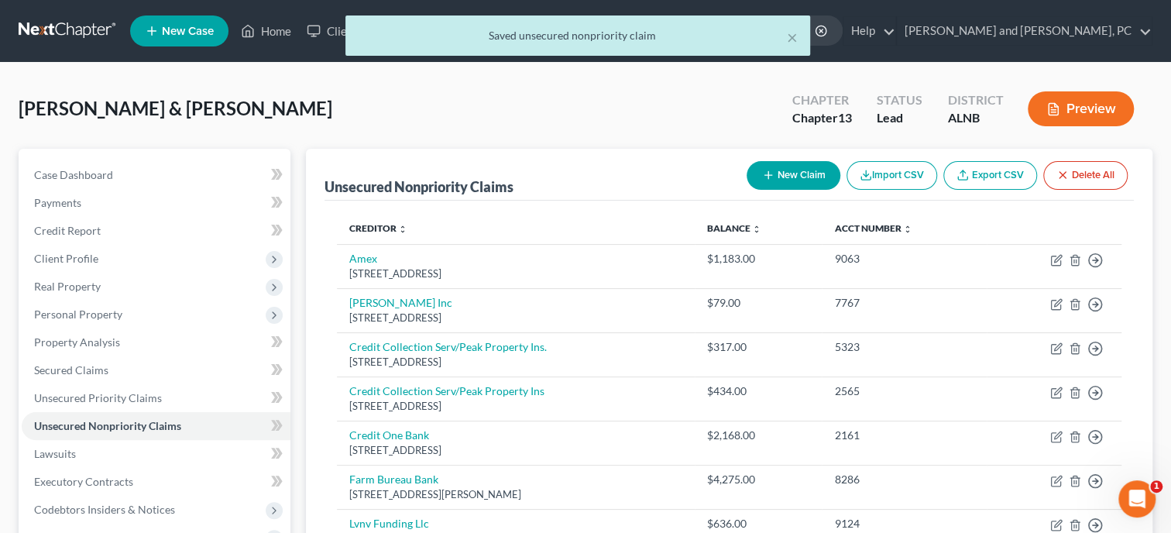
scroll to position [79, 0]
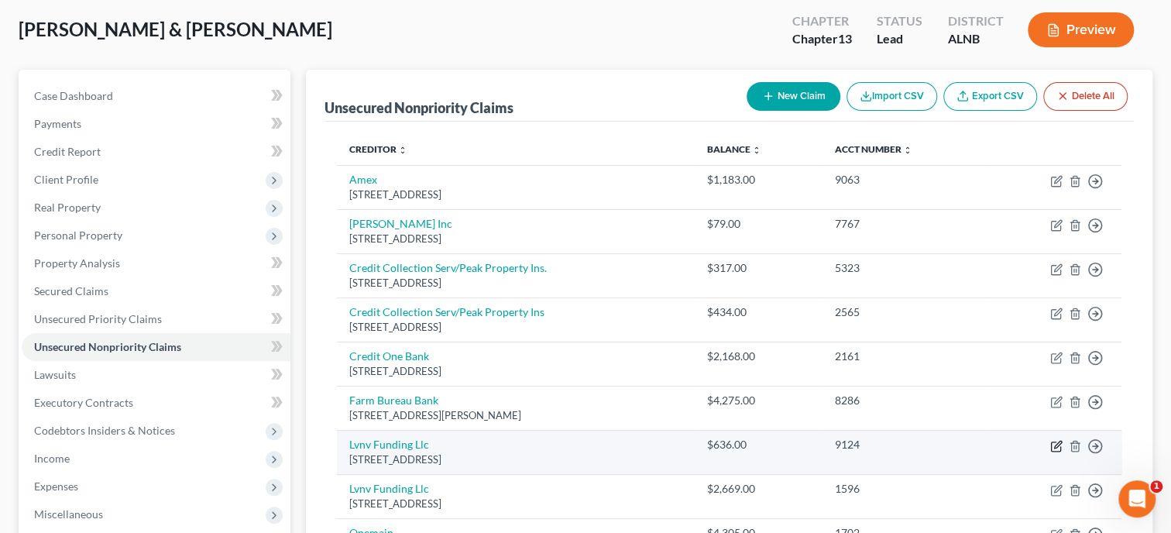
click at [1057, 443] on icon "button" at bounding box center [1057, 444] width 7 height 7
select select "42"
select select "1"
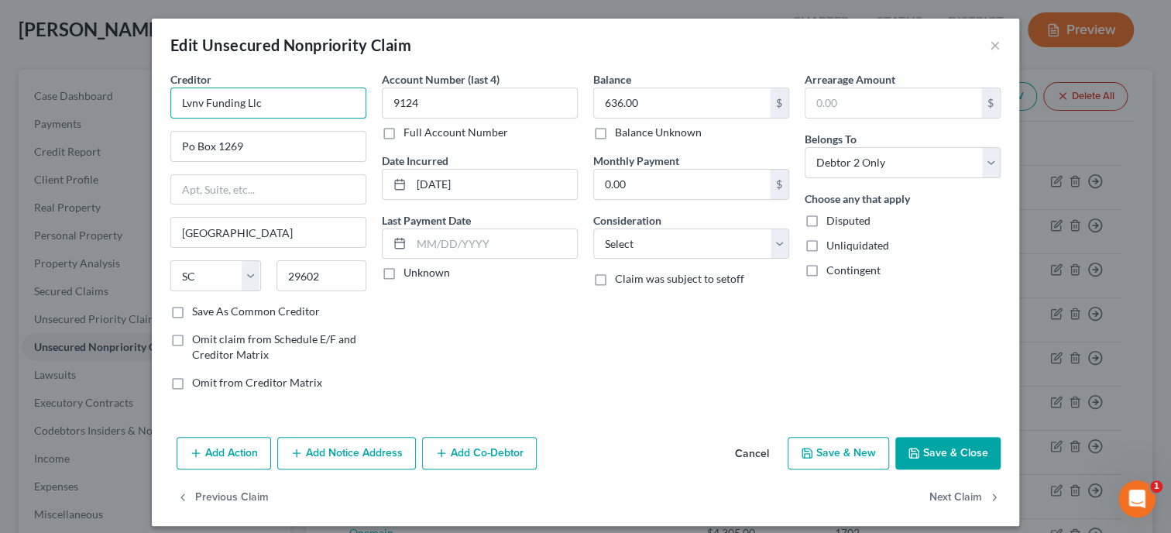
click at [342, 112] on input "Lvnv Funding Llc" at bounding box center [268, 102] width 196 height 31
type input "Lvnv Funding/Indigo Celtic Bank"
select select "1"
click option "Collection Agency" at bounding box center [0, 0] width 0 height 0
click at [931, 450] on button "Save & Close" at bounding box center [947, 453] width 105 height 33
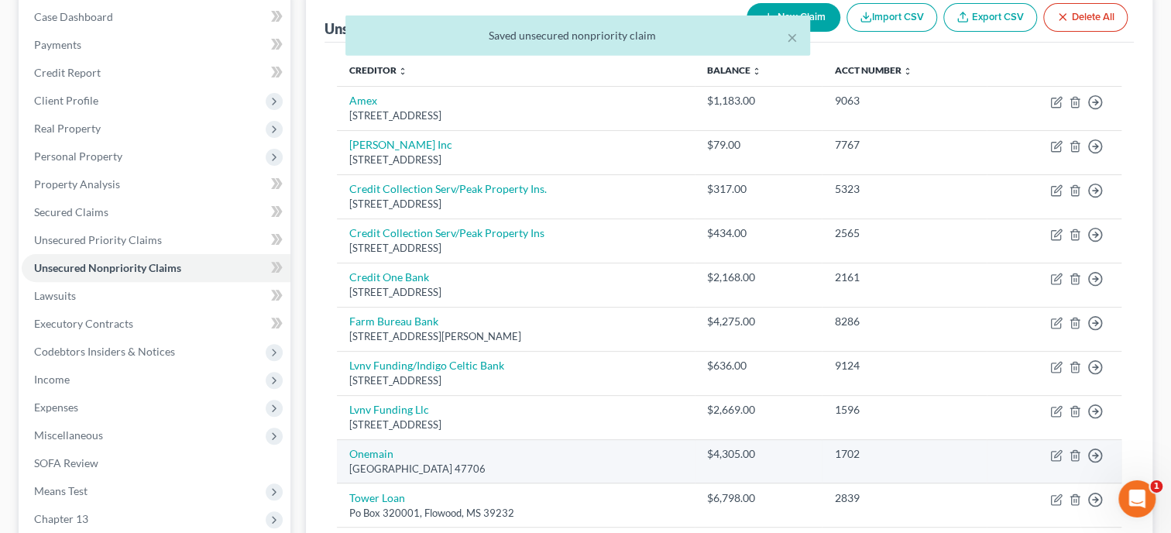
scroll to position [159, 0]
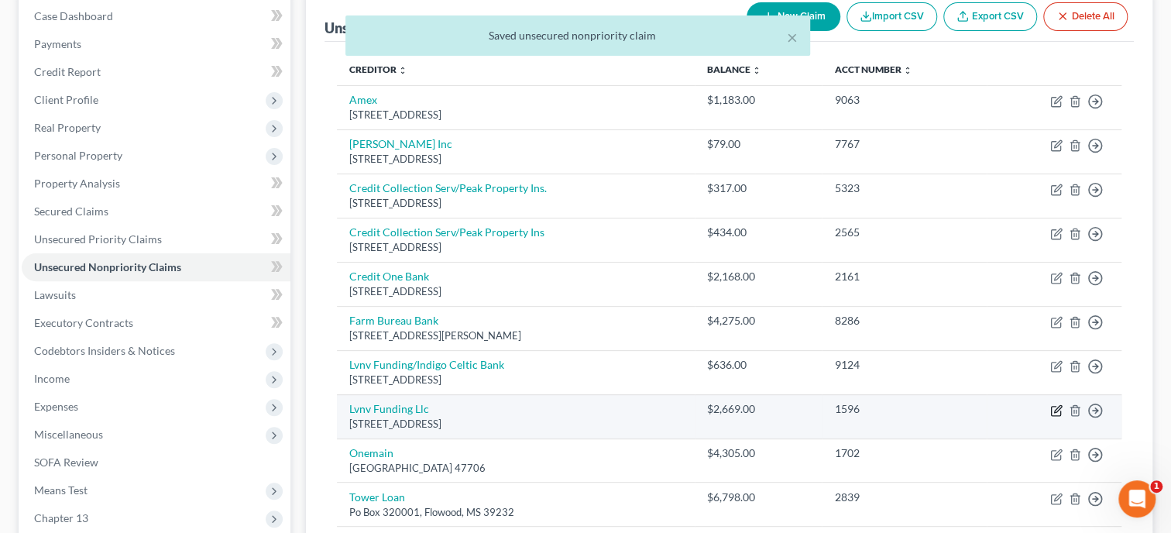
click at [1055, 413] on icon "button" at bounding box center [1056, 410] width 12 height 12
select select "42"
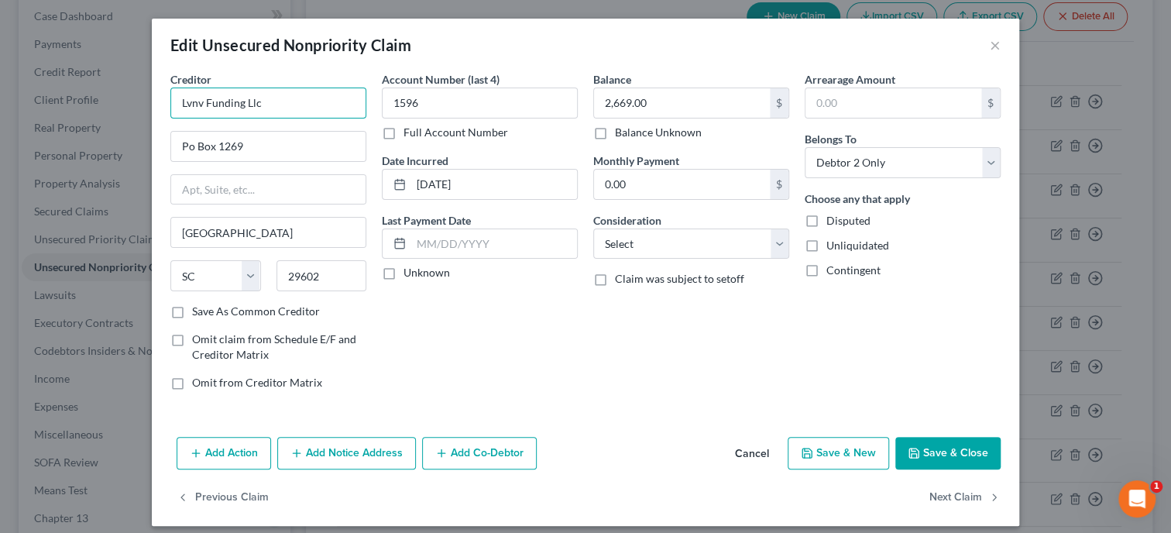
click at [266, 101] on input "Lvnv Funding Llc" at bounding box center [268, 102] width 196 height 31
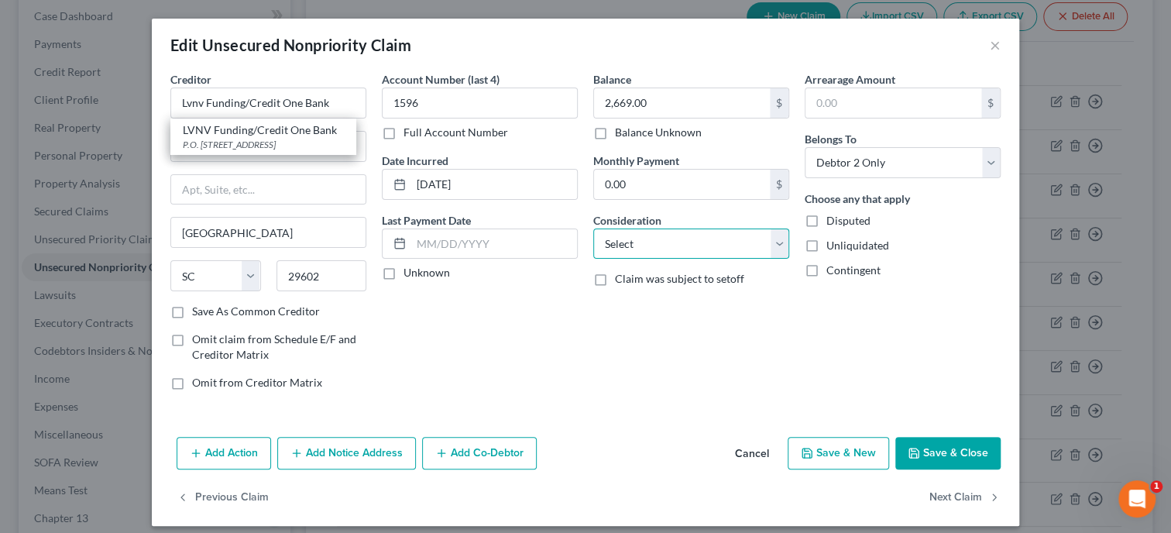
click at [593, 228] on select "Select Cable / Satellite Services Collection Agency Credit Card Debt Debt Couns…" at bounding box center [691, 243] width 196 height 31
click option "Collection Agency" at bounding box center [0, 0] width 0 height 0
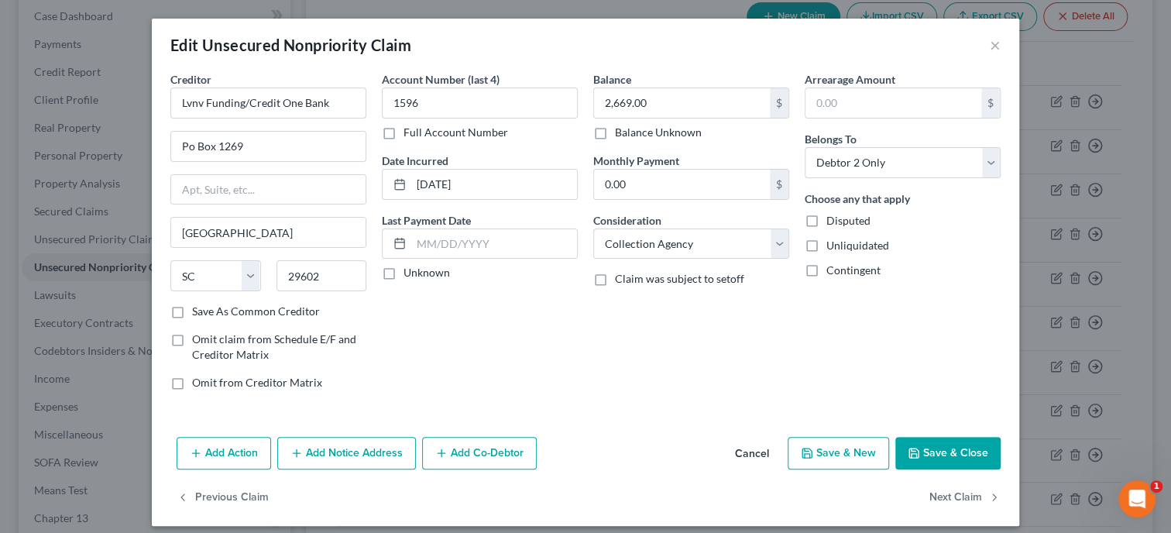
click at [924, 450] on button "Save & Close" at bounding box center [947, 453] width 105 height 33
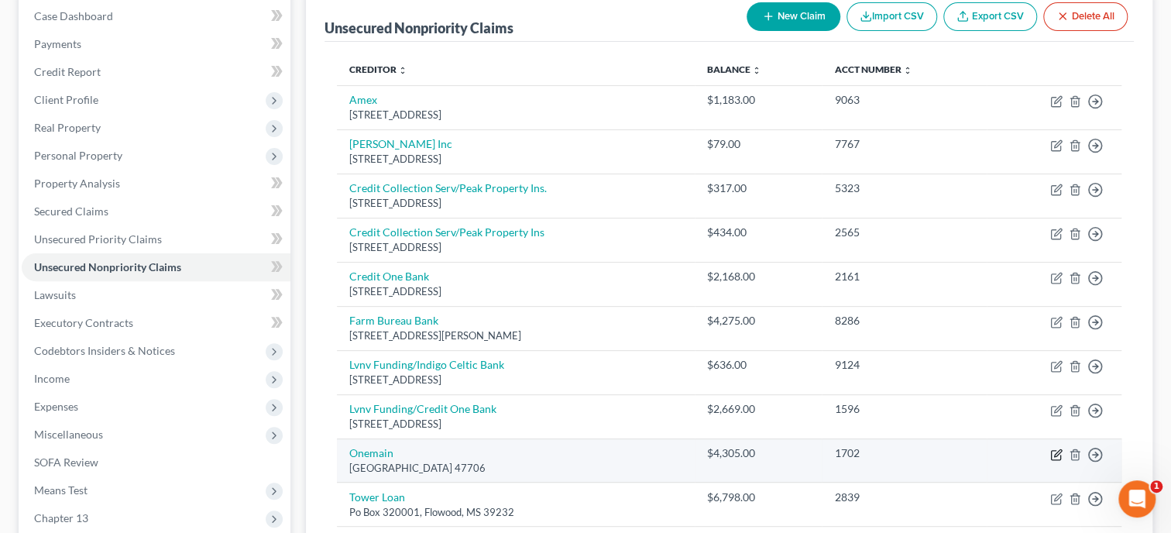
click at [1058, 453] on icon "button" at bounding box center [1056, 454] width 12 height 12
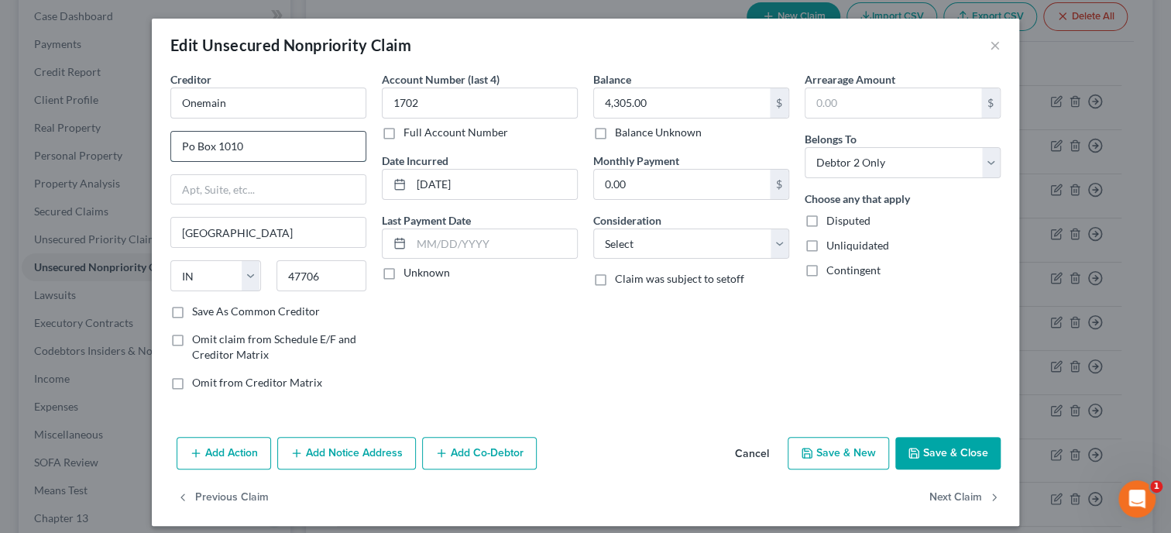
click at [189, 142] on input "Po Box 1010" at bounding box center [268, 146] width 194 height 29
click option "Monies Loaned / Advanced" at bounding box center [0, 0] width 0 height 0
click at [939, 456] on button "Save & Close" at bounding box center [947, 453] width 105 height 33
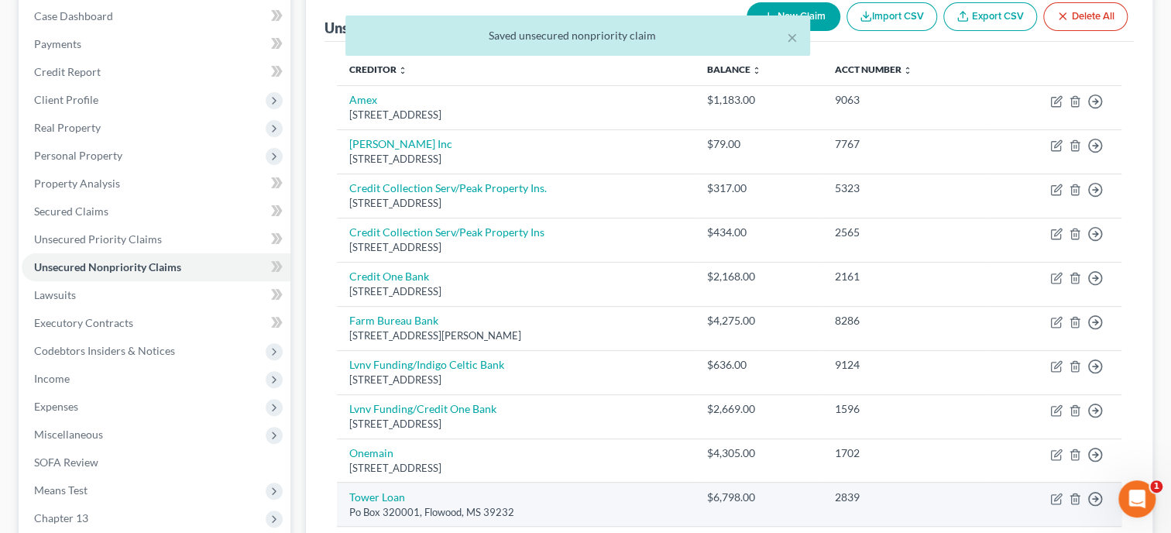
scroll to position [238, 0]
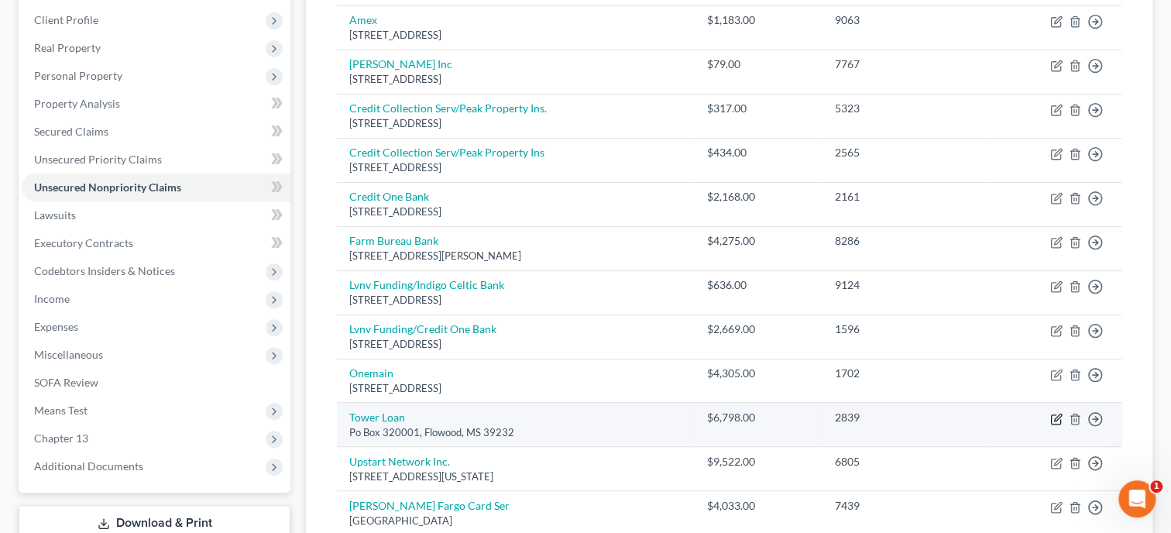
click at [1056, 418] on icon "button" at bounding box center [1057, 416] width 7 height 7
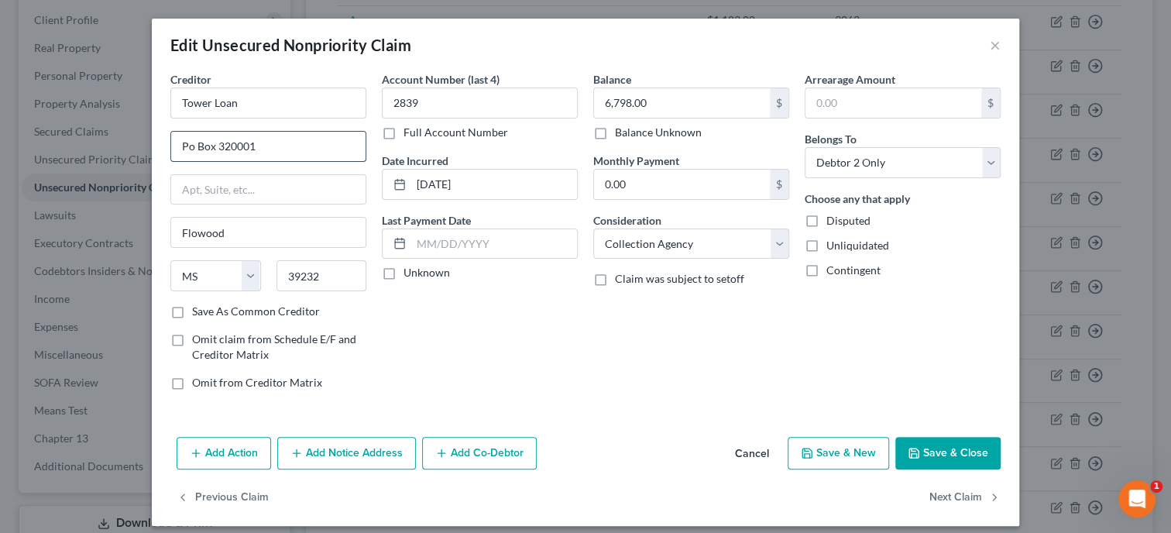
click at [189, 143] on input "Po Box 320001" at bounding box center [268, 146] width 194 height 29
click option "Monies Loaned / Advanced" at bounding box center [0, 0] width 0 height 0
click at [957, 454] on button "Save & Close" at bounding box center [947, 453] width 105 height 33
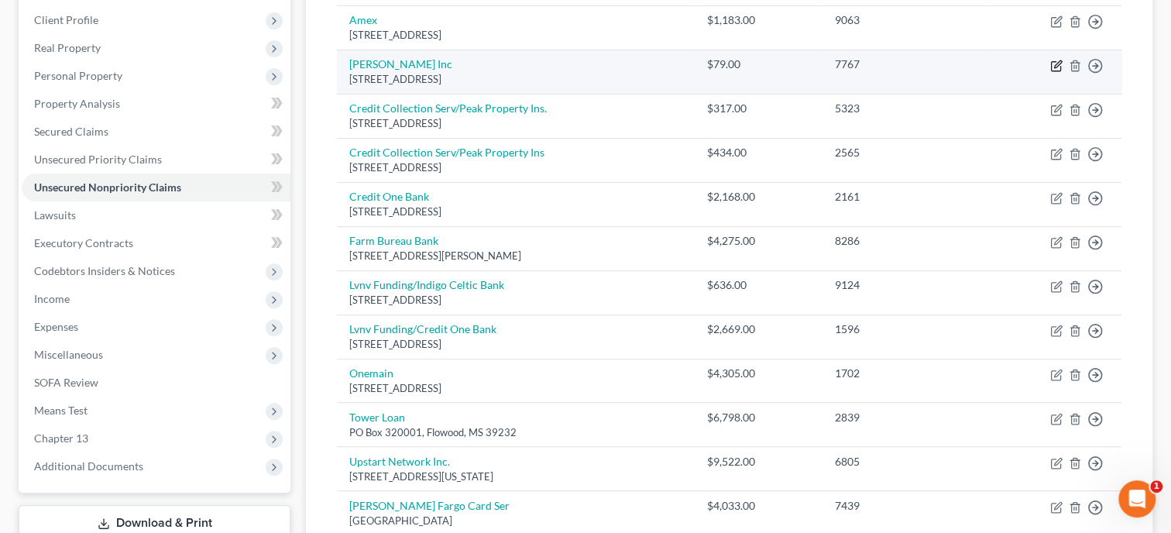
click at [1055, 63] on icon "button" at bounding box center [1056, 66] width 12 height 12
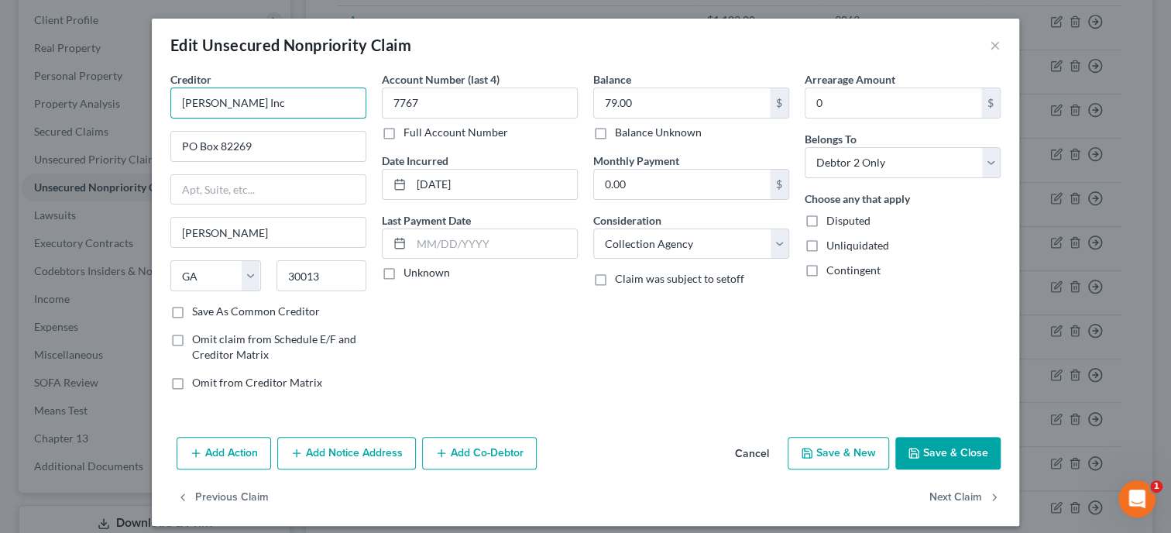
click at [362, 99] on input "Carter Young Inc" at bounding box center [268, 102] width 196 height 31
click at [971, 444] on button "Save & Close" at bounding box center [947, 453] width 105 height 33
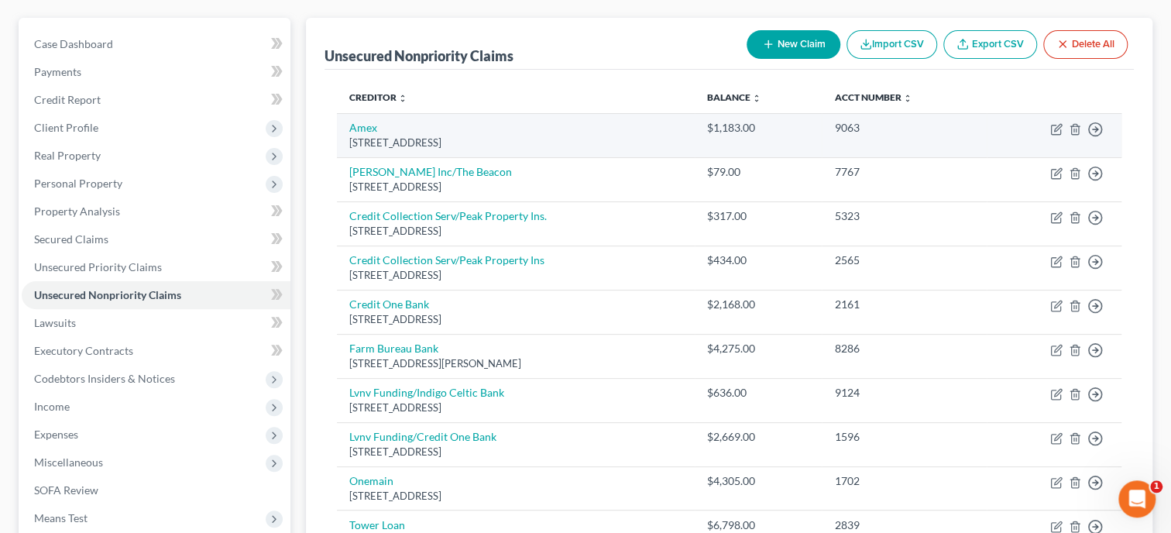
scroll to position [159, 0]
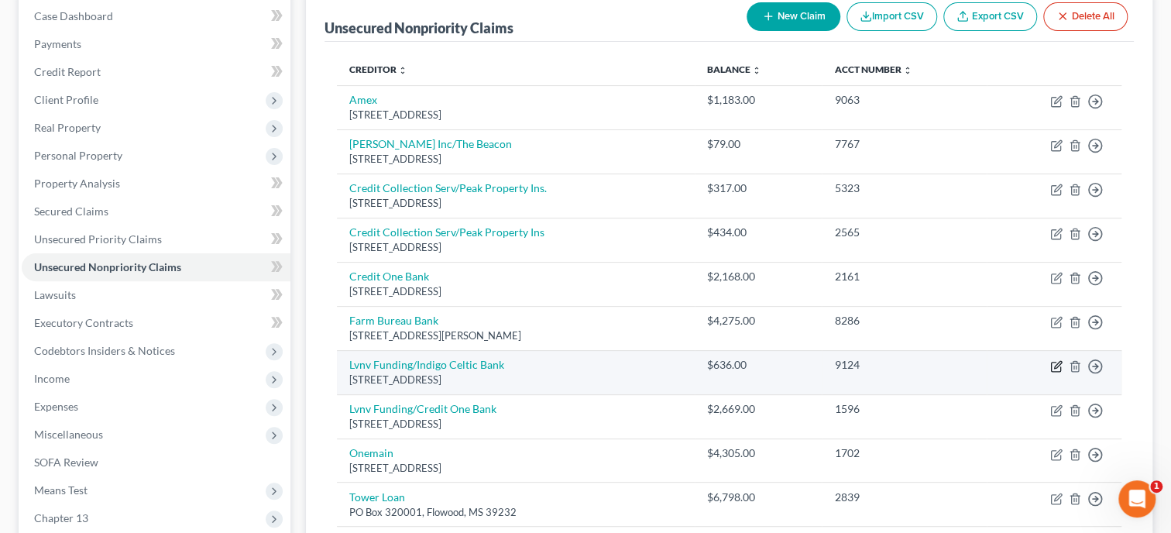
click at [1054, 366] on icon "button" at bounding box center [1056, 366] width 12 height 12
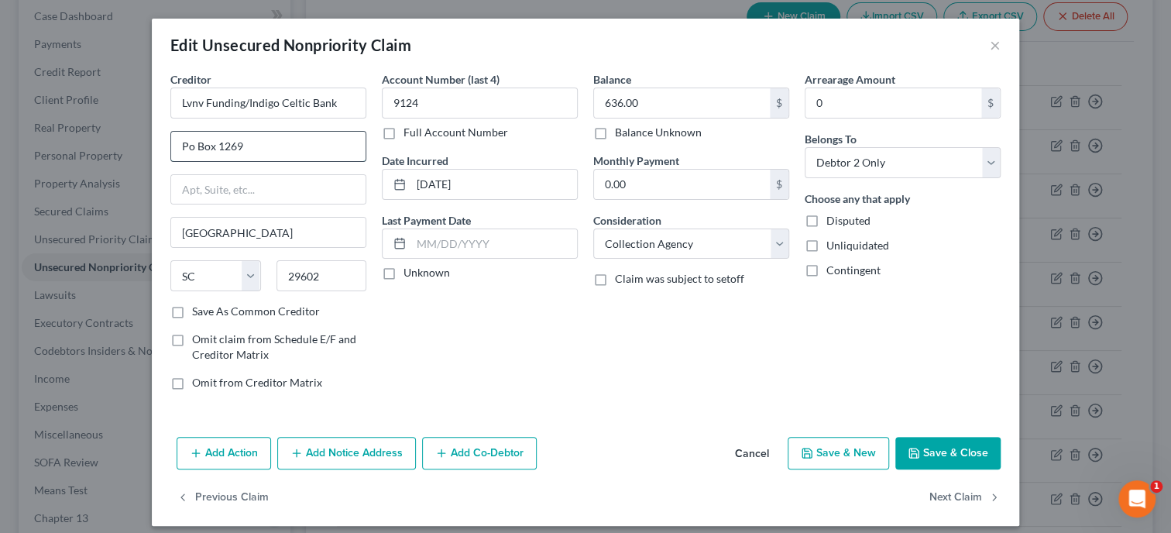
click at [191, 146] on input "Po Box 1269" at bounding box center [268, 146] width 194 height 29
click at [975, 445] on button "Save & Close" at bounding box center [947, 453] width 105 height 33
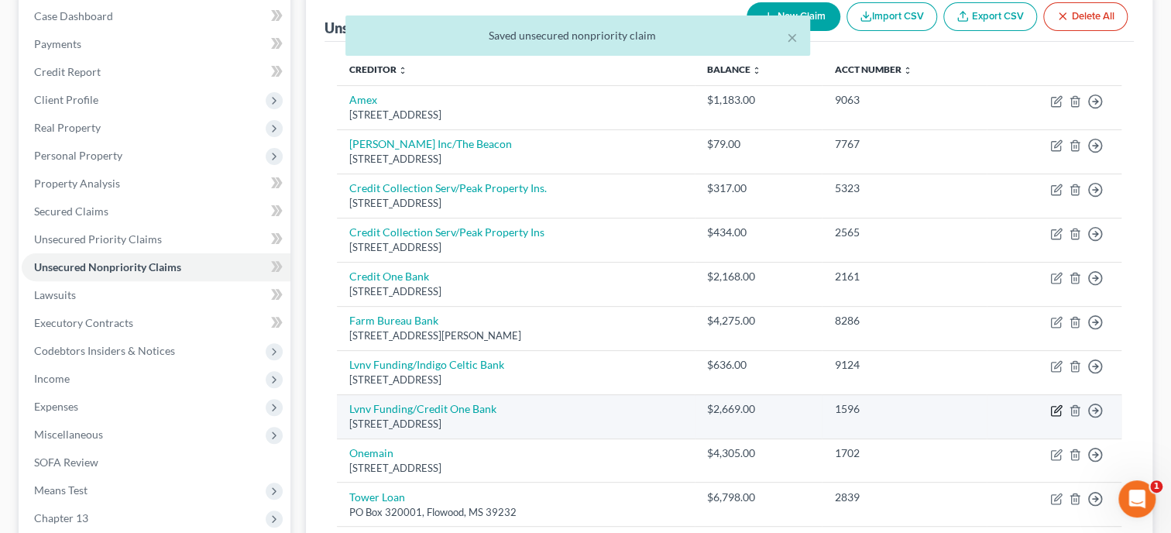
click at [1055, 412] on icon "button" at bounding box center [1056, 410] width 12 height 12
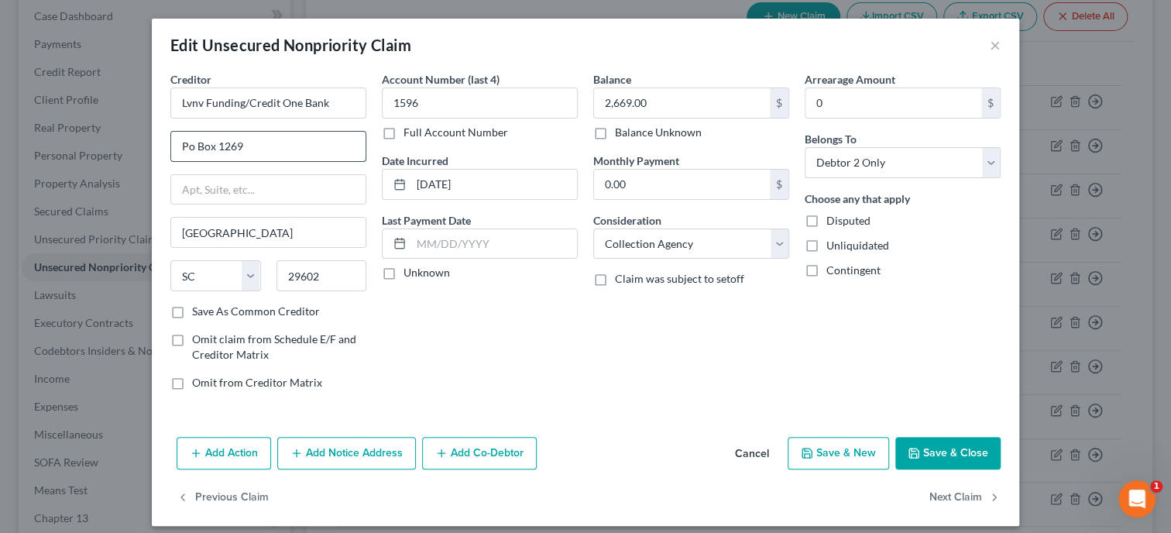
click at [188, 143] on input "Po Box 1269" at bounding box center [268, 146] width 194 height 29
click at [936, 443] on button "Save & Close" at bounding box center [947, 453] width 105 height 33
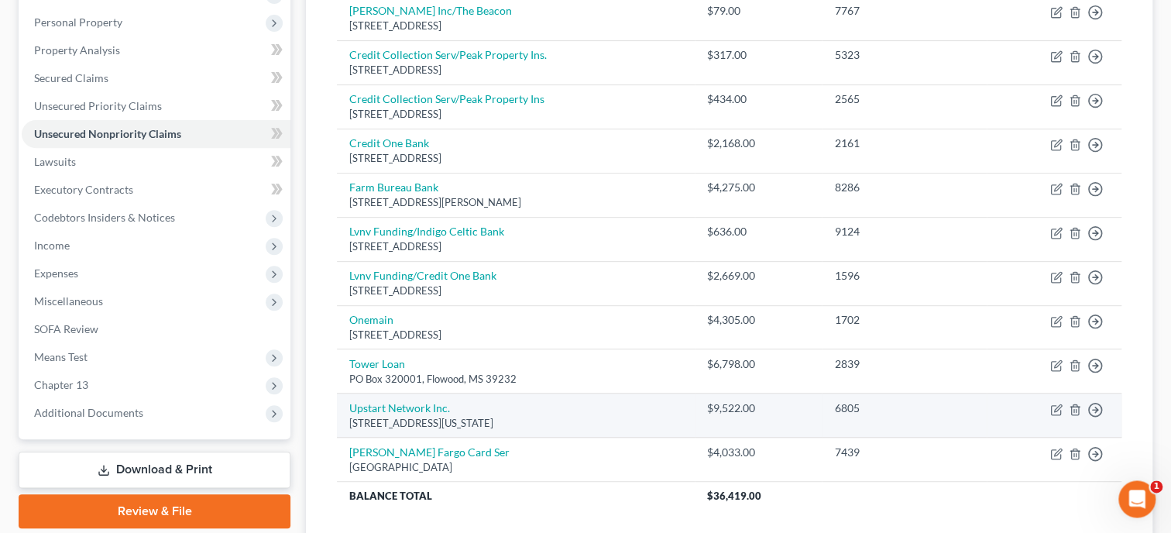
scroll to position [318, 0]
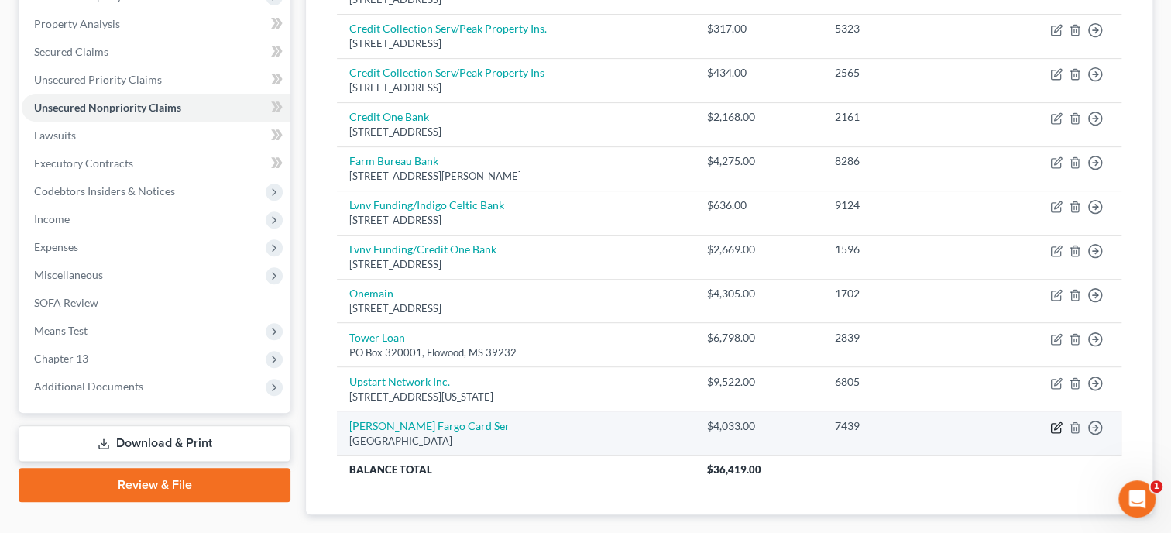
click at [1055, 423] on icon "button" at bounding box center [1057, 425] width 7 height 7
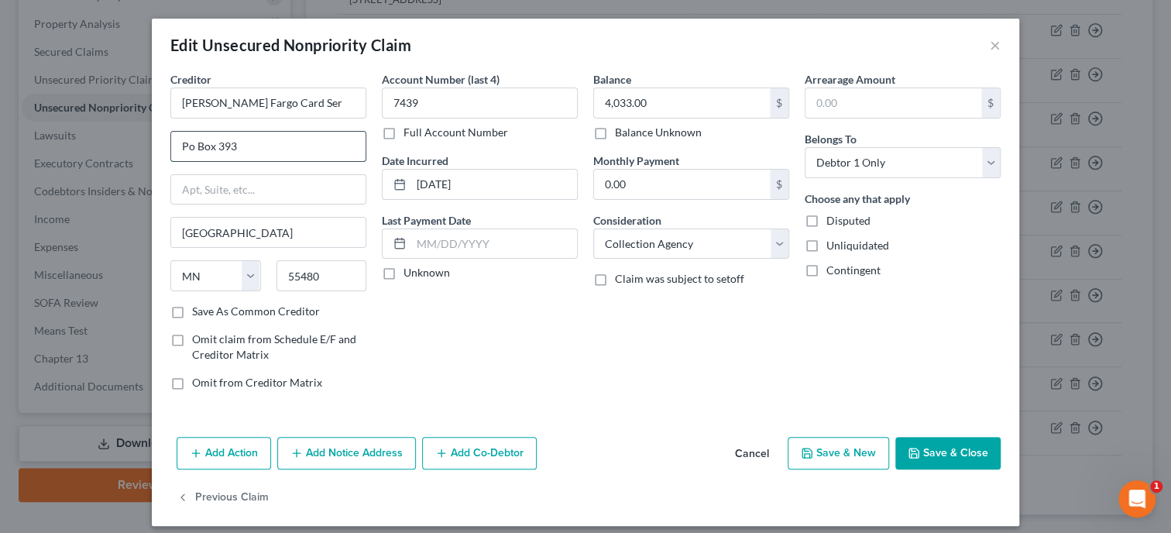
click at [186, 150] on input "Po Box 393" at bounding box center [268, 146] width 194 height 29
click at [593, 228] on select "Select Cable / Satellite Services Collection Agency Credit Card Debt Debt Couns…" at bounding box center [691, 243] width 196 height 31
click option "Credit Card Debt" at bounding box center [0, 0] width 0 height 0
click at [919, 447] on icon "button" at bounding box center [913, 453] width 12 height 12
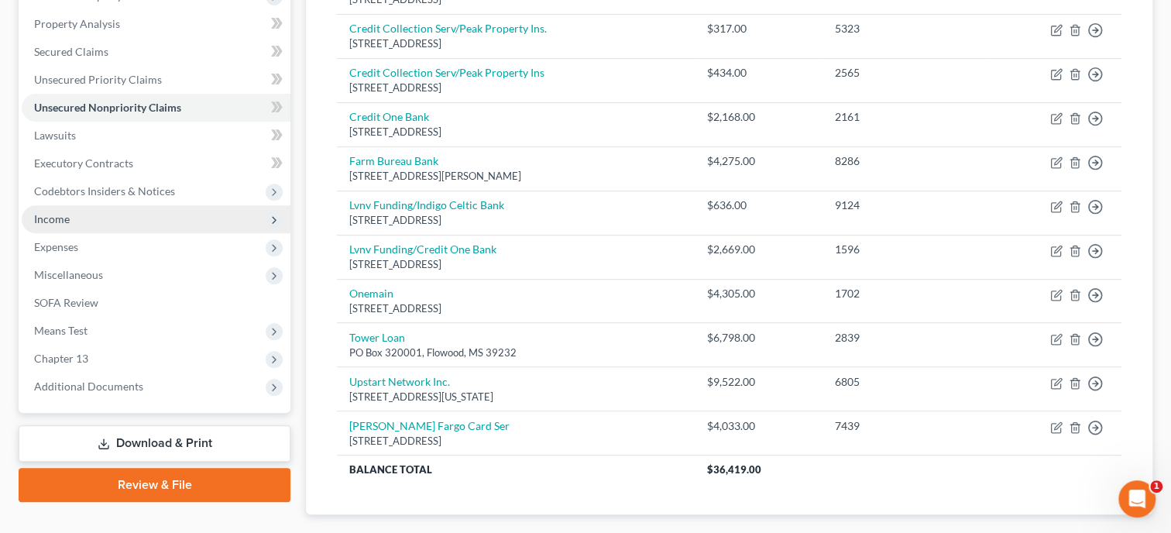
click at [139, 213] on span "Income" at bounding box center [156, 219] width 269 height 28
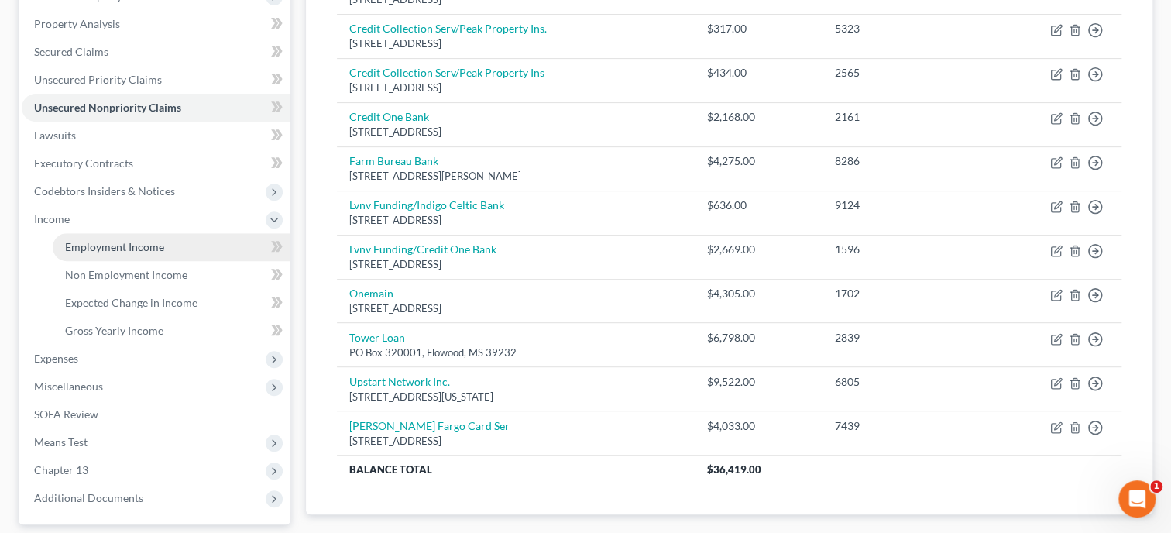
click at [143, 246] on span "Employment Income" at bounding box center [114, 246] width 99 height 13
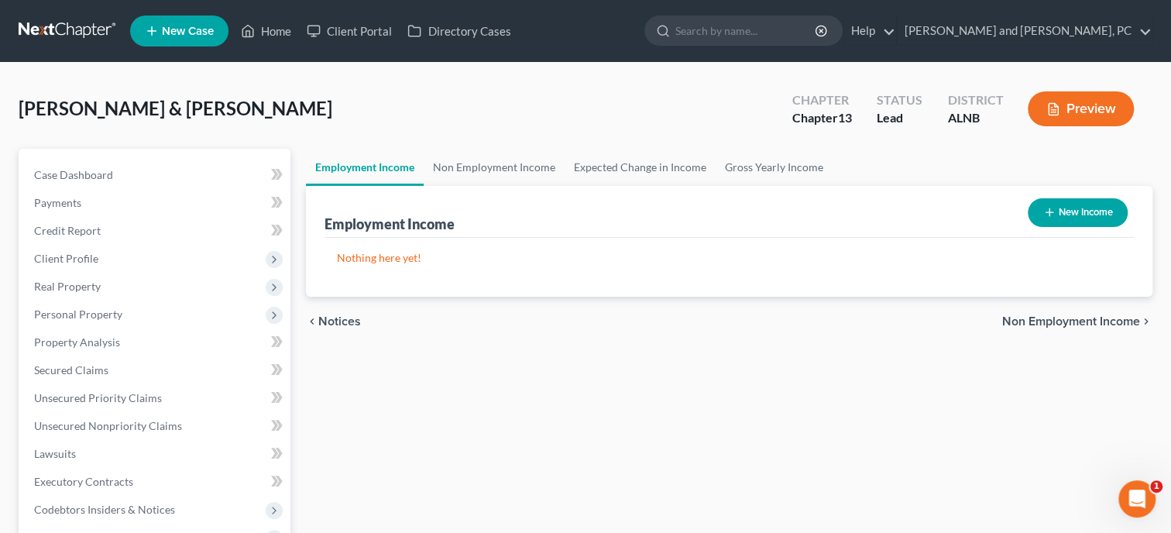
click at [1034, 209] on button "New Income" at bounding box center [1077, 212] width 100 height 29
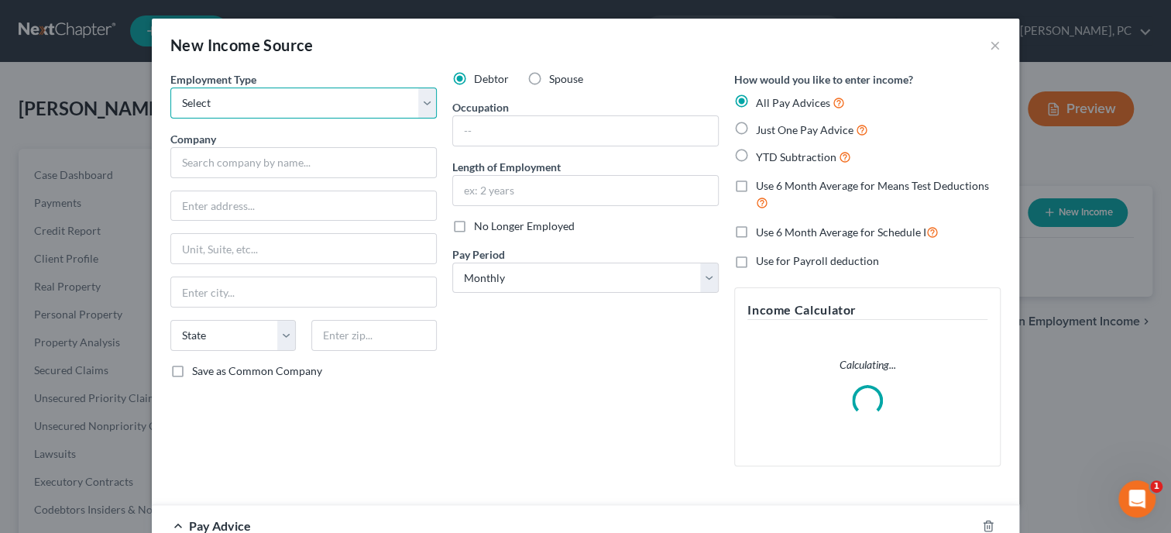
click at [170, 87] on select "Select Full or Part Time Employment Self Employment" at bounding box center [303, 102] width 266 height 31
click option "Full or Part Time Employment" at bounding box center [0, 0] width 0 height 0
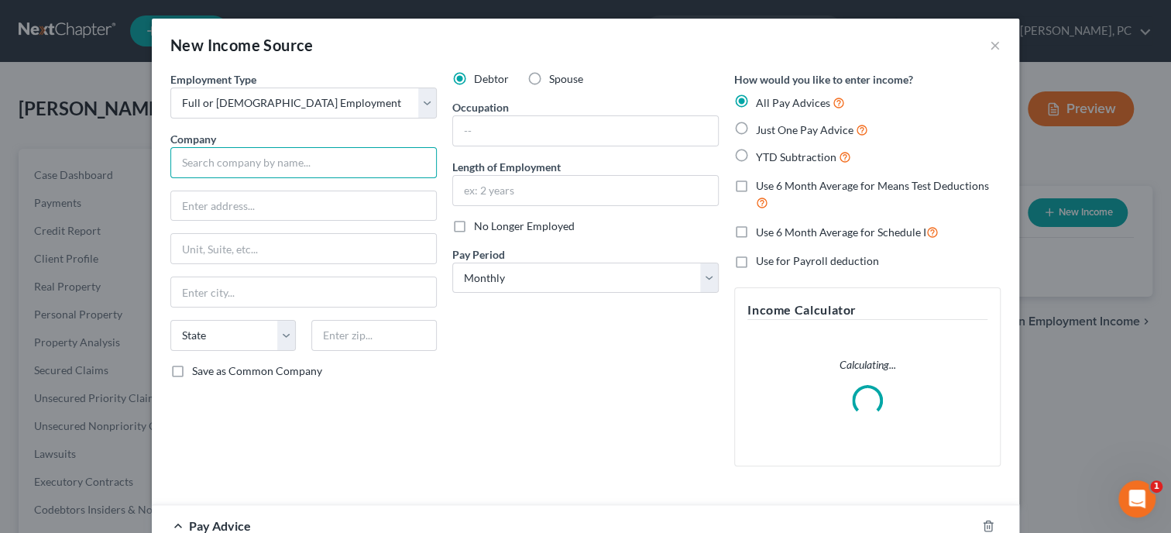
click at [295, 153] on input "text" at bounding box center [303, 162] width 266 height 31
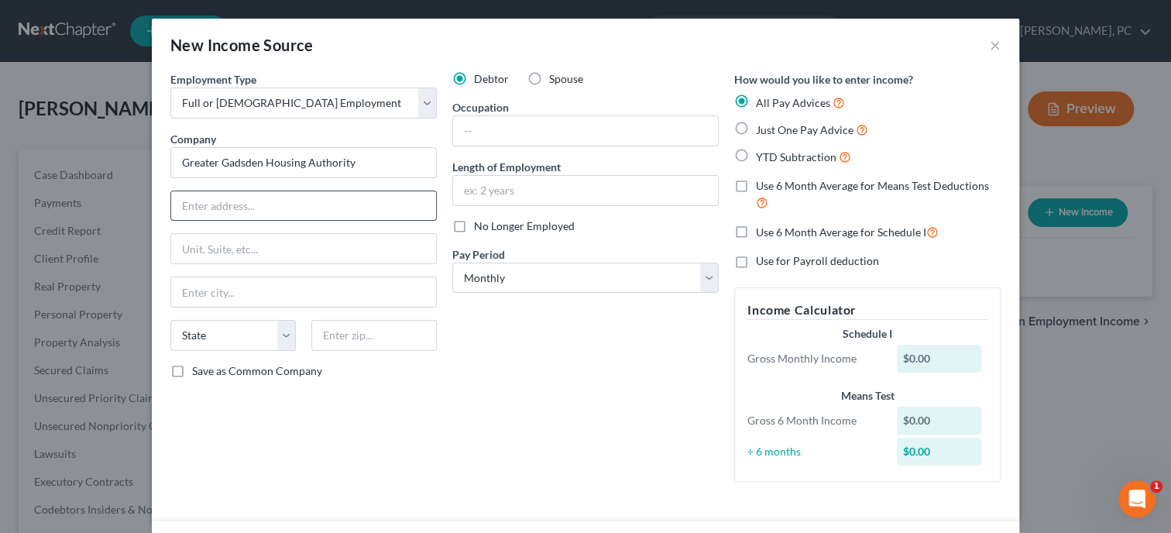
click at [230, 195] on input "text" at bounding box center [303, 205] width 265 height 29
click at [502, 128] on input "text" at bounding box center [585, 130] width 265 height 29
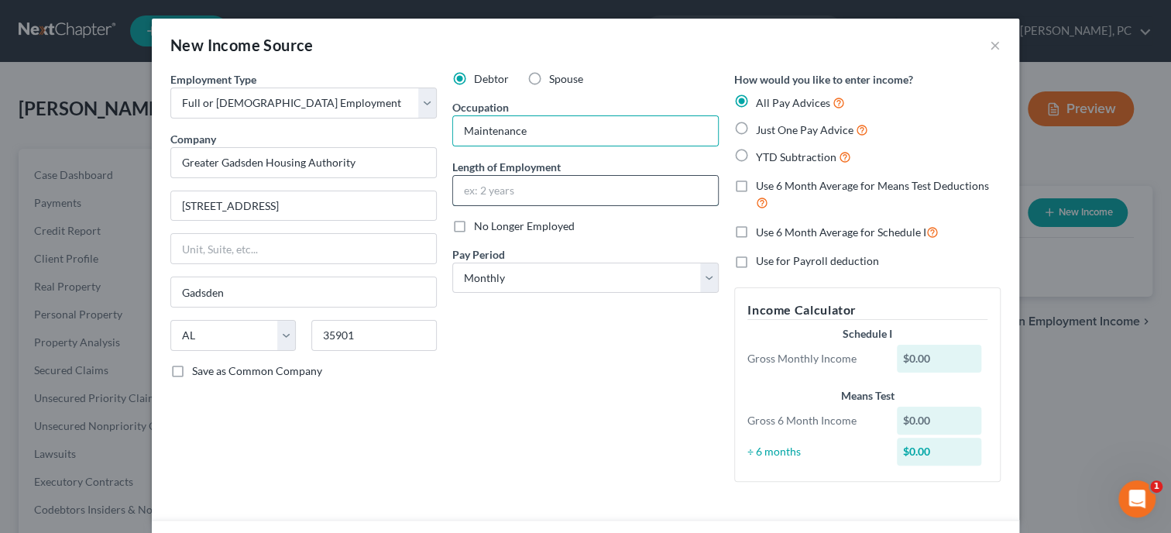
click at [523, 192] on input "text" at bounding box center [585, 190] width 265 height 29
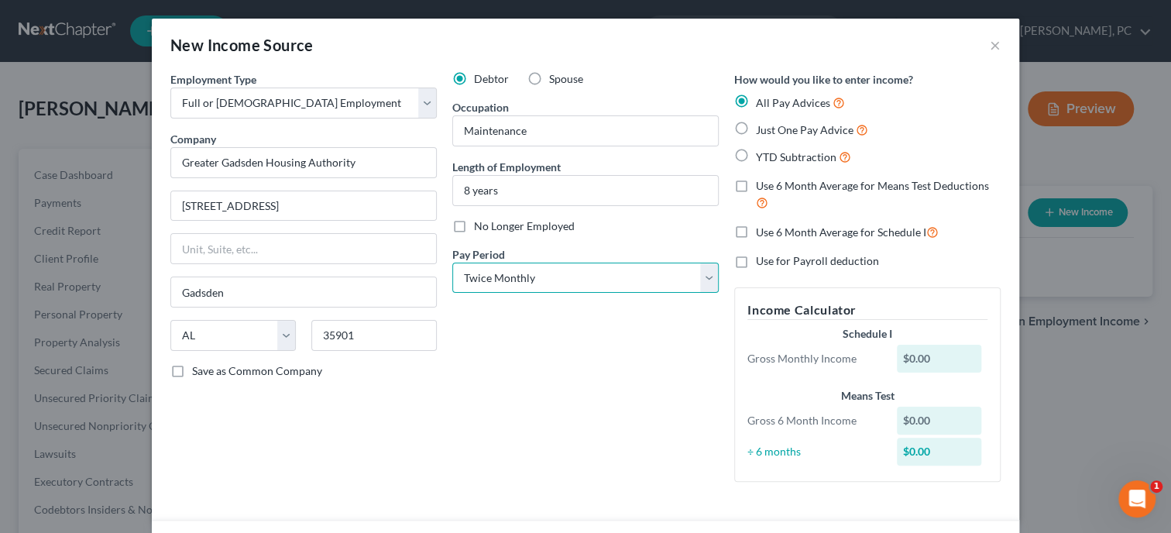
click option "Twice Monthly" at bounding box center [0, 0] width 0 height 0
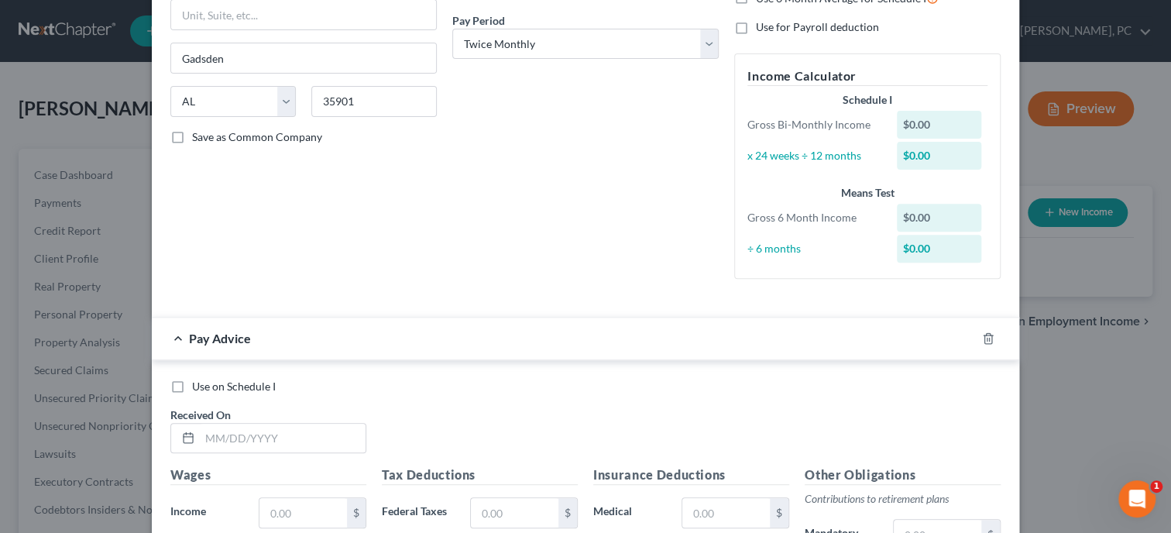
scroll to position [238, 0]
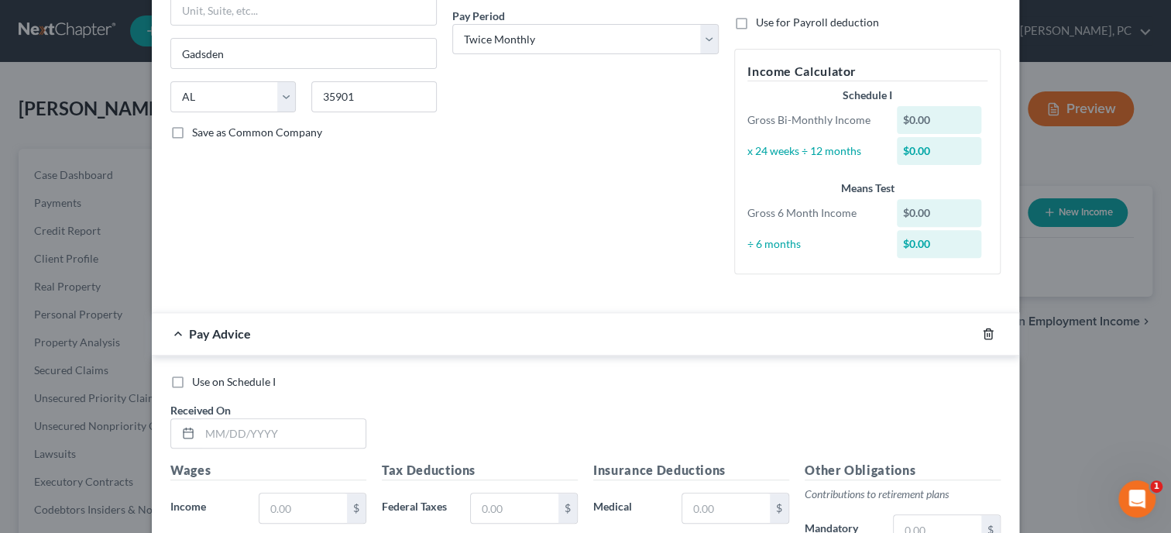
click at [985, 336] on icon "button" at bounding box center [988, 334] width 12 height 12
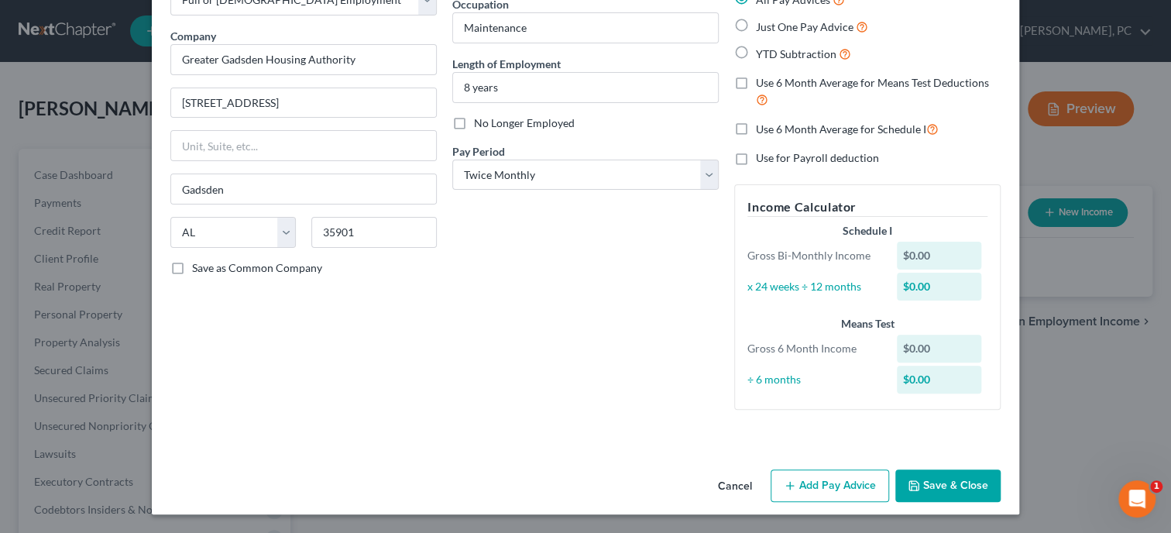
scroll to position [102, 0]
click at [924, 480] on button "Save & Close" at bounding box center [947, 486] width 105 height 33
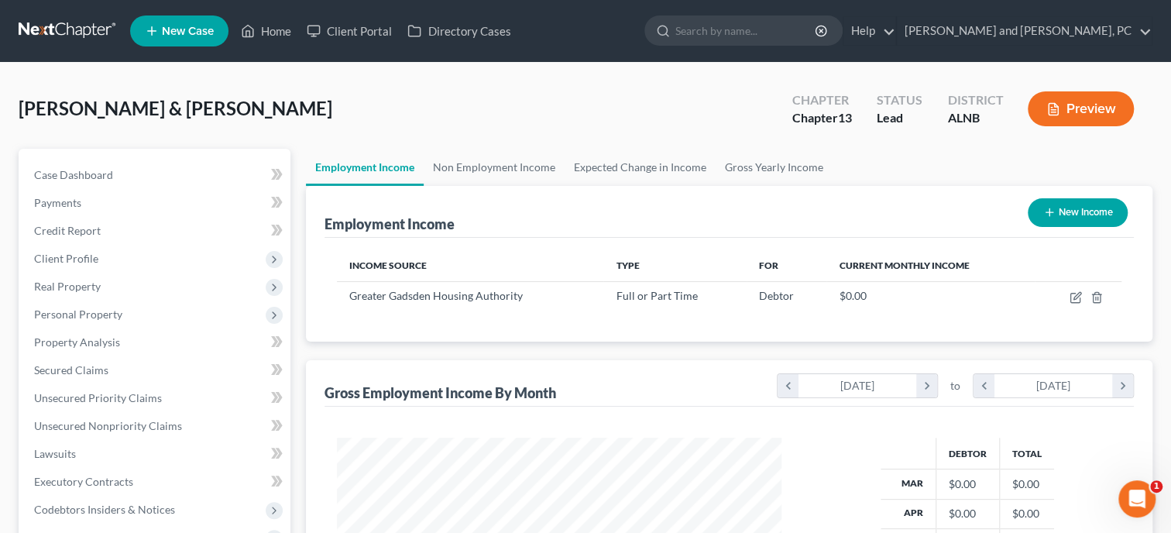
scroll to position [276, 475]
click at [722, 139] on div "Hyatt, Christopher & Elizabeth Upgraded Chapter Chapter 13 Status Lead District…" at bounding box center [586, 114] width 1134 height 67
click at [261, 33] on link "Home" at bounding box center [266, 31] width 66 height 28
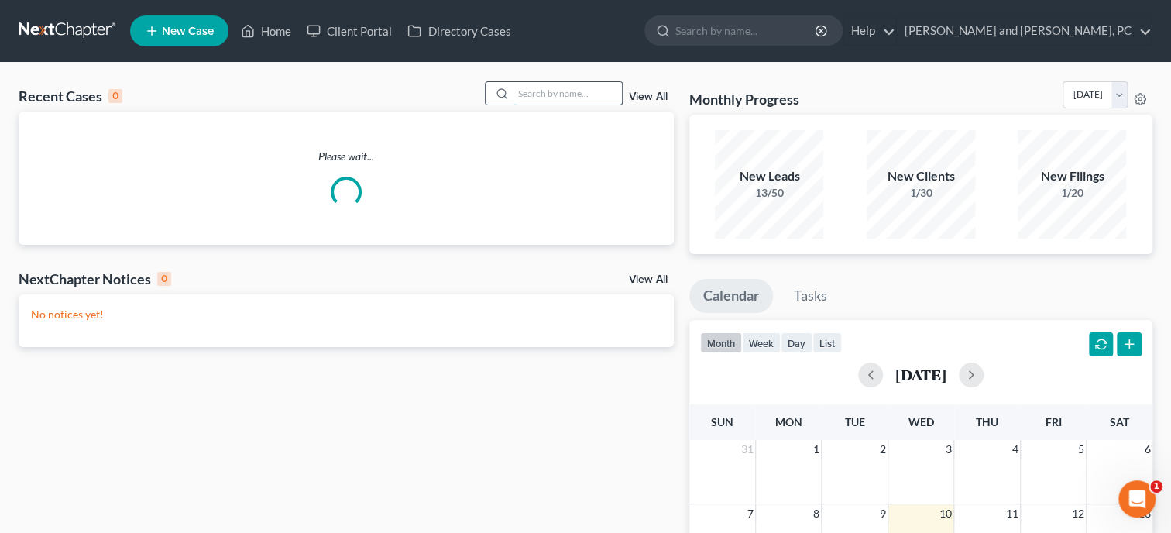
click at [533, 101] on input "search" at bounding box center [567, 93] width 108 height 22
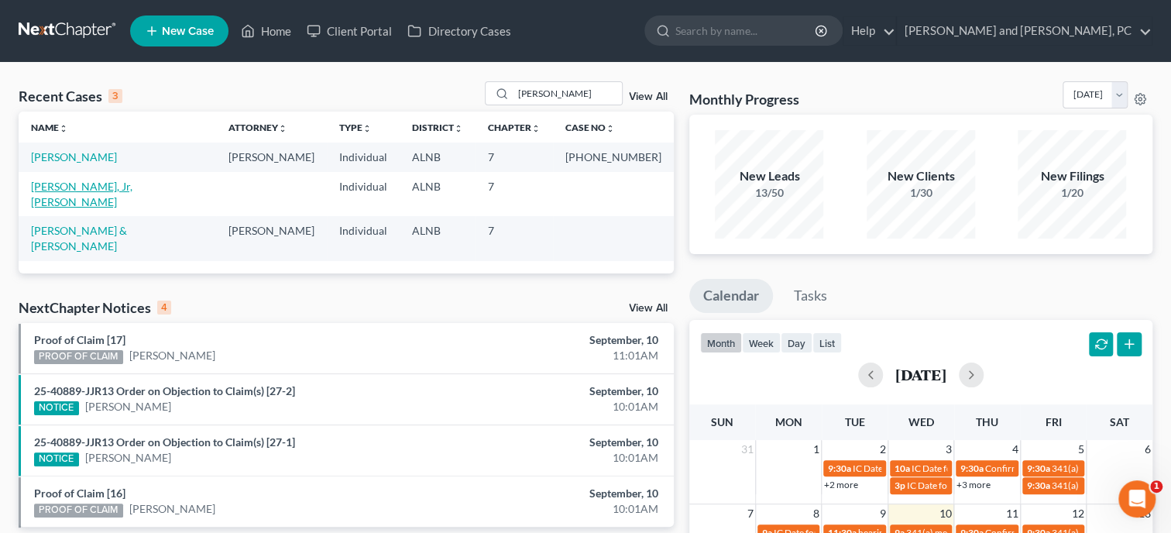
click at [104, 192] on link "George, Jr, Lloyd" at bounding box center [81, 194] width 101 height 29
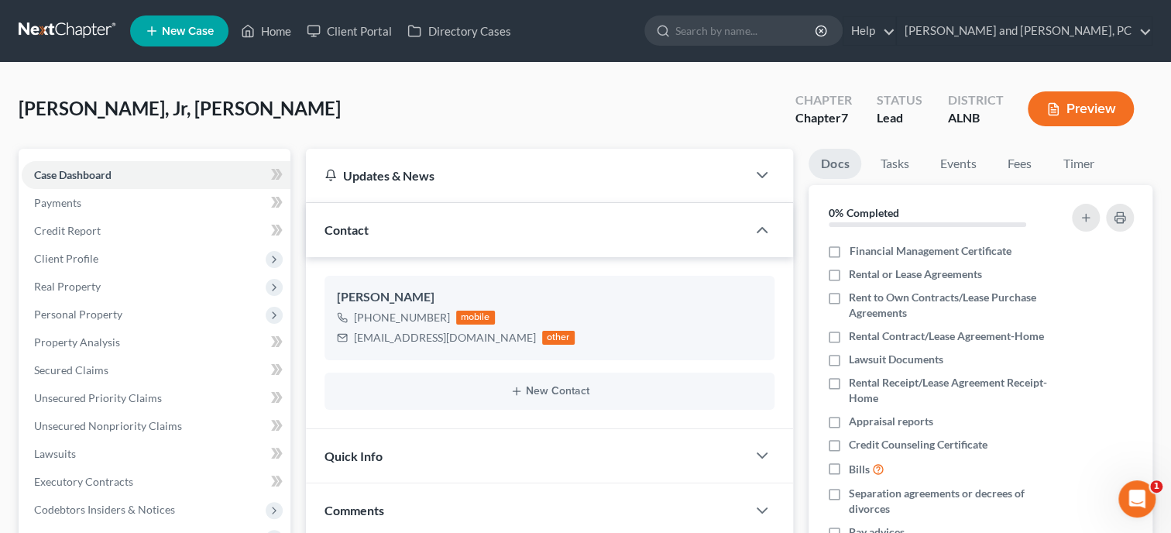
click at [379, 429] on div "Quick Info" at bounding box center [526, 455] width 441 height 53
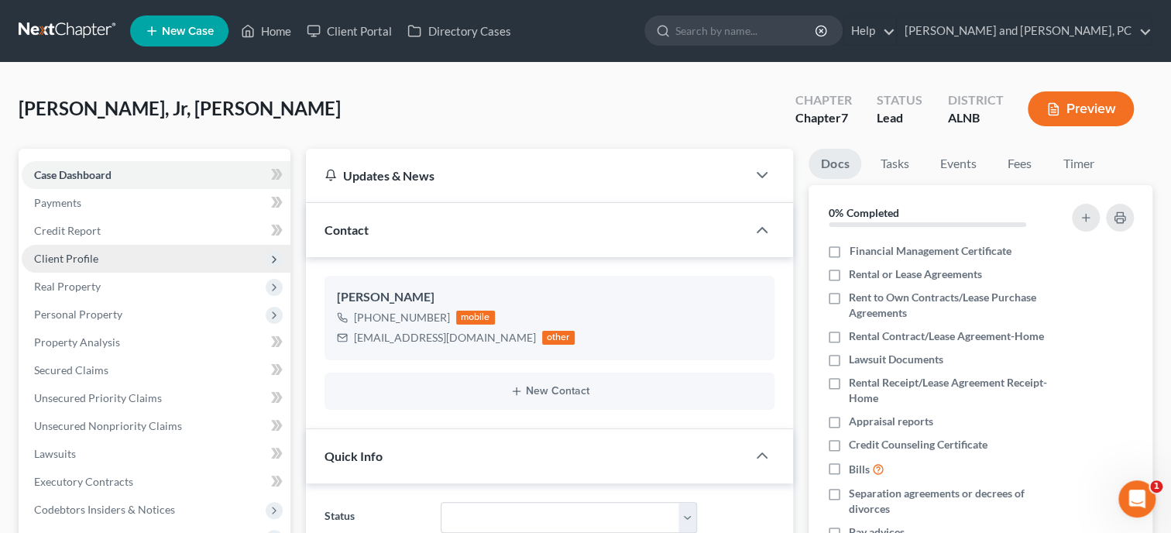
click at [112, 248] on span "Client Profile" at bounding box center [156, 259] width 269 height 28
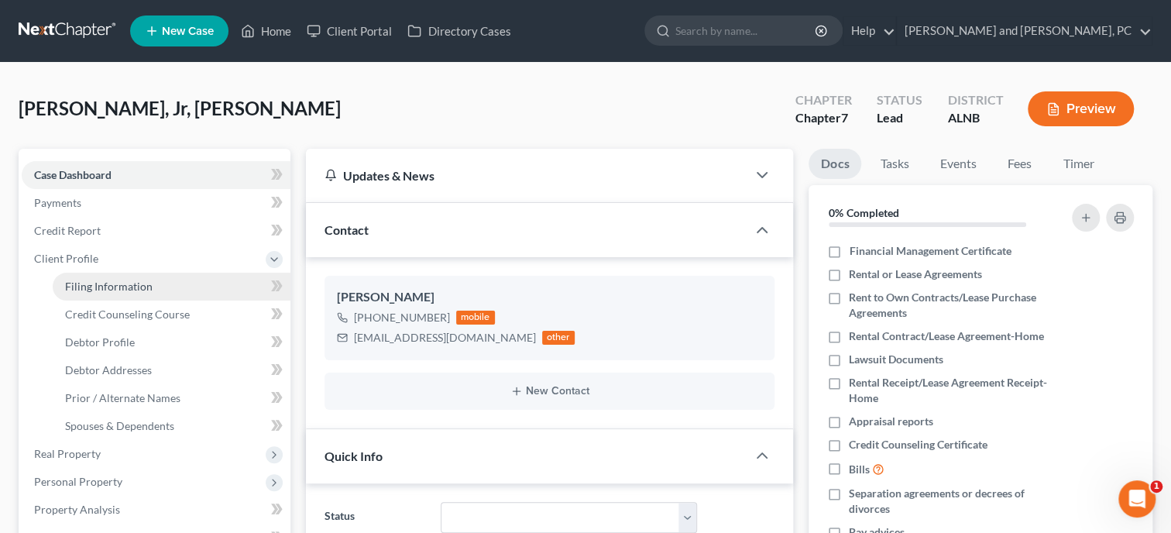
click at [119, 283] on span "Filing Information" at bounding box center [108, 286] width 87 height 13
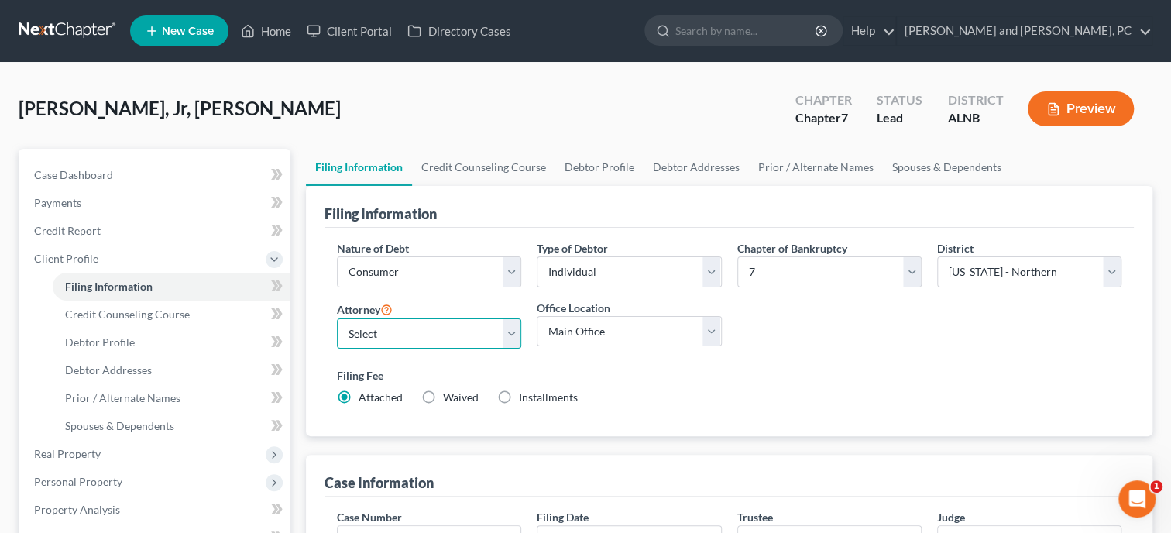
click at [337, 318] on select "Select John W. Jennings, Jr. - ALNB Christopher Messer - ALNB Christopher Messe…" at bounding box center [429, 333] width 184 height 31
click option "John W. Jennings, Jr. - ALNB" at bounding box center [0, 0] width 0 height 0
click at [280, 39] on link "Home" at bounding box center [266, 31] width 66 height 28
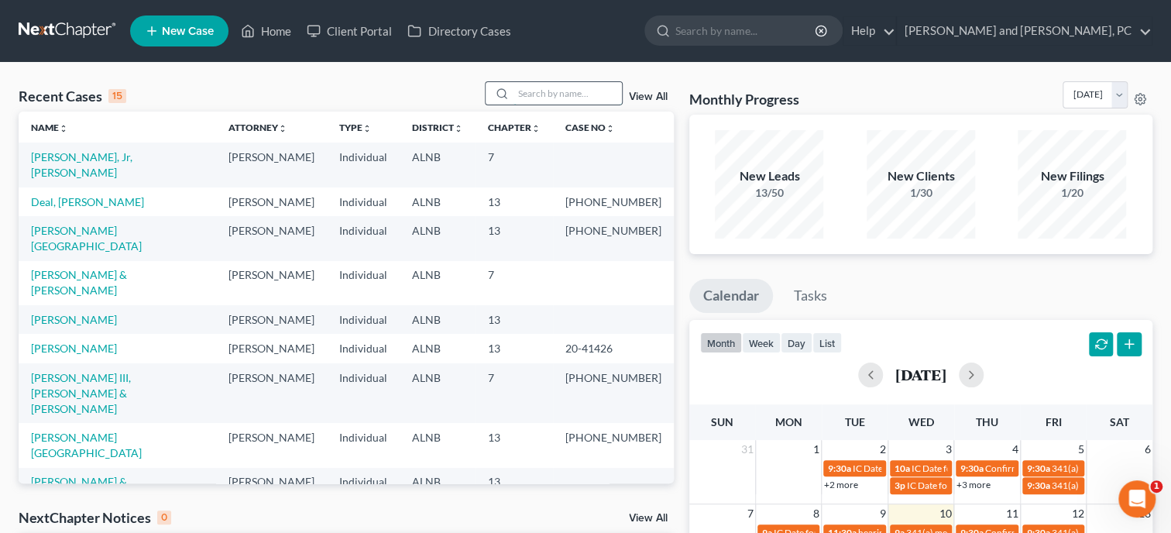
click at [579, 90] on input "search" at bounding box center [567, 93] width 108 height 22
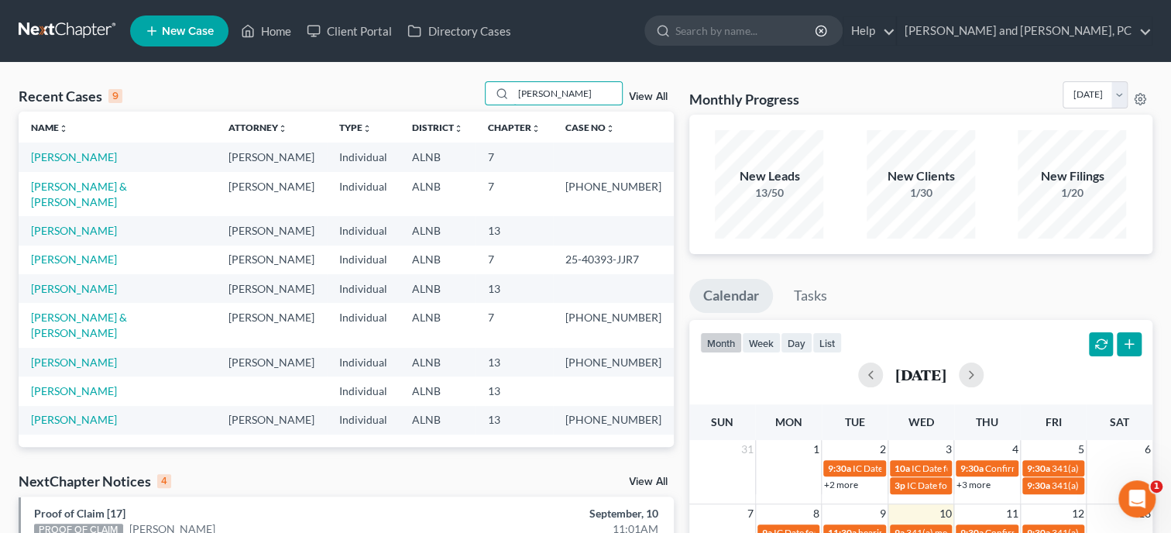
drag, startPoint x: 565, startPoint y: 101, endPoint x: 461, endPoint y: 101, distance: 104.5
click at [513, 101] on input "allen" at bounding box center [567, 93] width 108 height 22
click at [289, 36] on link "Home" at bounding box center [266, 31] width 66 height 28
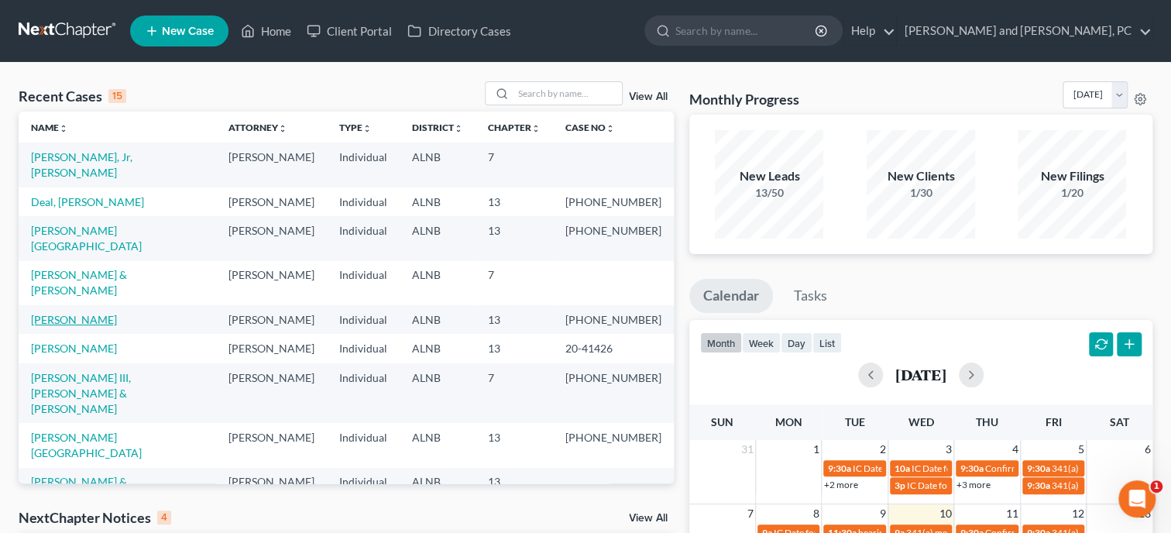
click at [77, 313] on link "Hill, Francine" at bounding box center [74, 319] width 86 height 13
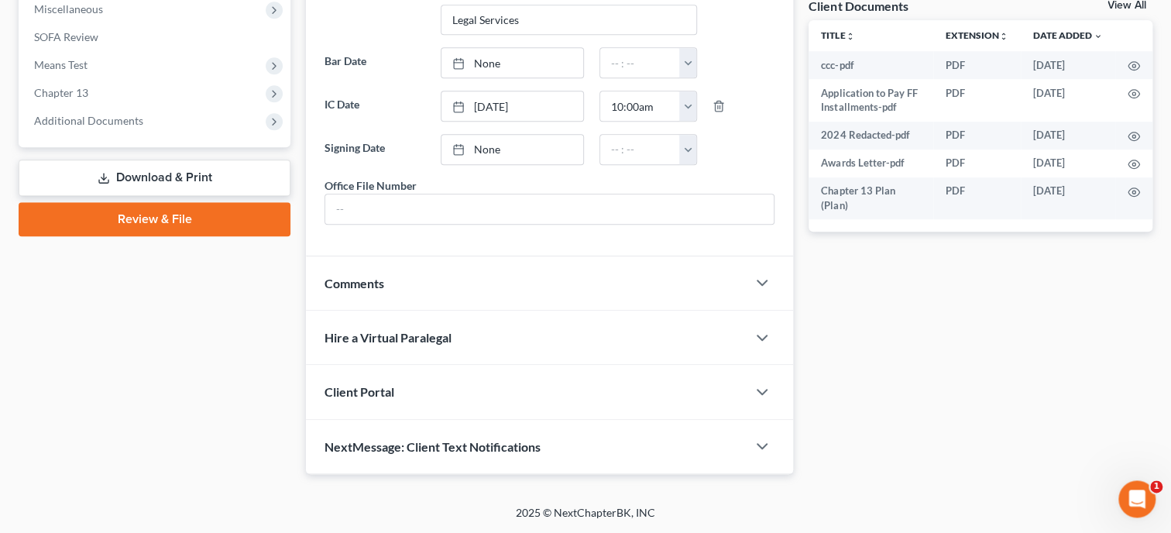
scroll to position [596, 0]
click at [342, 282] on span "Comments" at bounding box center [354, 283] width 60 height 15
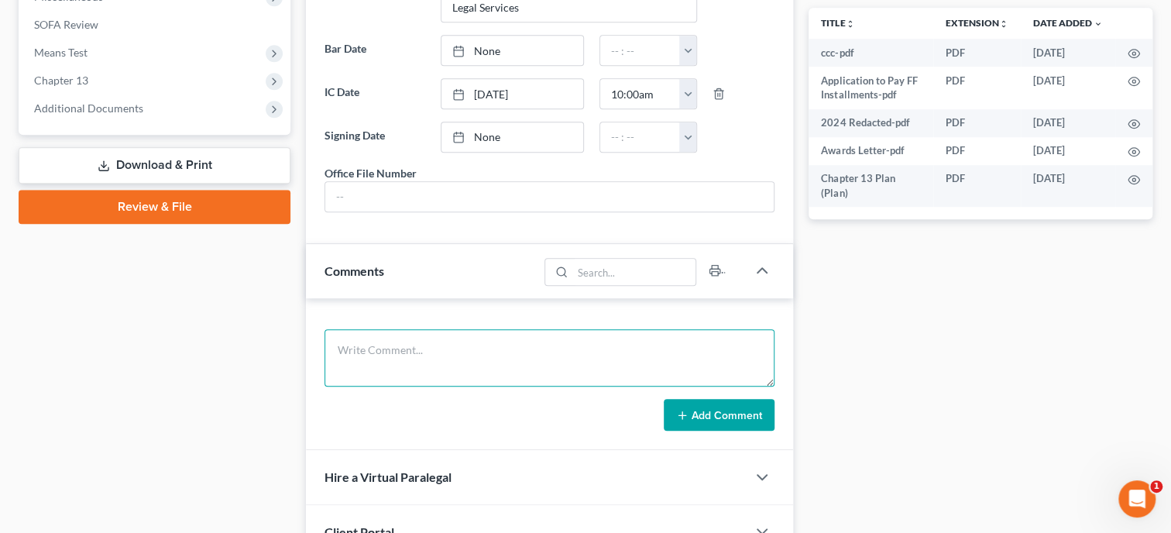
click at [388, 366] on textarea at bounding box center [549, 357] width 450 height 57
click at [689, 416] on button "Add Comment" at bounding box center [719, 415] width 111 height 33
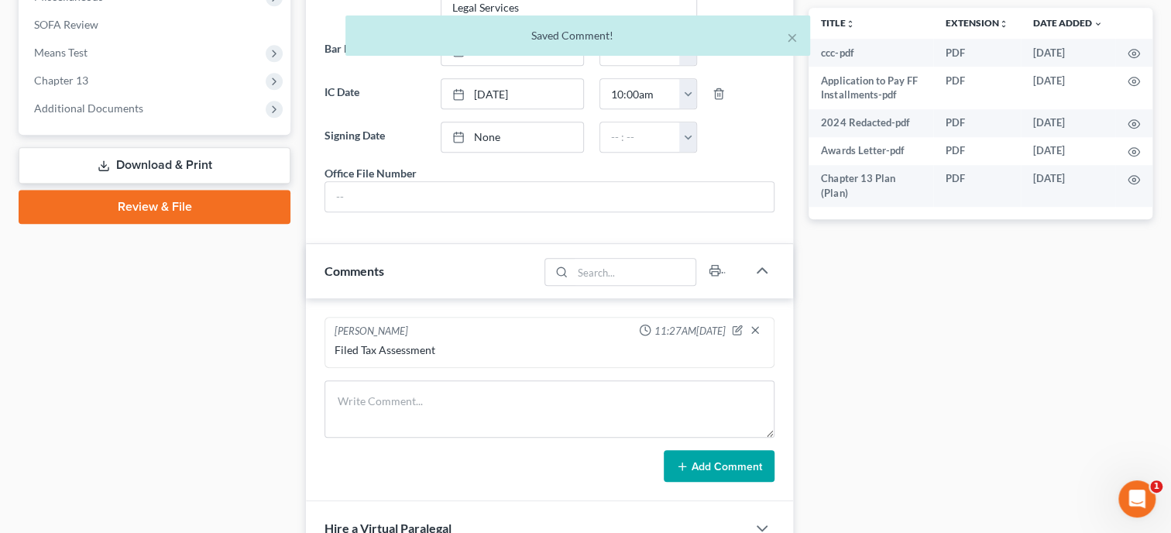
scroll to position [798, 0]
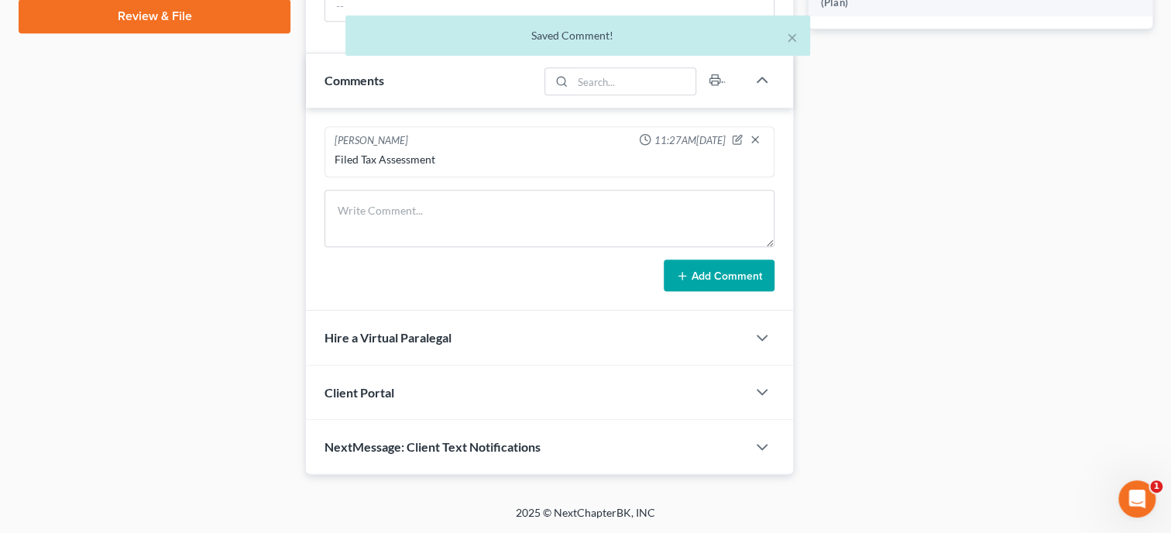
click at [650, 446] on div "NextMessage: Client Text Notifications" at bounding box center [526, 446] width 441 height 53
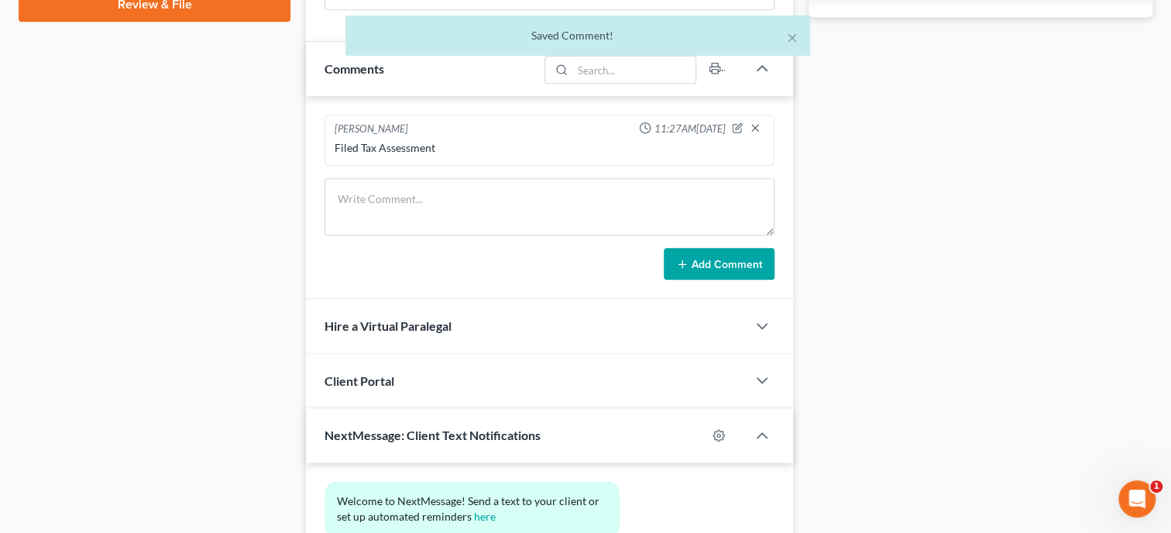
scroll to position [941, 0]
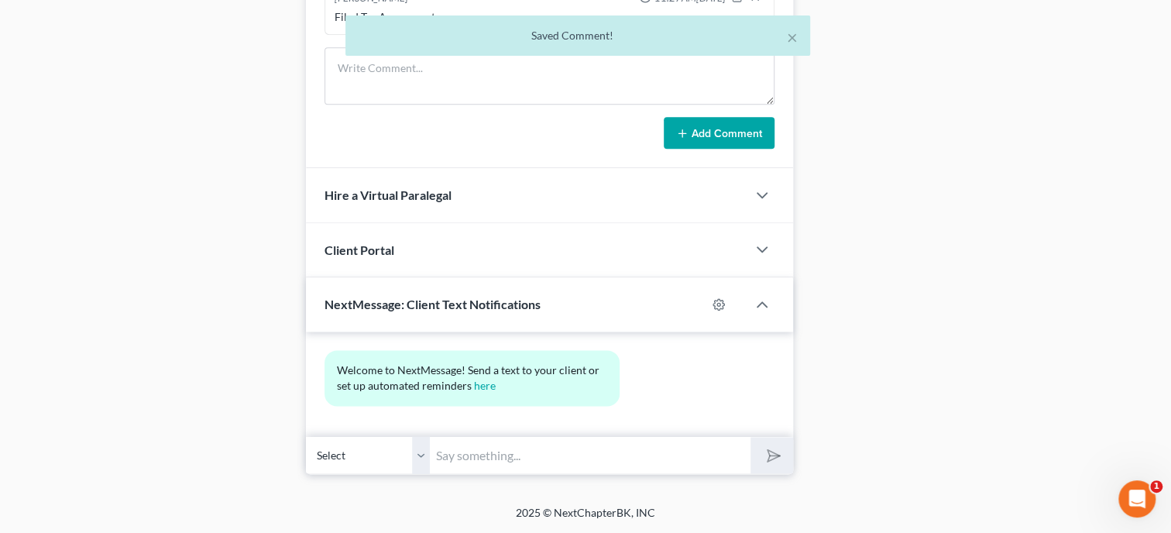
click at [646, 458] on input "text" at bounding box center [590, 455] width 321 height 38
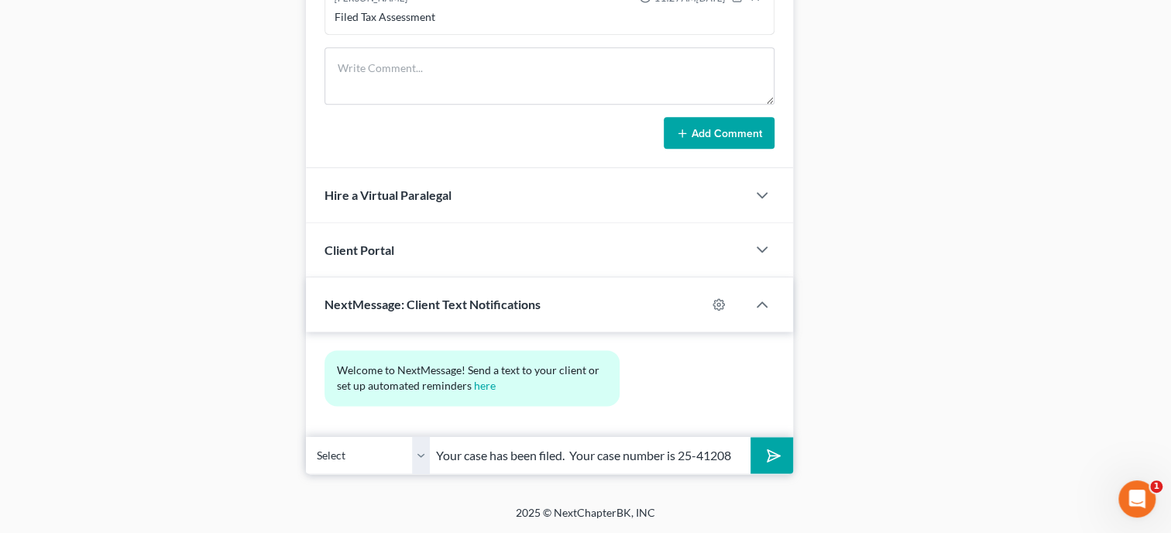
click at [774, 466] on button "submit" at bounding box center [771, 455] width 43 height 36
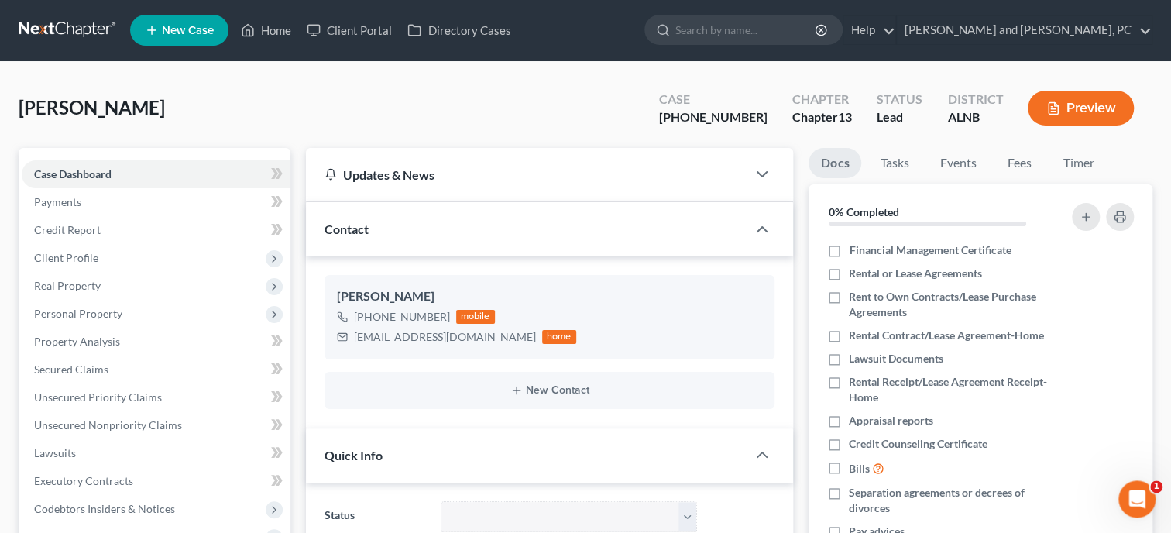
scroll to position [0, 0]
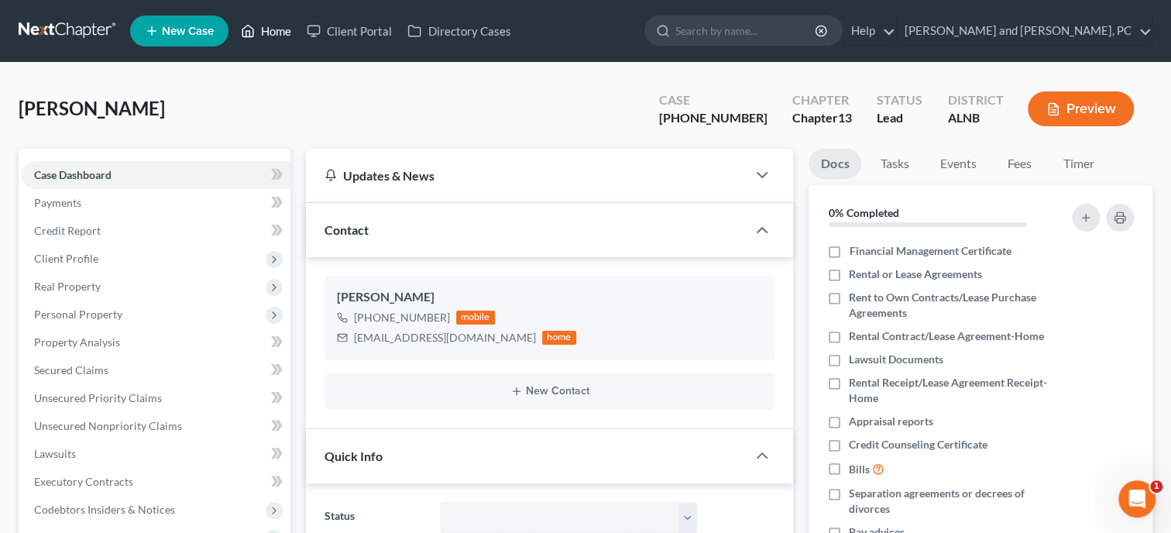
click at [280, 38] on link "Home" at bounding box center [266, 31] width 66 height 28
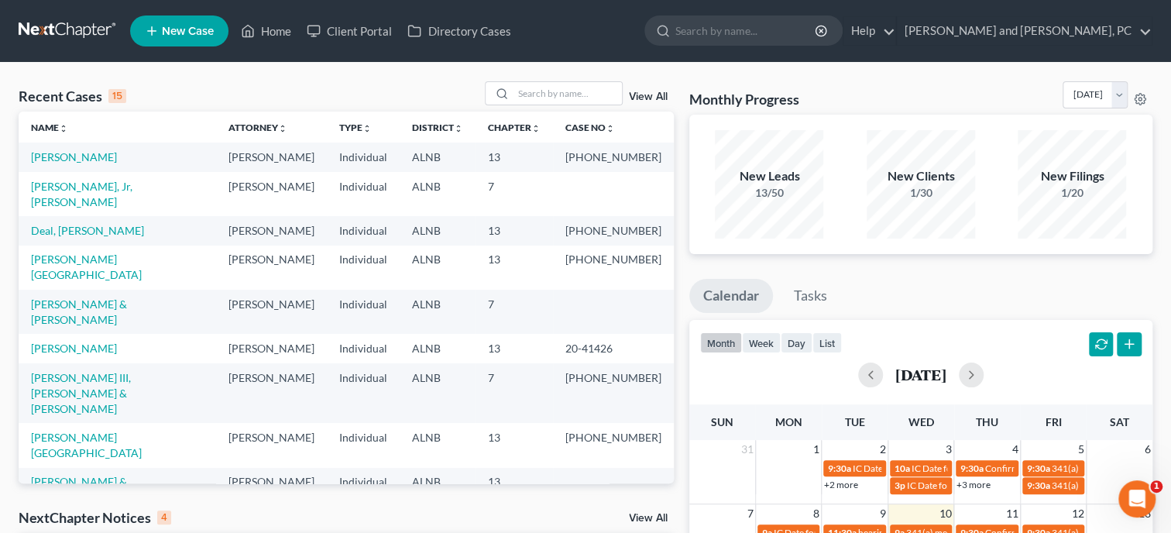
click at [69, 475] on link "[PERSON_NAME] & [PERSON_NAME]" at bounding box center [79, 489] width 96 height 29
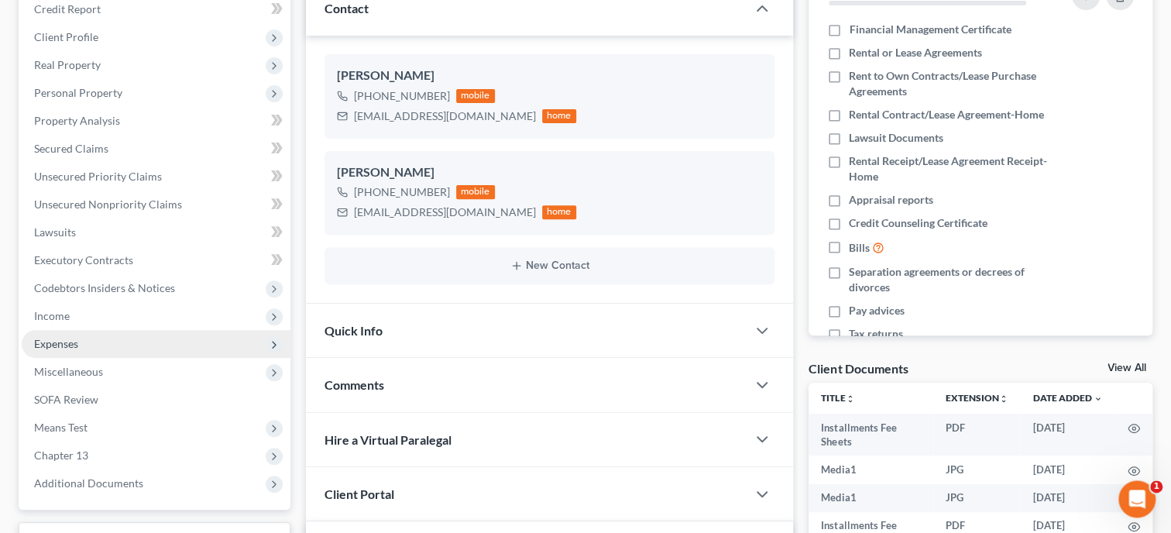
scroll to position [238, 0]
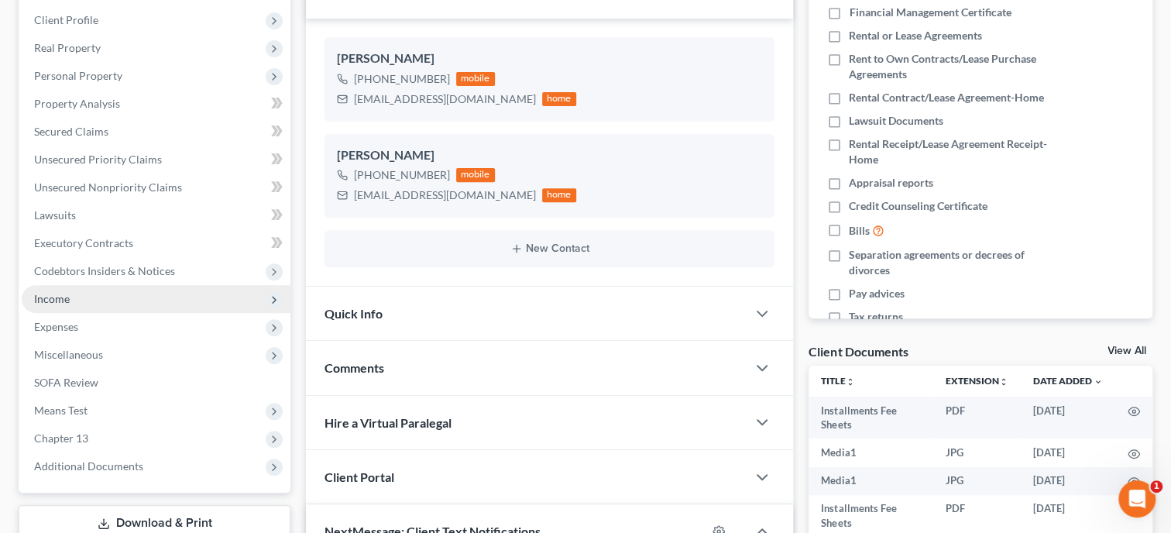
click at [60, 295] on span "Income" at bounding box center [52, 298] width 36 height 13
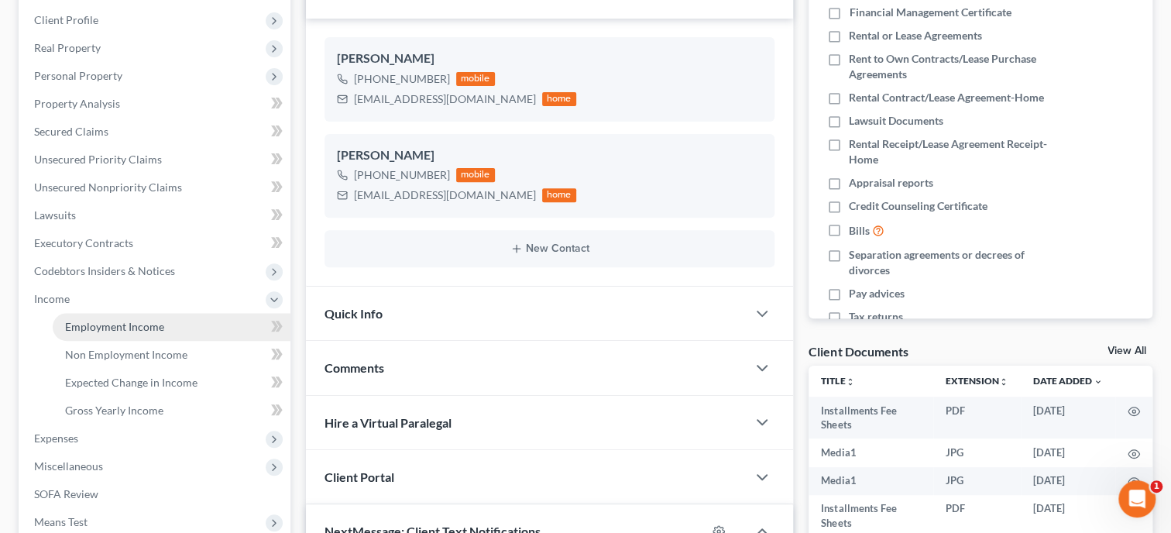
click at [81, 326] on span "Employment Income" at bounding box center [114, 326] width 99 height 13
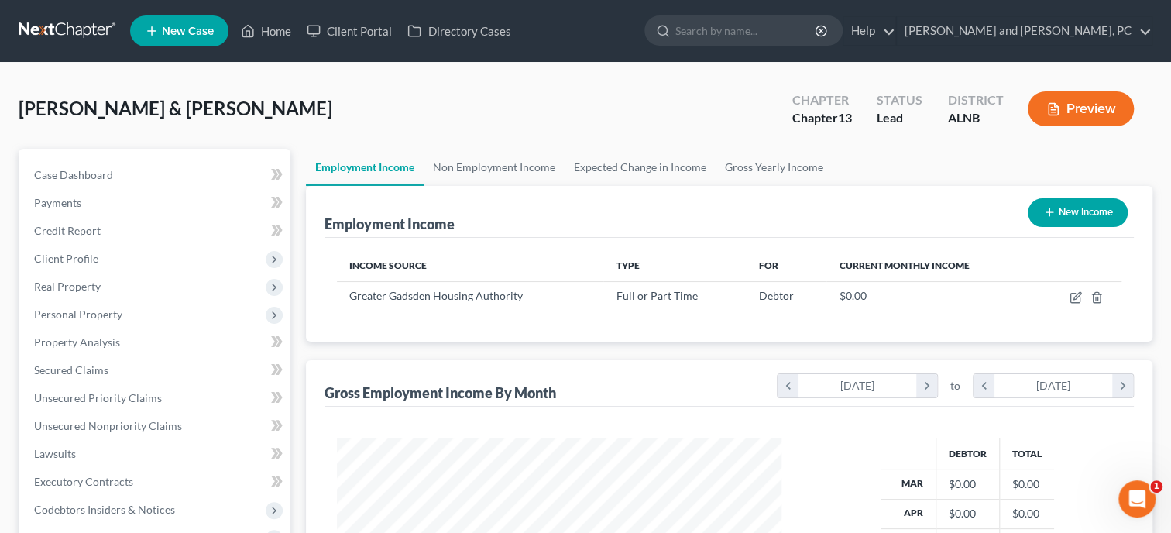
scroll to position [276, 475]
click at [1078, 293] on icon "button" at bounding box center [1076, 295] width 7 height 7
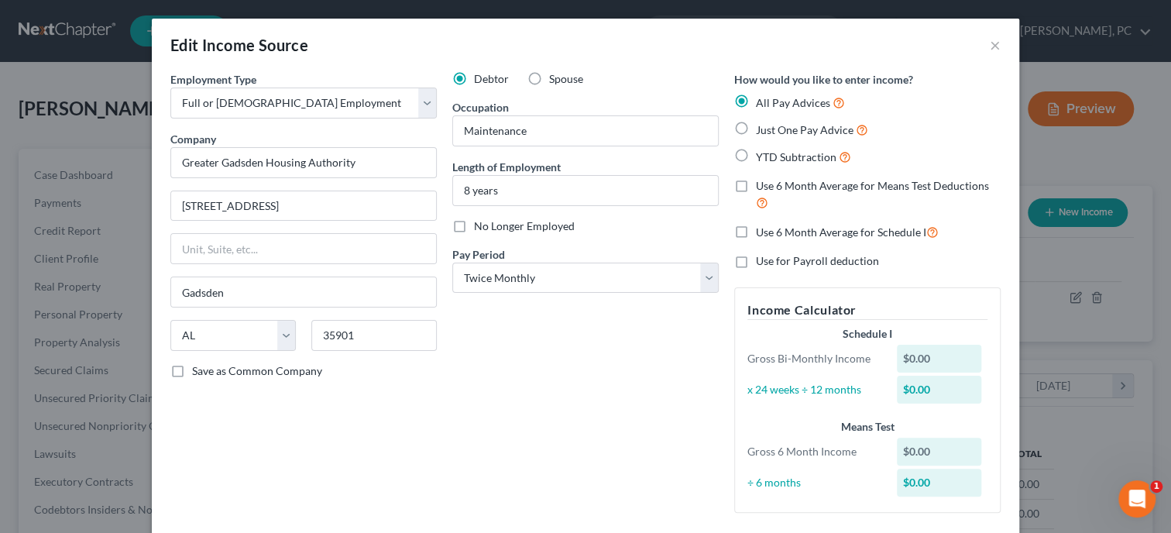
click at [756, 132] on label "Just One Pay Advice" at bounding box center [812, 130] width 112 height 18
click at [762, 131] on input "Just One Pay Advice" at bounding box center [767, 126] width 10 height 10
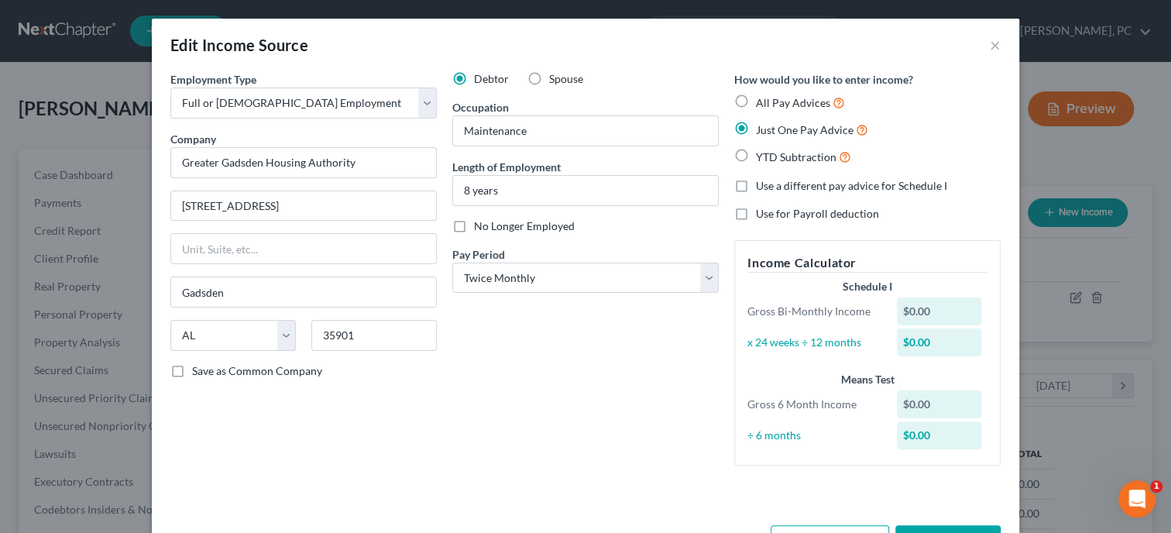
scroll to position [55, 0]
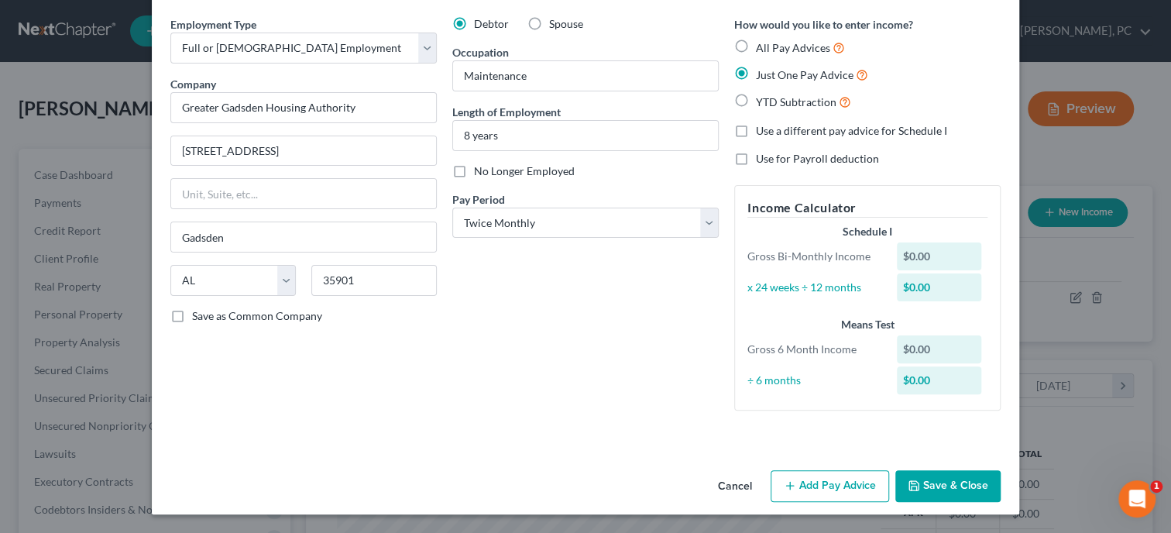
click at [802, 493] on button "Add Pay Advice" at bounding box center [829, 486] width 118 height 33
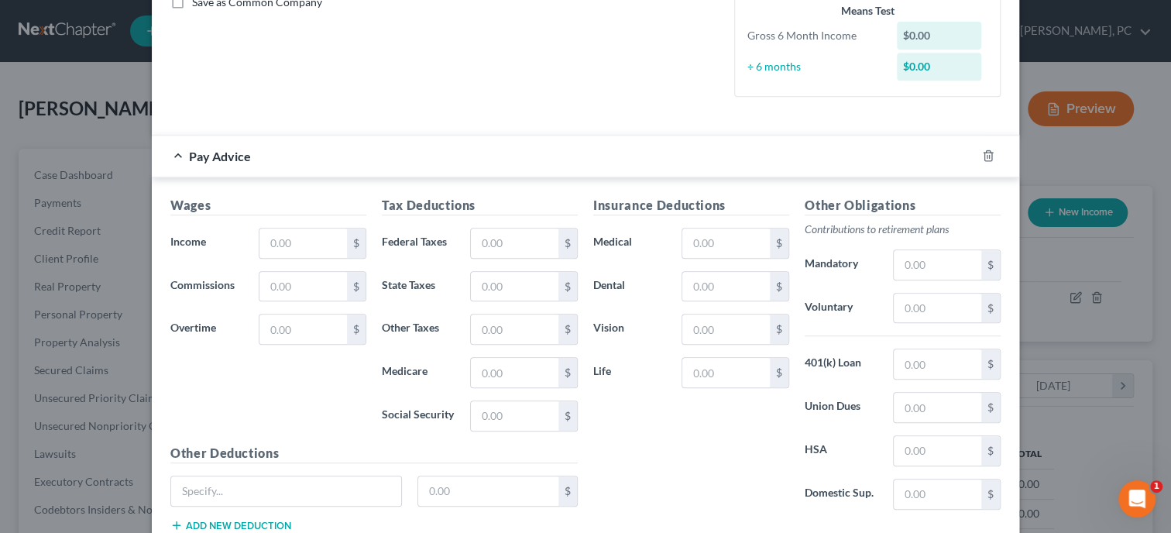
scroll to position [373, 0]
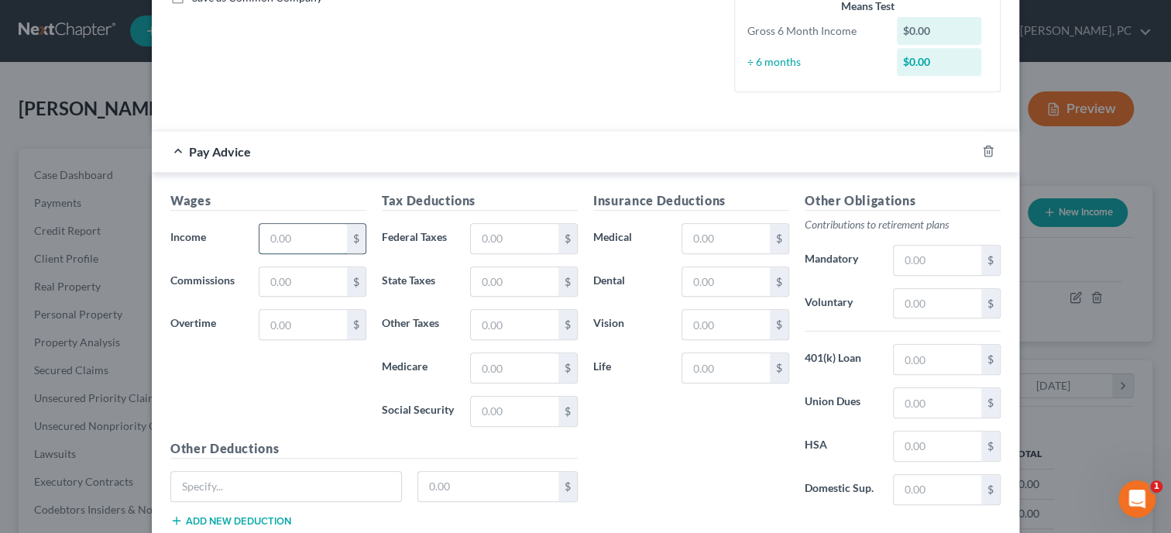
click at [285, 230] on input "text" at bounding box center [302, 238] width 87 height 29
click at [492, 246] on input "text" at bounding box center [514, 238] width 87 height 29
click at [499, 278] on input "text" at bounding box center [514, 281] width 87 height 29
click at [498, 401] on input "text" at bounding box center [514, 410] width 87 height 29
click at [503, 365] on input "text" at bounding box center [514, 367] width 87 height 29
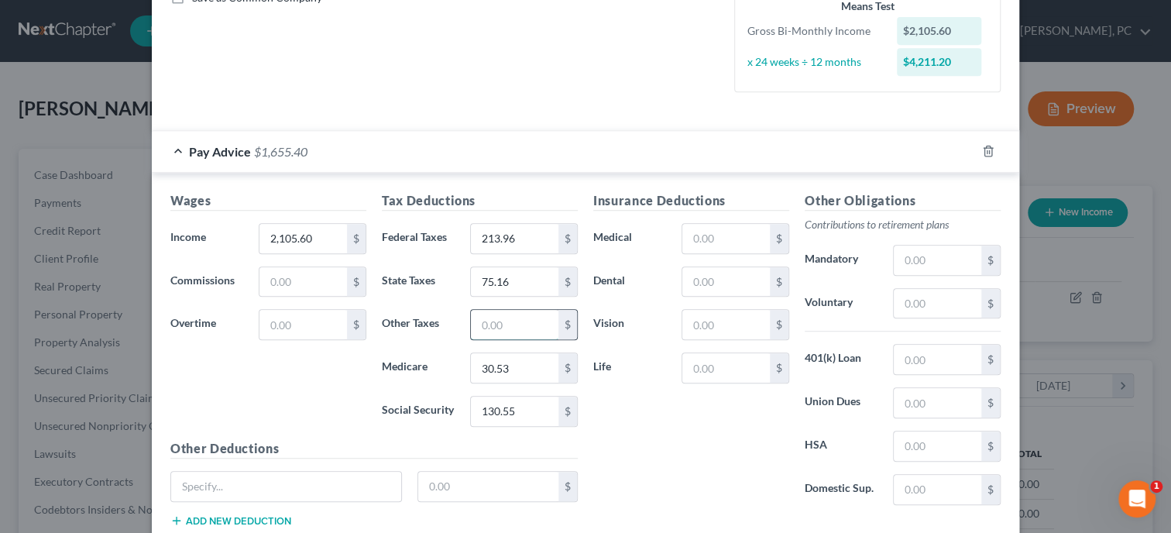
click at [519, 331] on input "text" at bounding box center [514, 324] width 87 height 29
click at [648, 437] on div "Insurance Deductions Medical $ Dental $ Vision $ Life $" at bounding box center [690, 354] width 211 height 326
click at [705, 241] on input "text" at bounding box center [725, 238] width 87 height 29
click at [902, 359] on input "text" at bounding box center [937, 359] width 87 height 29
click at [750, 455] on div "Insurance Deductions Medical 62.00 $ Dental $ Vision $ Life $" at bounding box center [690, 354] width 211 height 326
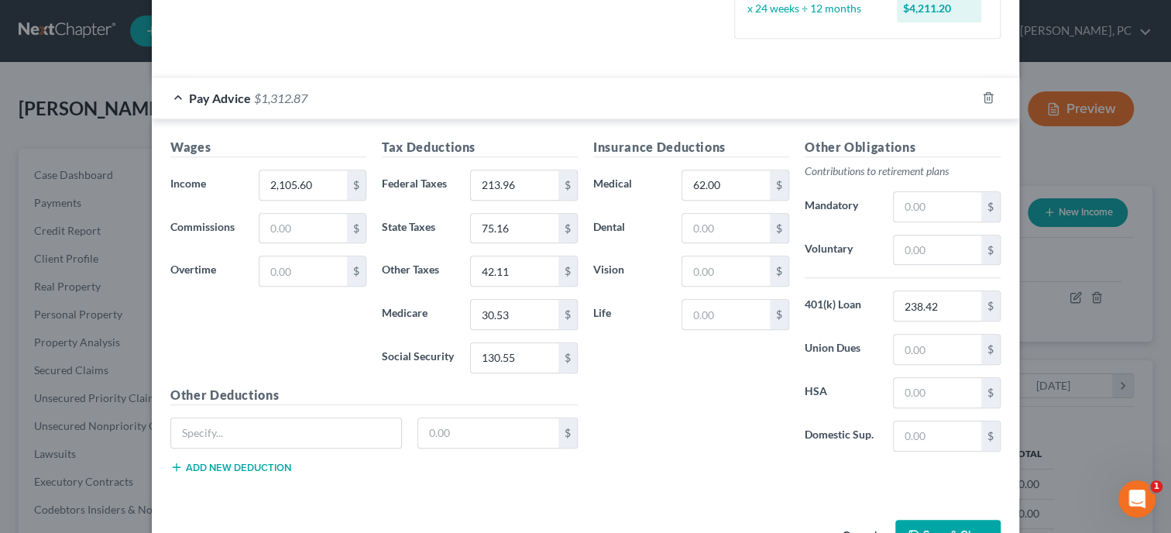
scroll to position [453, 0]
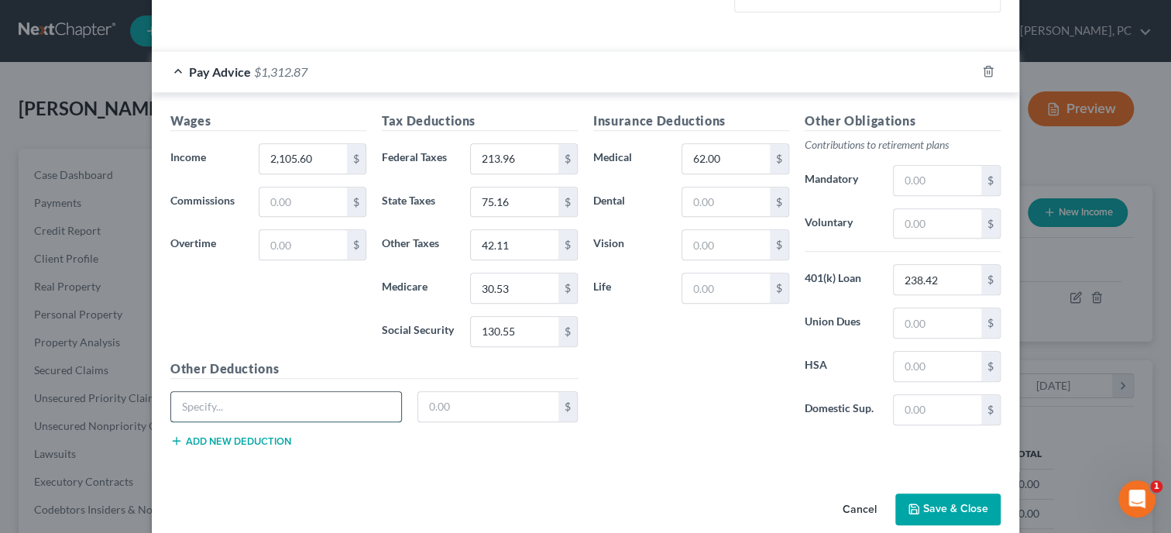
click at [357, 403] on input "text" at bounding box center [286, 406] width 230 height 29
click at [248, 441] on button "Add new deduction" at bounding box center [230, 440] width 121 height 12
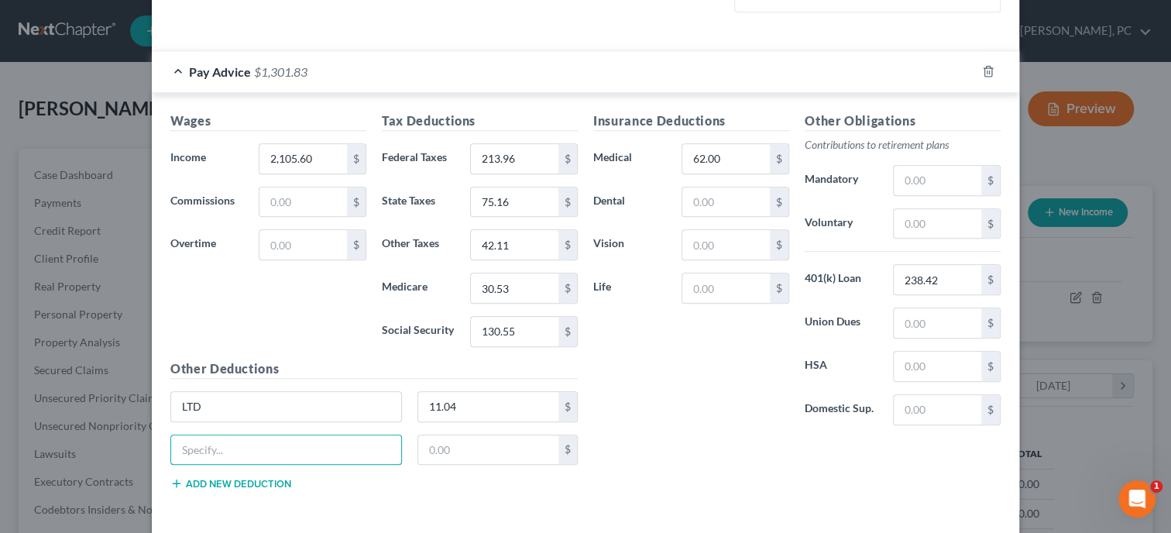
click at [248, 441] on input "text" at bounding box center [286, 449] width 230 height 29
click at [482, 457] on input "12.53" at bounding box center [488, 449] width 141 height 29
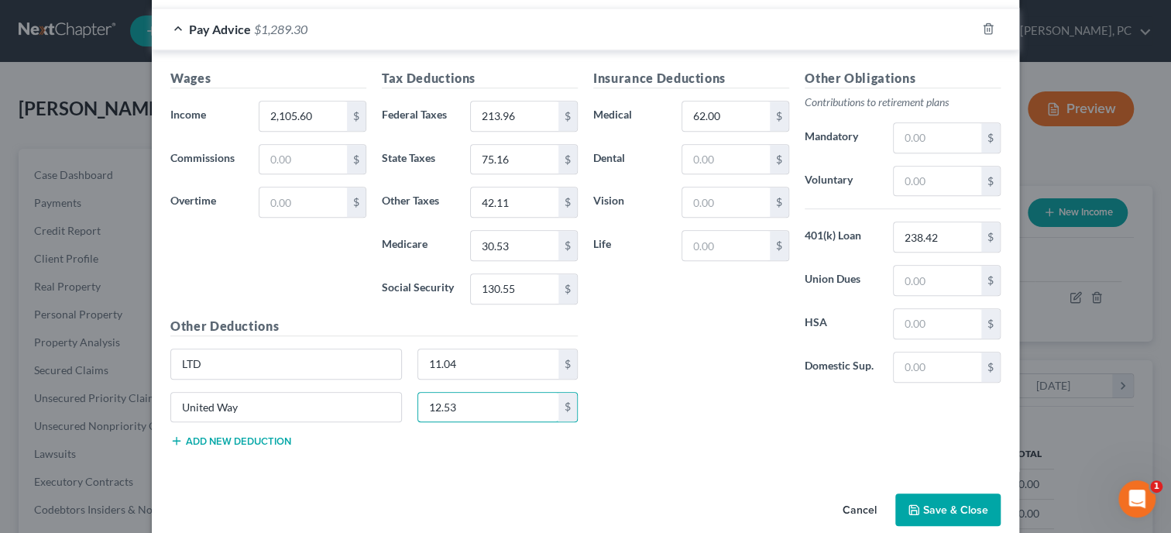
scroll to position [516, 0]
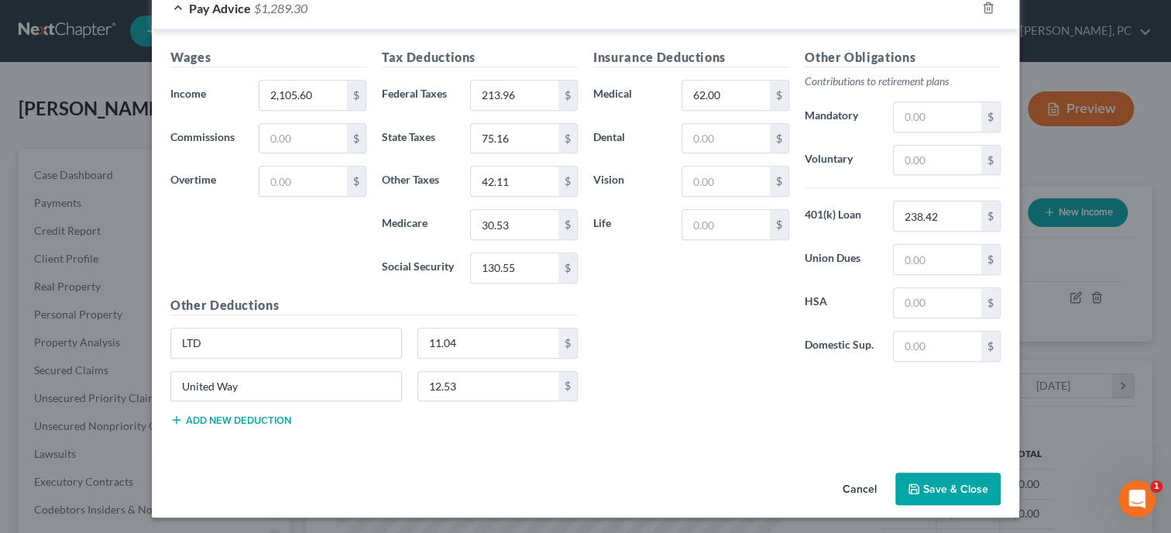
click at [918, 484] on icon "button" at bounding box center [913, 488] width 9 height 9
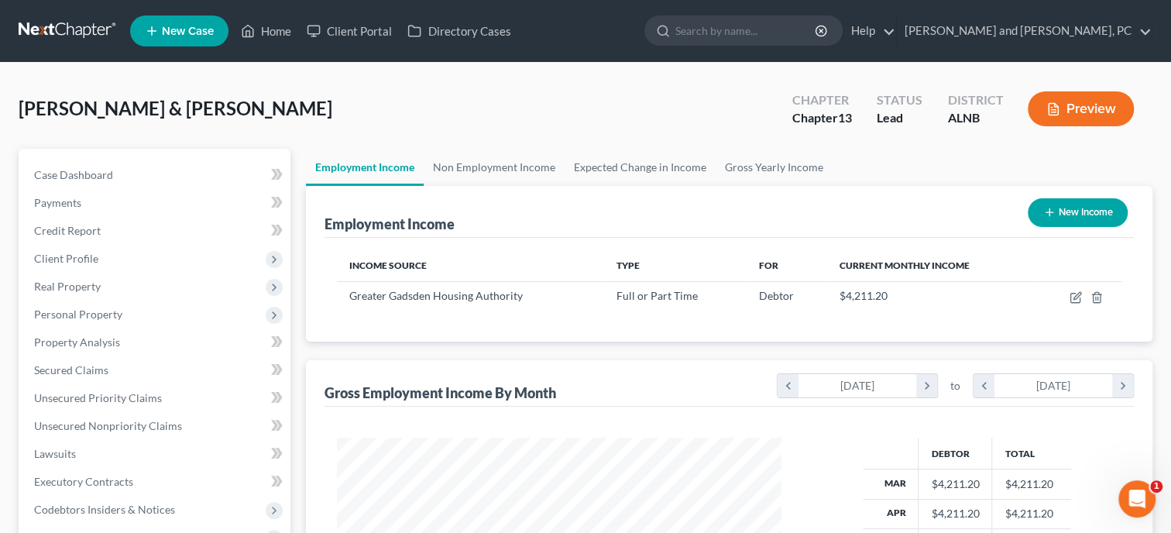
click at [1058, 215] on button "New Income" at bounding box center [1077, 212] width 100 height 29
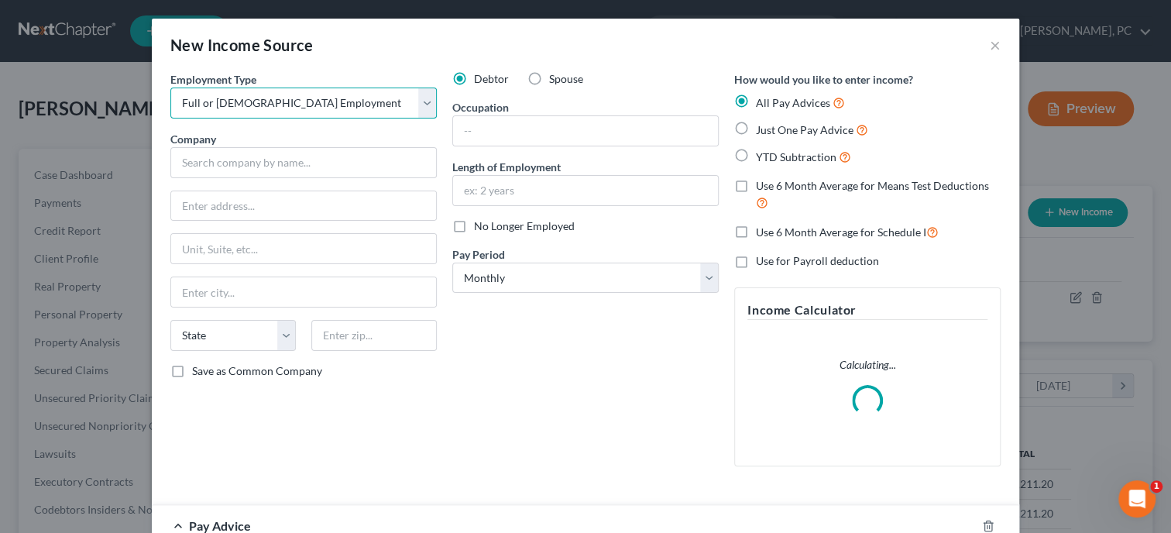
click option "Full or Part Time Employment" at bounding box center [0, 0] width 0 height 0
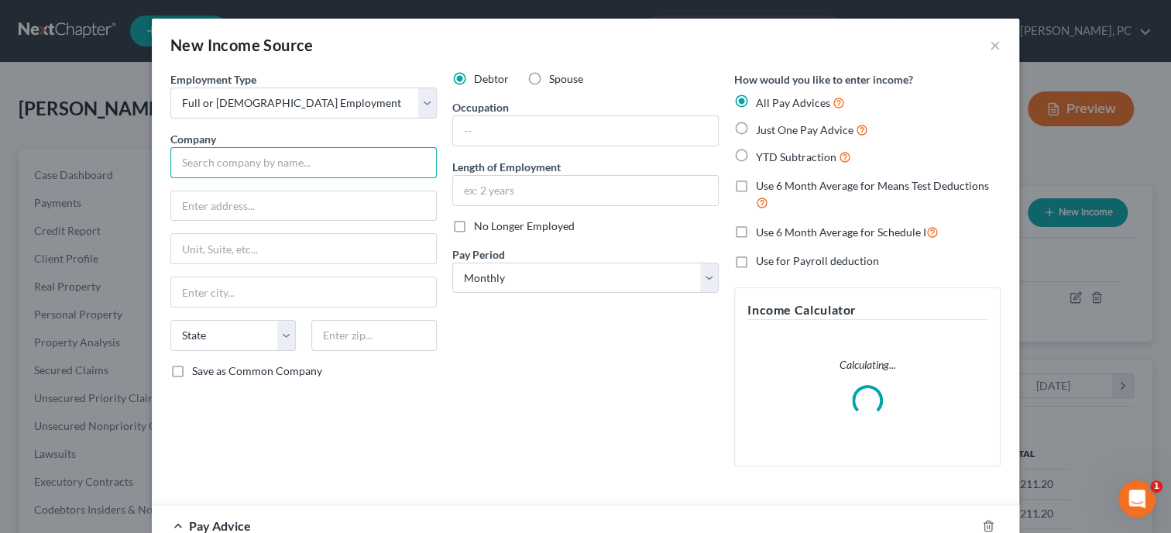
click at [255, 167] on input "text" at bounding box center [303, 162] width 266 height 31
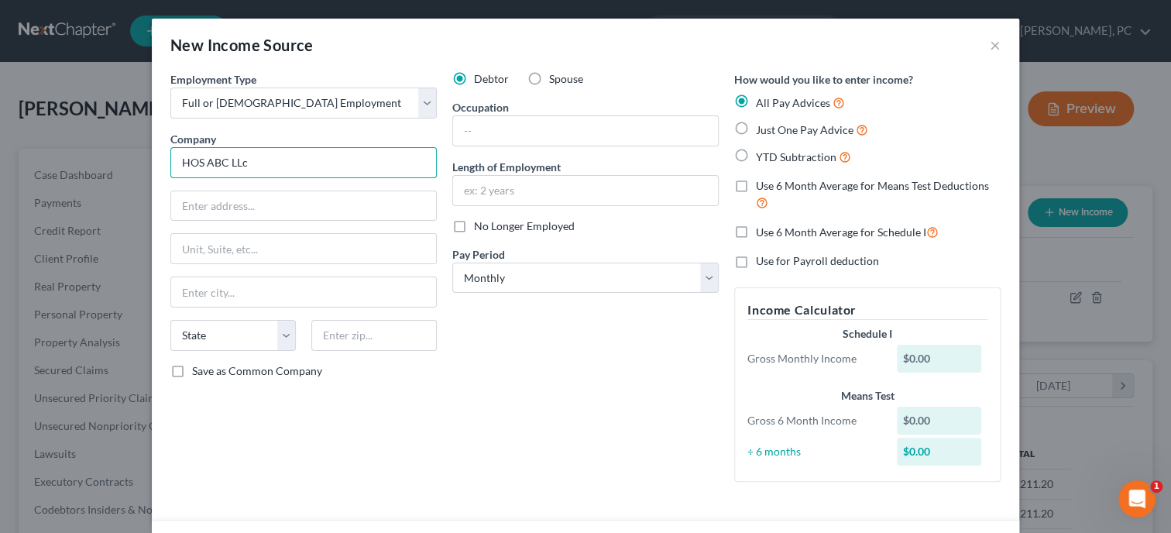
click at [357, 177] on input "HOS ABC LLc" at bounding box center [303, 162] width 266 height 31
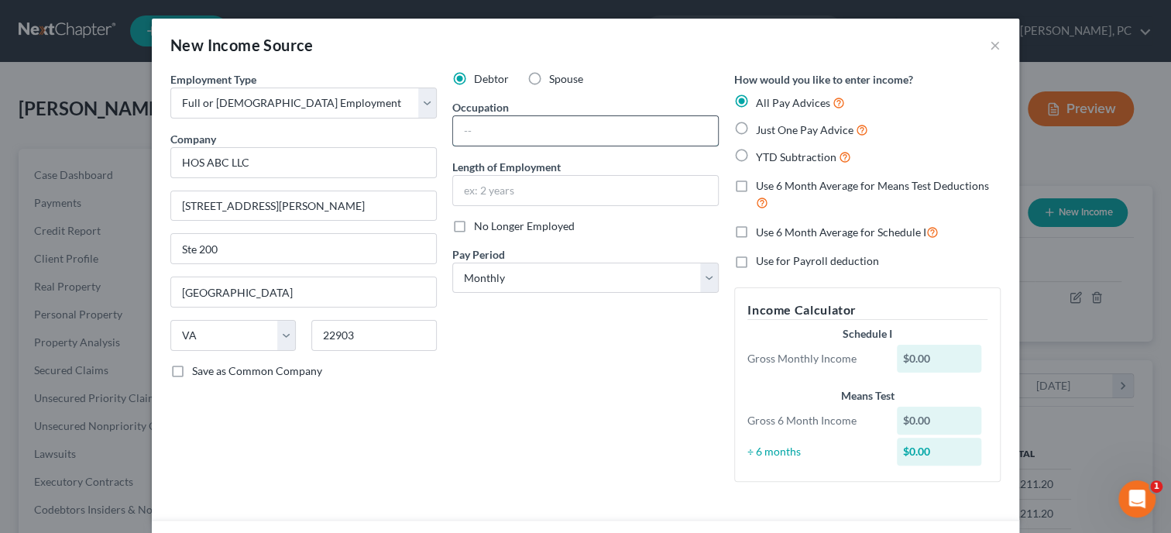
click at [514, 119] on input "text" at bounding box center [585, 130] width 265 height 29
click at [530, 190] on input "text" at bounding box center [585, 190] width 265 height 29
click at [452, 262] on select "Select Monthly Twice Monthly Every Other Week Weekly" at bounding box center [585, 277] width 266 height 31
click option "Every Other Week" at bounding box center [0, 0] width 0 height 0
click at [756, 128] on label "Just One Pay Advice" at bounding box center [812, 130] width 112 height 18
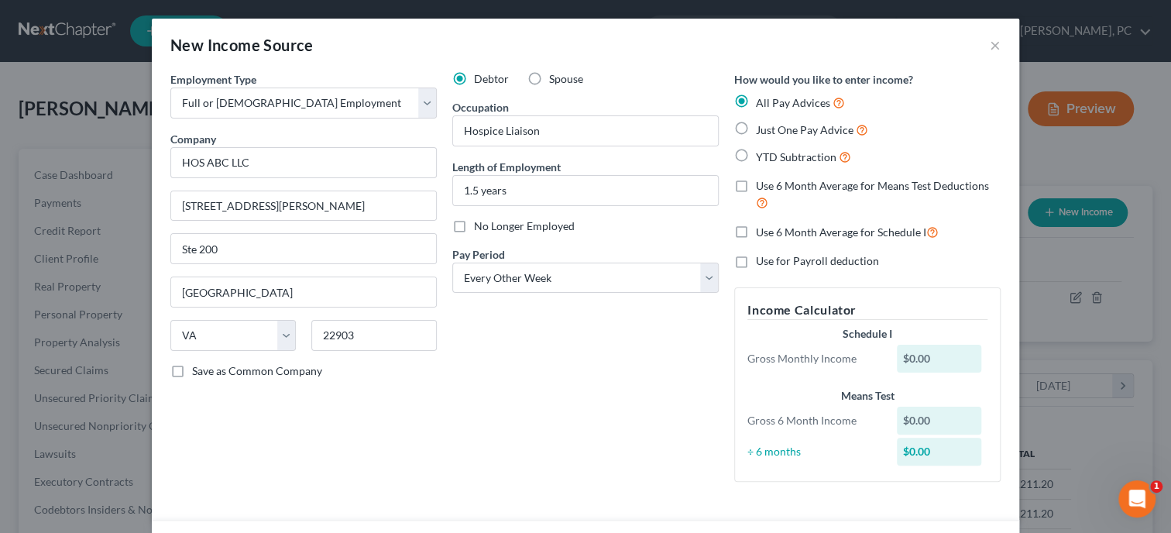
click at [762, 128] on input "Just One Pay Advice" at bounding box center [767, 126] width 10 height 10
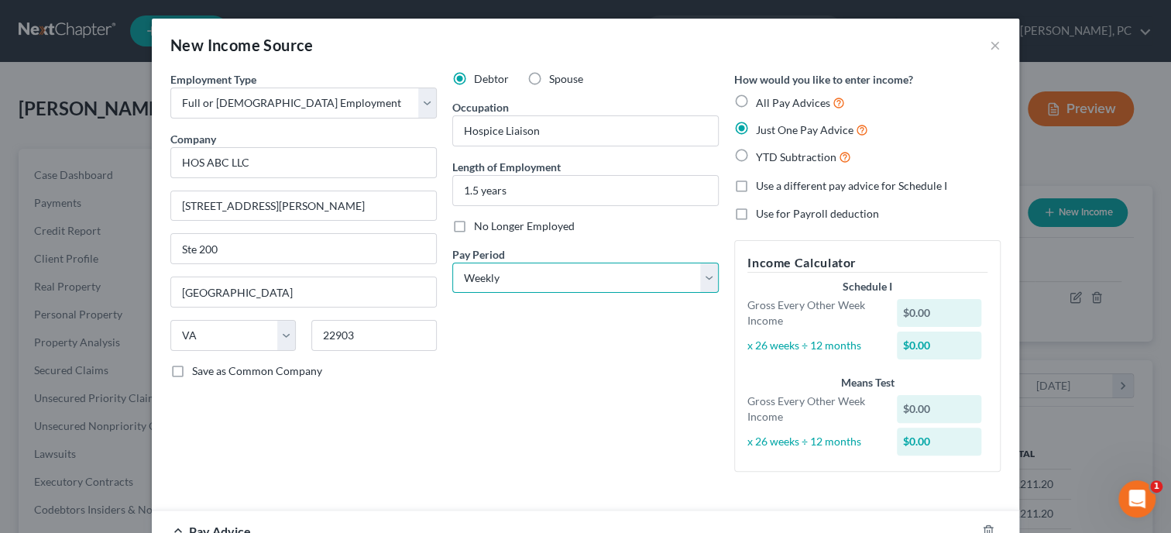
click option "Weekly" at bounding box center [0, 0] width 0 height 0
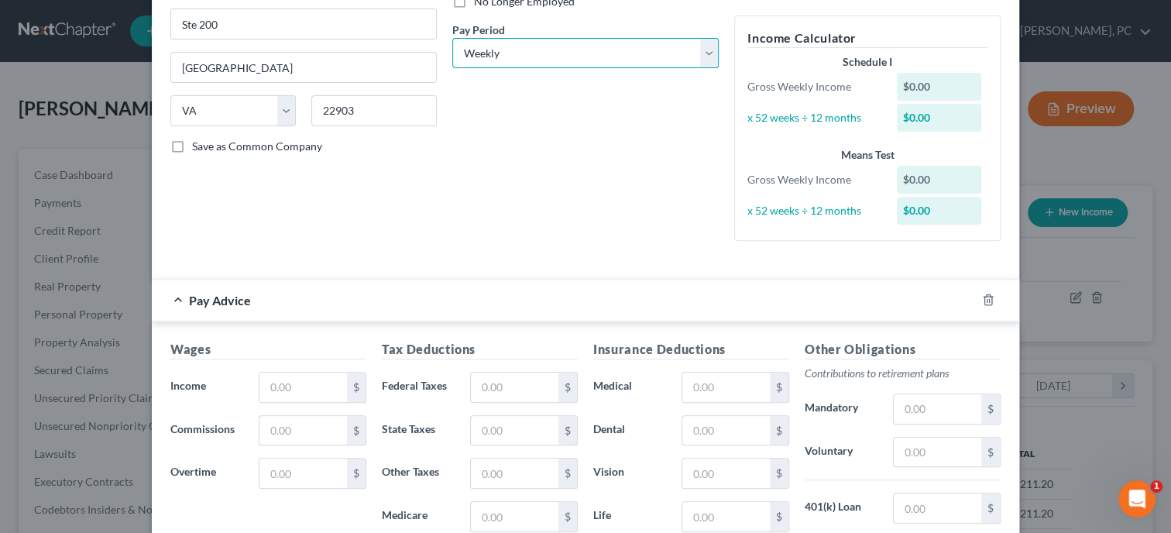
scroll to position [238, 0]
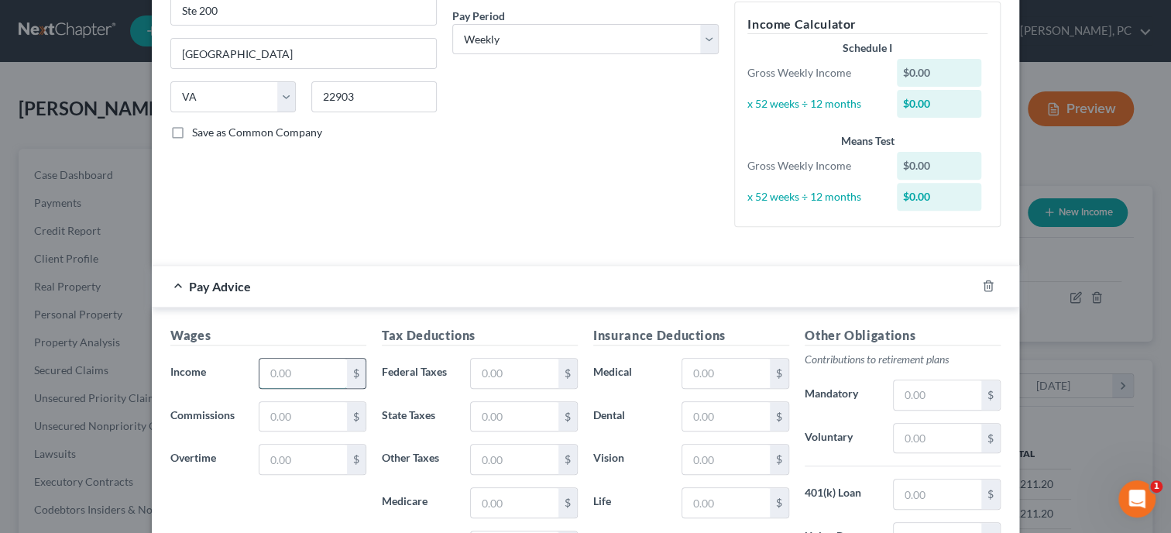
click at [336, 374] on input "text" at bounding box center [302, 372] width 87 height 29
click at [532, 377] on input "text" at bounding box center [514, 372] width 87 height 29
click at [537, 360] on input "text" at bounding box center [514, 372] width 87 height 29
click at [540, 419] on input "text" at bounding box center [514, 416] width 87 height 29
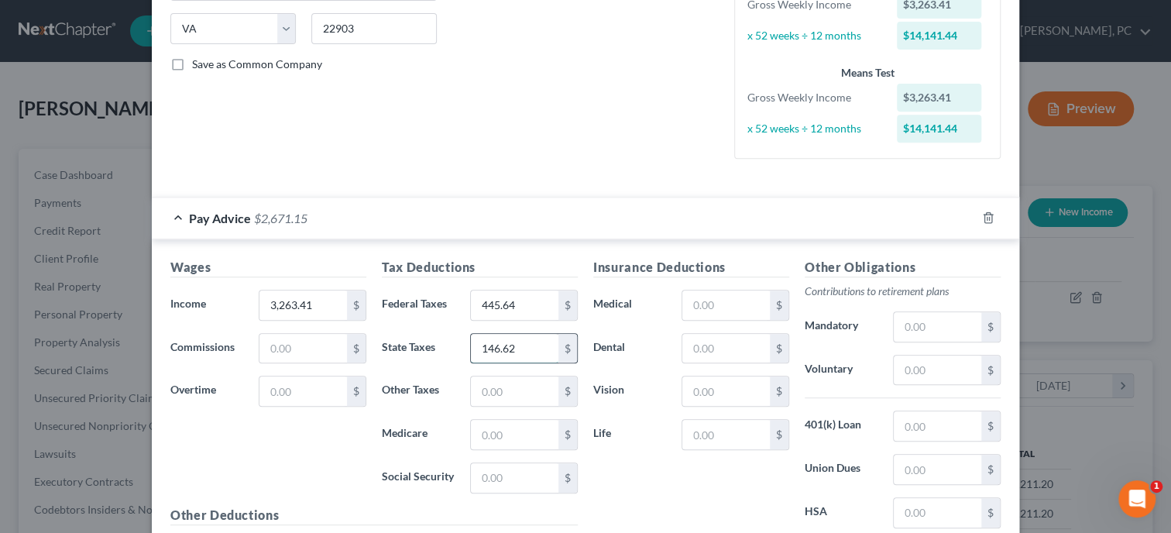
scroll to position [318, 0]
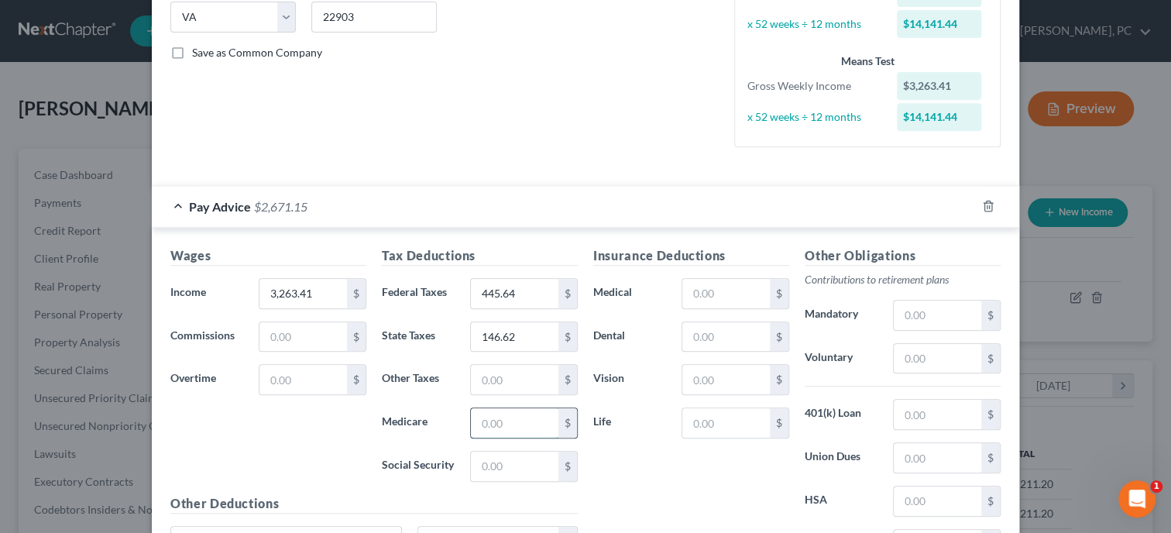
click at [529, 422] on input "text" at bounding box center [514, 422] width 87 height 29
click at [520, 464] on input "text" at bounding box center [514, 465] width 87 height 29
click at [756, 421] on input "text" at bounding box center [725, 422] width 87 height 29
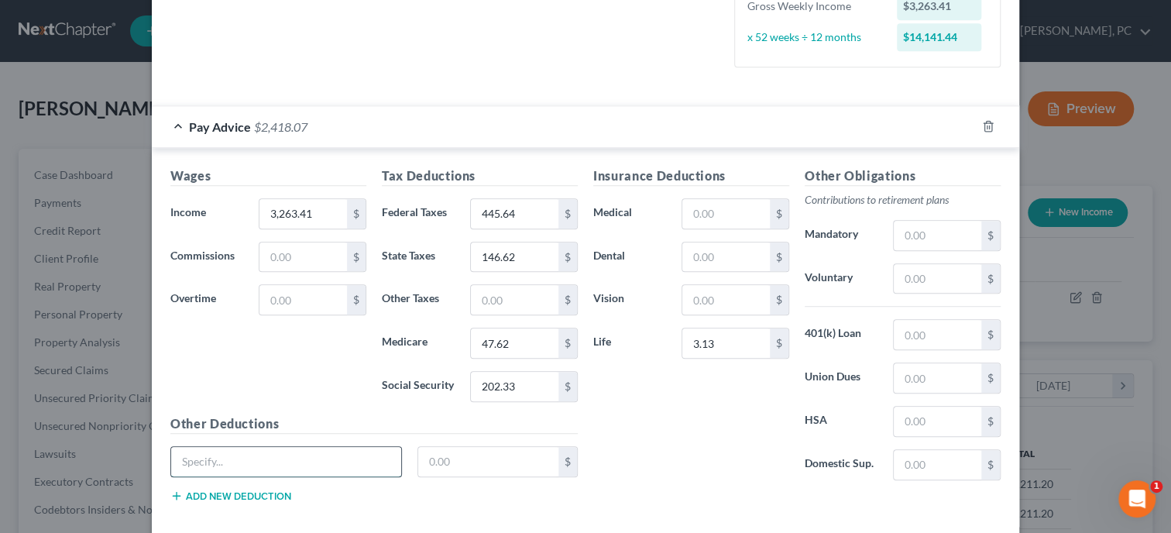
click at [321, 448] on input "text" at bounding box center [286, 461] width 230 height 29
click at [285, 495] on button "Add new deduction" at bounding box center [230, 495] width 121 height 12
click at [285, 495] on input "text" at bounding box center [286, 504] width 230 height 29
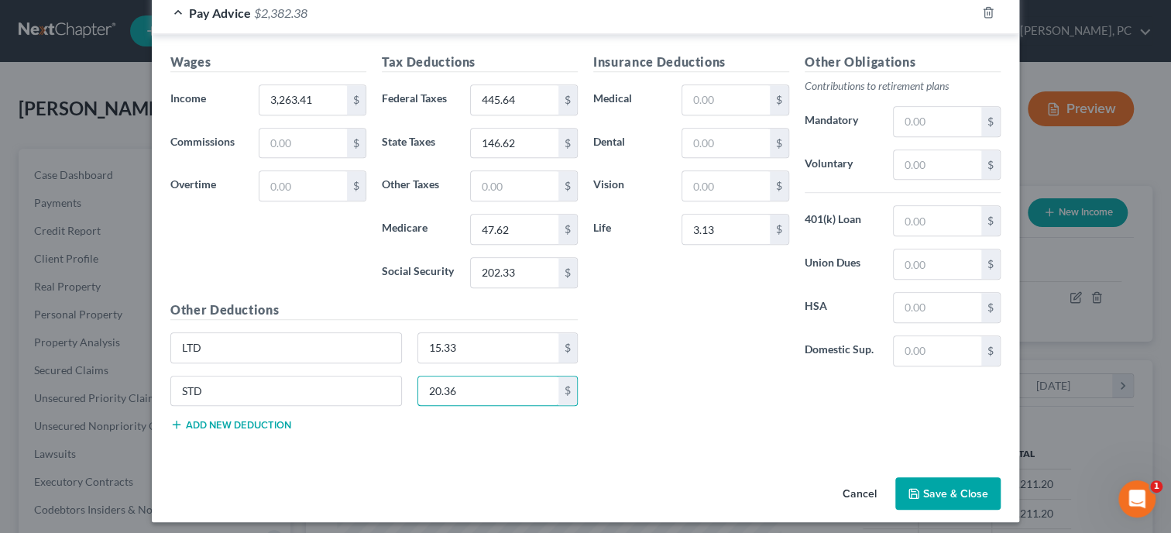
scroll to position [516, 0]
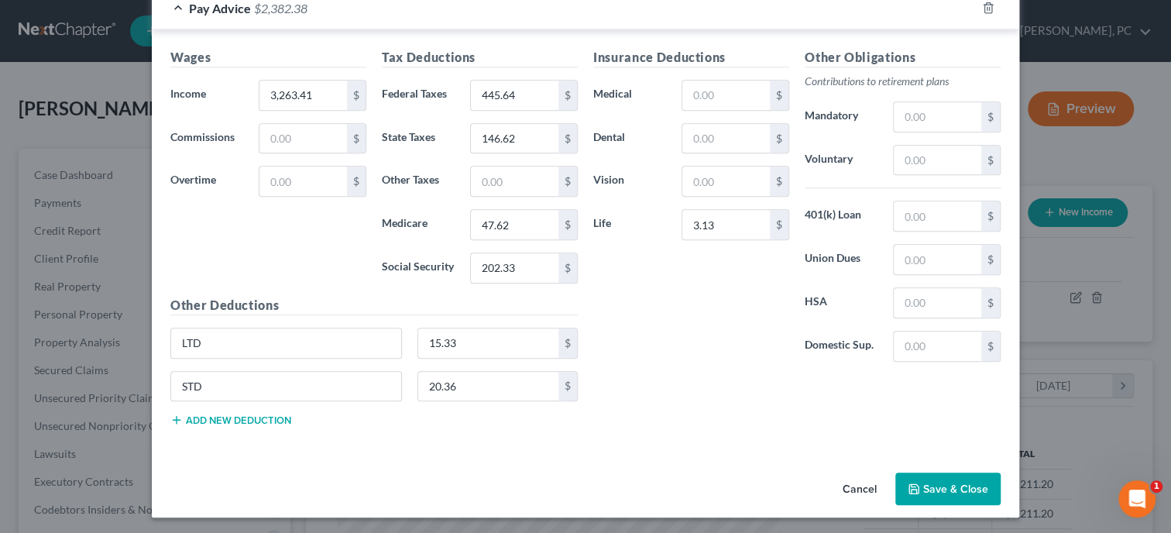
click at [929, 486] on button "Save & Close" at bounding box center [947, 488] width 105 height 33
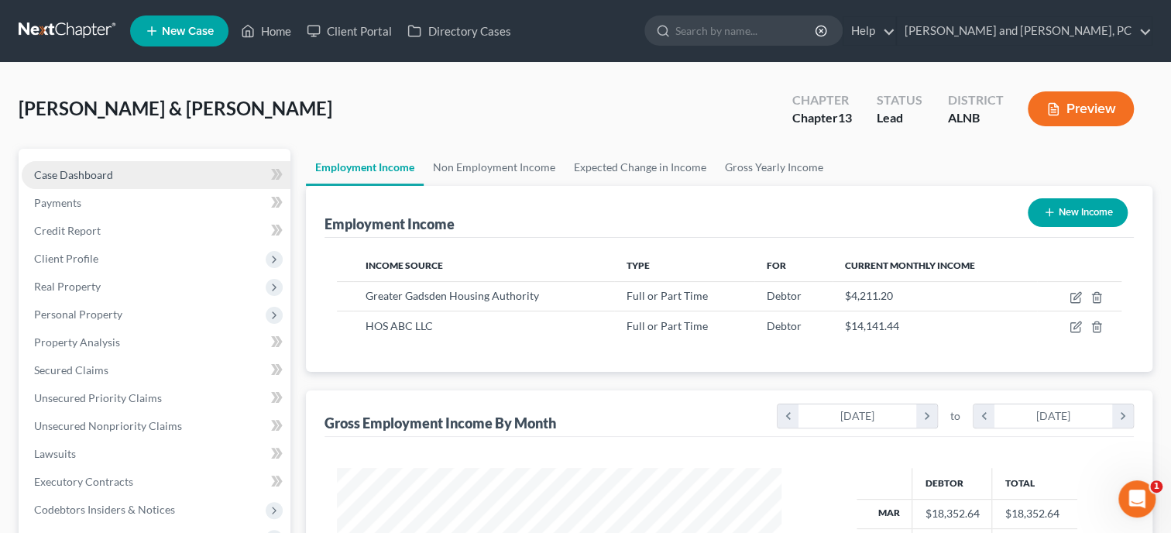
click at [79, 174] on span "Case Dashboard" at bounding box center [73, 174] width 79 height 13
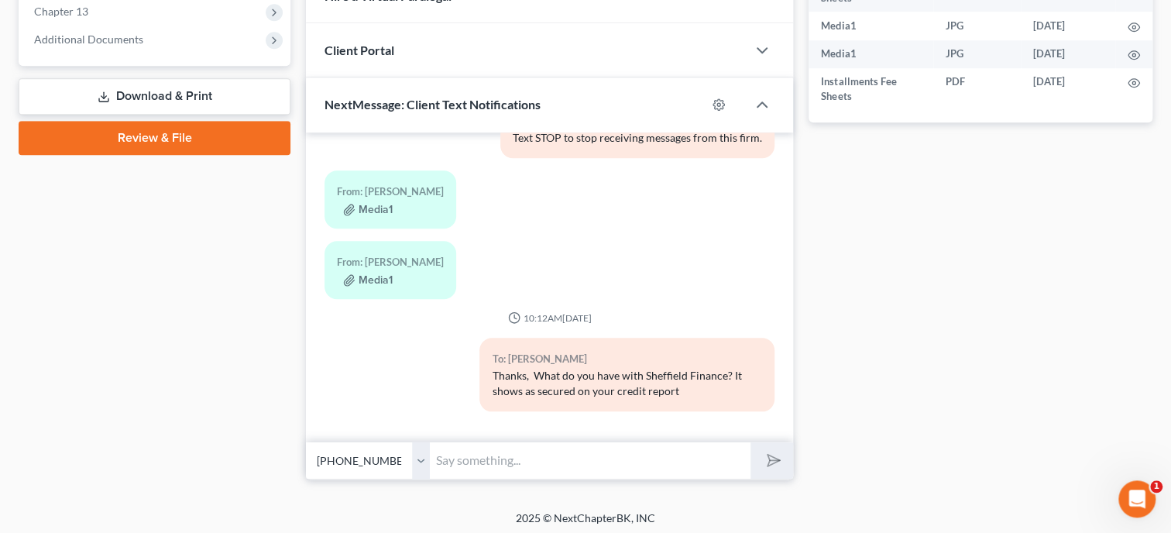
scroll to position [668, 0]
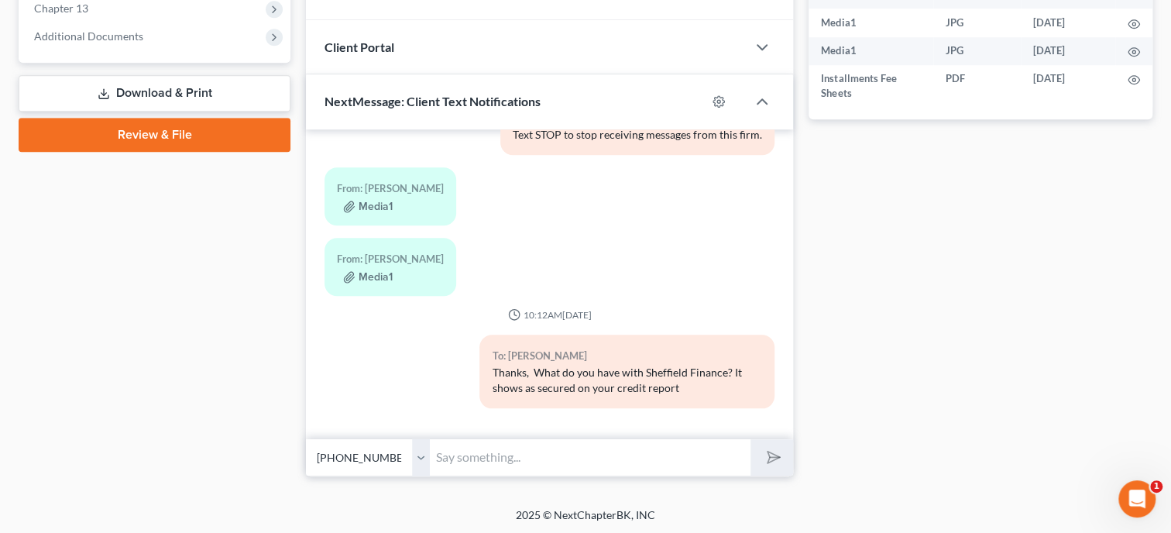
click at [492, 454] on input "text" at bounding box center [590, 457] width 321 height 38
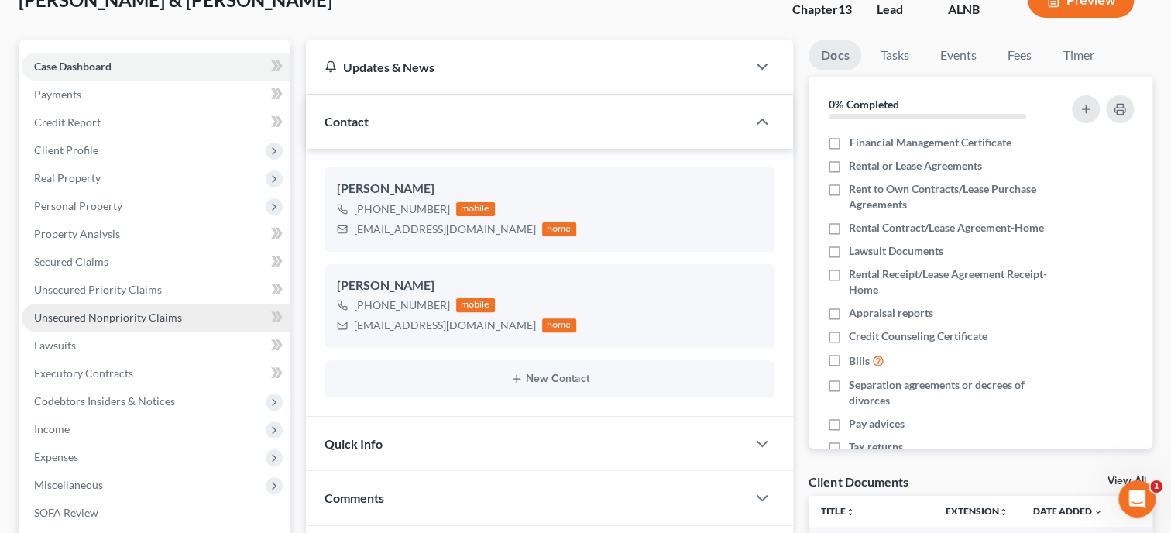
scroll to position [110, 0]
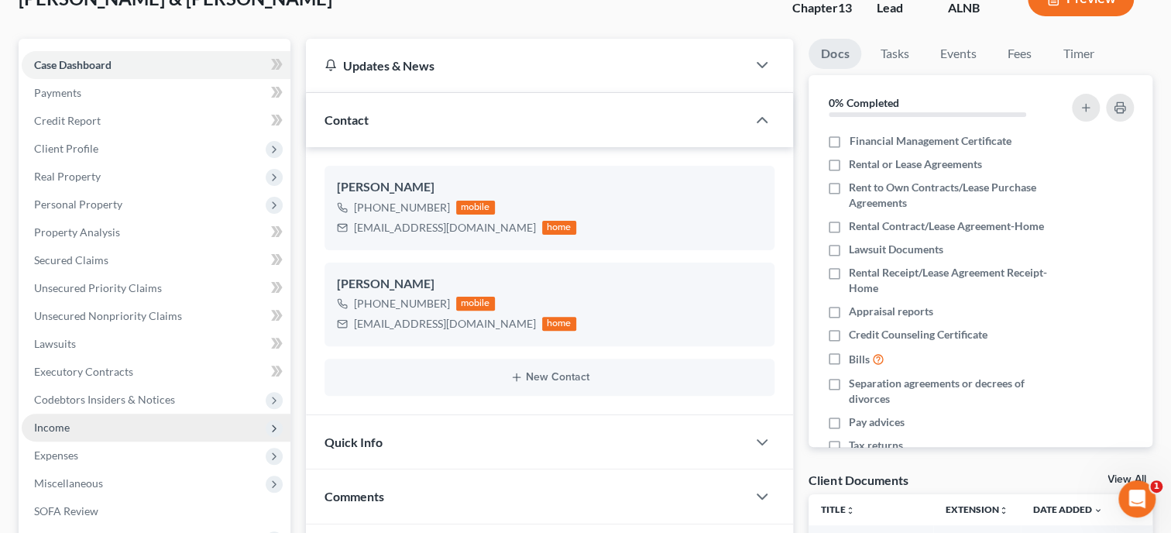
click at [122, 430] on span "Income" at bounding box center [156, 427] width 269 height 28
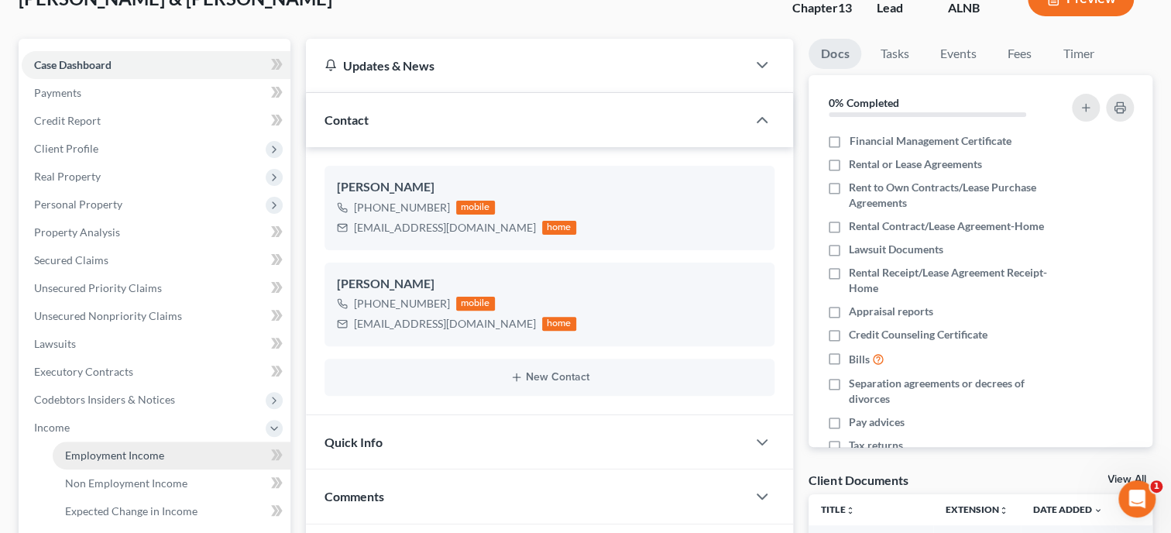
click at [129, 460] on span "Employment Income" at bounding box center [114, 454] width 99 height 13
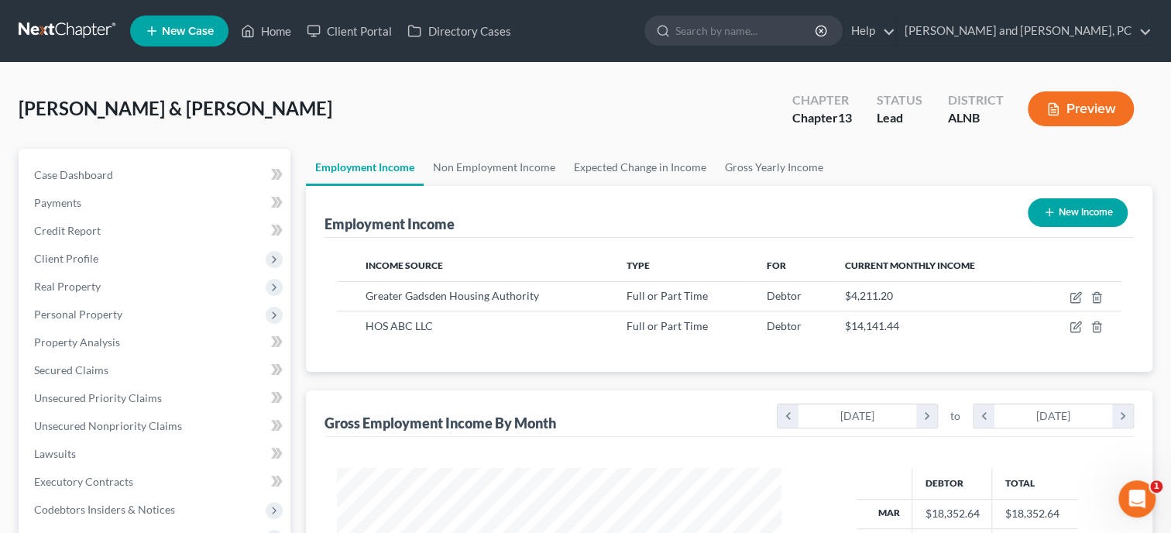
scroll to position [276, 475]
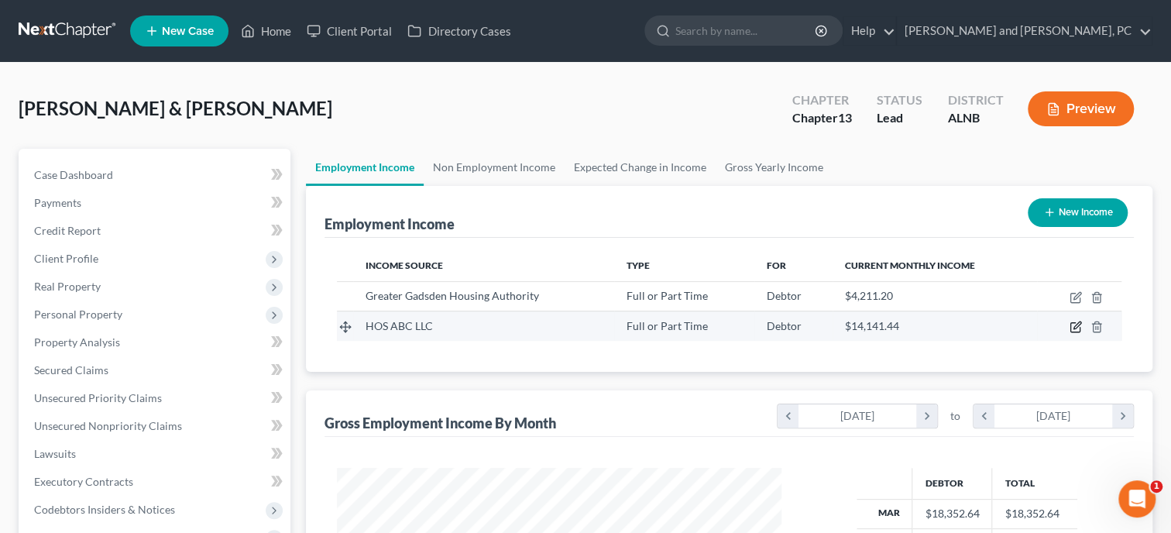
click at [1071, 330] on icon "button" at bounding box center [1074, 327] width 9 height 9
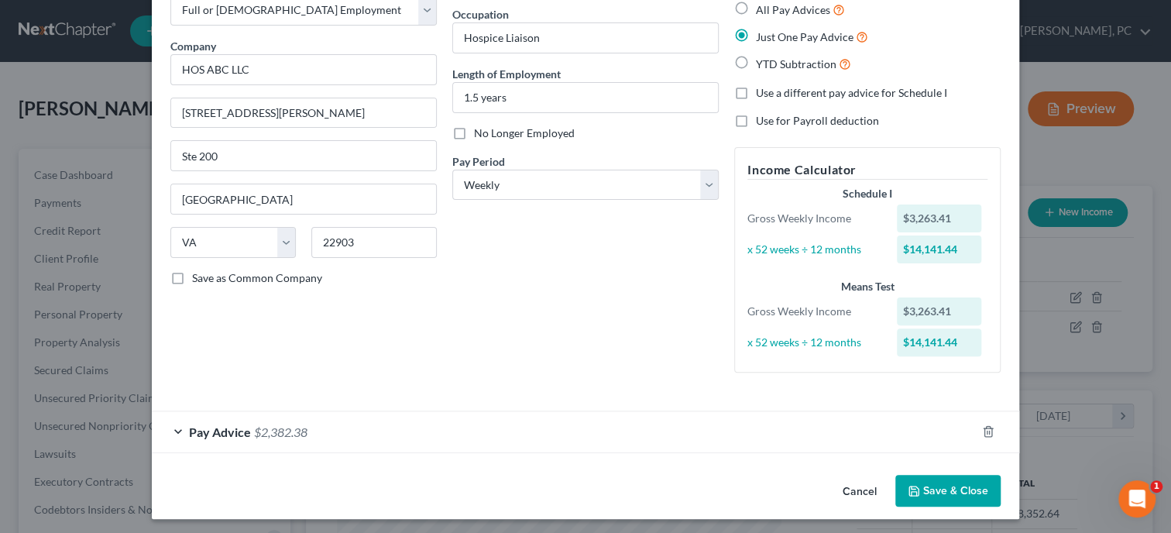
scroll to position [97, 0]
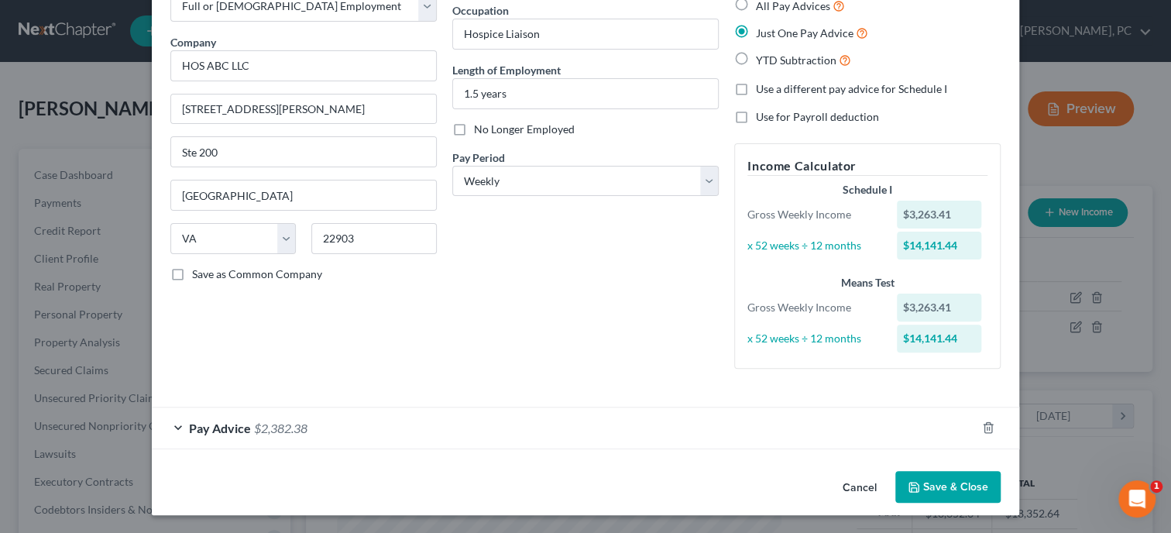
click at [475, 432] on div "Pay Advice $2,382.38" at bounding box center [564, 427] width 824 height 41
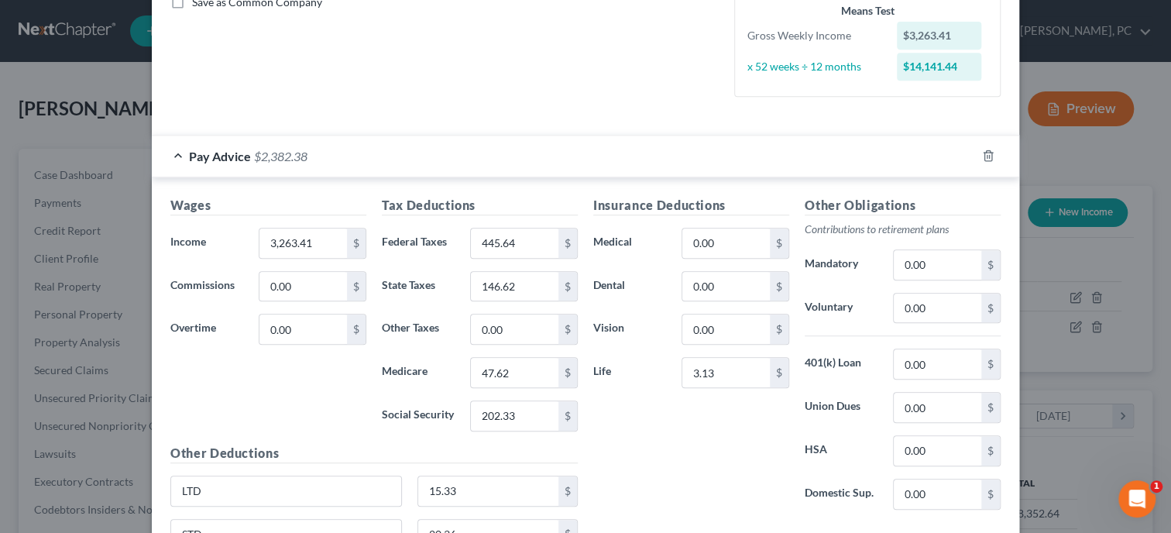
scroll to position [416, 0]
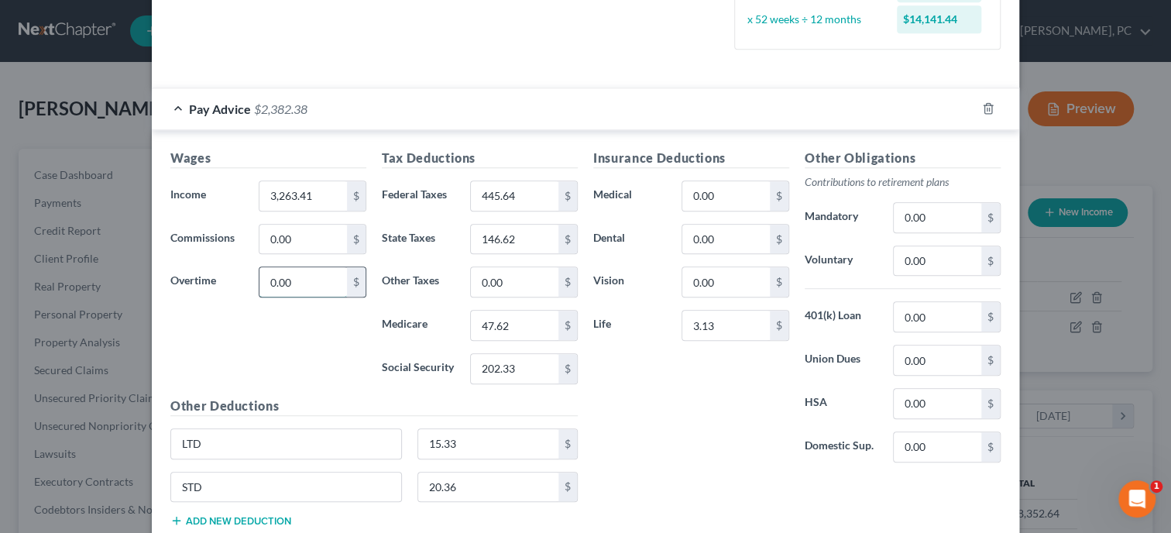
click at [305, 284] on input "0.00" at bounding box center [302, 281] width 87 height 29
click at [297, 281] on input "0.00" at bounding box center [302, 281] width 87 height 29
drag, startPoint x: 297, startPoint y: 281, endPoint x: 259, endPoint y: 281, distance: 38.7
click at [259, 281] on input "0.00" at bounding box center [302, 281] width 87 height 29
click at [280, 323] on div "Wages Income * 3,263.41 $ Commissions 0.00 $ Overtime 847.81 $" at bounding box center [268, 273] width 211 height 248
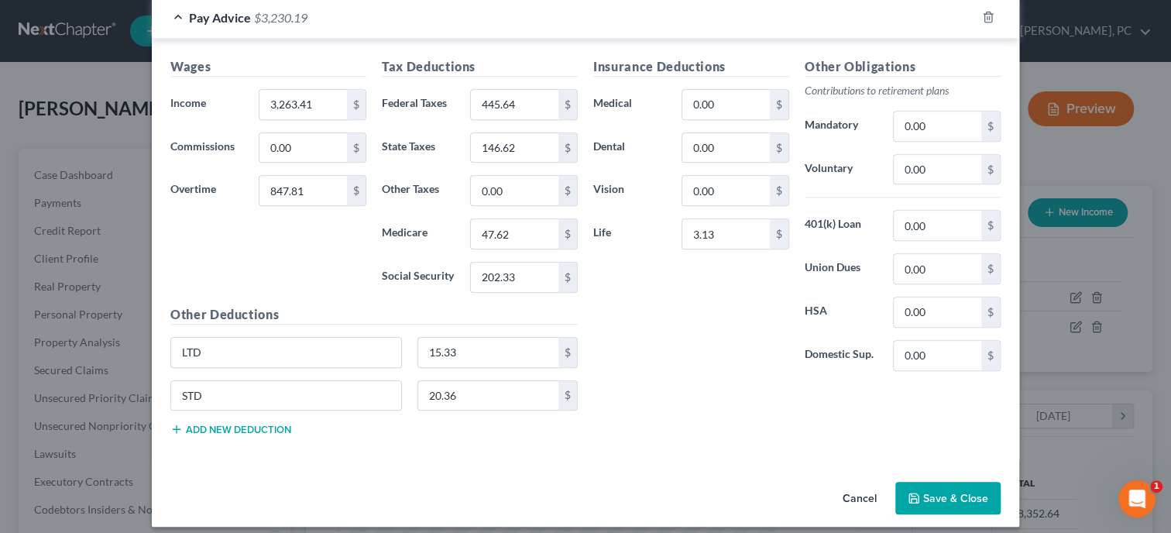
scroll to position [516, 0]
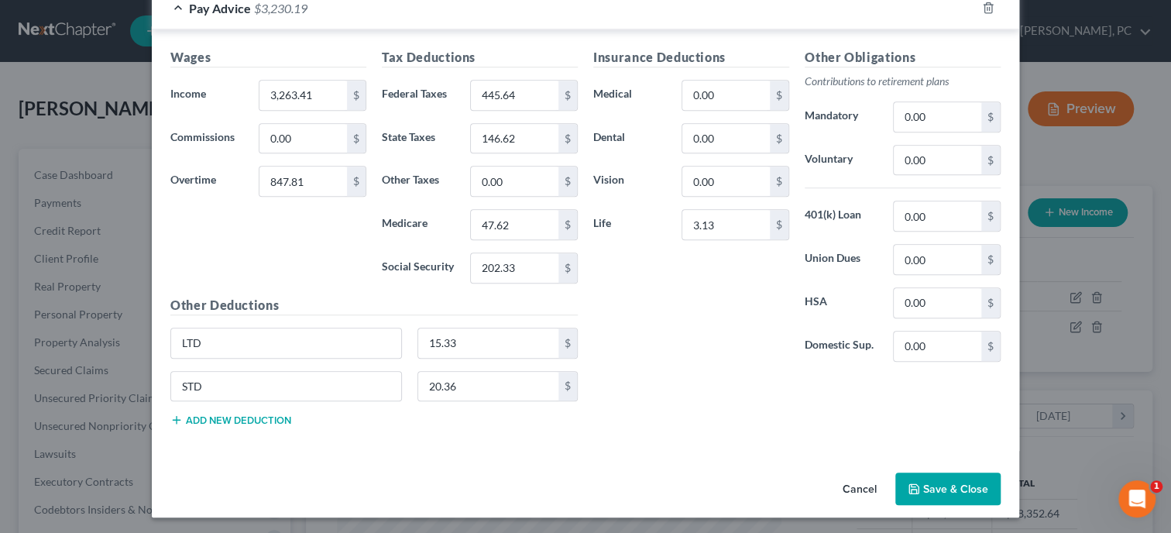
click at [933, 483] on button "Save & Close" at bounding box center [947, 488] width 105 height 33
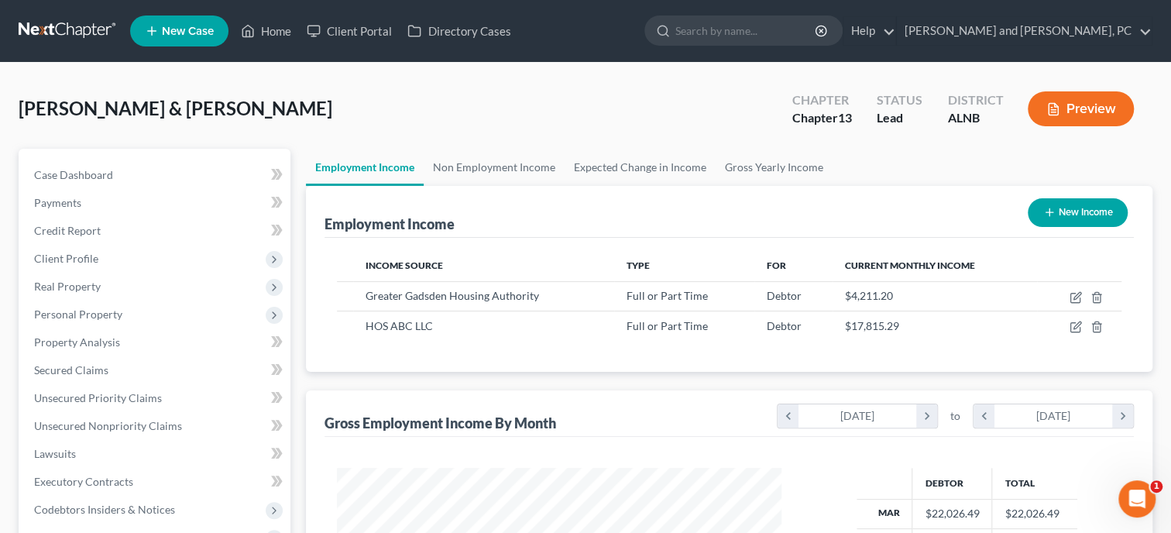
click at [633, 130] on div "Hyatt, Christopher & Elizabeth Upgraded Chapter Chapter 13 Status Lead District…" at bounding box center [586, 114] width 1134 height 67
click at [502, 170] on link "Non Employment Income" at bounding box center [494, 167] width 141 height 37
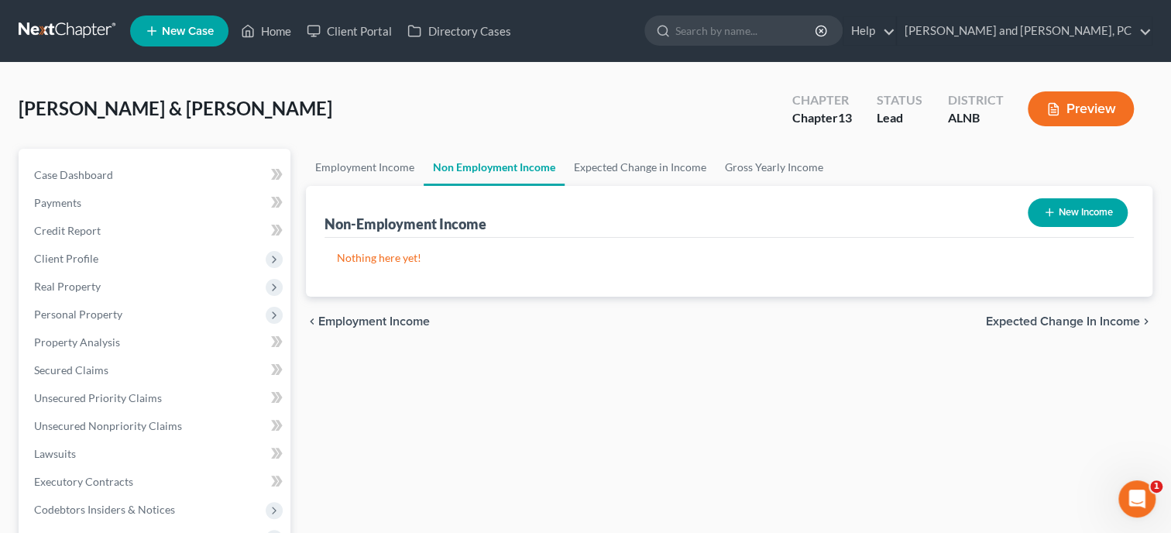
click at [1049, 214] on icon "button" at bounding box center [1049, 212] width 12 height 12
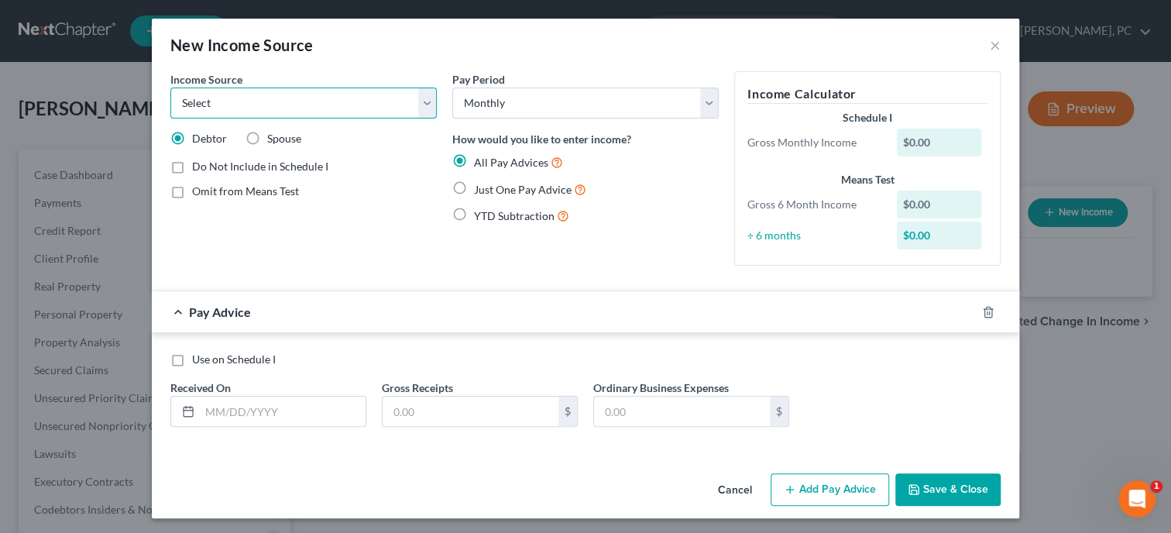
click at [170, 87] on select "Select Unemployment Disability (from employer) Pension Retirement Social Securi…" at bounding box center [303, 102] width 266 height 31
click option "Child / Family Support" at bounding box center [0, 0] width 0 height 0
click at [271, 140] on span "Spouse" at bounding box center [284, 138] width 34 height 13
click at [273, 140] on input "Spouse" at bounding box center [278, 136] width 10 height 10
click at [484, 189] on span "Just One Pay Advice" at bounding box center [523, 189] width 98 height 13
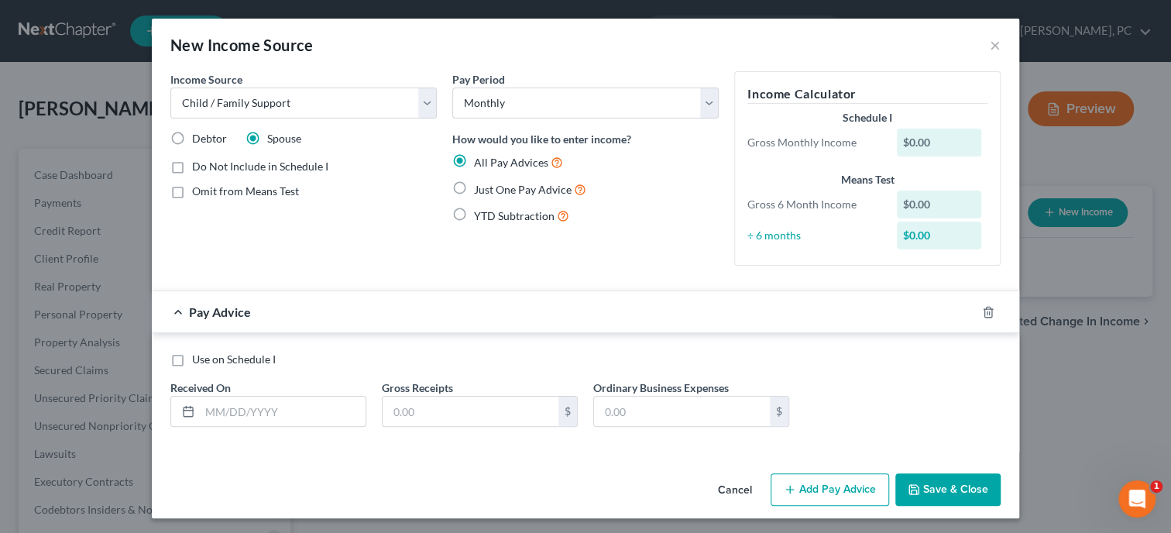
click at [484, 189] on input "Just One Pay Advice" at bounding box center [485, 185] width 10 height 10
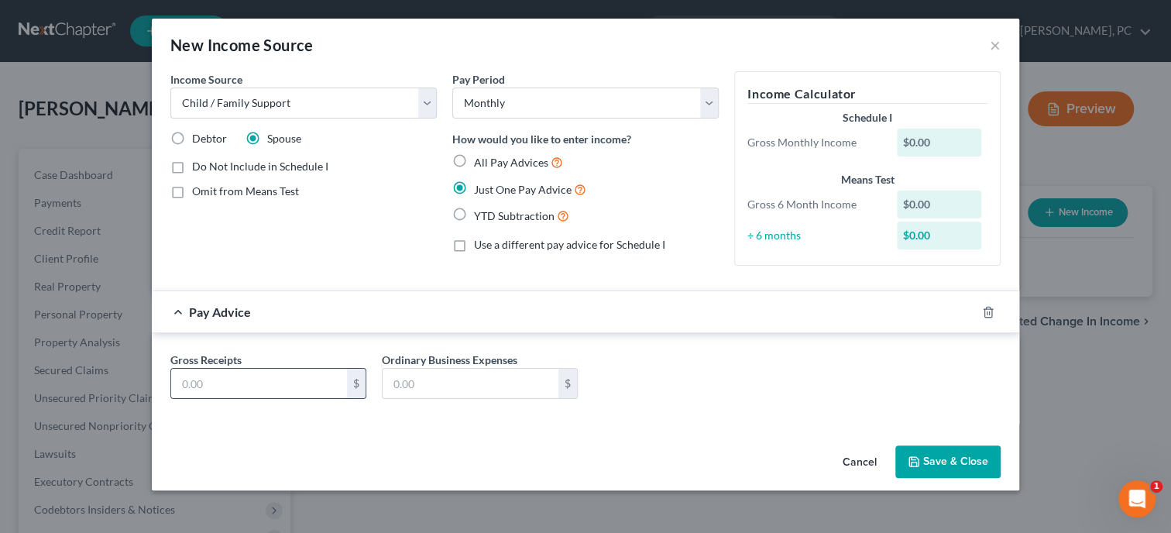
click at [318, 373] on input "text" at bounding box center [259, 383] width 176 height 29
click at [981, 463] on button "Save & Close" at bounding box center [947, 461] width 105 height 33
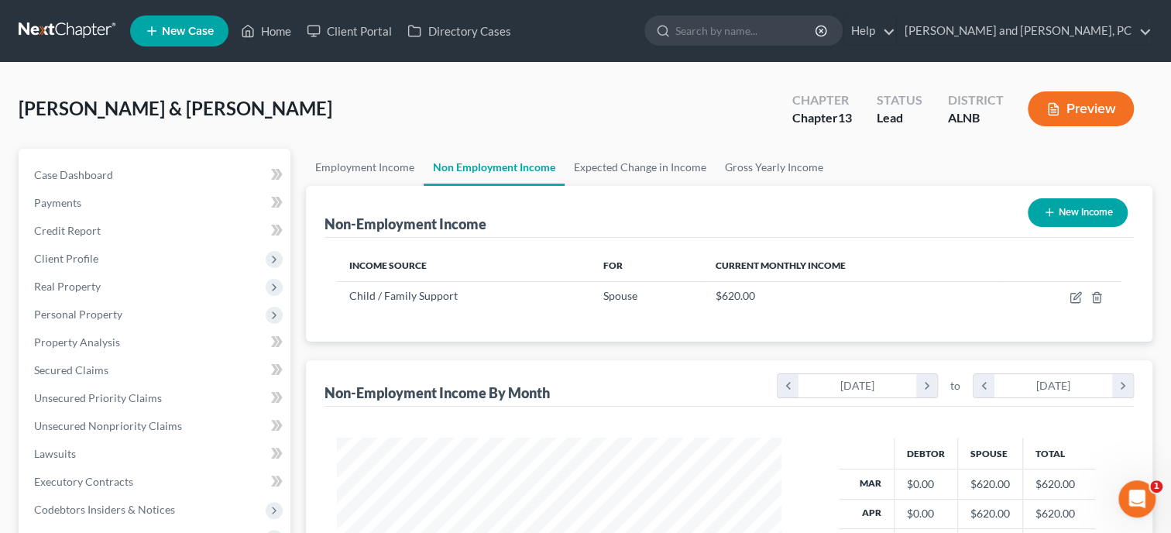
scroll to position [276, 475]
click at [790, 170] on link "Gross Yearly Income" at bounding box center [773, 167] width 117 height 37
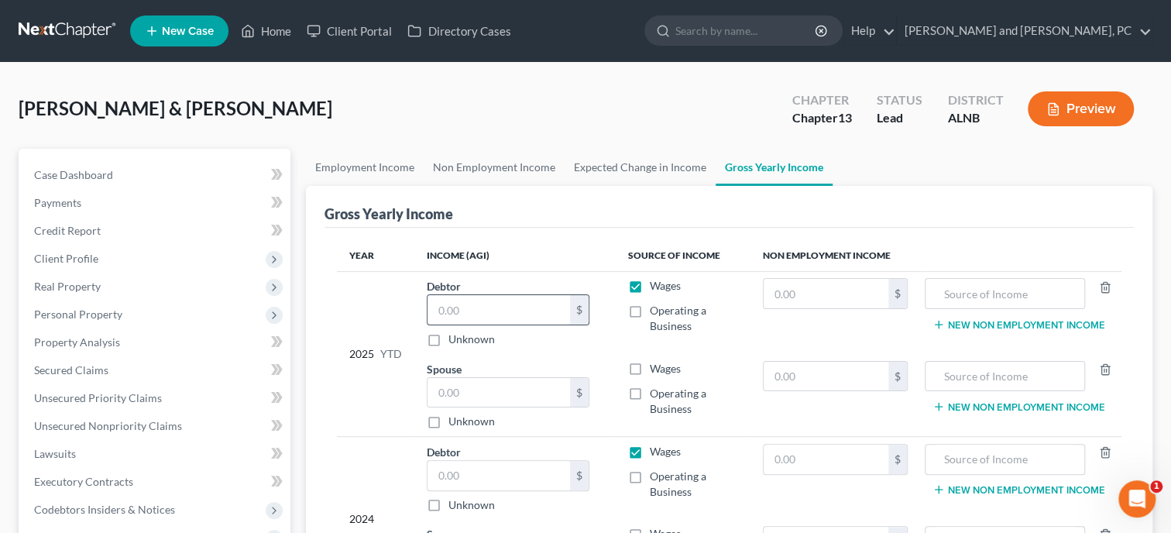
click at [531, 308] on input "text" at bounding box center [498, 309] width 142 height 29
click at [504, 298] on input "text" at bounding box center [498, 309] width 142 height 29
click at [478, 388] on input "text" at bounding box center [498, 392] width 142 height 29
click at [649, 369] on label "Wages" at bounding box center [664, 368] width 31 height 15
click at [655, 369] on input "Wages" at bounding box center [660, 366] width 10 height 10
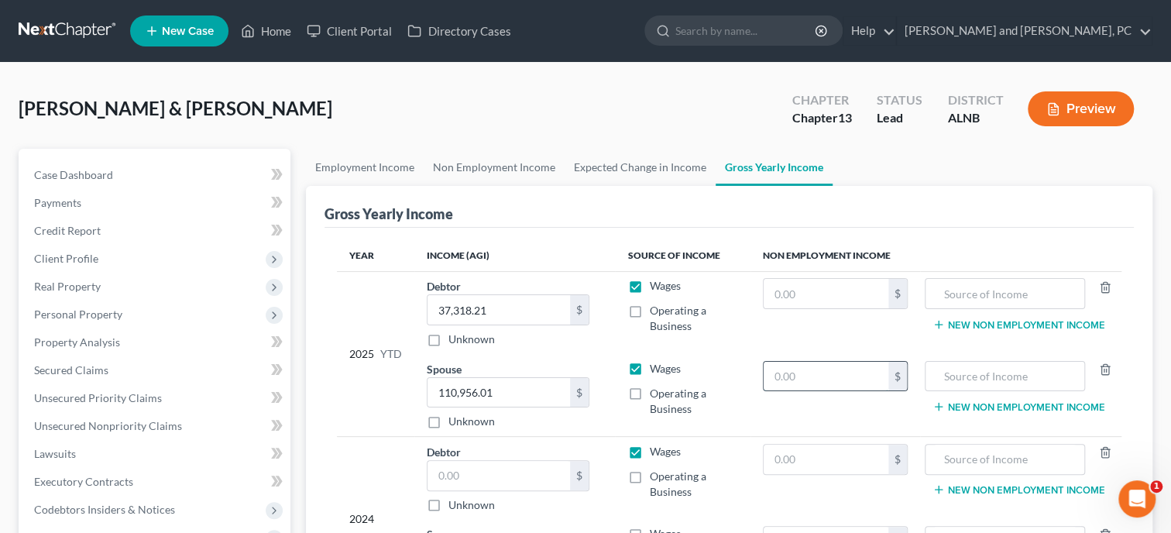
click at [781, 370] on input "text" at bounding box center [825, 376] width 124 height 29
click at [985, 376] on input "text" at bounding box center [1004, 376] width 143 height 29
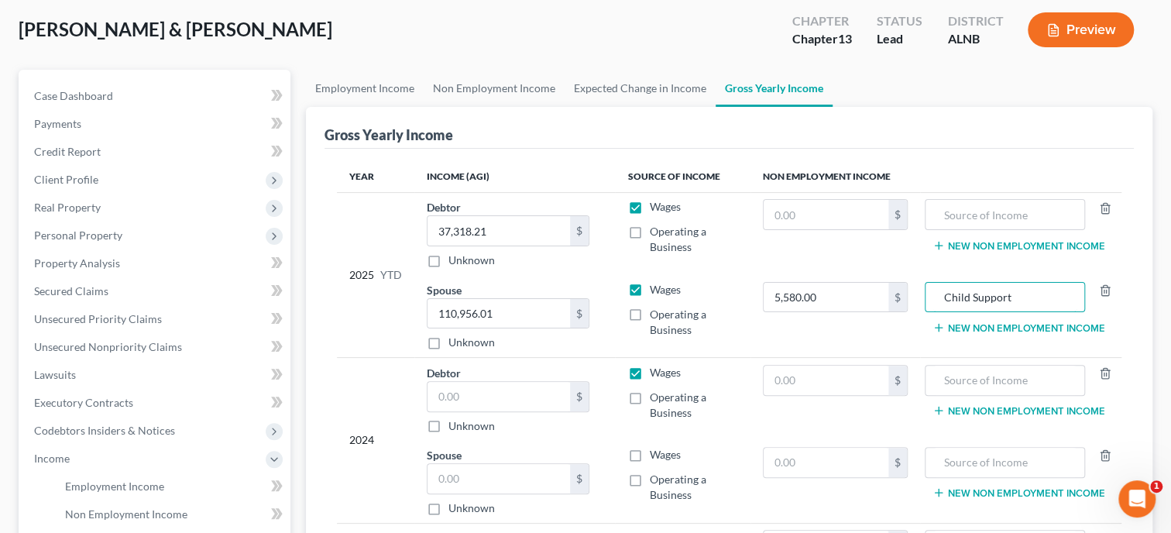
scroll to position [159, 0]
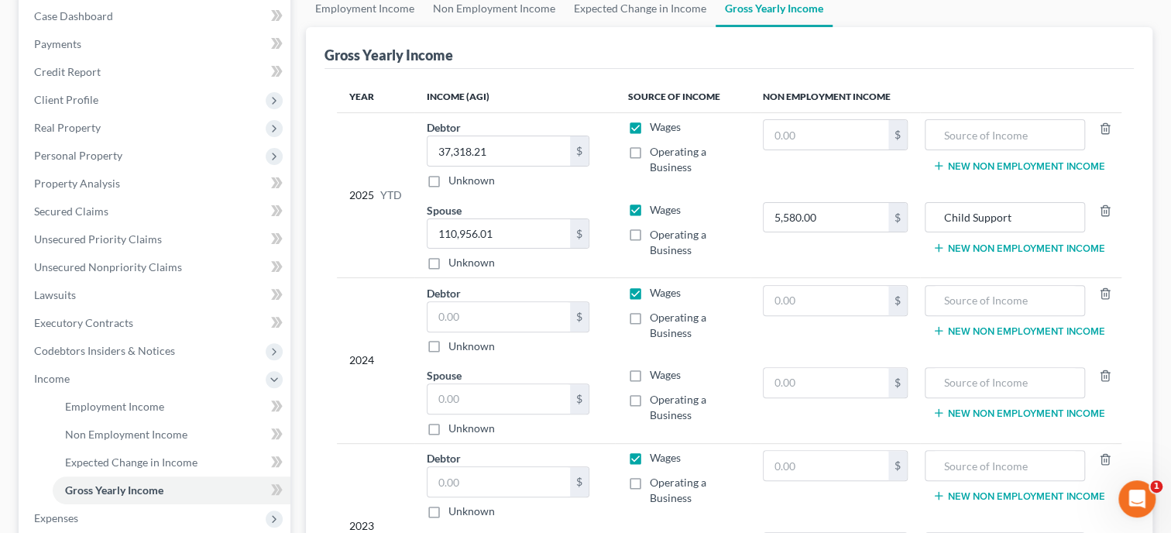
click at [649, 373] on label "Wages" at bounding box center [664, 374] width 31 height 15
click at [655, 373] on input "Wages" at bounding box center [660, 372] width 10 height 10
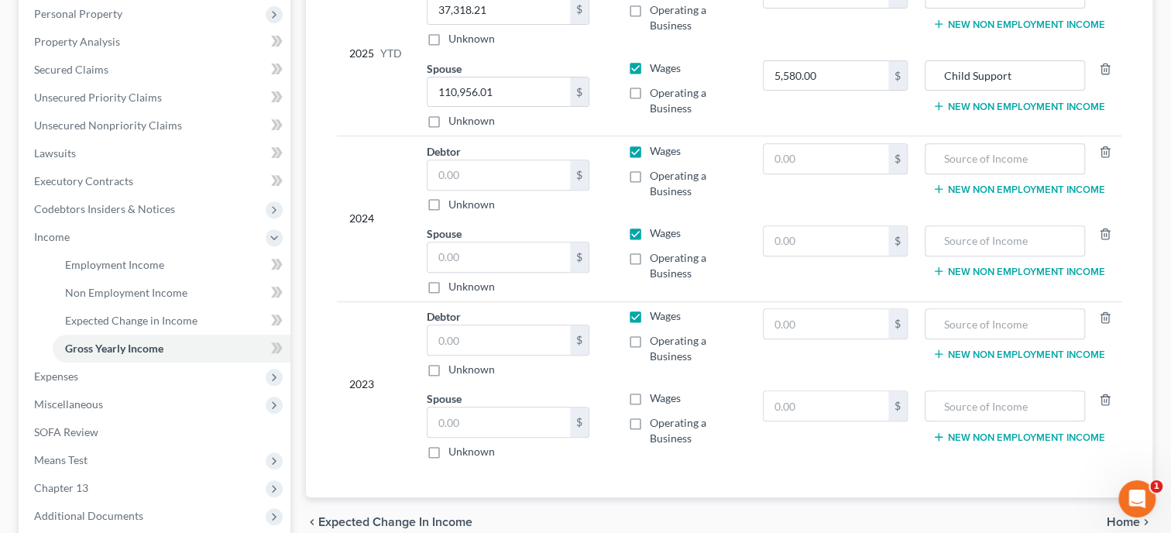
scroll to position [318, 0]
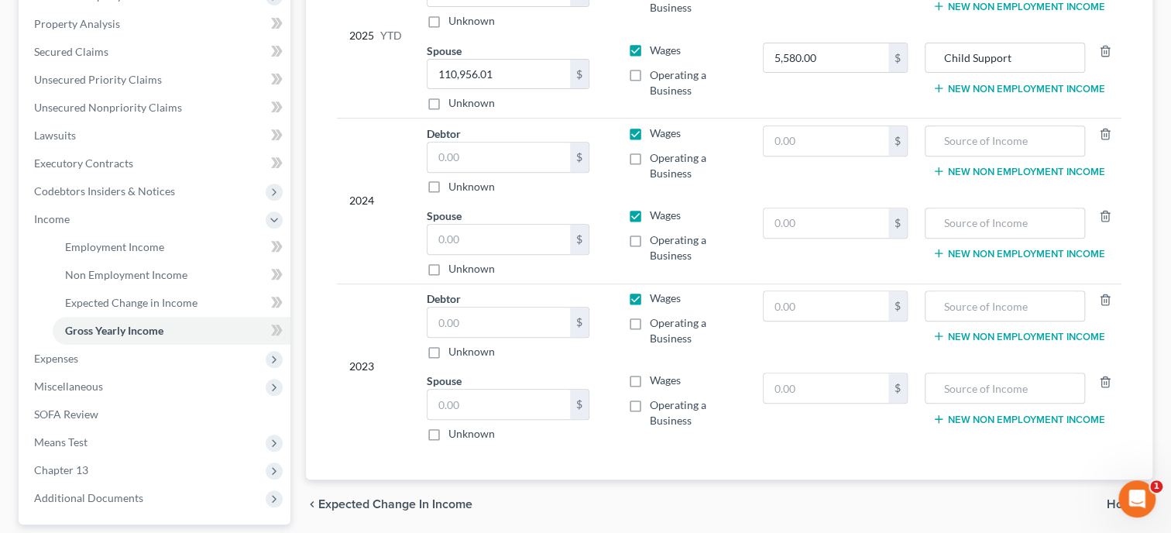
click at [649, 375] on label "Wages" at bounding box center [664, 379] width 31 height 15
click at [655, 375] on input "Wages" at bounding box center [660, 377] width 10 height 10
click at [776, 231] on input "text" at bounding box center [825, 222] width 124 height 29
click at [798, 381] on input "text" at bounding box center [825, 387] width 124 height 29
click at [974, 389] on input "text" at bounding box center [1004, 387] width 143 height 29
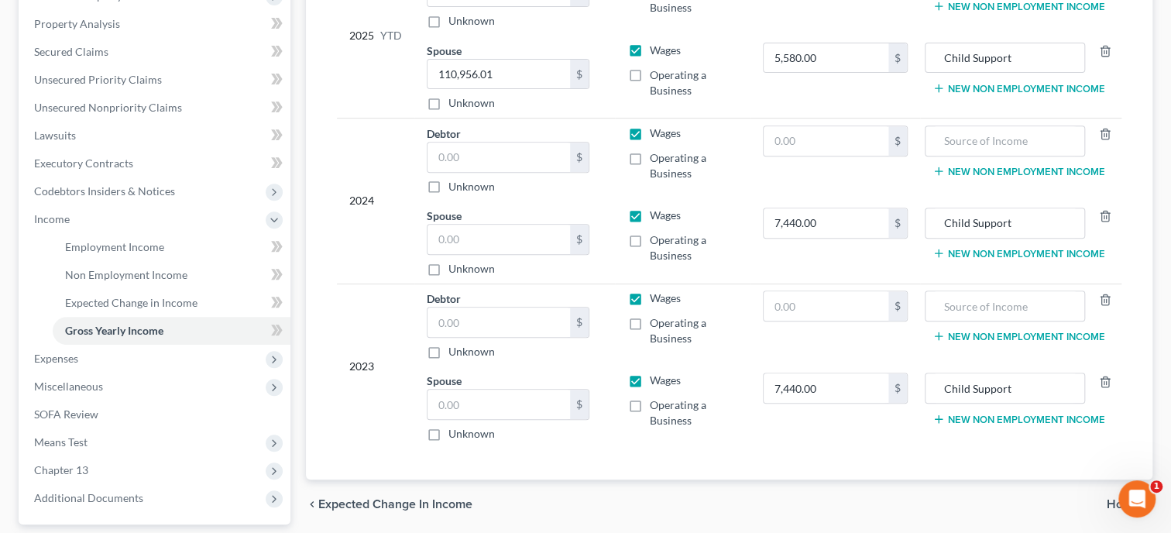
click at [894, 452] on div "Year Income (AGI) Source of Income Non Employment Income 2025 YTD Debtor 37,318…" at bounding box center [728, 194] width 809 height 570
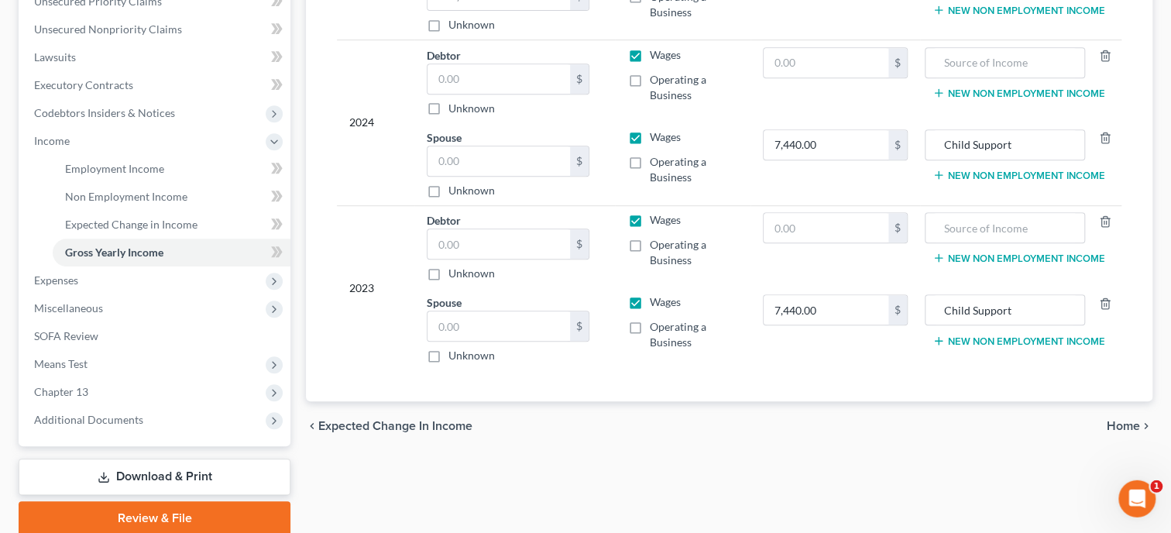
scroll to position [455, 0]
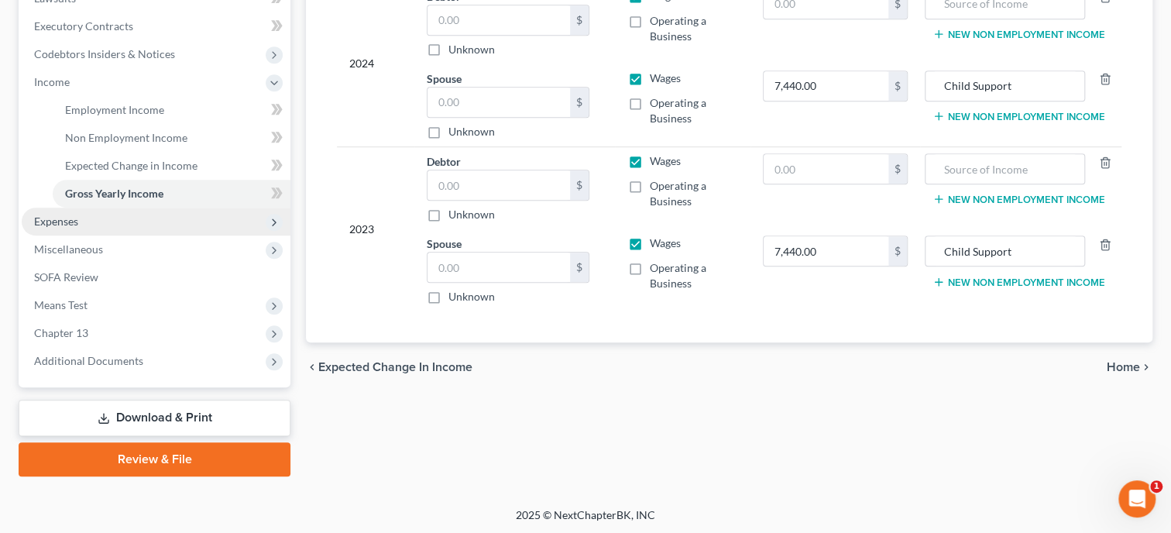
click at [71, 229] on span "Expenses" at bounding box center [156, 222] width 269 height 28
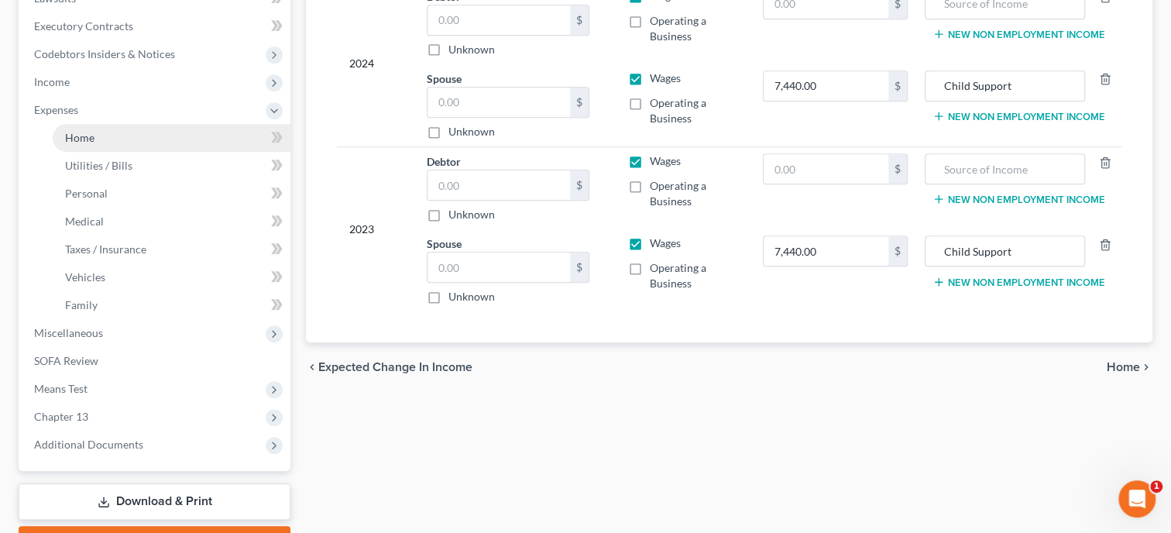
click at [67, 135] on span "Home" at bounding box center [79, 137] width 29 height 13
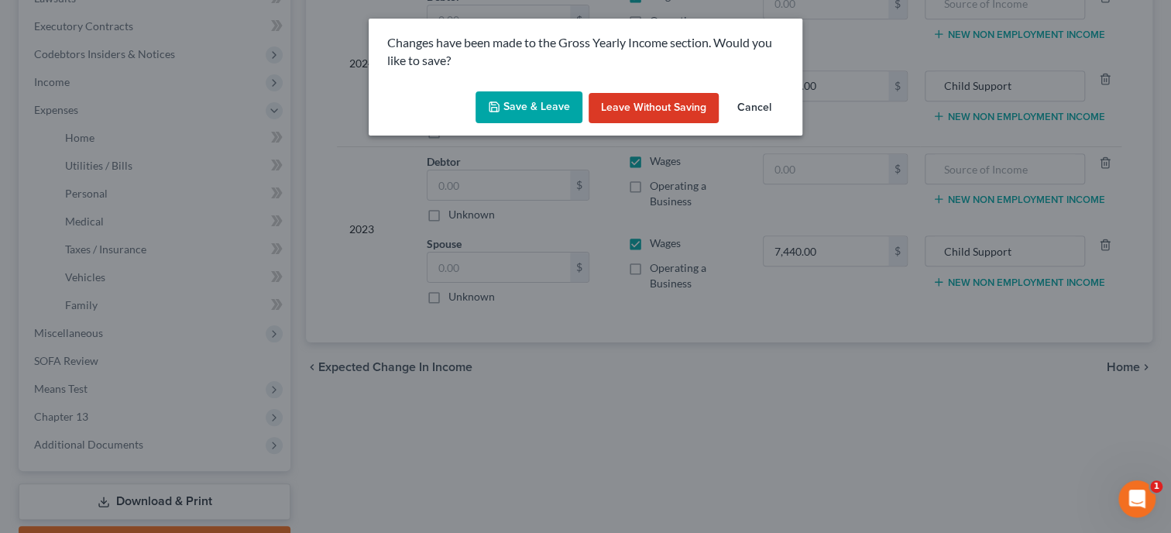
click at [509, 108] on button "Save & Leave" at bounding box center [528, 107] width 107 height 33
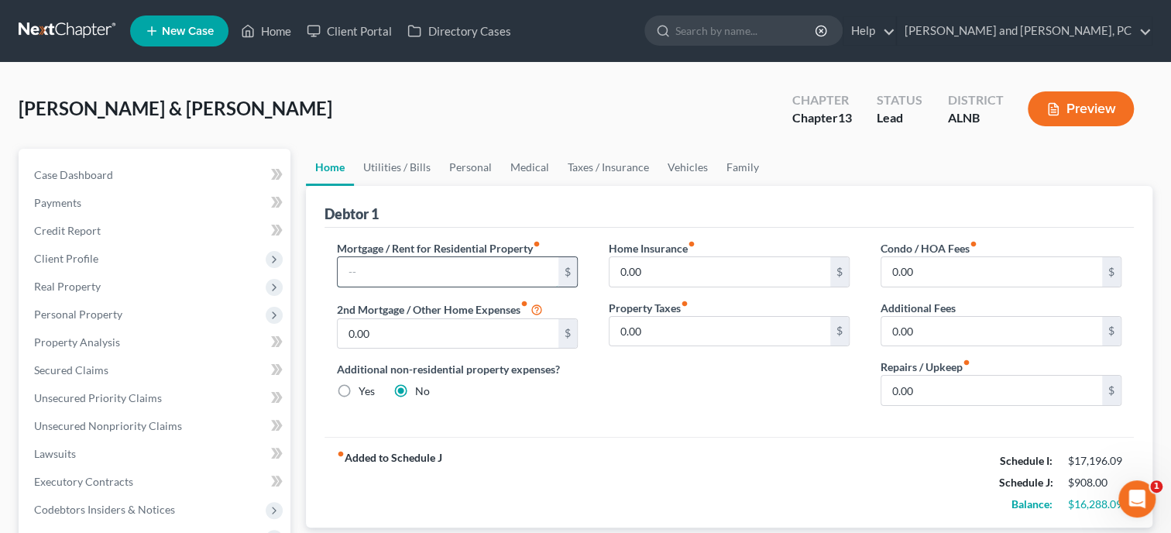
click at [437, 273] on input "text" at bounding box center [448, 271] width 221 height 29
click at [368, 271] on input "text" at bounding box center [448, 271] width 221 height 29
click at [757, 218] on div "Debtor 1" at bounding box center [728, 207] width 809 height 42
click at [963, 398] on input "0.00" at bounding box center [991, 390] width 221 height 29
click at [750, 473] on div "fiber_manual_record Added to Schedule J Schedule I: $17,196.09 Schedule J: $3,3…" at bounding box center [728, 482] width 809 height 91
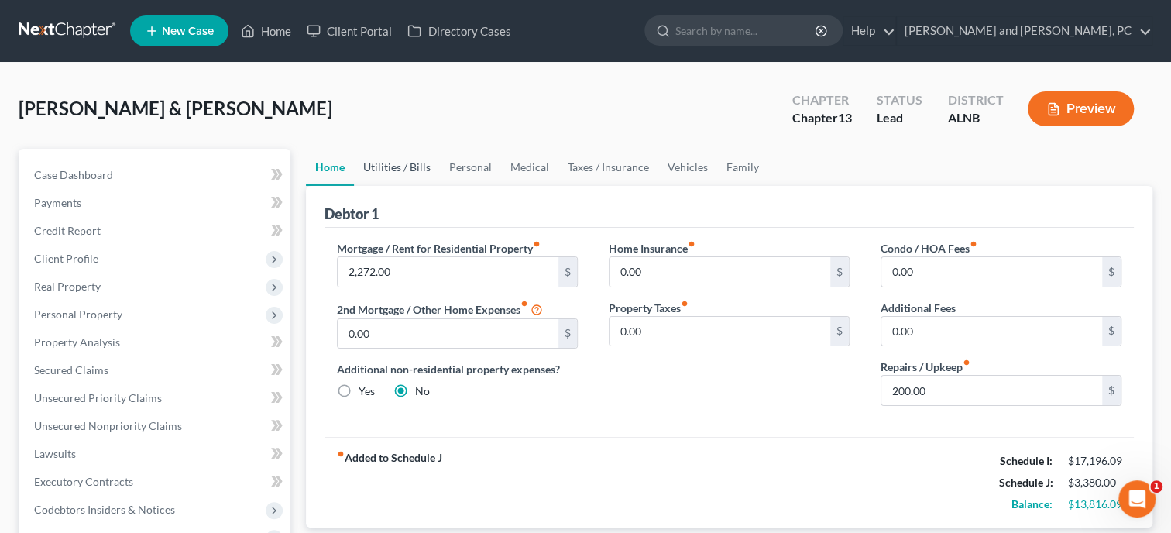
click at [381, 174] on link "Utilities / Bills" at bounding box center [397, 167] width 86 height 37
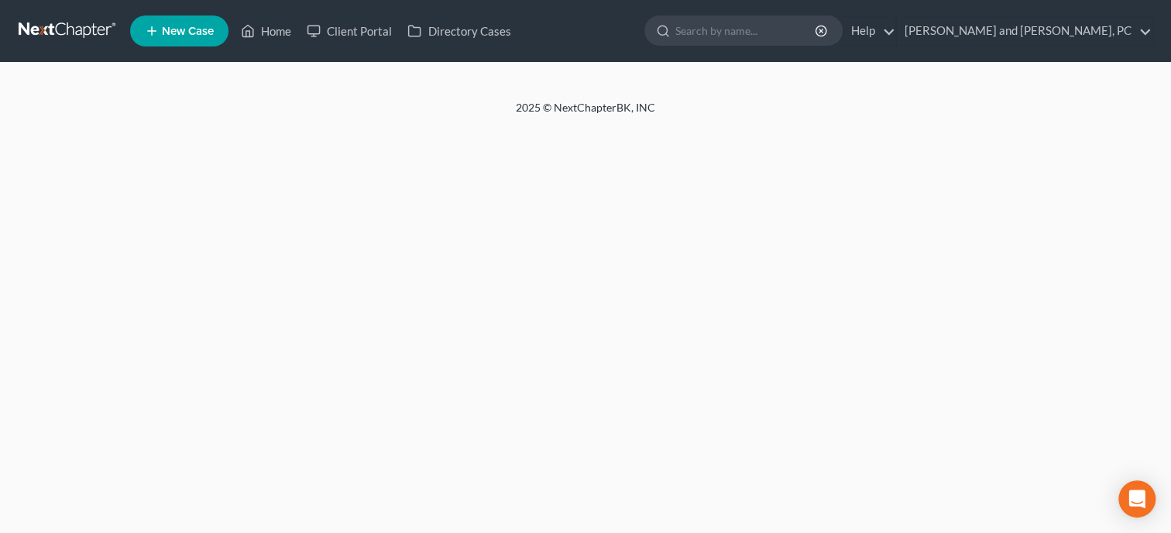
select select "1"
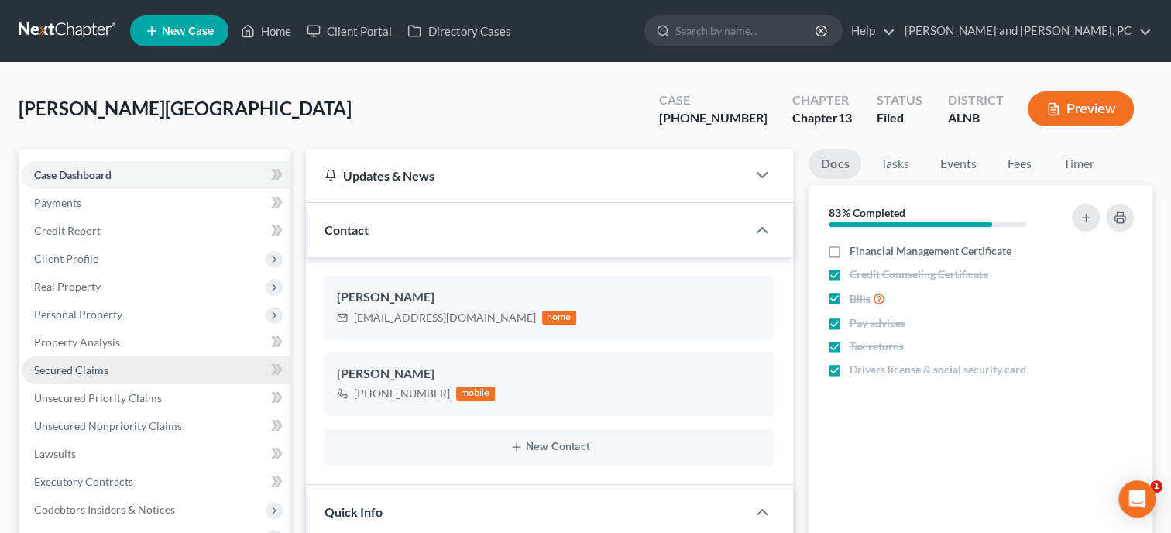
click at [73, 373] on span "Secured Claims" at bounding box center [71, 369] width 74 height 13
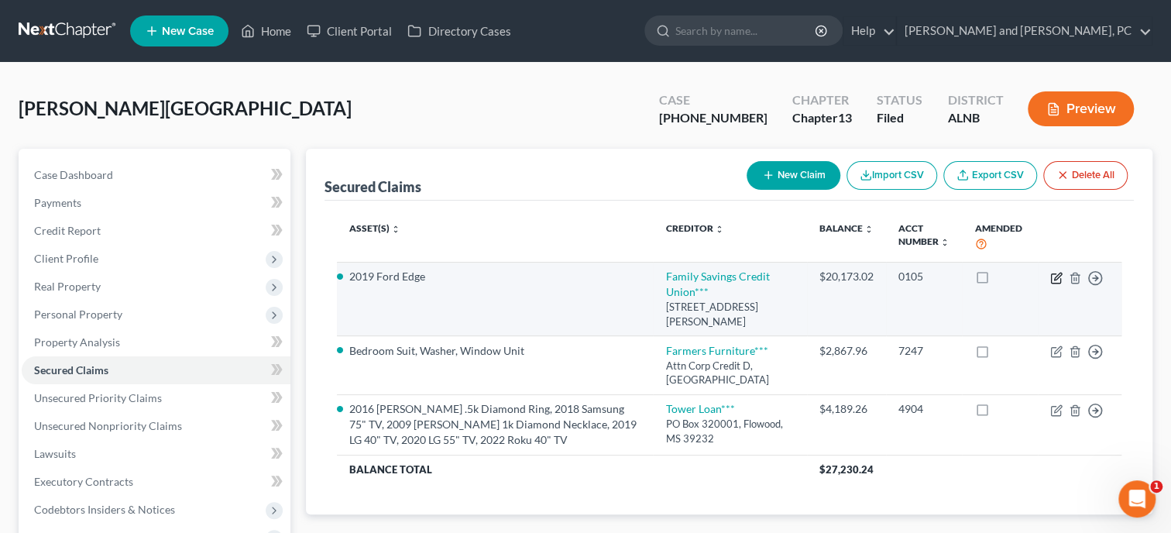
click at [1057, 279] on icon "button" at bounding box center [1056, 278] width 12 height 12
select select "0"
select select "2"
select select "3"
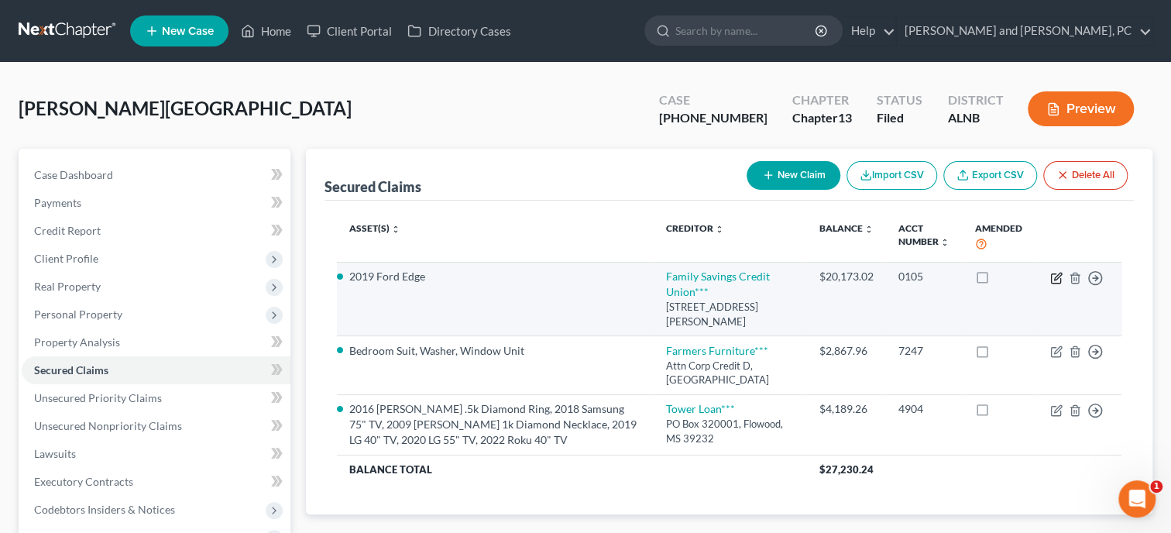
select select "0"
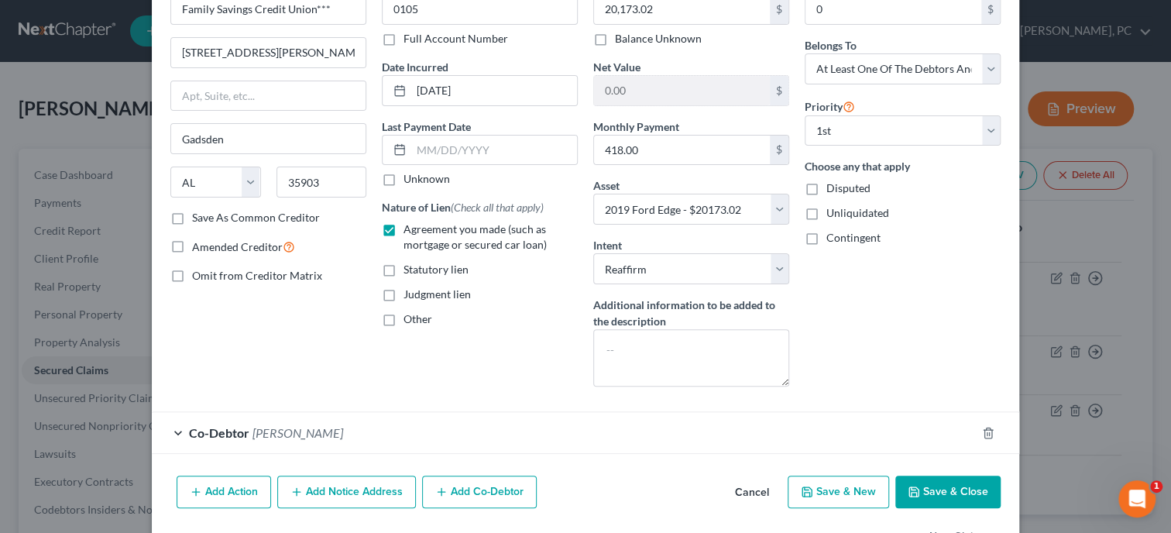
scroll to position [142, 0]
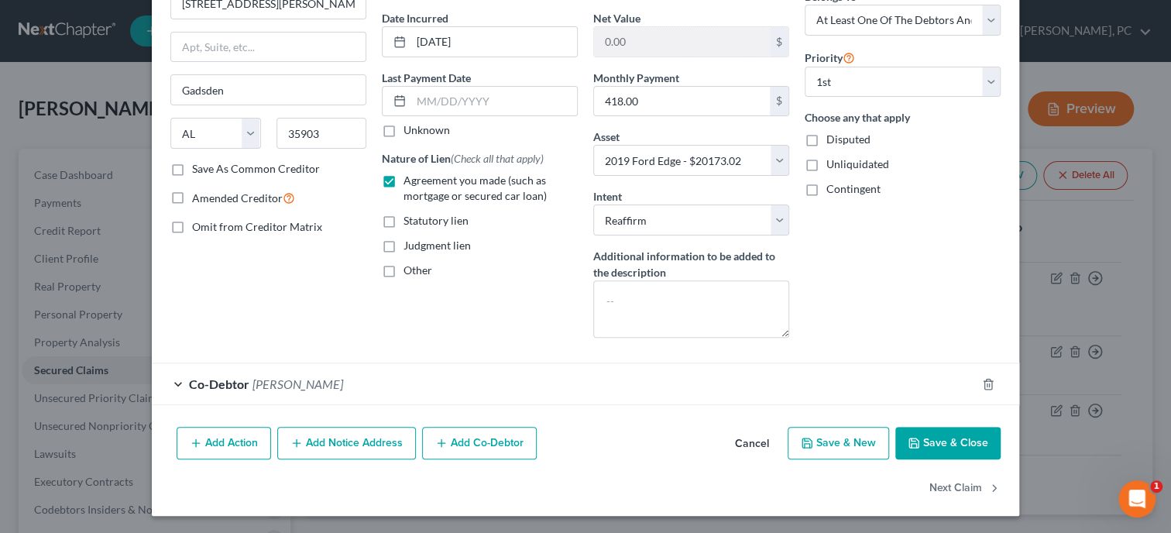
click at [947, 436] on button "Save & Close" at bounding box center [947, 443] width 105 height 33
select select
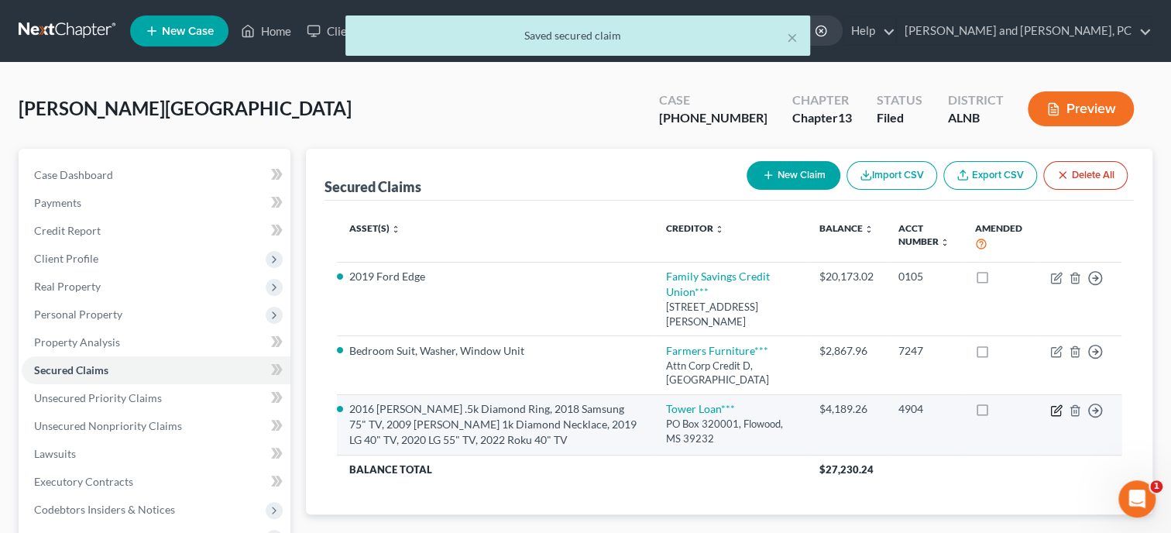
click at [1058, 406] on icon "button" at bounding box center [1056, 410] width 12 height 12
select select "25"
select select "14"
select select "3"
select select "0"
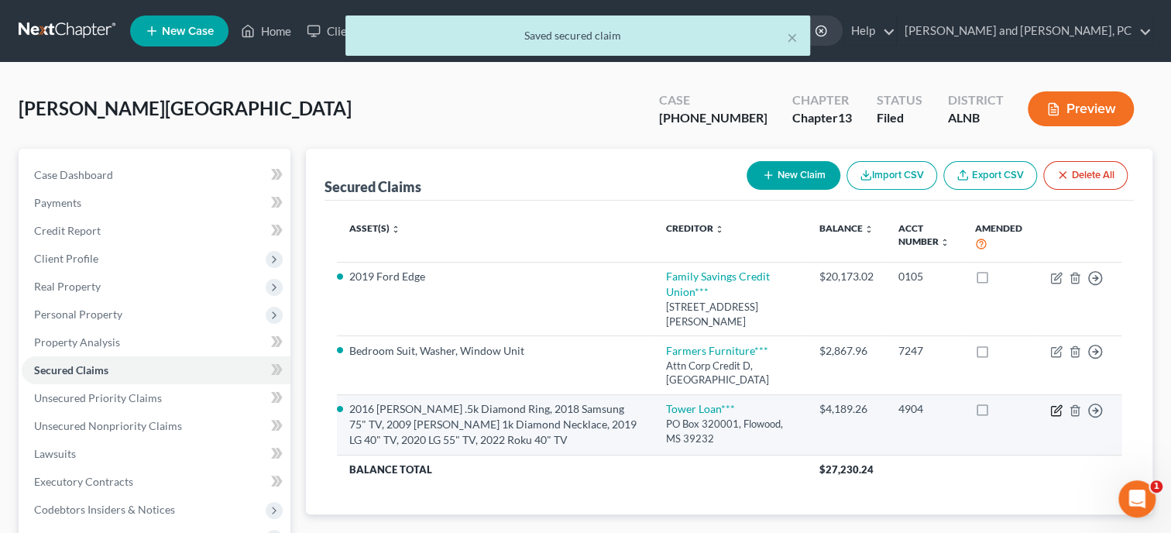
select select "0"
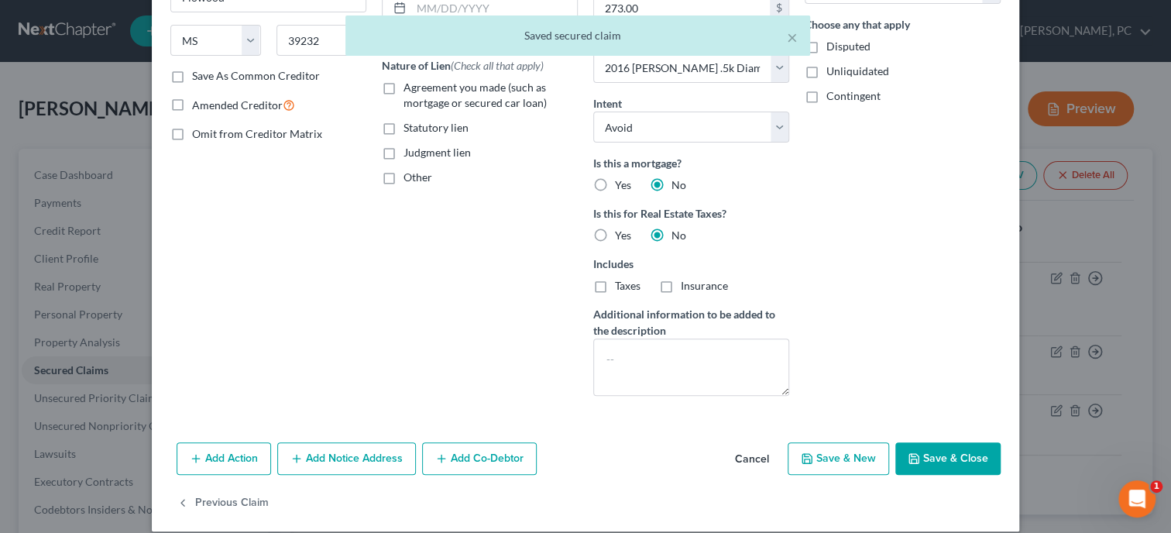
scroll to position [238, 0]
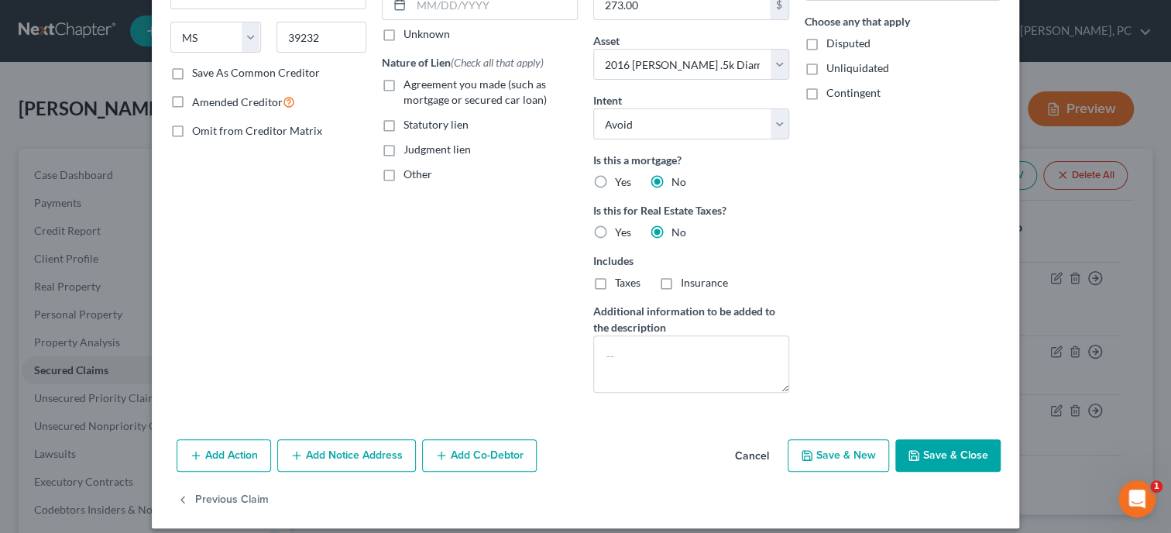
click at [935, 444] on button "Save & Close" at bounding box center [947, 455] width 105 height 33
select select
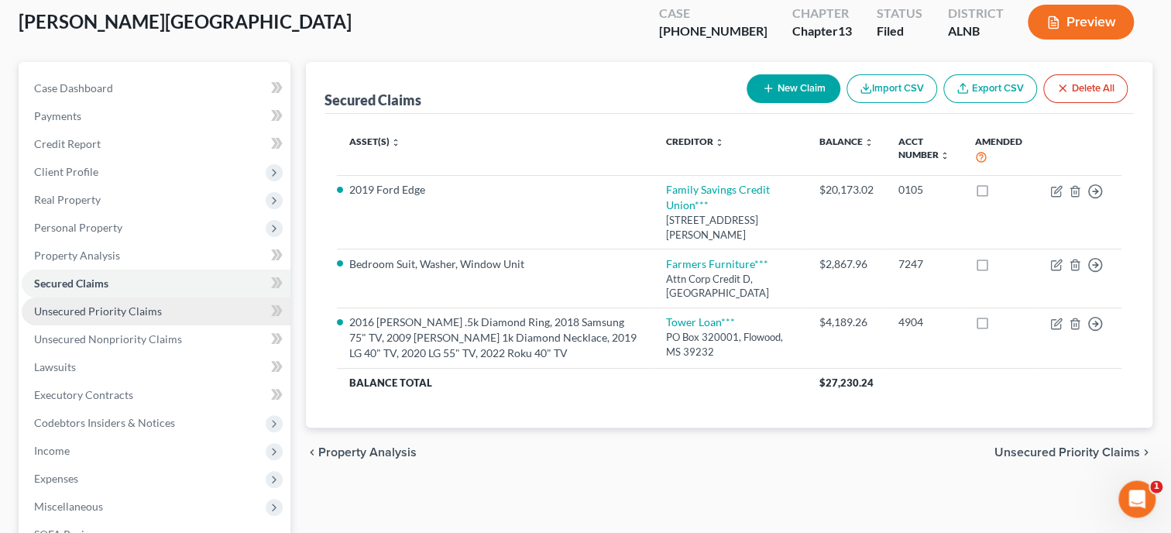
scroll to position [318, 0]
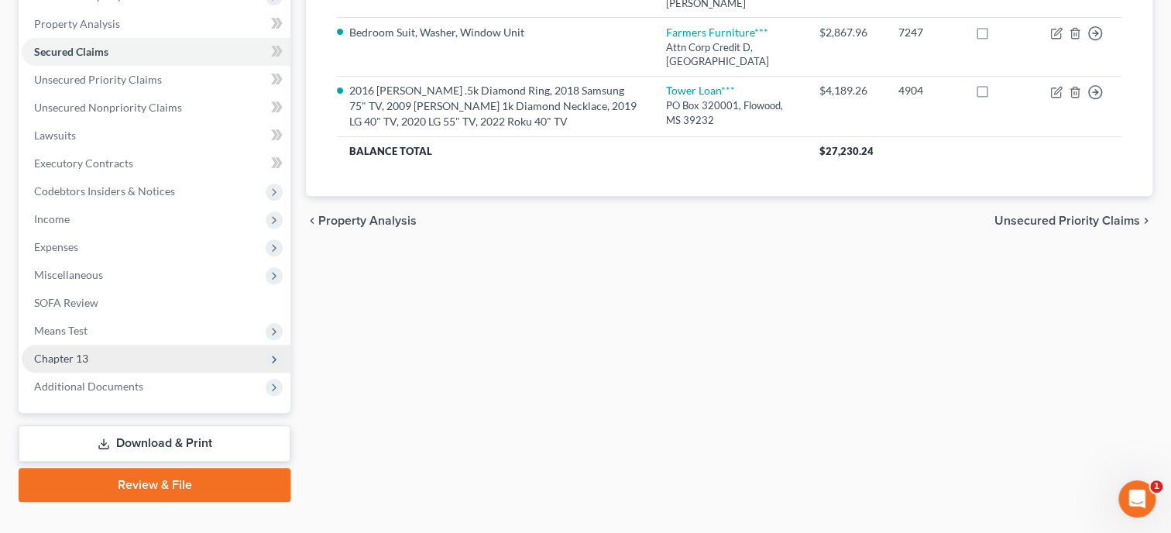
click at [131, 352] on span "Chapter 13" at bounding box center [156, 359] width 269 height 28
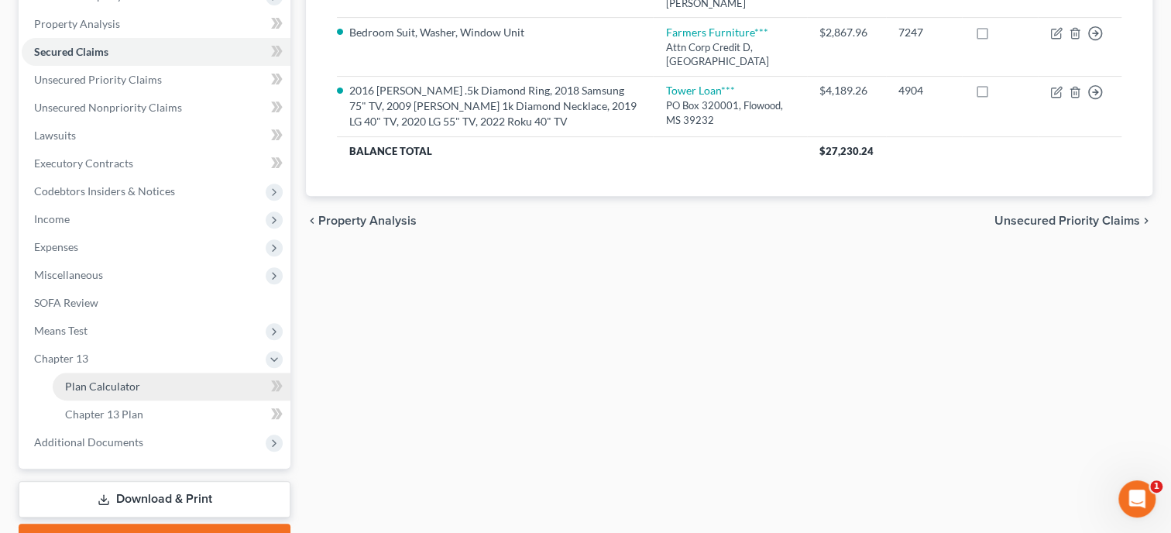
click at [130, 381] on span "Plan Calculator" at bounding box center [102, 385] width 75 height 13
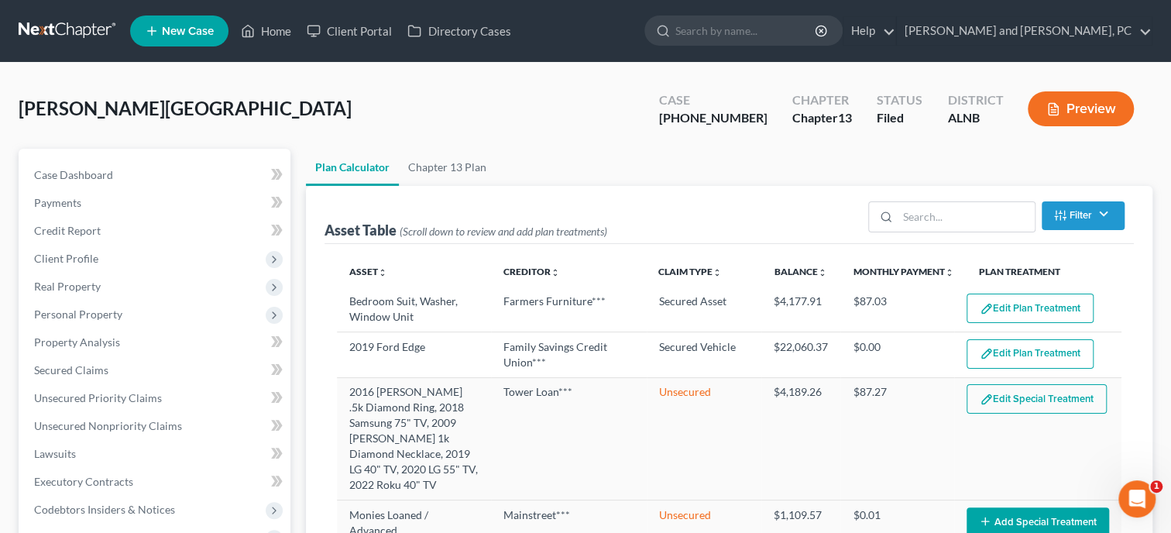
select select "47"
click at [118, 181] on link "Case Dashboard" at bounding box center [156, 175] width 269 height 28
select select "1"
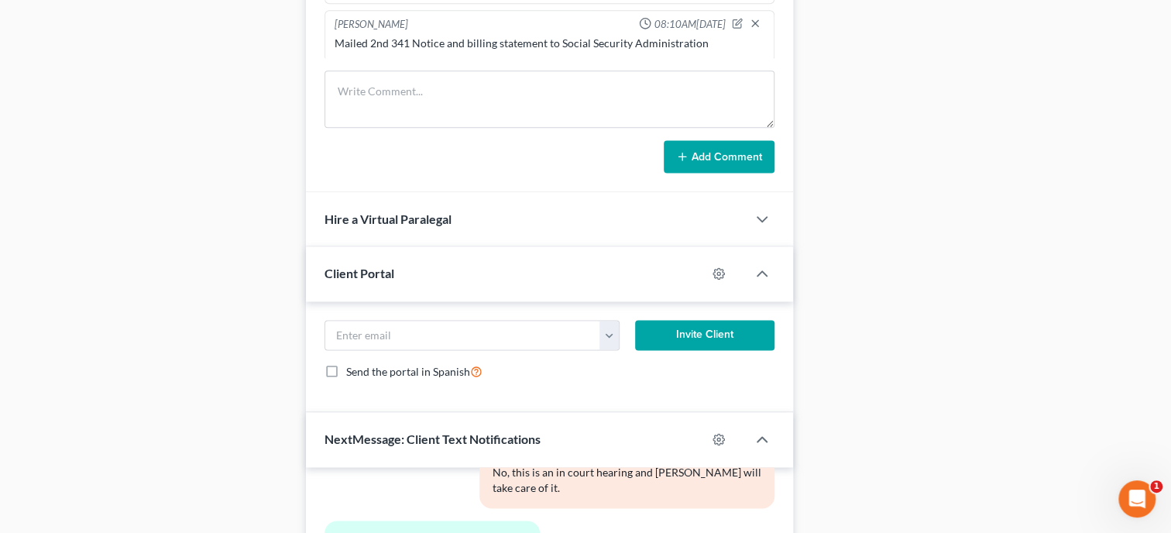
scroll to position [1466, 0]
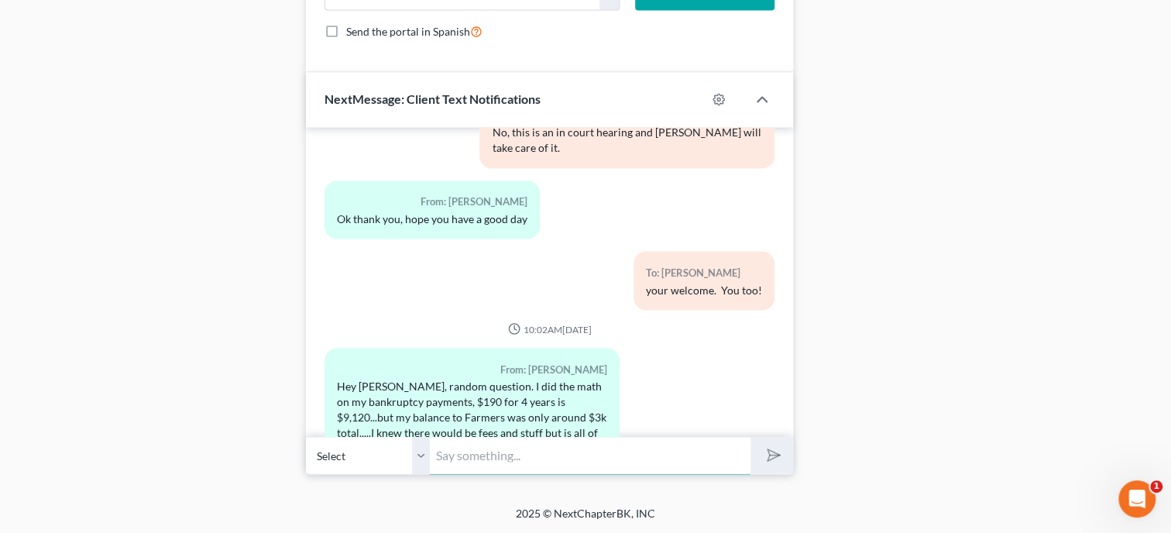
click at [509, 466] on input "text" at bounding box center [590, 455] width 321 height 38
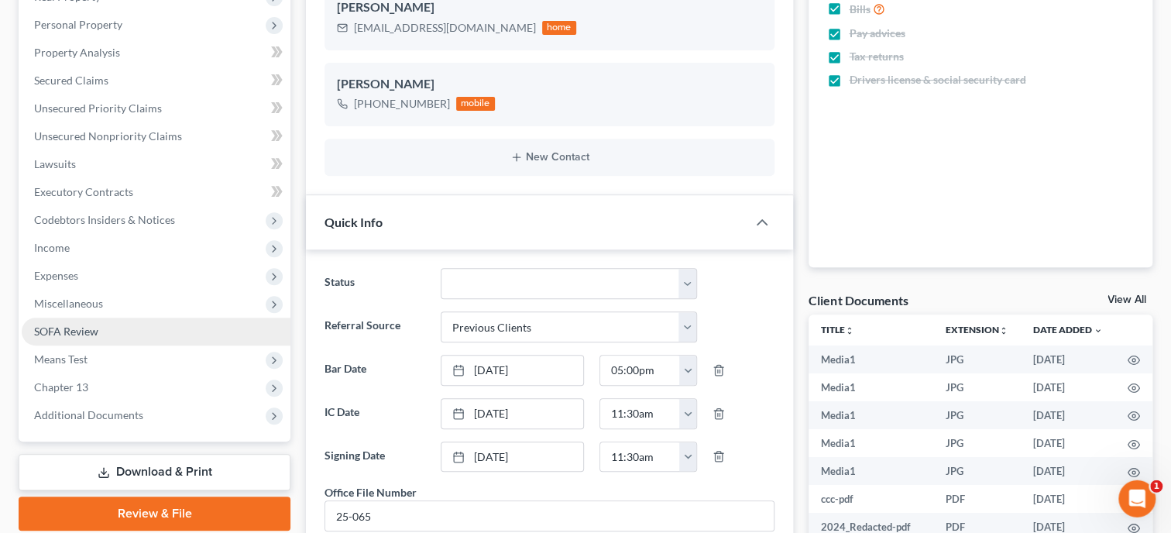
scroll to position [271, 0]
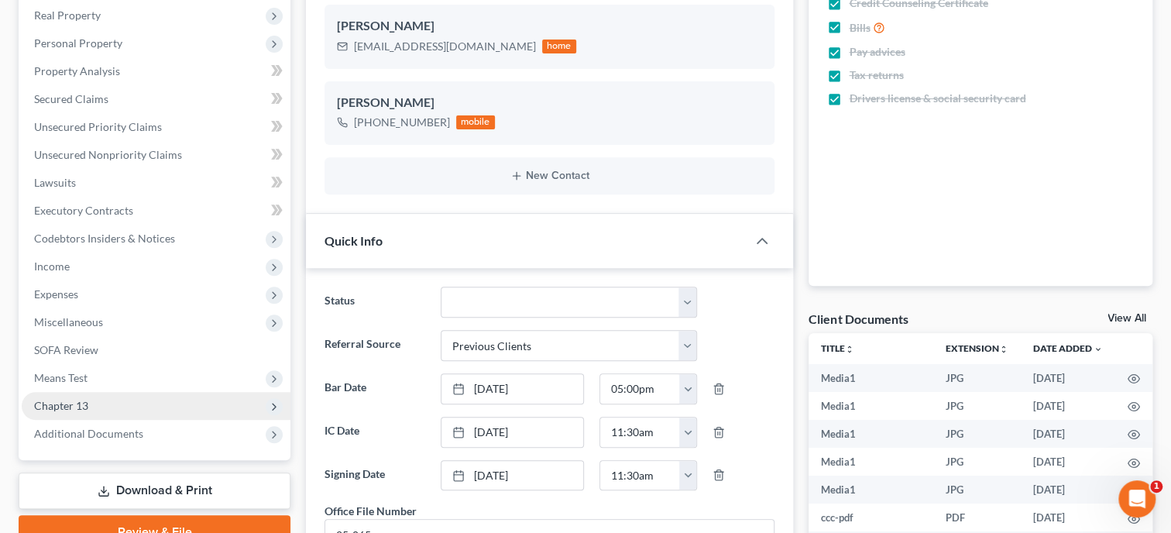
click at [74, 411] on span "Chapter 13" at bounding box center [156, 406] width 269 height 28
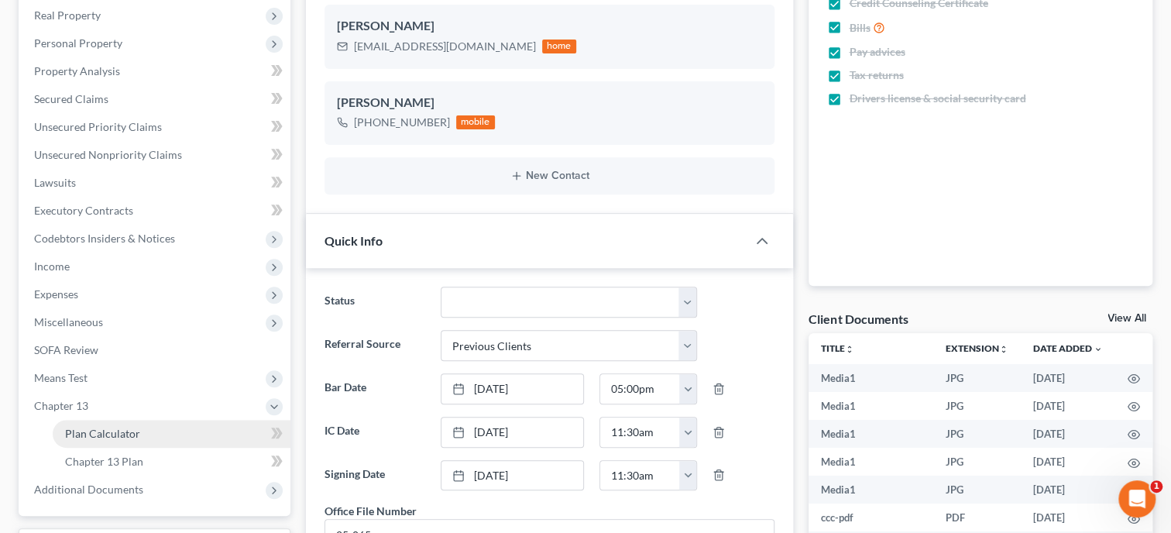
click at [78, 430] on span "Plan Calculator" at bounding box center [102, 433] width 75 height 13
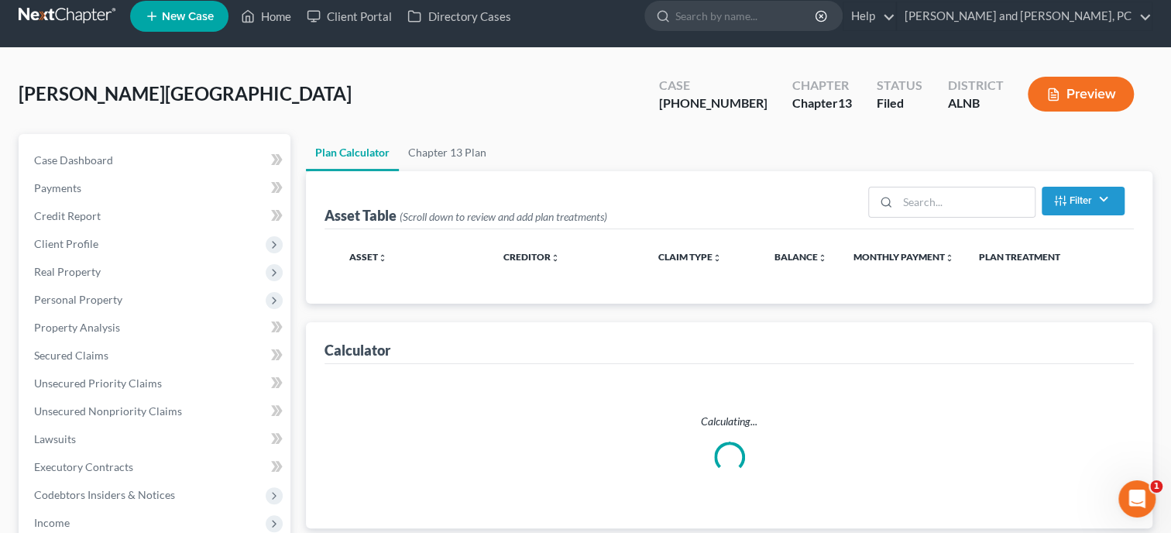
scroll to position [2, 0]
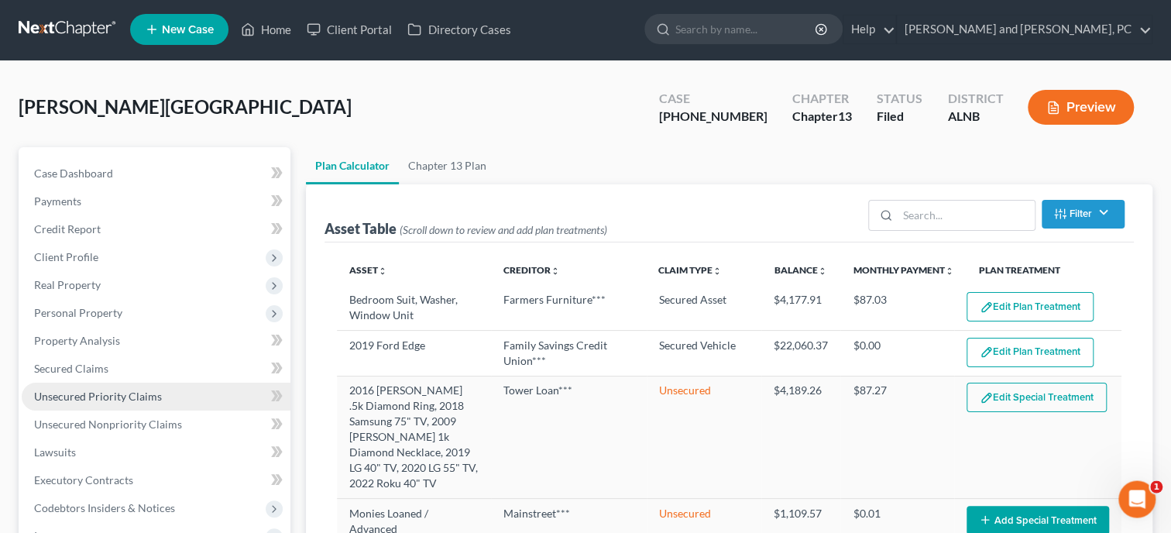
select select "47"
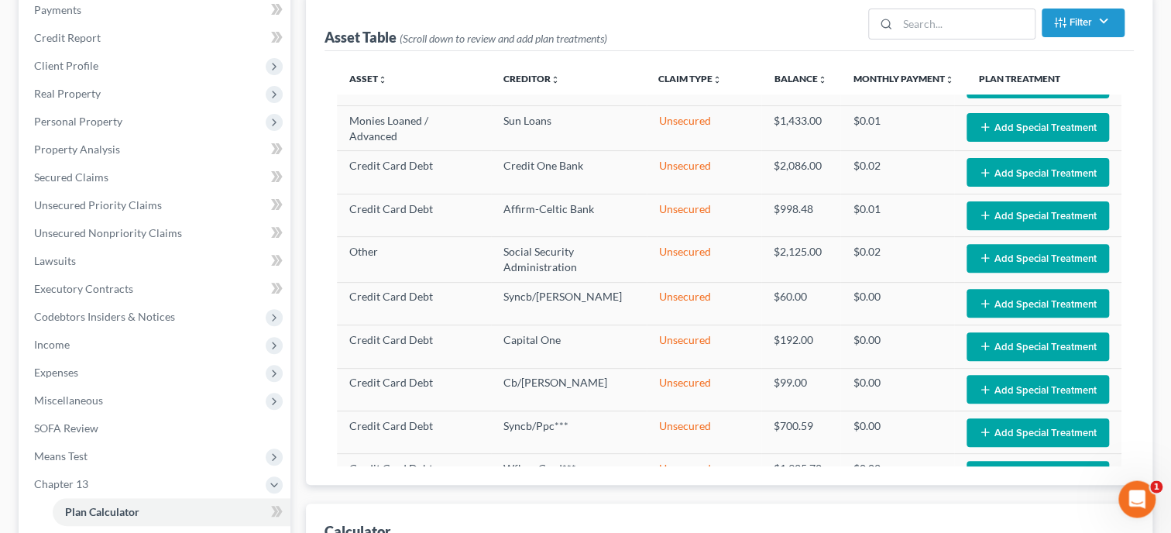
scroll to position [159, 0]
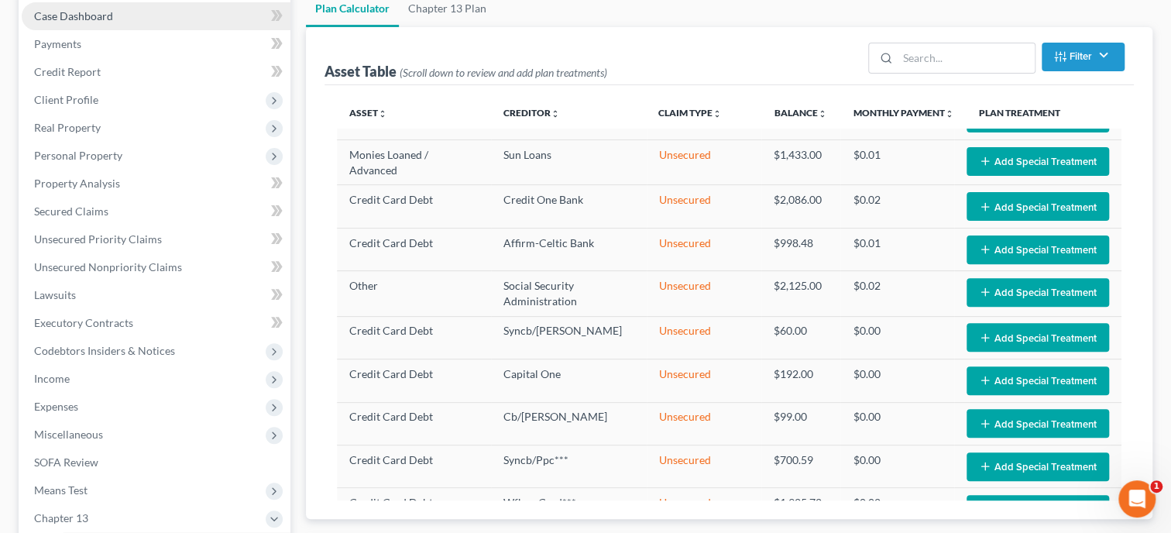
click at [72, 15] on span "Case Dashboard" at bounding box center [73, 15] width 79 height 13
select select "1"
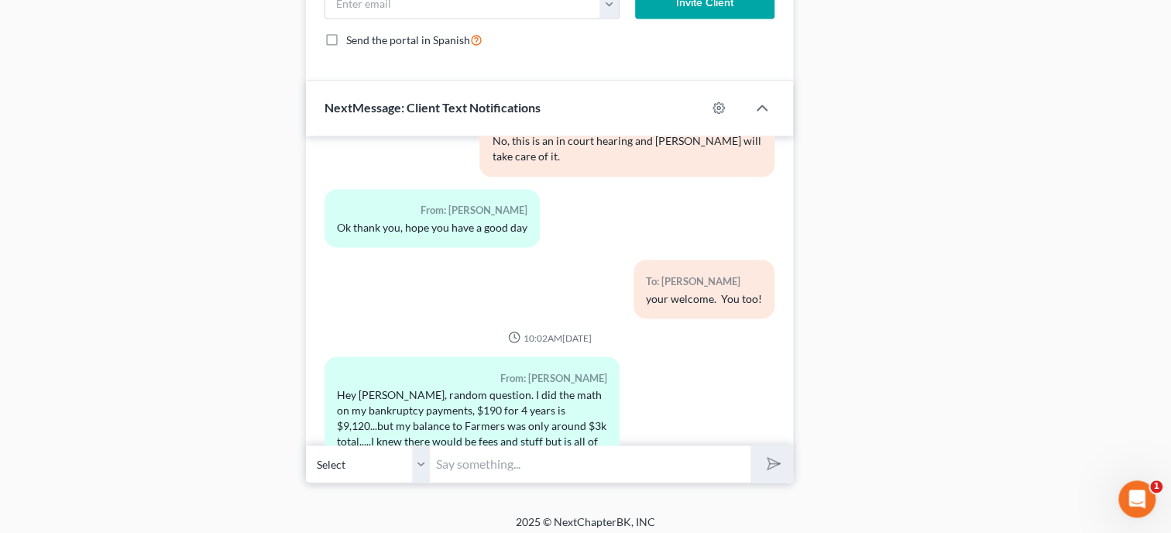
scroll to position [1466, 0]
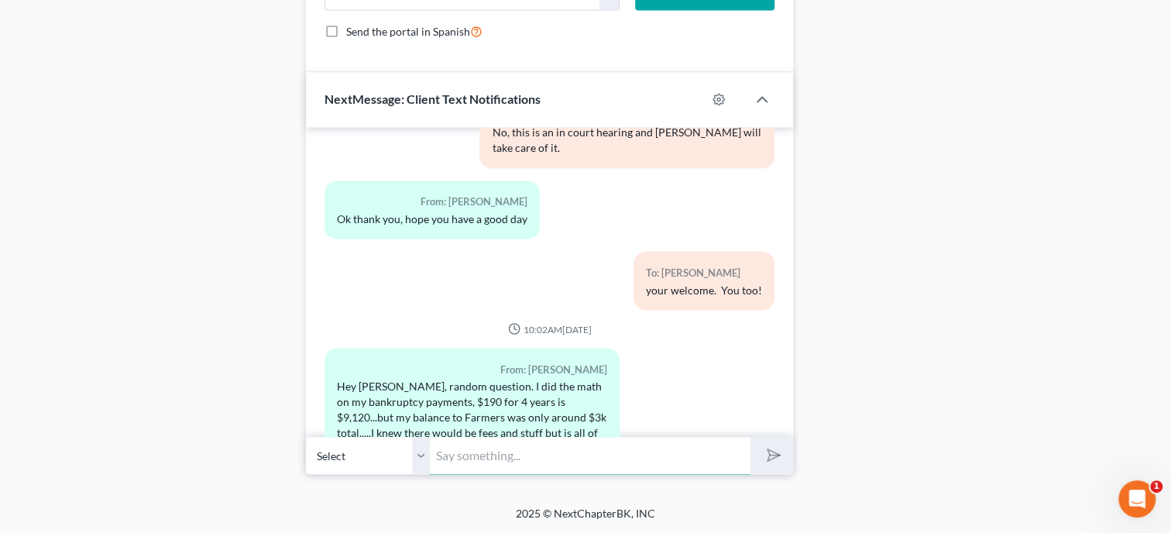
click at [537, 461] on input "text" at bounding box center [590, 455] width 321 height 38
type input "Hey, Farmers filed a claim for 4177.91, Trustee Fee total is 821.00, Remaining …"
click at [766, 456] on icon "submit" at bounding box center [771, 455] width 22 height 22
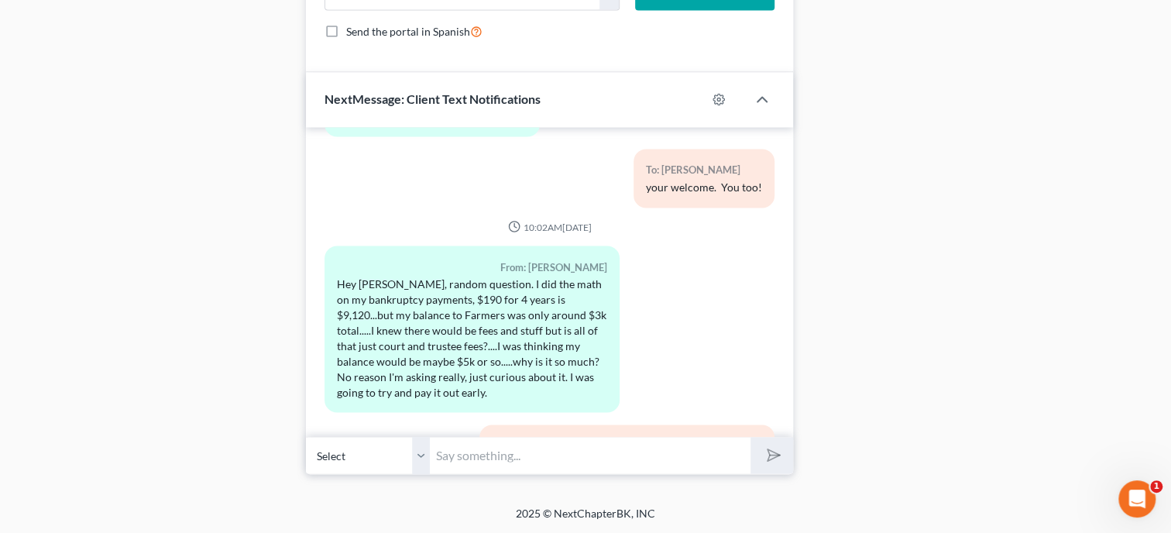
scroll to position [7953, 0]
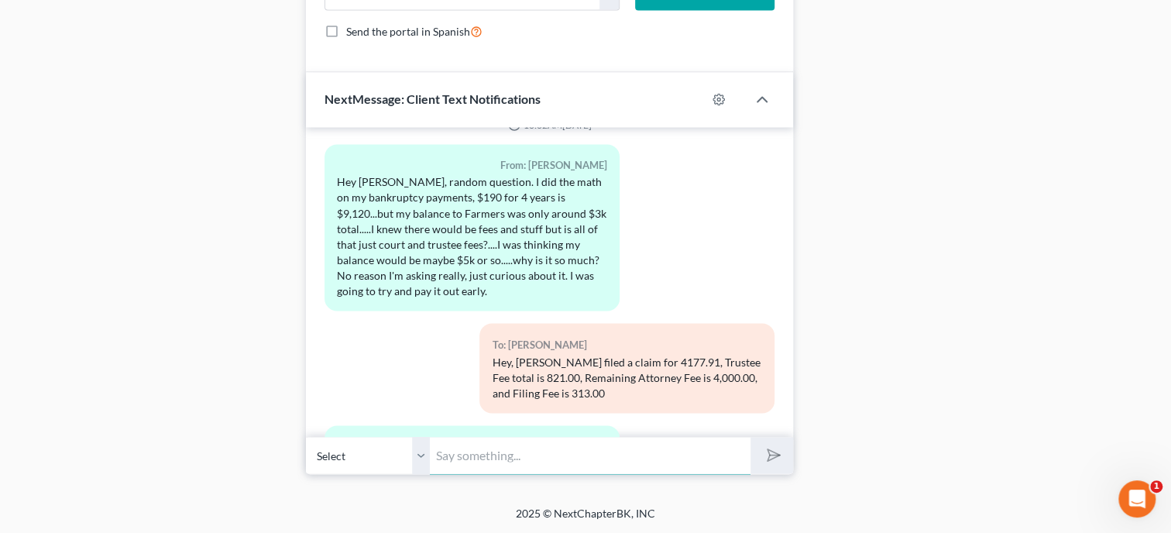
click at [628, 464] on input "text" at bounding box center [590, 455] width 321 height 38
type input "Yes, you are correct."
click at [750, 437] on button "submit" at bounding box center [771, 455] width 43 height 36
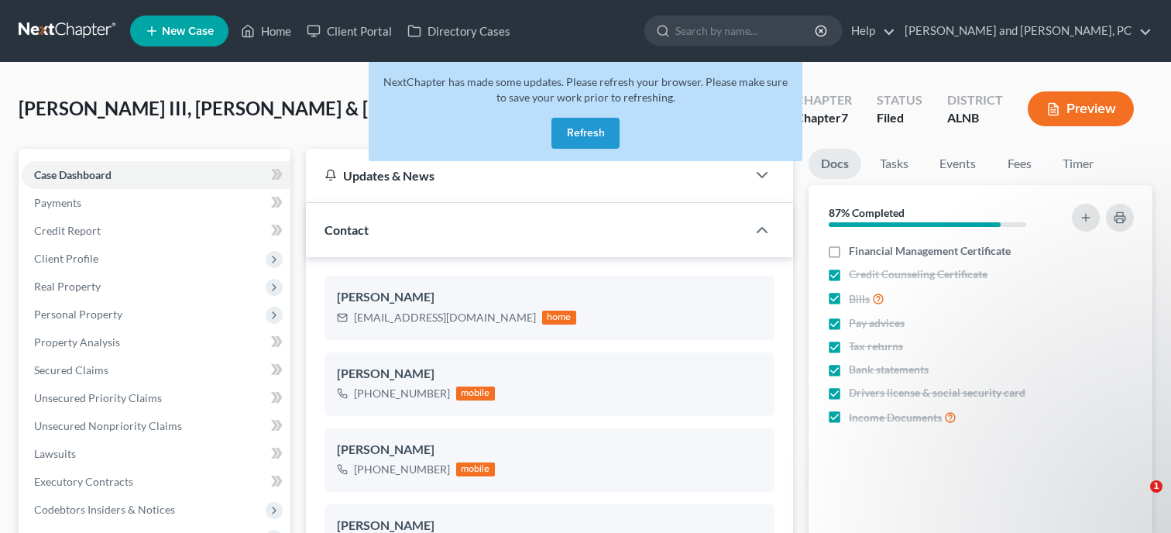
select select "6"
select select "1"
select select "0"
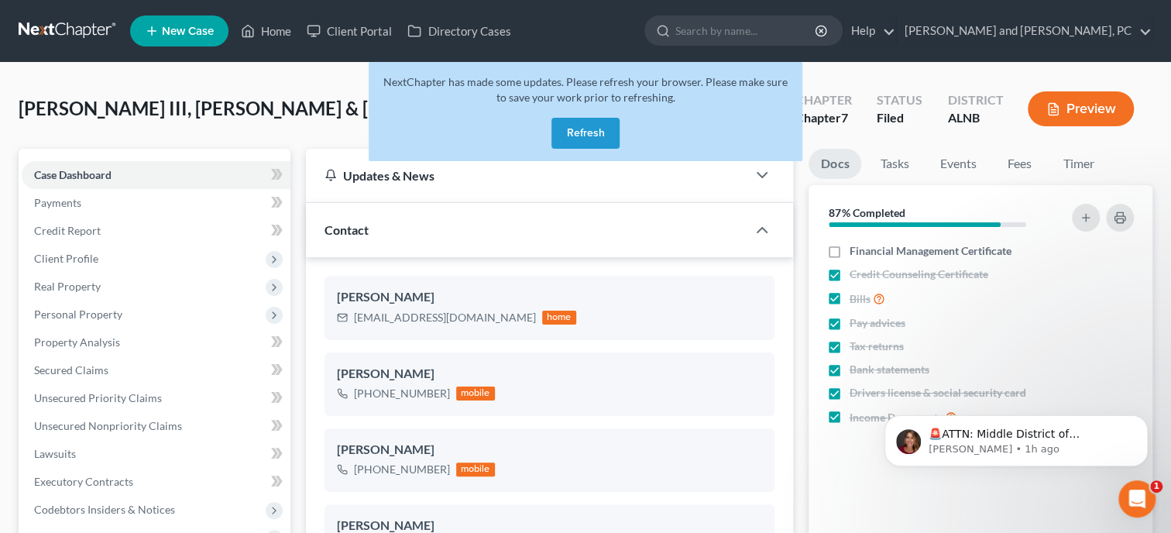
scroll to position [2158, 0]
click at [605, 143] on button "Refresh" at bounding box center [585, 133] width 68 height 31
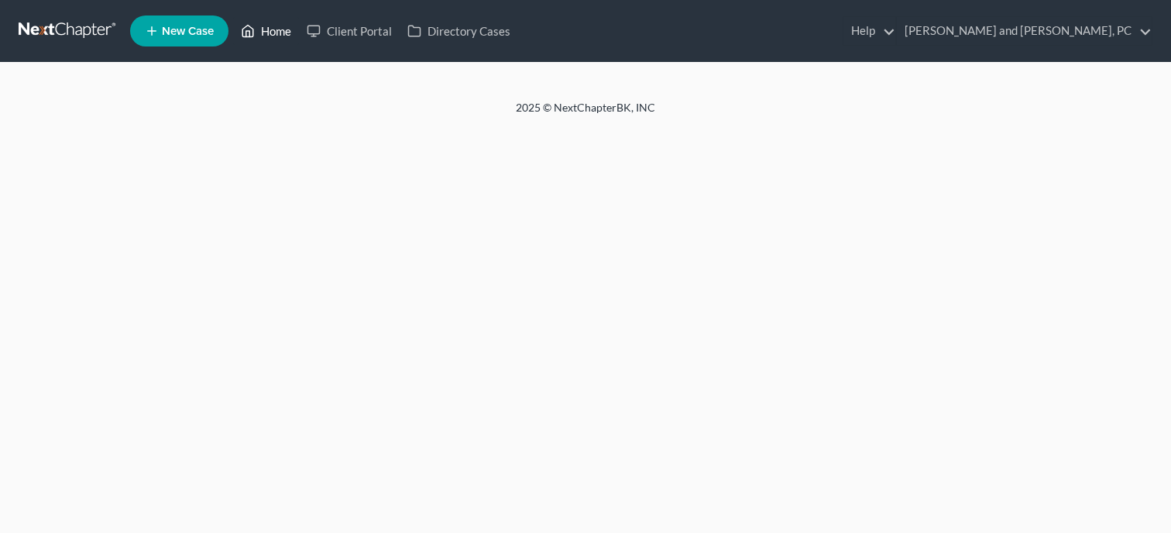
select select "6"
select select "1"
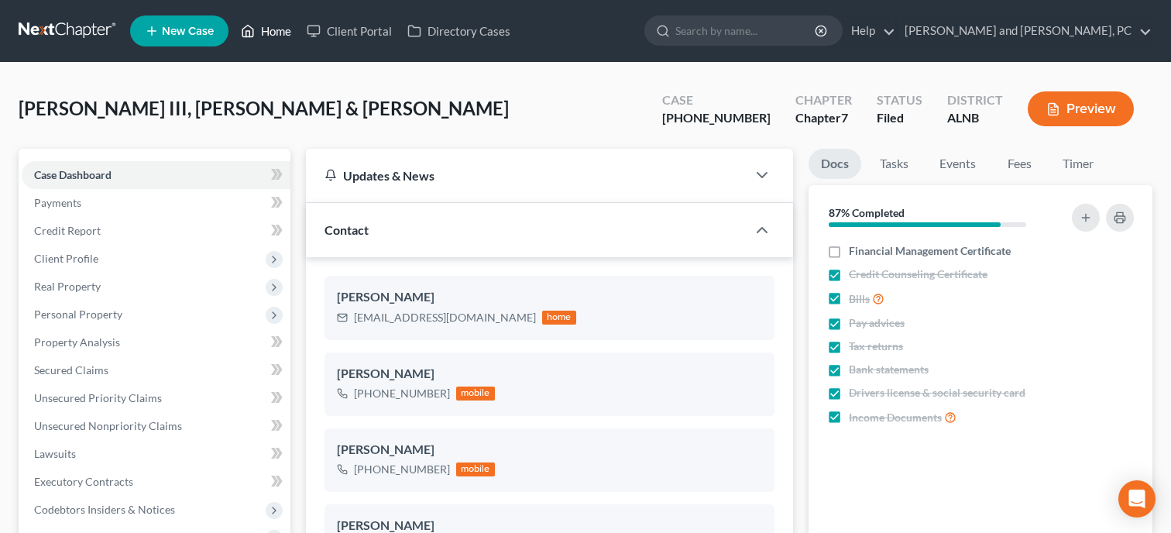
click at [256, 33] on link "Home" at bounding box center [266, 31] width 66 height 28
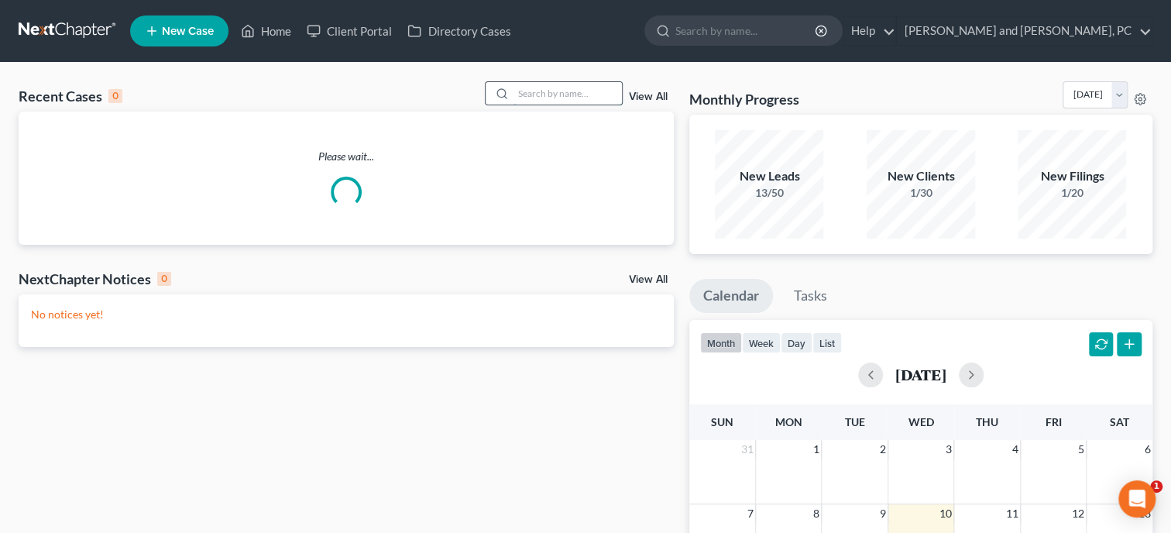
click at [578, 101] on input "search" at bounding box center [567, 93] width 108 height 22
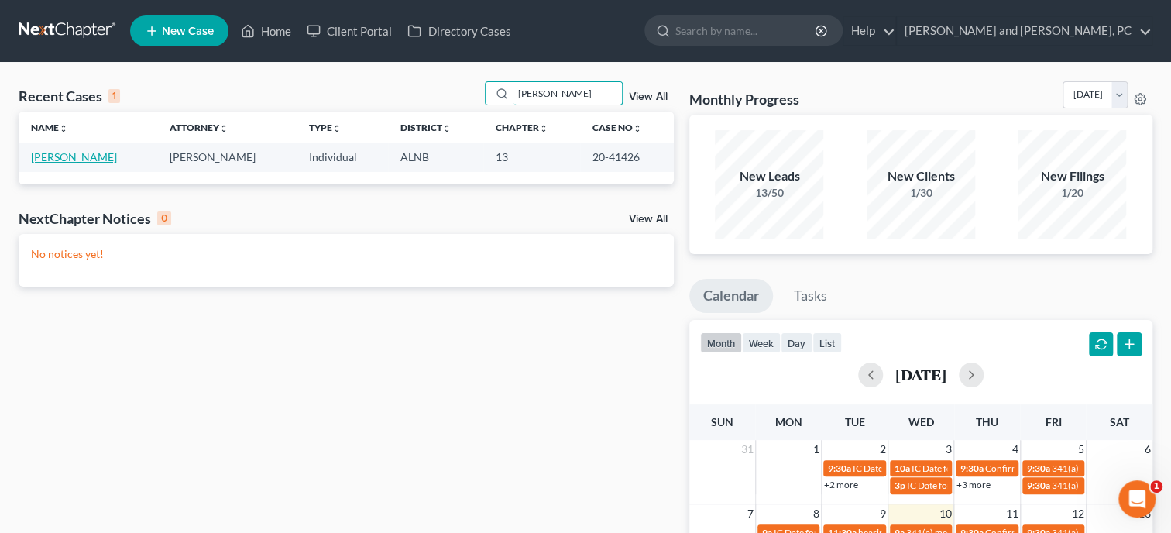
type input "gadson"
click at [115, 163] on link "Gadson, Anthony Byron" at bounding box center [74, 156] width 86 height 13
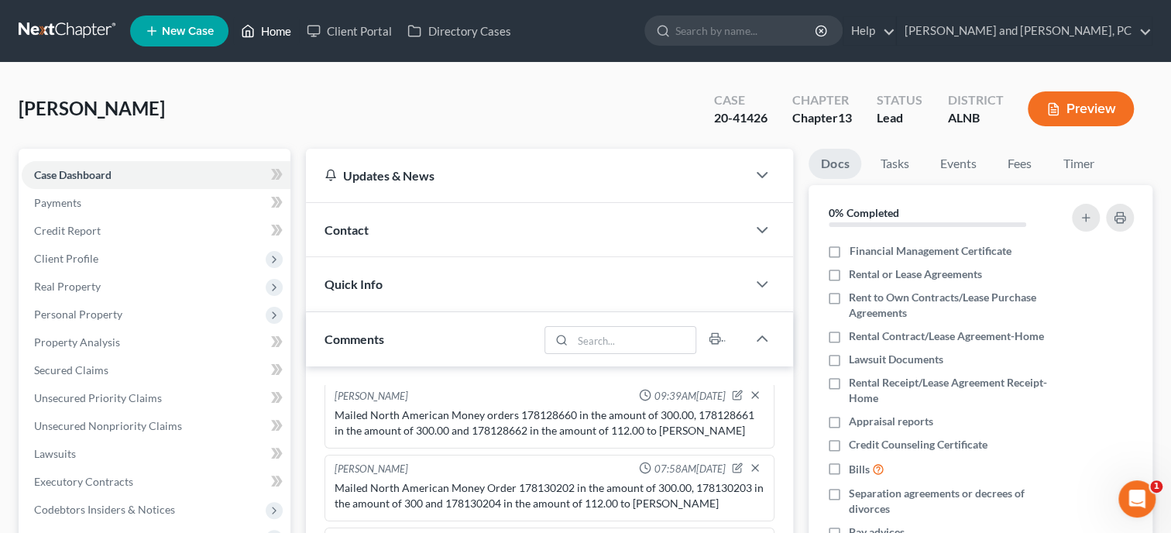
click at [273, 33] on link "Home" at bounding box center [266, 31] width 66 height 28
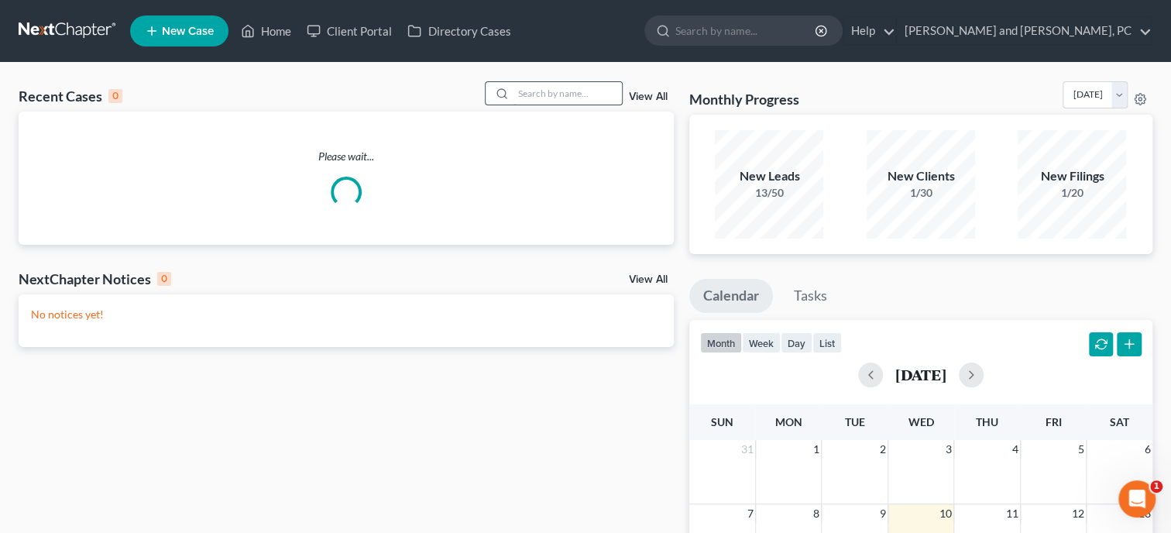
click at [520, 86] on input "search" at bounding box center [567, 93] width 108 height 22
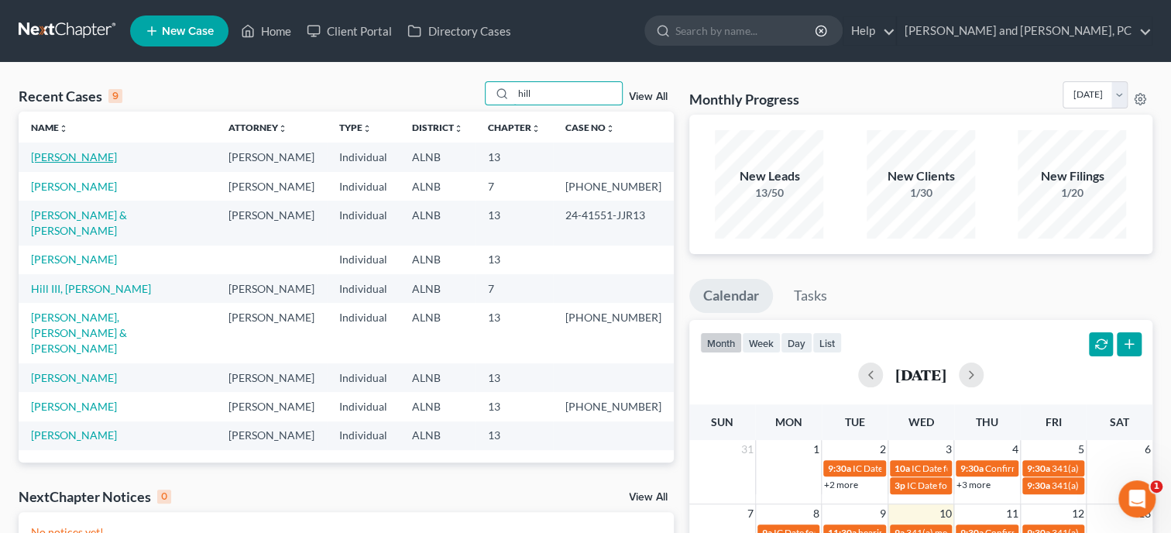
type input "hill"
click at [73, 152] on link "Hill, Francine" at bounding box center [74, 156] width 86 height 13
select select "10"
select select "6"
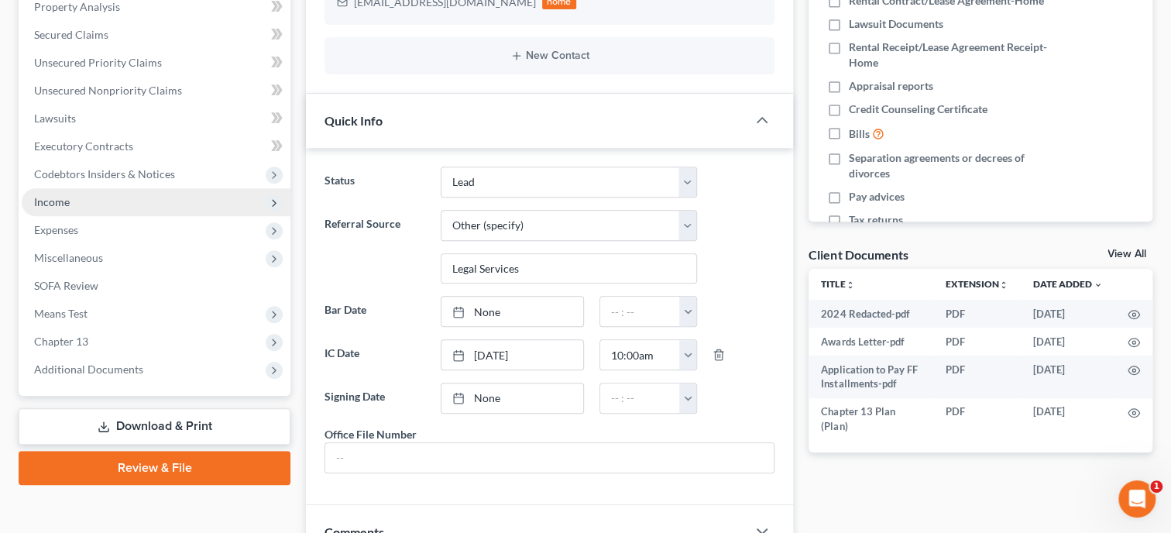
scroll to position [398, 0]
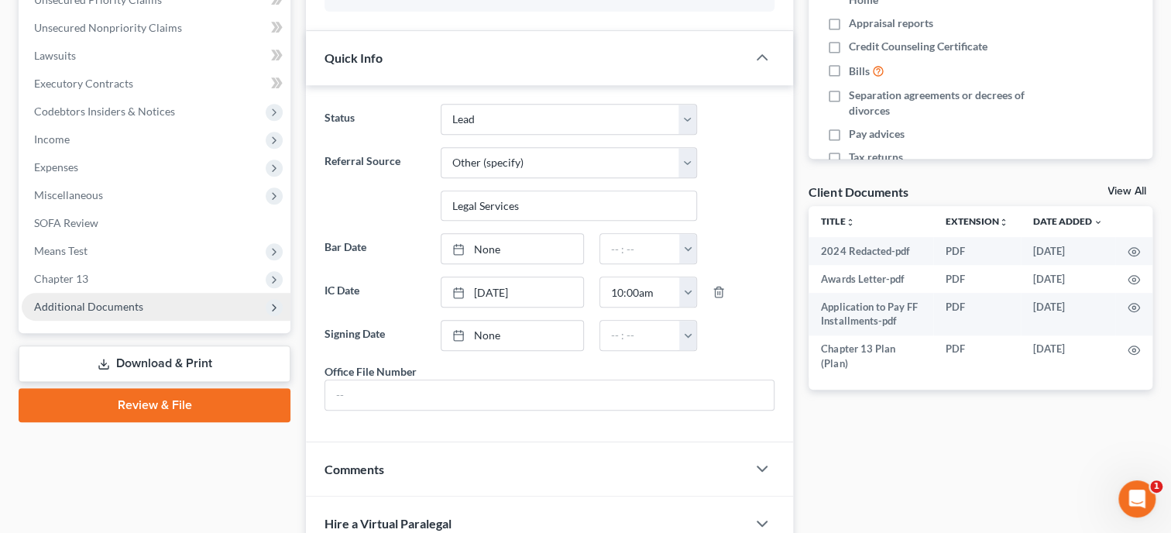
click at [125, 305] on span "Additional Documents" at bounding box center [88, 306] width 109 height 13
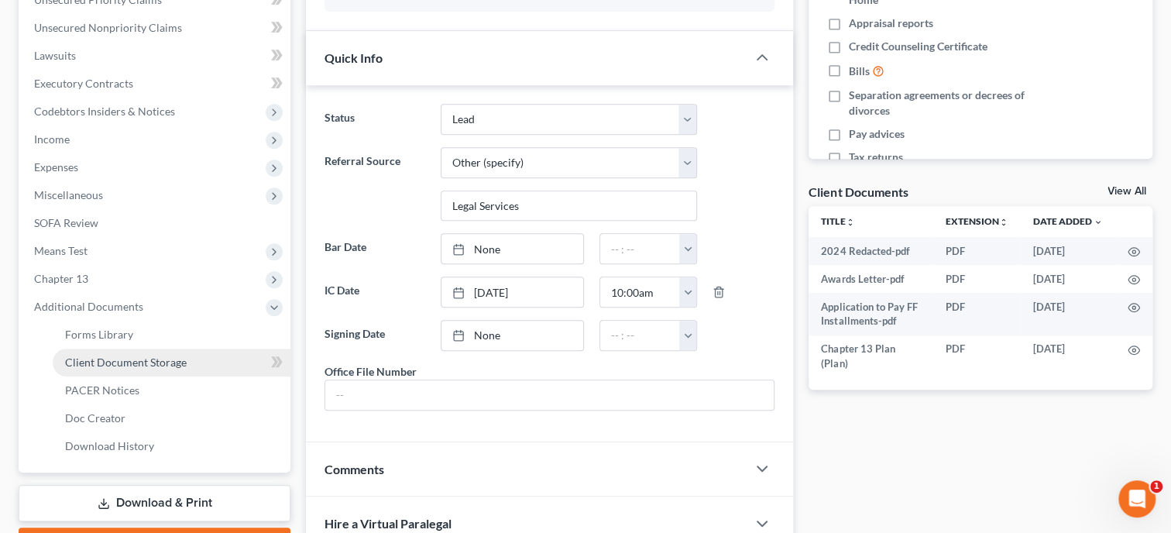
click at [137, 366] on span "Client Document Storage" at bounding box center [126, 361] width 122 height 13
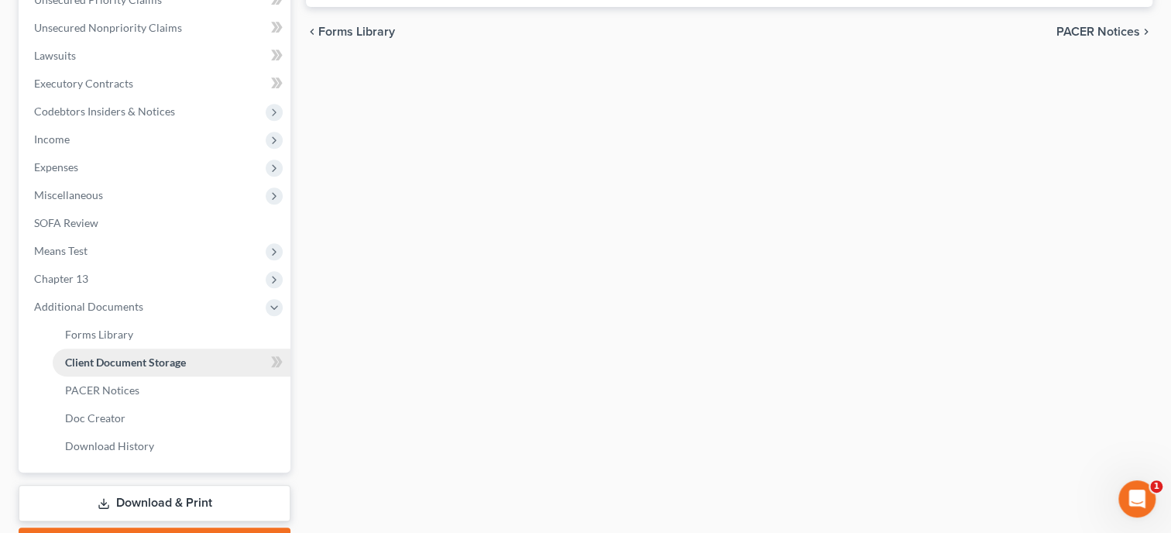
select select "10"
select select "23"
select select "19"
select select "40"
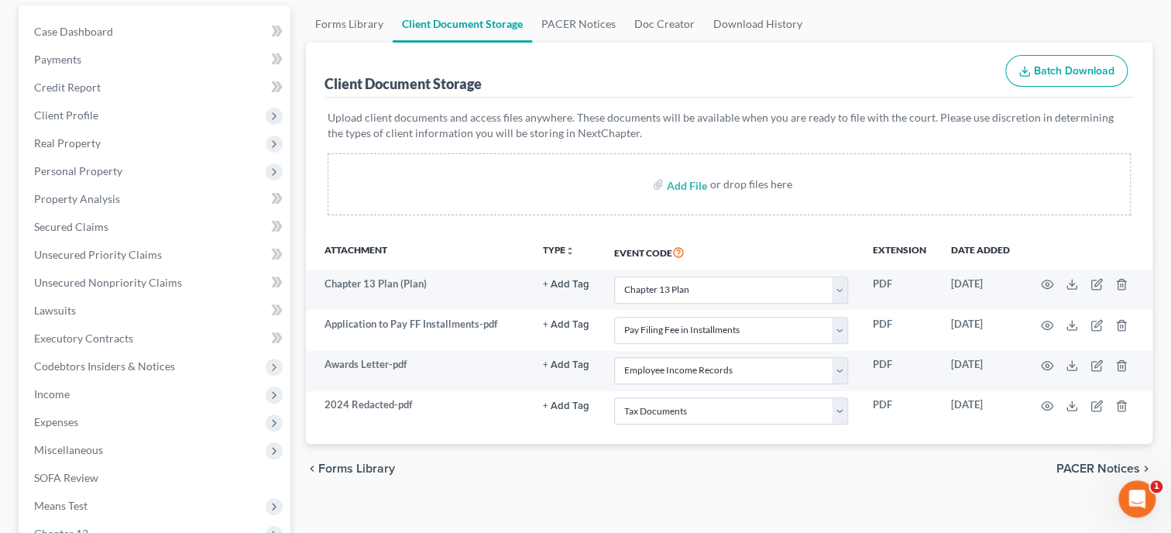
scroll to position [159, 0]
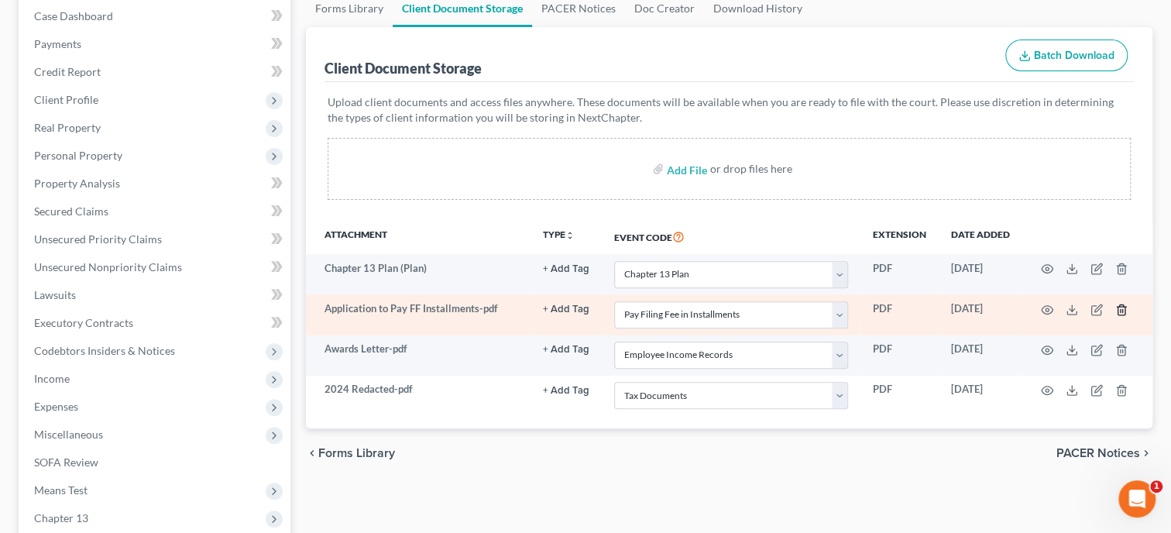
click at [1122, 312] on icon "button" at bounding box center [1121, 310] width 12 height 12
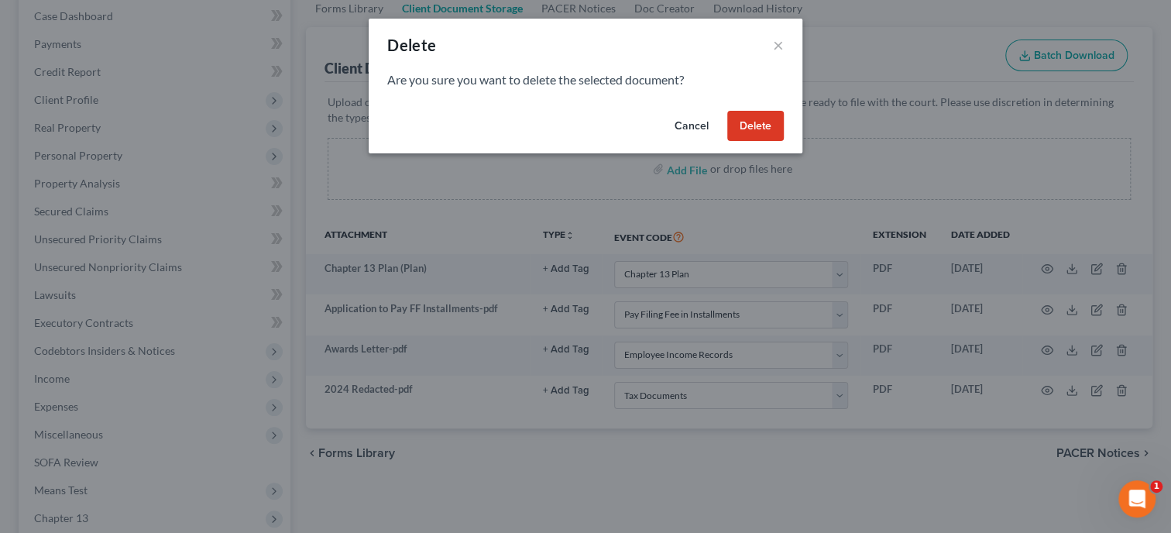
click at [766, 131] on button "Delete" at bounding box center [755, 126] width 57 height 31
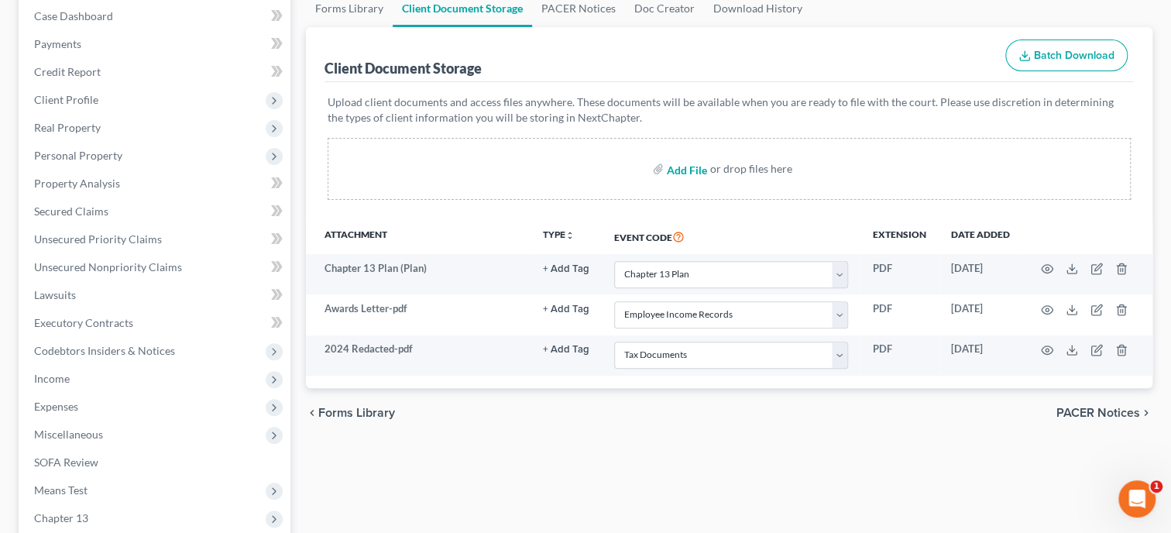
click at [698, 171] on input "file" at bounding box center [685, 169] width 37 height 28
type input "C:\fakepath\Application to Pay FF Installments.pdf"
select select "10"
select select "19"
select select "40"
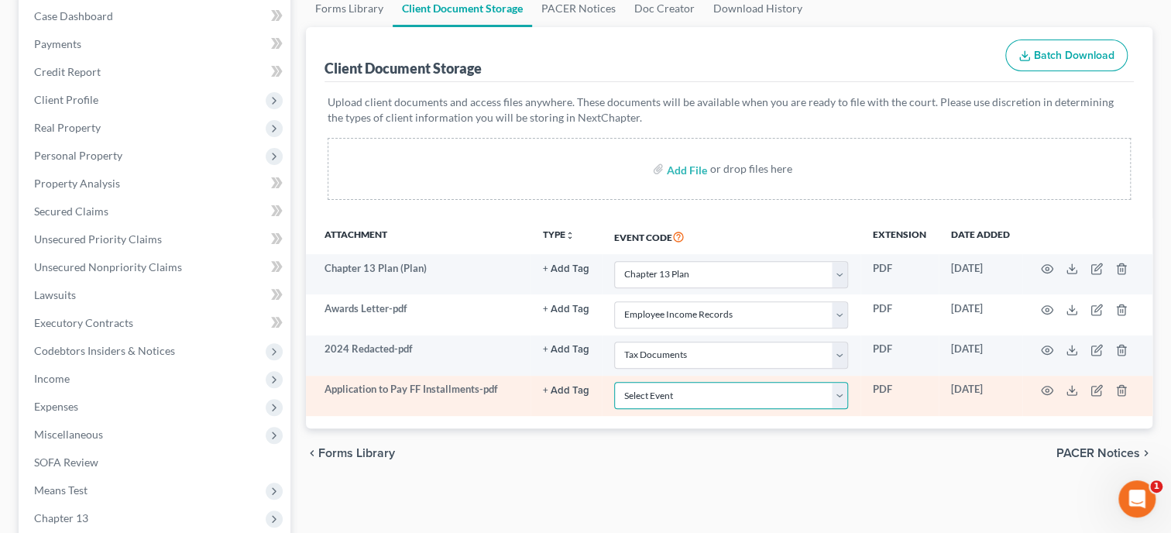
select select "23"
click option "Pay Filing Fee in Installments" at bounding box center [0, 0] width 0 height 0
click at [1043, 390] on icon "button" at bounding box center [1047, 390] width 12 height 9
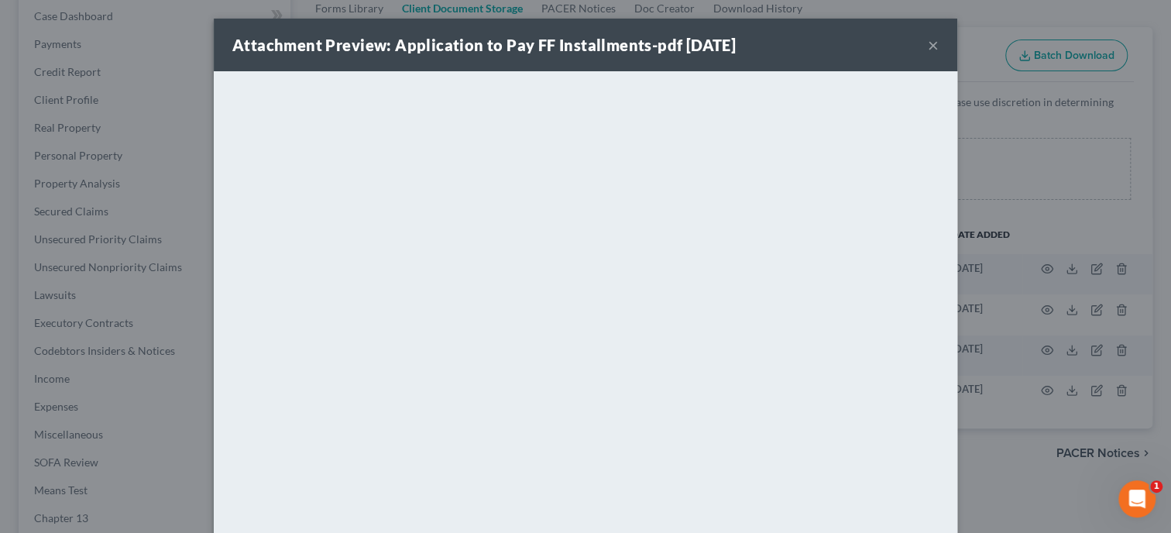
click at [936, 47] on button "×" at bounding box center [933, 45] width 11 height 19
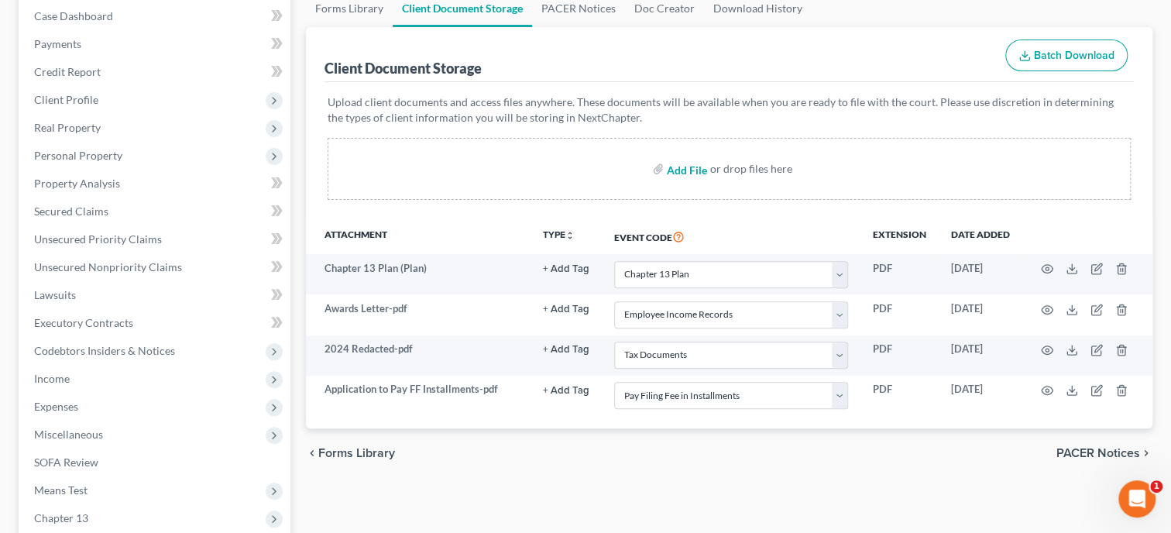
click at [695, 171] on input "file" at bounding box center [685, 169] width 37 height 28
type input "C:\fakepath\ccc.pdf"
select select "10"
select select "19"
select select "40"
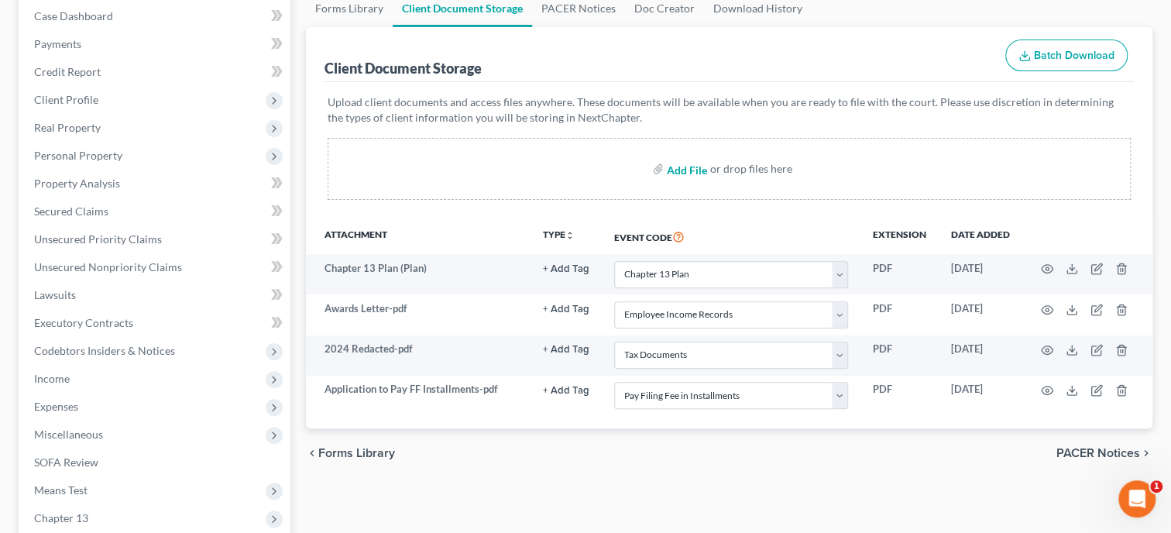
select select "23"
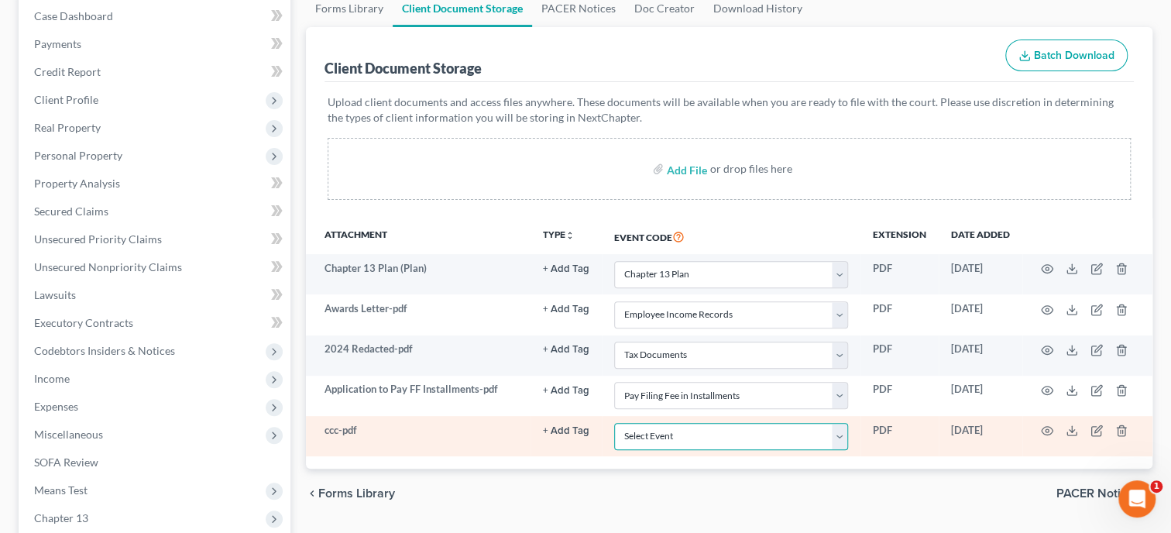
select select "5"
click option "Certificate of Credit Counseling" at bounding box center [0, 0] width 0 height 0
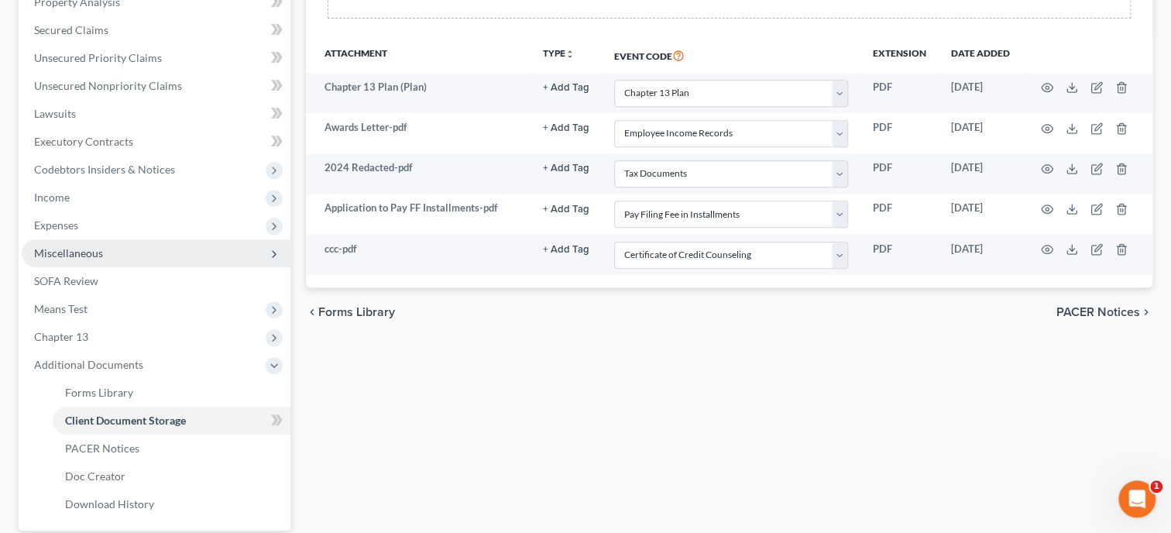
scroll to position [483, 0]
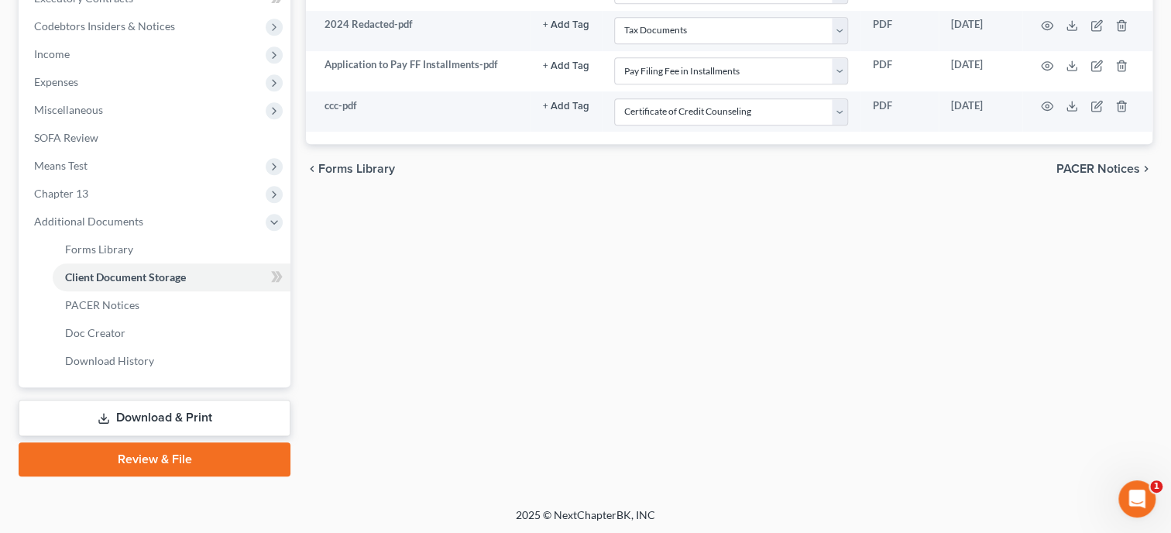
click at [151, 451] on link "Review & File" at bounding box center [155, 459] width 272 height 34
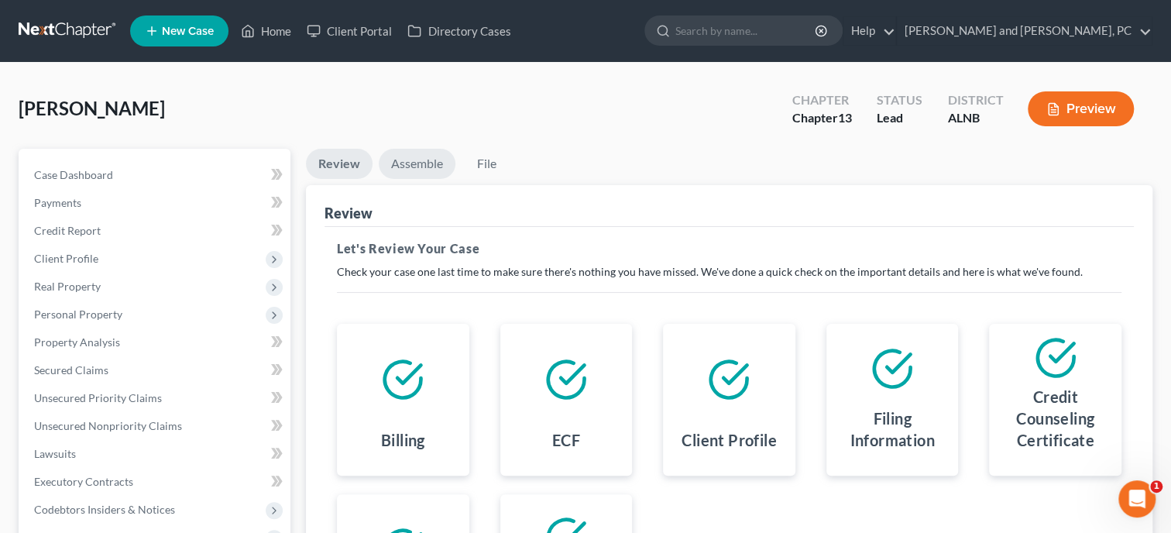
click at [422, 164] on link "Assemble" at bounding box center [417, 164] width 77 height 30
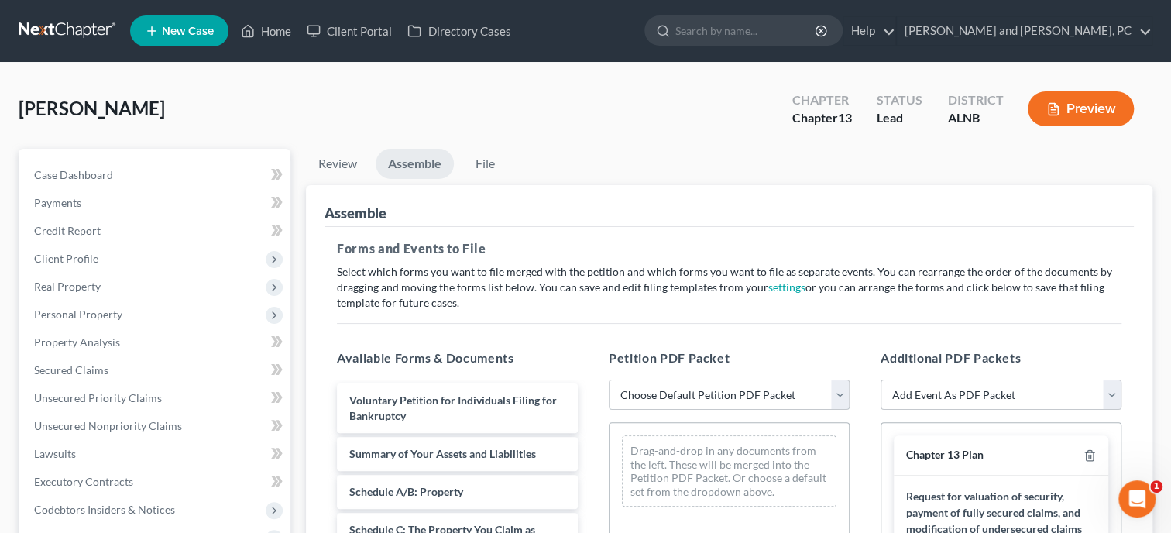
select select "0"
click option "Complete Bankruptcy Petition (all forms and schedules)" at bounding box center [0, 0] width 0 height 0
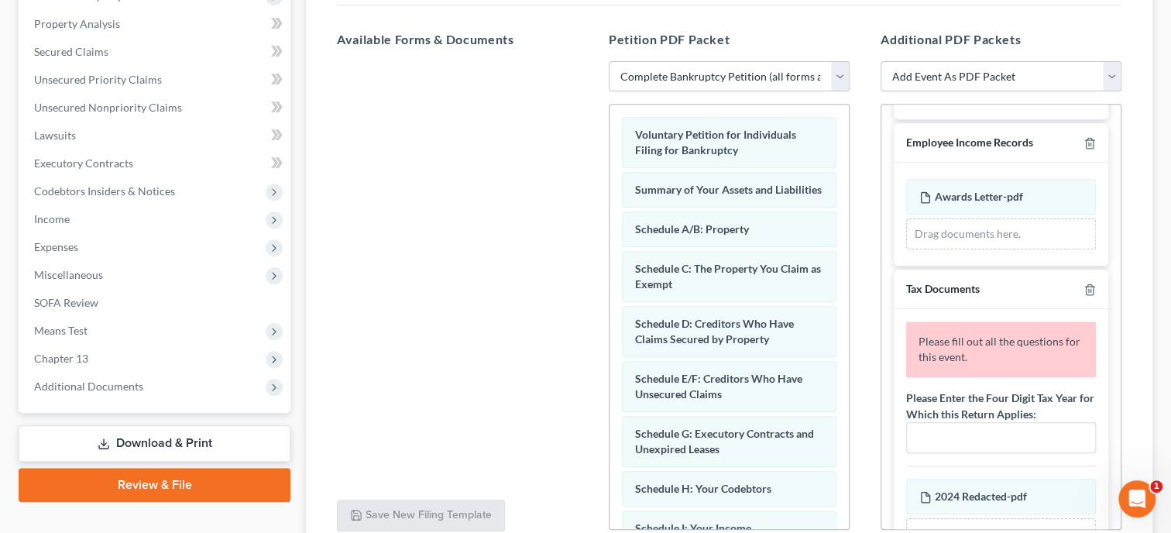
scroll to position [637, 0]
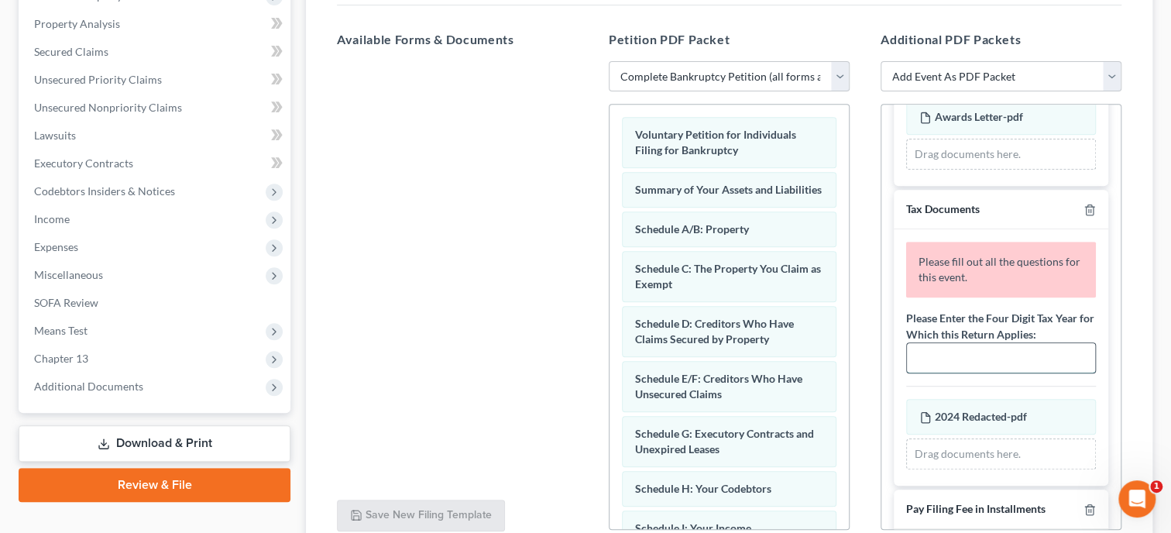
click at [1010, 361] on input "text" at bounding box center [1001, 357] width 188 height 29
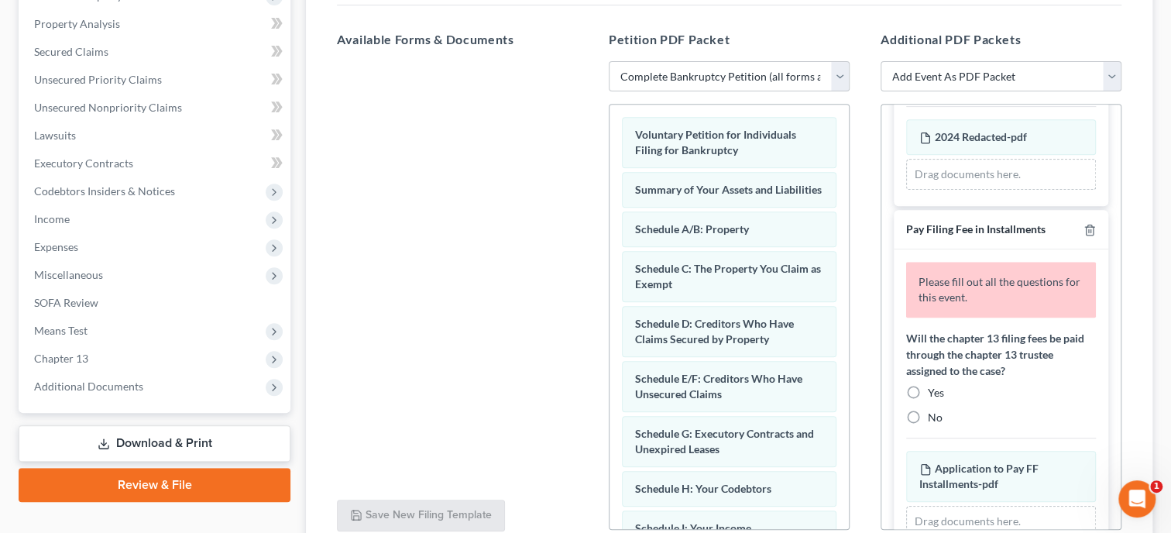
scroll to position [876, 0]
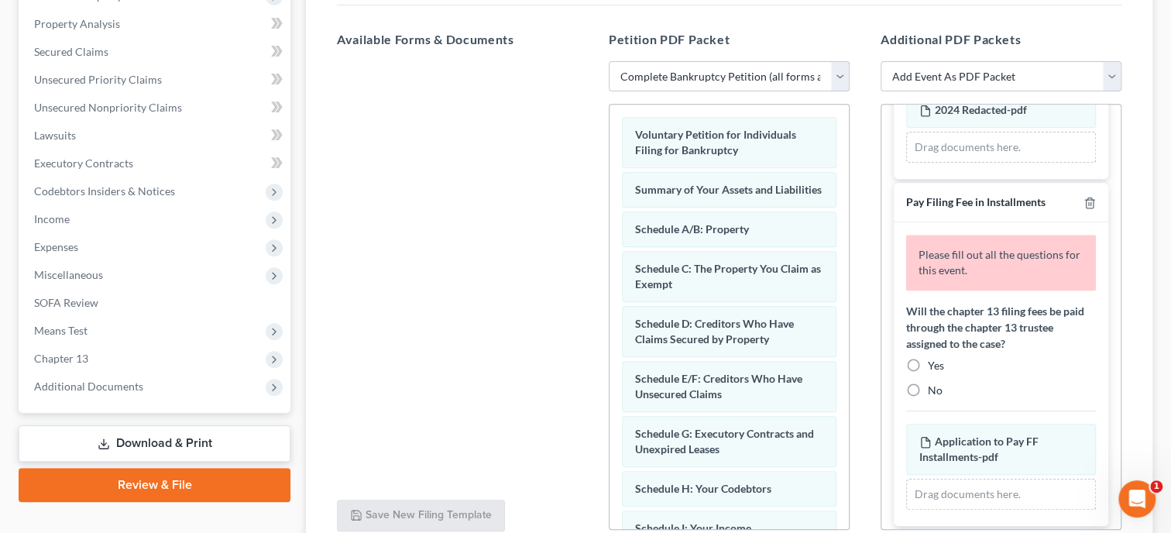
type input "2024"
click at [928, 365] on label "Yes" at bounding box center [936, 365] width 16 height 15
click at [934, 365] on input "Yes" at bounding box center [939, 363] width 10 height 10
radio input "true"
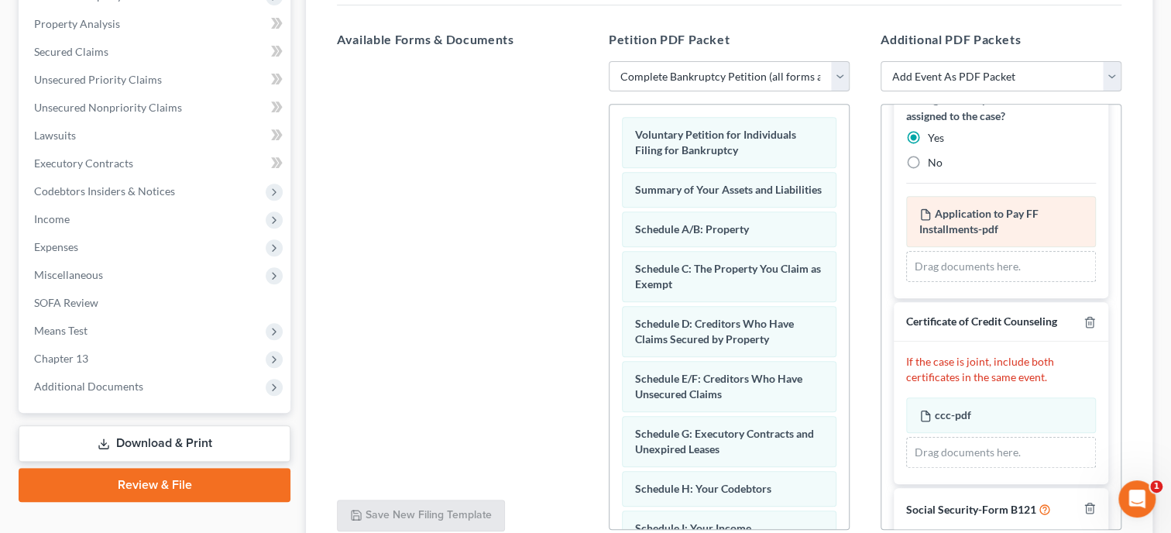
scroll to position [1105, 0]
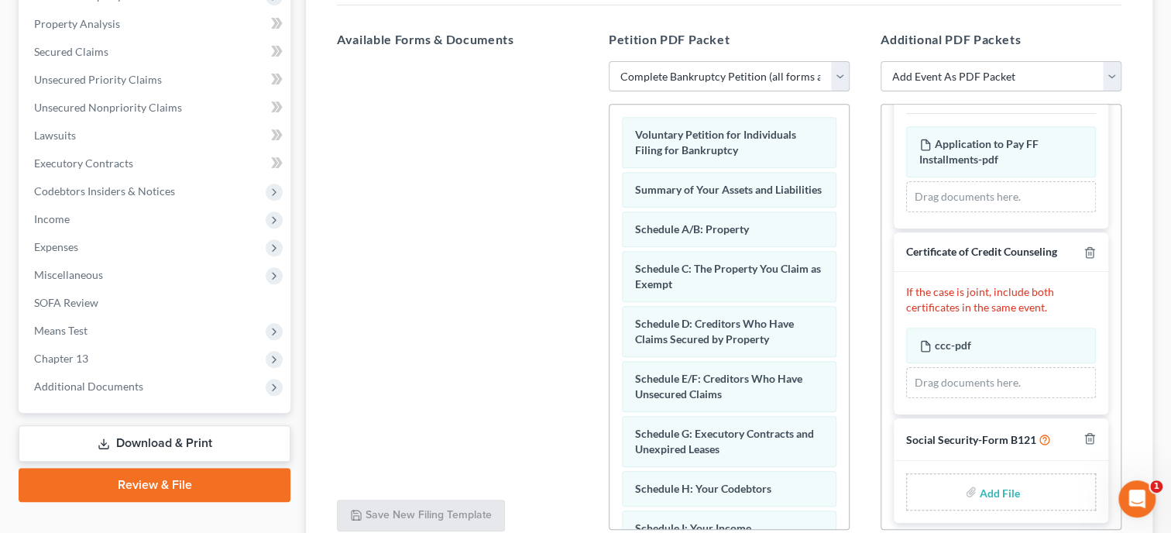
click at [989, 485] on input "file" at bounding box center [997, 492] width 37 height 28
type input "C:\fakepath\ssnstatement.pdf"
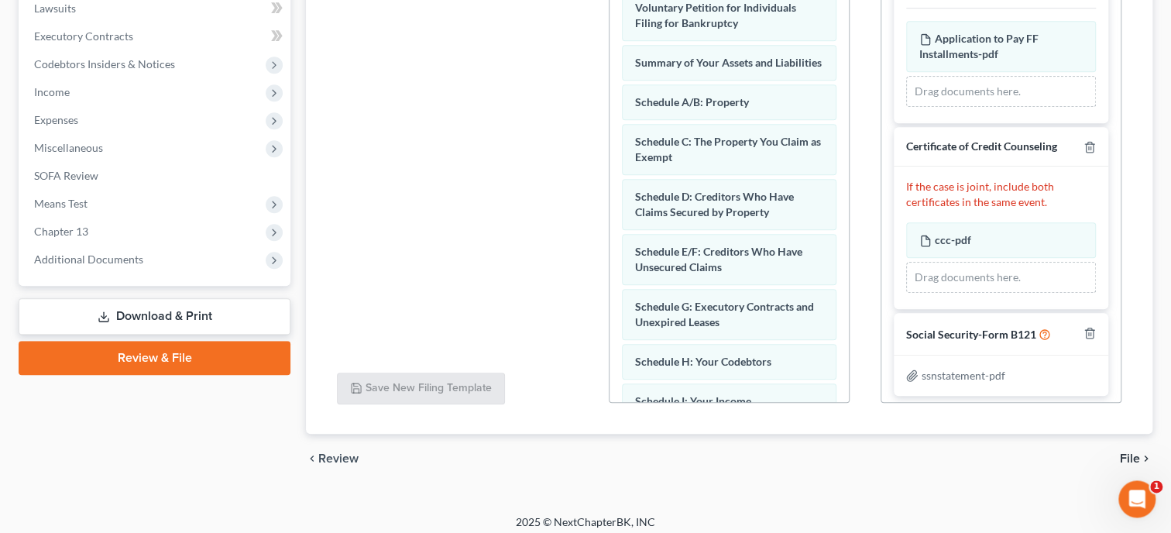
scroll to position [453, 0]
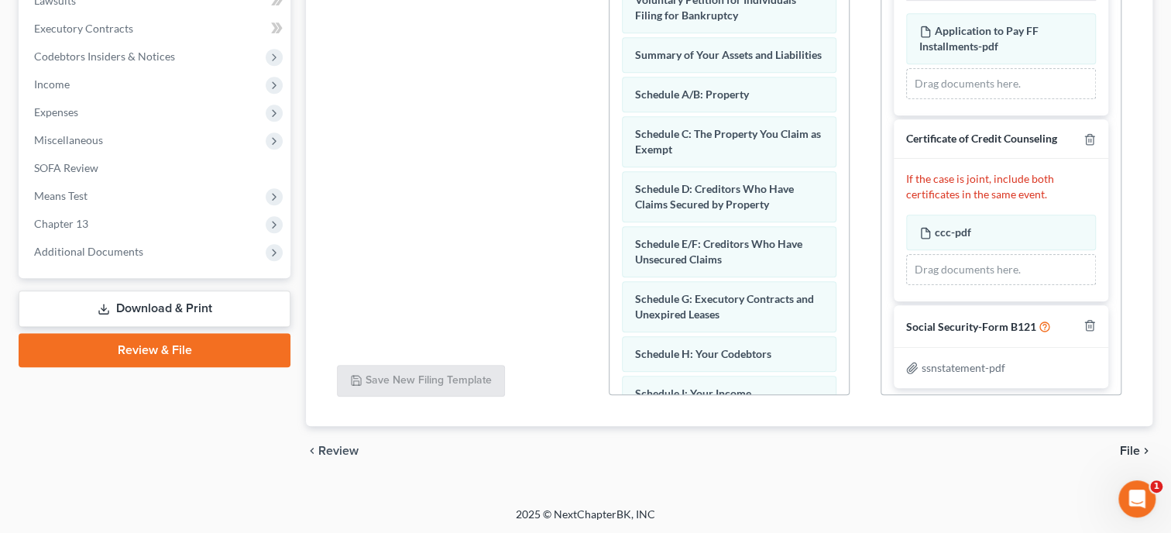
click at [1133, 450] on span "File" at bounding box center [1130, 450] width 20 height 12
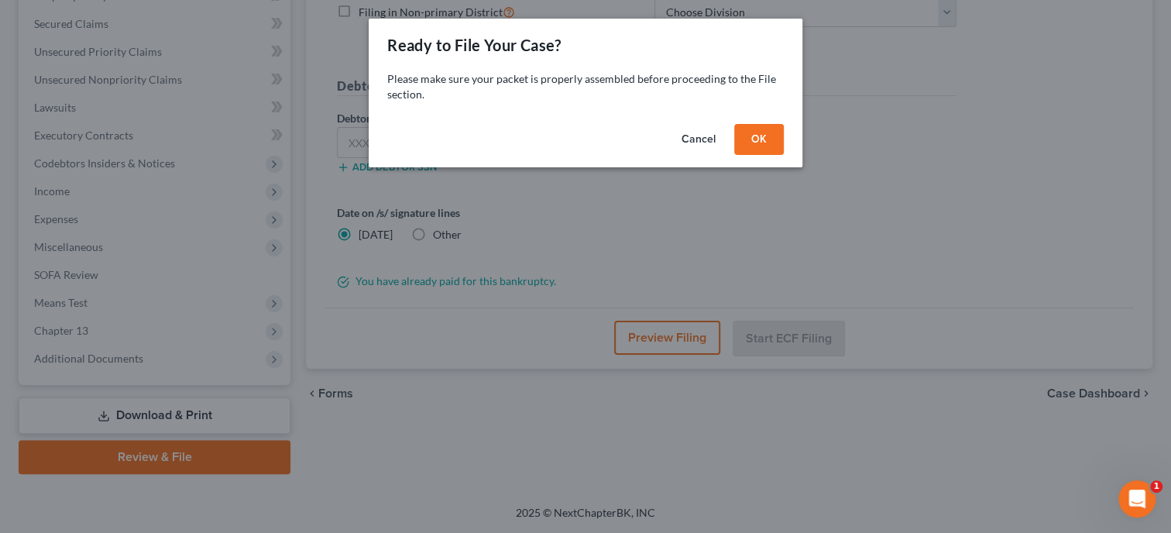
scroll to position [344, 0]
click at [776, 144] on button "OK" at bounding box center [759, 139] width 50 height 31
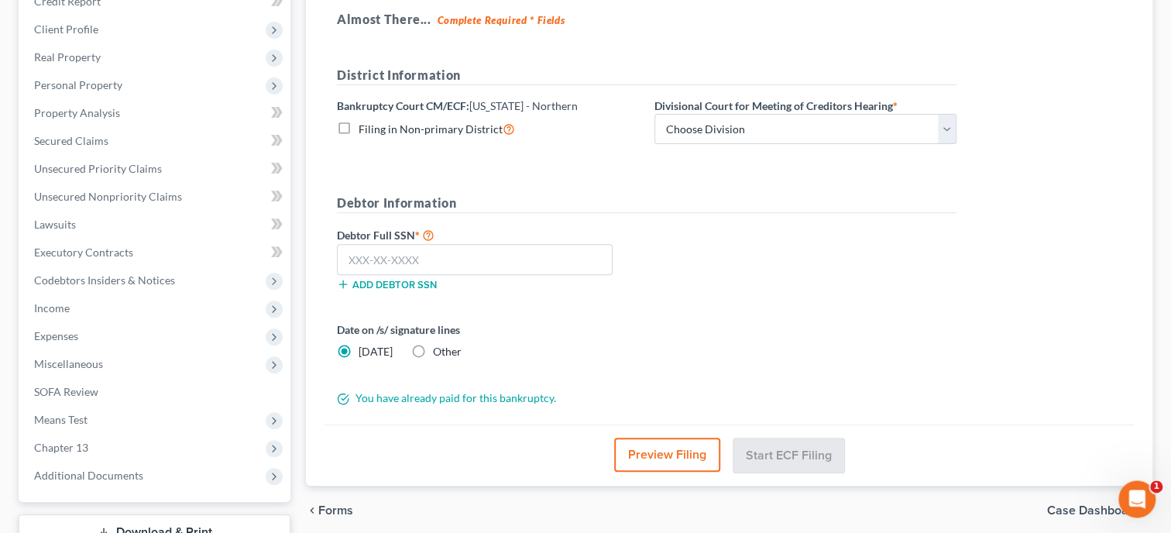
scroll to position [184, 0]
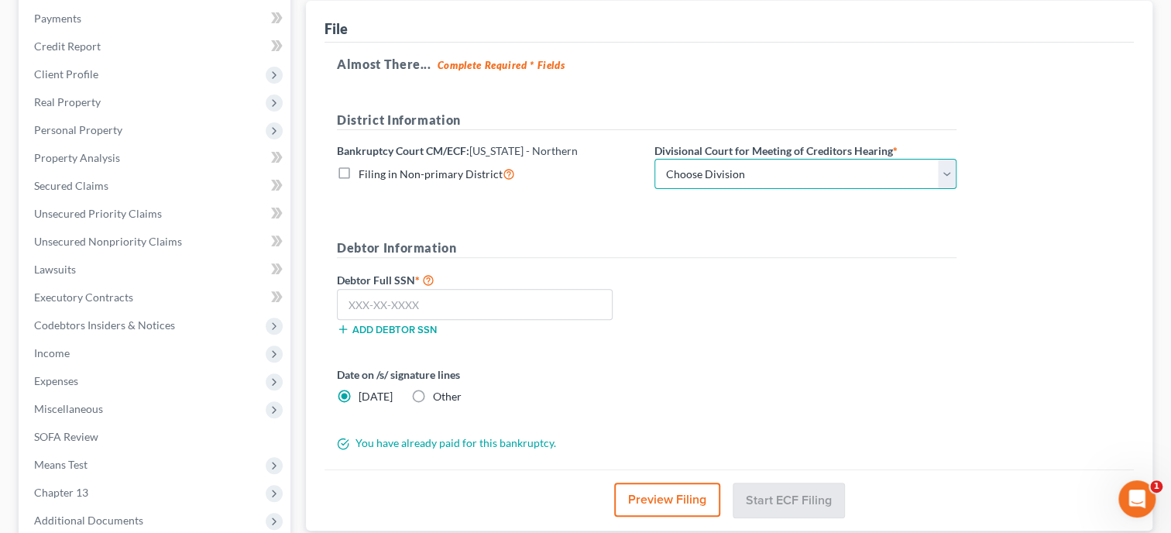
click at [654, 159] on select "Choose Division Anniston Birmingham Hunstville Tuscaloosa" at bounding box center [805, 174] width 302 height 31
select select "0"
click option "Anniston" at bounding box center [0, 0] width 0 height 0
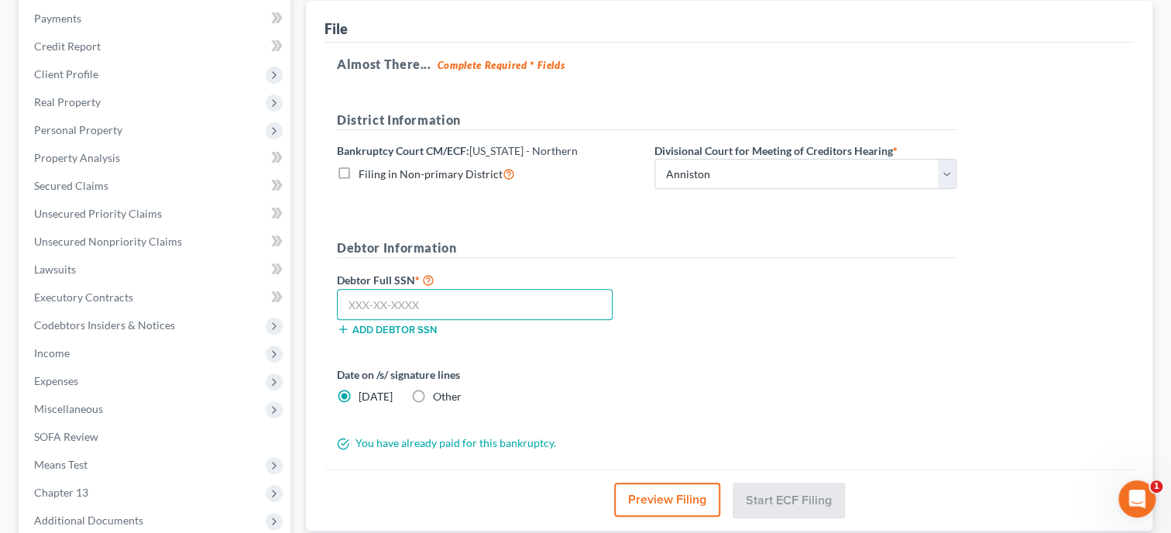
click at [530, 304] on input "text" at bounding box center [475, 304] width 276 height 31
type input "423-84-7009"
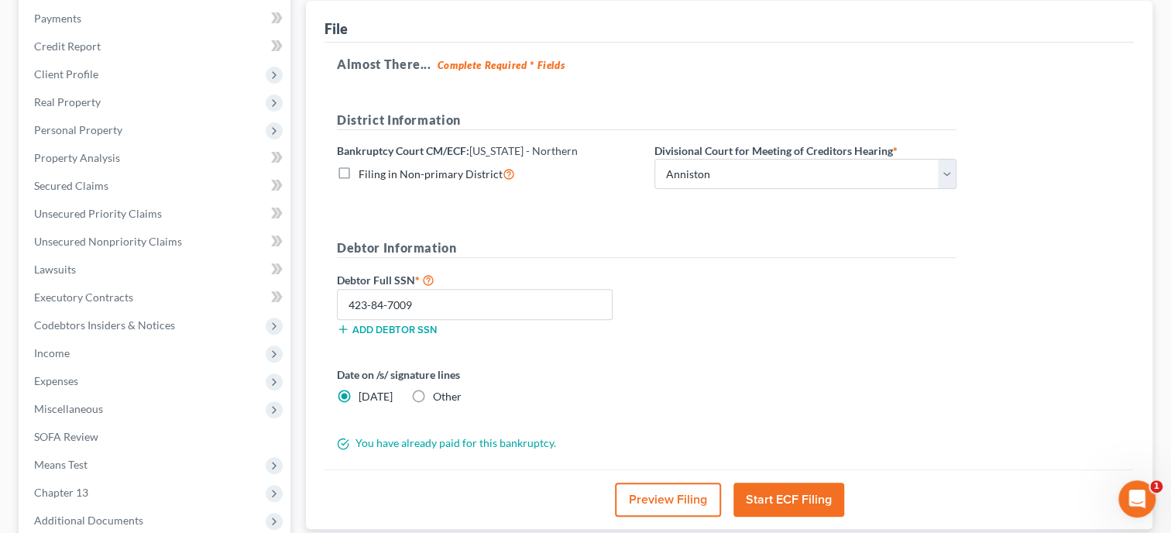
click at [781, 493] on button "Start ECF Filing" at bounding box center [788, 499] width 111 height 34
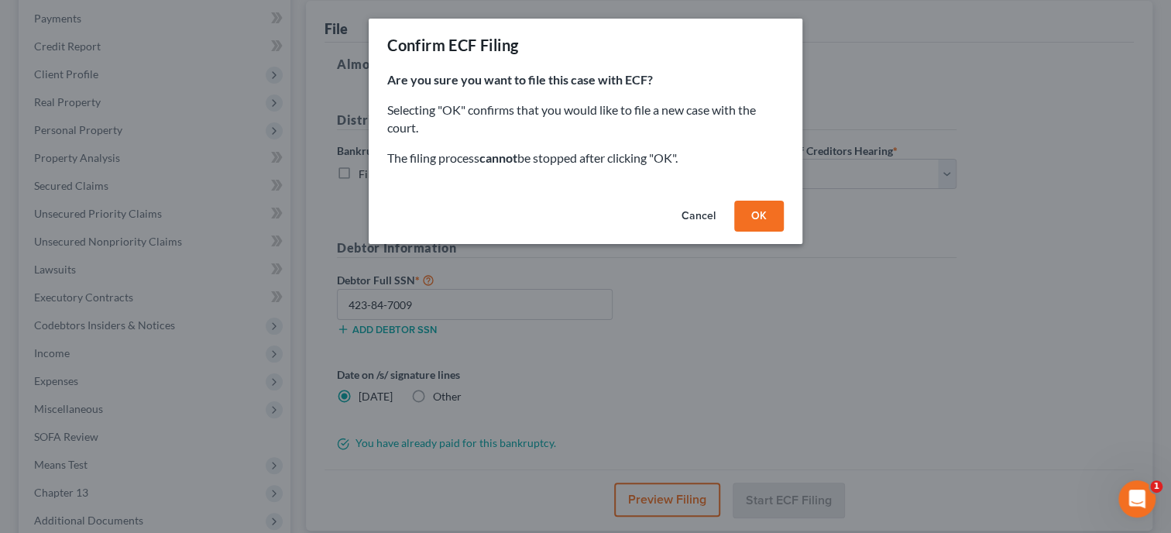
click at [754, 211] on button "OK" at bounding box center [759, 216] width 50 height 31
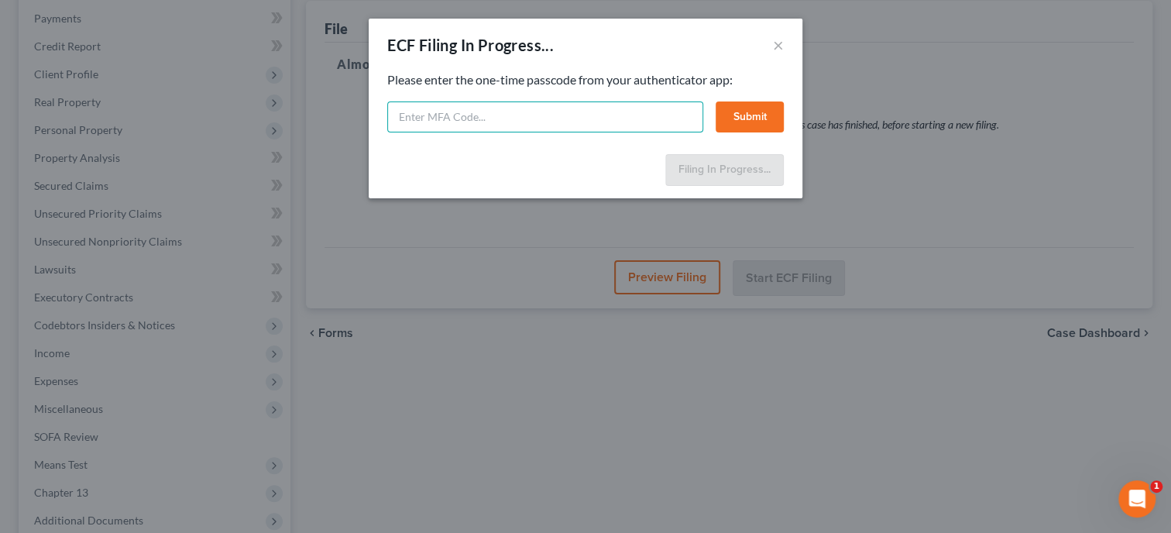
click at [556, 127] on input "text" at bounding box center [545, 116] width 316 height 31
type input "704117"
click at [765, 108] on button "Submit" at bounding box center [749, 116] width 68 height 31
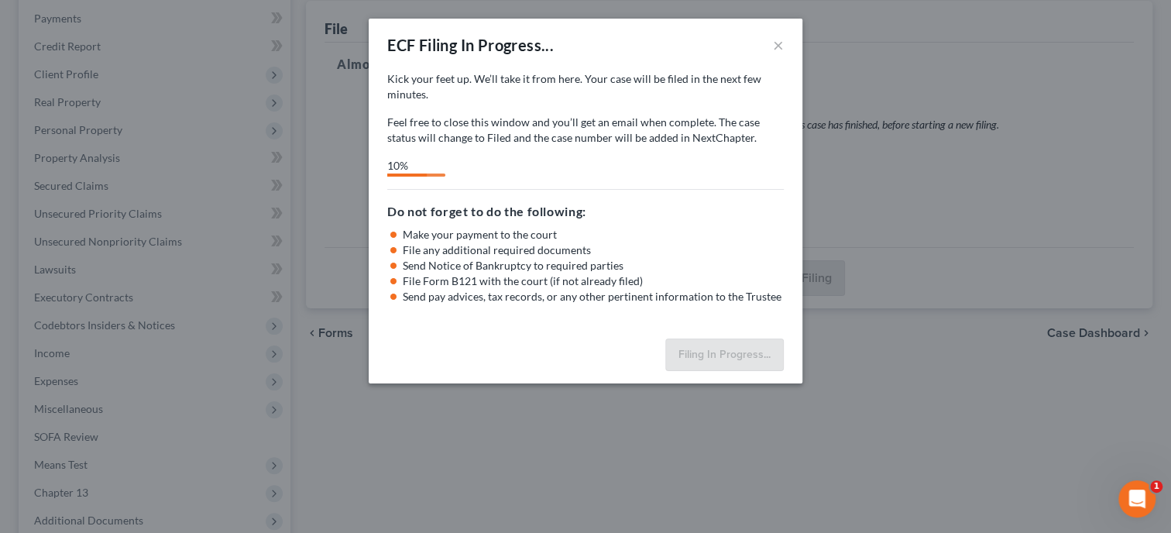
select select "0"
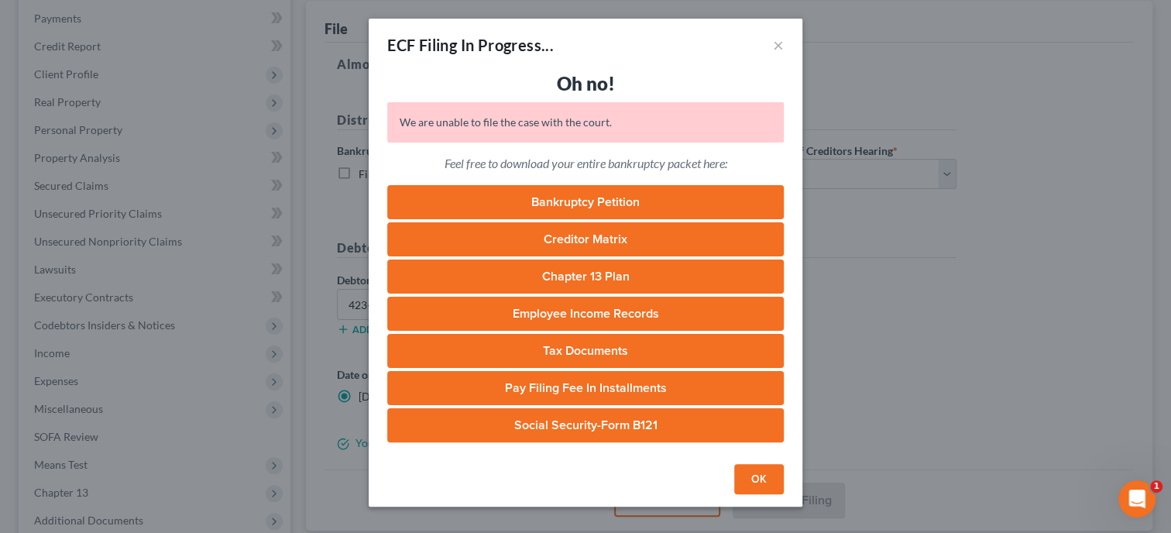
click at [763, 481] on button "OK" at bounding box center [759, 479] width 50 height 31
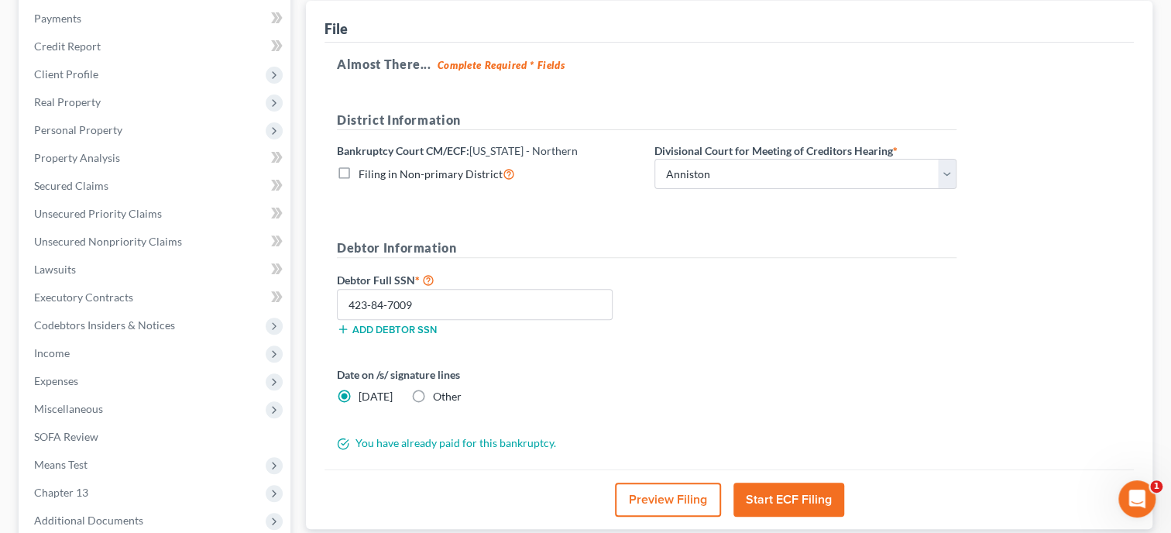
click at [785, 499] on button "Start ECF Filing" at bounding box center [788, 499] width 111 height 34
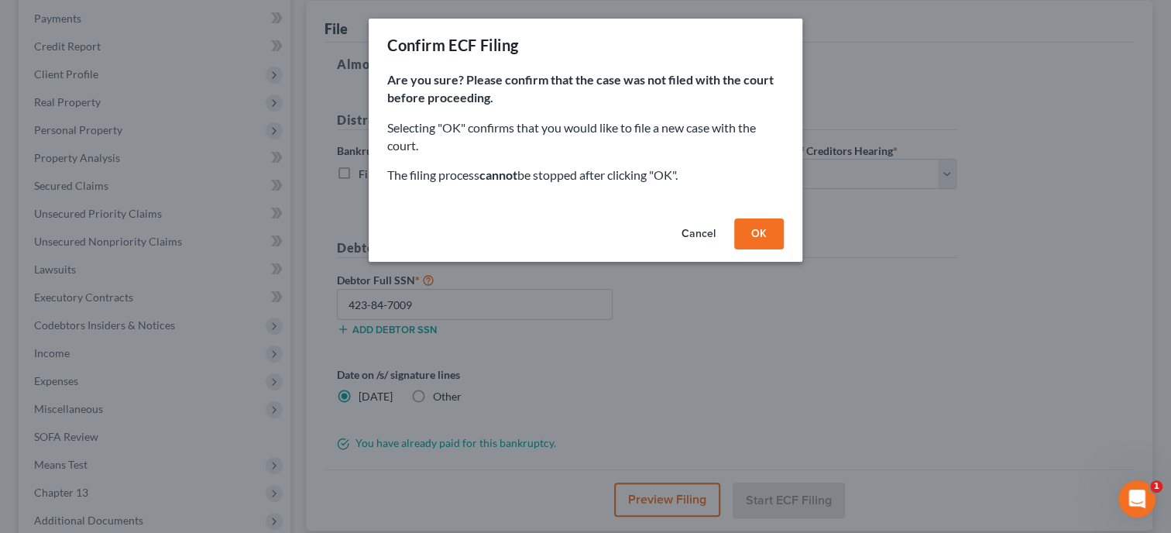
click at [760, 227] on button "OK" at bounding box center [759, 233] width 50 height 31
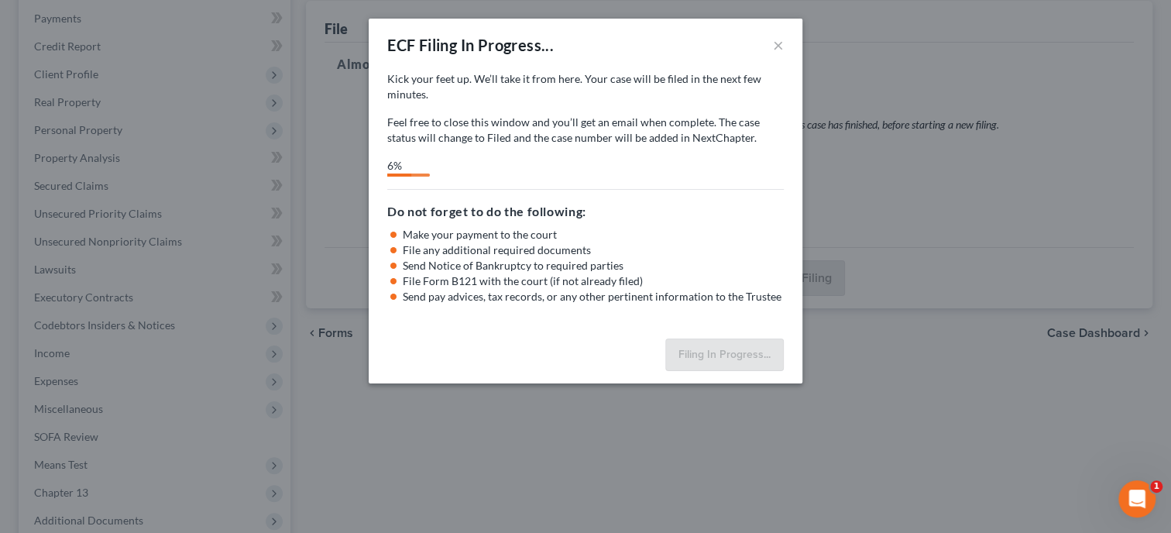
select select "0"
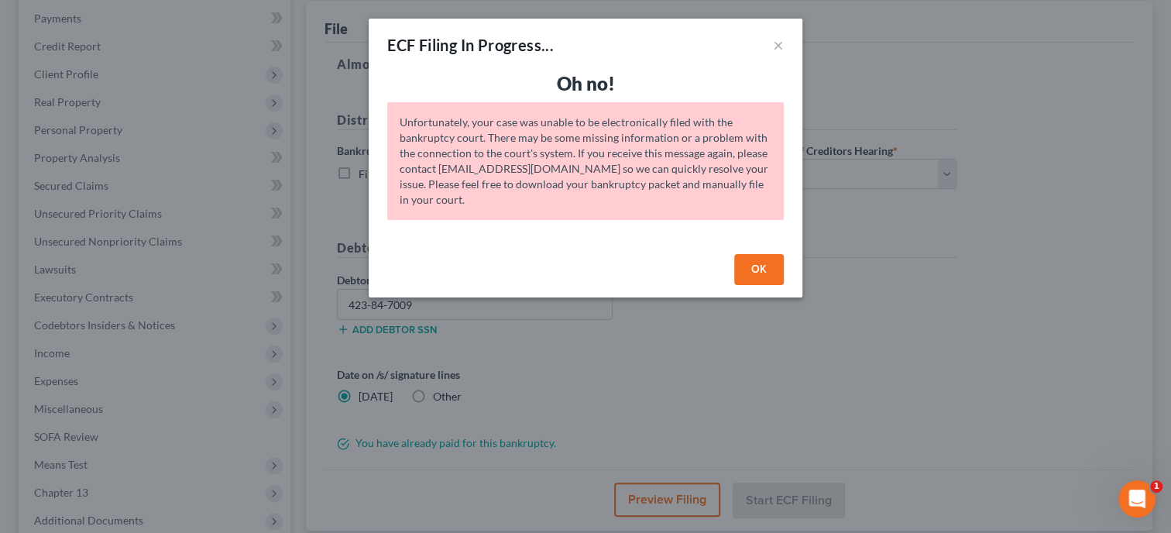
click at [756, 256] on button "OK" at bounding box center [759, 269] width 50 height 31
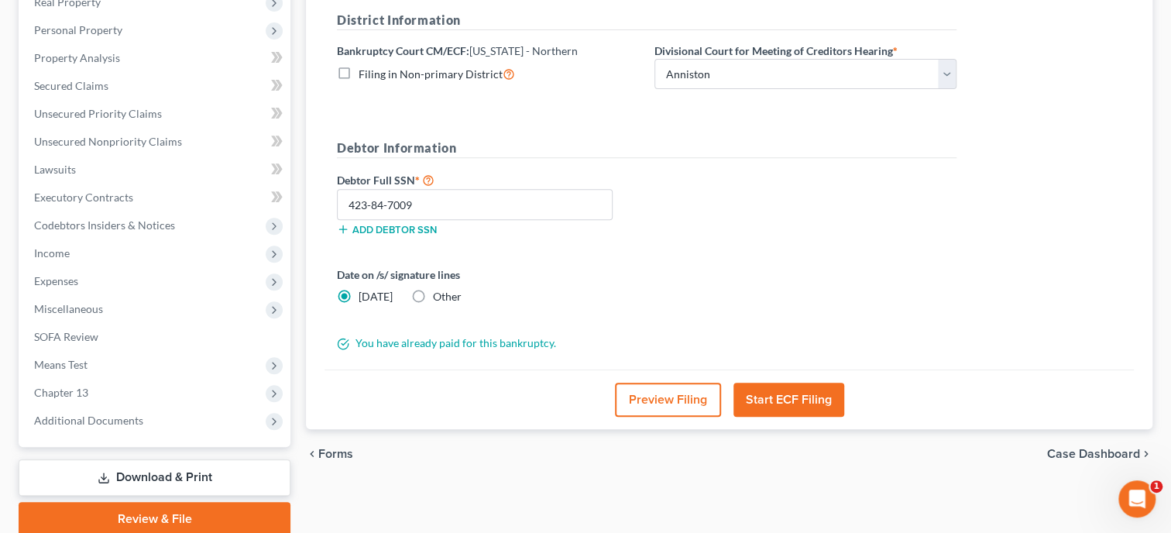
scroll to position [344, 0]
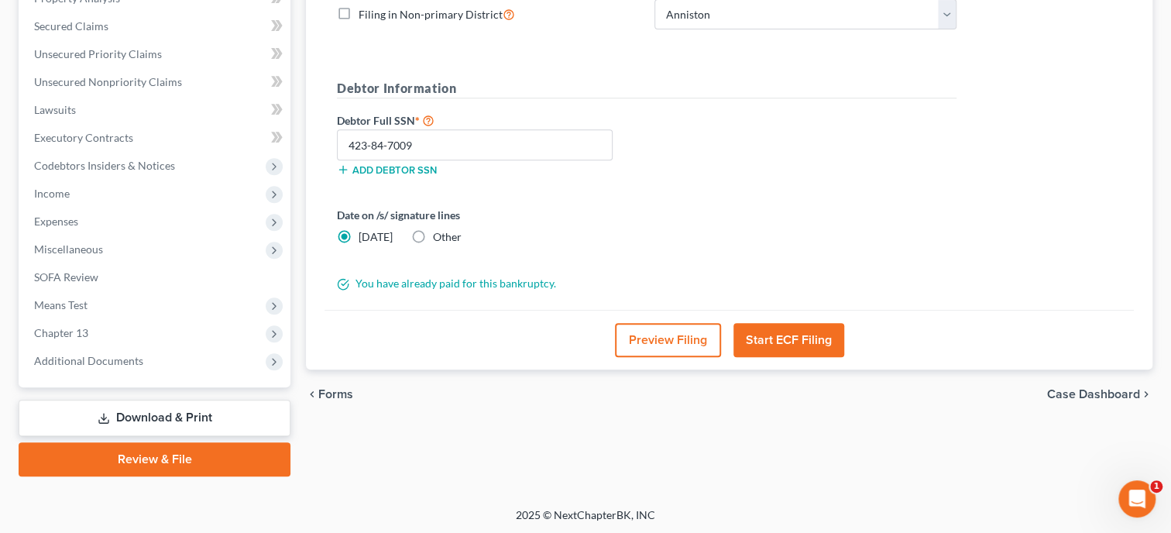
click at [771, 342] on button "Start ECF Filing" at bounding box center [788, 340] width 111 height 34
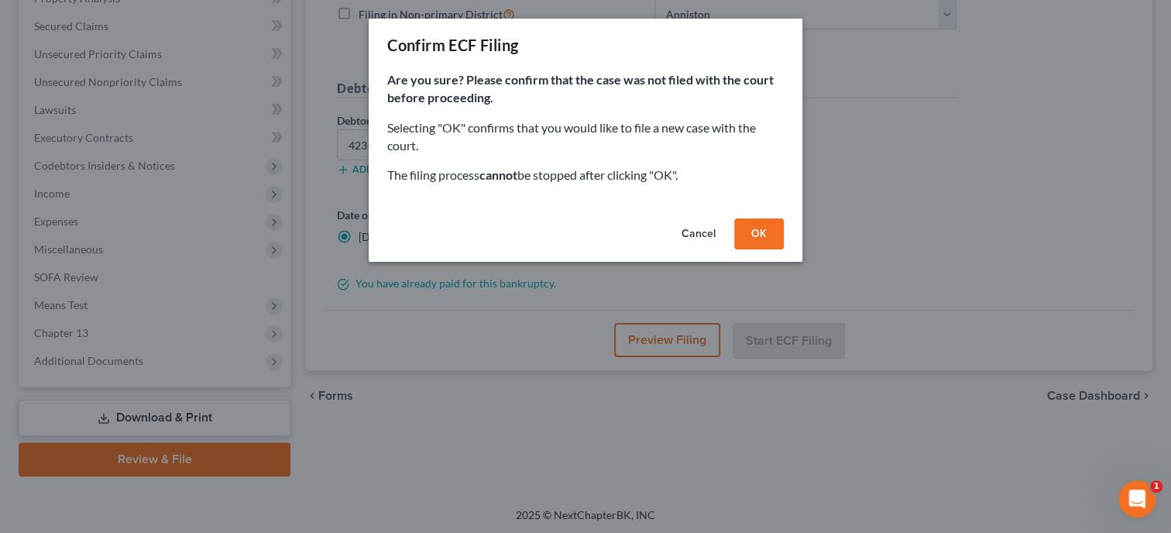
click at [757, 236] on button "OK" at bounding box center [759, 233] width 50 height 31
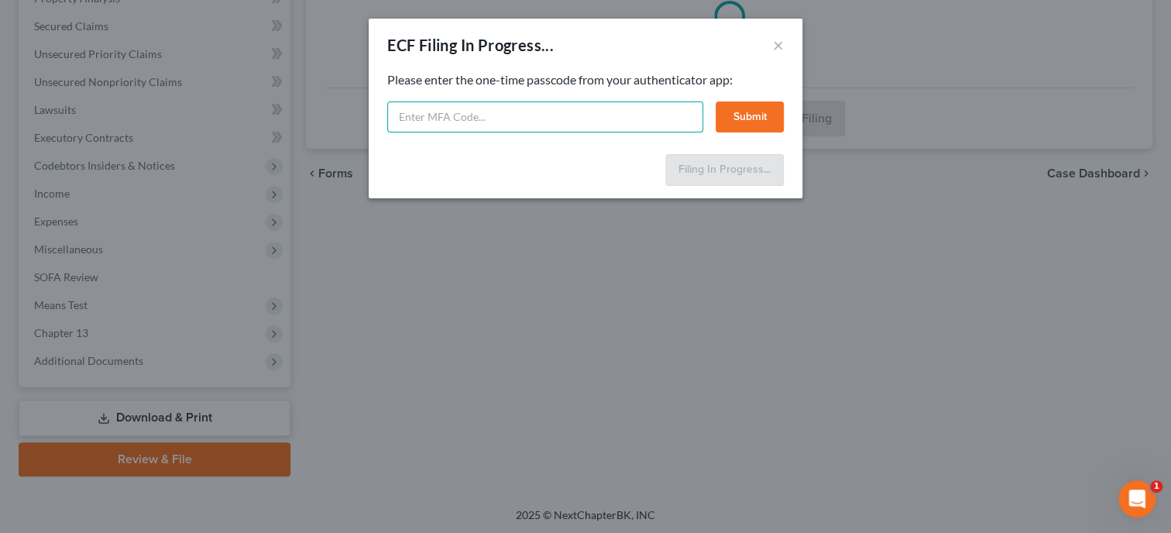
click at [561, 125] on input "text" at bounding box center [545, 116] width 316 height 31
type input "845222"
click at [761, 127] on button "Submit" at bounding box center [749, 116] width 68 height 31
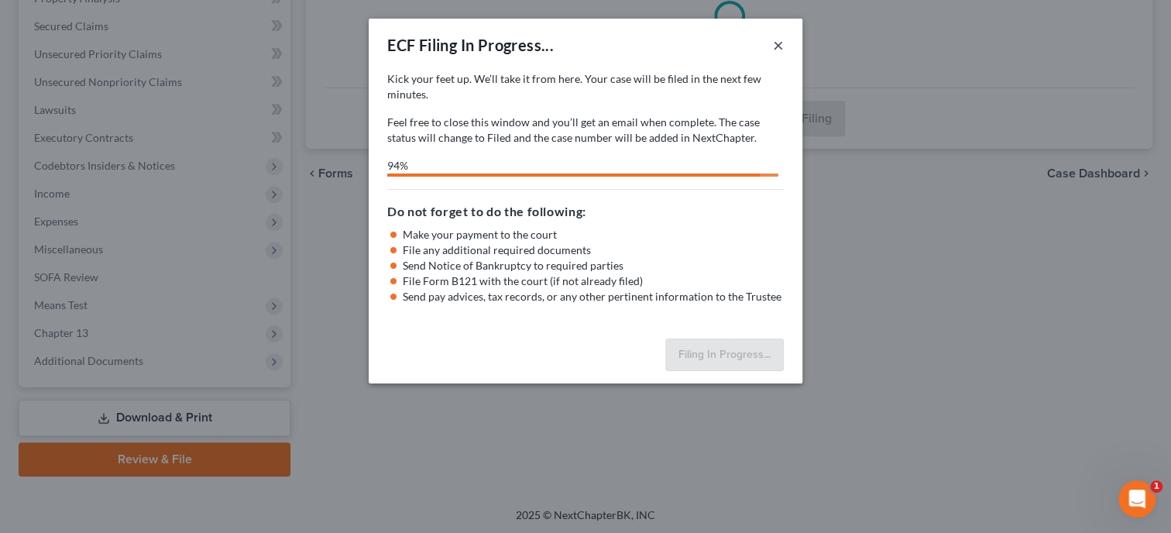
click at [780, 49] on button "×" at bounding box center [778, 45] width 11 height 19
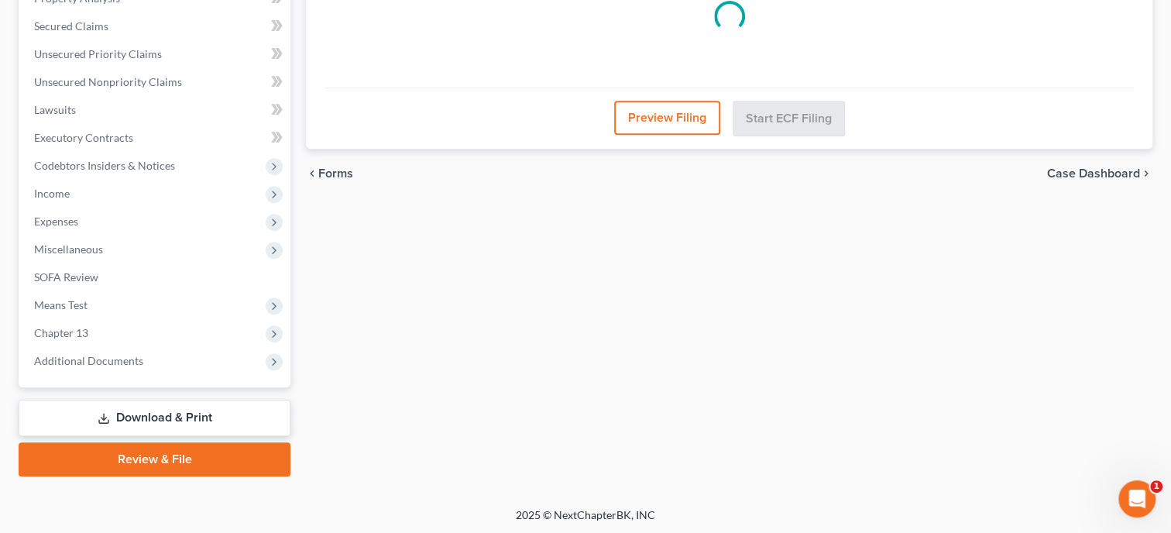
scroll to position [0, 0]
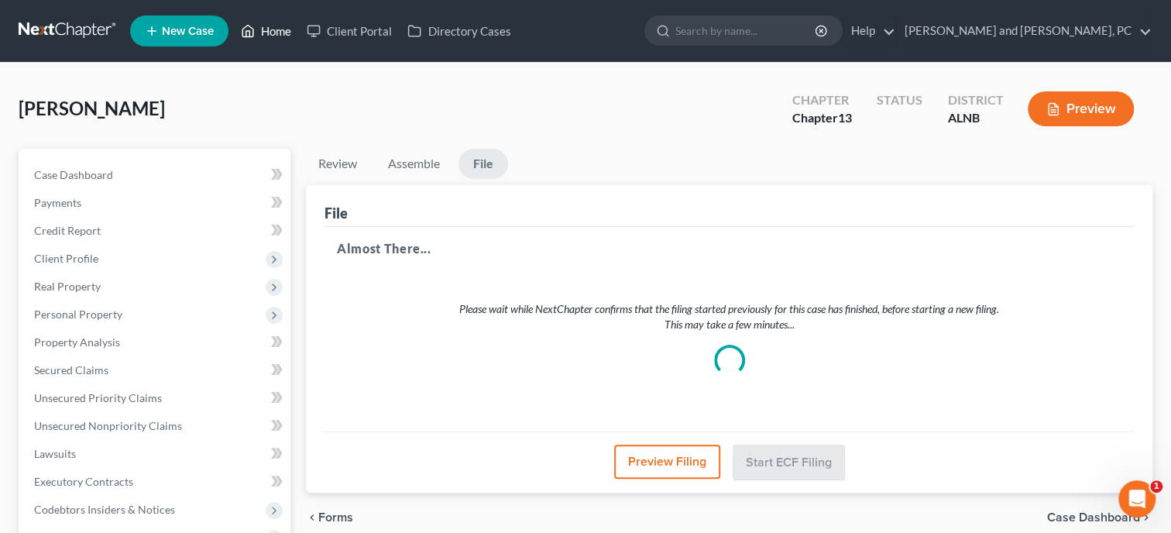
click at [270, 23] on link "Home" at bounding box center [266, 31] width 66 height 28
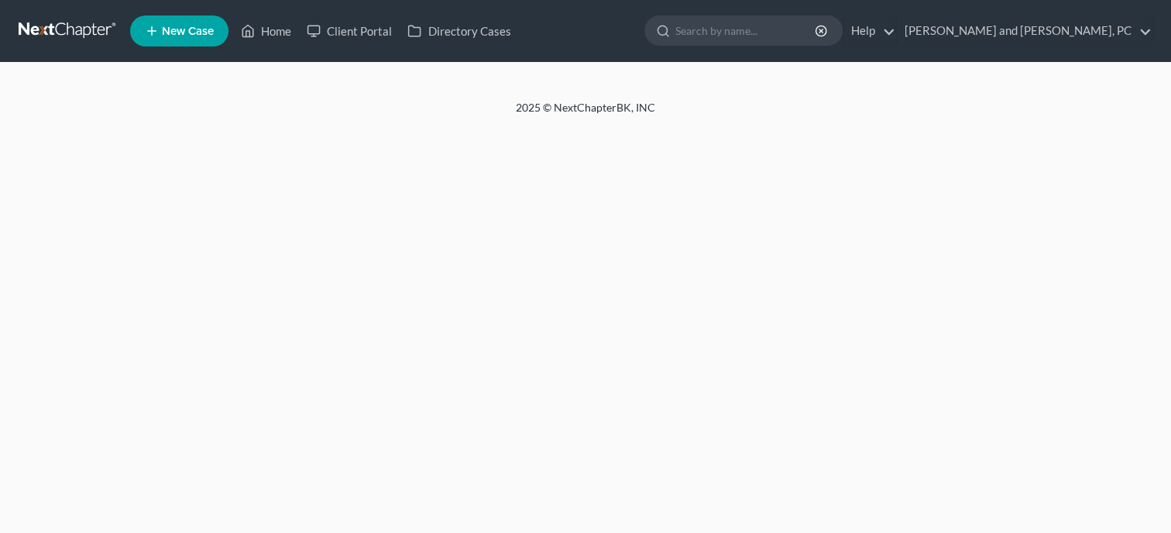
select select "6"
select select "0"
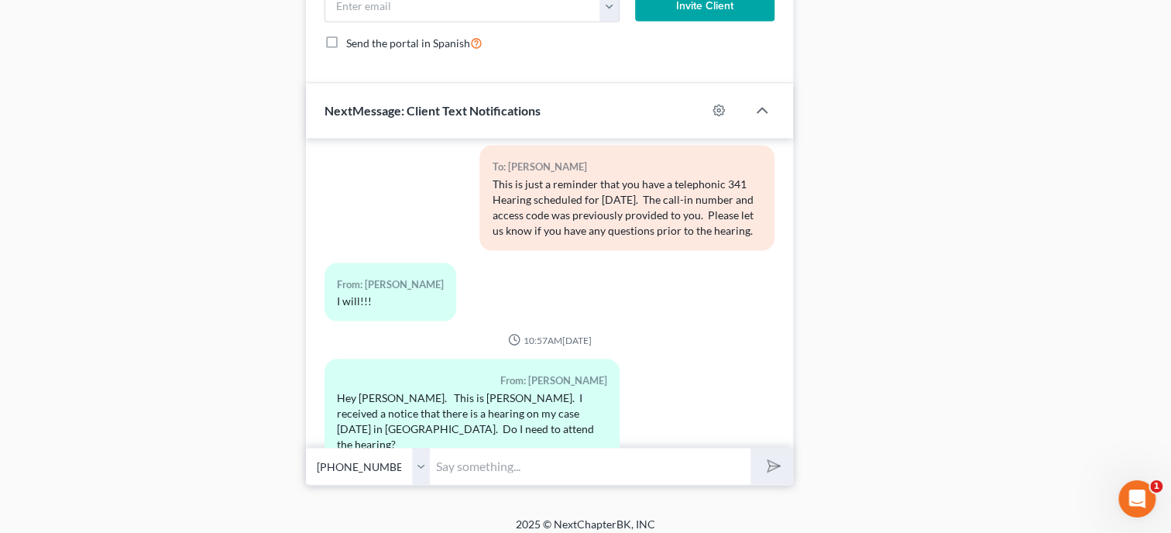
scroll to position [1605, 0]
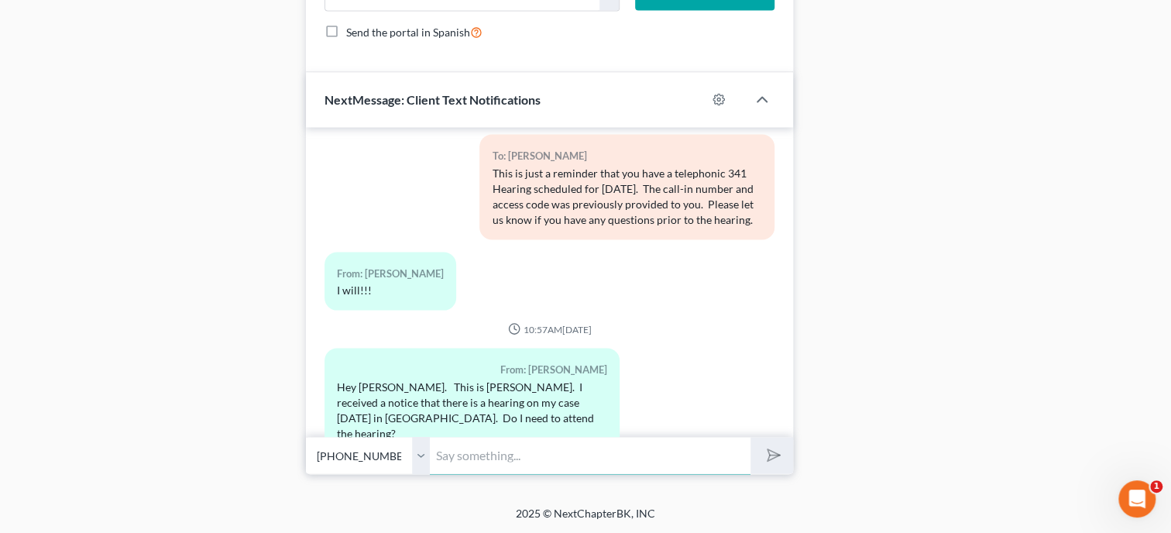
click at [548, 451] on input "text" at bounding box center [590, 455] width 321 height 38
type input "No, you will not need to be there."
click at [774, 450] on icon "submit" at bounding box center [771, 455] width 22 height 22
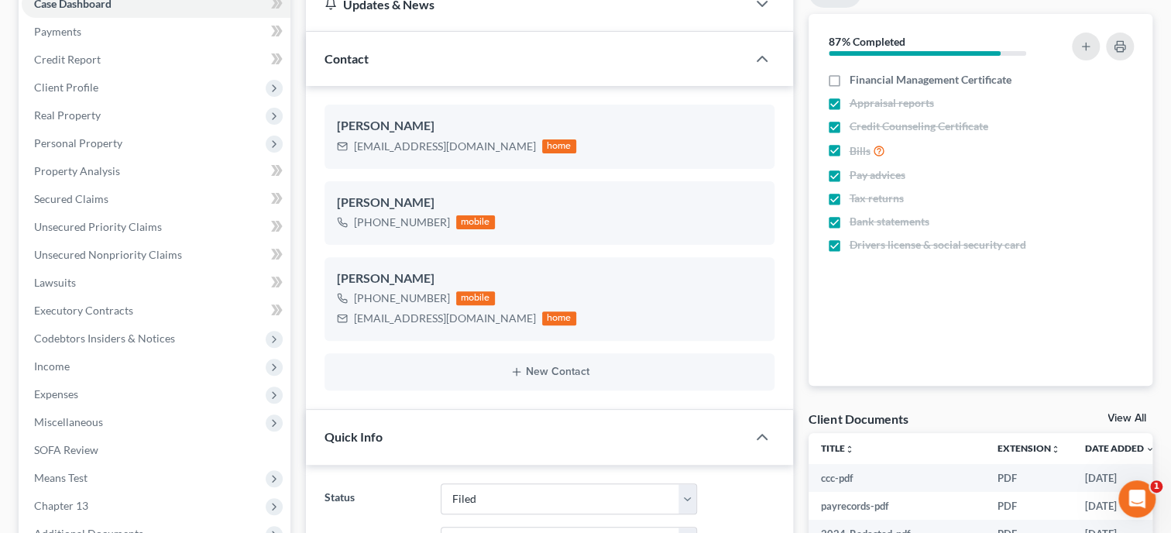
scroll to position [0, 0]
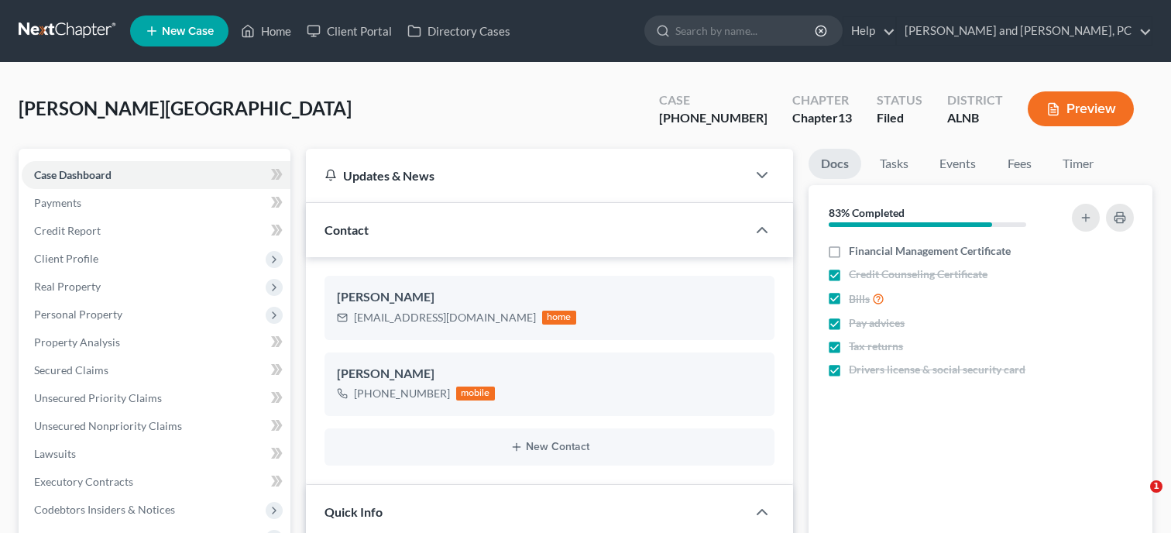
select select "6"
select select "1"
select select "0"
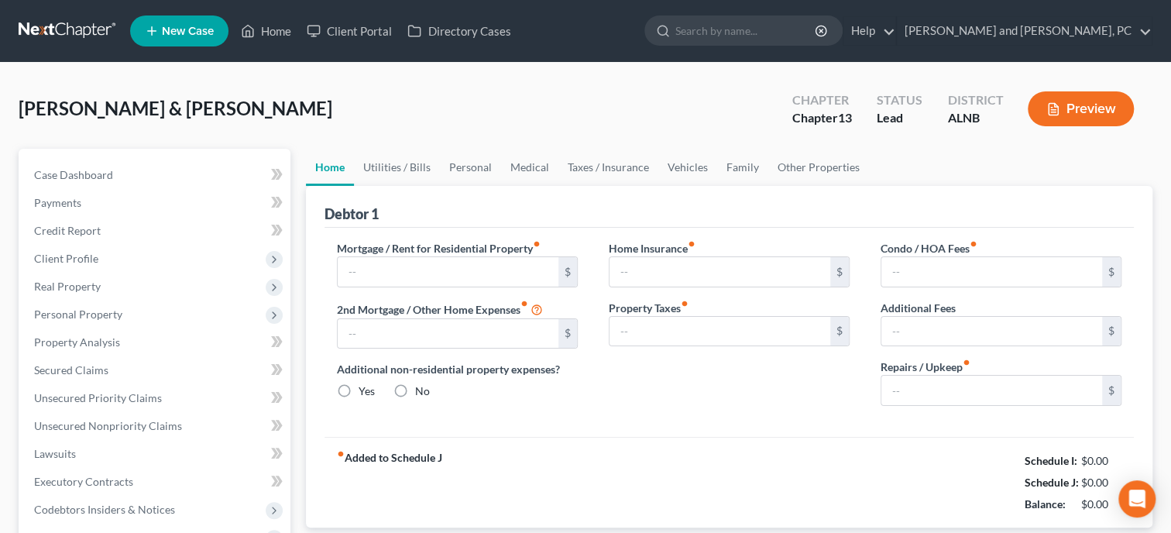
type input "0.00"
radio input "true"
type input "0.00"
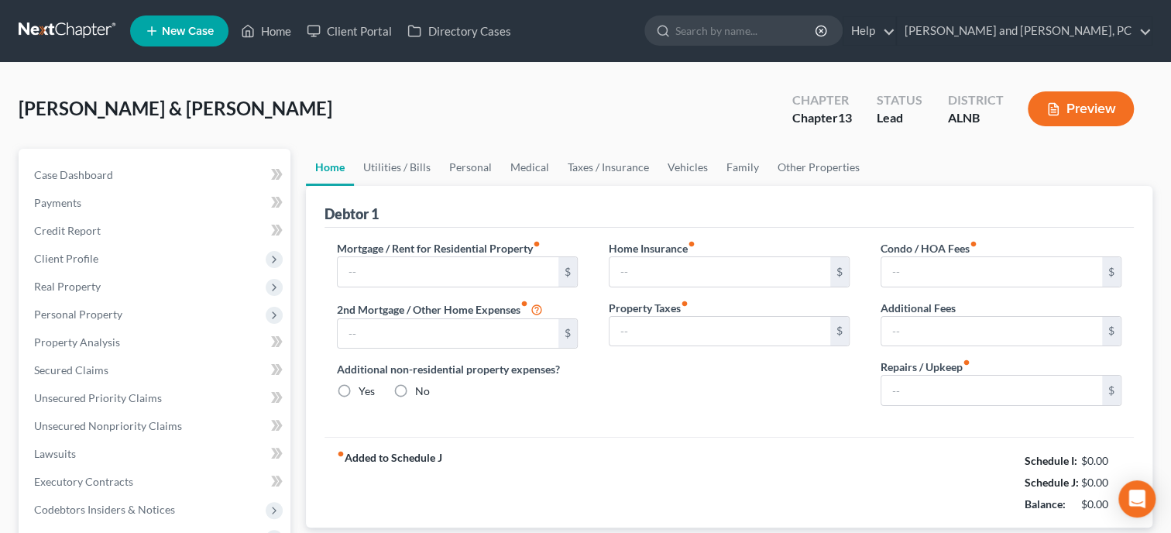
type input "0.00"
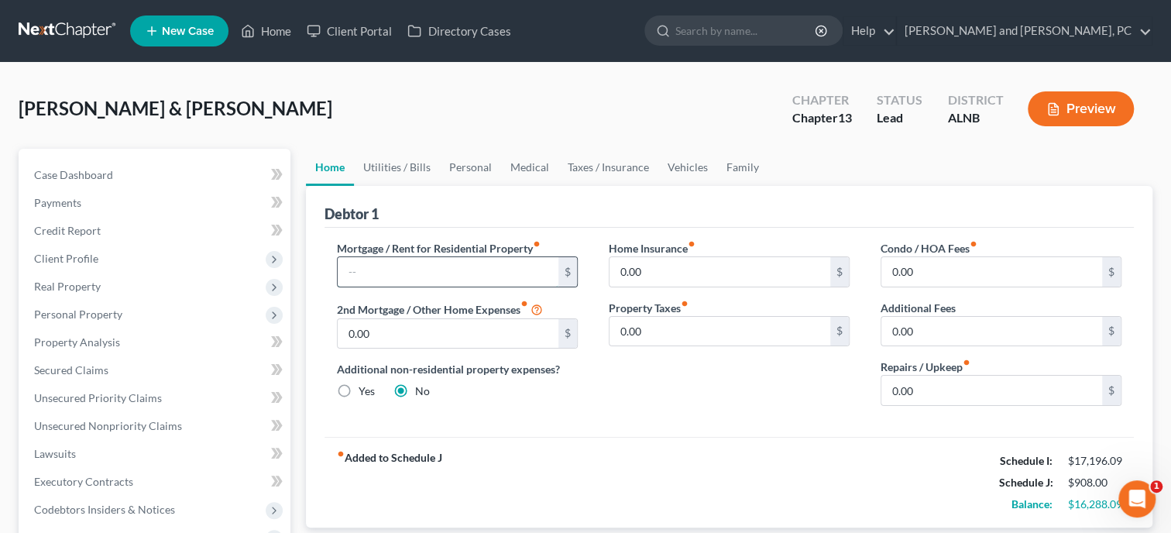
click at [473, 271] on input "text" at bounding box center [448, 271] width 221 height 29
type input "2,272.00"
click at [1009, 396] on input "0.00" at bounding box center [991, 390] width 221 height 29
type input "200.00"
click at [835, 448] on div "fiber_manual_record Added to Schedule J Schedule I: $17,196.09 Schedule J: $3,3…" at bounding box center [728, 482] width 809 height 91
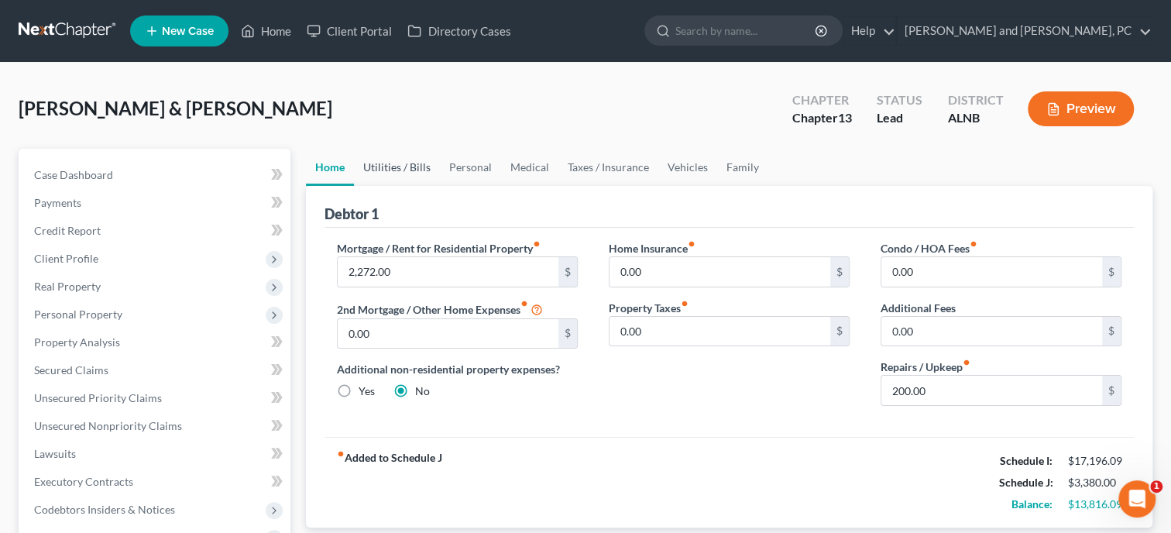
click at [417, 173] on link "Utilities / Bills" at bounding box center [397, 167] width 86 height 37
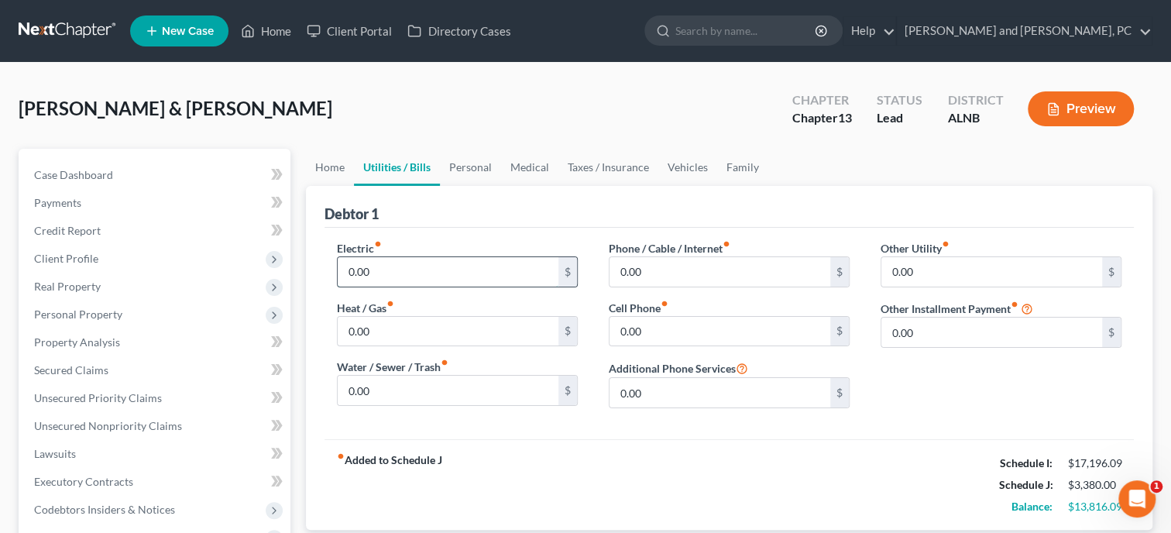
click at [426, 283] on input "0.00" at bounding box center [448, 271] width 221 height 29
type input "425.00"
click at [419, 386] on input "0.00" at bounding box center [448, 390] width 221 height 29
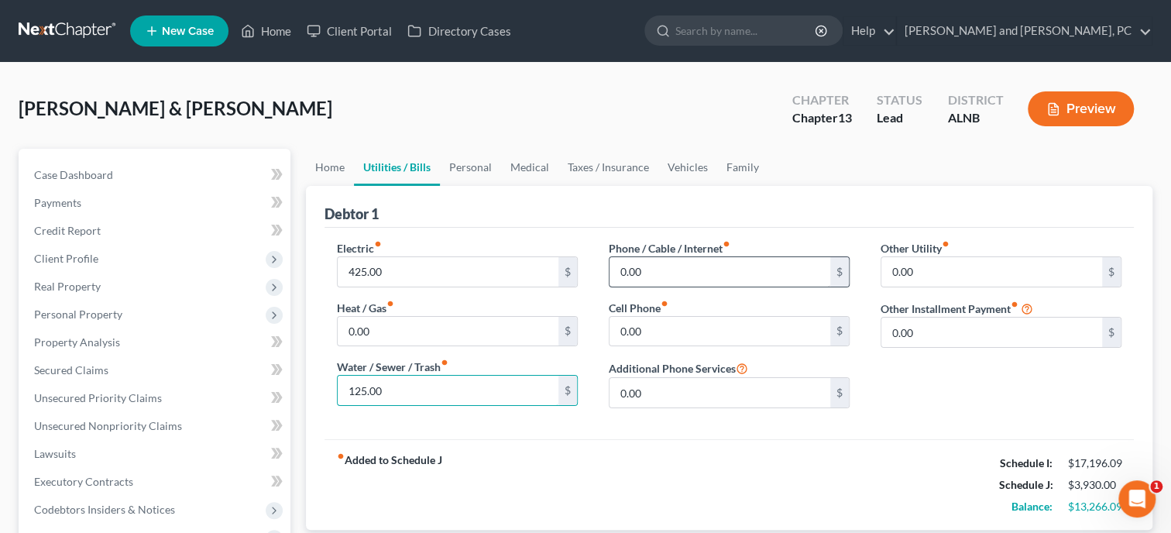
type input "125.00"
click at [667, 260] on input "0.00" at bounding box center [719, 271] width 221 height 29
type input "150.00"
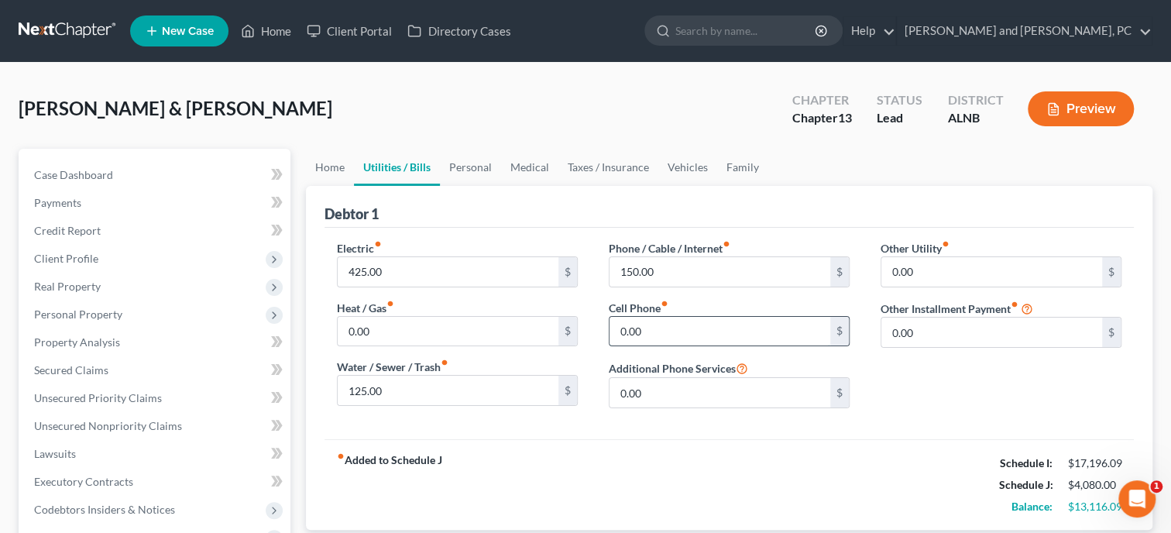
click at [701, 325] on input "0.00" at bounding box center [719, 331] width 221 height 29
type input "200.00"
click at [928, 269] on input "0.00" at bounding box center [991, 271] width 221 height 29
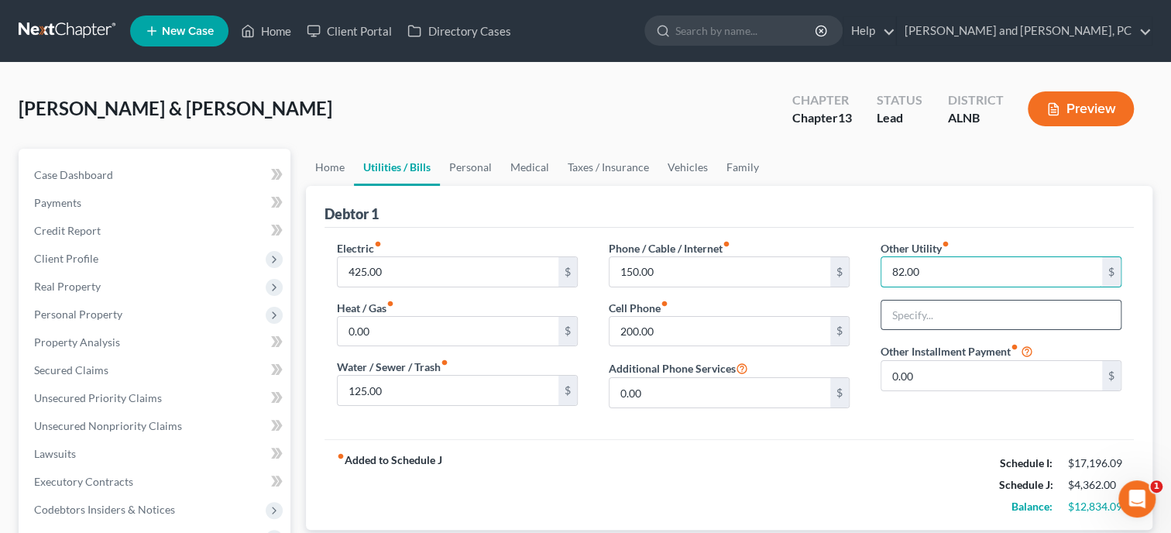
type input "82.00"
click at [961, 317] on input "text" at bounding box center [1000, 314] width 239 height 29
type input "Housekeeping Supplies"
click at [475, 173] on link "Personal" at bounding box center [470, 167] width 61 height 37
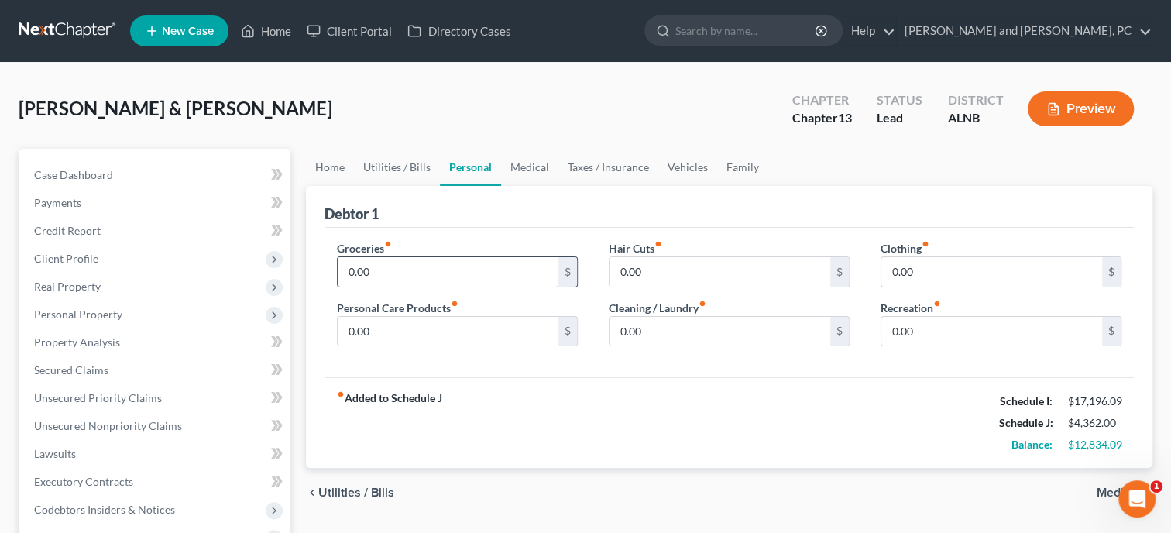
click at [437, 267] on input "0.00" at bounding box center [448, 271] width 221 height 29
type input "1,400.00"
click at [412, 320] on input "0.00" at bounding box center [448, 331] width 221 height 29
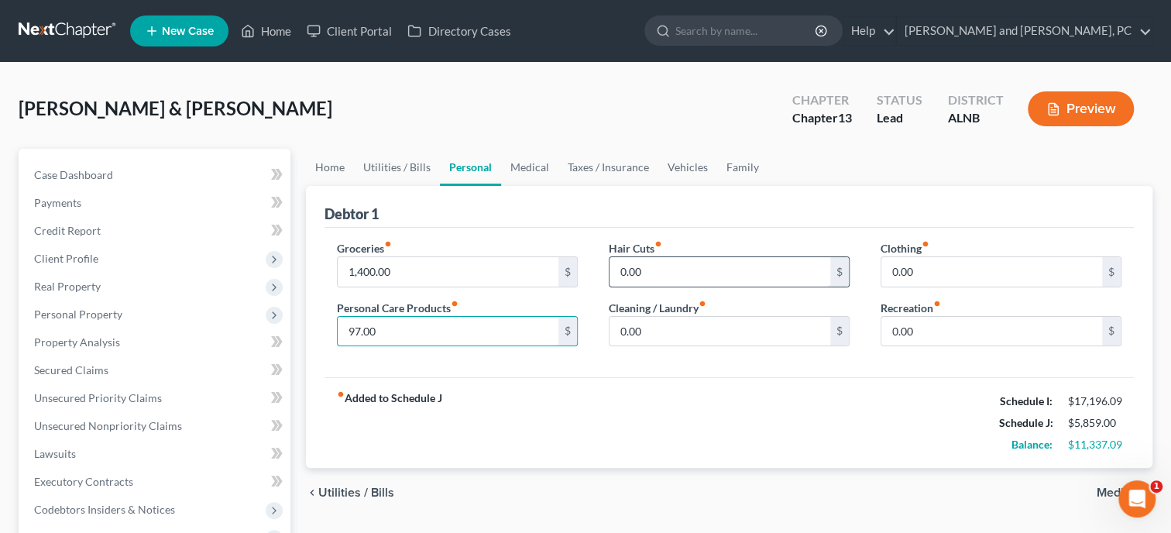
type input "97.00"
click at [650, 269] on input "0.00" at bounding box center [719, 271] width 221 height 29
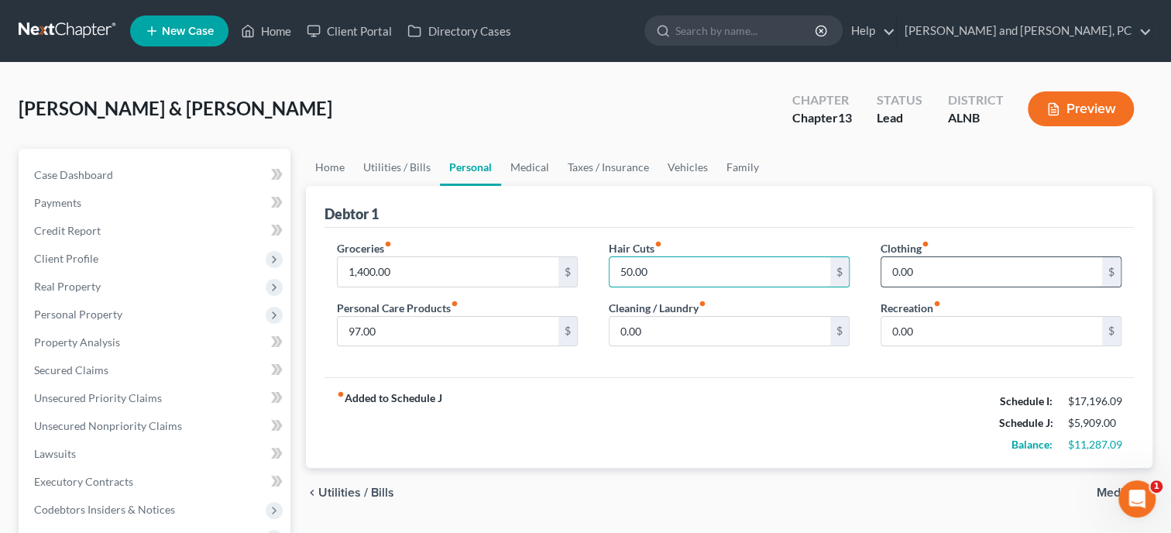
type input "50.00"
click at [954, 270] on input "0.00" at bounding box center [991, 271] width 221 height 29
type input "300.00"
click at [979, 326] on input "0.00" at bounding box center [991, 331] width 221 height 29
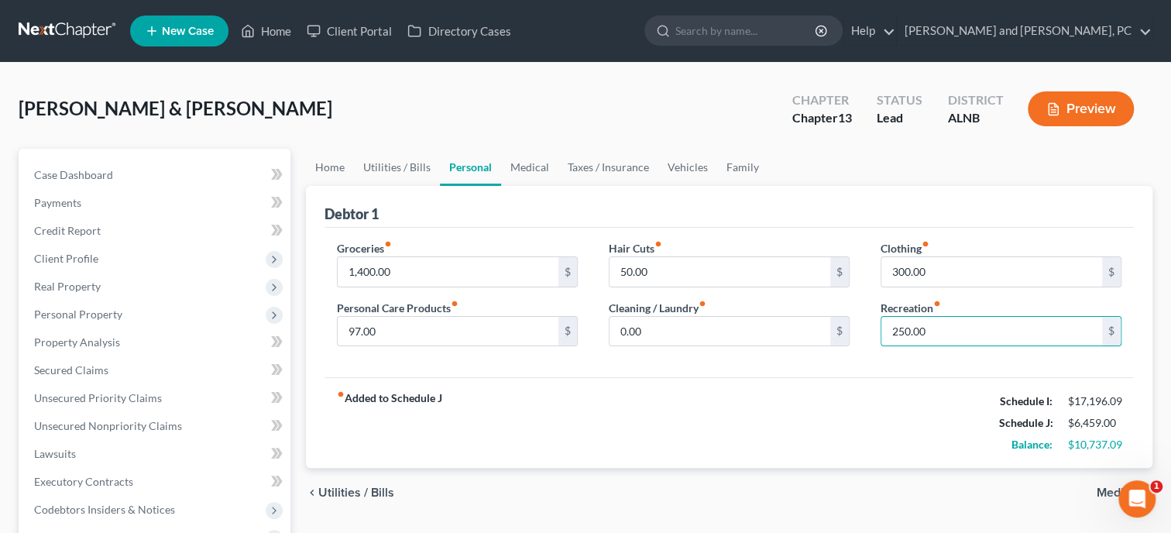
type input "250.00"
click at [894, 403] on div "fiber_manual_record Added to Schedule J Schedule I: $17,196.09 Schedule J: $6,4…" at bounding box center [728, 422] width 809 height 91
click at [520, 165] on link "Medical" at bounding box center [529, 167] width 57 height 37
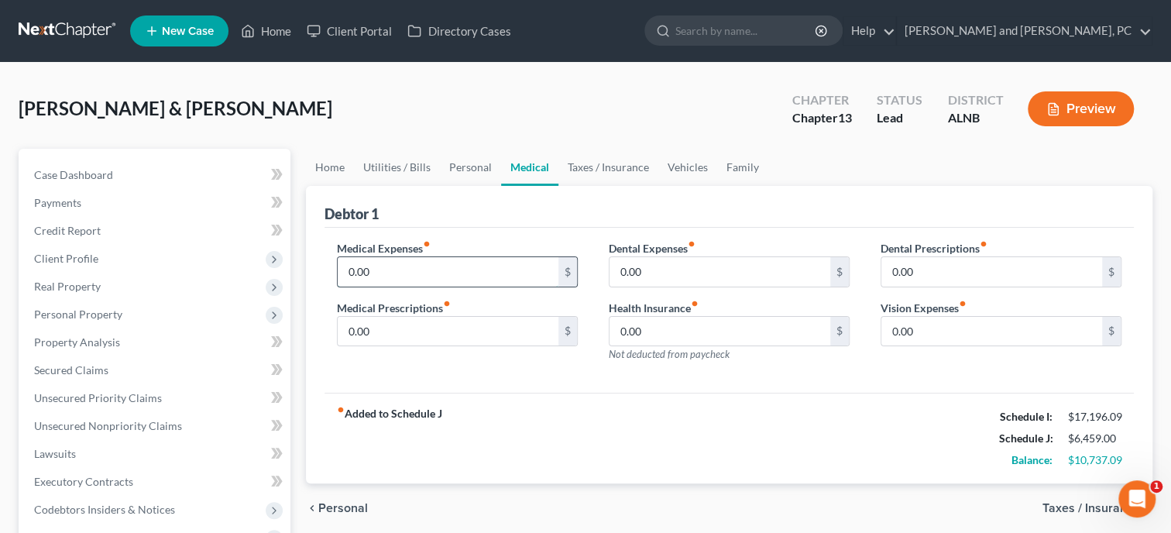
click at [487, 257] on input "0.00" at bounding box center [448, 271] width 221 height 29
type input "150.00"
click at [505, 322] on input "0.00" at bounding box center [448, 331] width 221 height 29
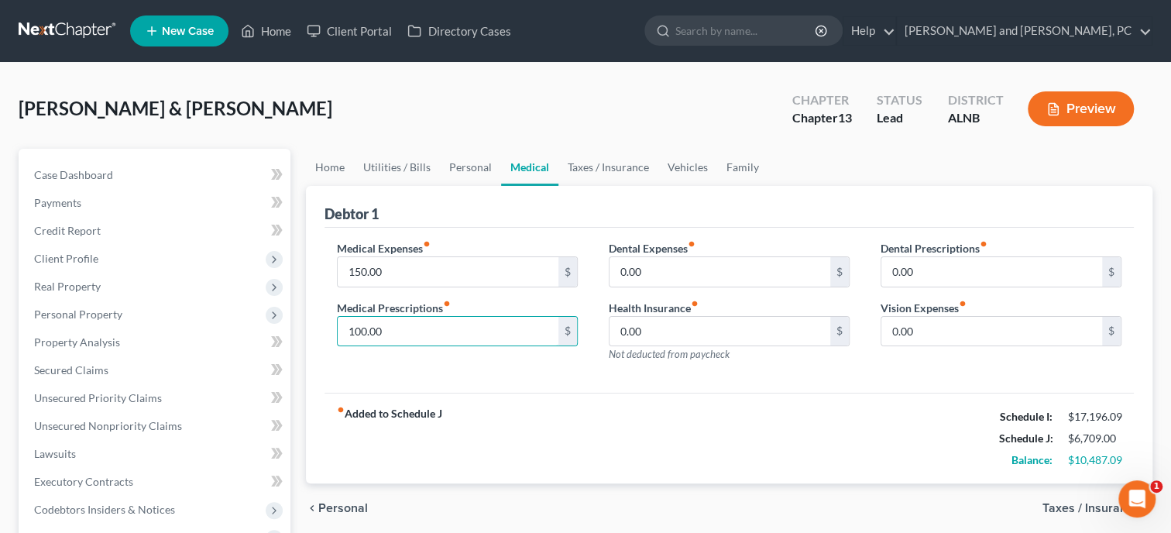
type input "100.00"
click at [591, 372] on div "Medical Expenses fiber_manual_record 150.00 $ Medical Prescriptions fiber_manua…" at bounding box center [457, 307] width 272 height 135
click at [590, 167] on link "Taxes / Insurance" at bounding box center [608, 167] width 100 height 37
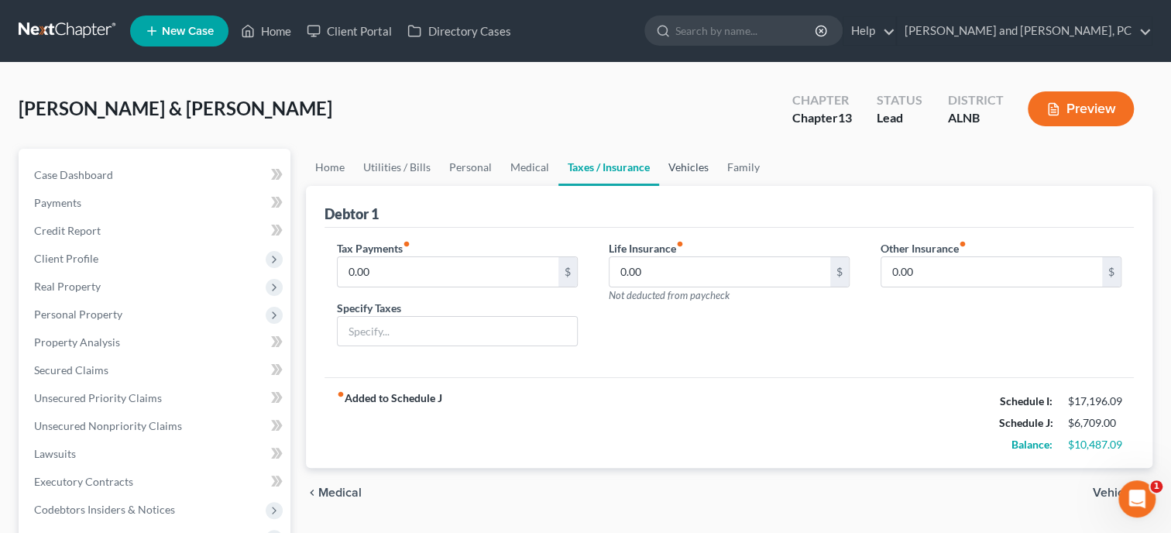
click at [684, 169] on link "Vehicles" at bounding box center [688, 167] width 59 height 37
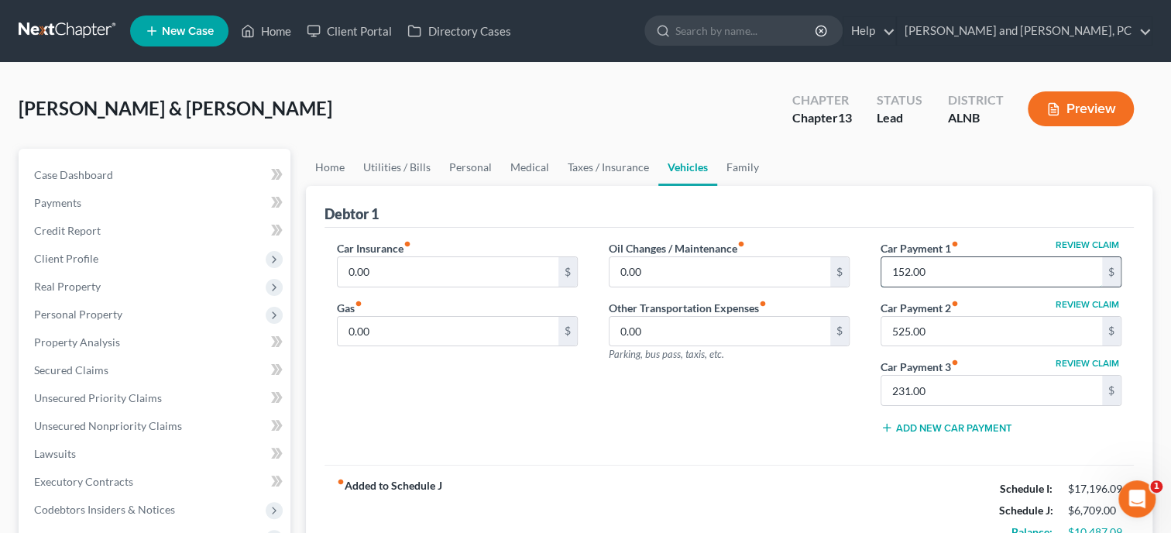
click at [1073, 269] on input "152.00" at bounding box center [991, 271] width 221 height 29
click at [1066, 333] on input "525.00" at bounding box center [991, 331] width 221 height 29
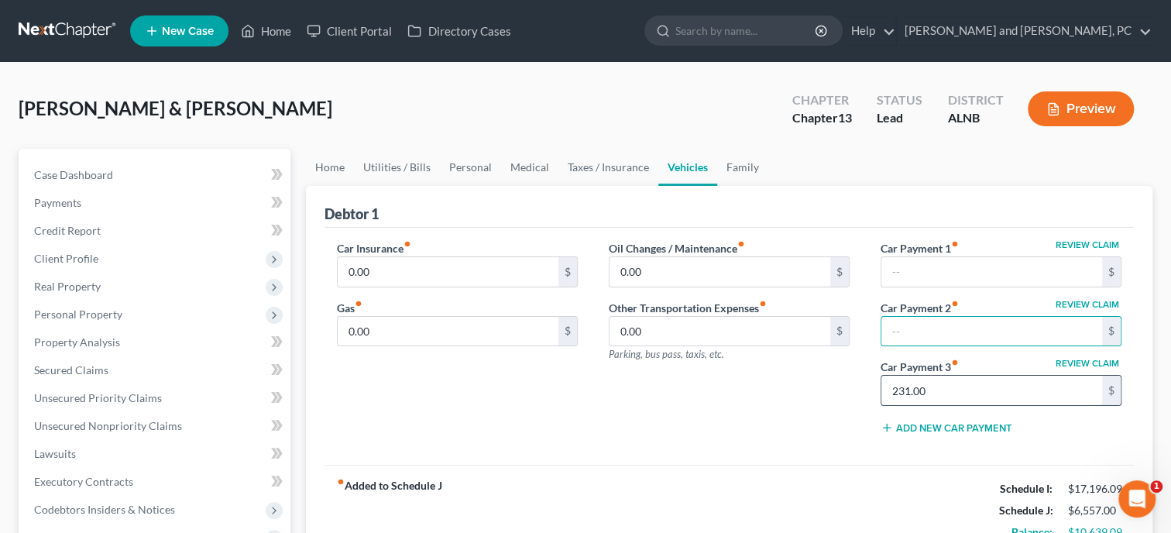
click at [1024, 382] on input "231.00" at bounding box center [991, 390] width 221 height 29
click at [798, 441] on div "Oil Changes / Maintenance fiber_manual_record 0.00 $ Other Transportation Expen…" at bounding box center [729, 343] width 272 height 206
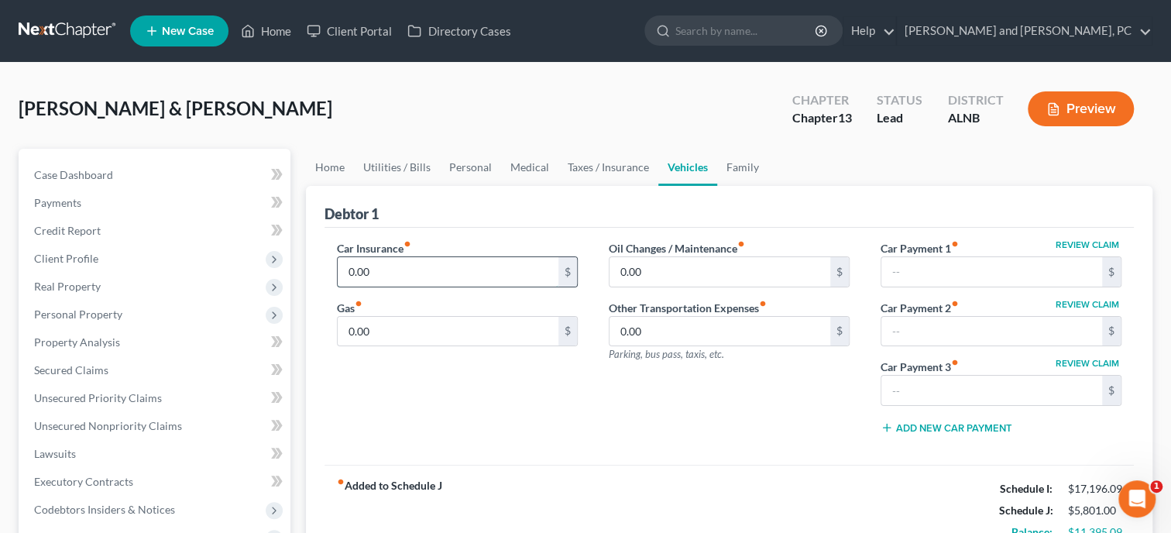
click at [396, 276] on input "0.00" at bounding box center [448, 271] width 221 height 29
type input "1,100.00"
click at [396, 330] on input "0.00" at bounding box center [448, 331] width 221 height 29
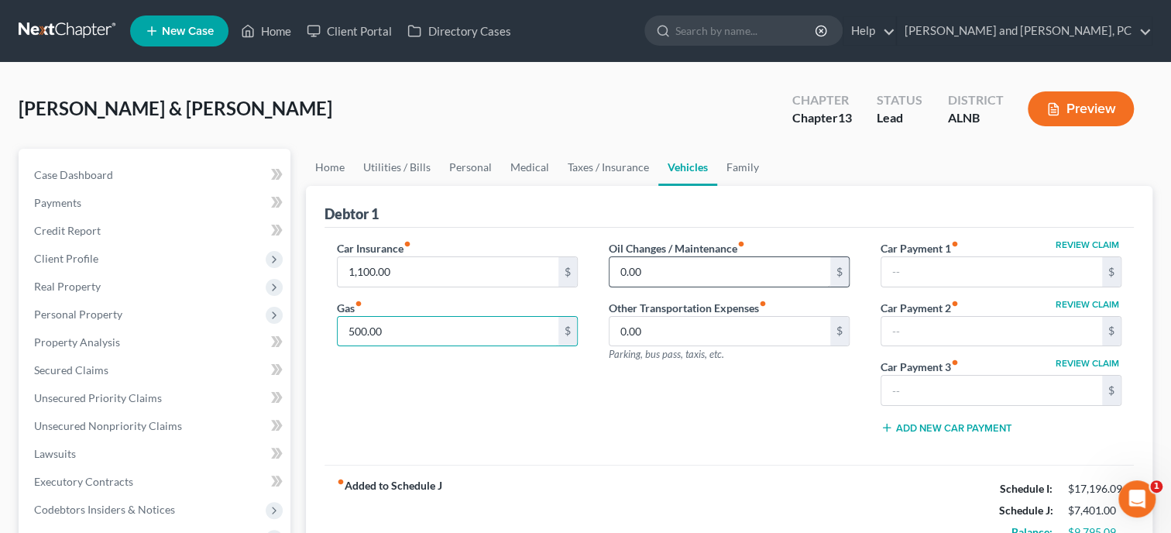
type input "500.00"
click at [653, 262] on input "0.00" at bounding box center [719, 271] width 221 height 29
type input "100.00"
click at [667, 369] on div "Oil Changes / Maintenance fiber_manual_record 100.00 $ Other Transportation Exp…" at bounding box center [729, 343] width 272 height 206
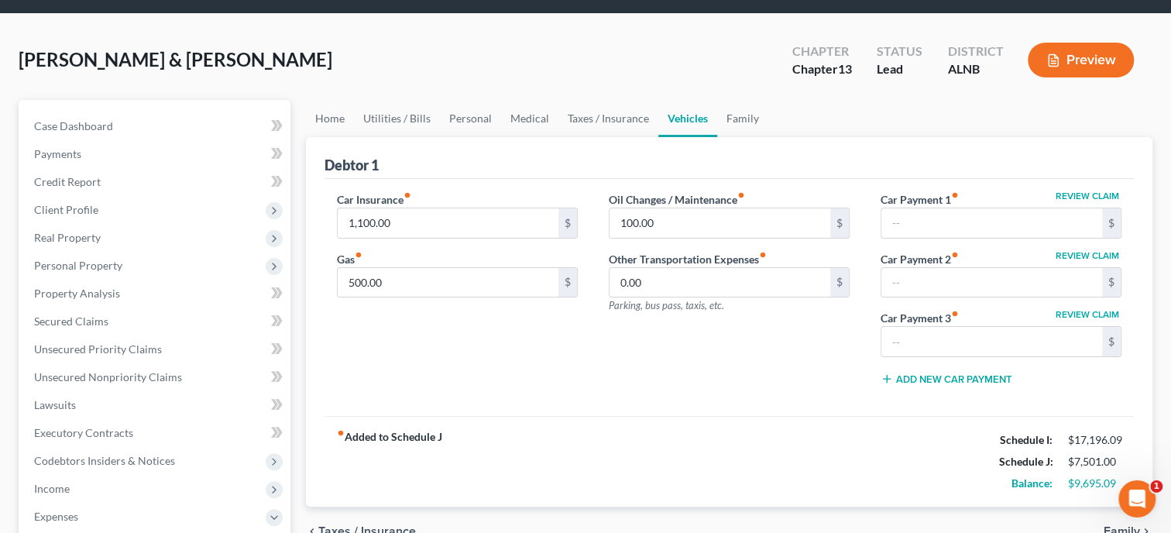
scroll to position [79, 0]
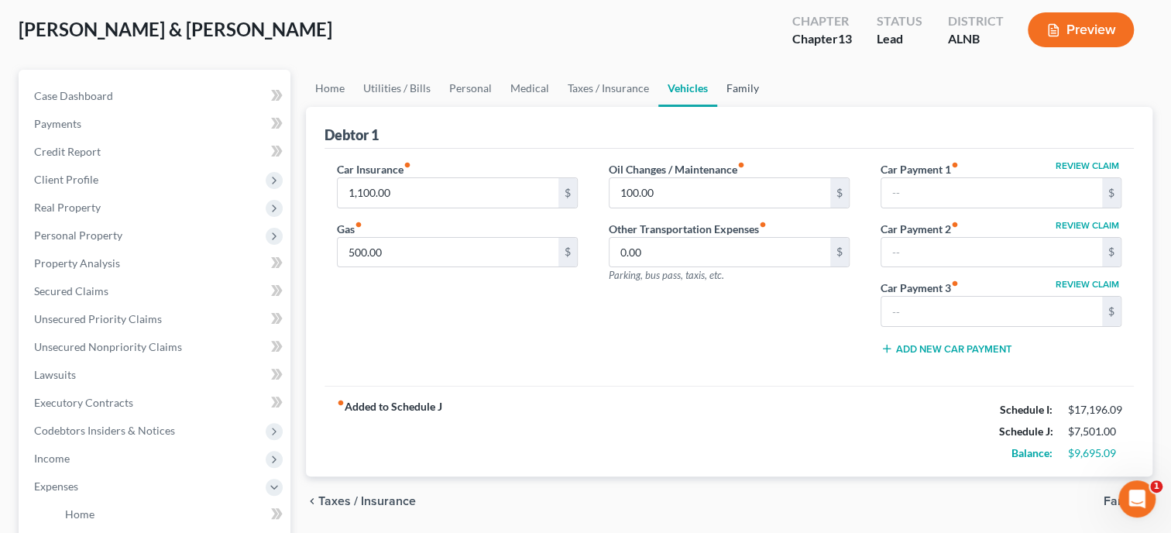
click at [736, 85] on link "Family" at bounding box center [742, 88] width 51 height 37
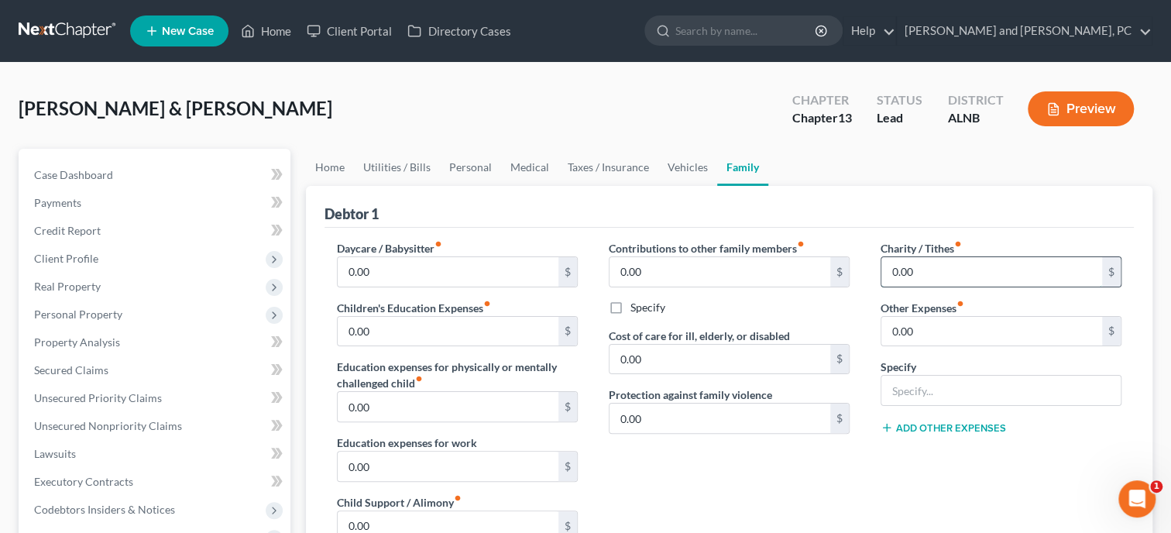
click at [925, 267] on input "0.00" at bounding box center [991, 271] width 221 height 29
type input "1"
type input "3"
type input "400.00"
click at [792, 466] on div "Contributions to other family members fiber_manual_record 0.00 $ Specify Cost o…" at bounding box center [729, 404] width 272 height 329
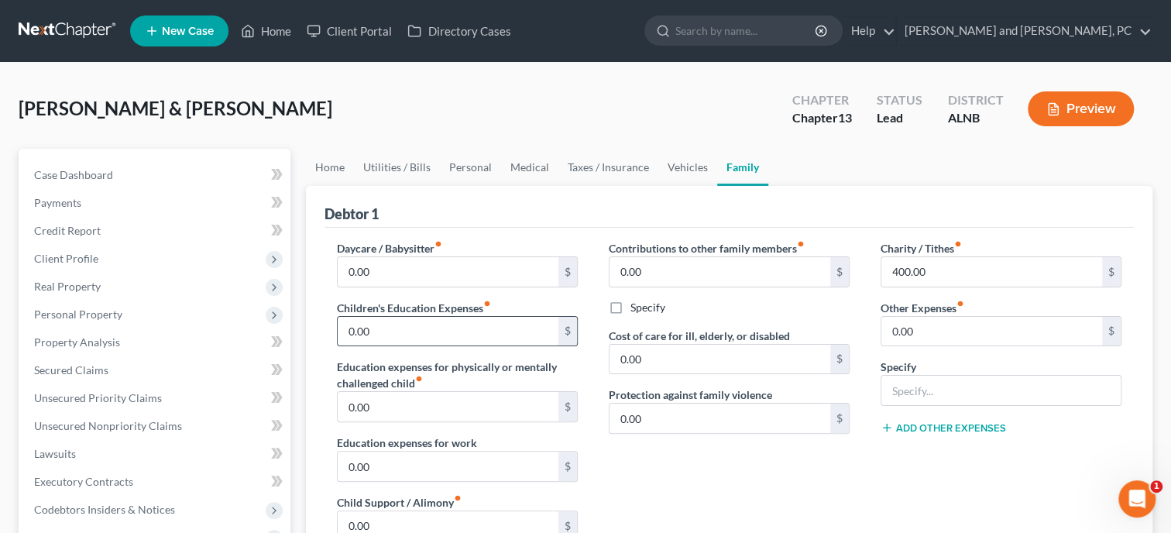
click at [410, 326] on input "0.00" at bounding box center [448, 331] width 221 height 29
type input "379.16"
click at [701, 507] on div "Contributions to other family members fiber_manual_record 0.00 $ Specify Cost o…" at bounding box center [729, 404] width 272 height 329
click at [418, 167] on link "Utilities / Bills" at bounding box center [397, 167] width 86 height 37
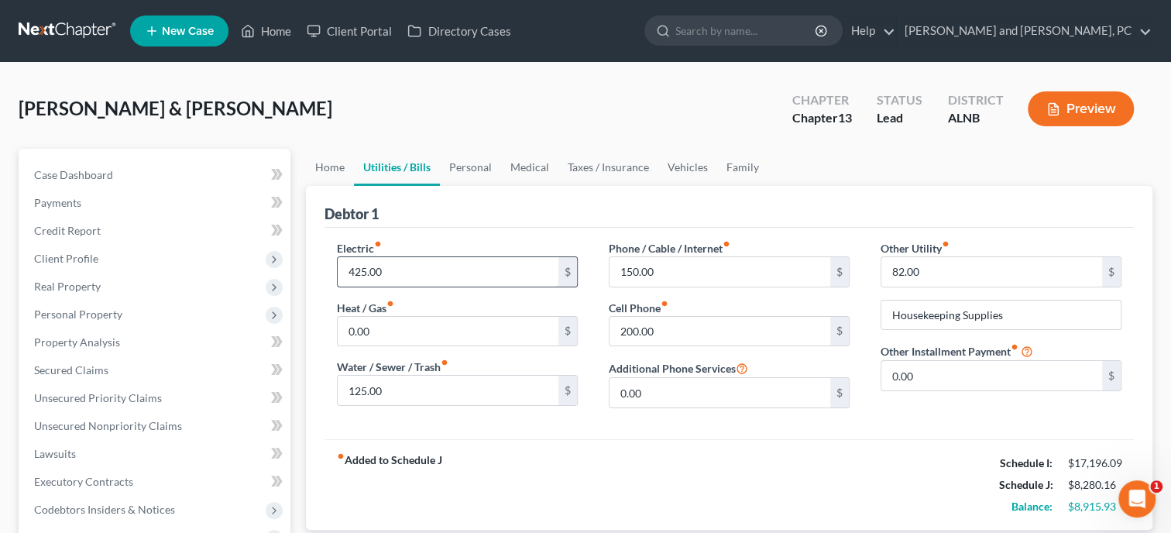
click at [415, 267] on input "425.00" at bounding box center [448, 271] width 221 height 29
type input "450.00"
click at [462, 447] on div "fiber_manual_record Added to Schedule J Schedule I: $17,196.09 Schedule J: $8,3…" at bounding box center [728, 484] width 809 height 91
click at [923, 362] on input "0.00" at bounding box center [991, 375] width 221 height 29
type input "0"
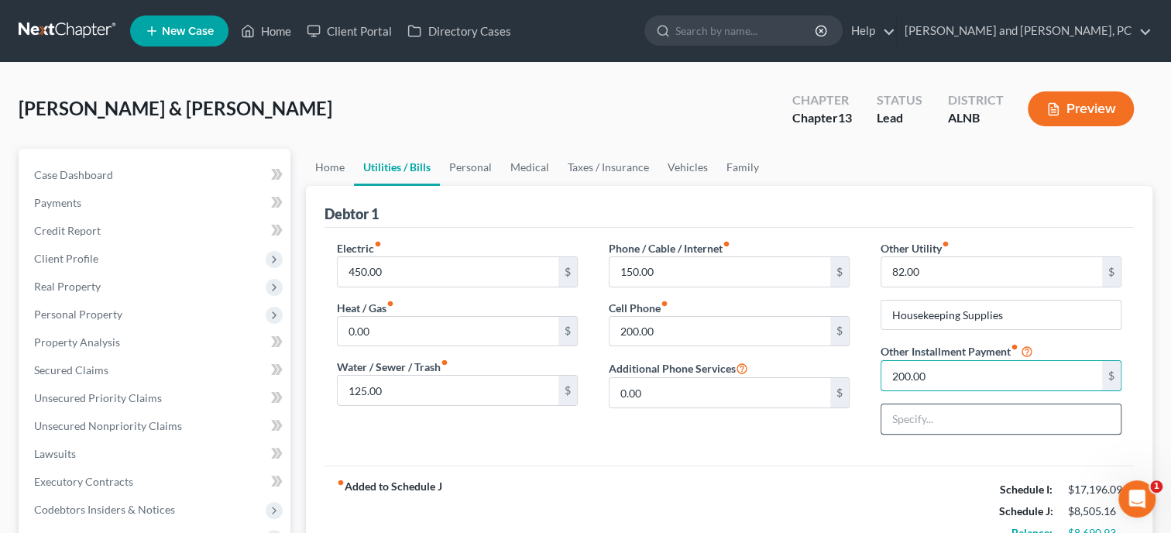
type input "200.00"
click at [939, 410] on input "text" at bounding box center [1000, 418] width 239 height 29
type input "Pest Control, Security Cameras"
click at [808, 452] on div "Electric fiber_manual_record 450.00 $ Heat / Gas fiber_manual_record 0.00 $ Wat…" at bounding box center [728, 347] width 809 height 238
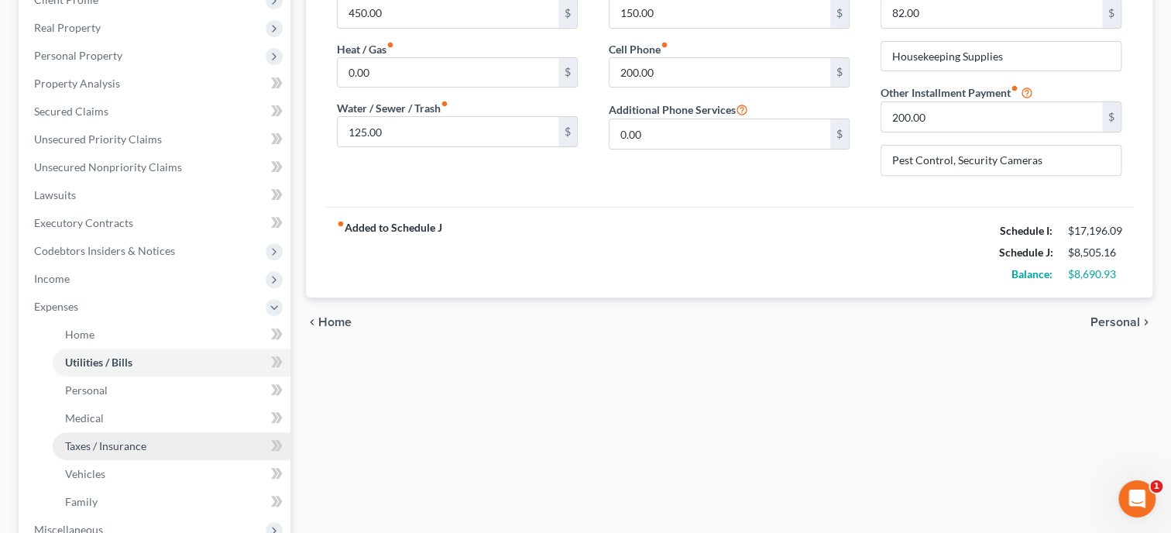
scroll to position [398, 0]
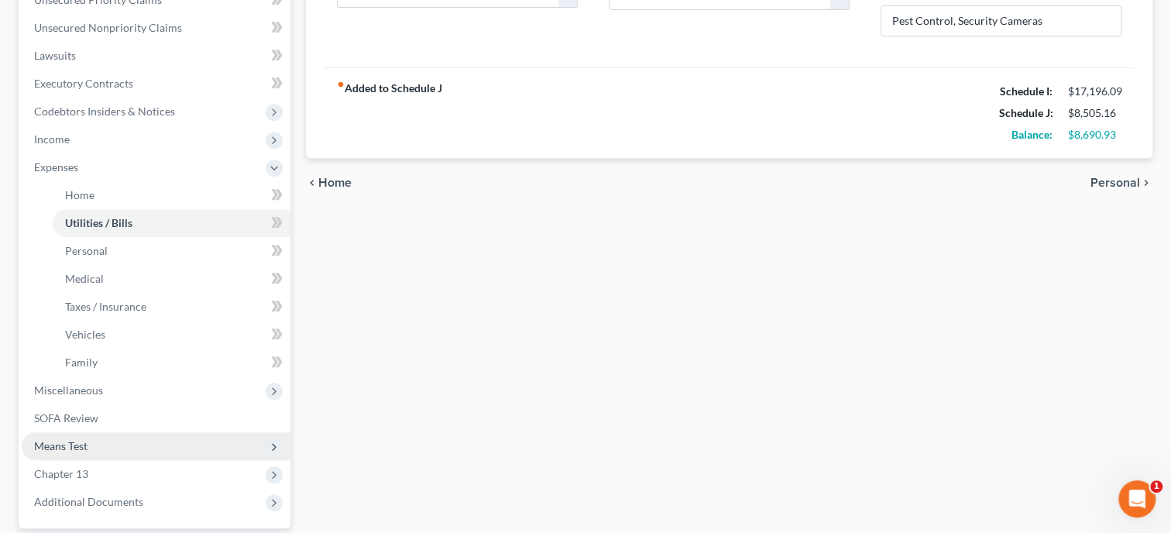
click at [134, 455] on span "Means Test" at bounding box center [156, 446] width 269 height 28
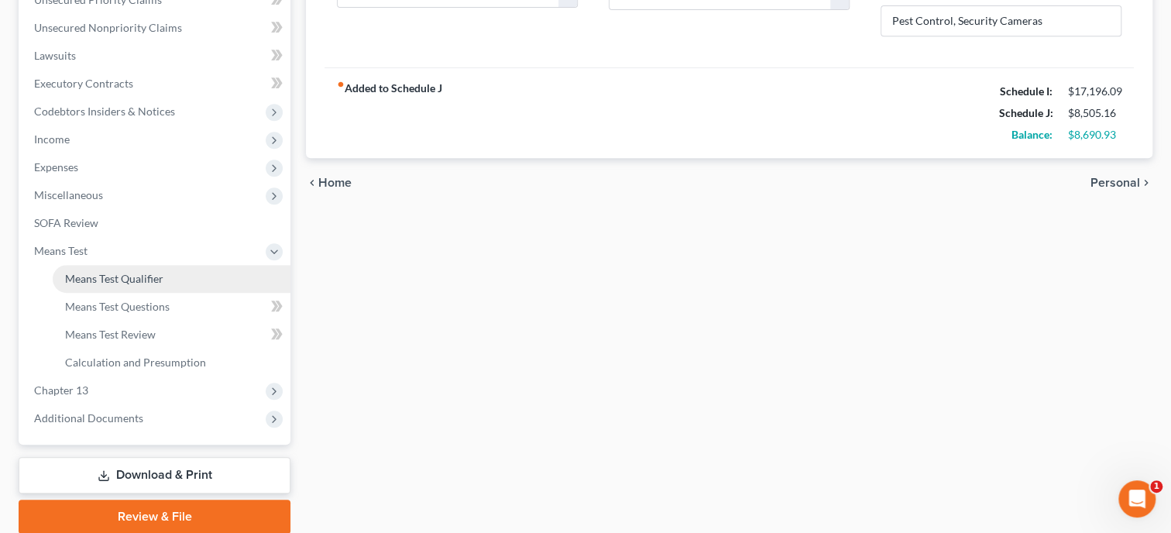
click at [128, 286] on link "Means Test Qualifier" at bounding box center [172, 279] width 238 height 28
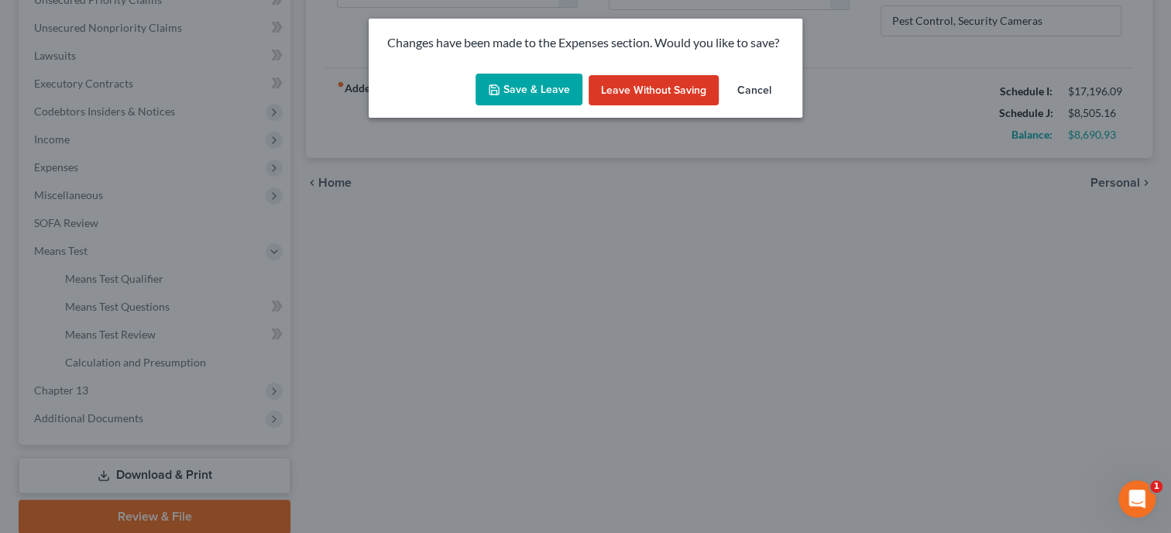
click at [552, 82] on button "Save & Leave" at bounding box center [528, 90] width 107 height 33
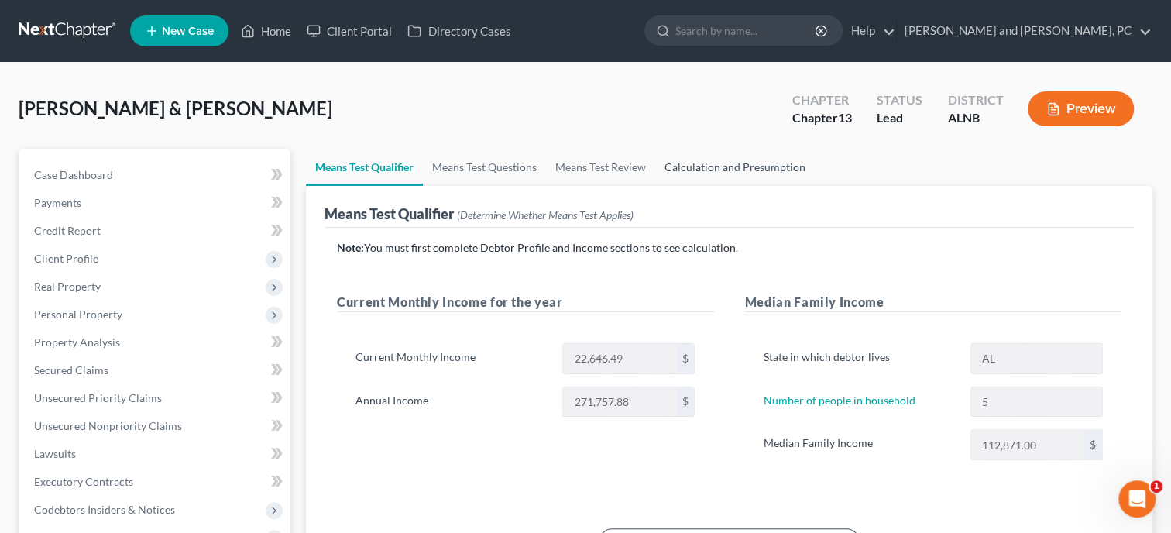
click at [679, 167] on link "Calculation and Presumption" at bounding box center [735, 167] width 160 height 37
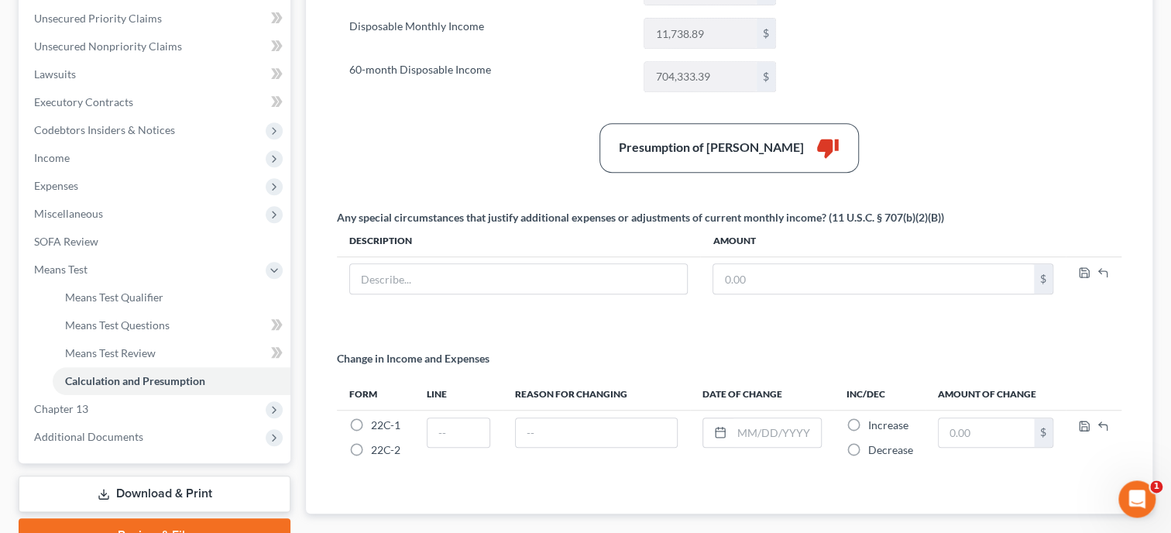
scroll to position [398, 0]
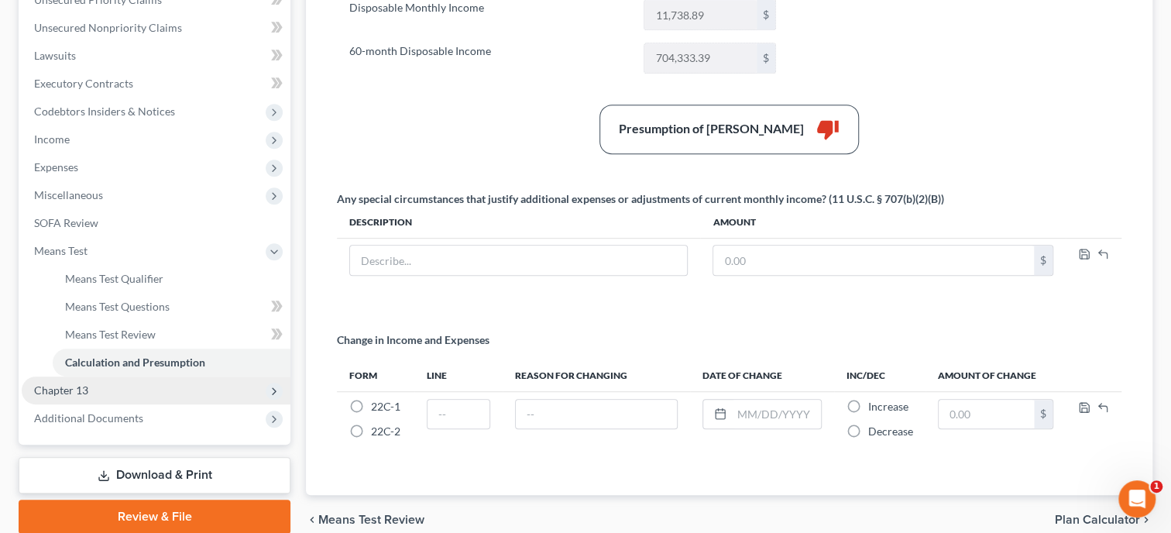
click at [81, 392] on span "Chapter 13" at bounding box center [61, 389] width 54 height 13
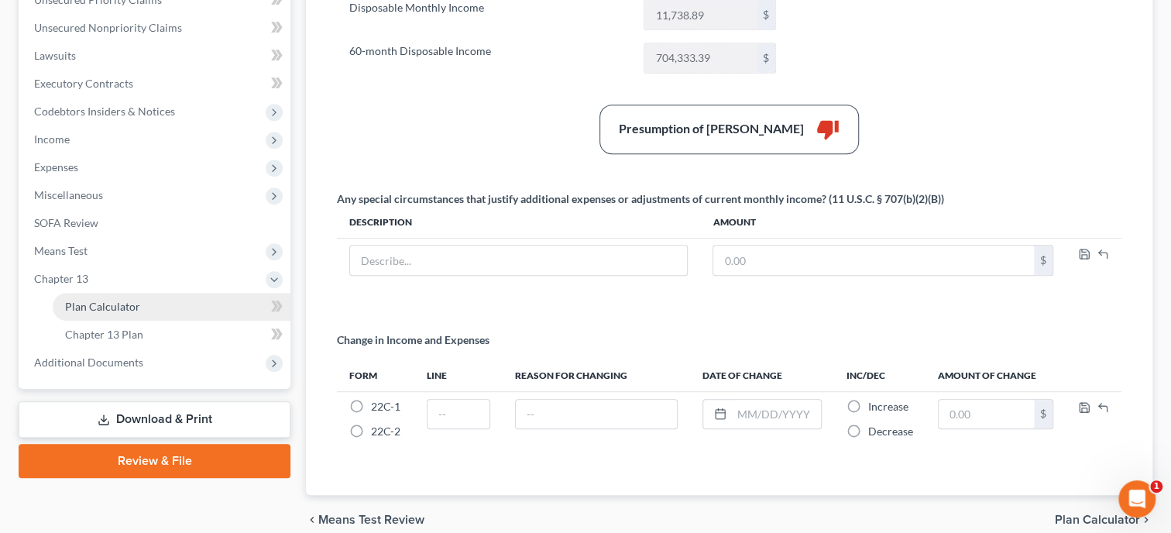
click at [113, 300] on span "Plan Calculator" at bounding box center [102, 306] width 75 height 13
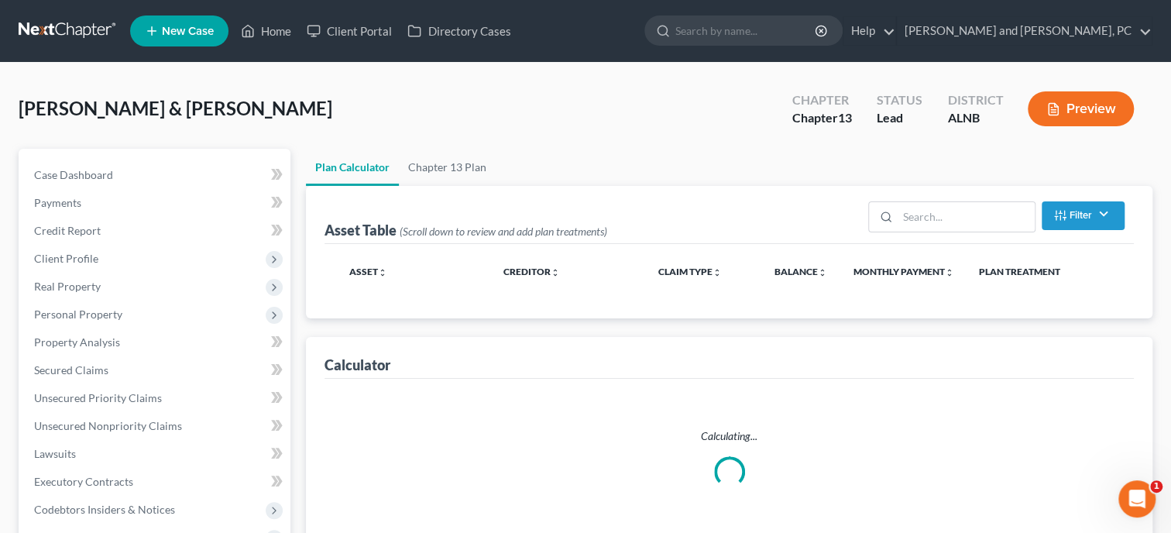
select select "59"
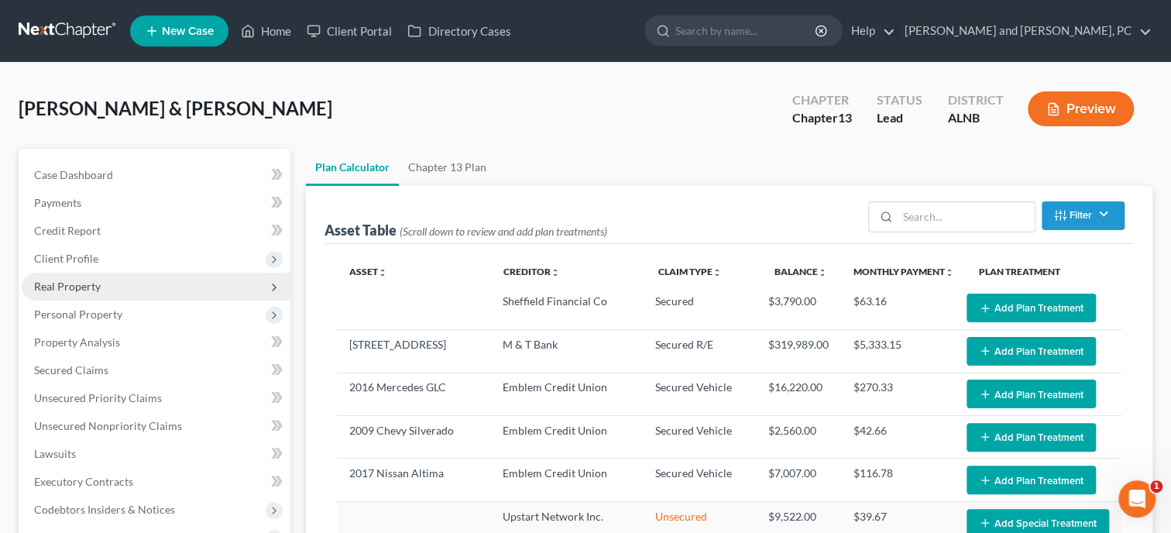
click at [108, 278] on span "Real Property" at bounding box center [156, 287] width 269 height 28
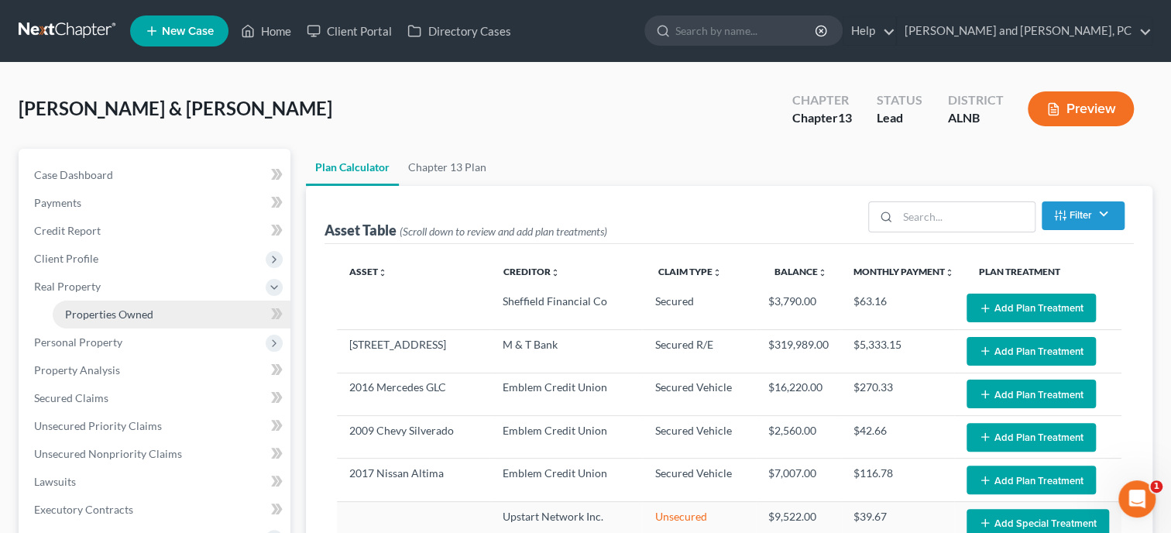
click at [109, 314] on span "Properties Owned" at bounding box center [109, 313] width 88 height 13
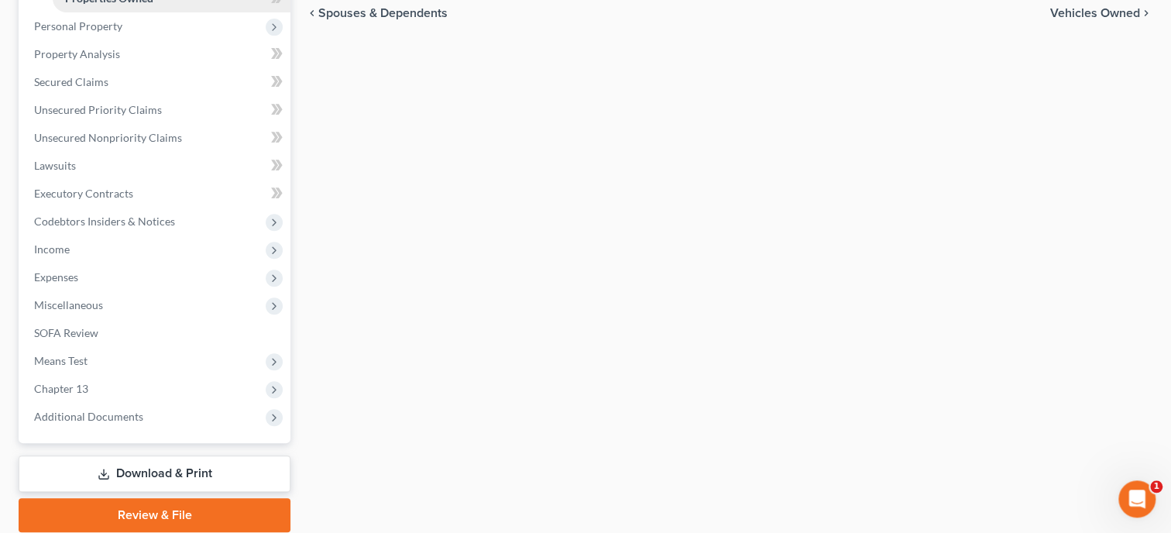
scroll to position [372, 0]
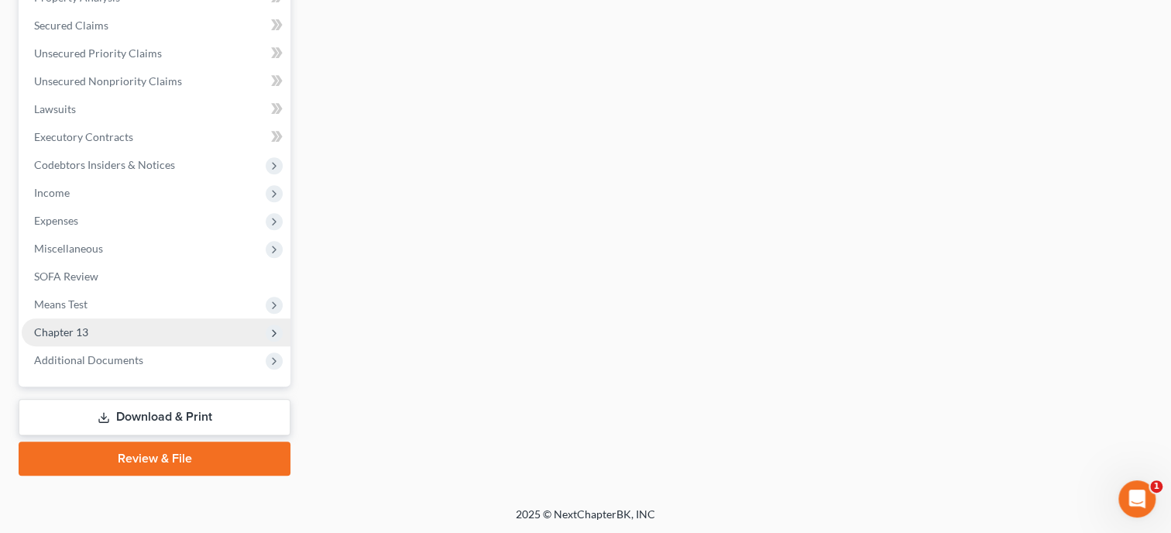
click at [108, 324] on span "Chapter 13" at bounding box center [156, 332] width 269 height 28
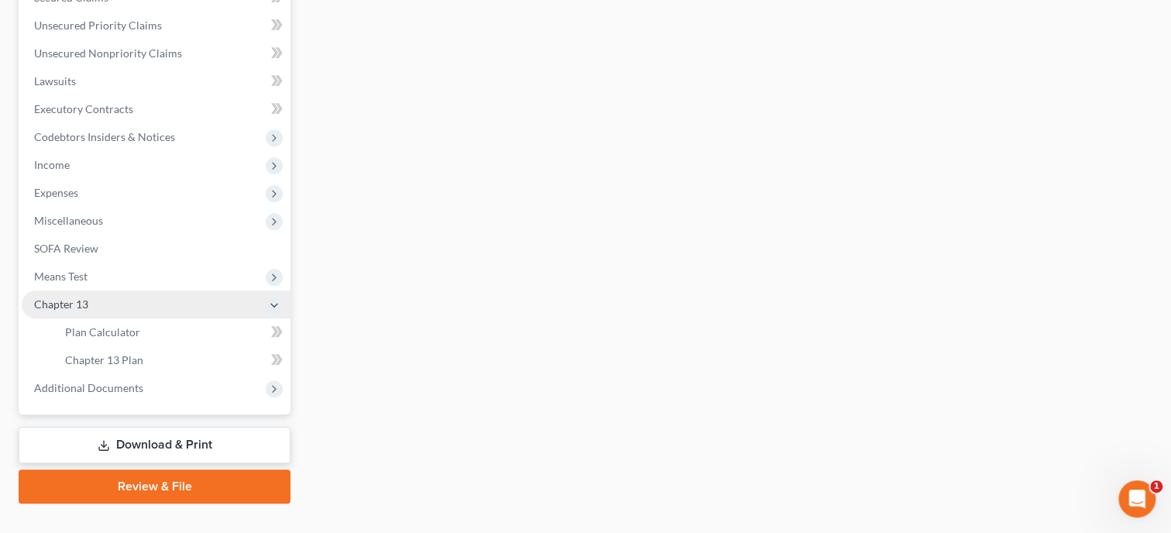
scroll to position [345, 0]
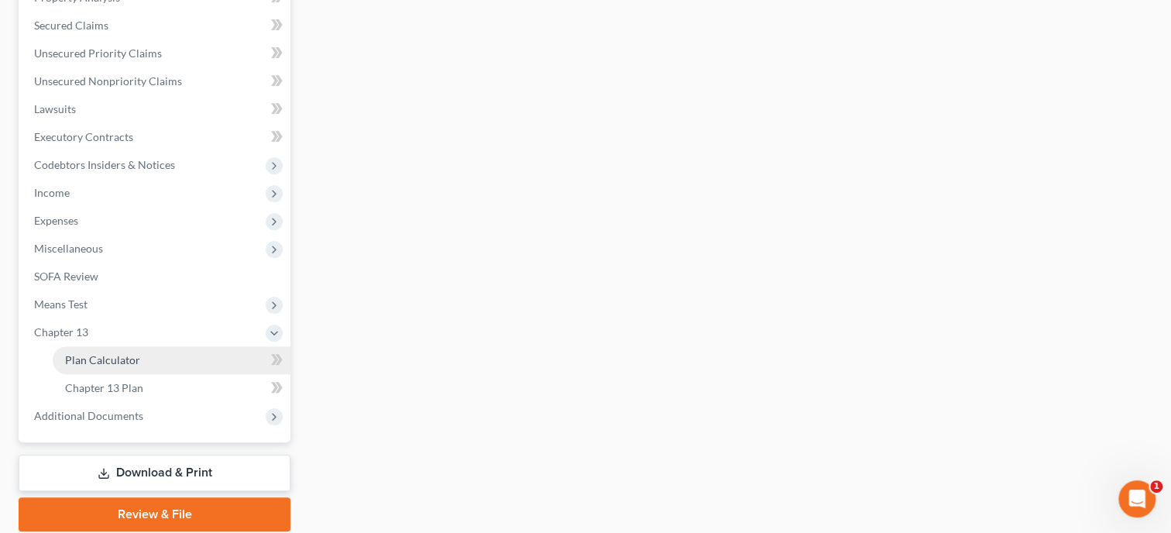
click at [108, 352] on link "Plan Calculator" at bounding box center [172, 360] width 238 height 28
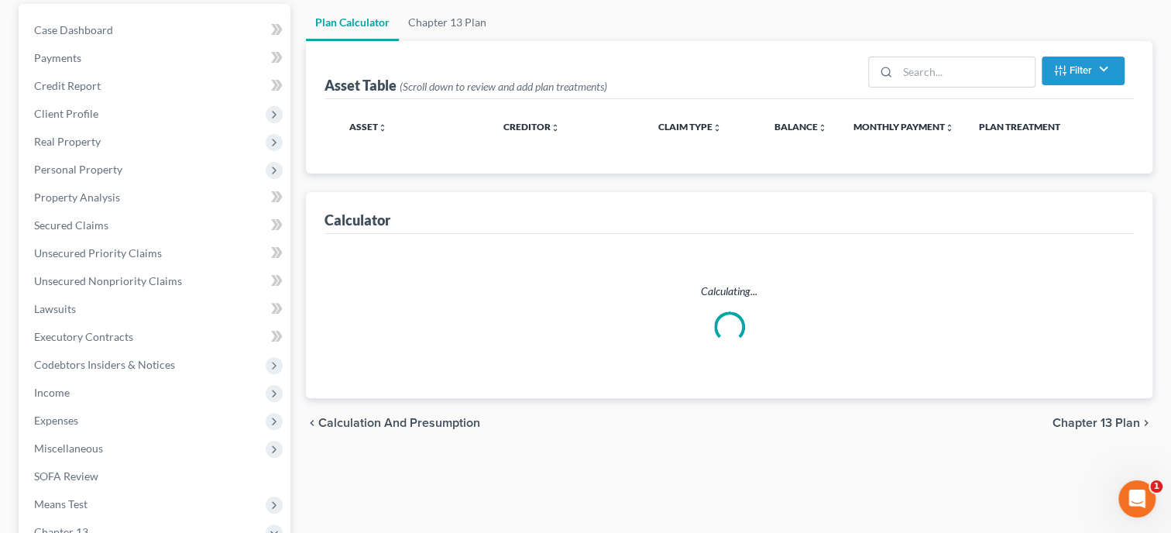
scroll to position [6, 0]
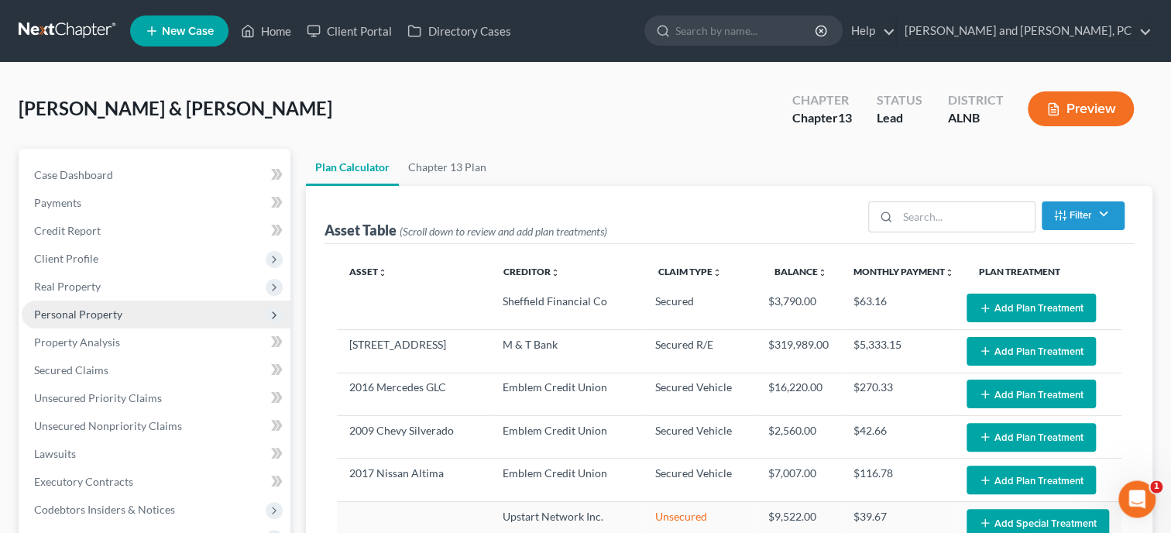
select select "59"
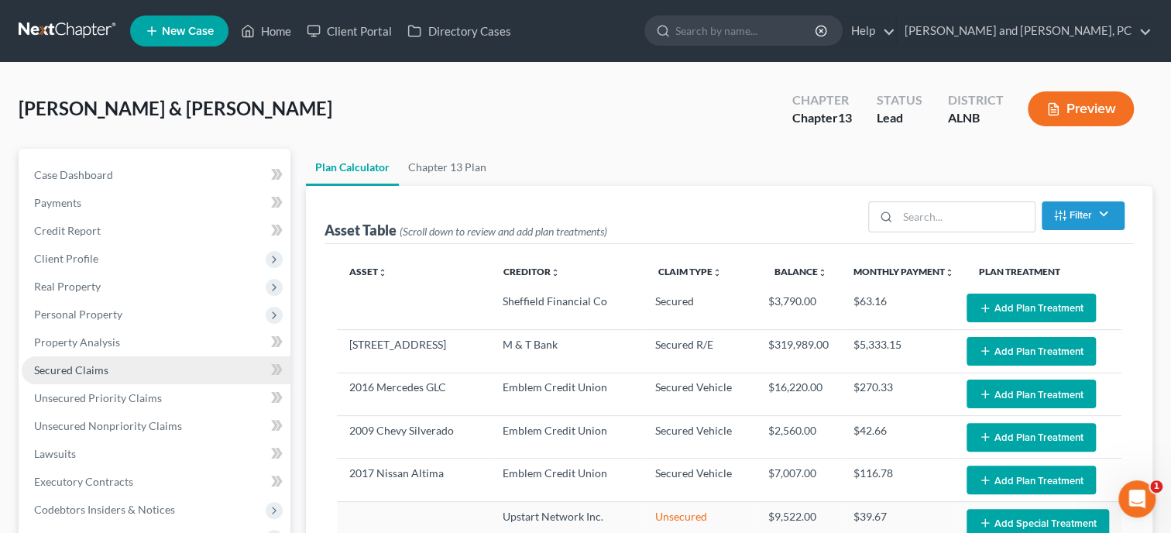
click at [131, 367] on link "Secured Claims" at bounding box center [156, 370] width 269 height 28
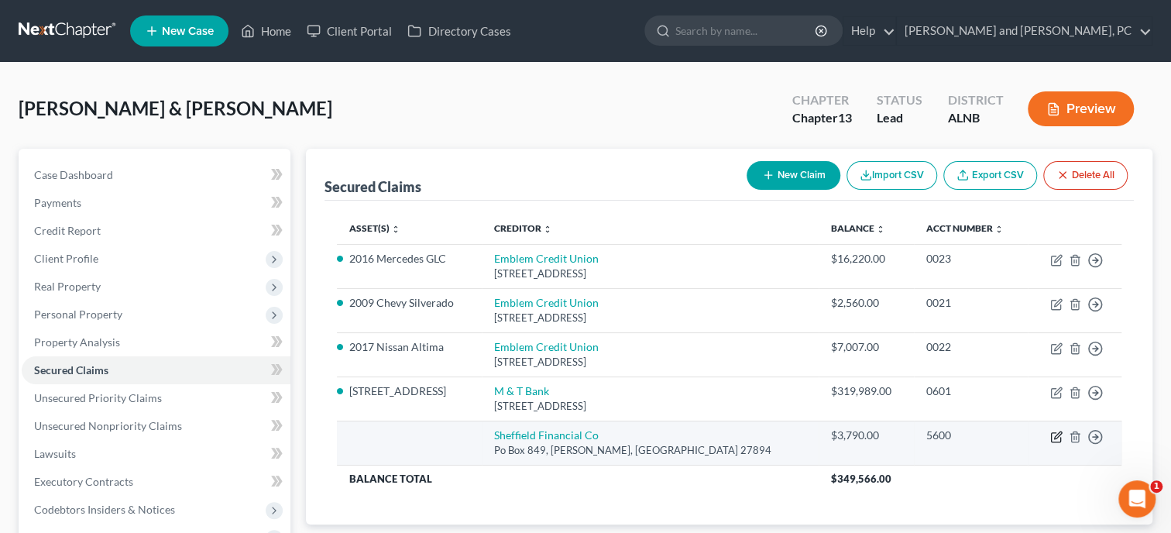
click at [1055, 434] on icon "button" at bounding box center [1057, 434] width 7 height 7
select select "28"
select select "0"
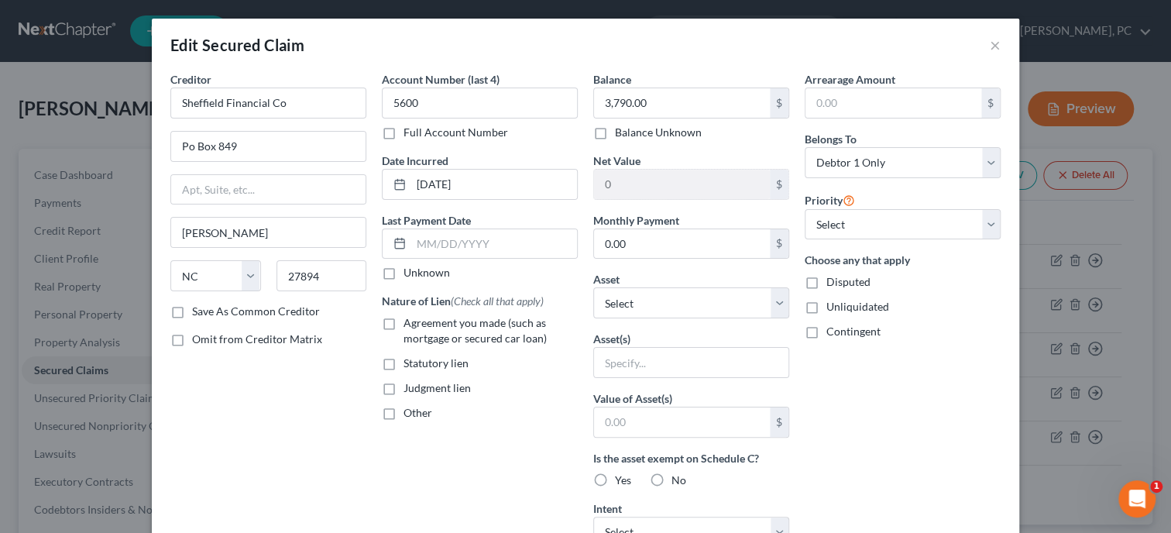
click at [430, 330] on label "Agreement you made (such as mortgage or secured car loan)" at bounding box center [490, 330] width 174 height 31
click at [420, 325] on input "Agreement you made (such as mortgage or secured car loan)" at bounding box center [415, 320] width 10 height 10
checkbox input "true"
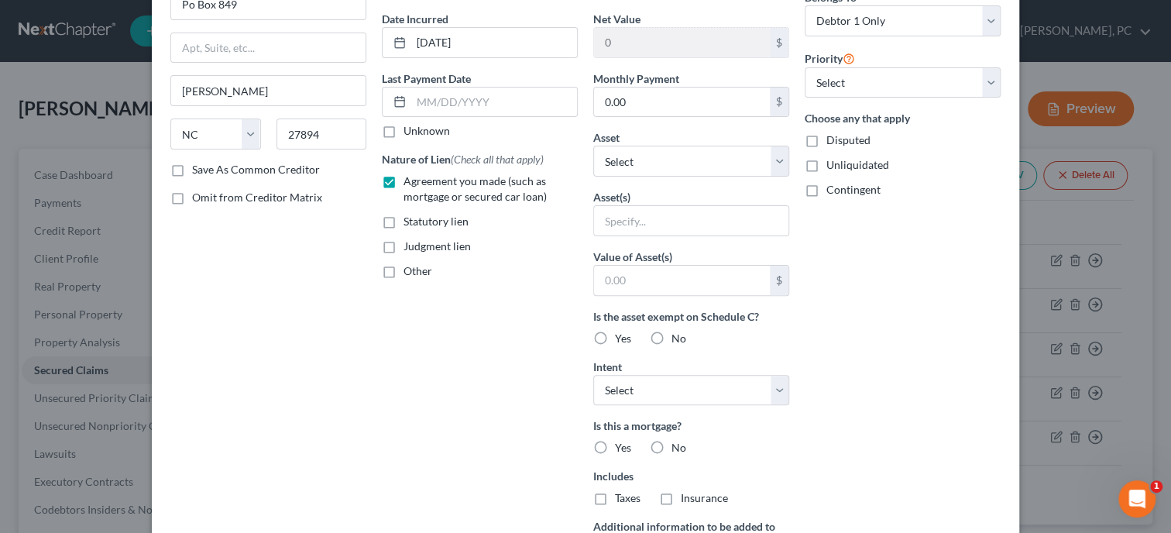
scroll to position [159, 0]
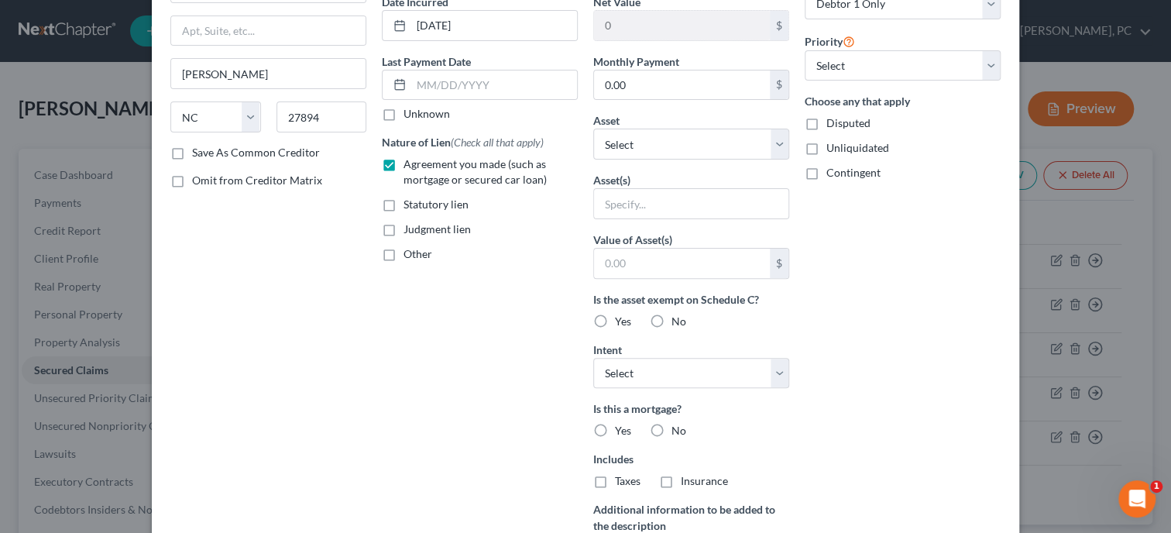
click at [671, 429] on label "No" at bounding box center [678, 430] width 15 height 15
click at [677, 429] on input "No" at bounding box center [682, 428] width 10 height 10
radio input "true"
click at [671, 475] on label "No" at bounding box center [678, 480] width 15 height 15
click at [677, 475] on input "No" at bounding box center [682, 478] width 10 height 10
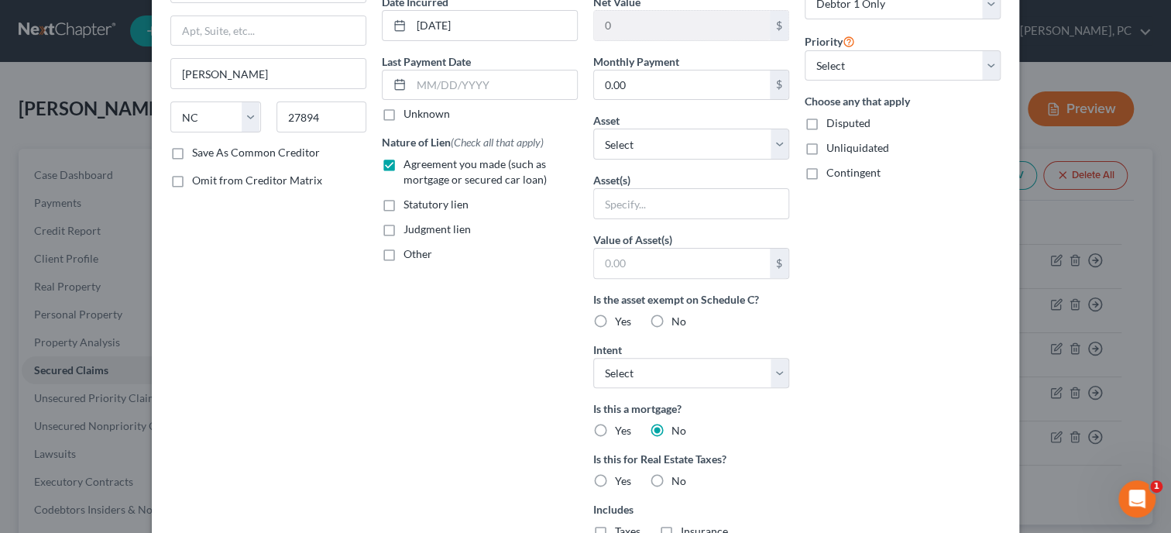
radio input "true"
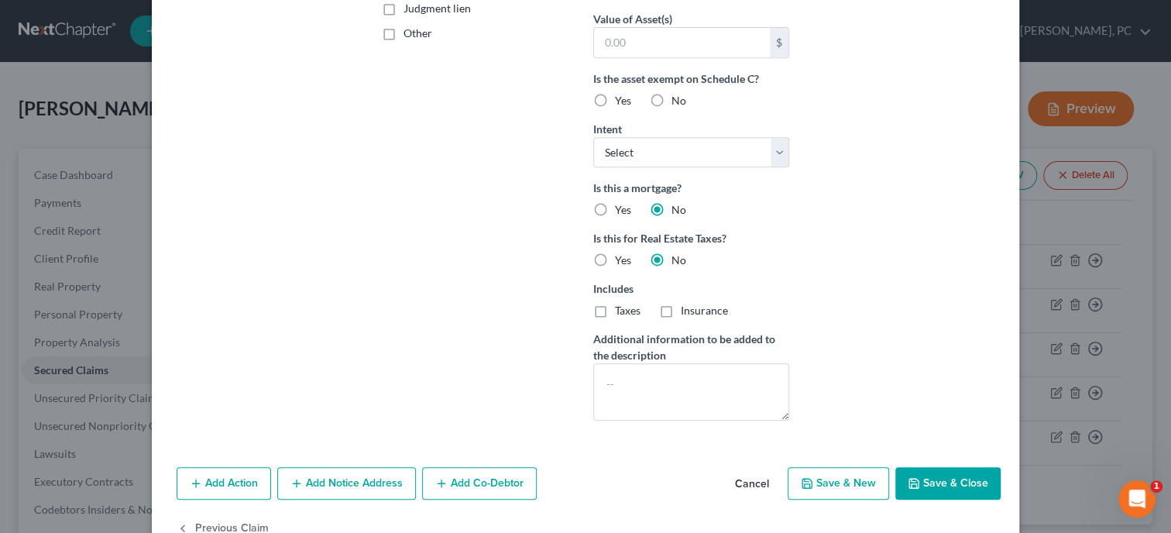
scroll to position [398, 0]
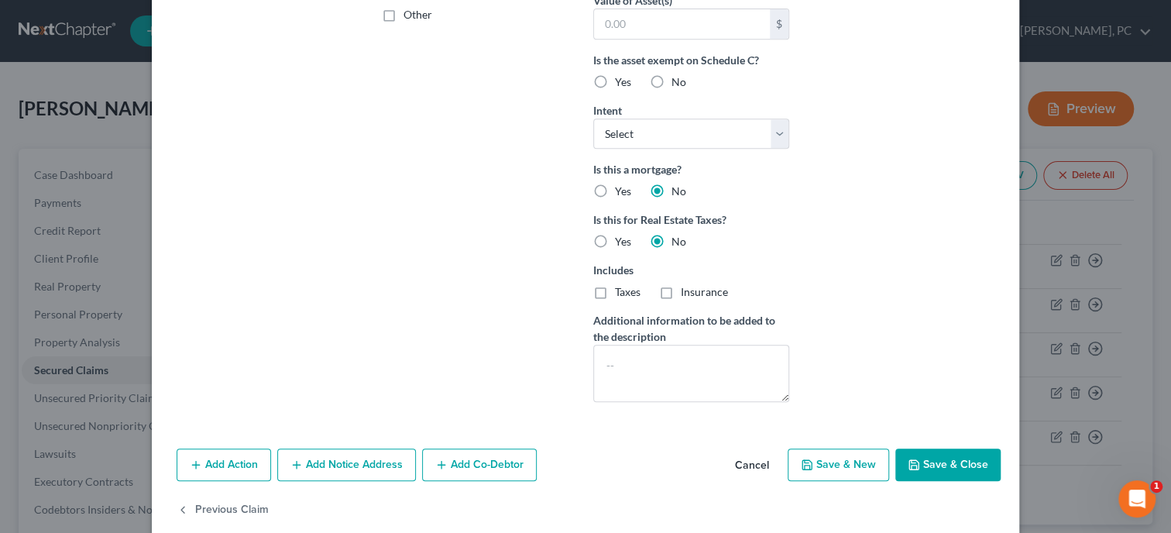
click at [922, 464] on button "Save & Close" at bounding box center [947, 464] width 105 height 33
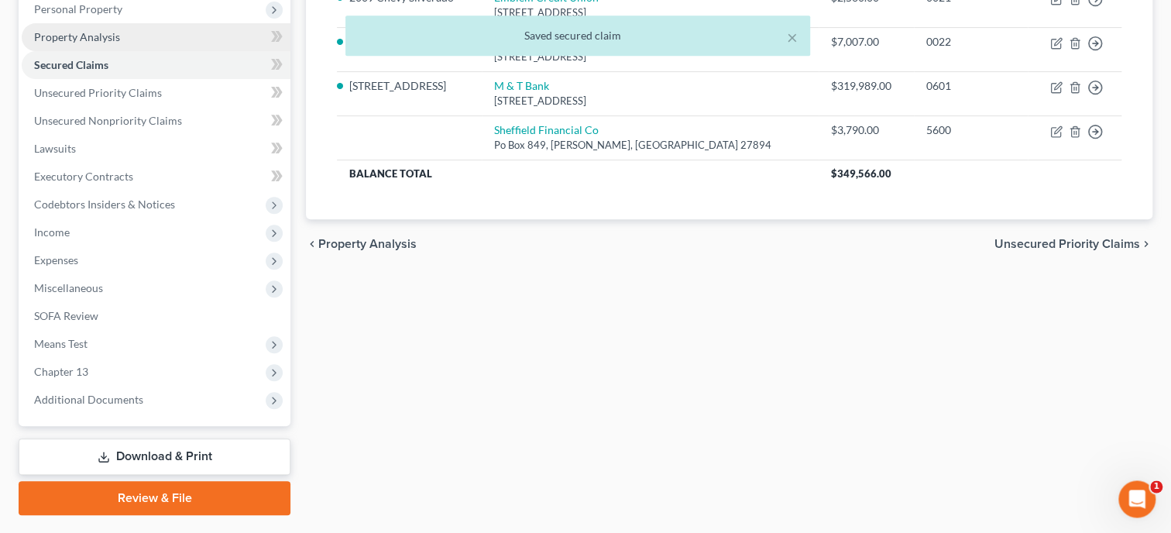
scroll to position [344, 0]
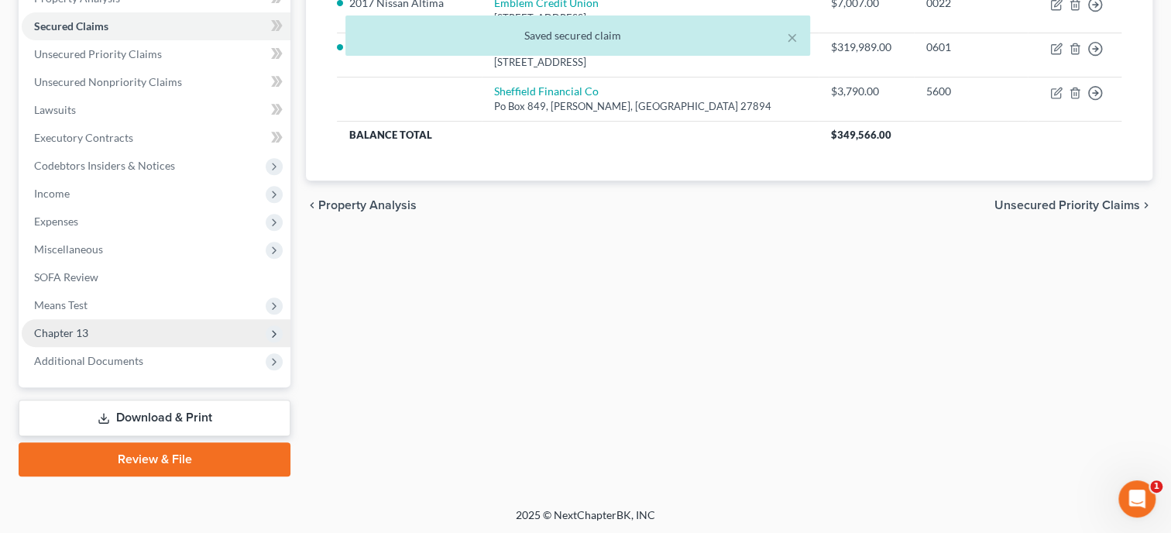
click at [143, 335] on span "Chapter 13" at bounding box center [156, 333] width 269 height 28
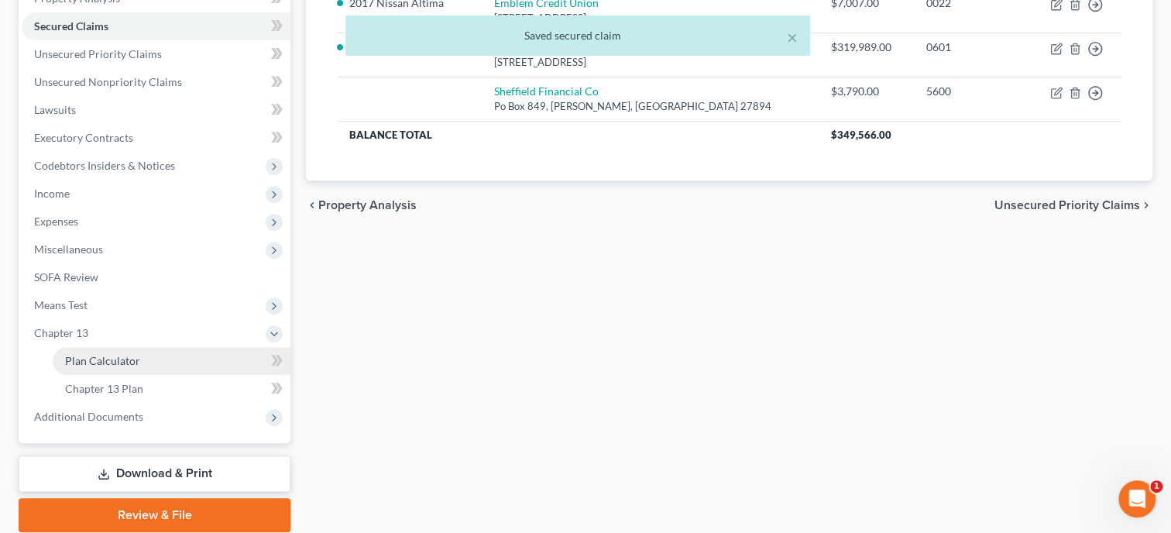
click at [146, 356] on link "Plan Calculator" at bounding box center [172, 361] width 238 height 28
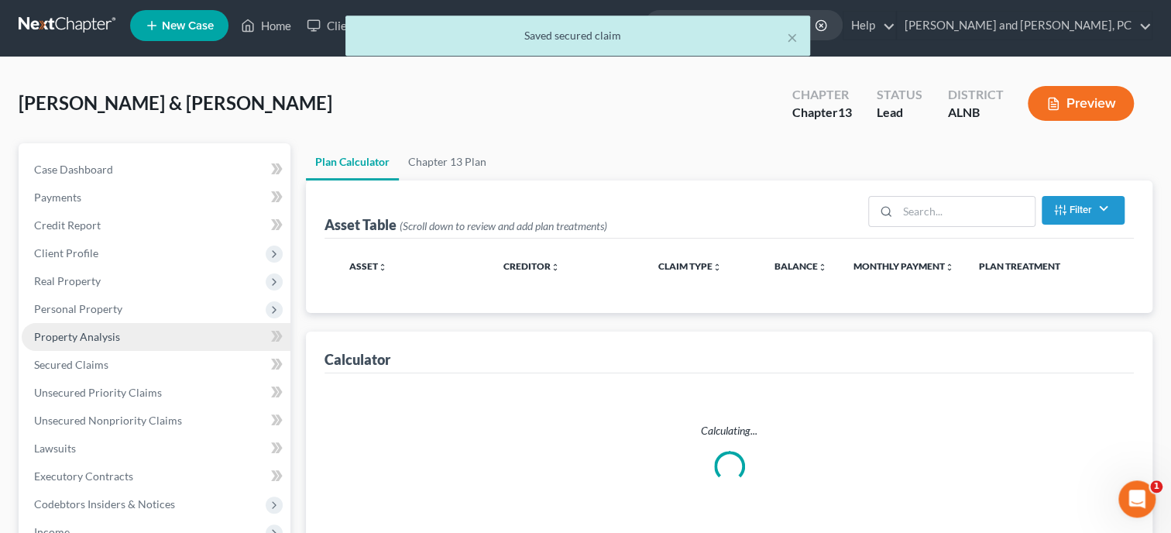
scroll to position [1, 0]
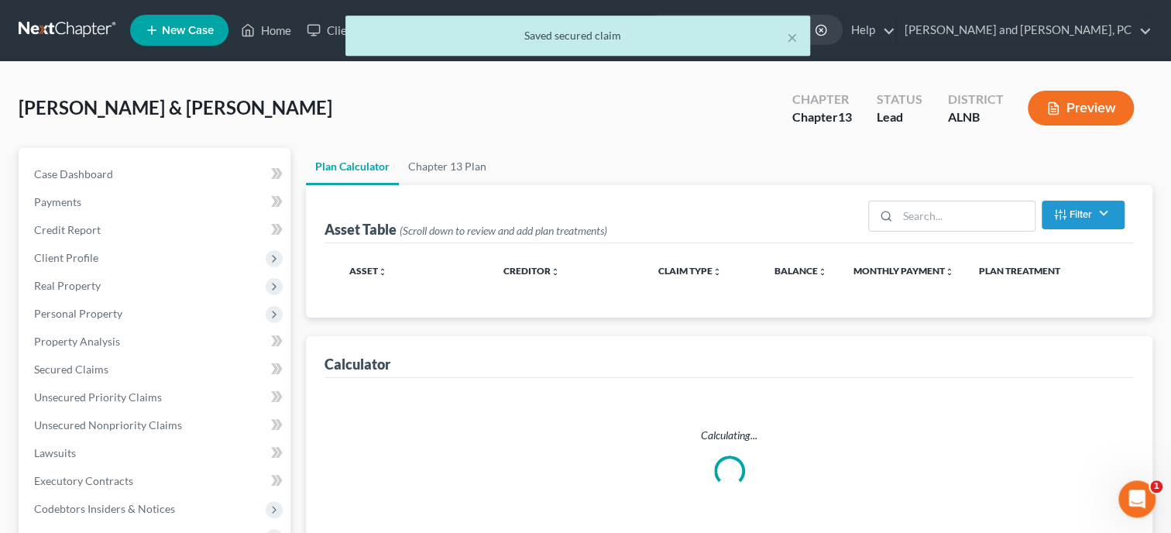
select select "59"
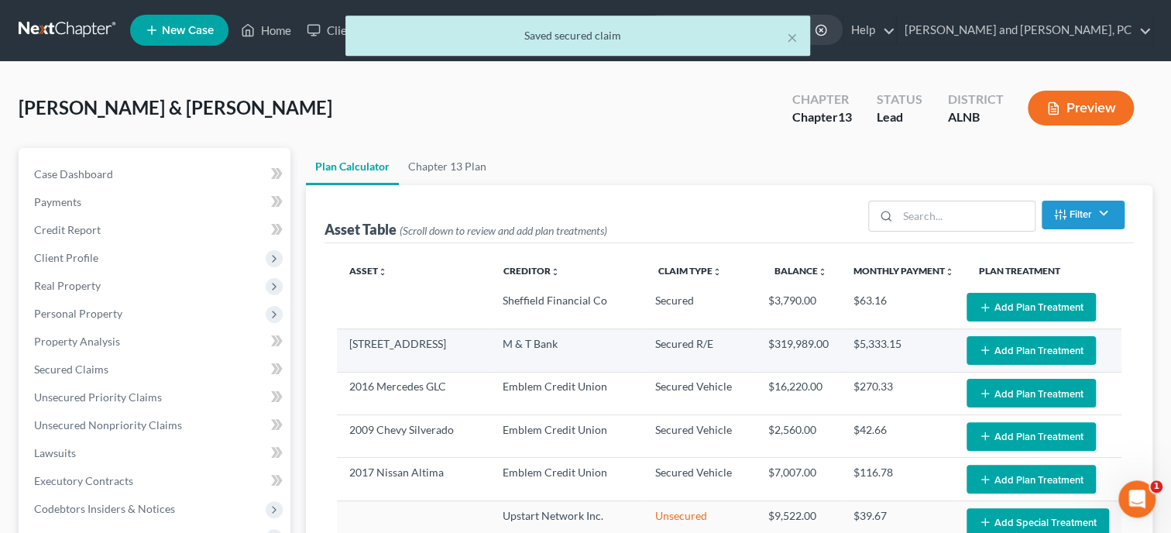
scroll to position [0, 0]
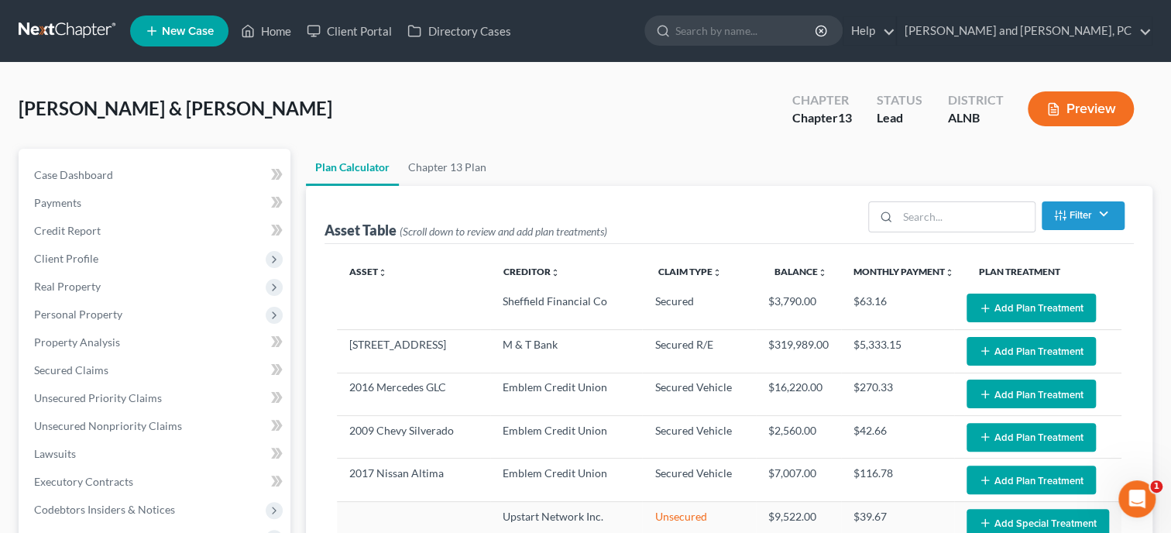
click at [1026, 313] on button "Add Plan Treatment" at bounding box center [1030, 307] width 129 height 29
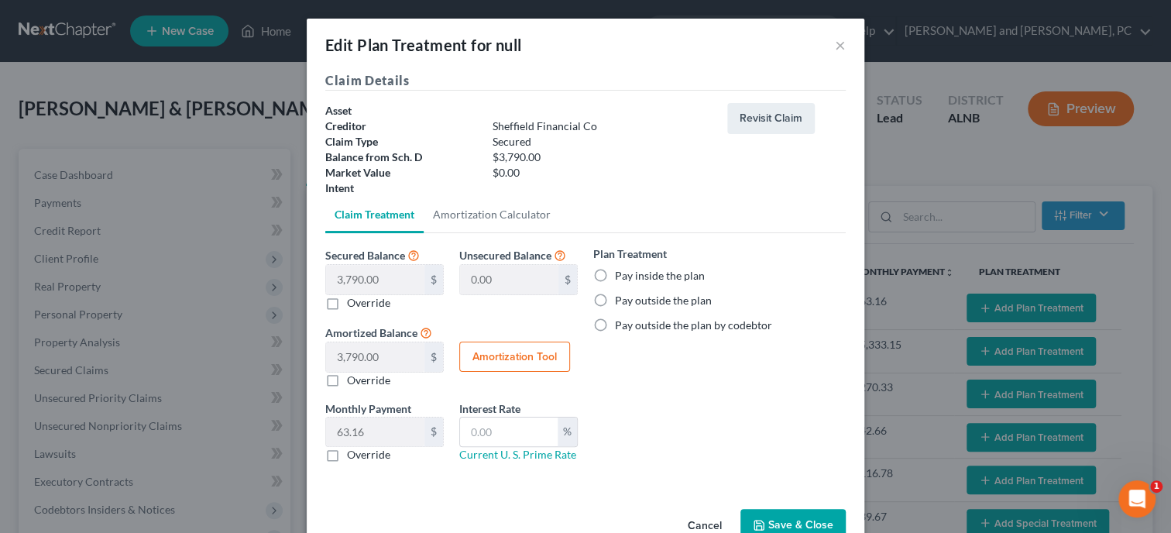
click at [615, 276] on label "Pay inside the plan" at bounding box center [660, 275] width 90 height 15
click at [621, 276] on input "Pay inside the plan" at bounding box center [626, 273] width 10 height 10
radio input "true"
click at [517, 423] on input "text" at bounding box center [509, 431] width 98 height 29
type input "5.25"
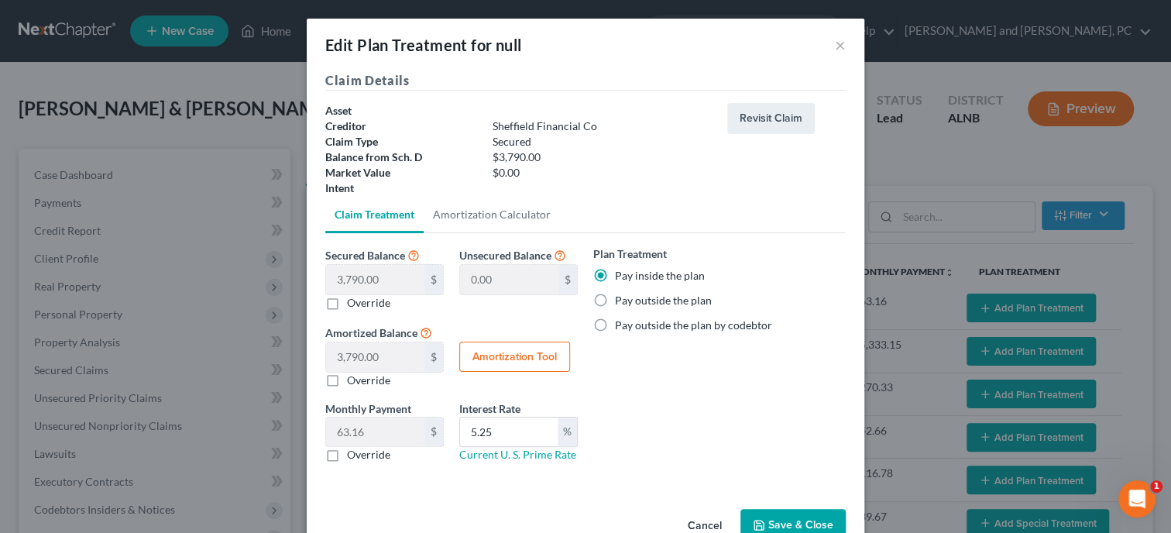
click at [524, 348] on button "Amortization Tool" at bounding box center [514, 356] width 111 height 31
type input "3,790.00"
type input "5.25"
type input "60"
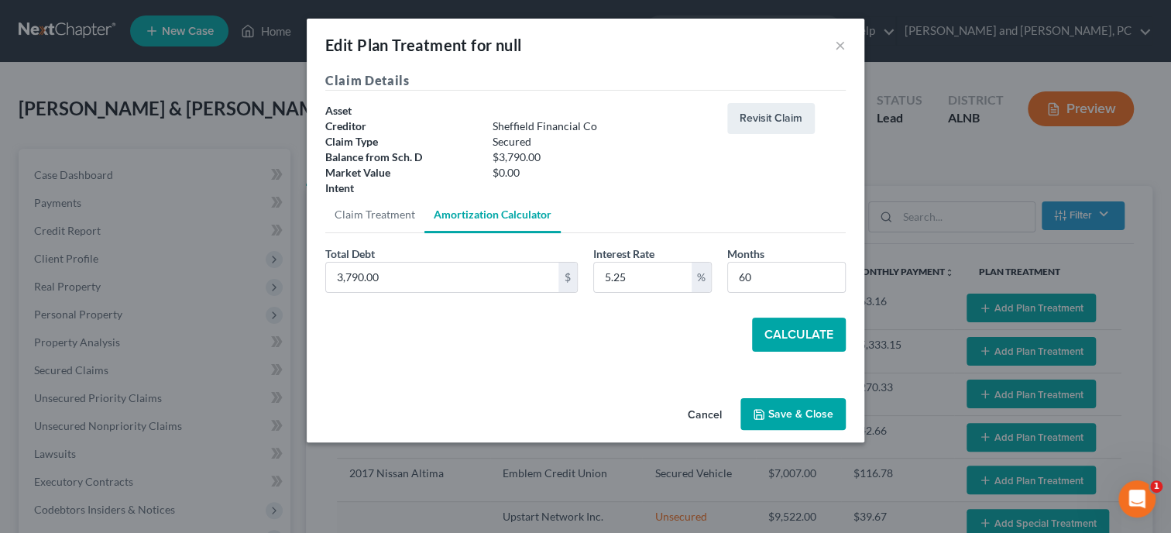
click at [815, 341] on button "Calculate" at bounding box center [799, 334] width 94 height 34
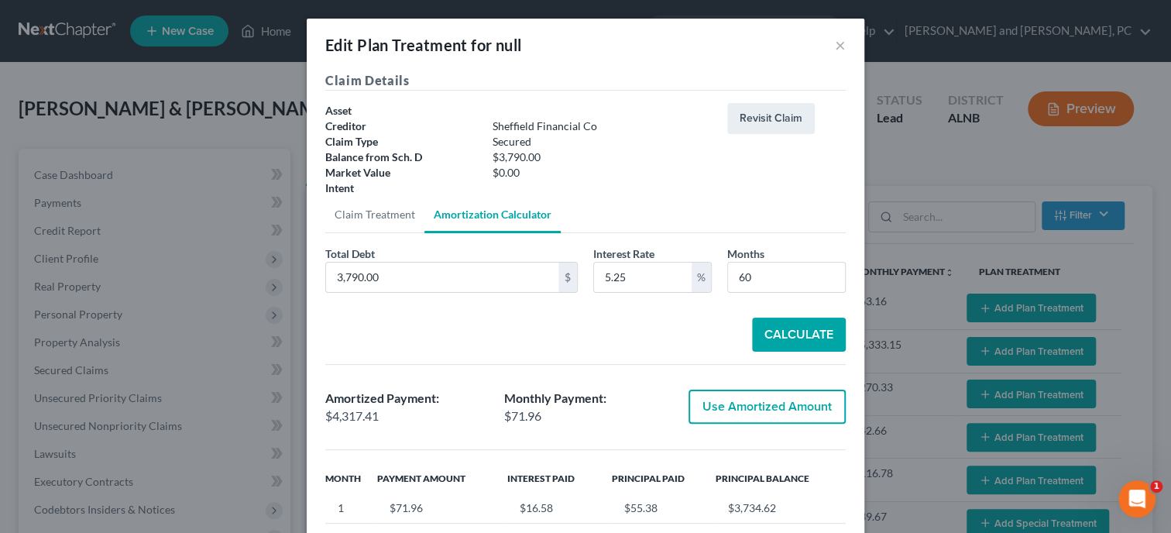
click at [780, 399] on button "Use Amortized Amount" at bounding box center [766, 406] width 157 height 34
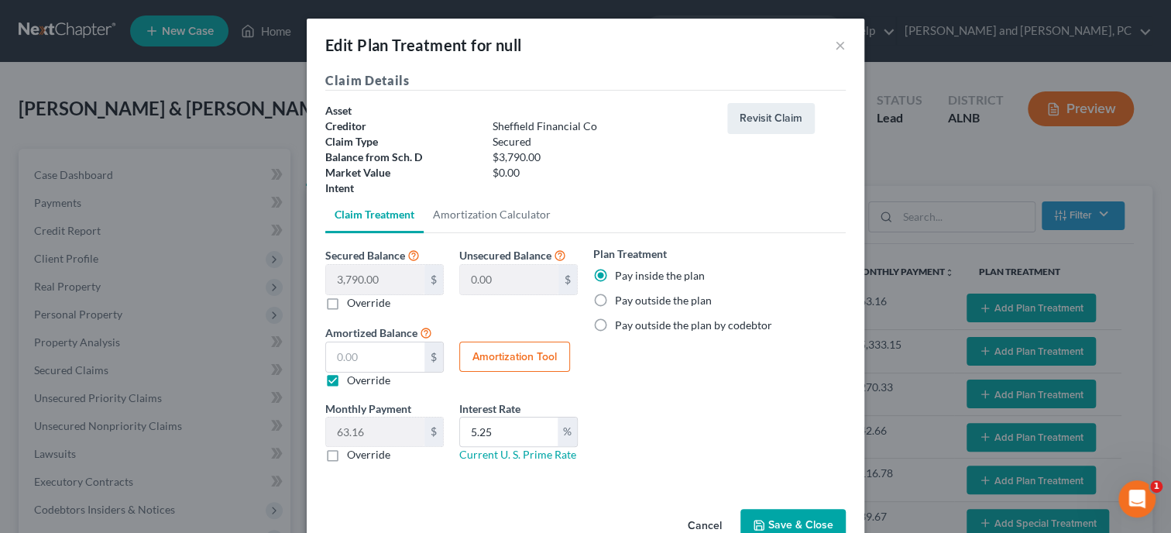
type input "4,317.41"
checkbox input "true"
type input "71.95"
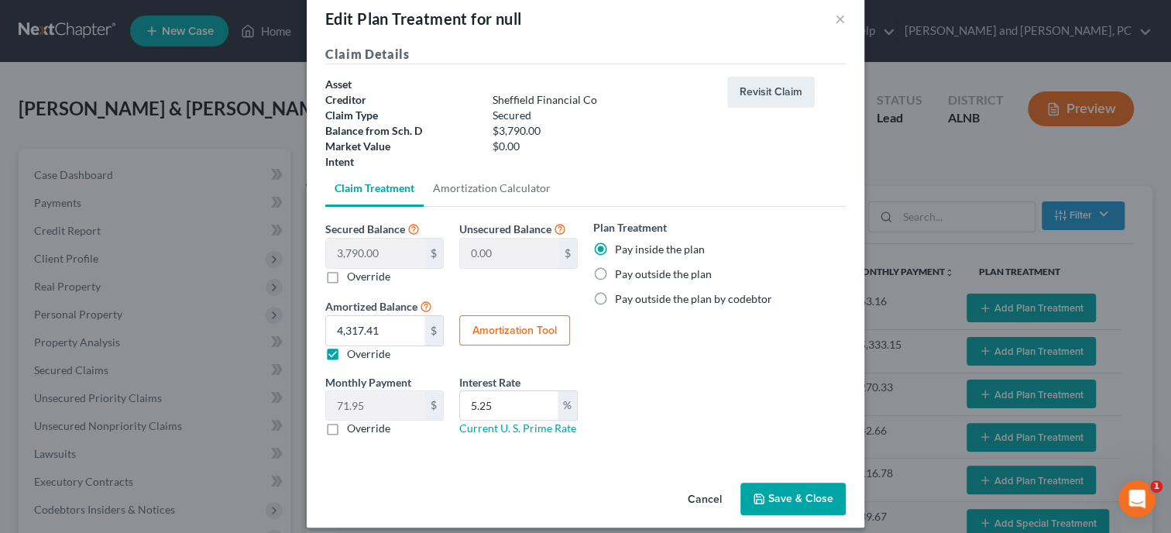
scroll to position [38, 0]
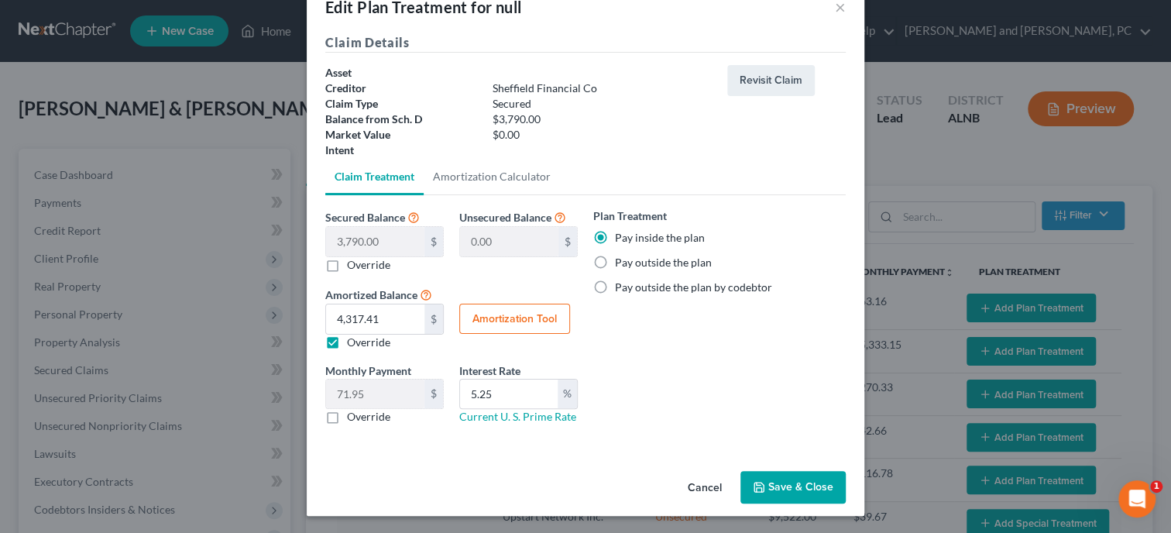
click at [780, 481] on button "Save & Close" at bounding box center [792, 487] width 105 height 33
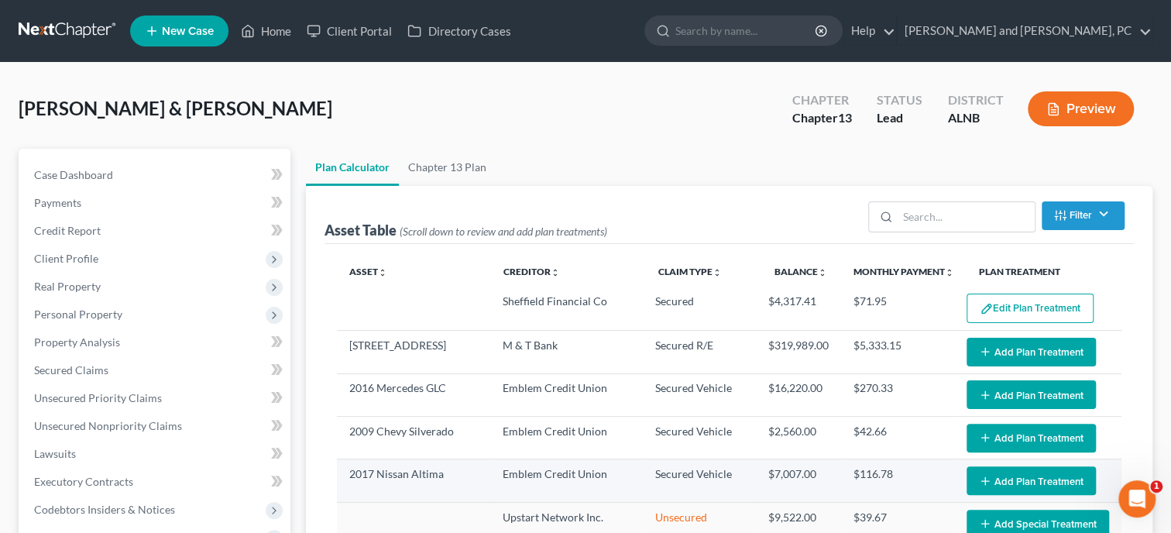
select select "59"
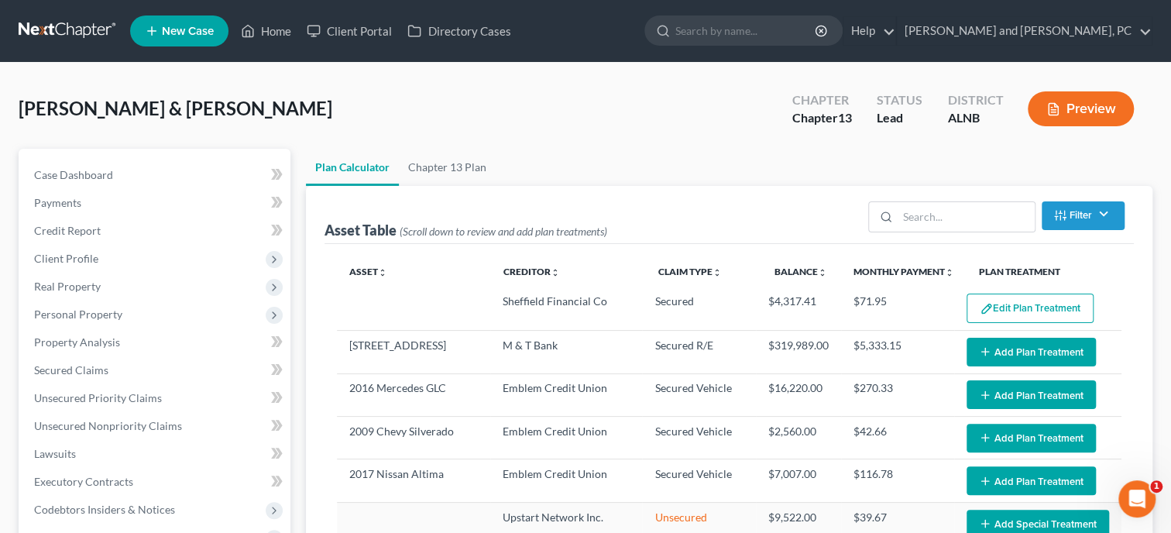
click at [998, 347] on button "Add Plan Treatment" at bounding box center [1030, 352] width 129 height 29
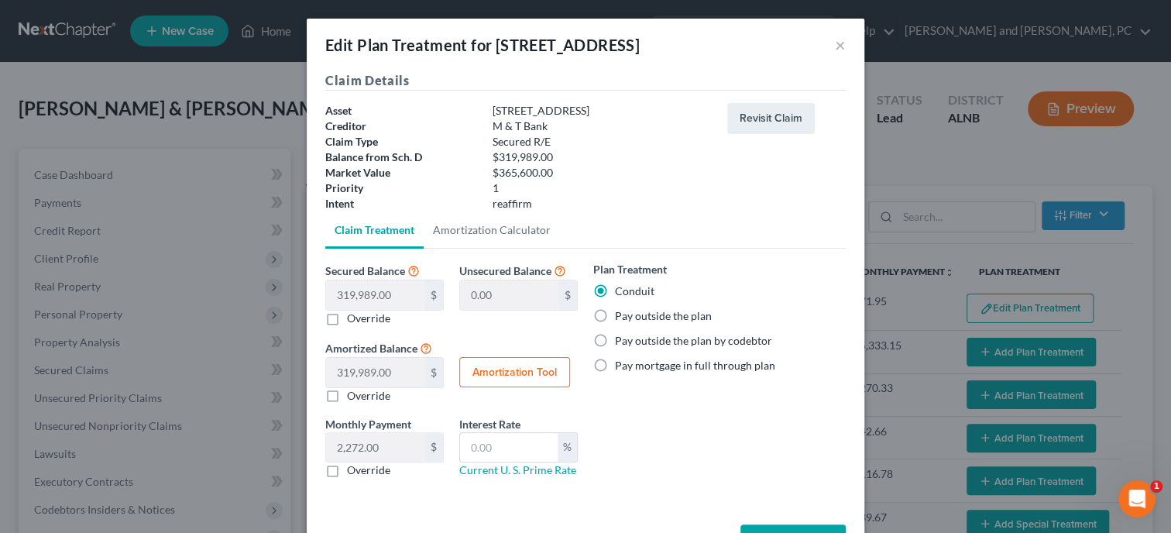
click at [634, 314] on label "Pay outside the plan" at bounding box center [663, 315] width 97 height 15
click at [631, 314] on input "Pay outside the plan" at bounding box center [626, 313] width 10 height 10
radio input "true"
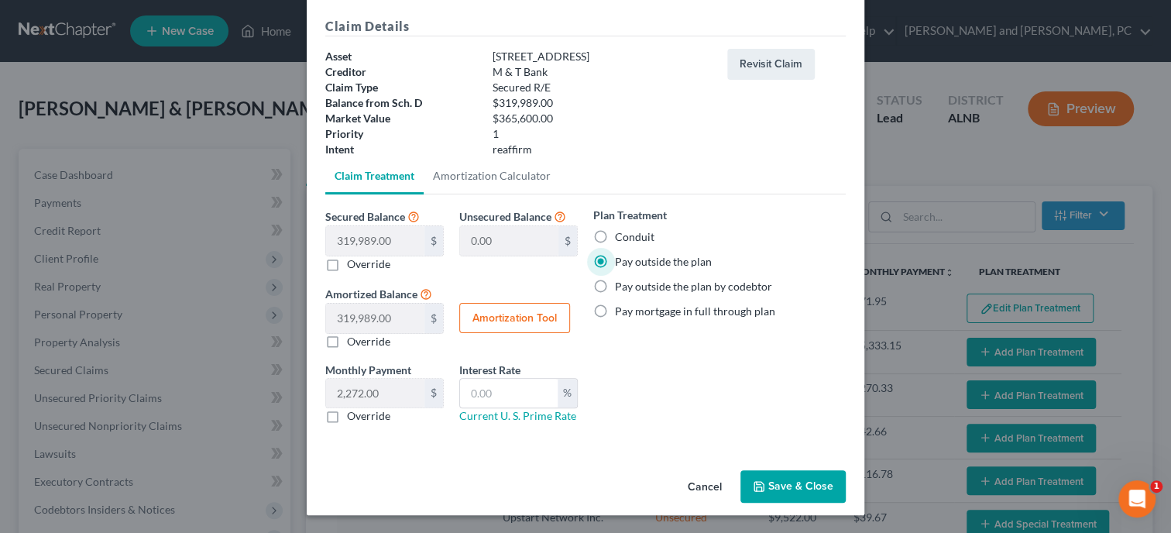
click at [801, 492] on button "Save & Close" at bounding box center [792, 486] width 105 height 33
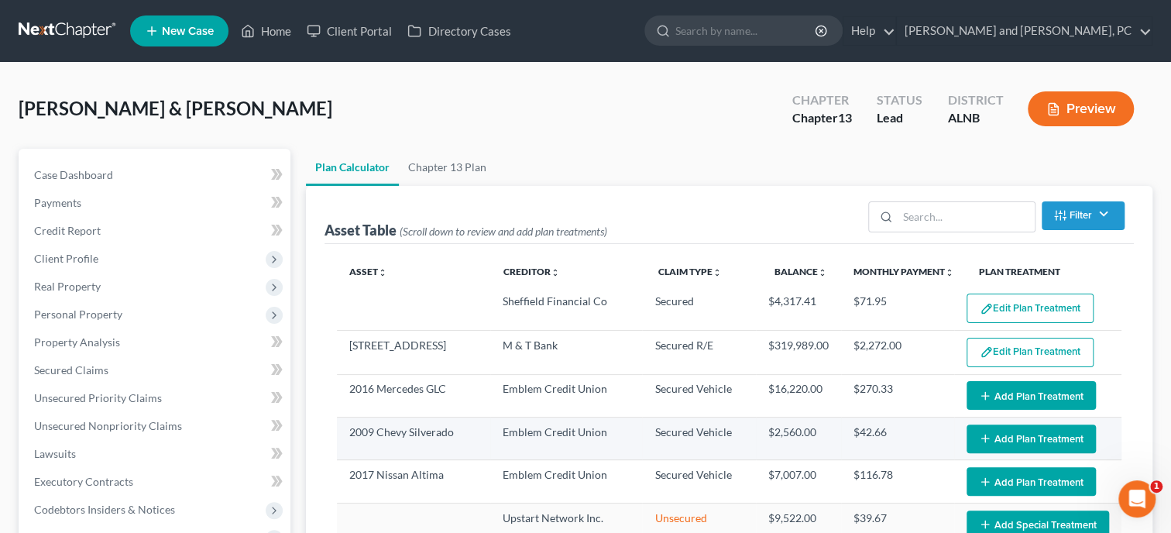
select select "59"
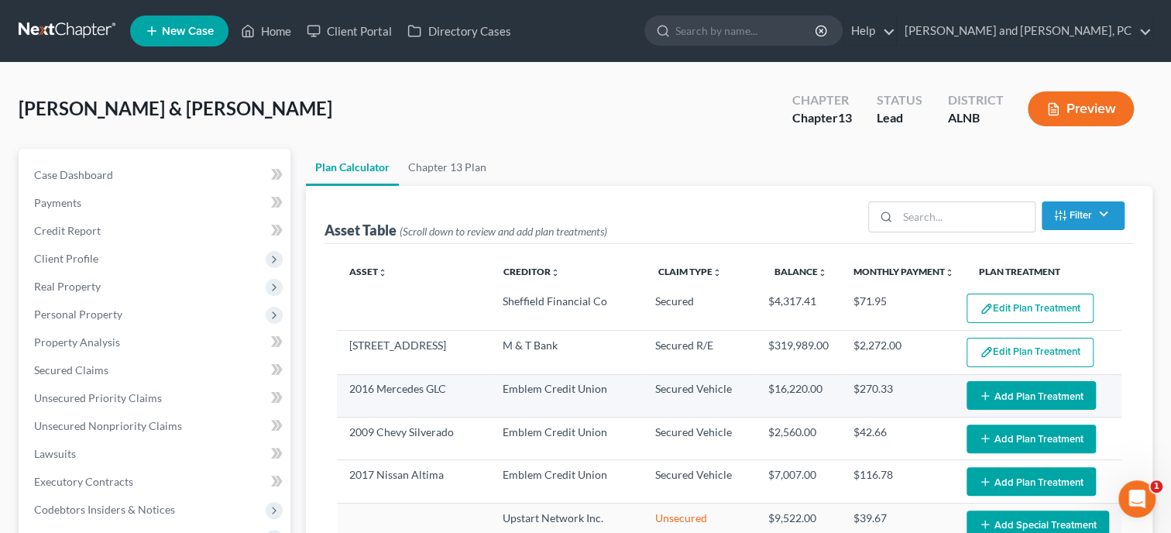
click at [1019, 389] on button "Add Plan Treatment" at bounding box center [1030, 395] width 129 height 29
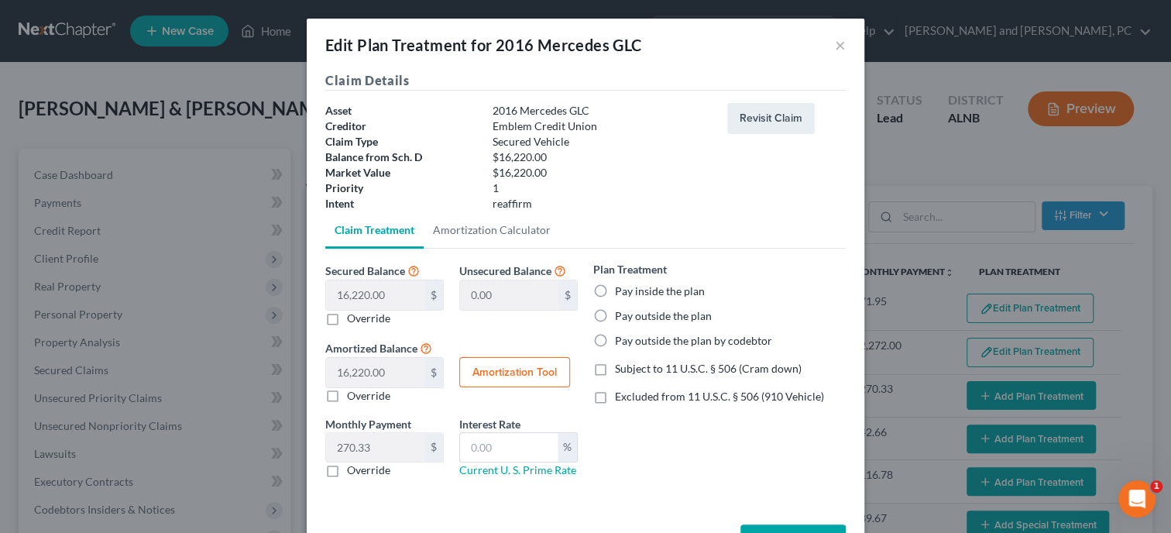
click at [615, 295] on label "Pay inside the plan" at bounding box center [660, 290] width 90 height 15
click at [621, 293] on input "Pay inside the plan" at bounding box center [626, 288] width 10 height 10
radio input "true"
click at [615, 398] on label "Excluded from 11 U.S.C. § 506 (910 Vehicle)" at bounding box center [719, 396] width 209 height 15
click at [621, 398] on input "Excluded from 11 U.S.C. § 506 (910 Vehicle)" at bounding box center [626, 394] width 10 height 10
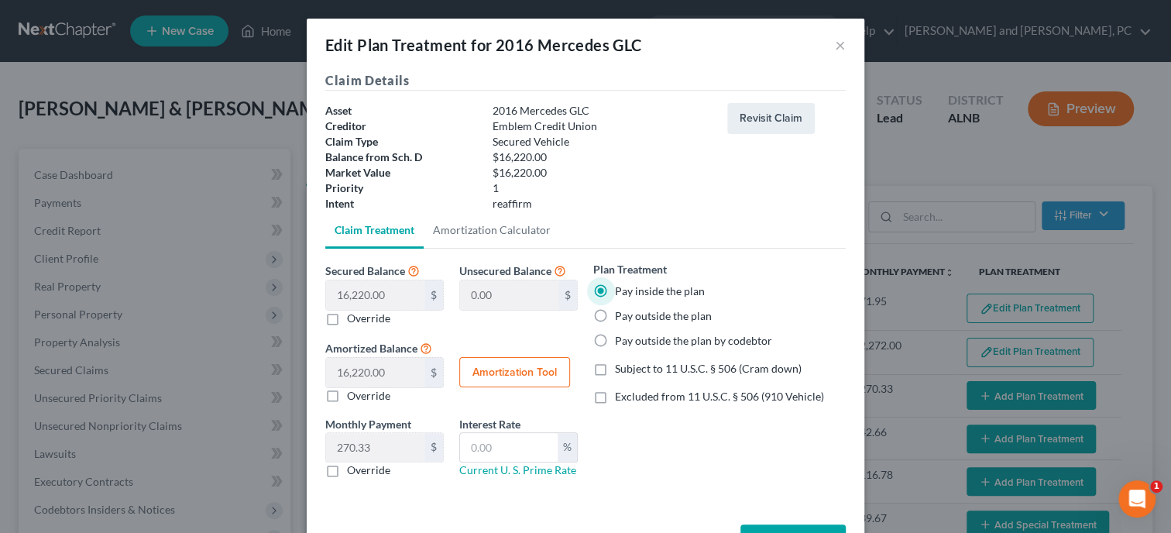
checkbox input "true"
click at [533, 450] on input "text" at bounding box center [509, 447] width 98 height 29
type input "5.25"
click at [519, 373] on button "Amortization Tool" at bounding box center [514, 372] width 111 height 31
type input "16,220.00"
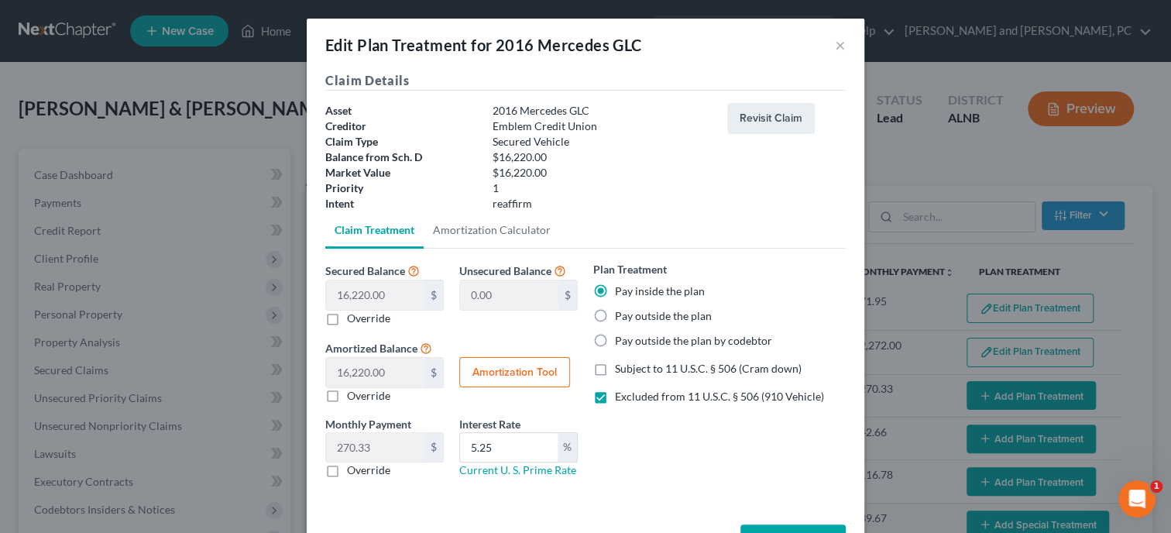
type input "5.25"
type input "60"
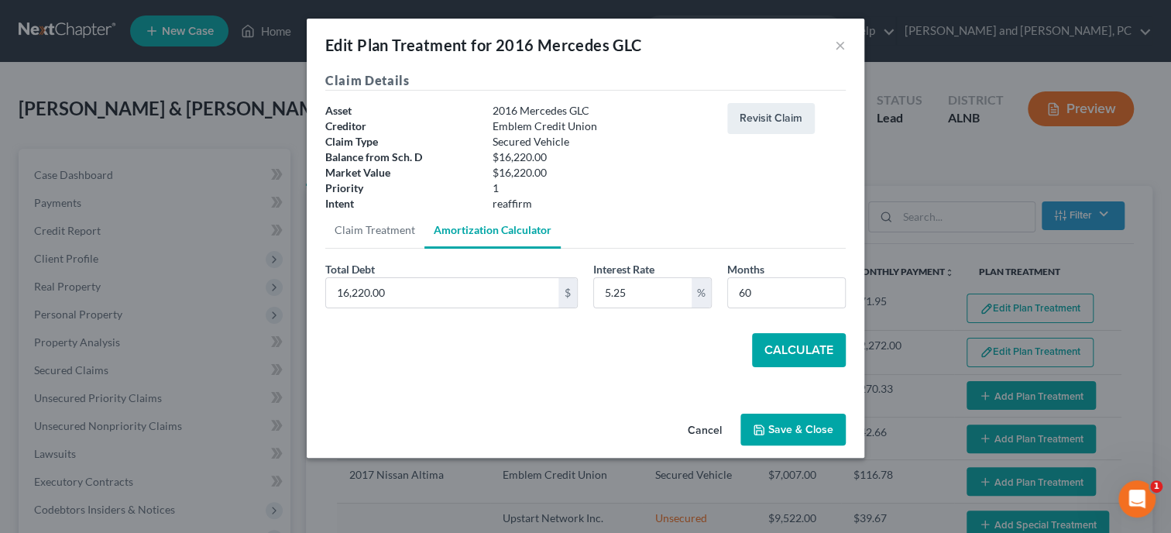
click at [787, 344] on button "Calculate" at bounding box center [799, 350] width 94 height 34
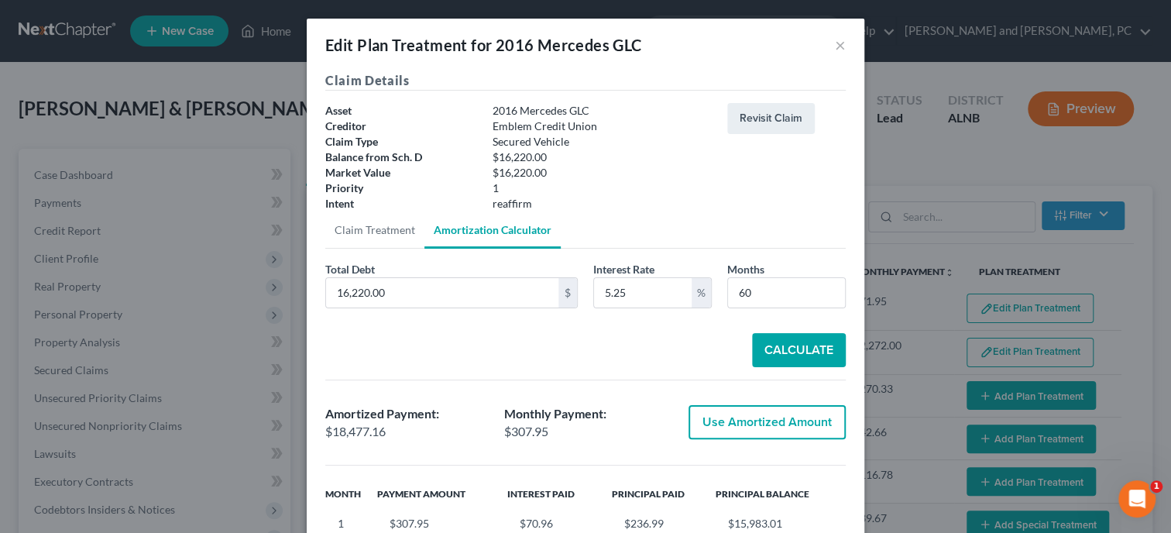
click at [746, 417] on button "Use Amortized Amount" at bounding box center [766, 422] width 157 height 34
type input "18,477.15"
checkbox input "true"
type input "307.95"
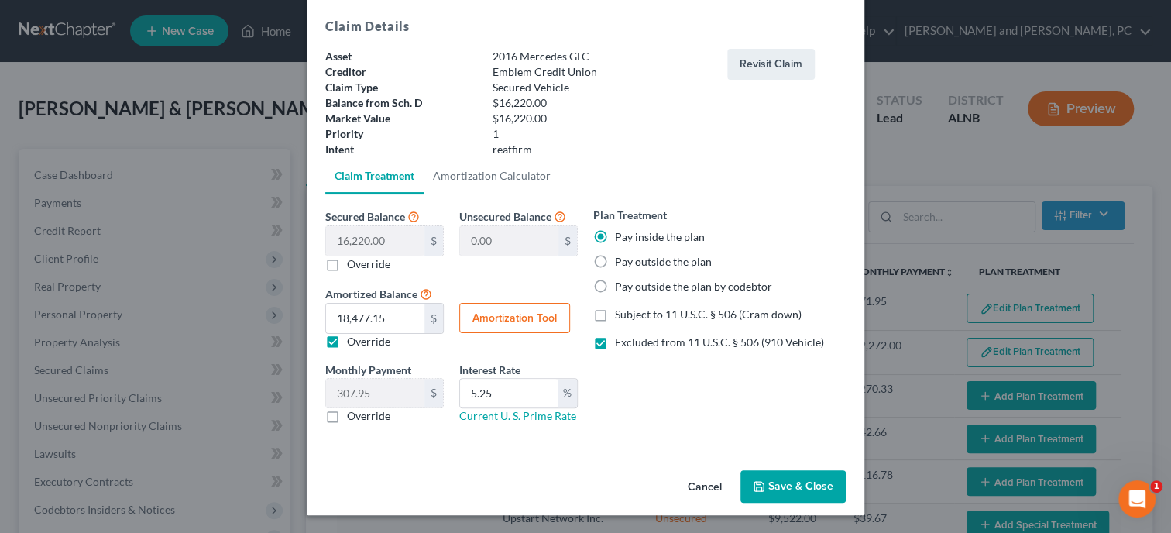
click at [771, 480] on button "Save & Close" at bounding box center [792, 486] width 105 height 33
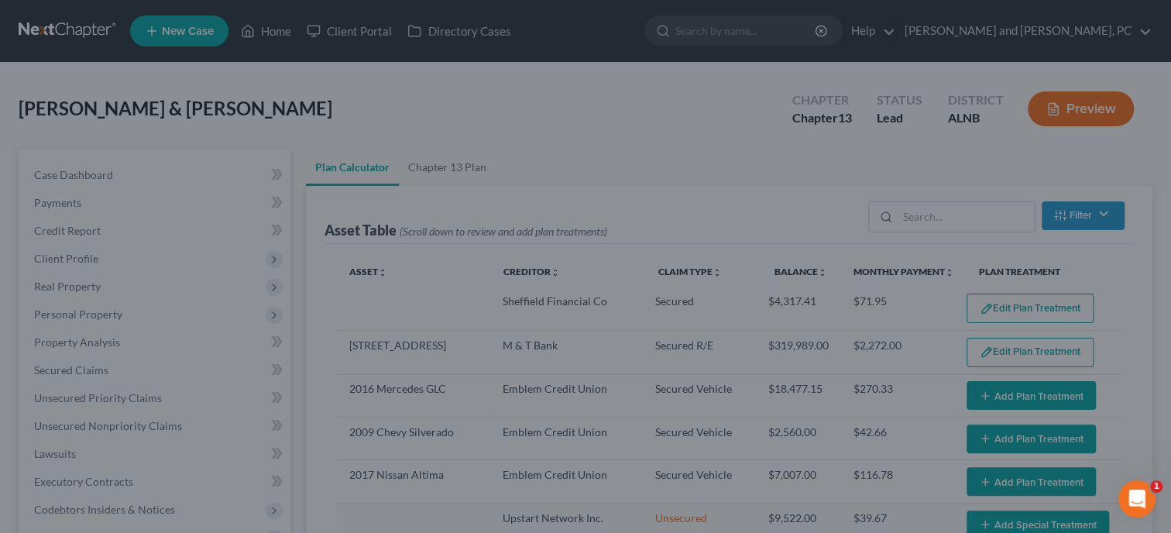
select select "59"
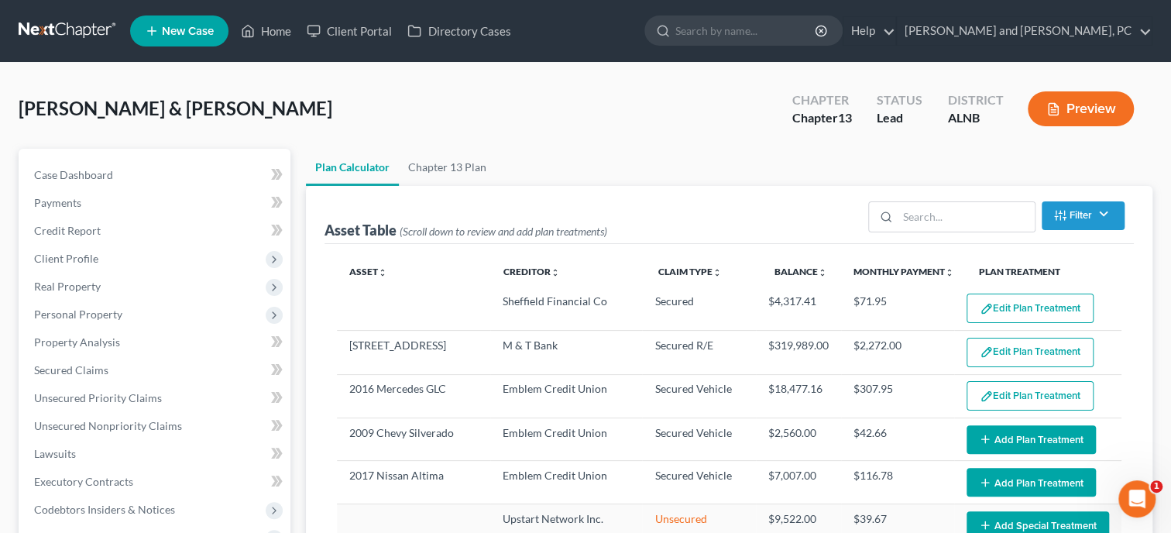
click at [991, 442] on icon "button" at bounding box center [985, 439] width 12 height 12
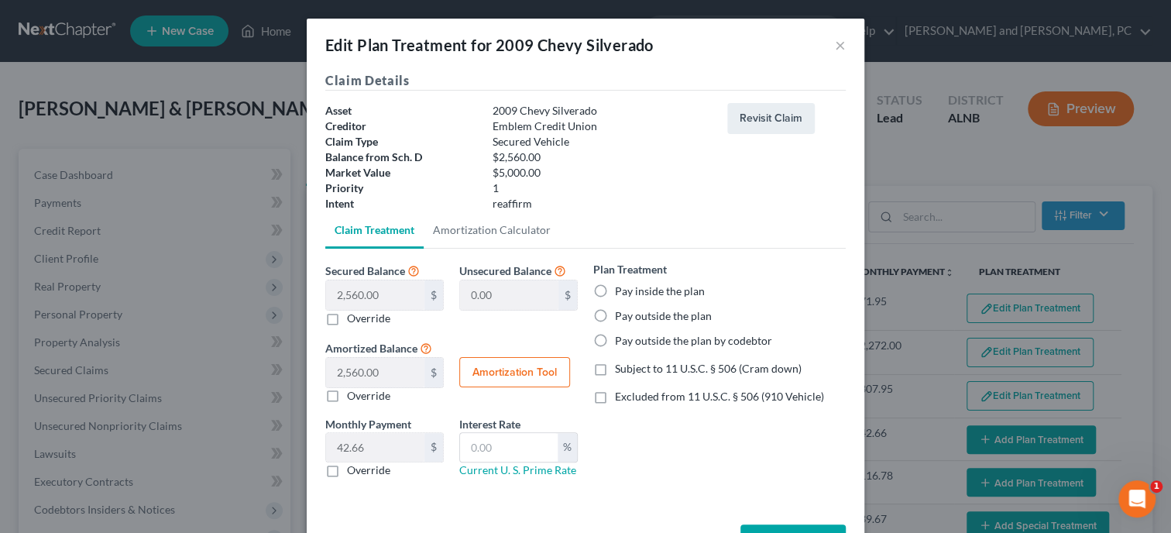
click at [615, 293] on label "Pay inside the plan" at bounding box center [660, 290] width 90 height 15
click at [621, 293] on input "Pay inside the plan" at bounding box center [626, 288] width 10 height 10
radio input "true"
click at [615, 399] on label "Excluded from 11 U.S.C. § 506 (910 Vehicle)" at bounding box center [719, 396] width 209 height 15
click at [621, 399] on input "Excluded from 11 U.S.C. § 506 (910 Vehicle)" at bounding box center [626, 394] width 10 height 10
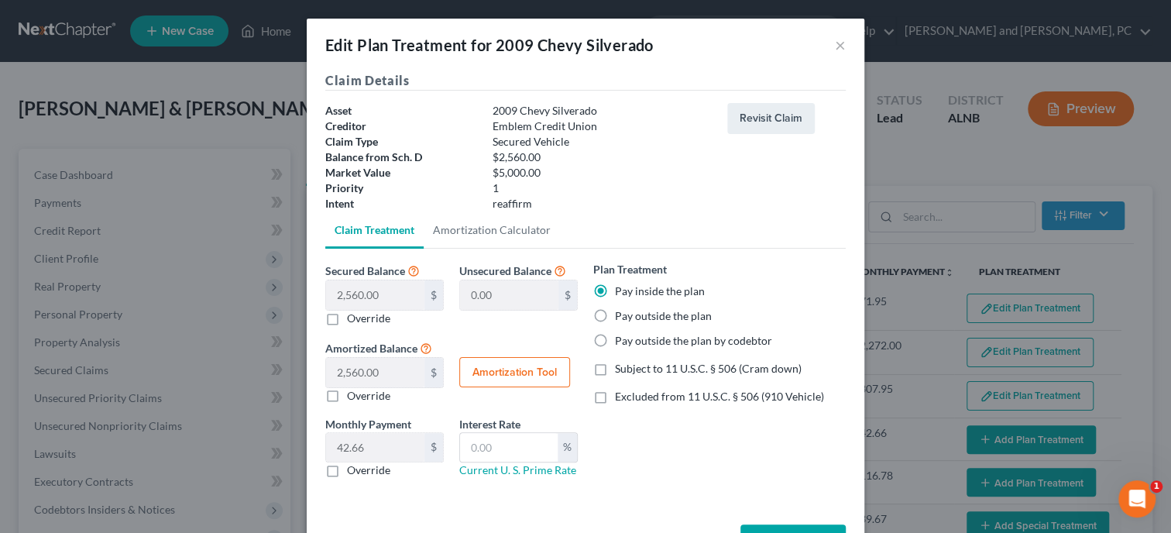
checkbox input "true"
click at [541, 448] on input "text" at bounding box center [509, 447] width 98 height 29
type input "5.25"
click at [531, 369] on button "Amortization Tool" at bounding box center [514, 372] width 111 height 31
type input "2,560.00"
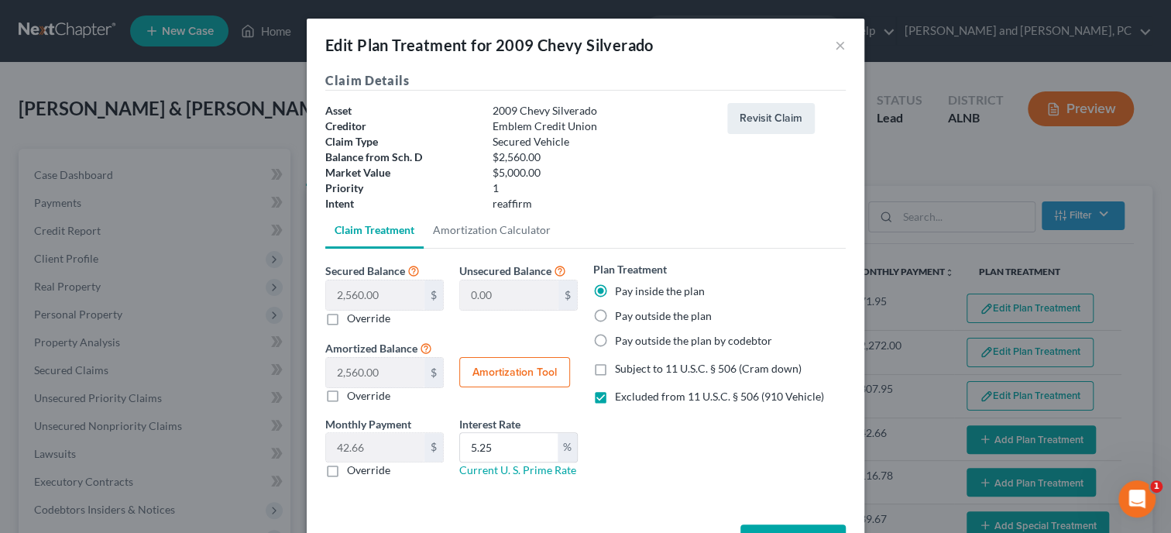
type input "5.25"
type input "60"
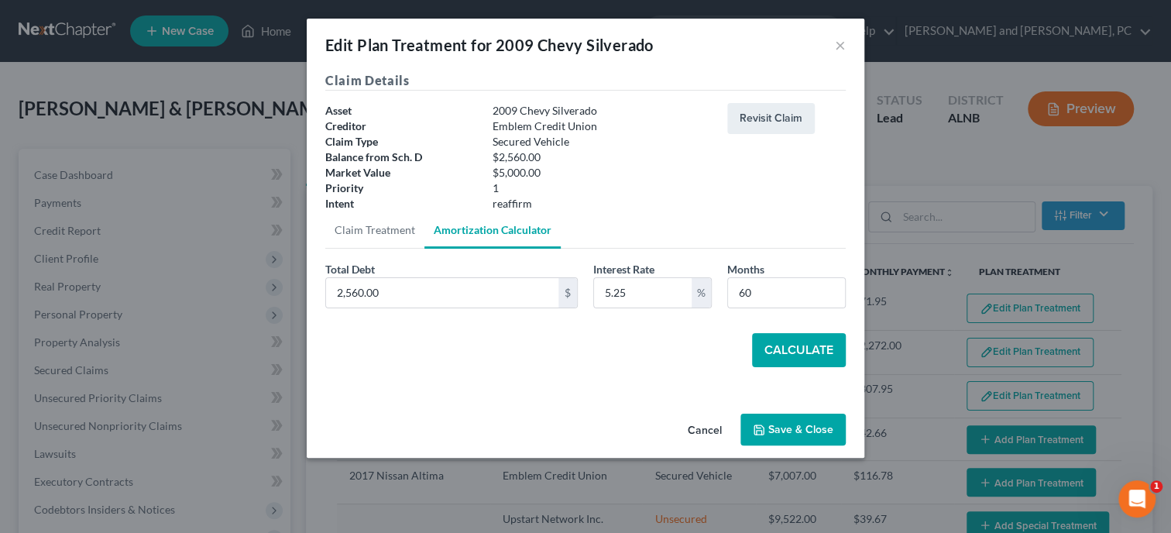
click at [782, 345] on button "Calculate" at bounding box center [799, 350] width 94 height 34
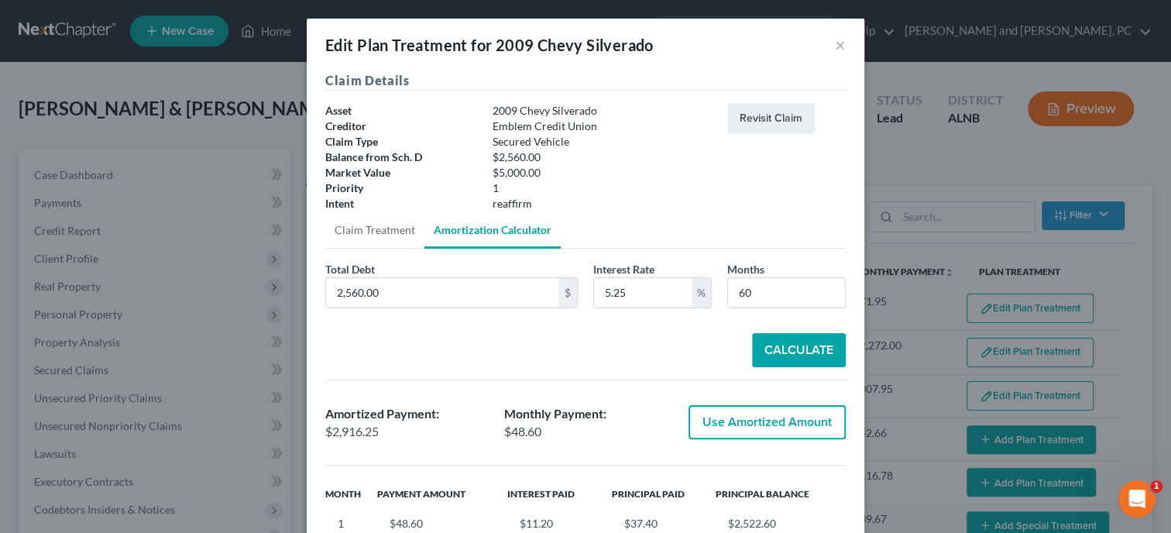
click at [776, 426] on button "Use Amortized Amount" at bounding box center [766, 422] width 157 height 34
type input "2,916.24"
checkbox input "true"
type input "48.60"
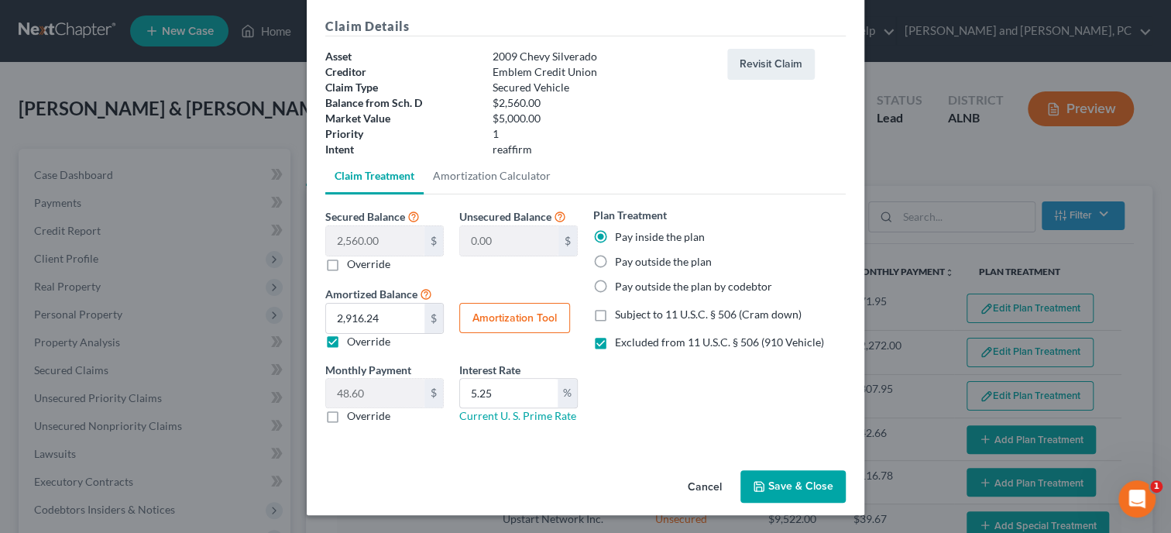
click at [803, 481] on button "Save & Close" at bounding box center [792, 486] width 105 height 33
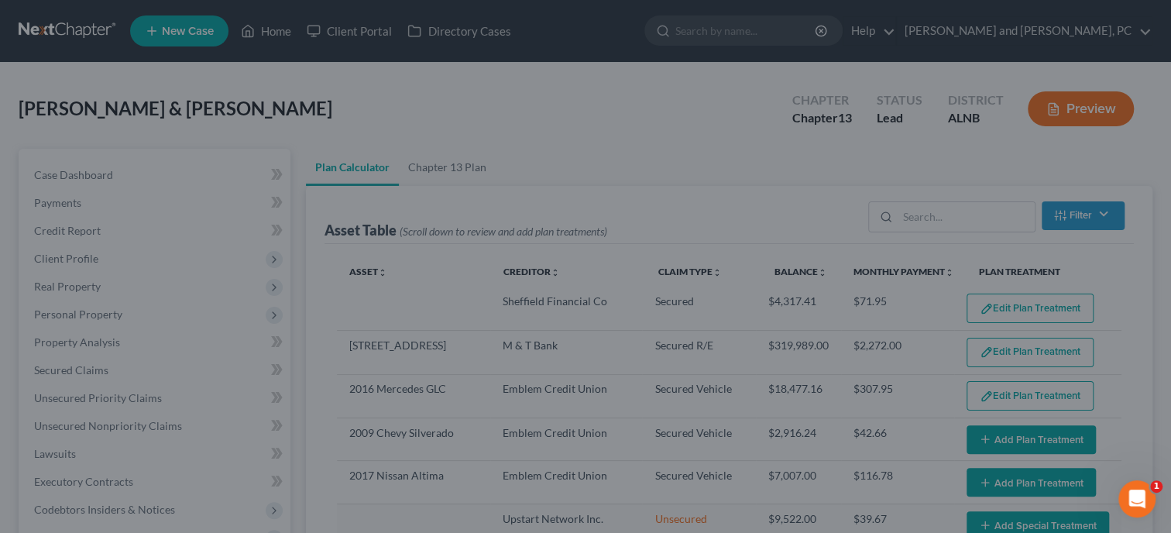
select select "59"
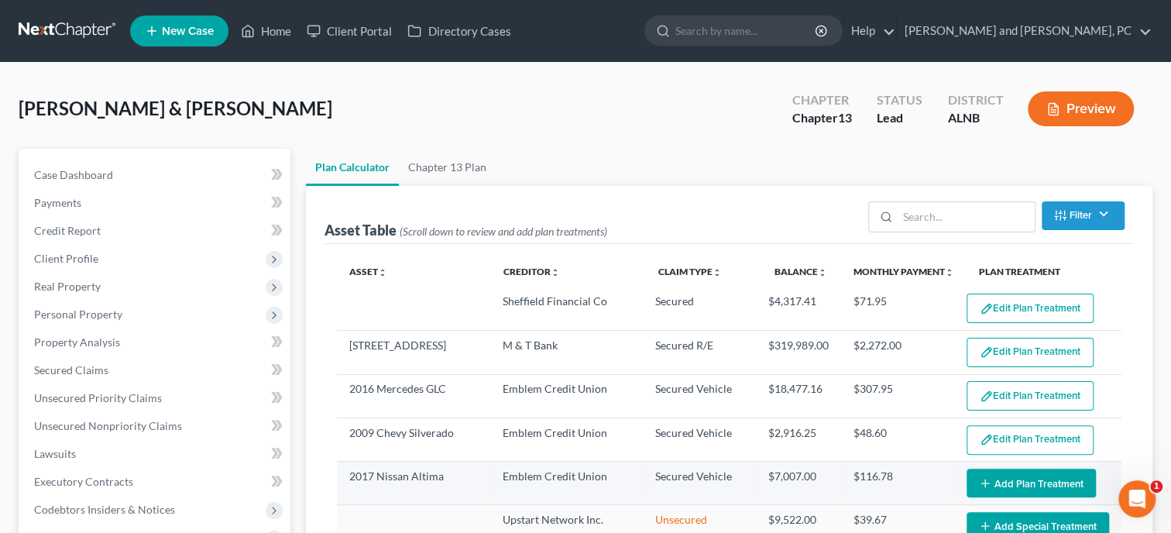
scroll to position [79, 0]
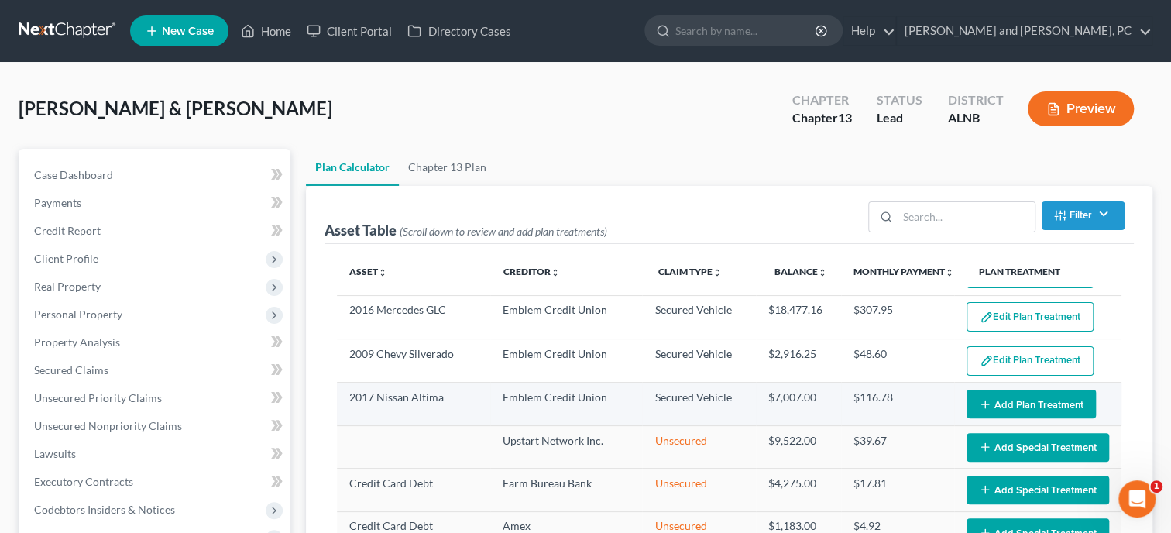
click at [1048, 406] on button "Add Plan Treatment" at bounding box center [1030, 403] width 129 height 29
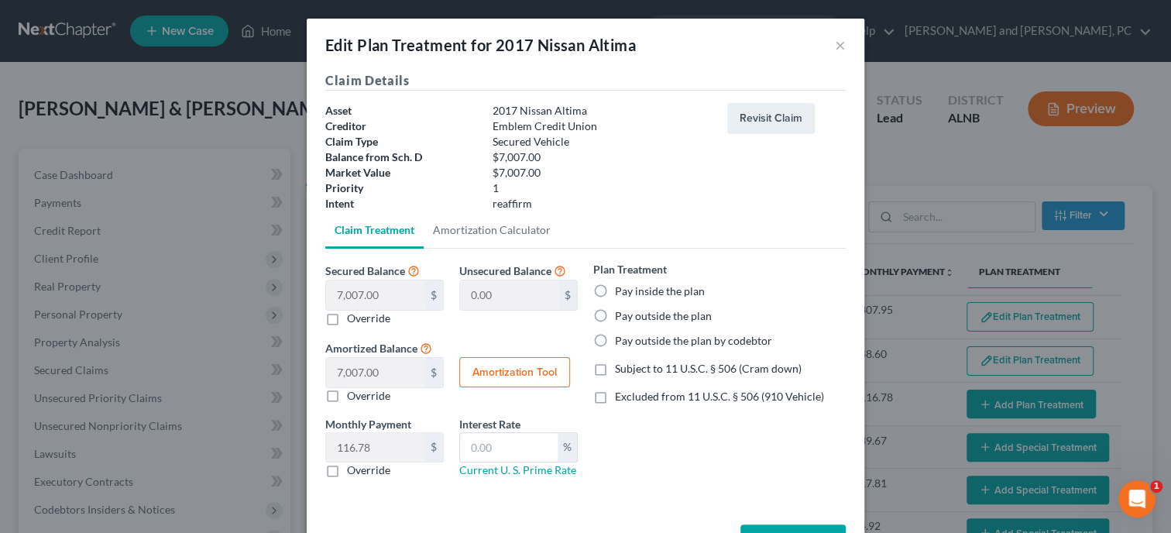
click at [625, 293] on label "Pay inside the plan" at bounding box center [660, 290] width 90 height 15
click at [625, 293] on input "Pay inside the plan" at bounding box center [626, 288] width 10 height 10
radio input "true"
click at [615, 398] on label "Excluded from 11 U.S.C. § 506 (910 Vehicle)" at bounding box center [719, 396] width 209 height 15
click at [621, 398] on input "Excluded from 11 U.S.C. § 506 (910 Vehicle)" at bounding box center [626, 394] width 10 height 10
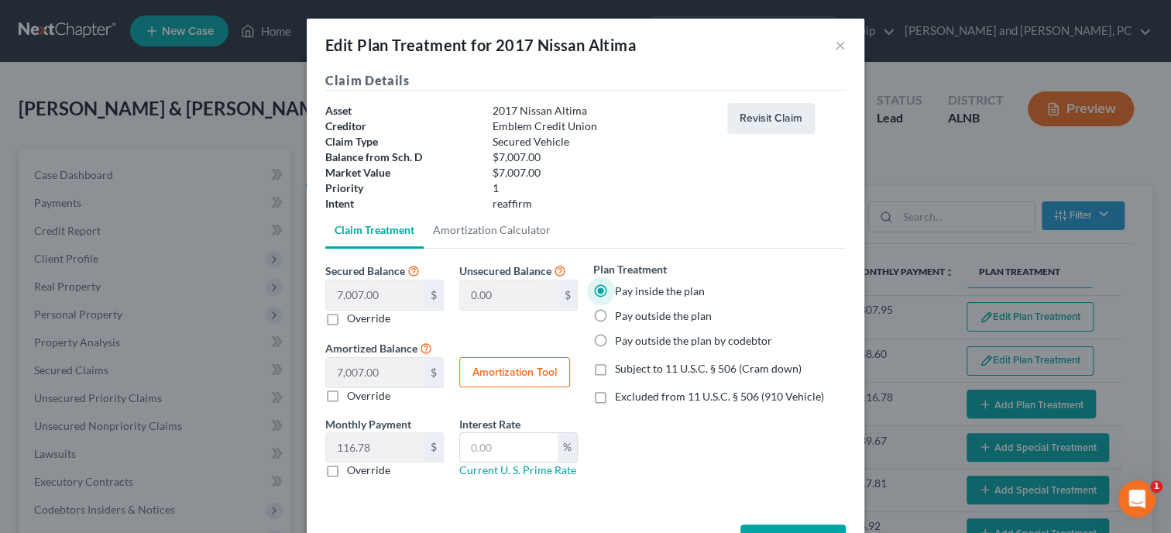
checkbox input "true"
click at [519, 450] on input "text" at bounding box center [509, 447] width 98 height 29
type input "5.25"
click at [508, 370] on button "Amortization Tool" at bounding box center [514, 372] width 111 height 31
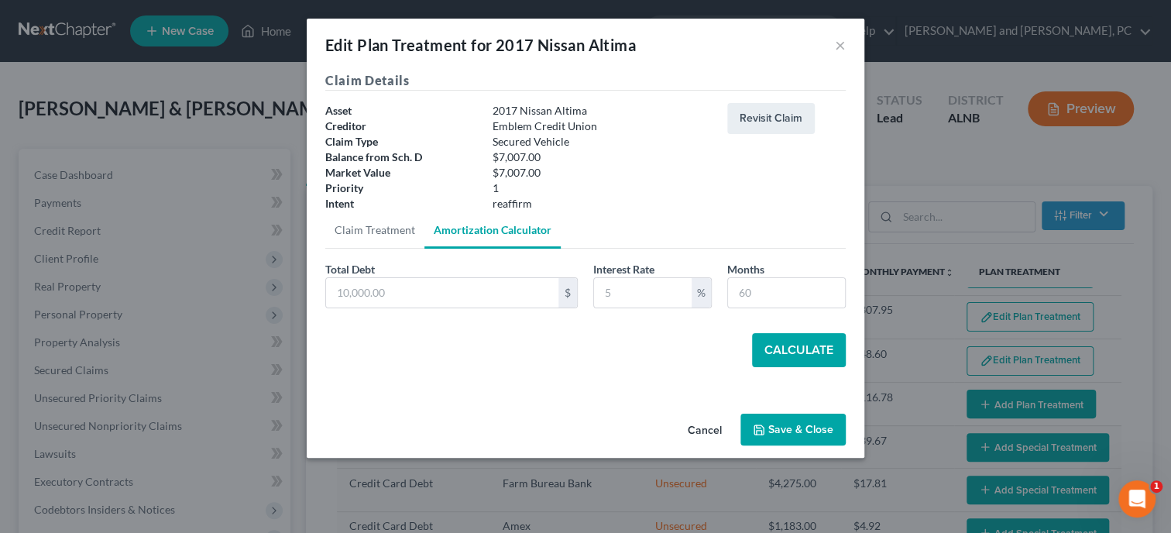
type input "7,007.00"
type input "5.25"
type input "60"
click at [788, 341] on button "Calculate" at bounding box center [799, 350] width 94 height 34
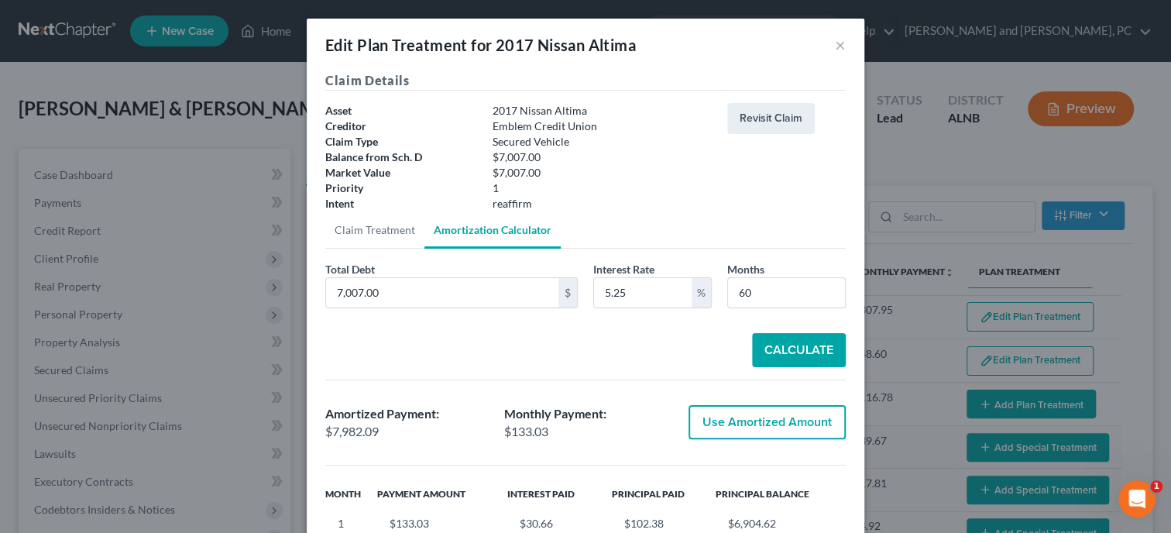
click at [714, 426] on button "Use Amortized Amount" at bounding box center [766, 422] width 157 height 34
type input "7,982.08"
checkbox input "true"
type input "133.03"
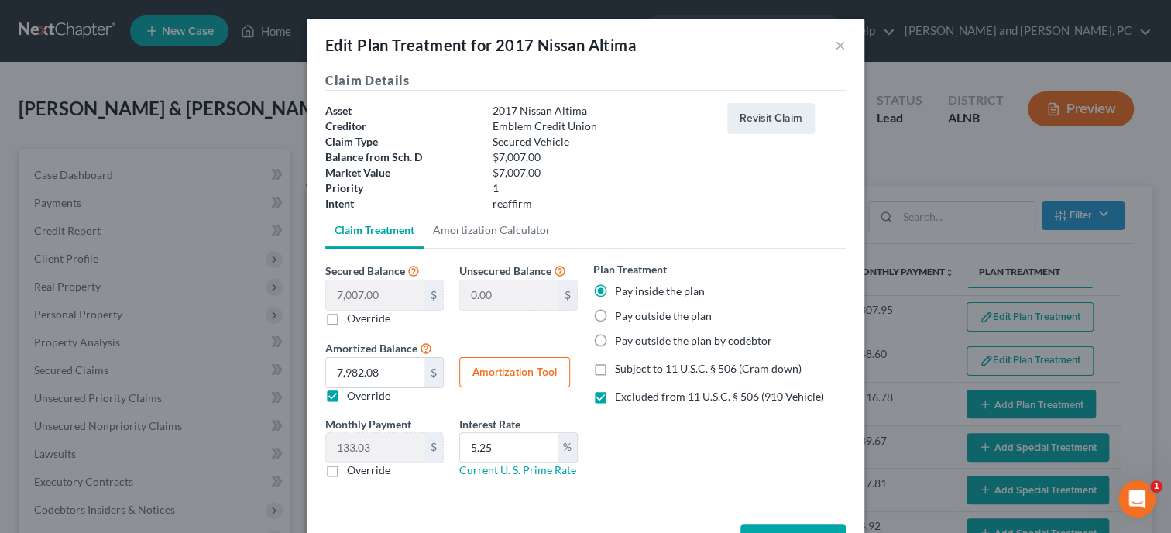
scroll to position [54, 0]
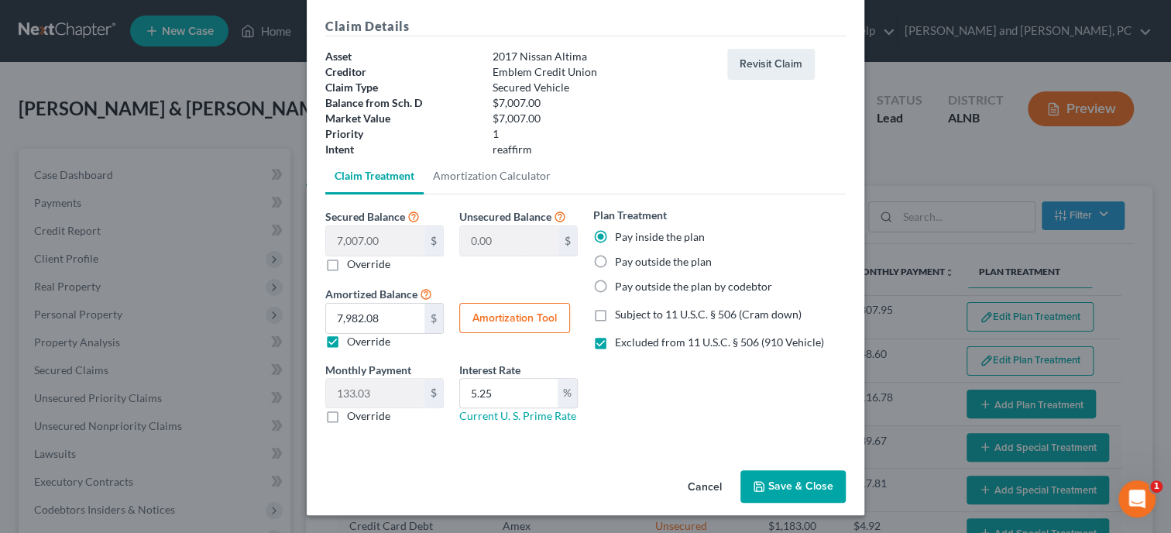
click at [802, 486] on button "Save & Close" at bounding box center [792, 486] width 105 height 33
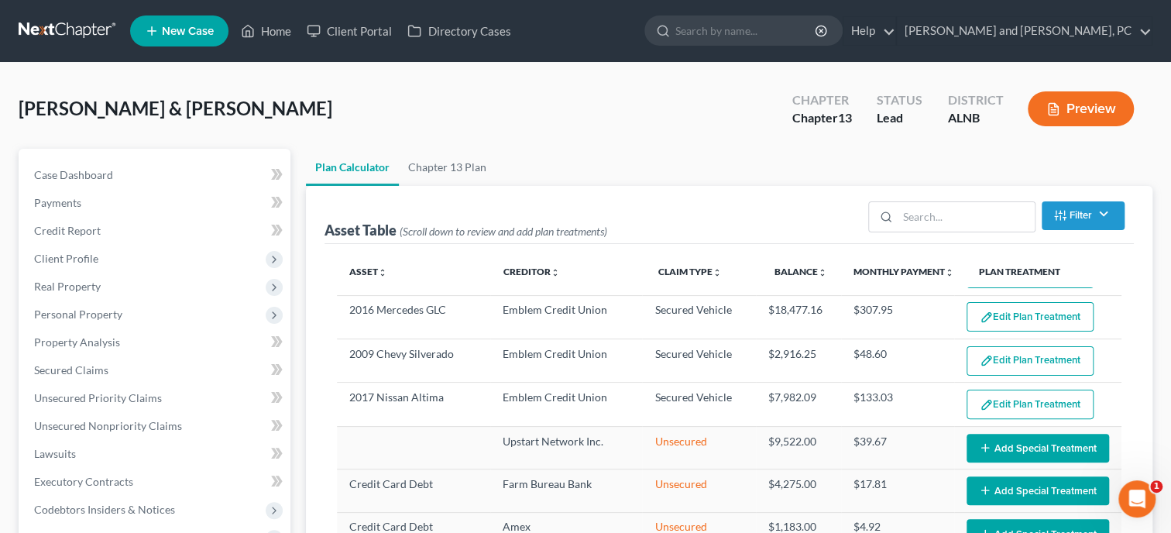
select select "59"
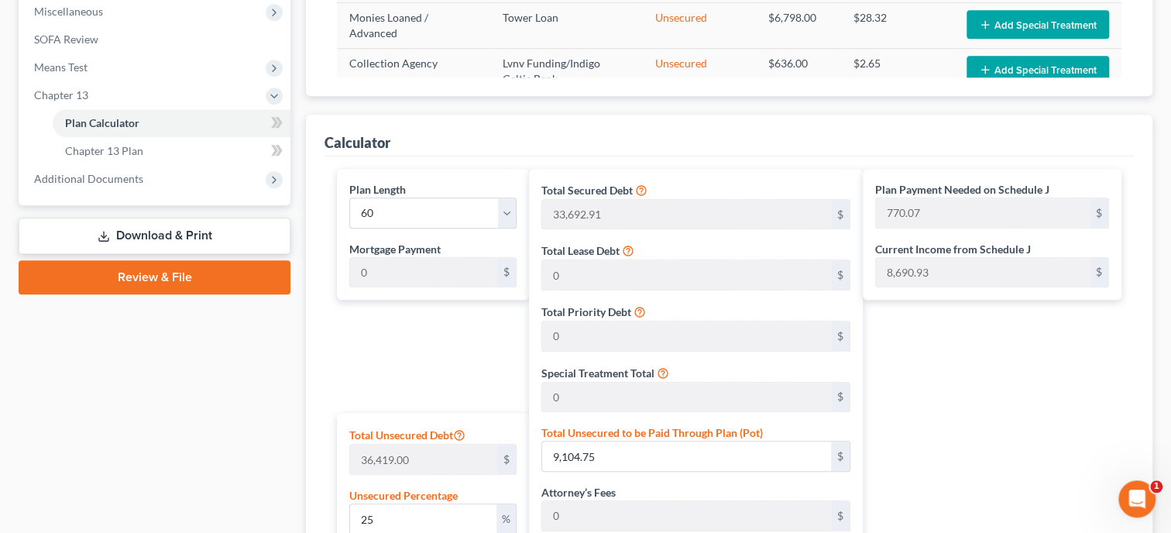
scroll to position [797, 0]
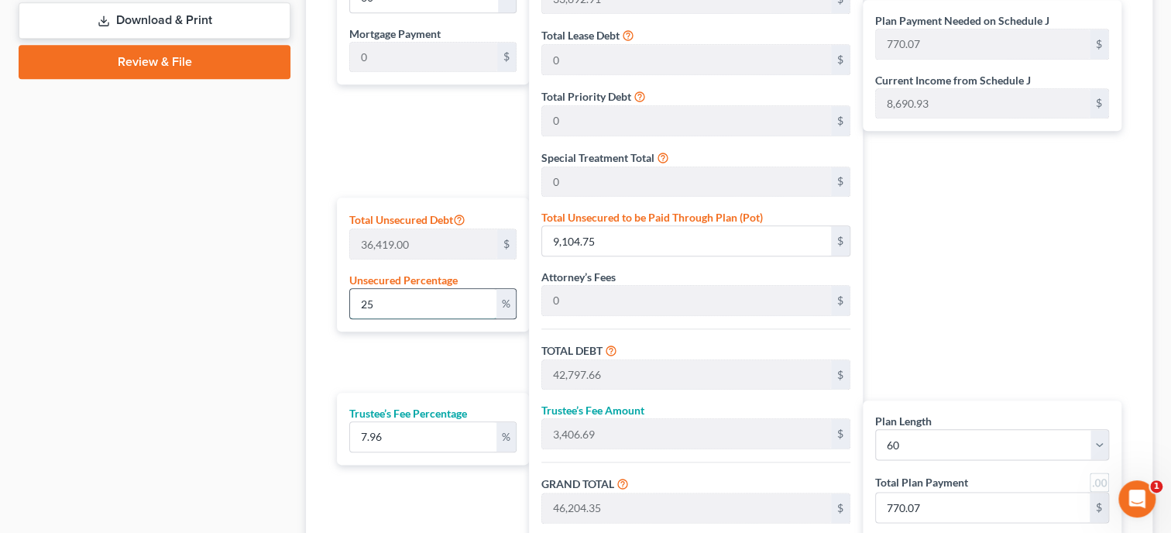
click at [437, 307] on input "25" at bounding box center [423, 303] width 146 height 29
drag, startPoint x: 437, startPoint y: 307, endPoint x: 357, endPoint y: 315, distance: 80.1
click at [381, 311] on input "25" at bounding box center [423, 303] width 146 height 29
drag, startPoint x: 391, startPoint y: 298, endPoint x: 347, endPoint y: 298, distance: 44.1
click at [350, 298] on input "25" at bounding box center [423, 303] width 146 height 29
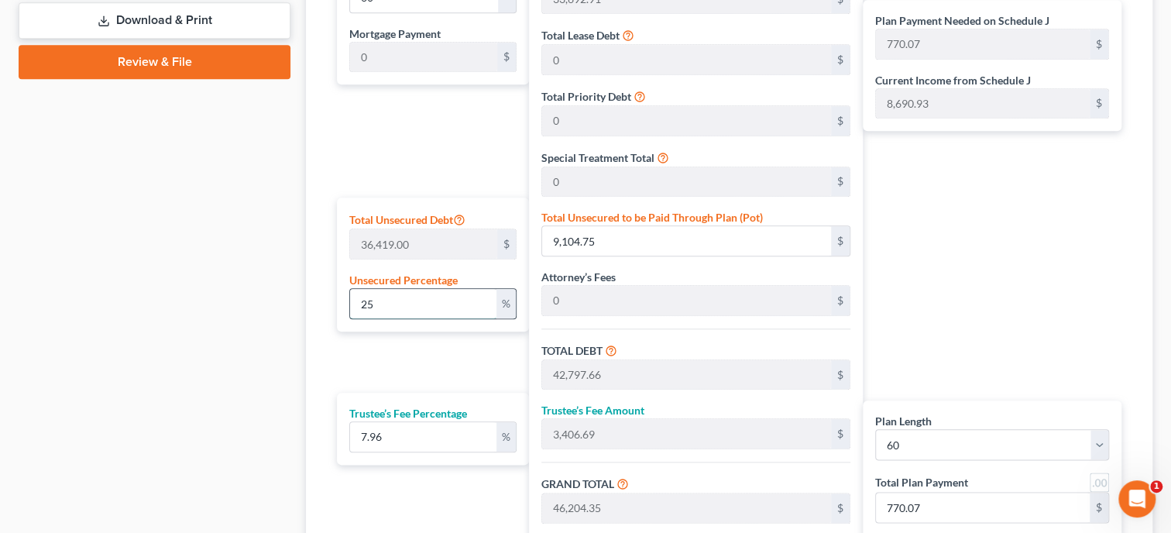
type input "1"
type input "364.19"
type input "34,057.10"
type input "2,710.94"
type input "36,768.04"
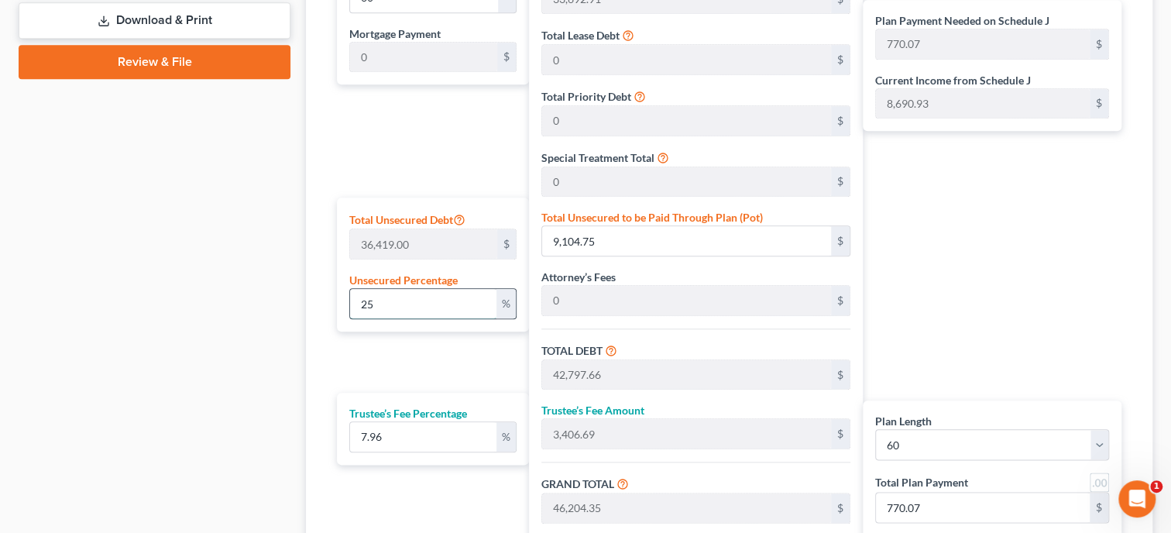
type input "612.80"
type input "10"
type input "3,641.90"
type input "37,334.81"
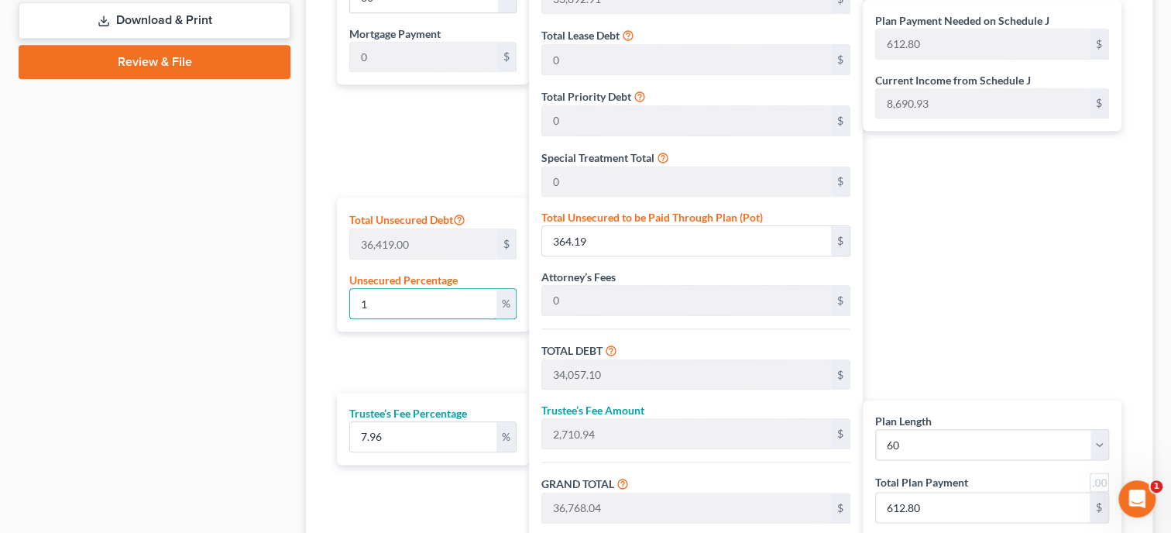
type input "2,971.85"
type input "40,306.66"
type input "671.77"
type input "100"
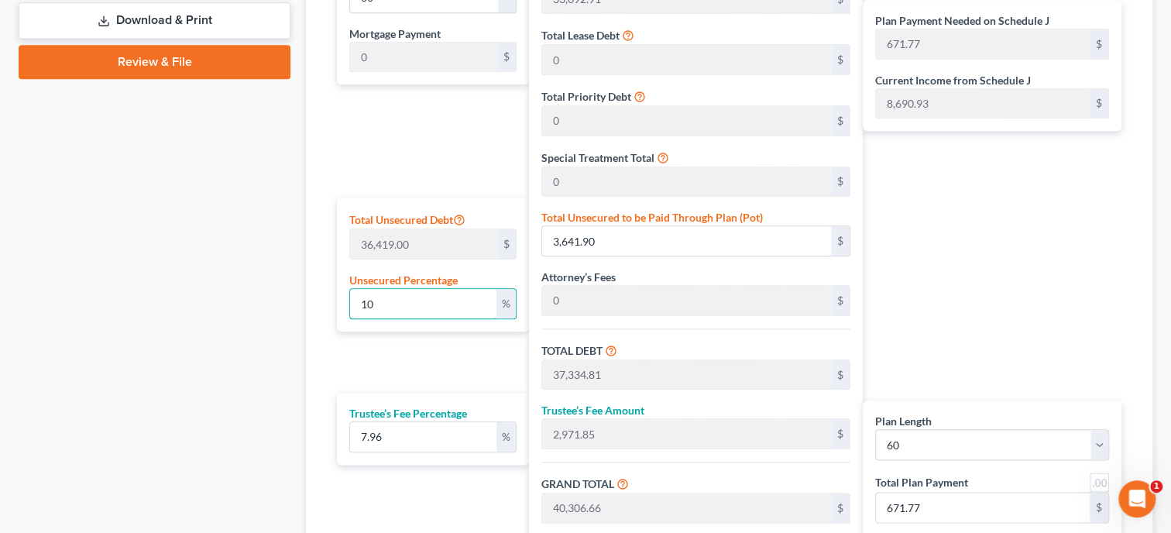
type input "36,419.00"
type input "70,111.91"
type input "5,580.90"
type input "75,692.81"
type input "1,261.54"
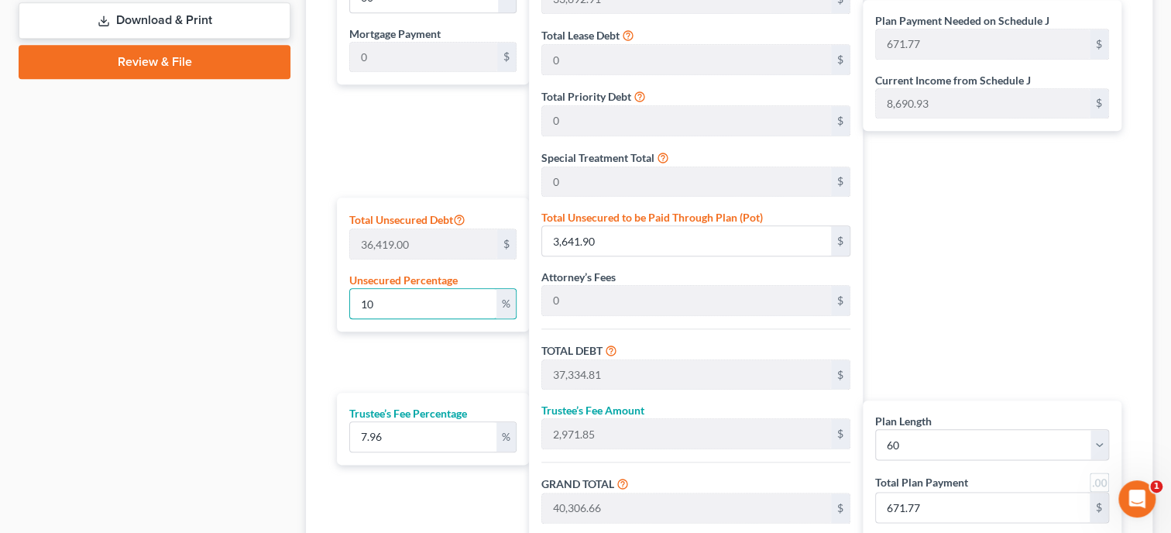
type input "1,261.54"
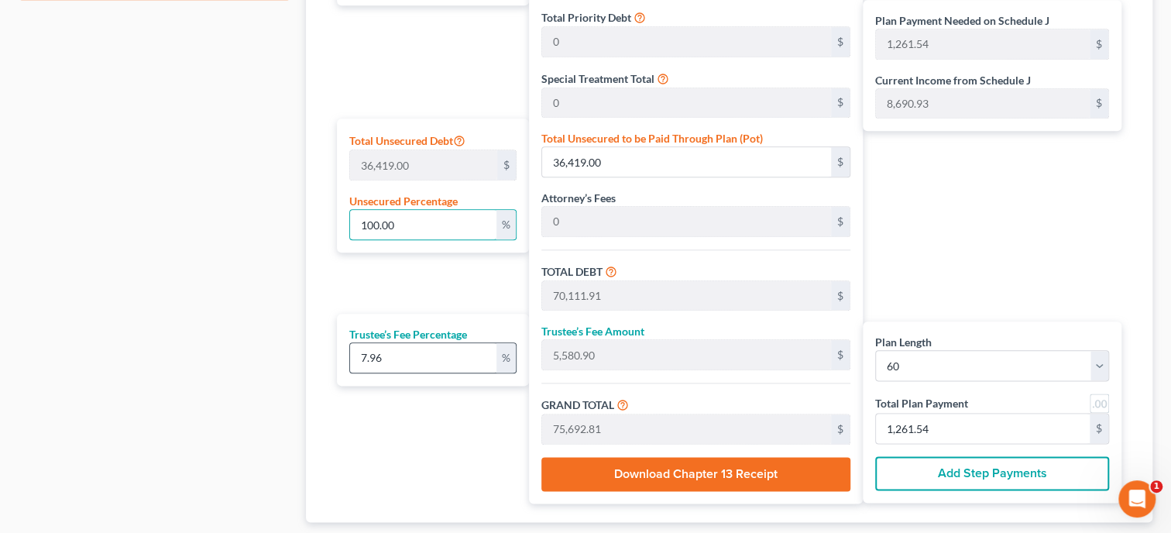
type input "100.00"
click at [398, 363] on input "7.96" at bounding box center [423, 357] width 146 height 29
drag, startPoint x: 398, startPoint y: 363, endPoint x: 353, endPoint y: 365, distance: 44.9
click at [353, 365] on input "7.96" at bounding box center [423, 357] width 146 height 29
type input "1"
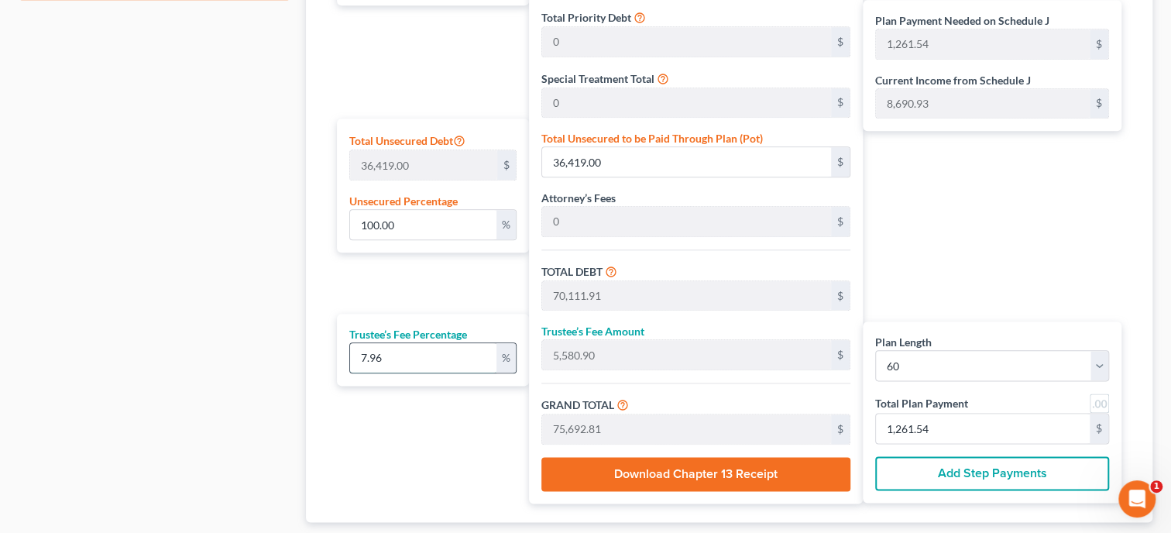
type input "701.11"
type input "70,813.02"
type input "1,180.21"
type input "10"
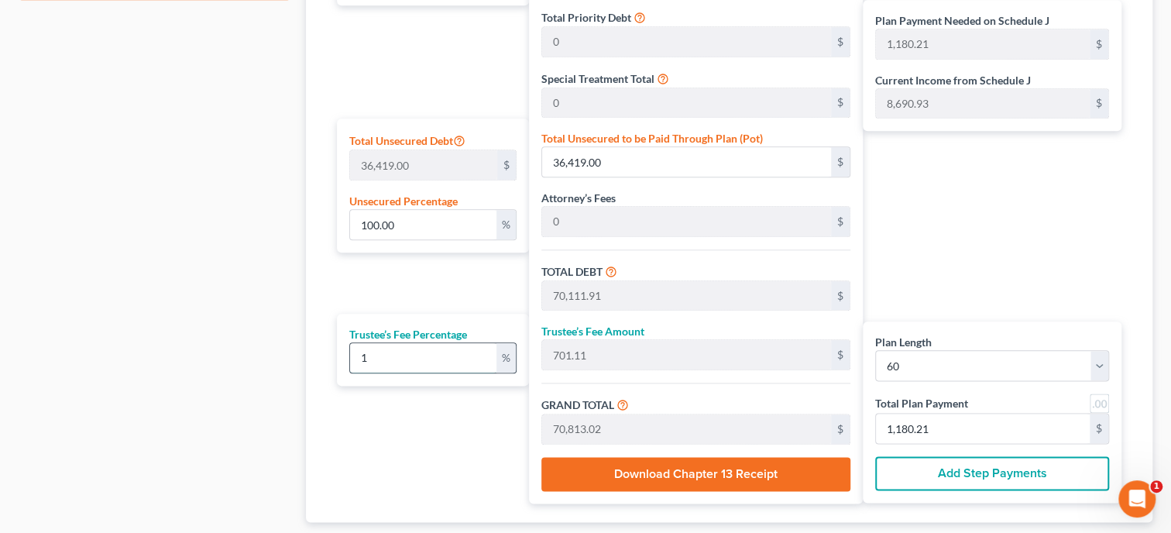
type input "7,011.19"
type input "77,123.10"
type input "1,285.38"
type input "10"
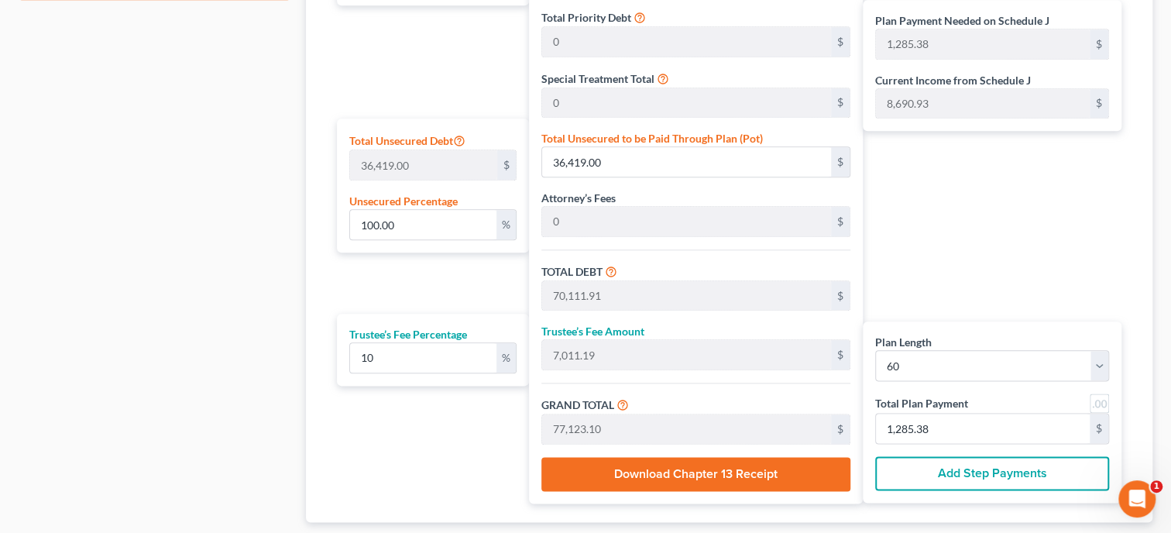
click at [431, 454] on div "Plan Length 1 2 3 4 5 6 7 8 9 10 11 12 13 14 15 16 17 18 19 20 21 22 23 24 25 2…" at bounding box center [429, 189] width 200 height 629
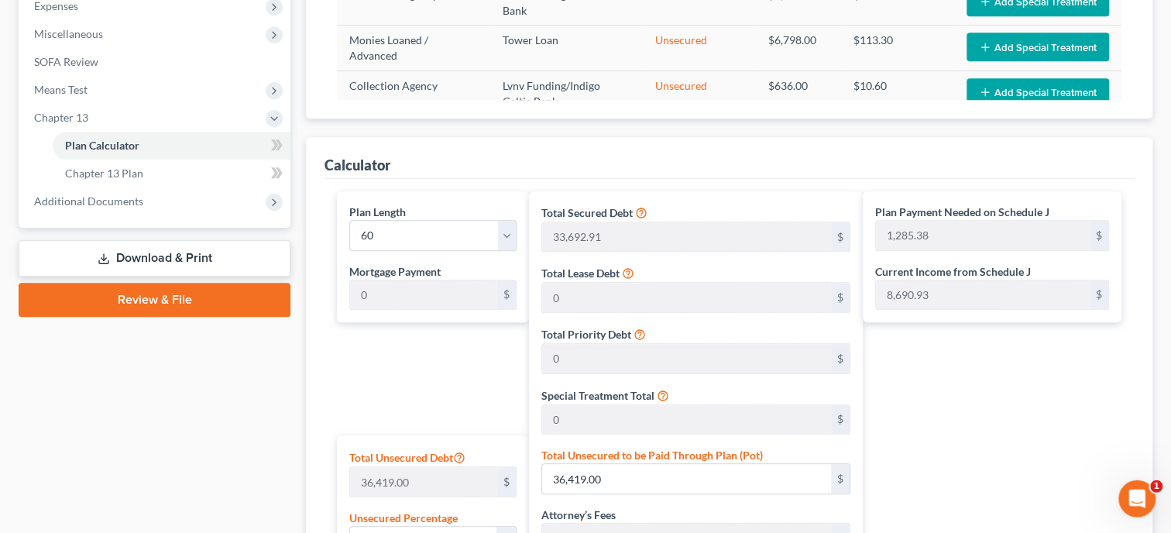
scroll to position [398, 0]
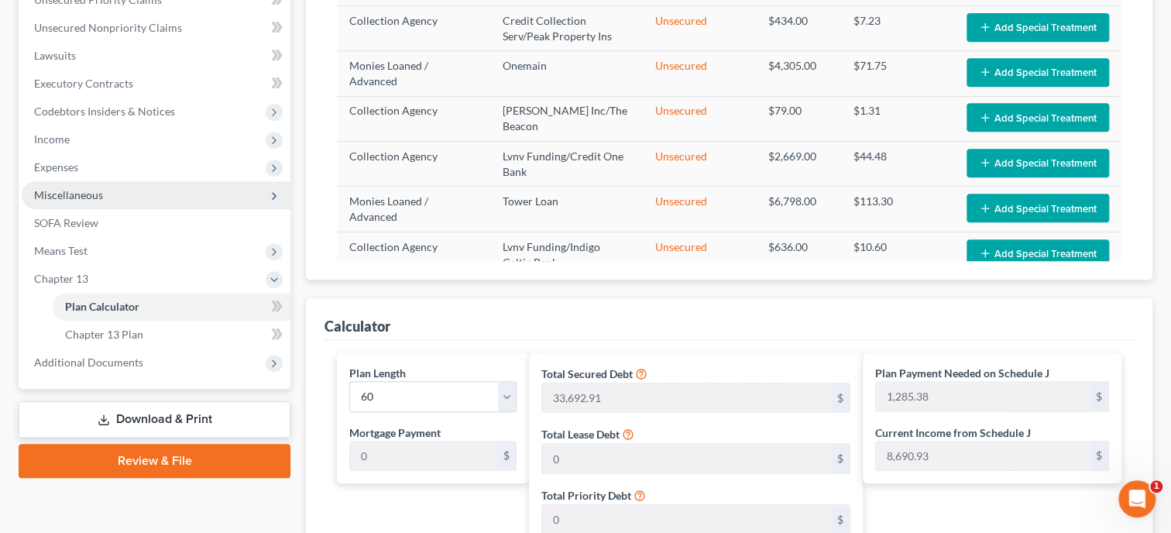
click at [60, 196] on span "Miscellaneous" at bounding box center [68, 194] width 69 height 13
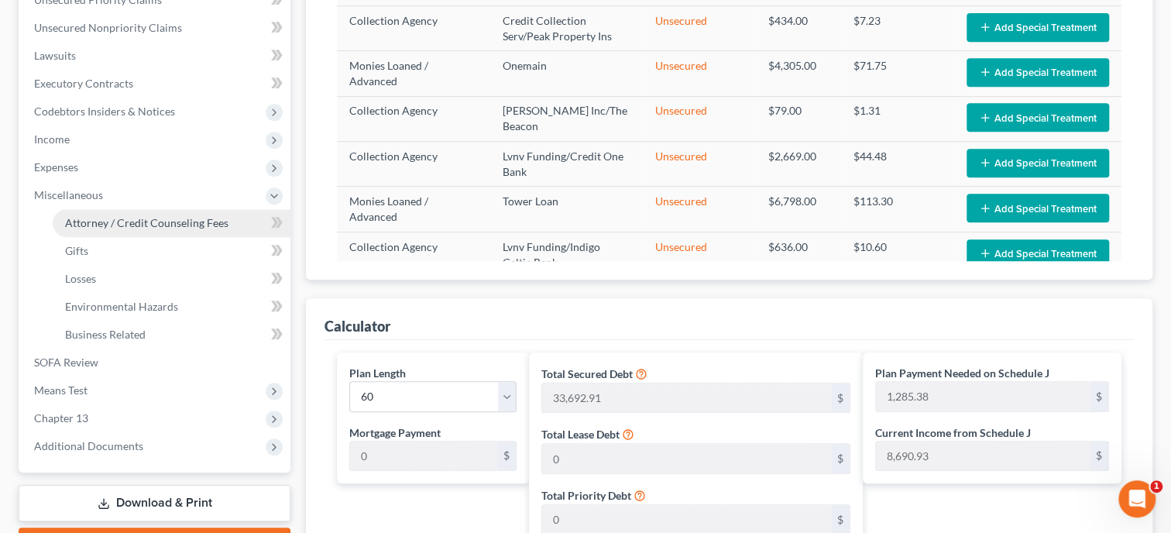
click at [80, 222] on span "Attorney / Credit Counseling Fees" at bounding box center [146, 222] width 163 height 13
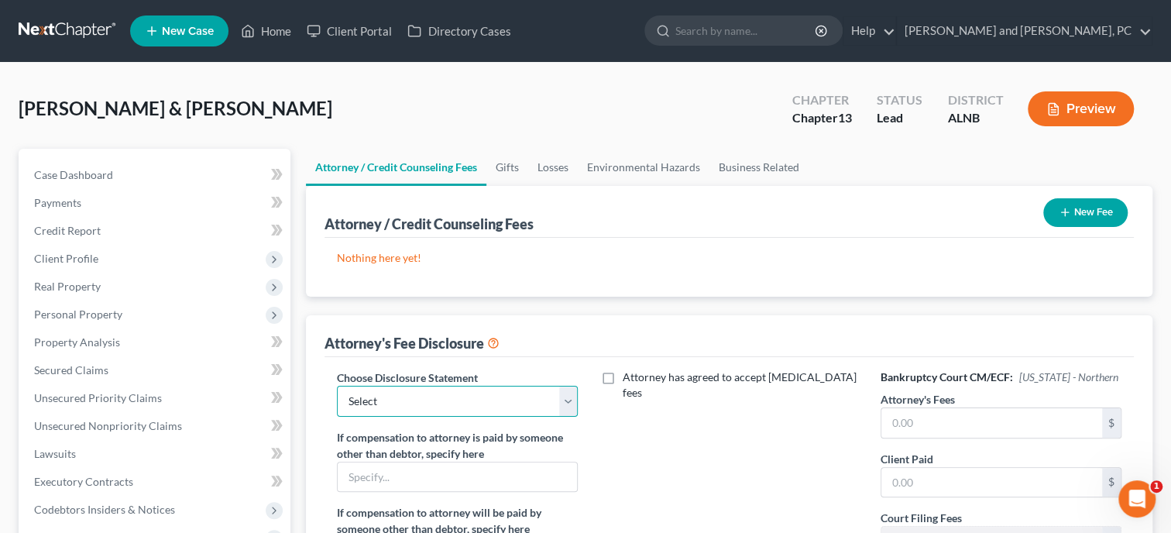
select select "0"
click option "Attorney Fee Disclosure" at bounding box center [0, 0] width 0 height 0
click at [947, 416] on input "text" at bounding box center [991, 422] width 221 height 29
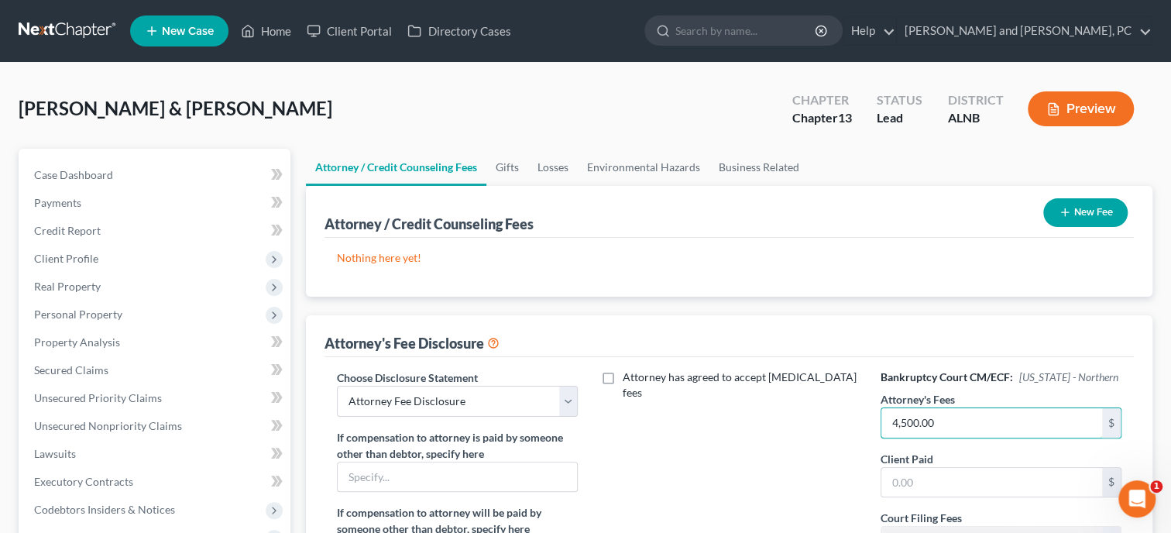
type input "4,500.00"
click at [794, 456] on div "Attorney has agreed to accept [MEDICAL_DATA] fees" at bounding box center [729, 512] width 272 height 287
click at [992, 485] on input "text" at bounding box center [991, 482] width 221 height 29
type input "1,098.00"
click at [792, 450] on div "Attorney has agreed to accept [MEDICAL_DATA] fees" at bounding box center [729, 512] width 272 height 287
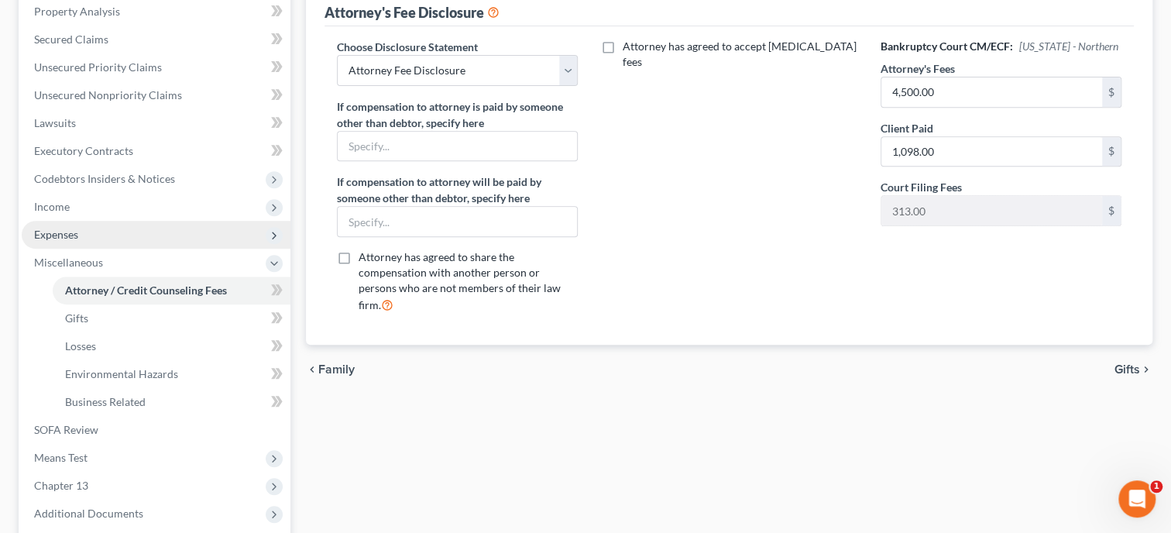
scroll to position [398, 0]
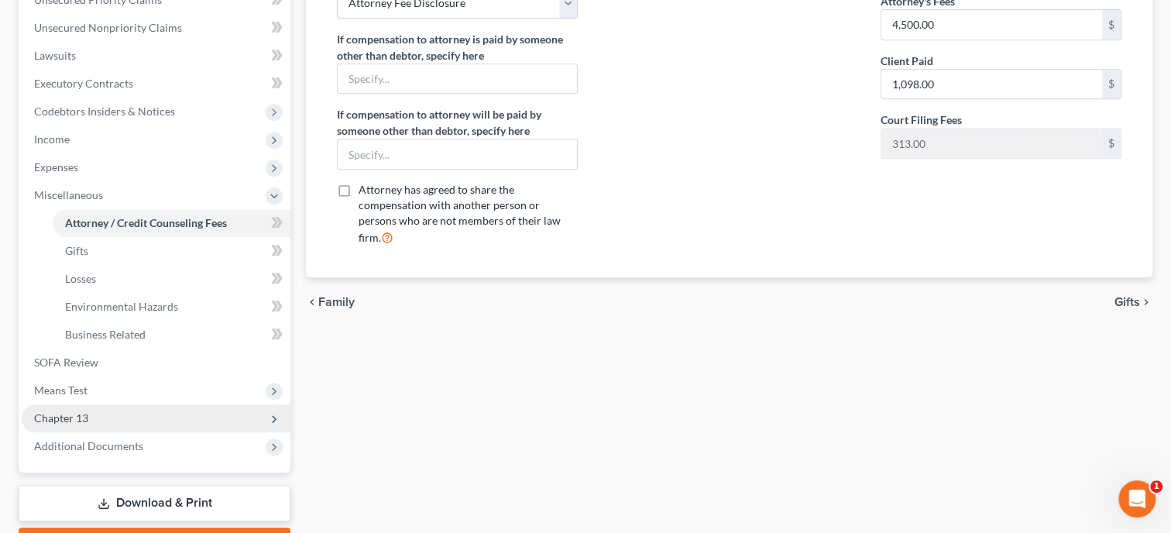
click at [131, 406] on span "Chapter 13" at bounding box center [156, 418] width 269 height 28
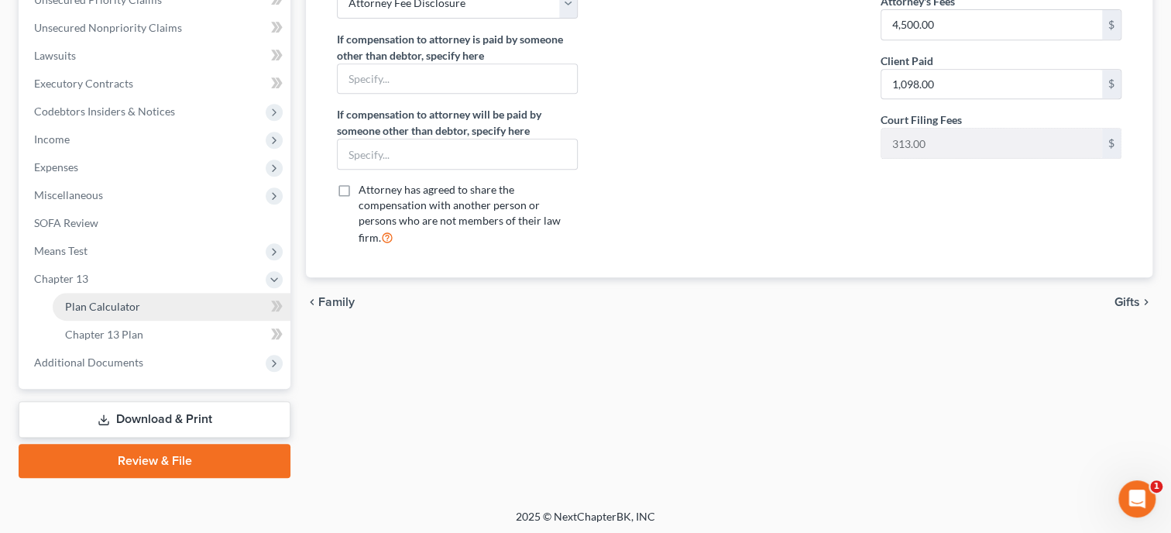
click at [118, 301] on span "Plan Calculator" at bounding box center [102, 306] width 75 height 13
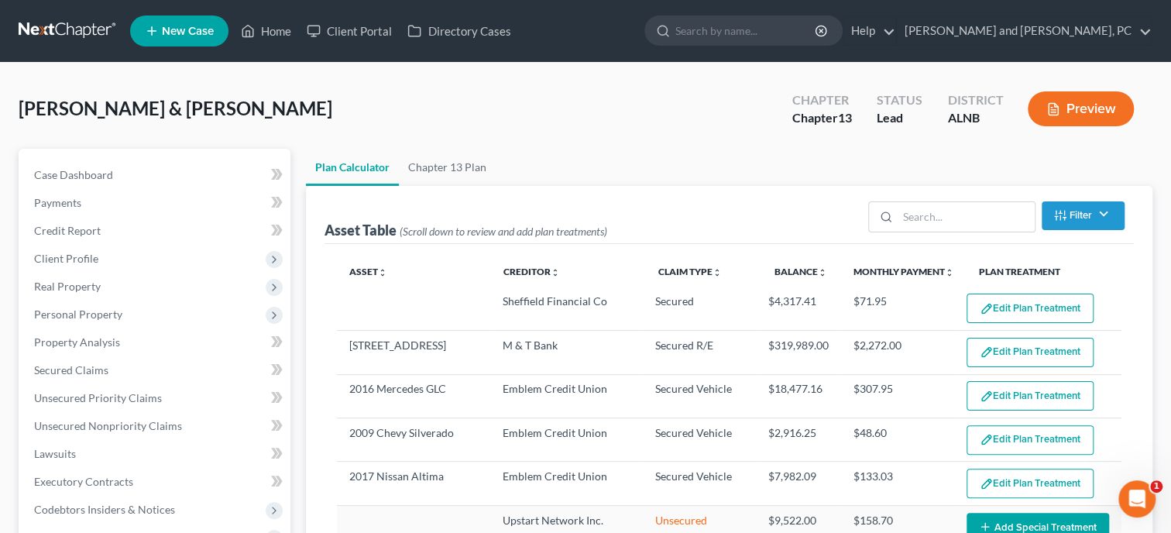
select select "59"
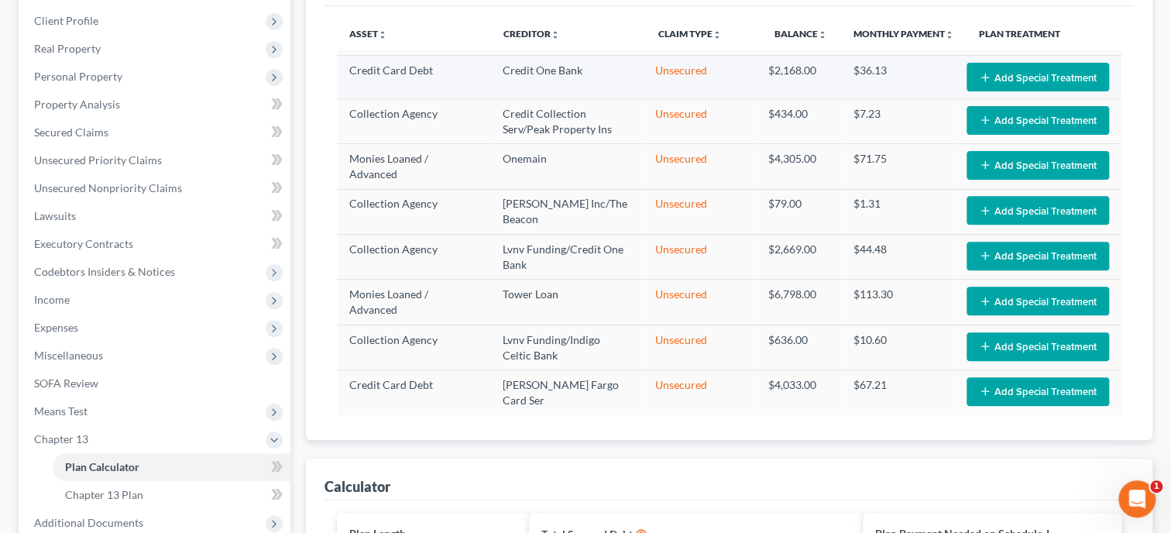
scroll to position [318, 0]
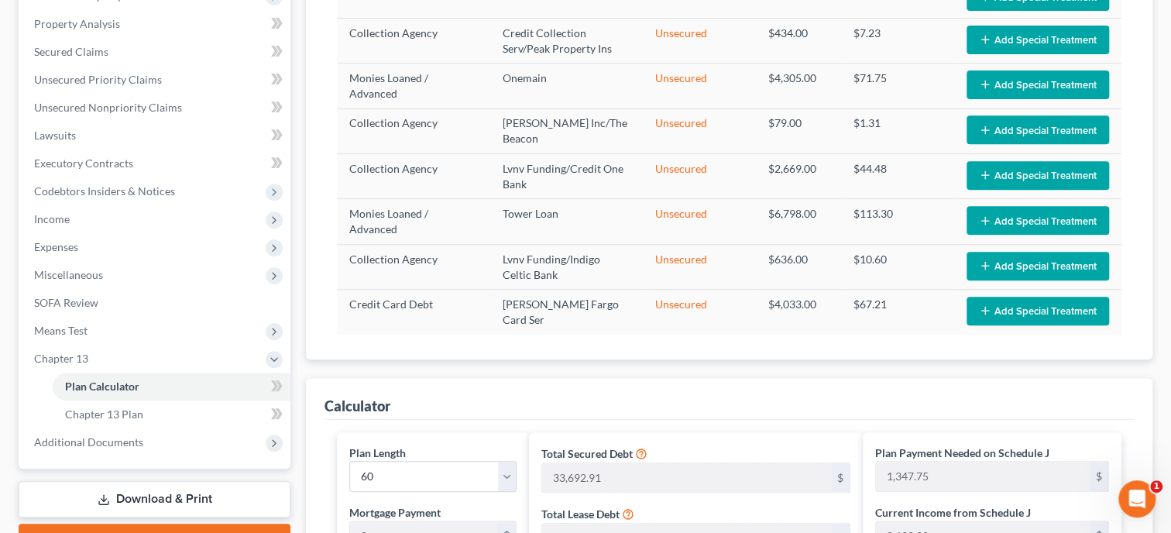
click at [320, 233] on div "Asset Table (Scroll down to review and add plan treatments) Filter Claim Type F…" at bounding box center [729, 114] width 846 height 492
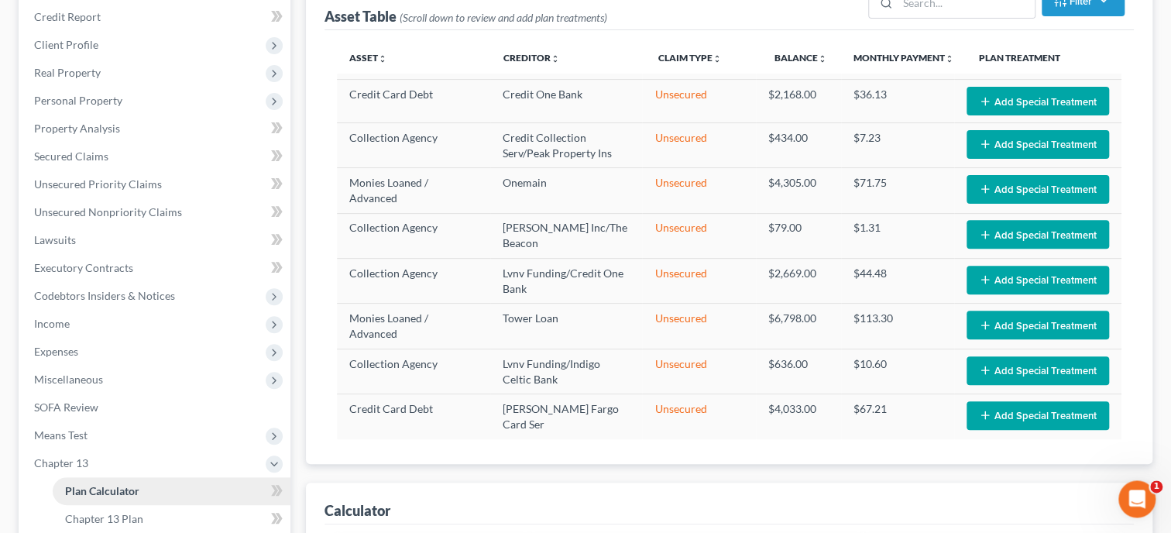
scroll to position [159, 0]
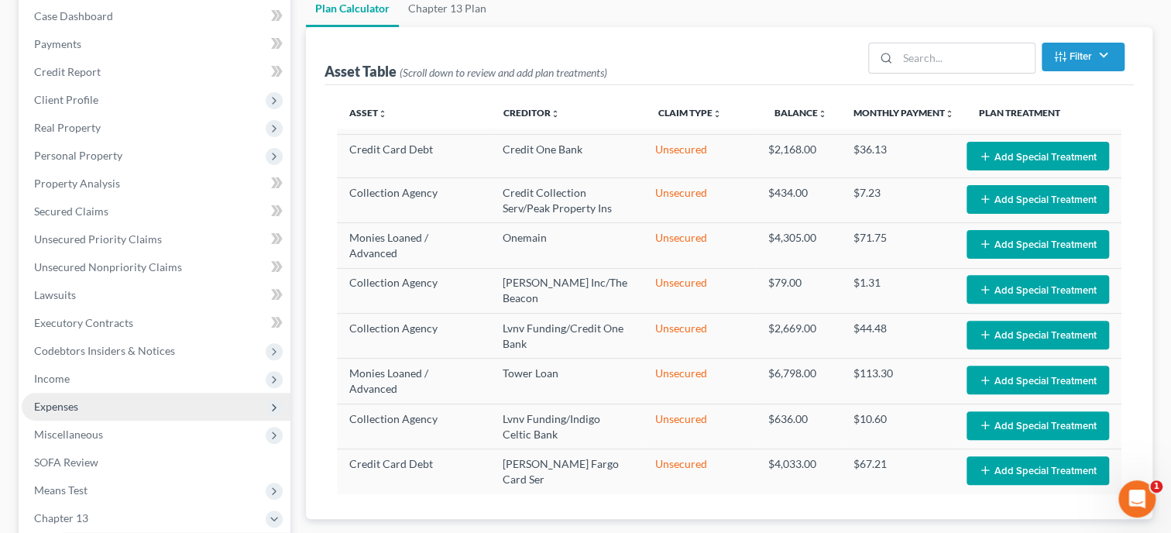
click at [56, 410] on span "Expenses" at bounding box center [56, 406] width 44 height 13
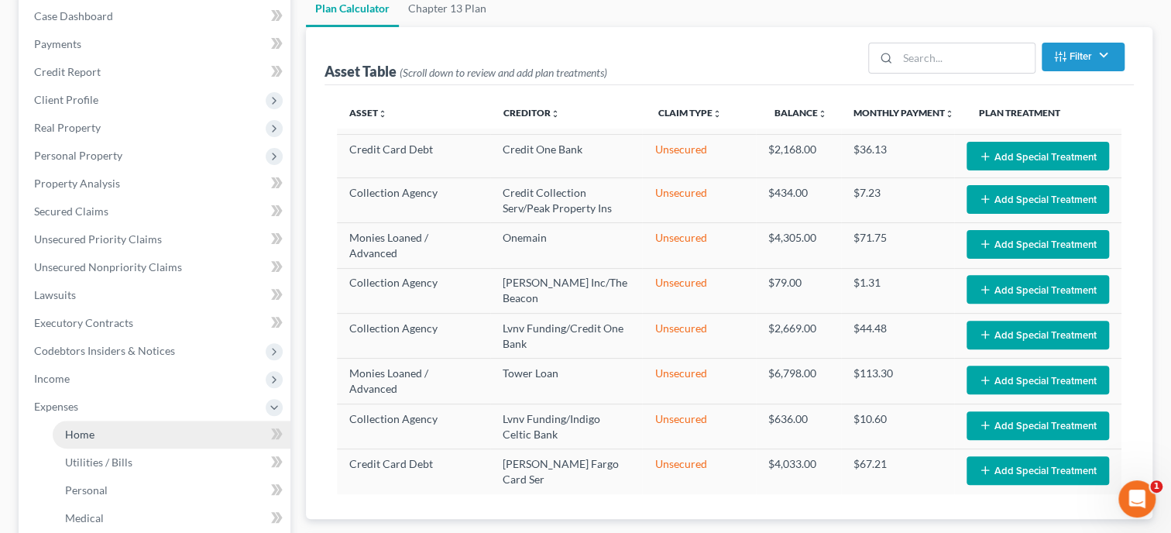
click at [67, 430] on span "Home" at bounding box center [79, 433] width 29 height 13
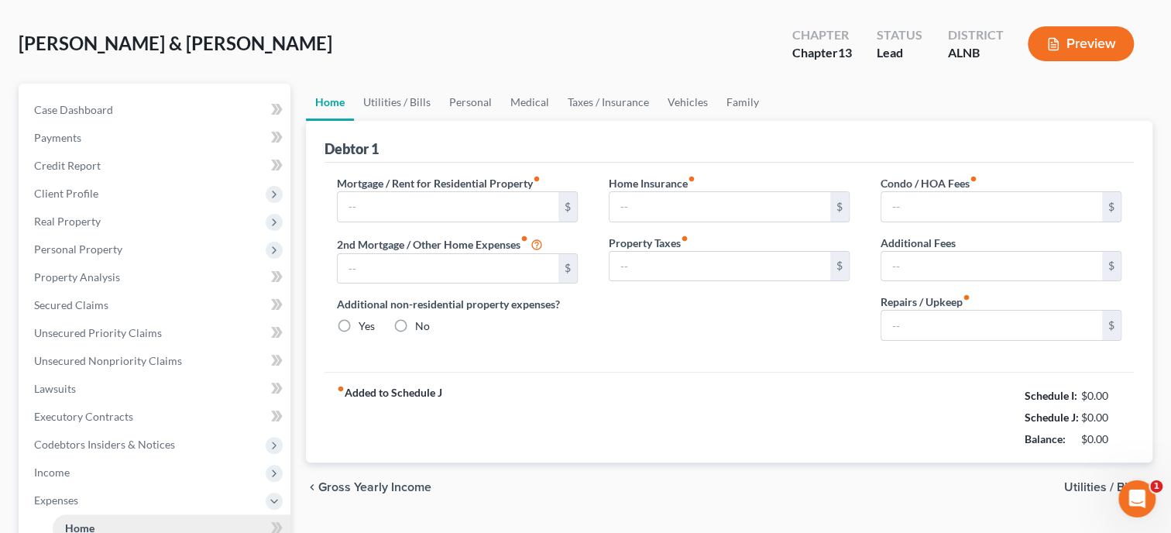
type input "2,272.00"
type input "0.00"
radio input "true"
type input "0.00"
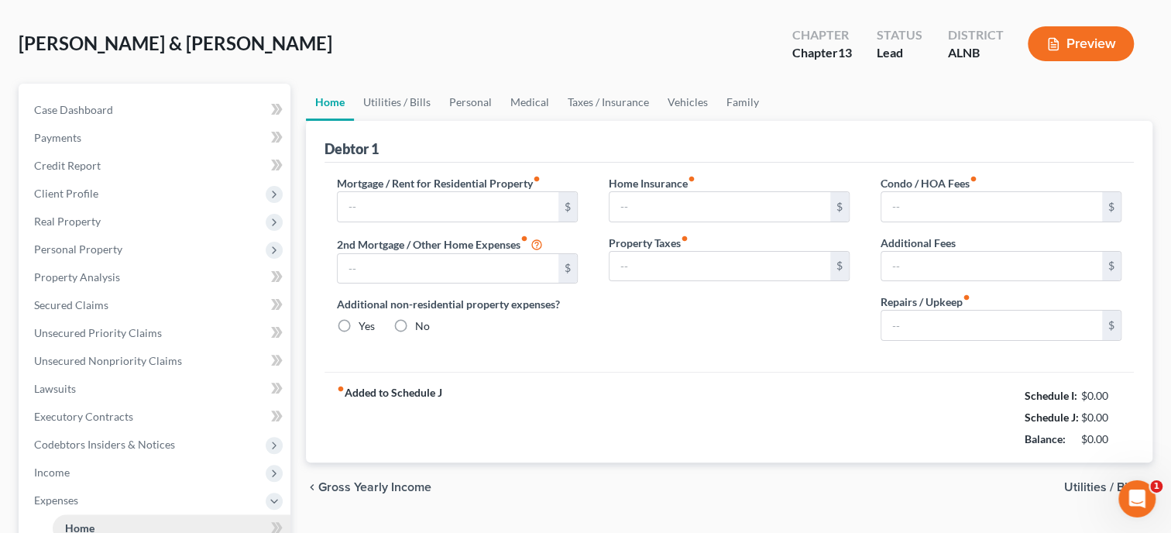
type input "0.00"
type input "200.00"
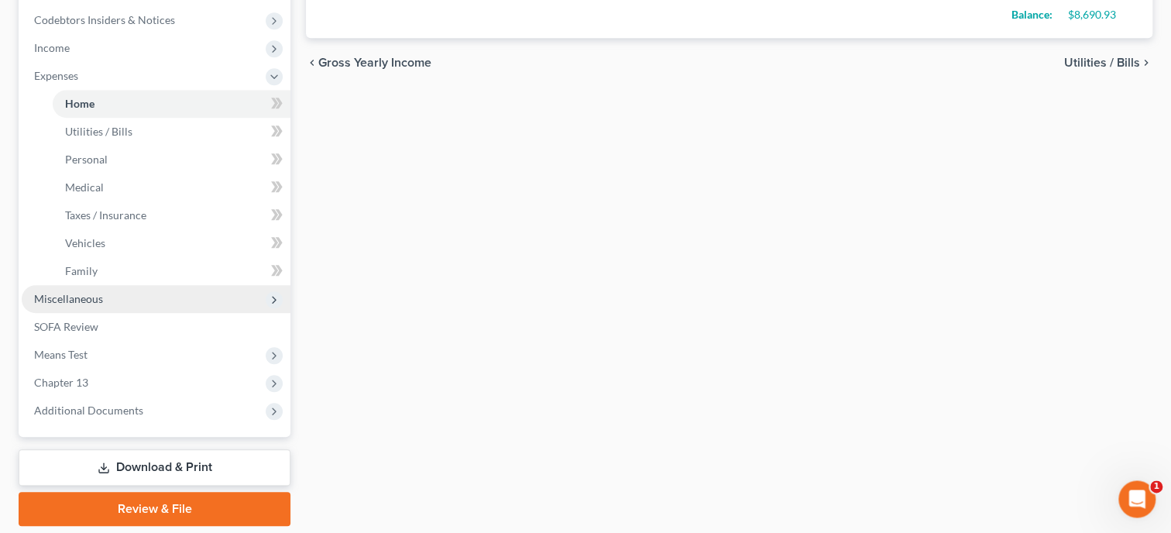
scroll to position [459, 0]
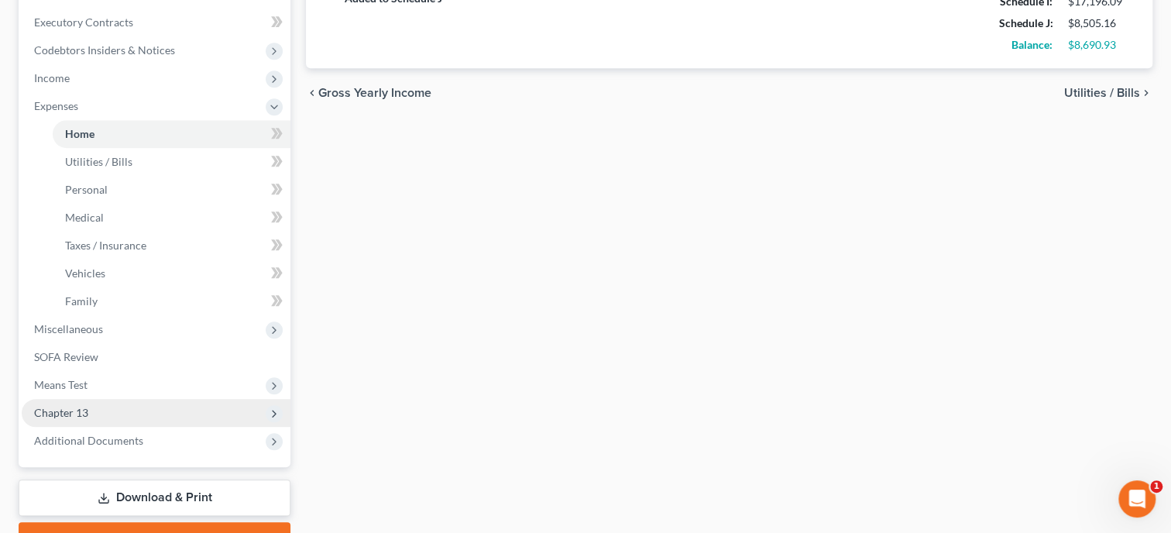
click at [164, 414] on span "Chapter 13" at bounding box center [156, 413] width 269 height 28
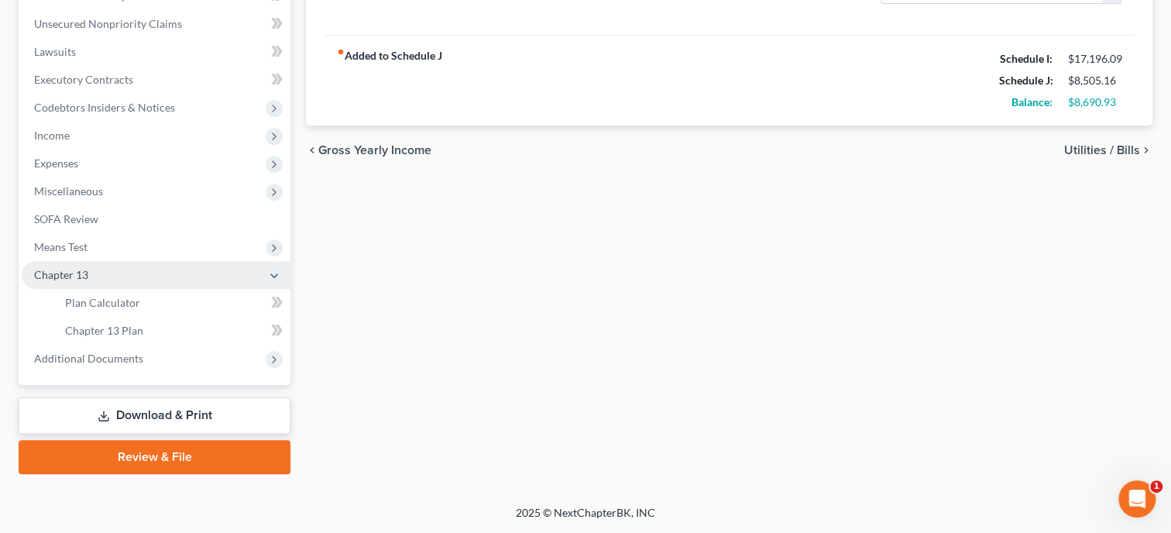
scroll to position [400, 0]
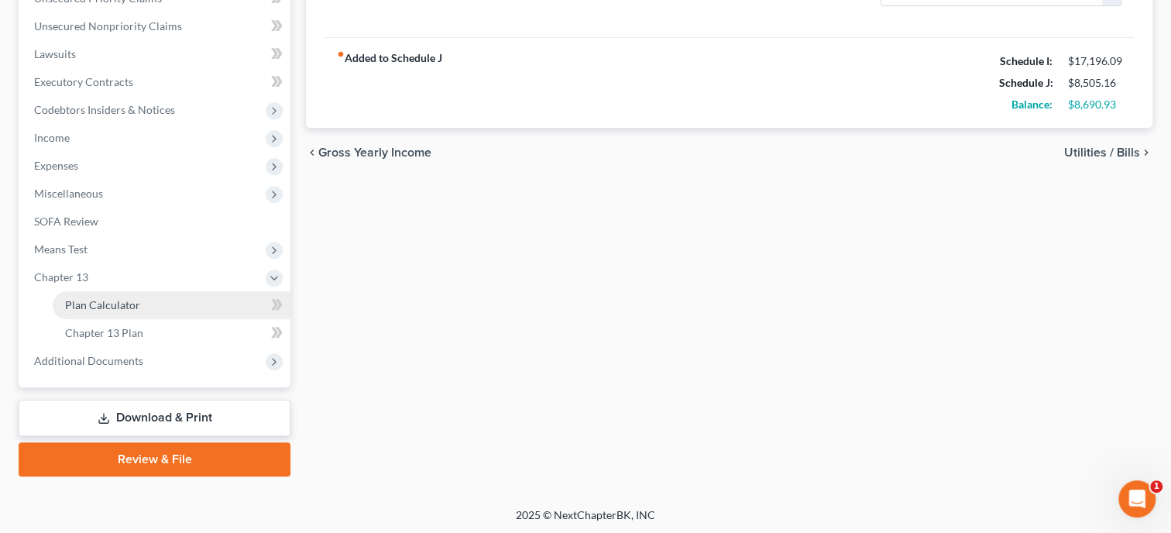
click at [129, 307] on span "Plan Calculator" at bounding box center [102, 304] width 75 height 13
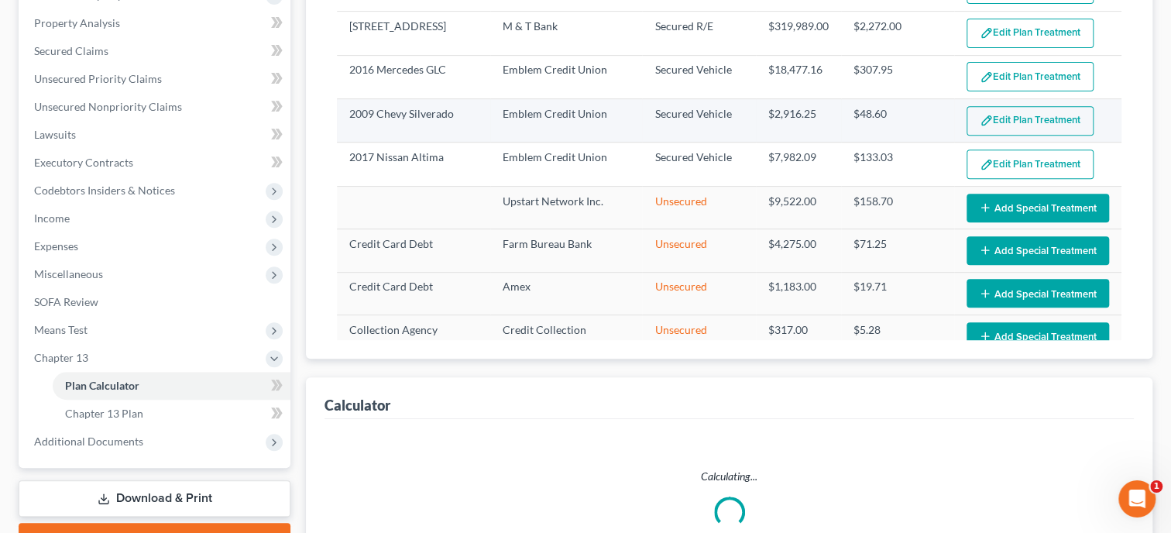
select select "59"
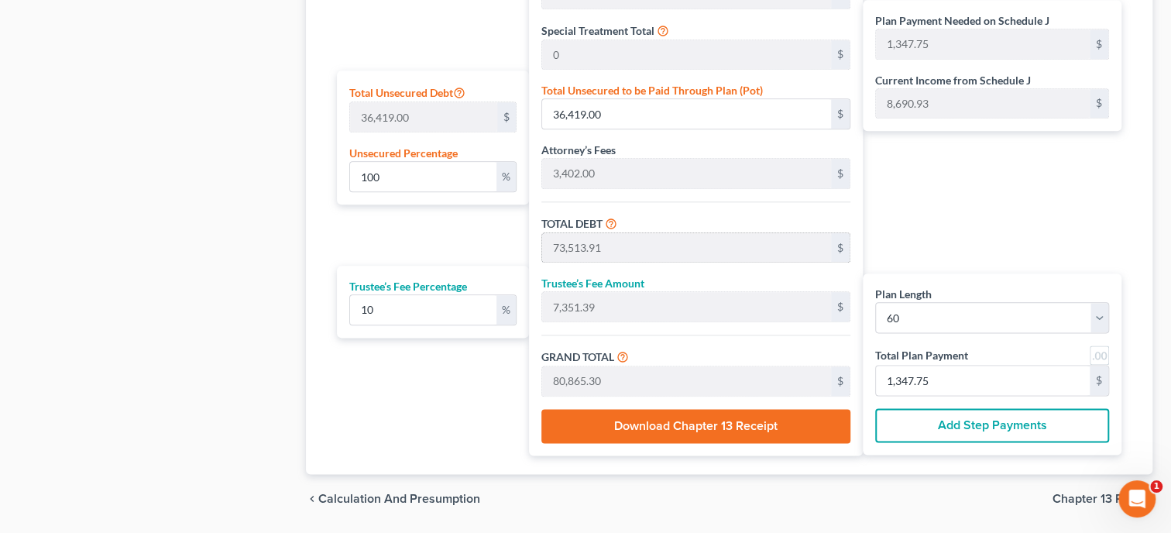
scroll to position [969, 0]
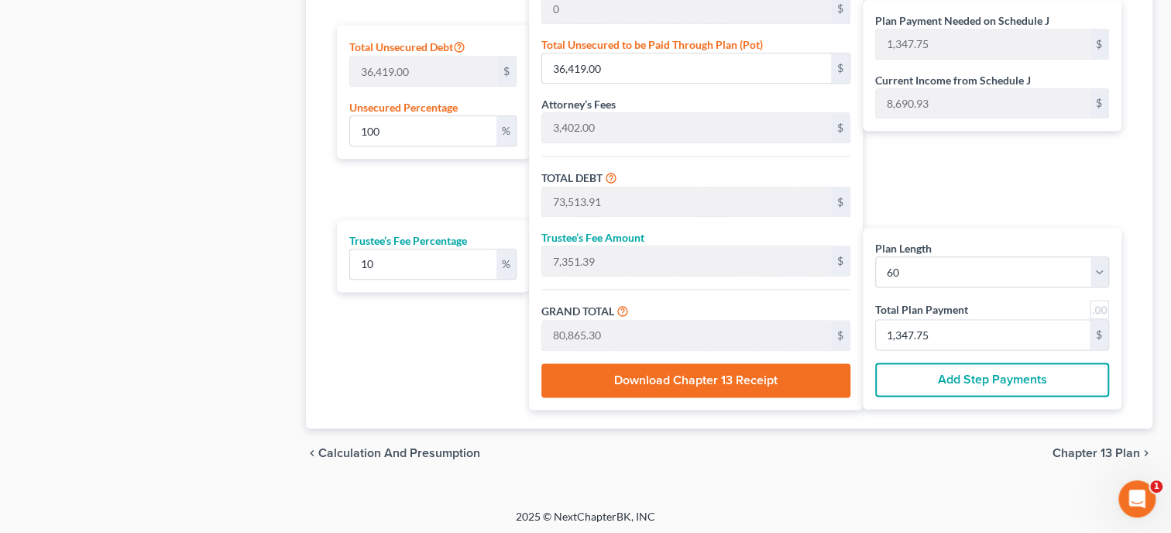
click at [720, 382] on button "Download Chapter 13 Receipt" at bounding box center [695, 380] width 308 height 34
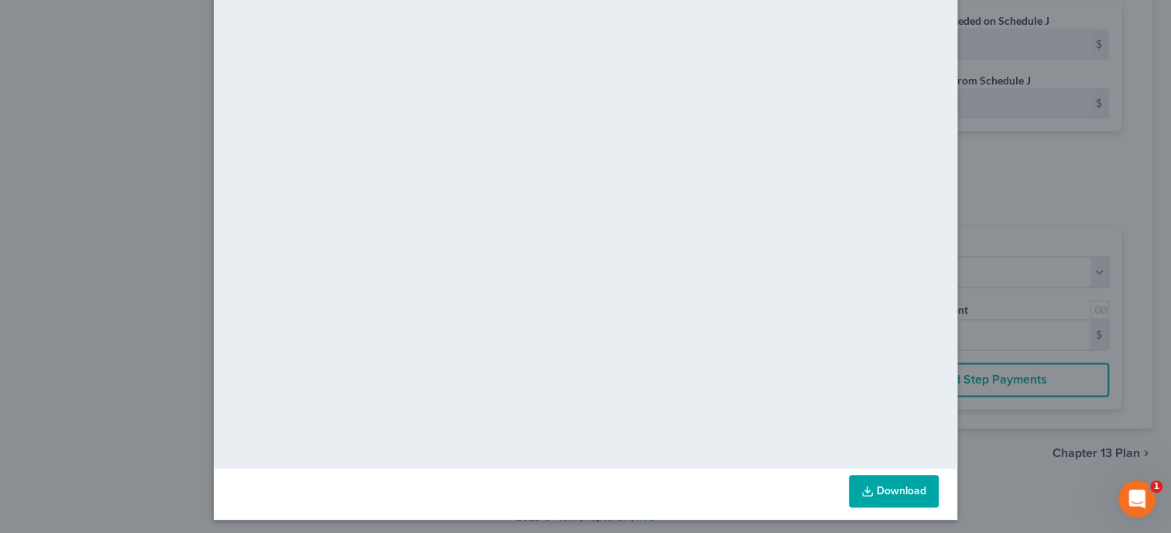
scroll to position [115, 0]
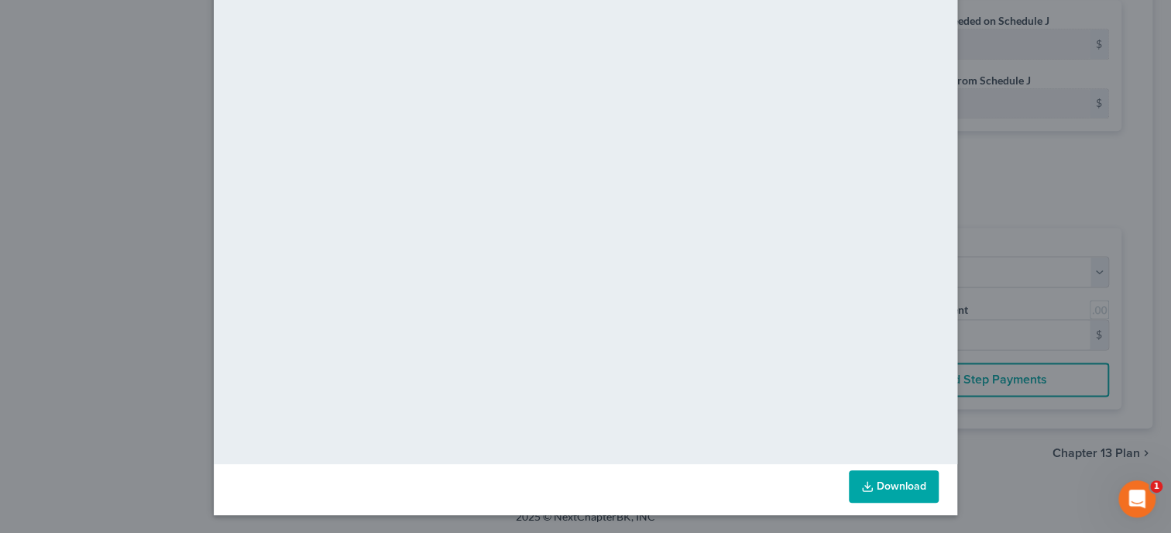
click at [888, 480] on link "Download" at bounding box center [894, 486] width 90 height 33
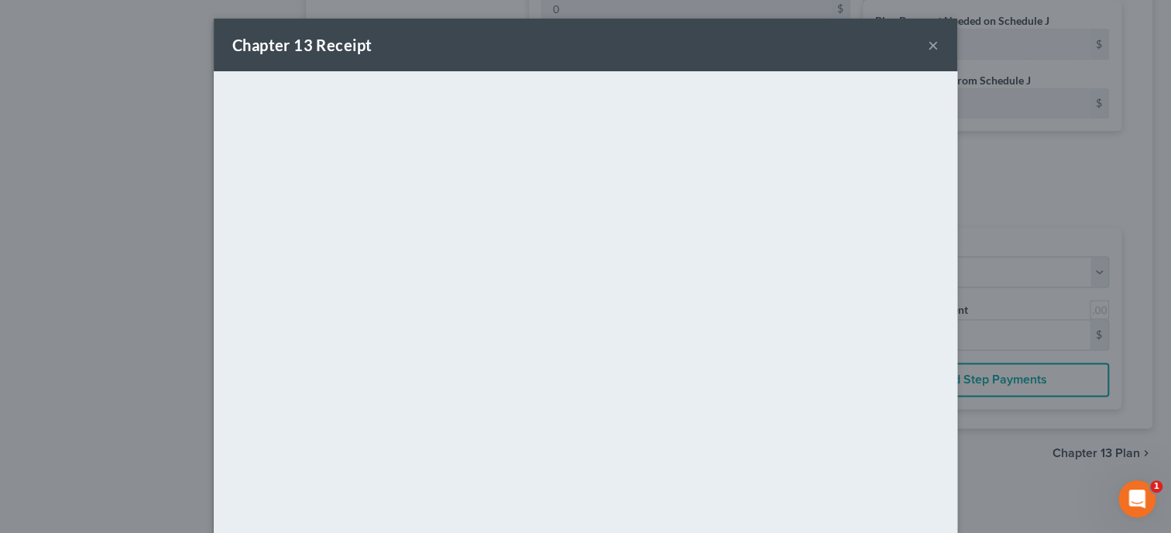
click at [931, 48] on button "×" at bounding box center [933, 45] width 11 height 19
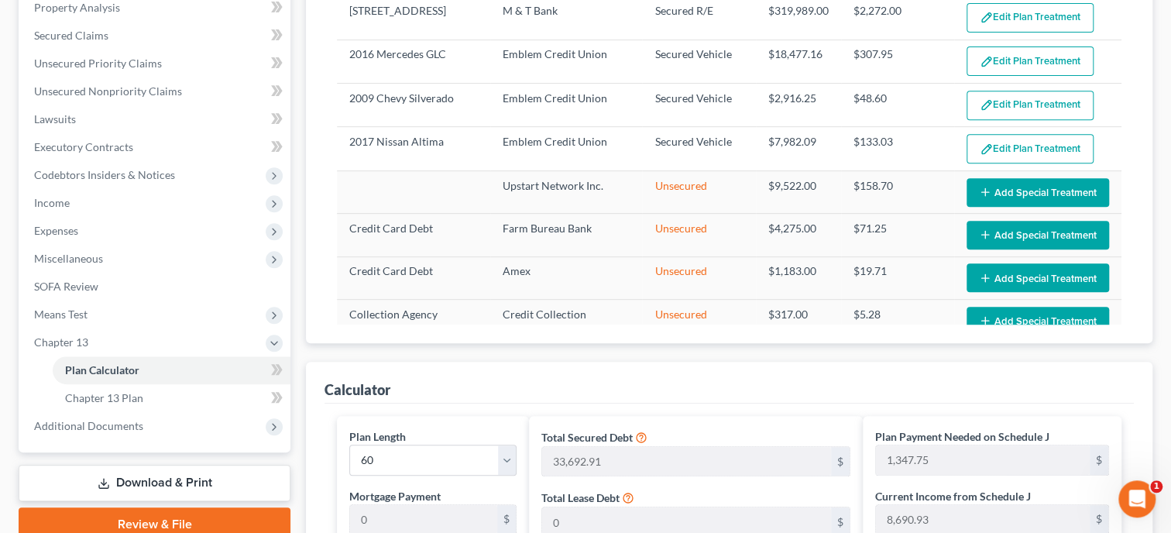
scroll to position [173, 0]
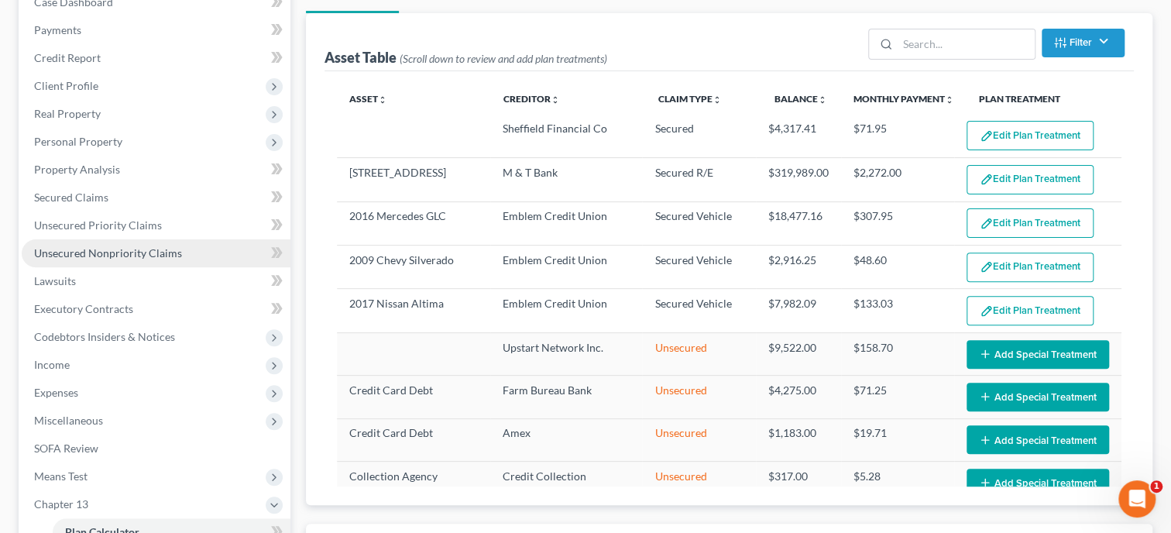
click at [74, 250] on span "Unsecured Nonpriority Claims" at bounding box center [108, 252] width 148 height 13
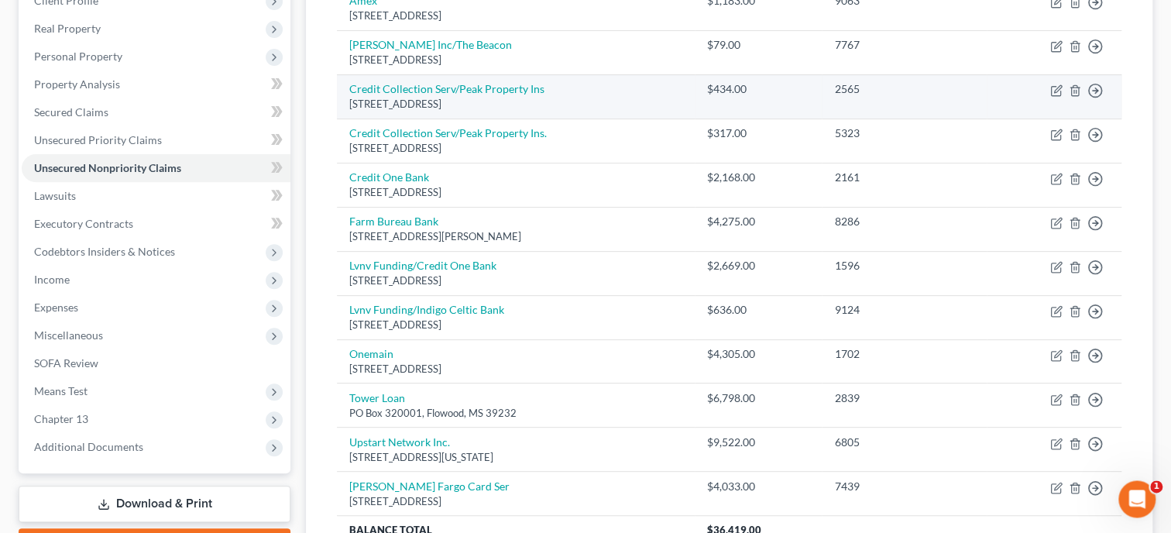
scroll to position [318, 0]
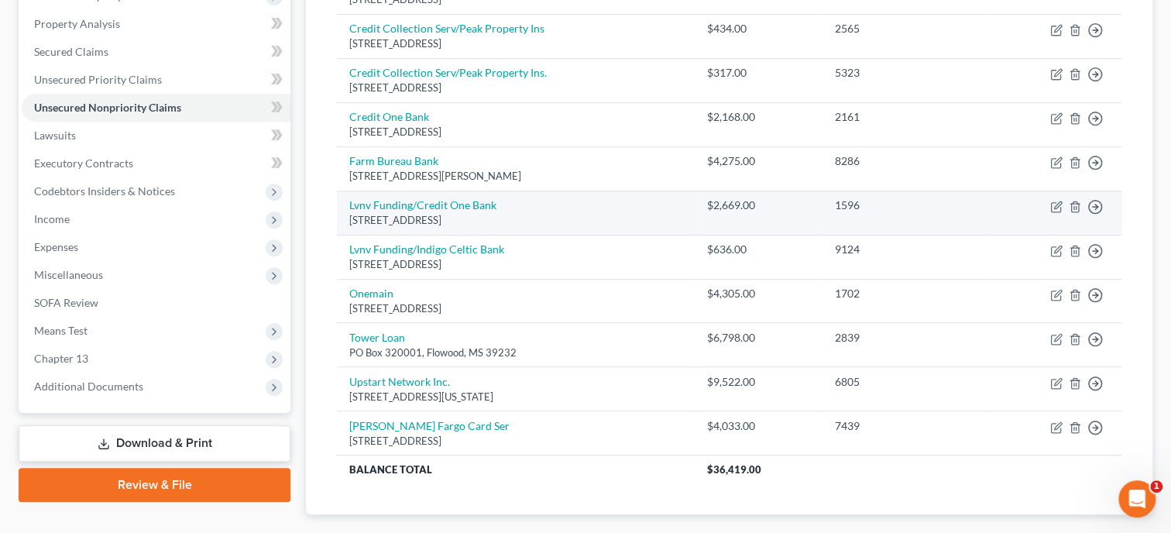
click at [1056, 198] on td "Move to D Move to E Move to G Move to Notice Only" at bounding box center [1053, 212] width 135 height 44
click at [1057, 204] on icon "button" at bounding box center [1056, 207] width 12 height 12
select select "42"
select select "1"
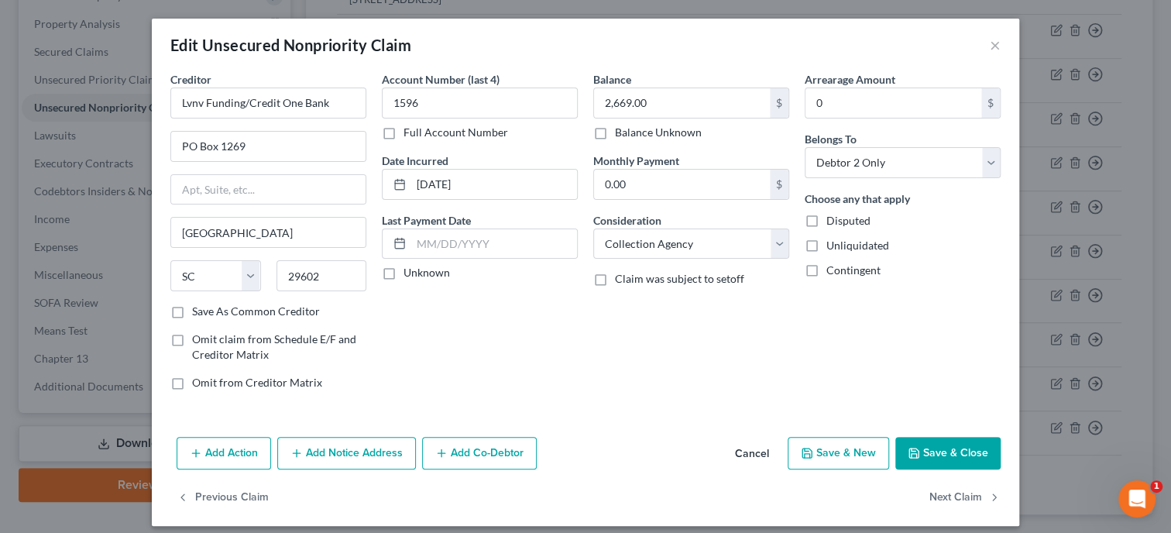
click at [315, 455] on button "Add Notice Address" at bounding box center [346, 453] width 139 height 33
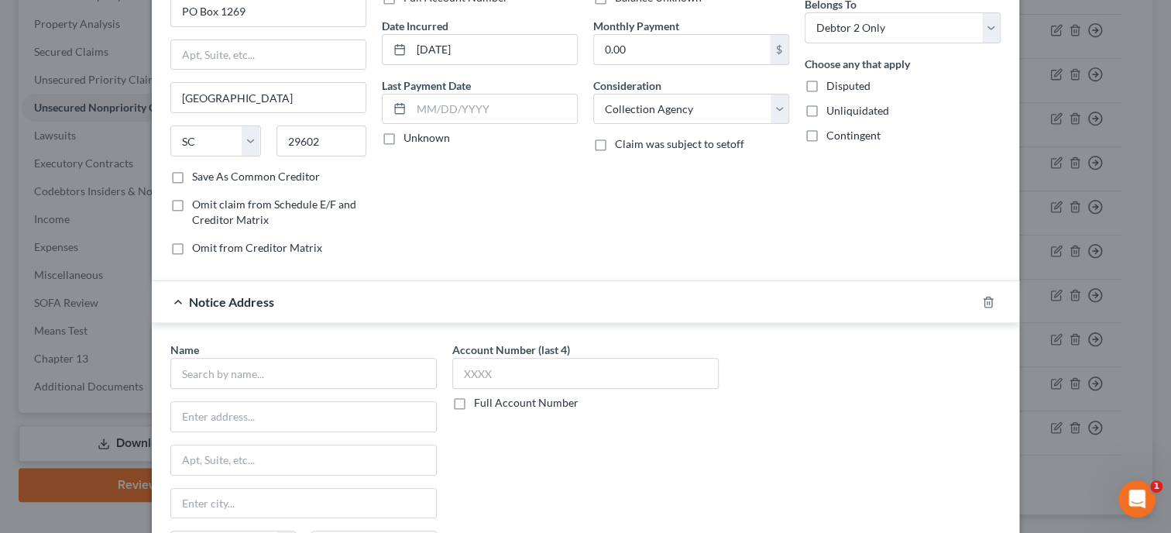
scroll to position [159, 0]
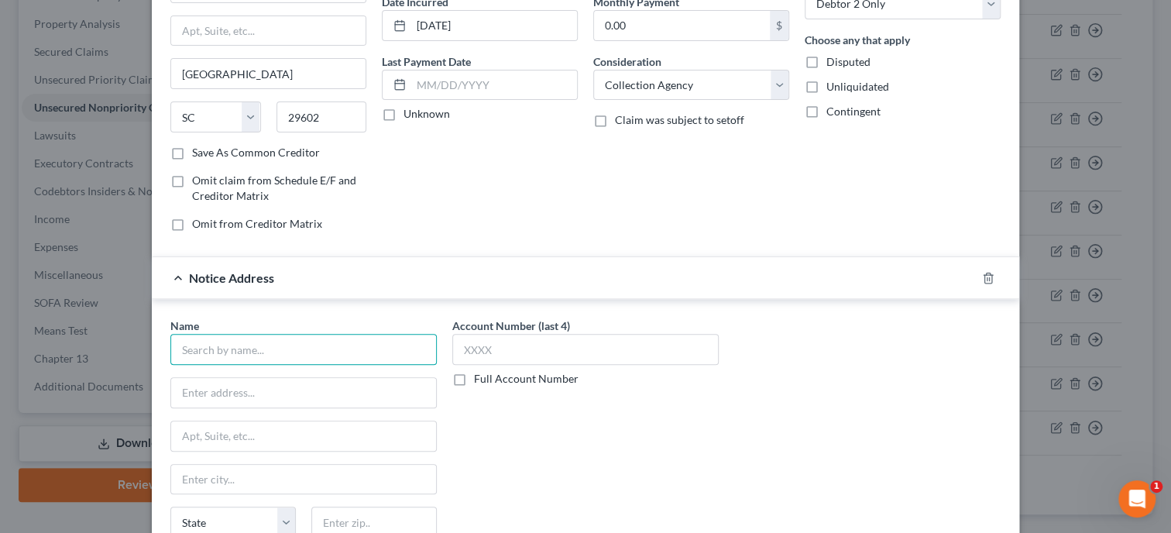
click at [326, 350] on input "text" at bounding box center [303, 349] width 266 height 31
type input "[PERSON_NAME] [PERSON_NAME]"
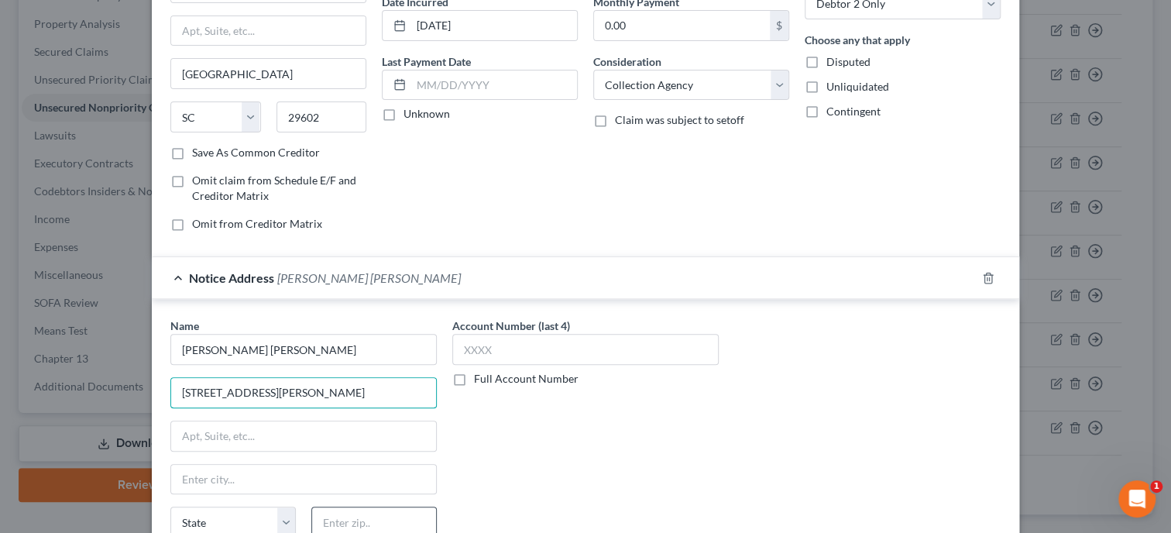
type input "[STREET_ADDRESS][PERSON_NAME]"
click at [399, 516] on input "text" at bounding box center [373, 521] width 125 height 31
type input "36117"
click at [590, 479] on div "Account Number (last 4) Full Account Number" at bounding box center [585, 447] width 282 height 260
type input "[PERSON_NAME]"
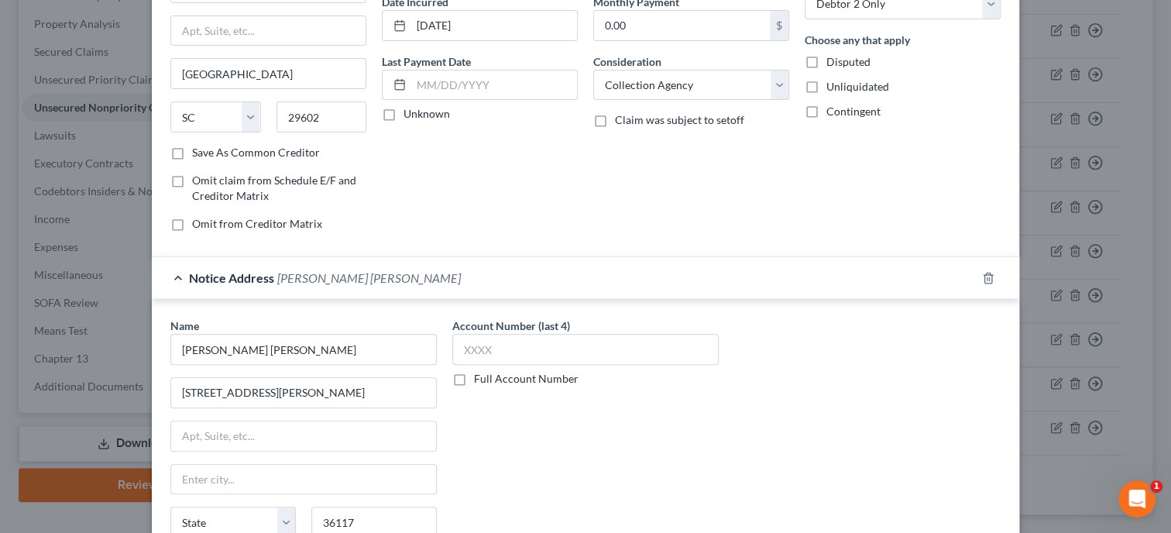
select select "0"
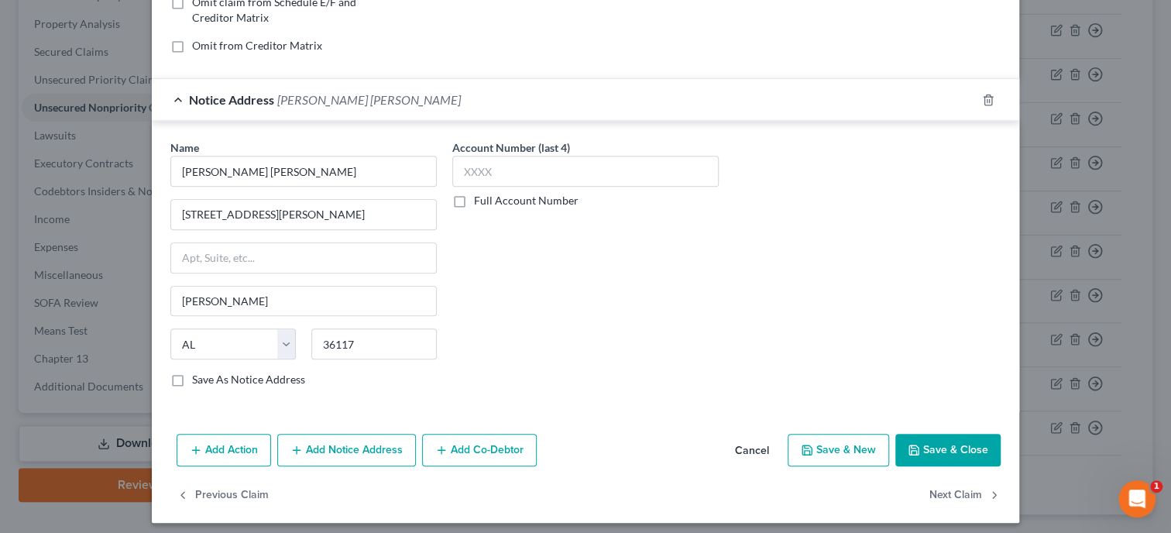
scroll to position [342, 0]
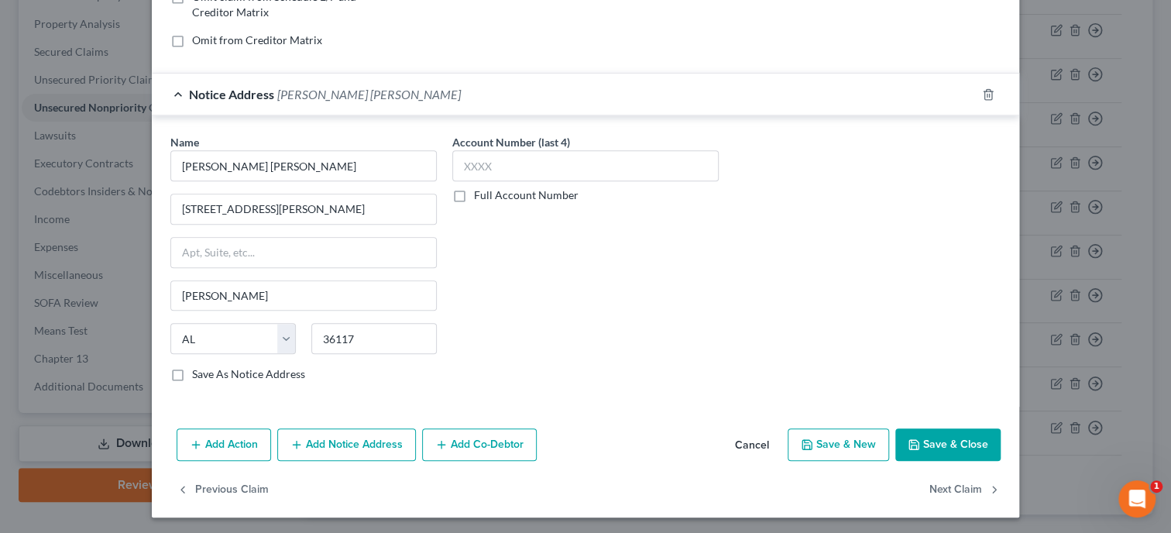
click at [948, 433] on button "Save & Close" at bounding box center [947, 444] width 105 height 33
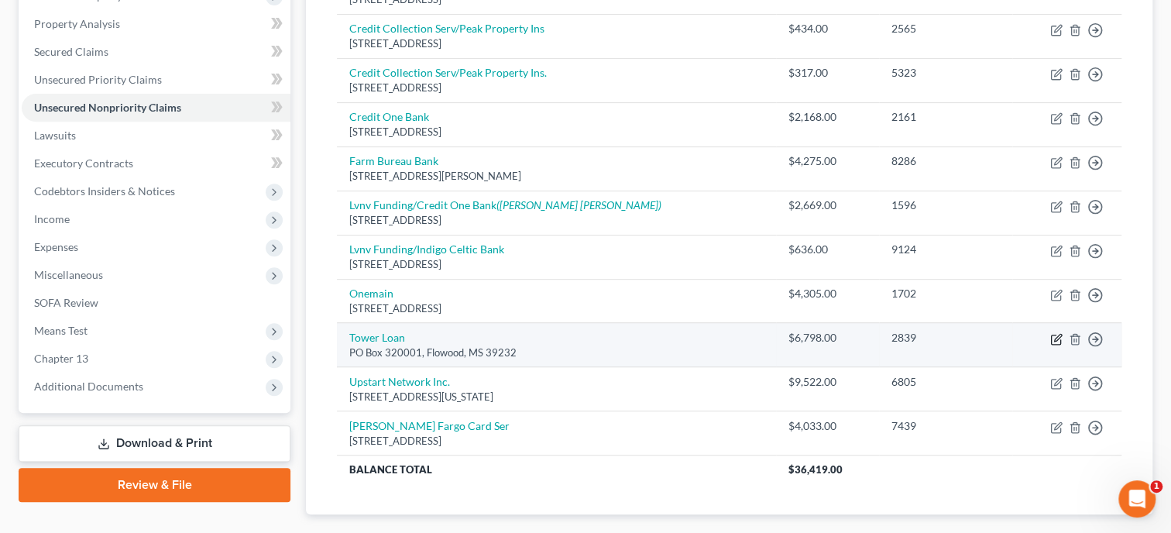
click at [1051, 340] on icon "button" at bounding box center [1055, 338] width 9 height 9
select select "25"
select select "10"
select select "1"
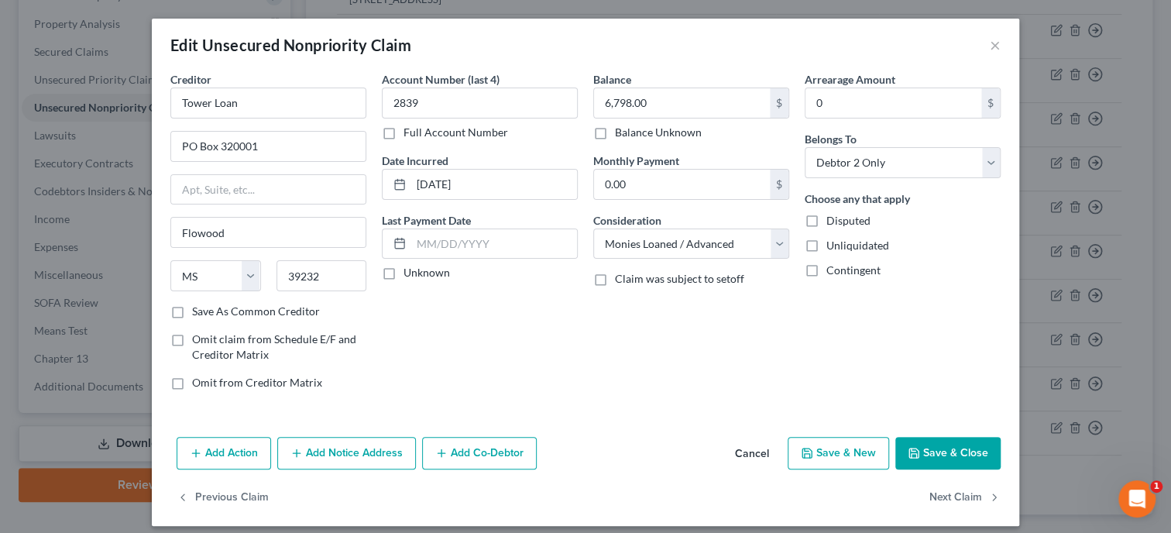
click at [228, 452] on button "Add Action" at bounding box center [224, 453] width 94 height 33
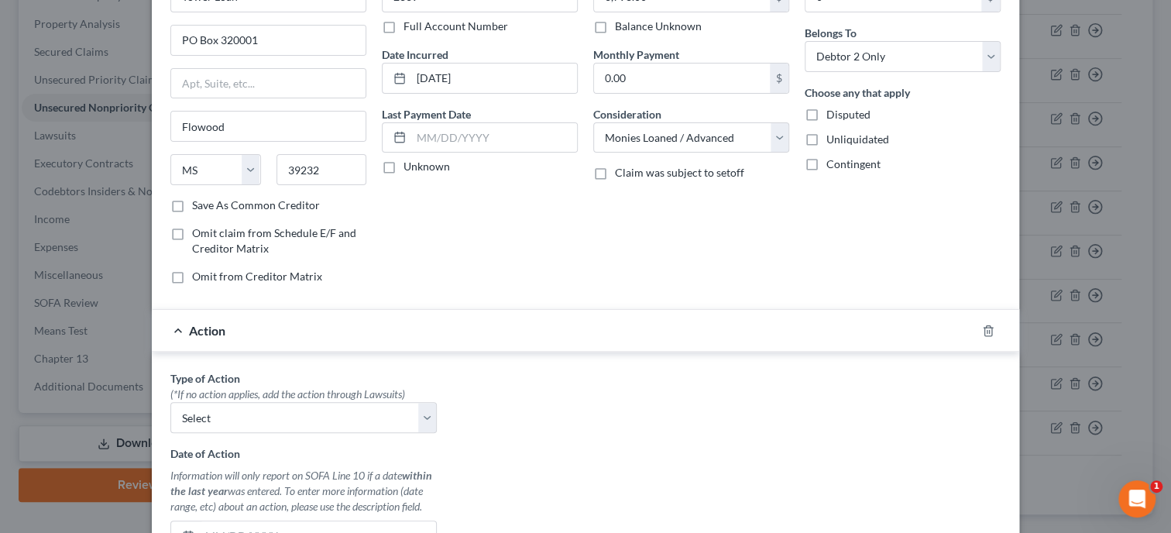
scroll to position [159, 0]
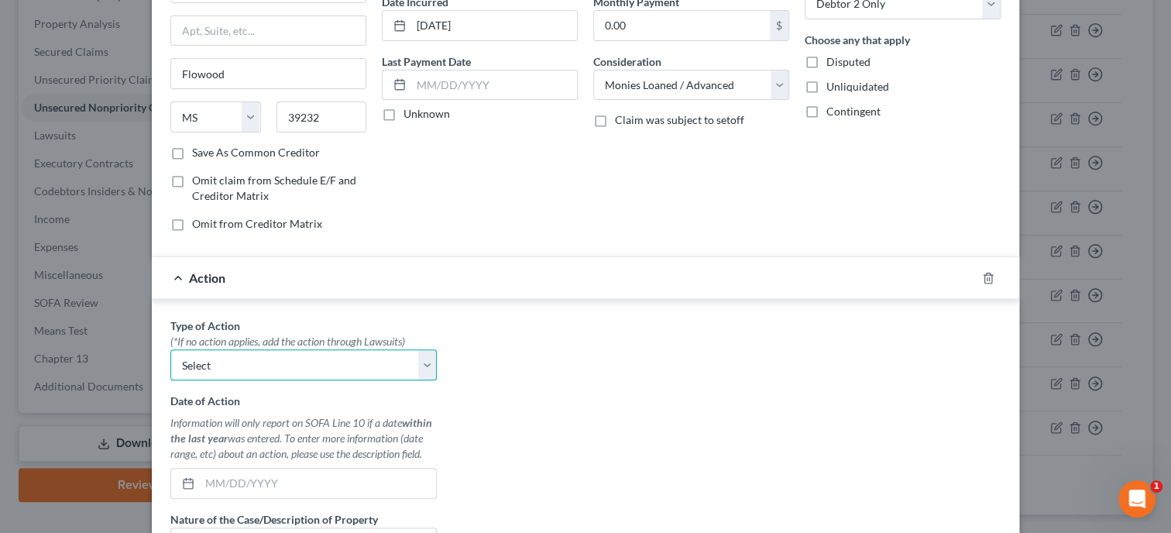
select select "1"
click option "Garnishment" at bounding box center [0, 0] width 0 height 0
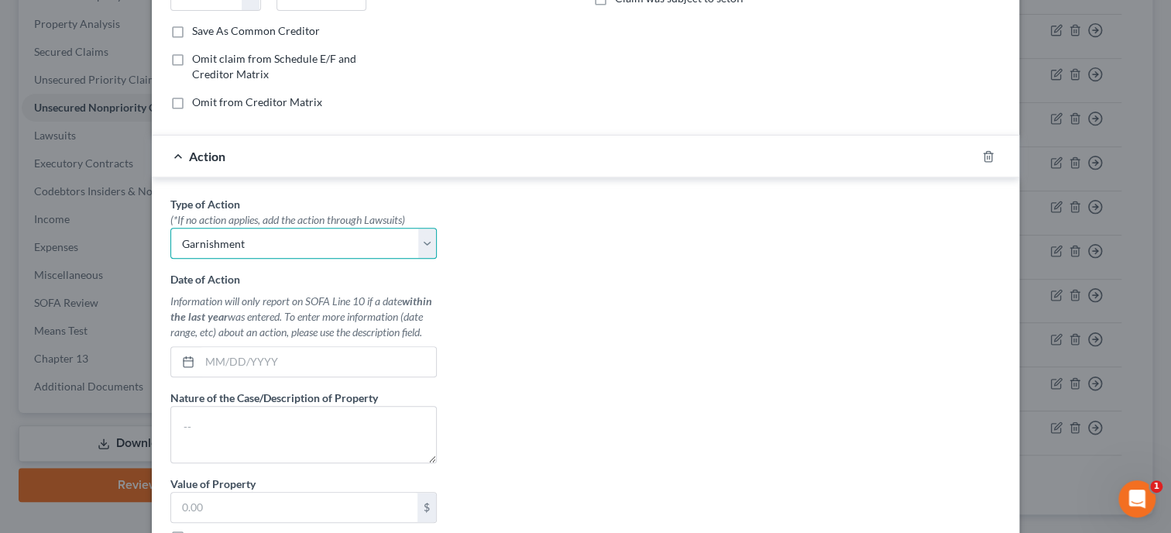
scroll to position [318, 0]
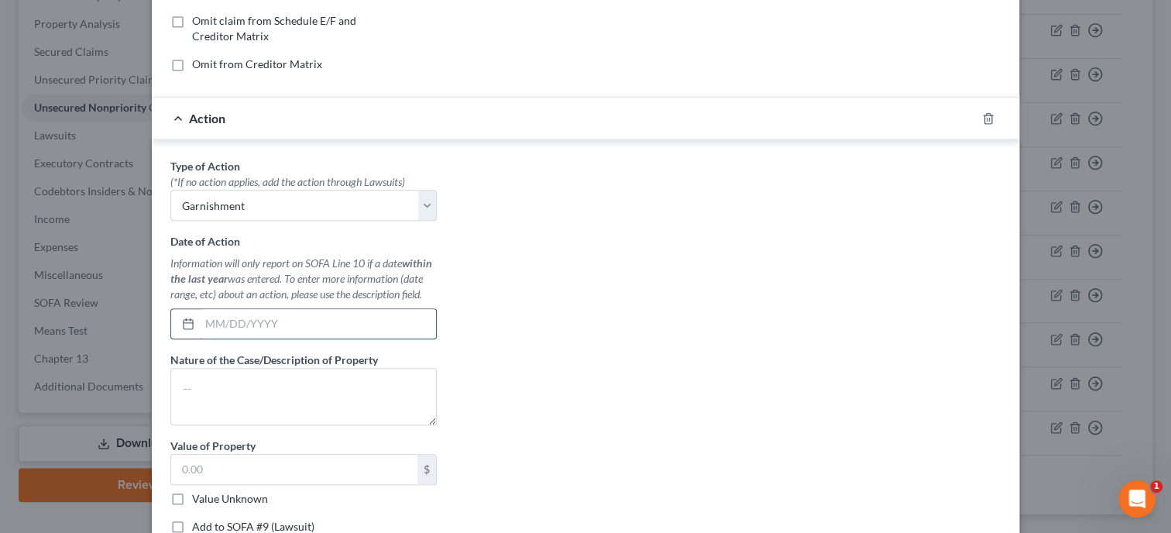
click at [266, 325] on input "text" at bounding box center [318, 323] width 236 height 29
type input "[DATE]"
click at [271, 403] on textarea at bounding box center [303, 396] width 266 height 57
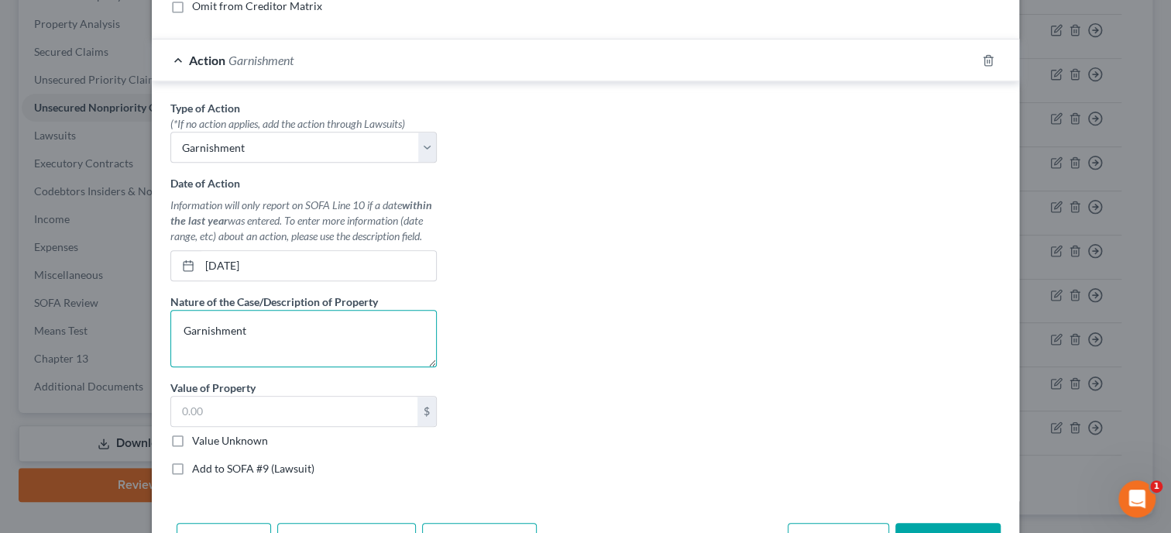
scroll to position [398, 0]
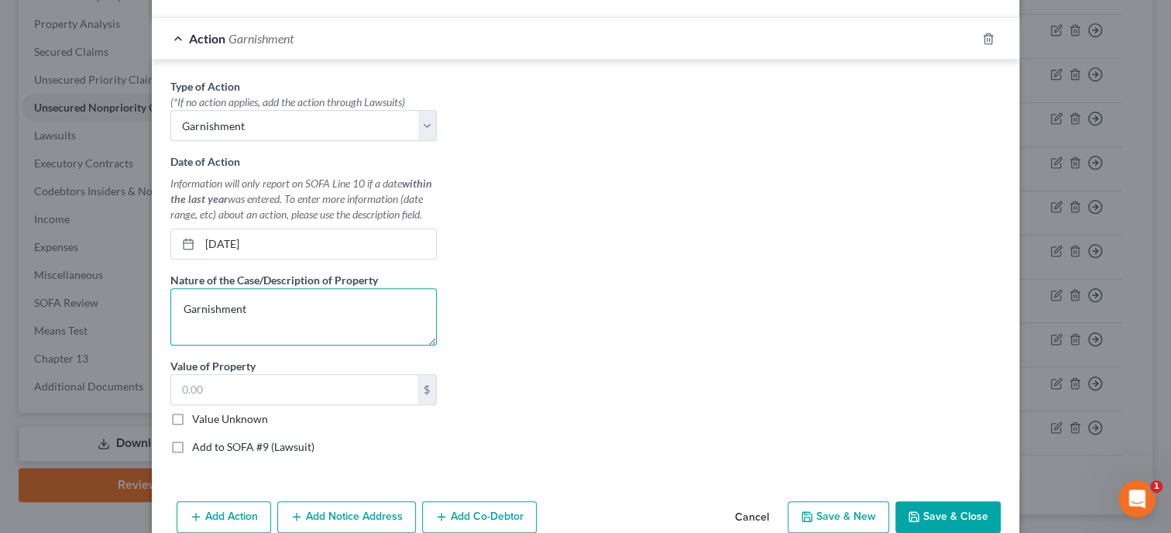
type textarea "Garnishment"
click at [192, 416] on label "Value Unknown" at bounding box center [230, 418] width 76 height 15
click at [198, 416] on input "Value Unknown" at bounding box center [203, 416] width 10 height 10
checkbox input "true"
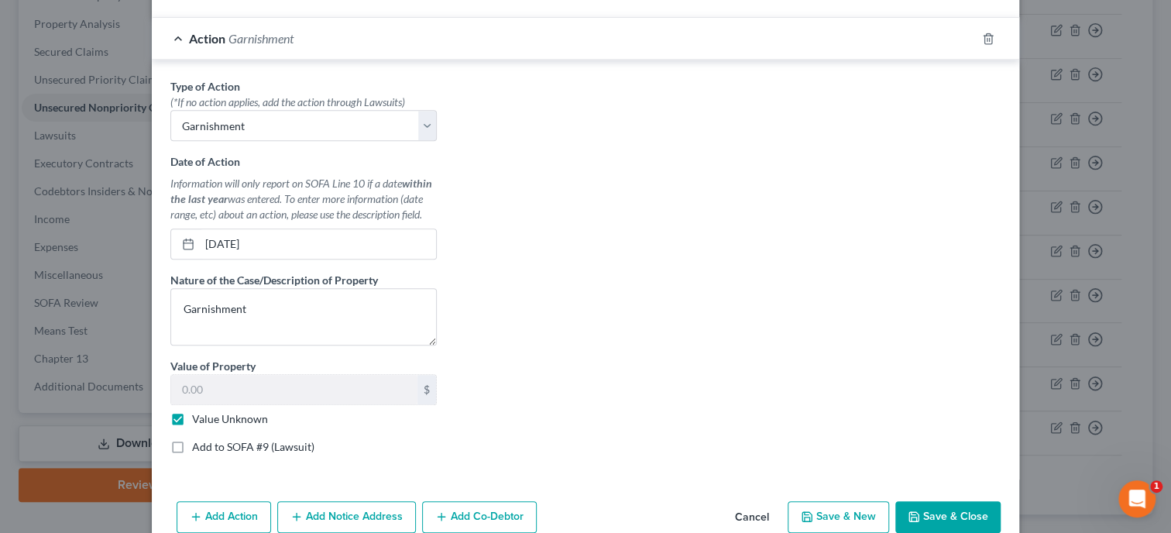
type input "0.00"
click at [192, 447] on label "Add to SOFA #9 (Lawsuit)" at bounding box center [253, 446] width 122 height 15
click at [198, 447] on input "Add to SOFA #9 (Lawsuit)" at bounding box center [203, 444] width 10 height 10
checkbox input "true"
select select "0"
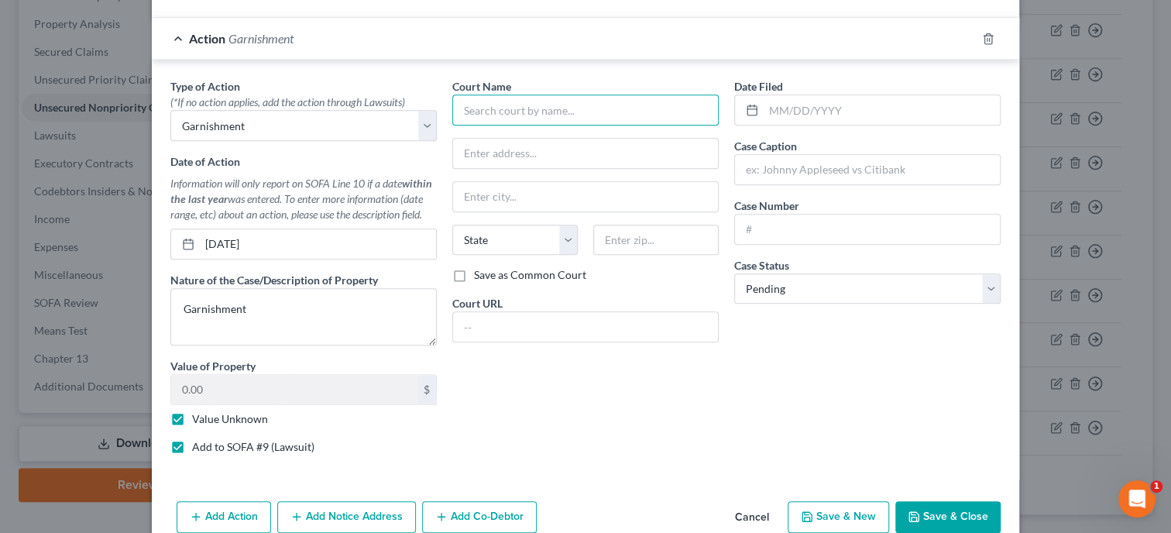
click at [499, 106] on input "text" at bounding box center [585, 109] width 266 height 31
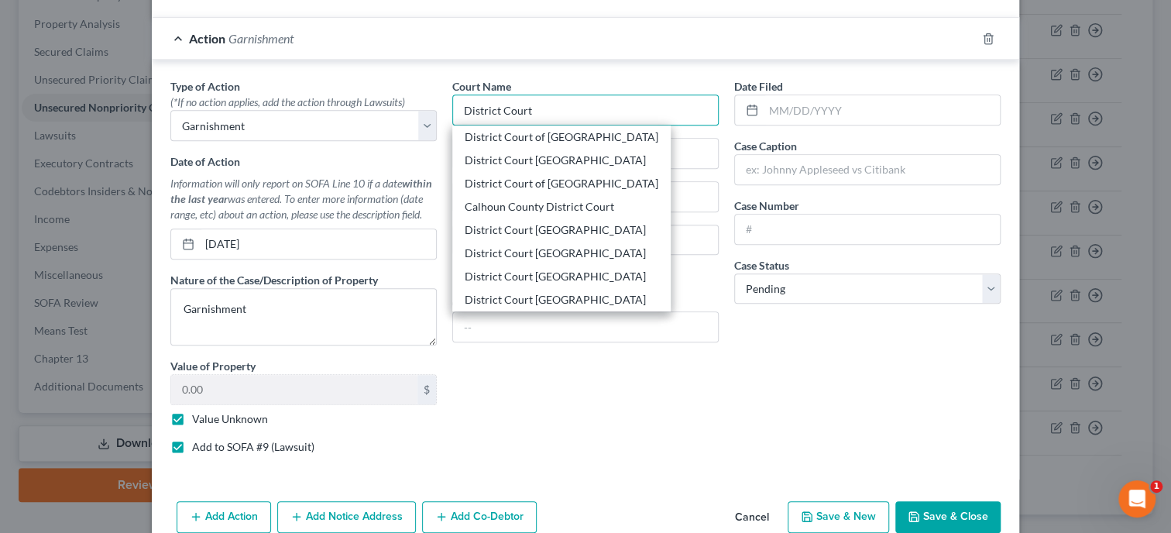
type input "District Court of [GEOGRAPHIC_DATA]"
type input "[STREET_ADDRESS][PERSON_NAME]"
type input "Gadsden"
select select "0"
type input "35901"
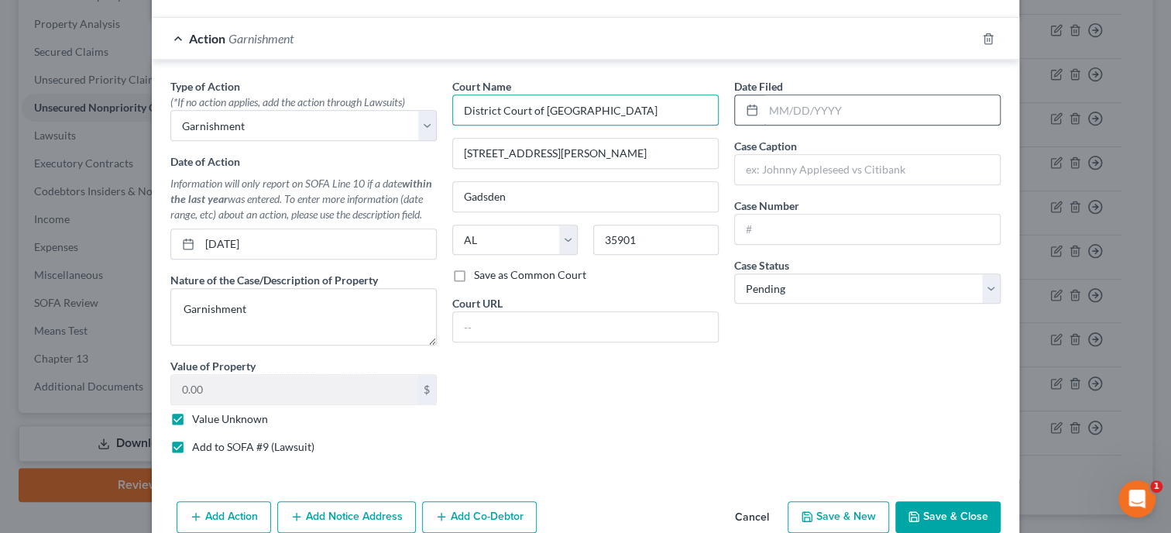
type input "District Court of [GEOGRAPHIC_DATA]"
click at [798, 118] on input "text" at bounding box center [881, 109] width 236 height 29
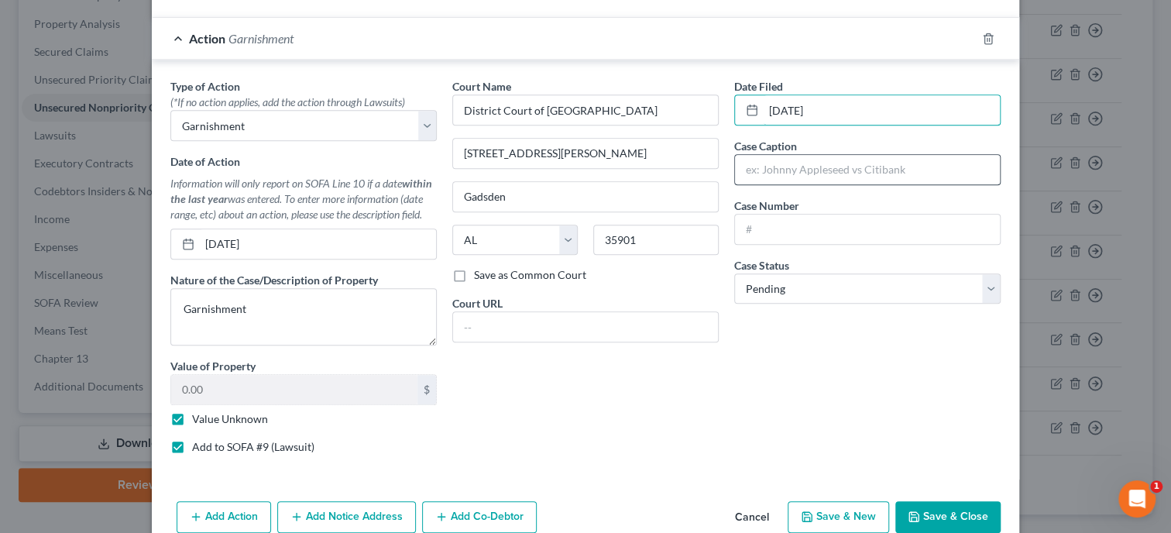
type input "[DATE]"
click at [814, 169] on input "text" at bounding box center [867, 169] width 265 height 29
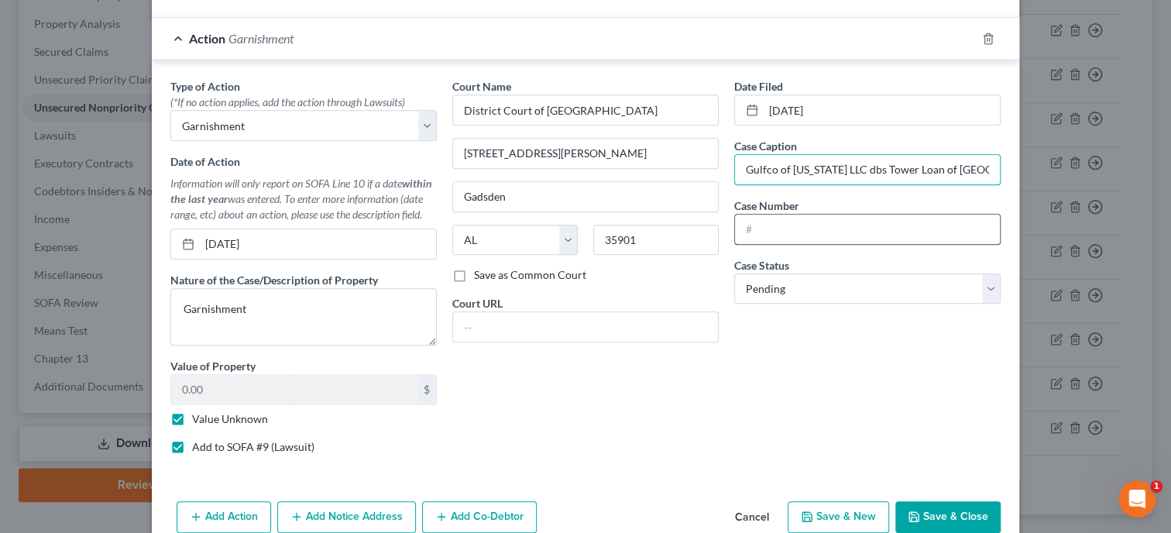
type input "Gulfco of [US_STATE] LLC dbs Tower Loan of [GEOGRAPHIC_DATA]"
click at [838, 217] on input "text" at bounding box center [867, 228] width 265 height 29
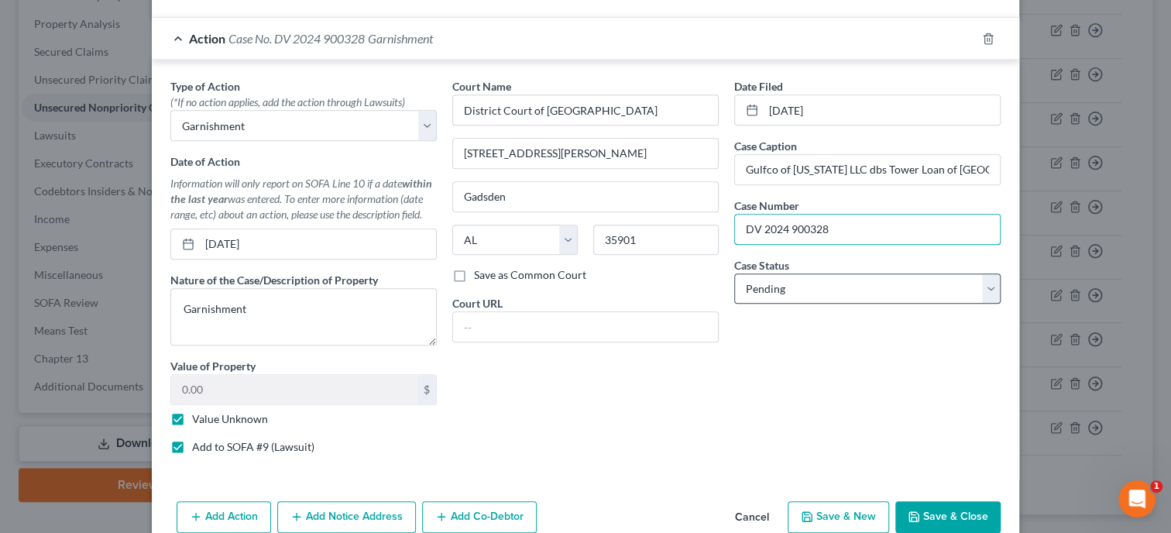
type input "DV 2024 900328"
select select "2"
click option "Concluded" at bounding box center [0, 0] width 0 height 0
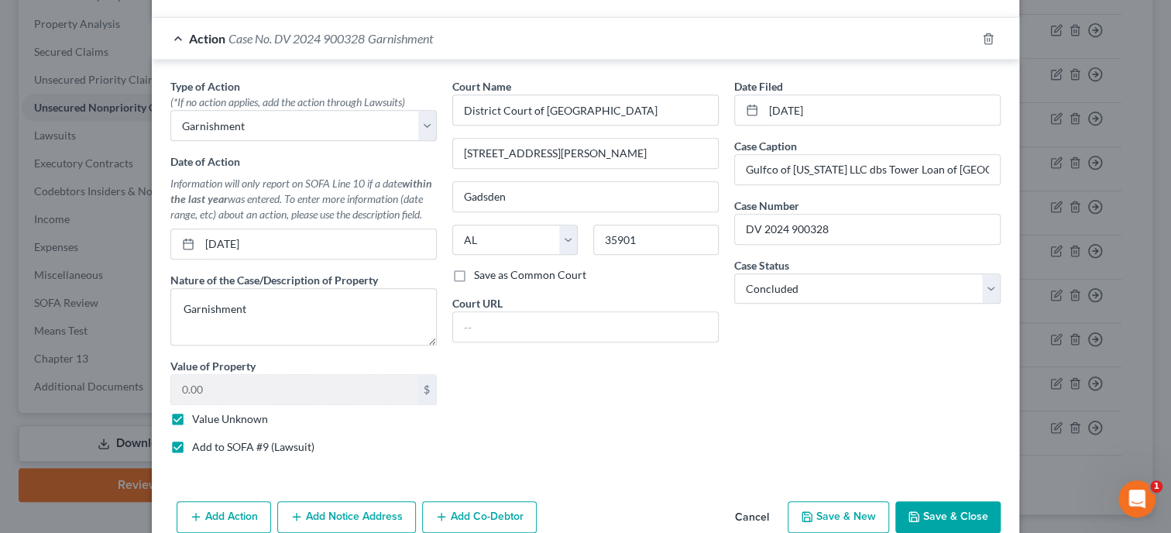
click at [918, 512] on icon "button" at bounding box center [913, 516] width 9 height 9
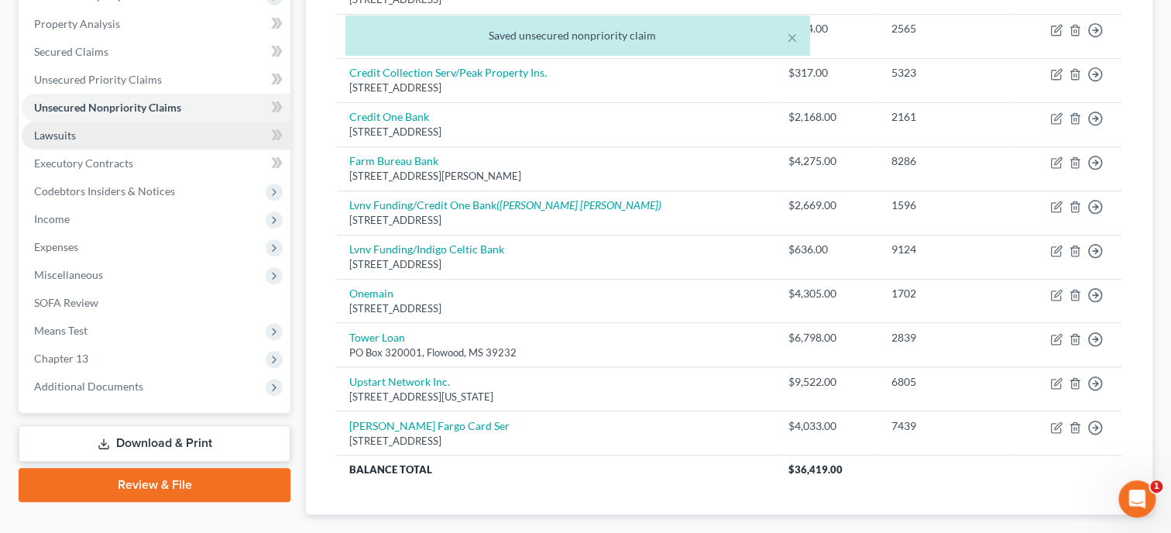
click at [89, 139] on link "Lawsuits" at bounding box center [156, 136] width 269 height 28
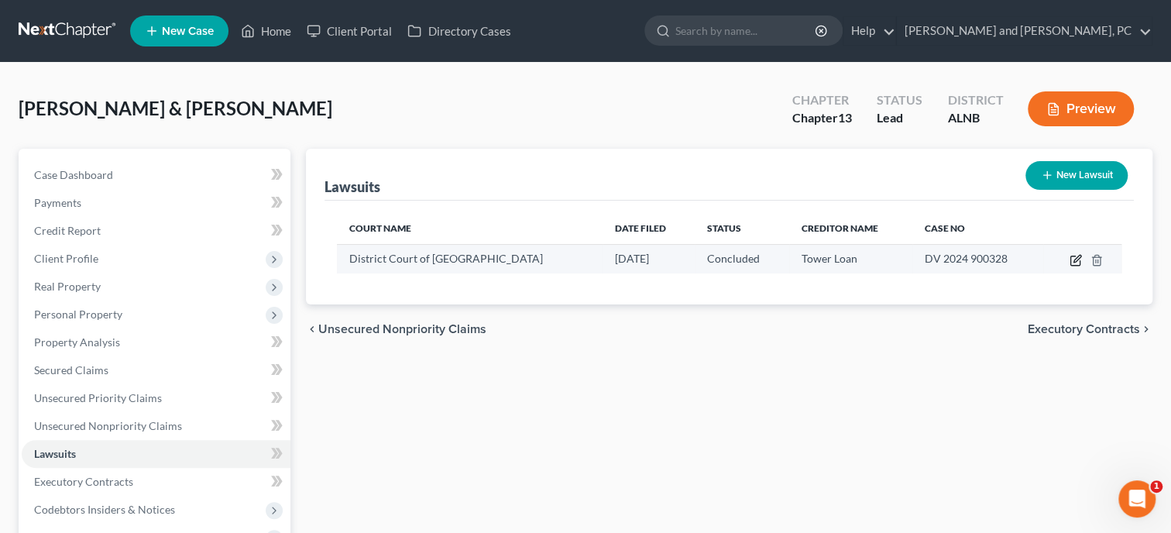
click at [1071, 260] on icon "button" at bounding box center [1075, 260] width 12 height 12
select select "0"
select select "2"
select select "1"
select select "25"
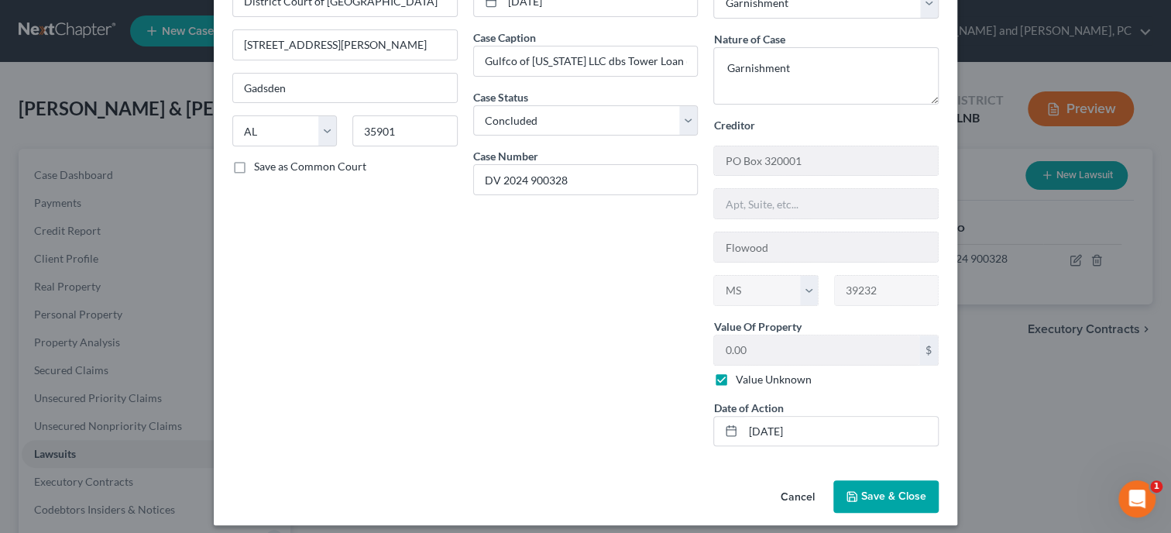
scroll to position [110, 0]
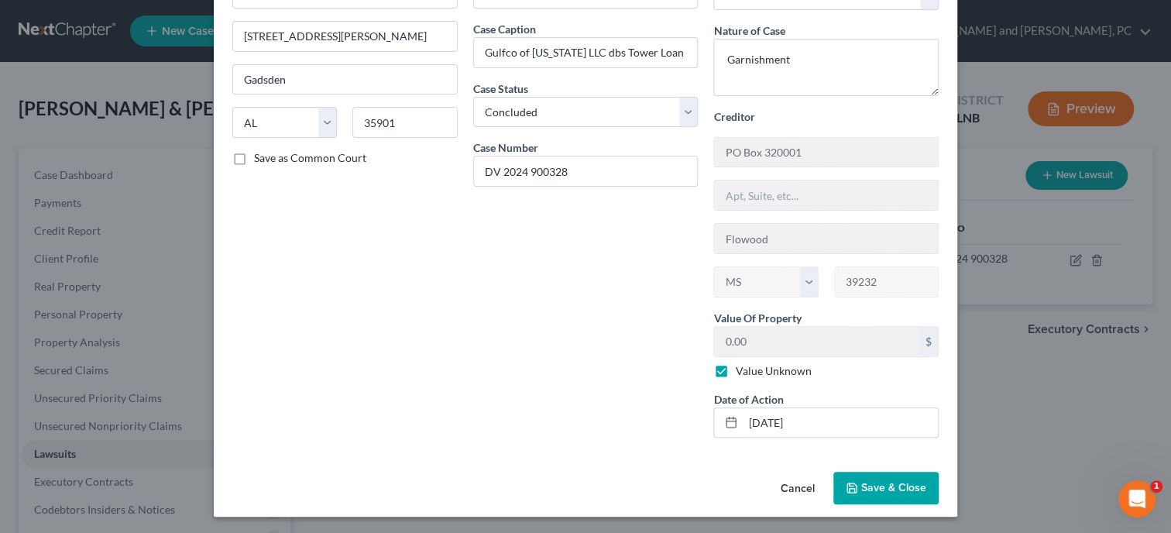
click at [857, 495] on button "Save & Close" at bounding box center [885, 488] width 105 height 33
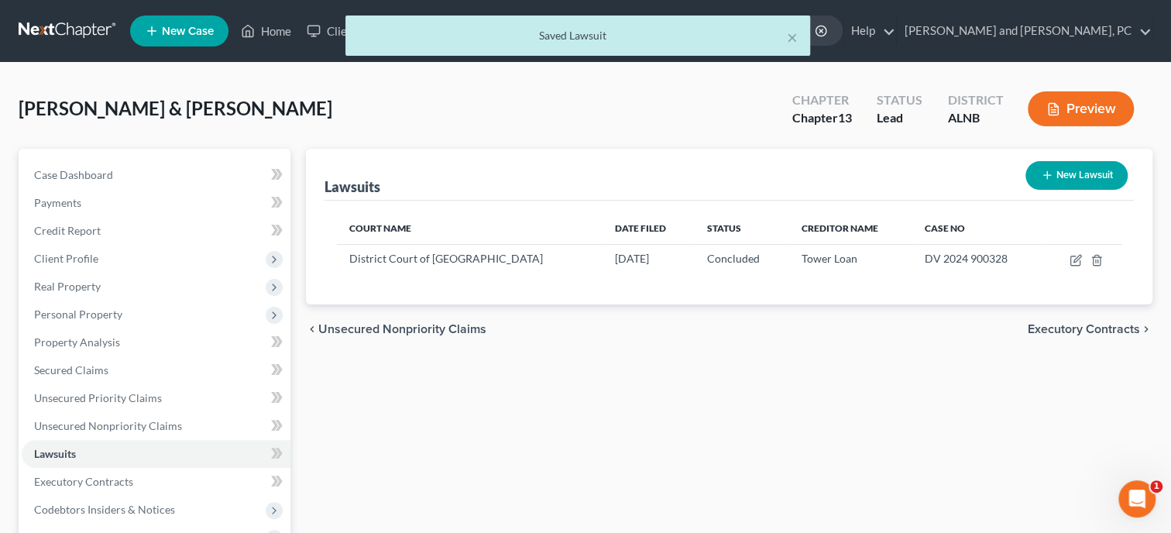
click at [1055, 173] on button "New Lawsuit" at bounding box center [1076, 175] width 102 height 29
select select "0"
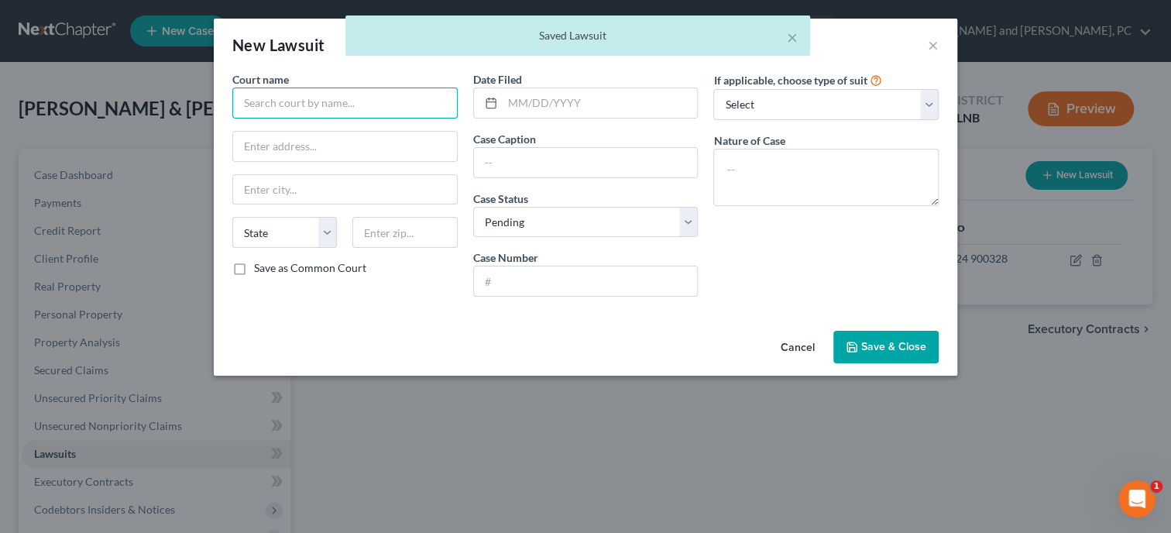
click at [404, 101] on input "text" at bounding box center [344, 102] width 225 height 31
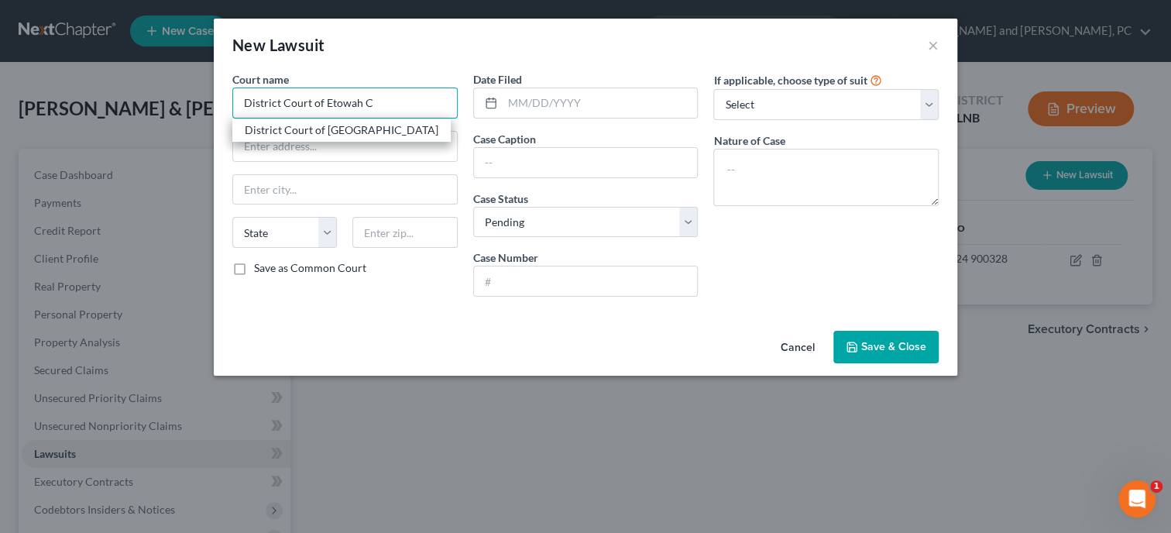
type input "District Court of [GEOGRAPHIC_DATA]"
type input "[STREET_ADDRESS][PERSON_NAME]"
type input "Gadsden"
select select "0"
type input "35901"
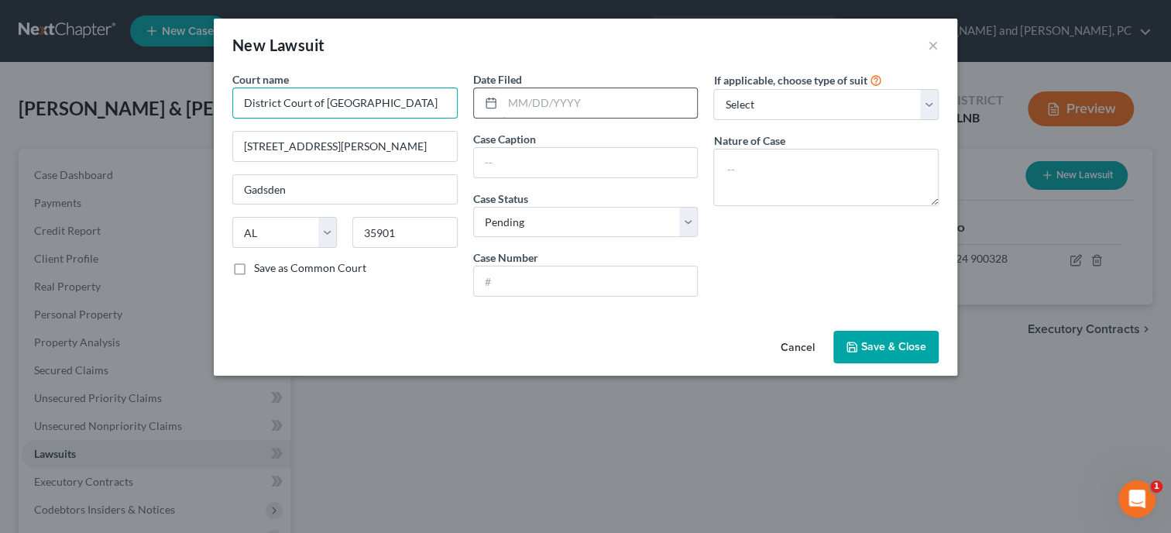
type input "District Court of [GEOGRAPHIC_DATA]"
click at [535, 115] on input "text" at bounding box center [600, 102] width 195 height 29
type input "[DATE]"
click at [544, 177] on input "text" at bounding box center [586, 162] width 224 height 29
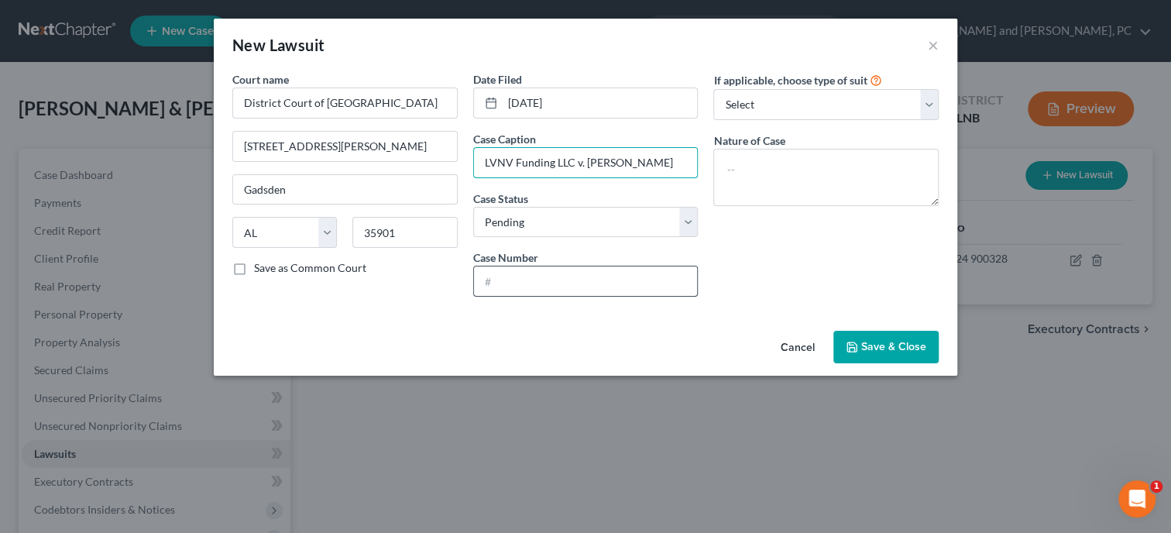
type input "LVNV Funding LLC v. [PERSON_NAME]"
click at [499, 289] on input "text" at bounding box center [586, 280] width 224 height 29
type input "SM 2025 901455"
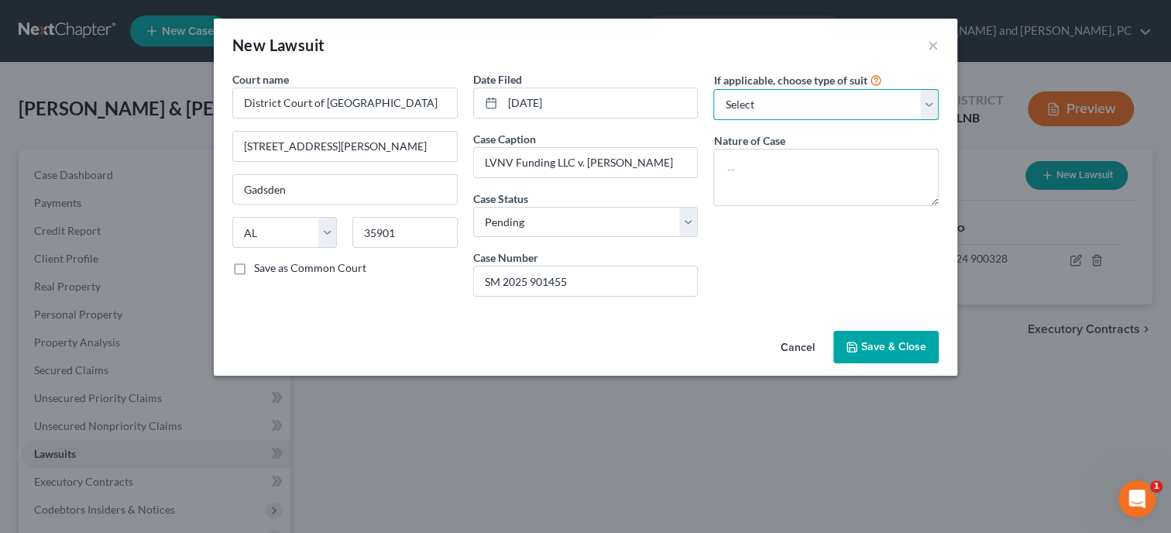
click at [774, 109] on select "Select Repossession Garnishment Foreclosure Attached, Seized, Or Levied Other" at bounding box center [825, 104] width 225 height 31
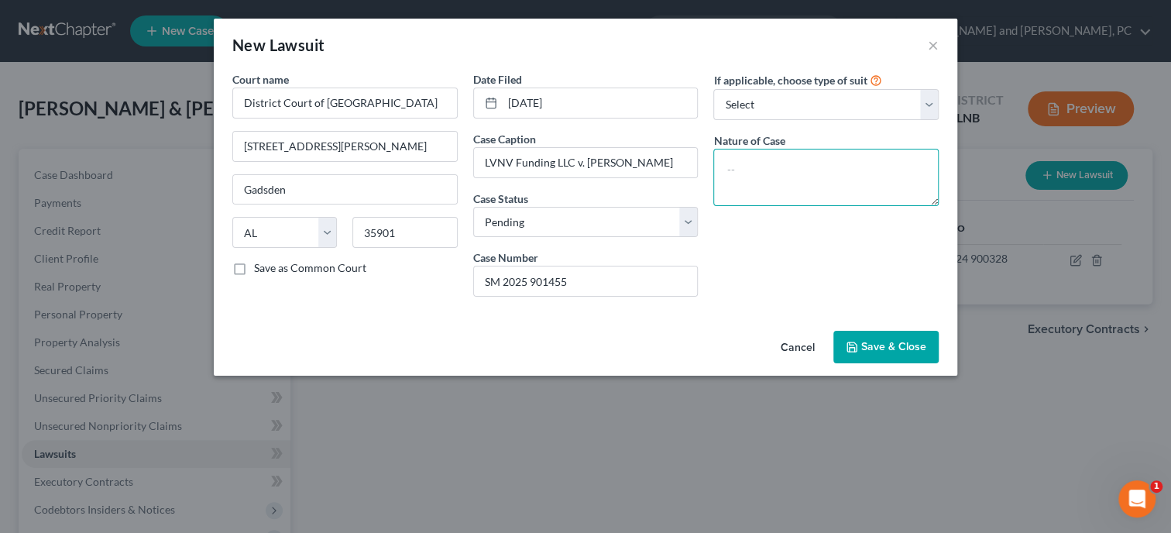
click at [775, 185] on textarea at bounding box center [825, 177] width 225 height 57
type textarea "Money Owed"
click at [881, 345] on span "Save & Close" at bounding box center [893, 346] width 65 height 13
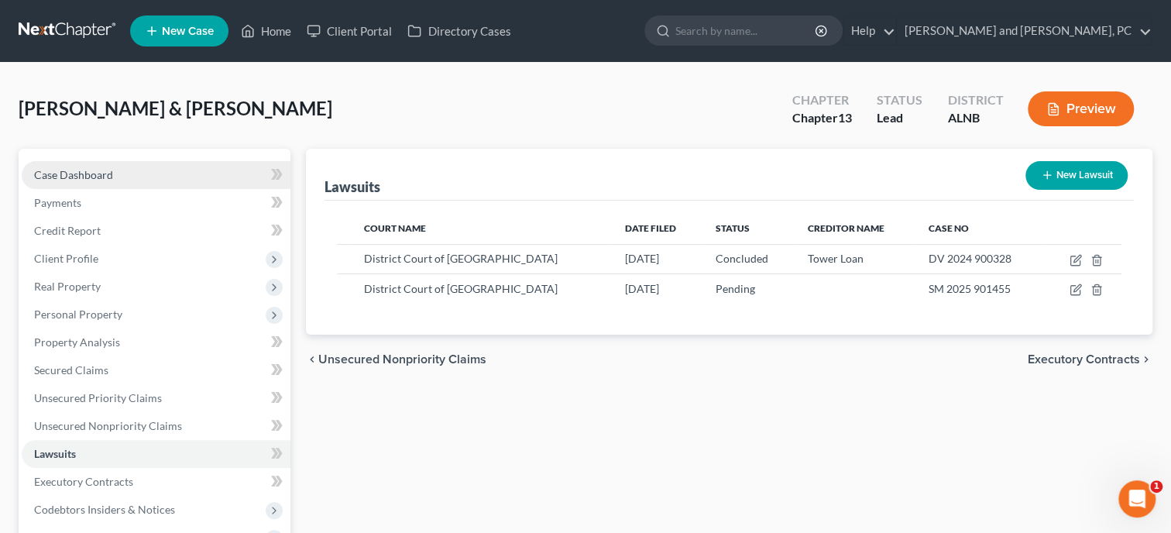
click at [70, 174] on span "Case Dashboard" at bounding box center [73, 174] width 79 height 13
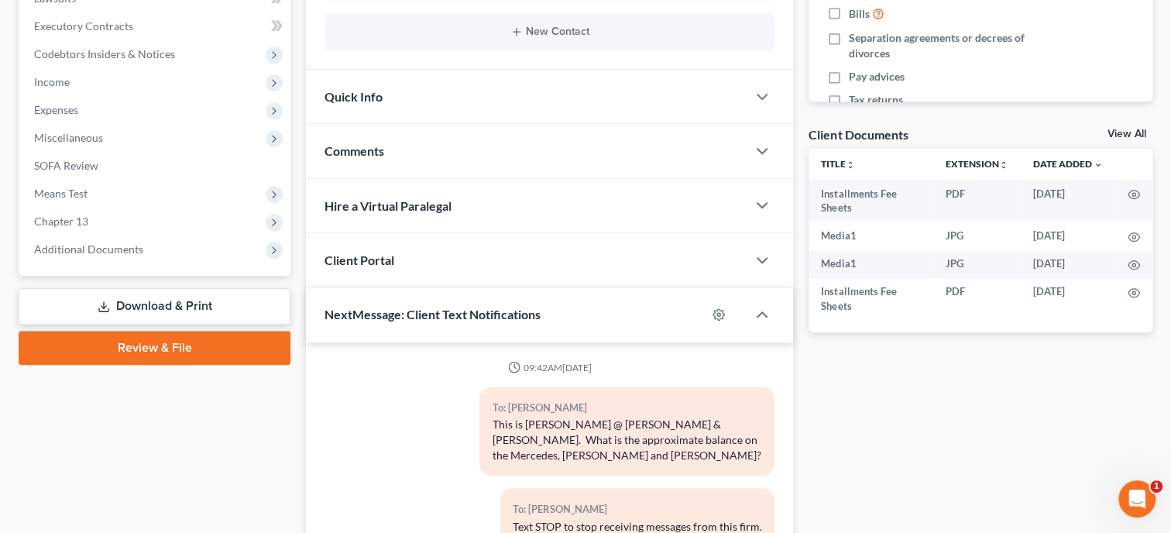
scroll to position [179, 0]
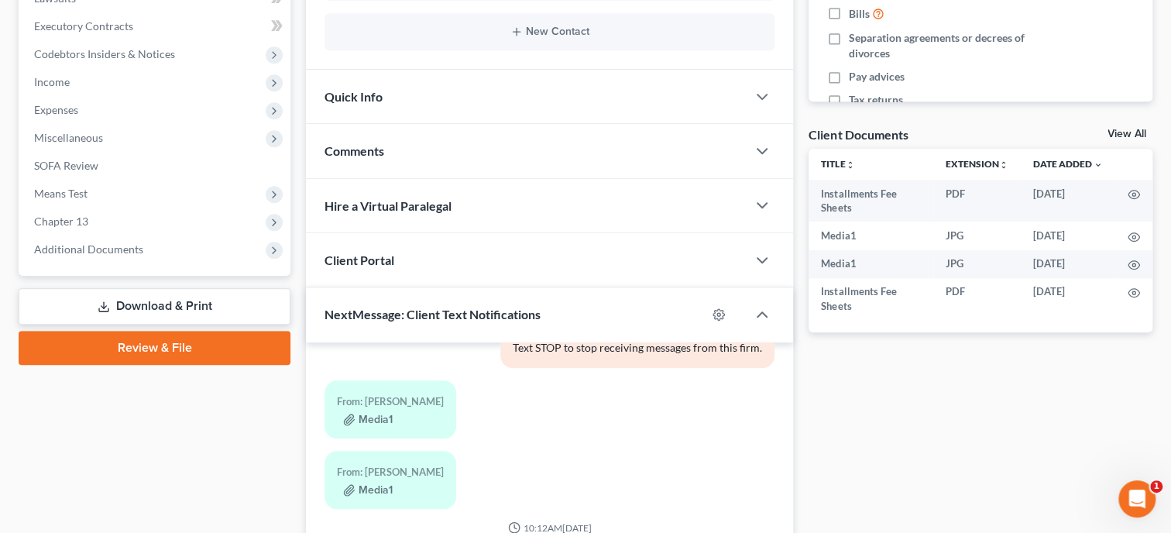
click at [485, 142] on div "Comments" at bounding box center [526, 150] width 441 height 53
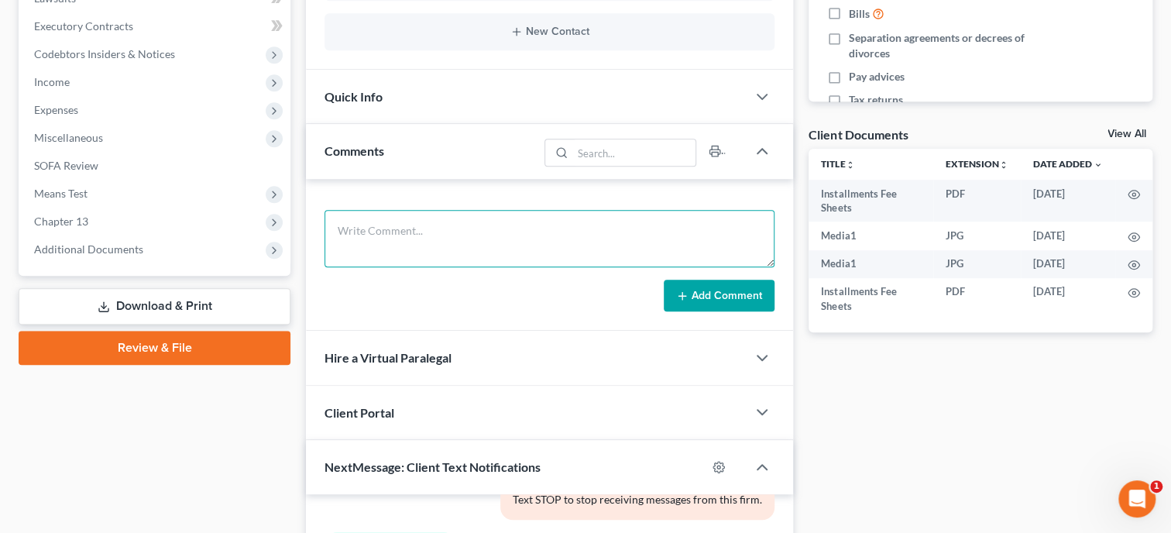
click at [486, 225] on textarea at bounding box center [549, 238] width 450 height 57
type textarea "Filed Answer in Small Claims Case LVNV Funding v. [PERSON_NAME]"
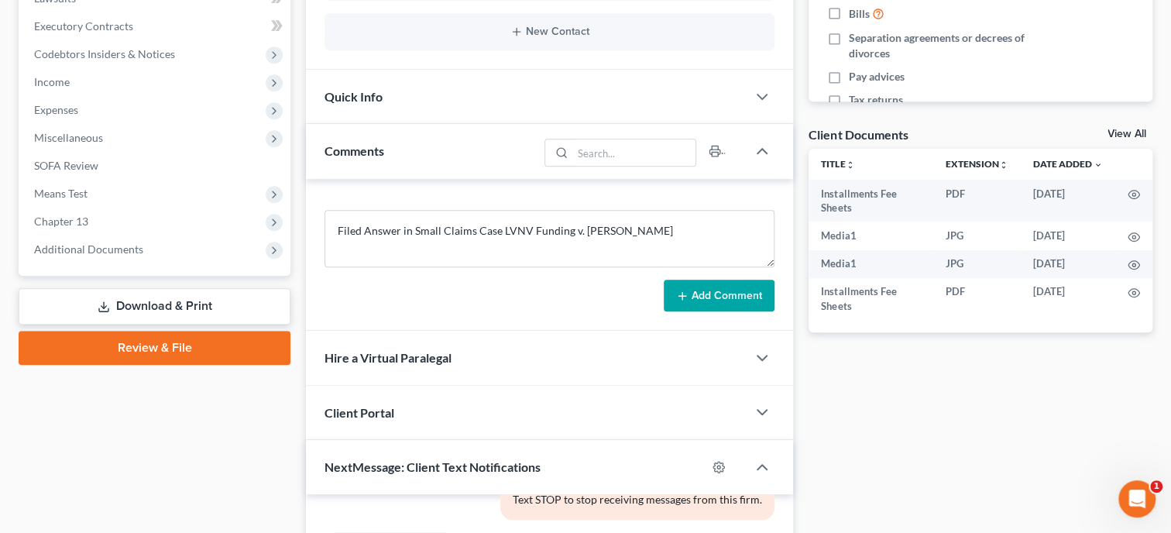
click at [698, 282] on button "Add Comment" at bounding box center [719, 296] width 111 height 33
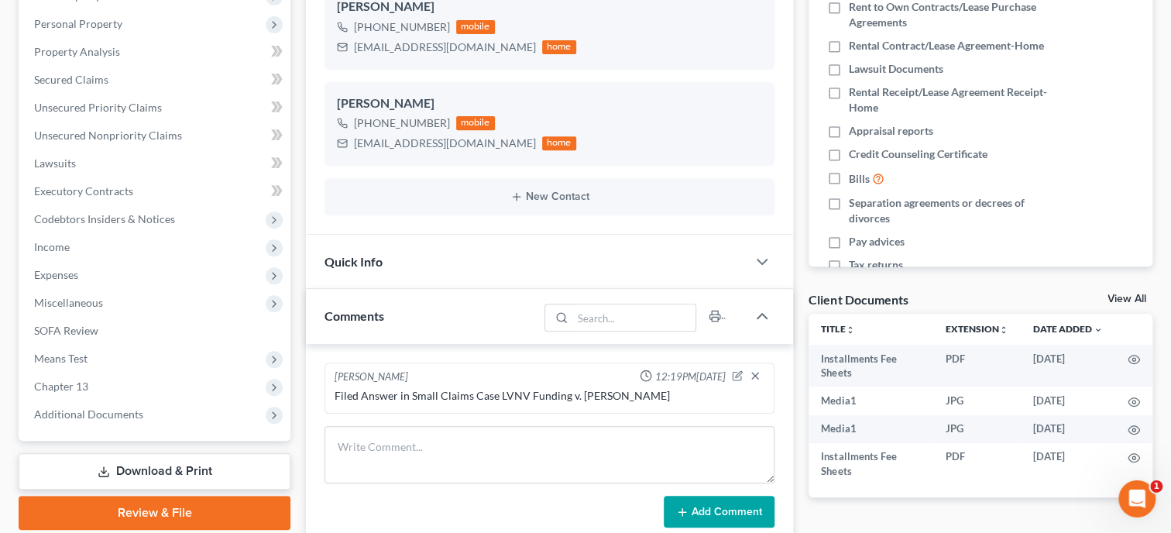
scroll to position [318, 0]
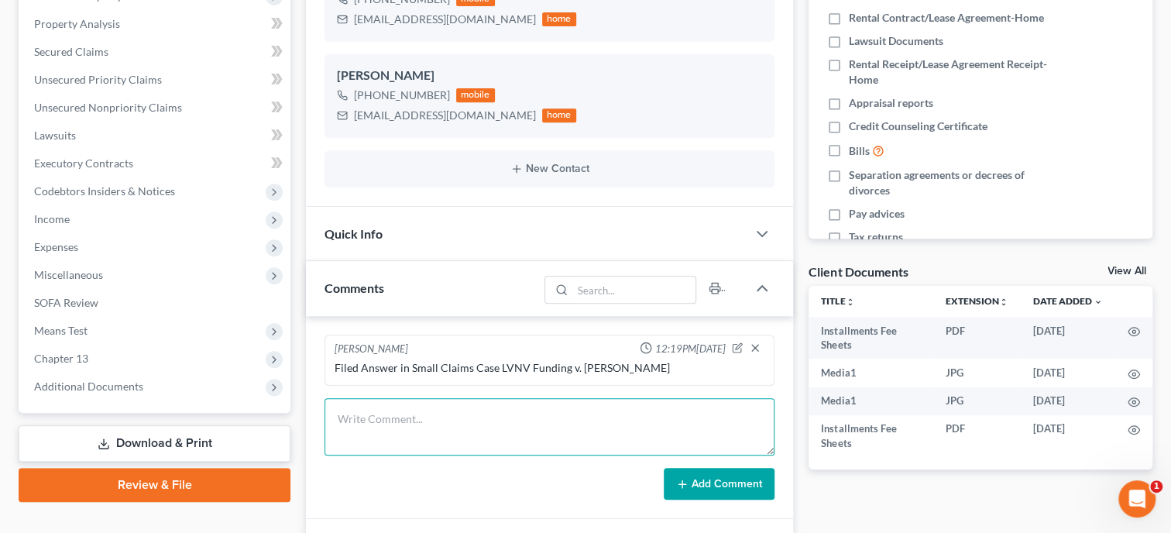
click at [427, 413] on textarea at bounding box center [549, 426] width 450 height 57
type textarea "Has equity in home of 26,811.00"
click at [681, 478] on icon at bounding box center [682, 484] width 12 height 12
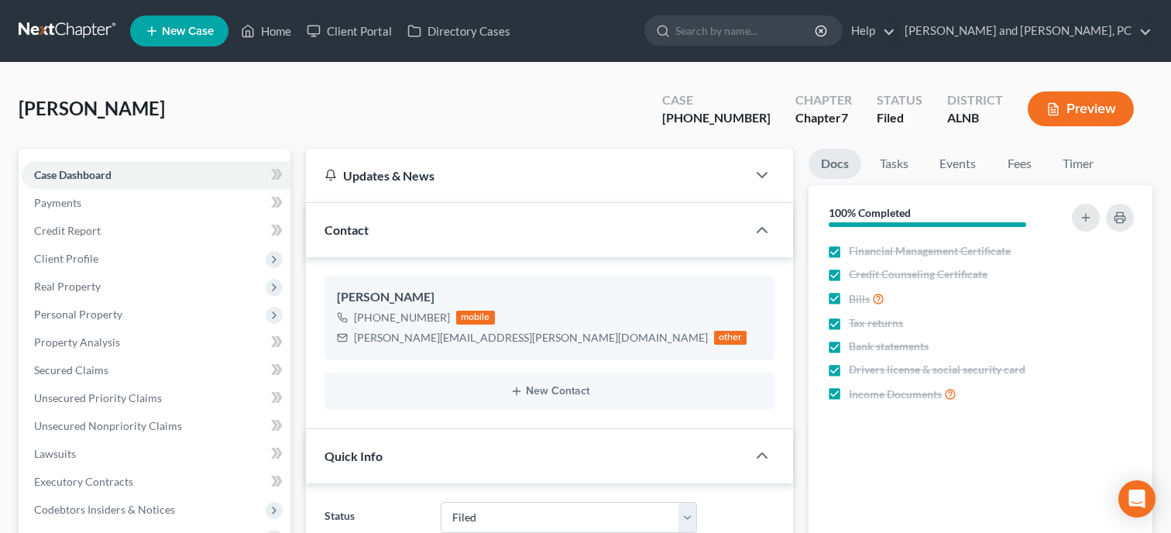
select select "6"
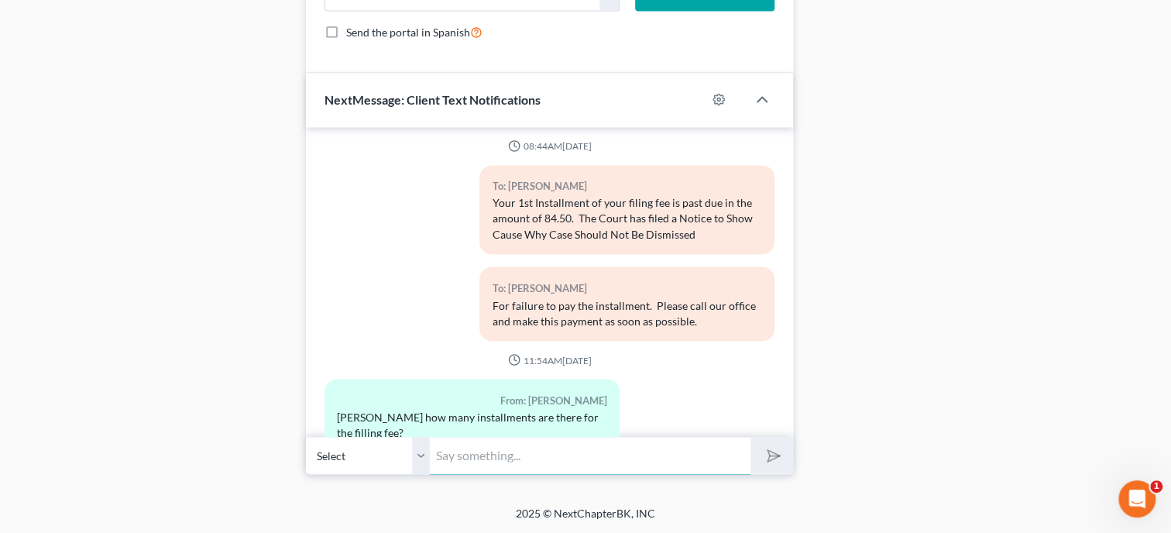
click at [470, 464] on input "text" at bounding box center [590, 455] width 321 height 38
type input "4 total. You only have 3 left."
click at [750, 437] on button "submit" at bounding box center [771, 455] width 43 height 36
